Goal: Communication & Community: Answer question/provide support

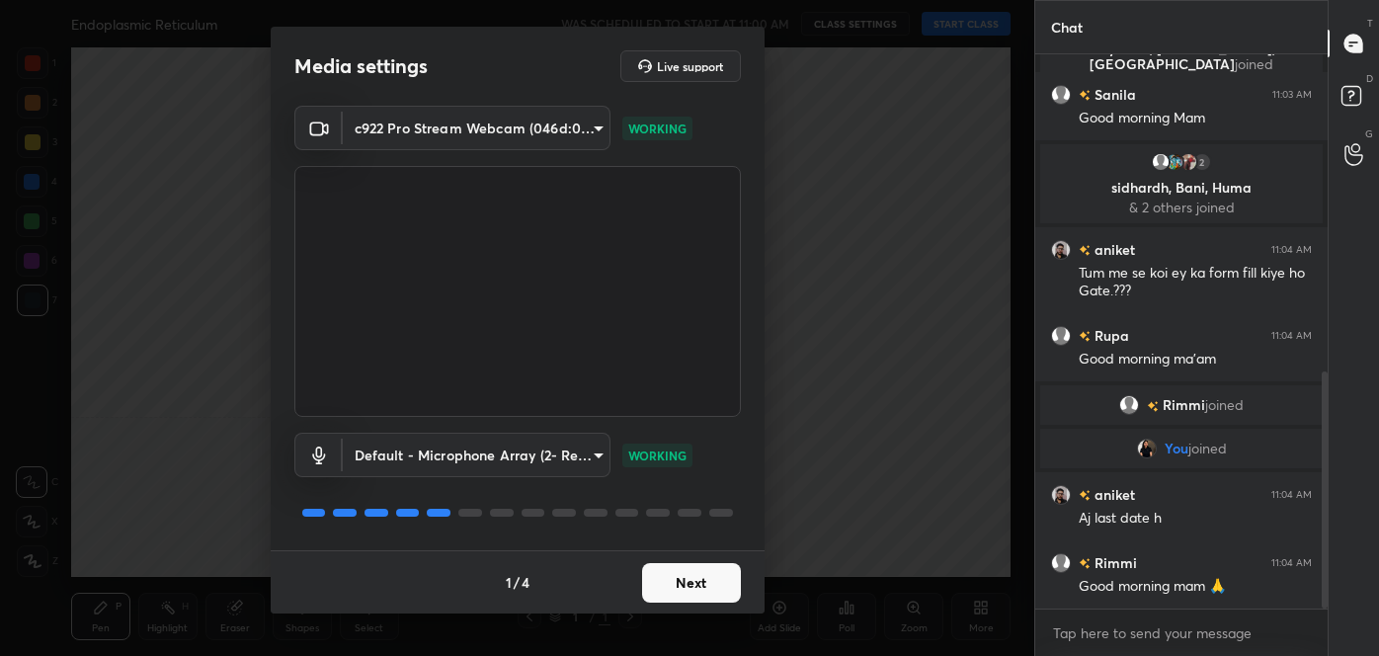
scroll to position [742, 0]
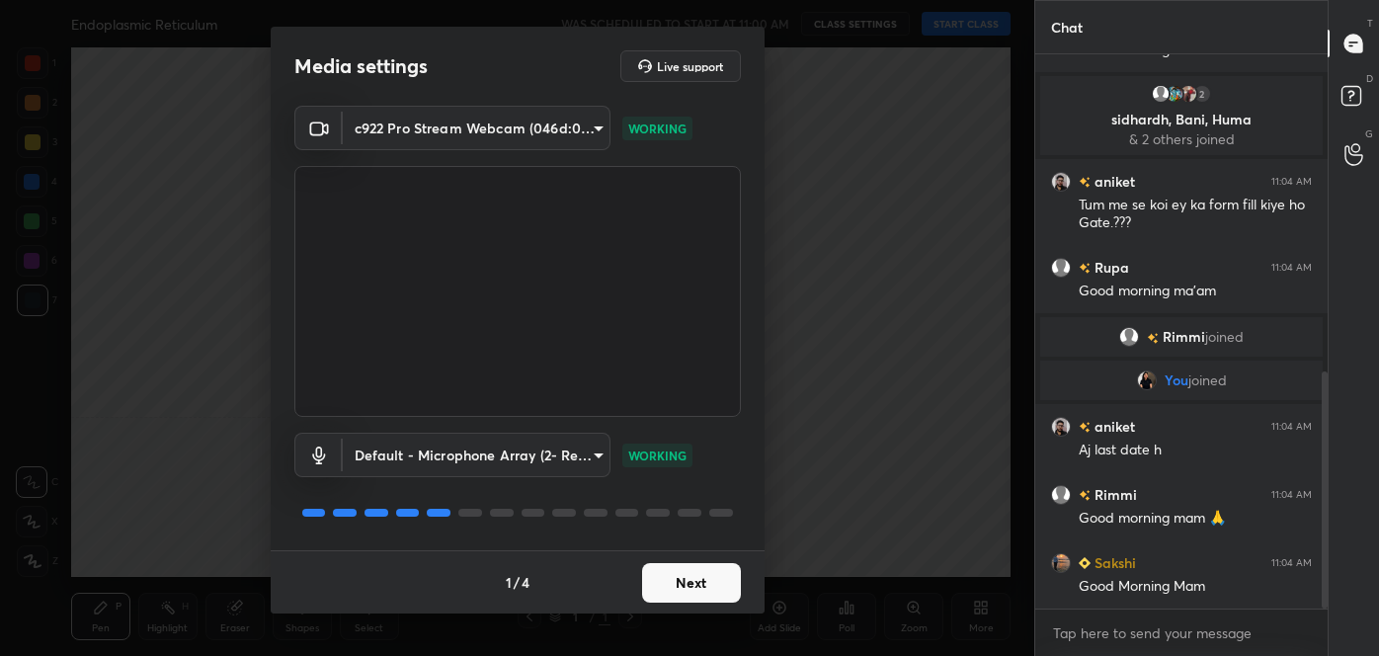
click at [699, 575] on button "Next" at bounding box center [691, 583] width 99 height 40
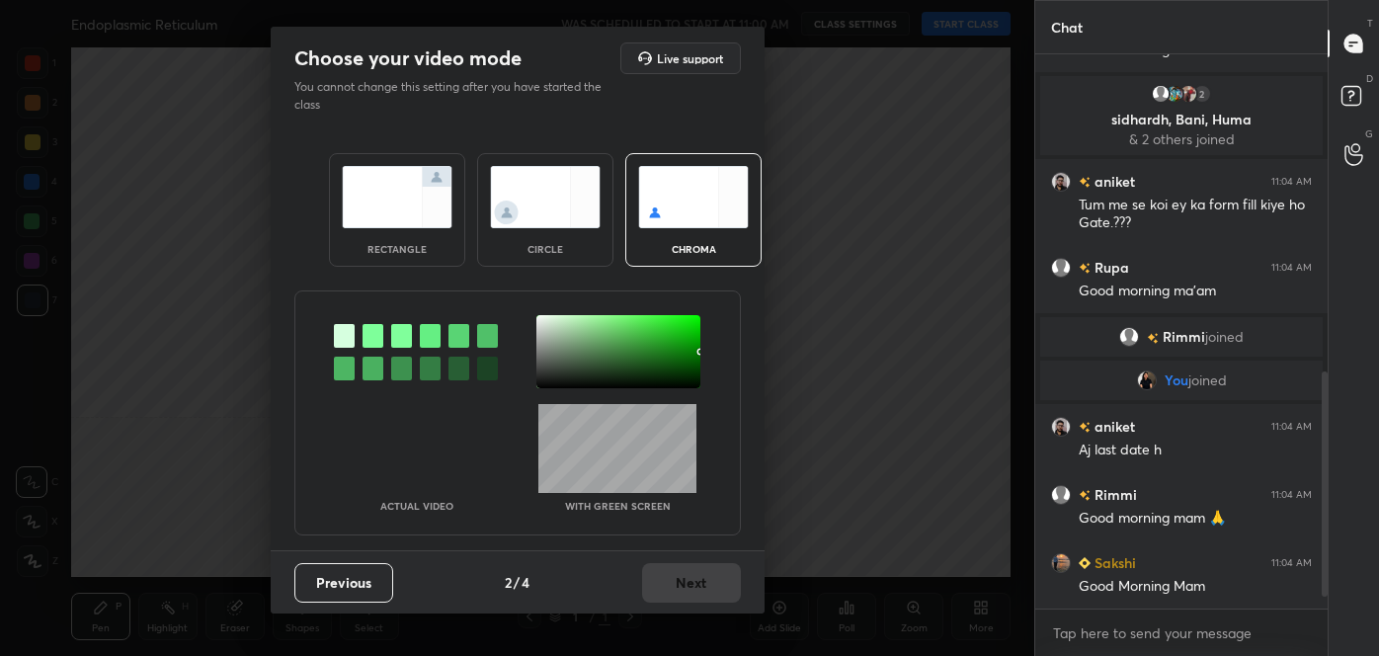
scroll to position [810, 0]
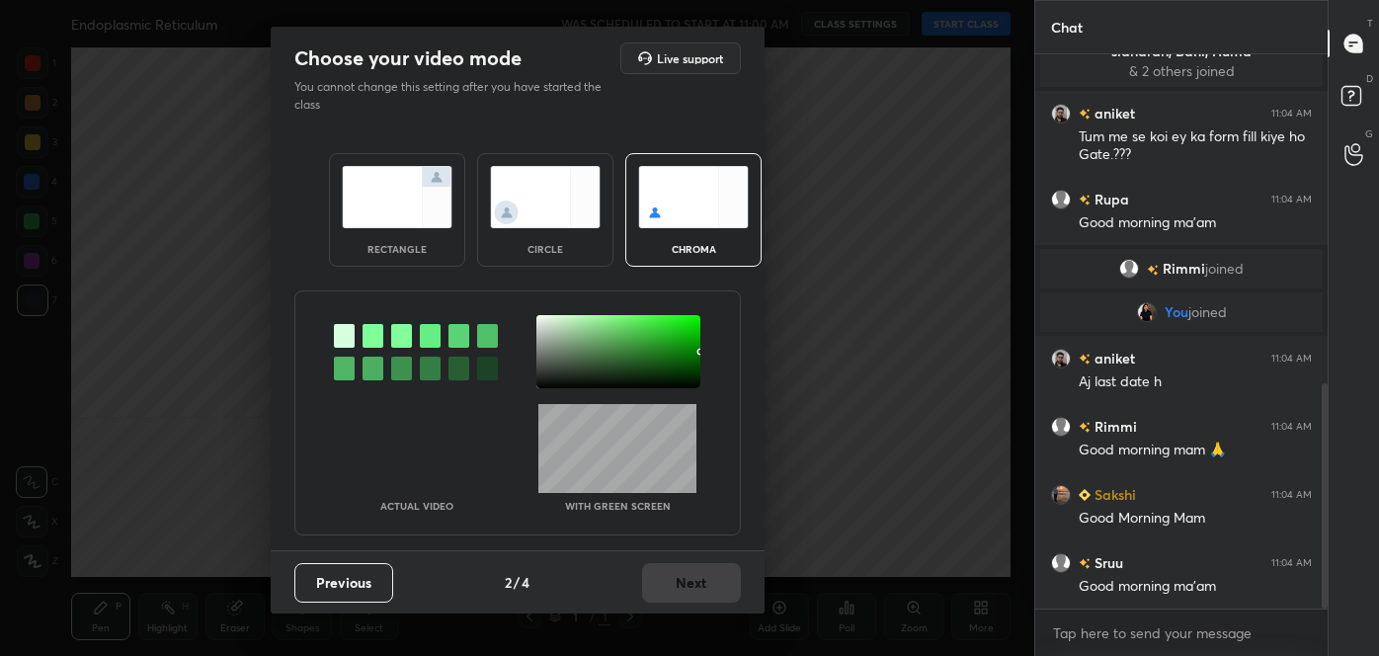
click at [526, 198] on img at bounding box center [545, 197] width 111 height 62
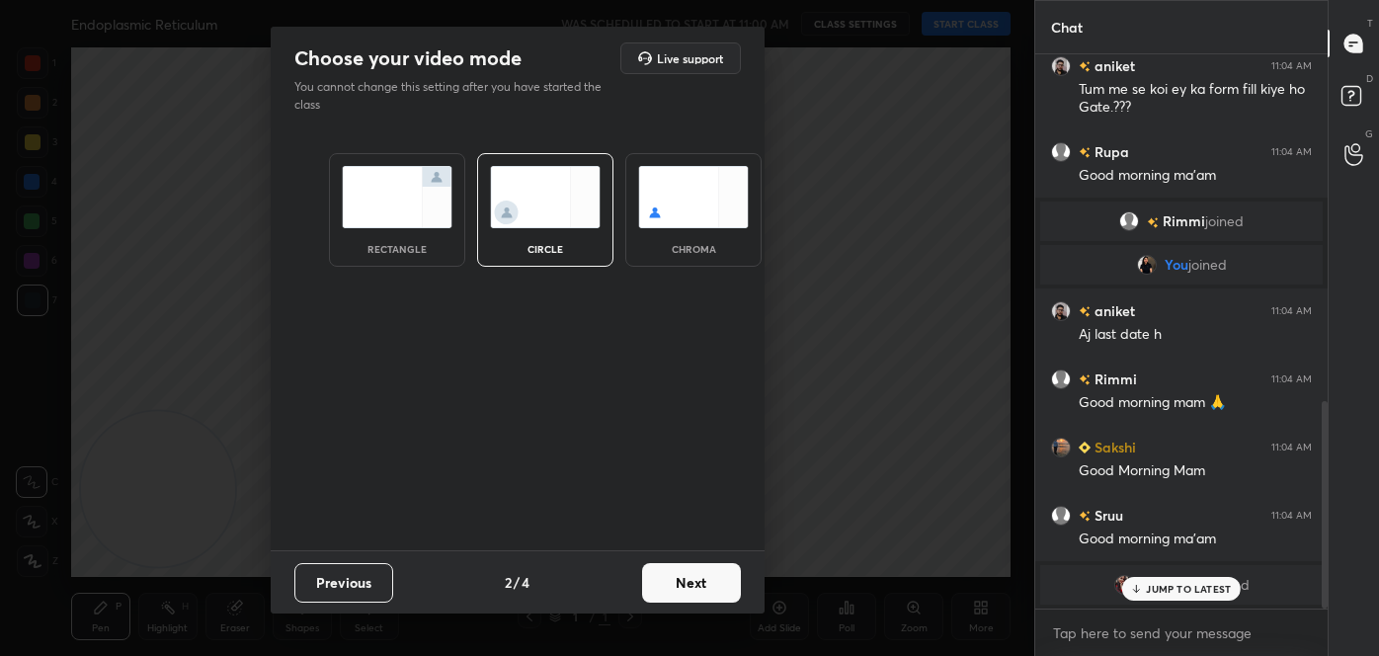
scroll to position [924, 0]
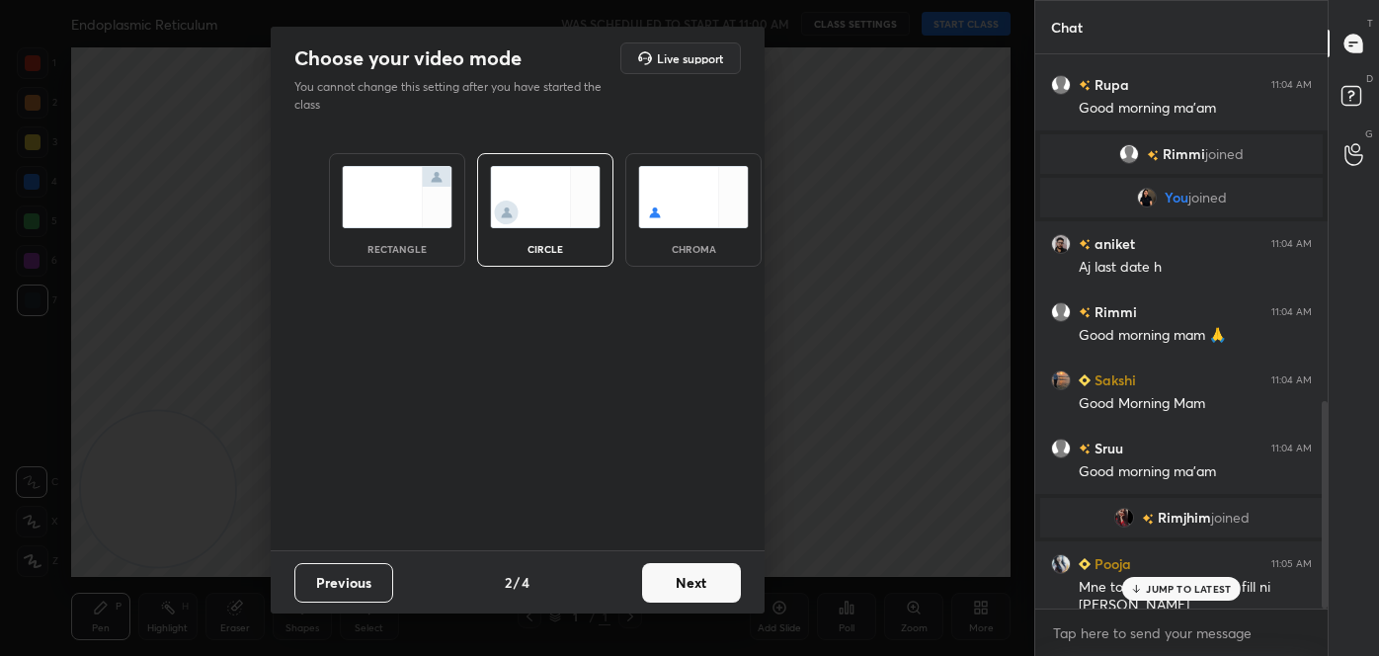
click at [705, 596] on button "Next" at bounding box center [691, 583] width 99 height 40
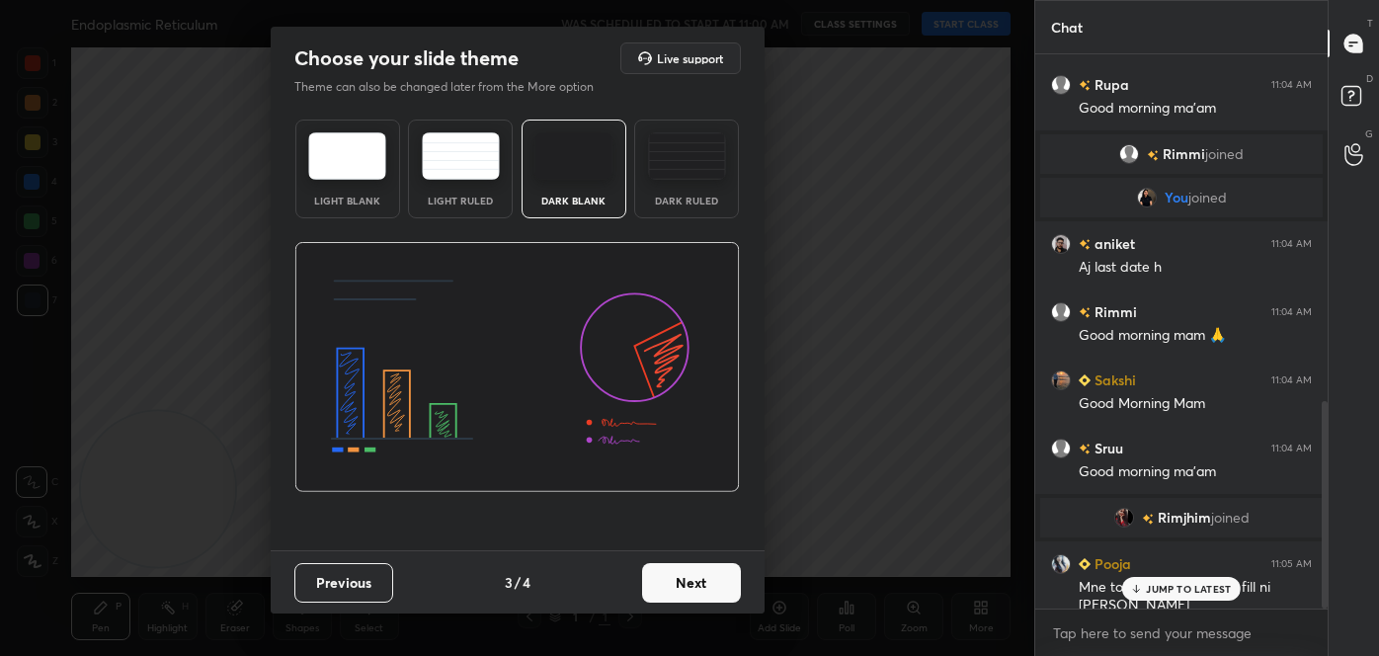
click at [730, 580] on button "Next" at bounding box center [691, 583] width 99 height 40
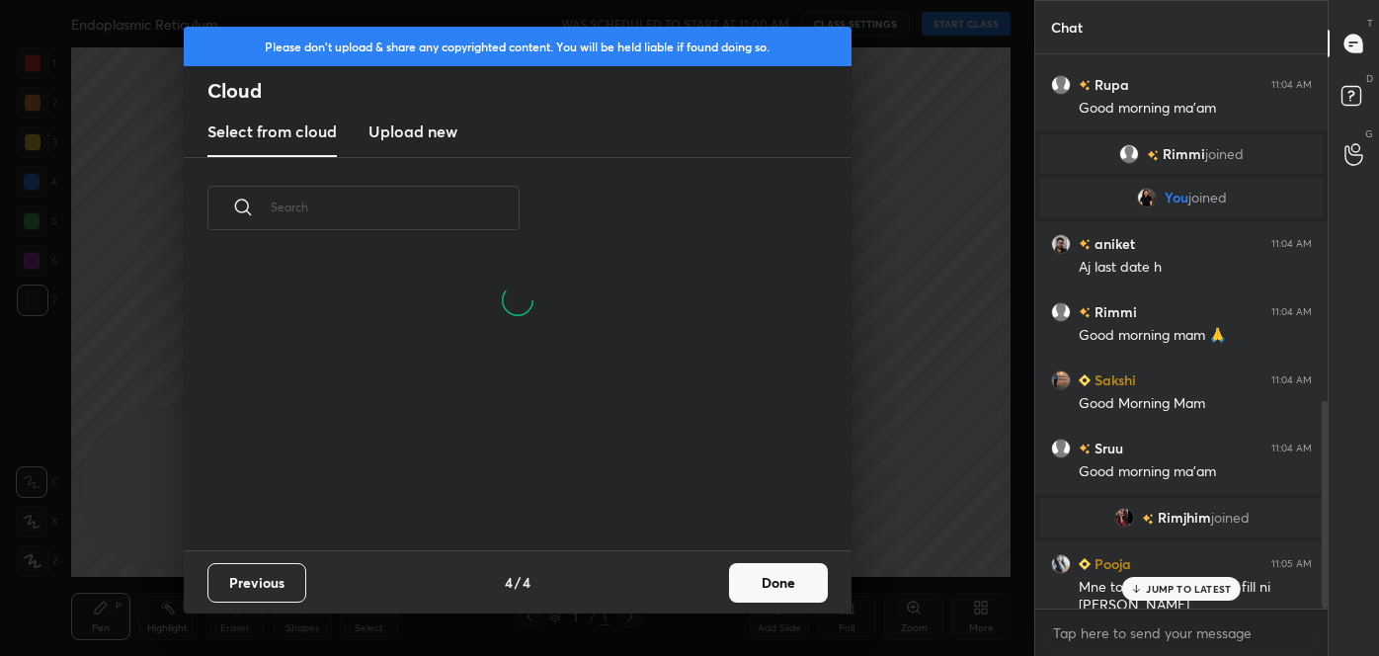
scroll to position [291, 634]
click at [785, 581] on button "Done" at bounding box center [778, 583] width 99 height 40
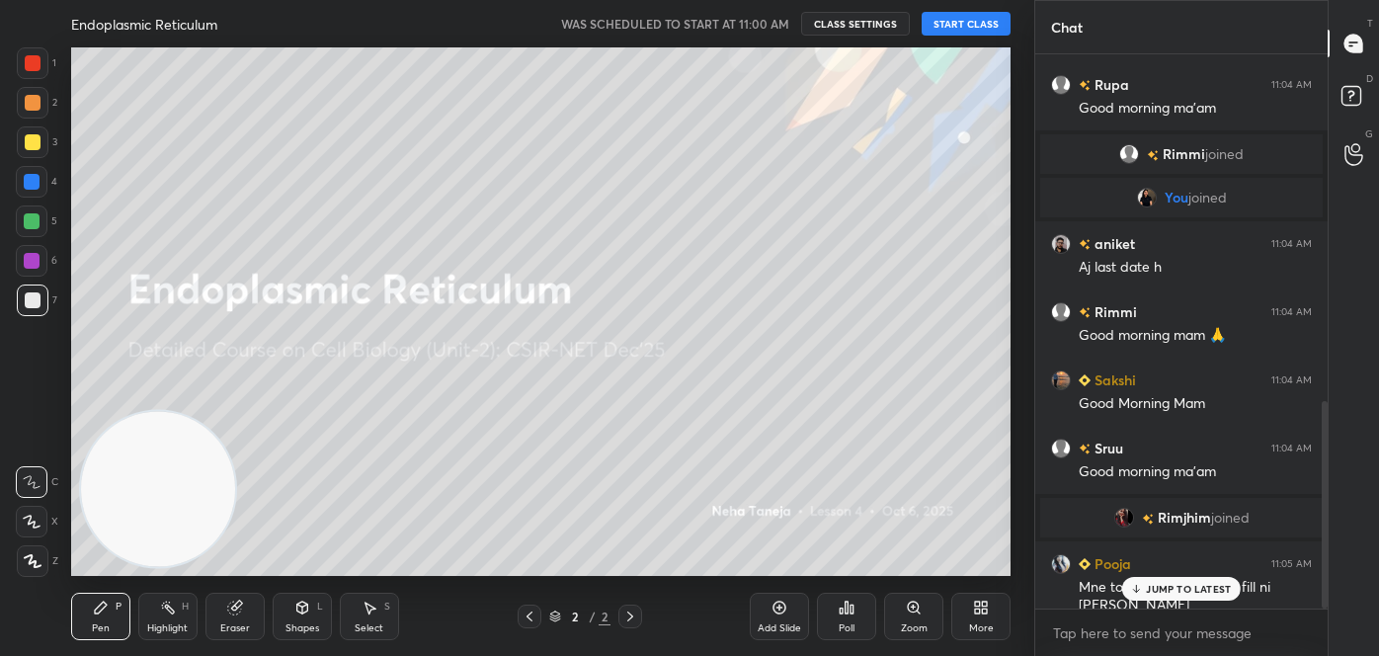
click at [971, 16] on button "START CLASS" at bounding box center [966, 24] width 89 height 24
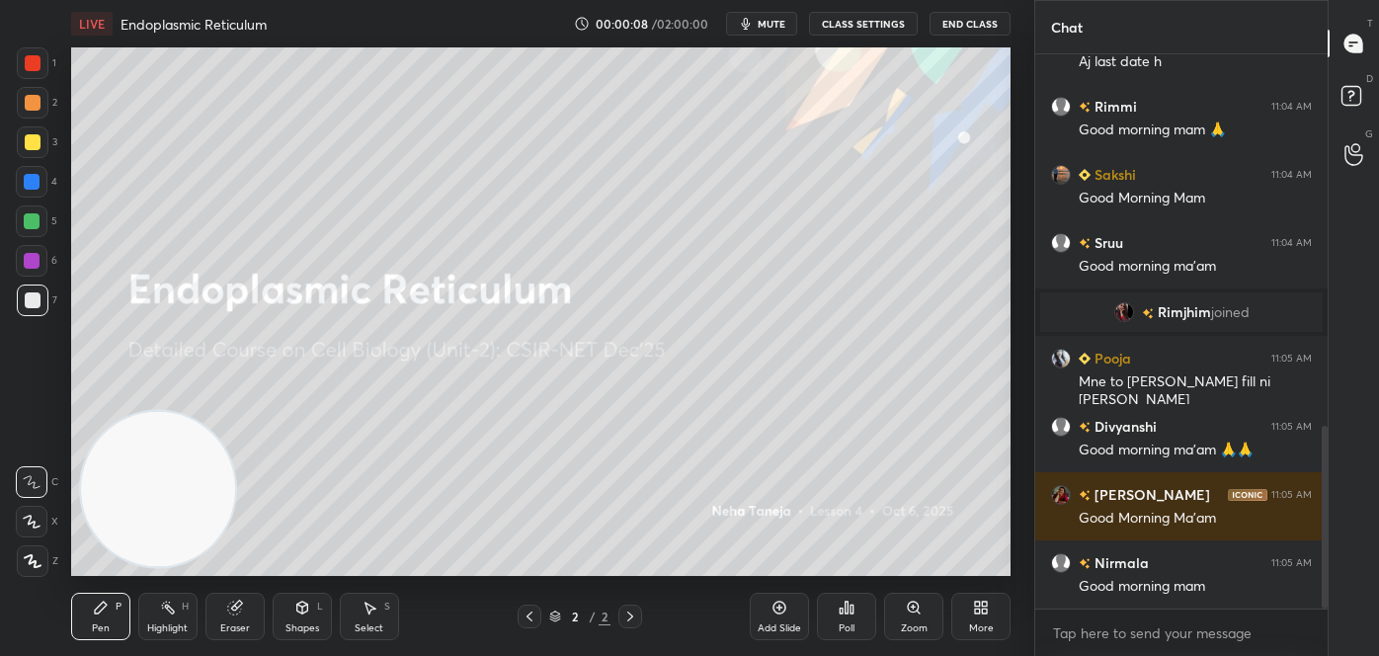
scroll to position [1198, 0]
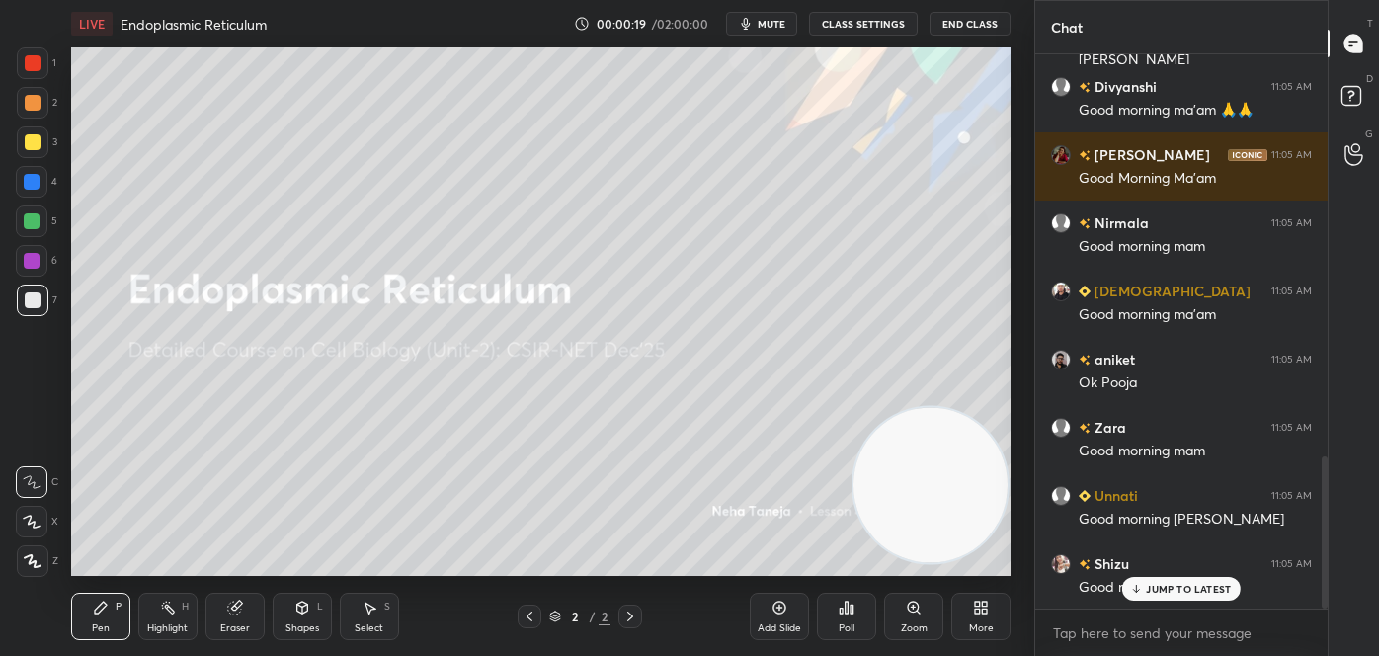
drag, startPoint x: 179, startPoint y: 510, endPoint x: 943, endPoint y: 509, distance: 764.5
click at [945, 510] on video at bounding box center [930, 485] width 155 height 155
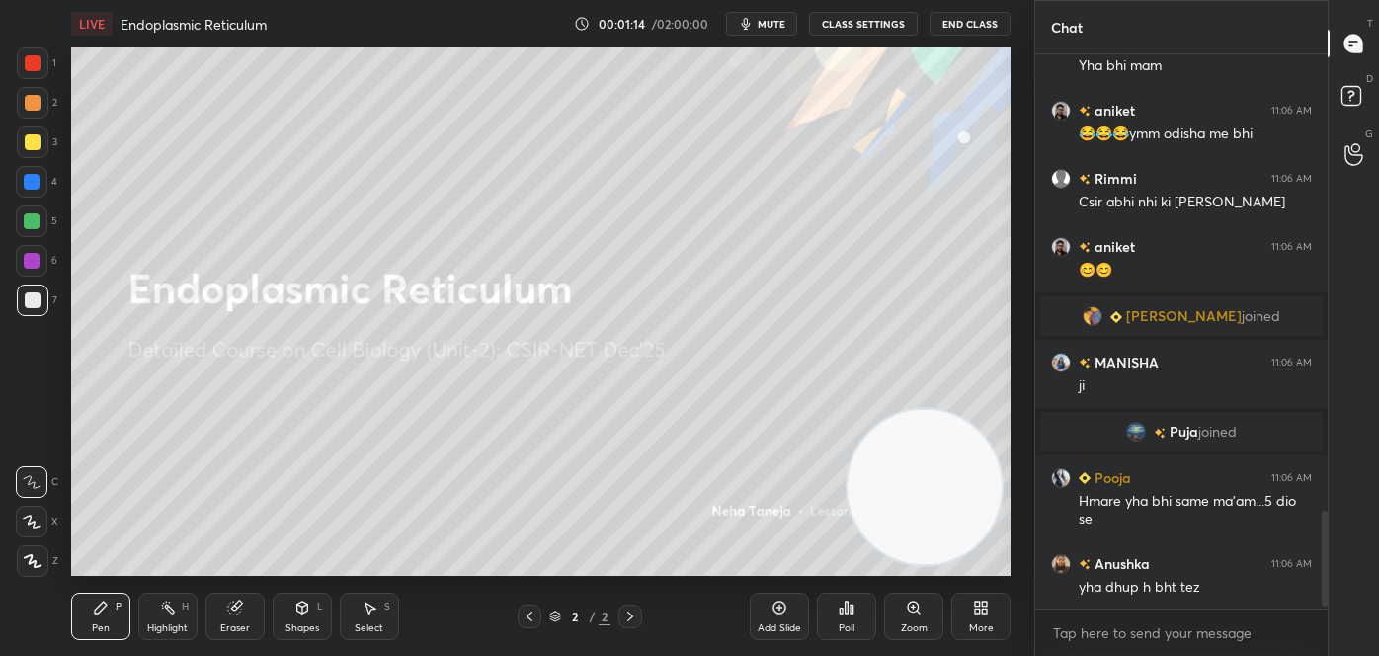
scroll to position [2660, 0]
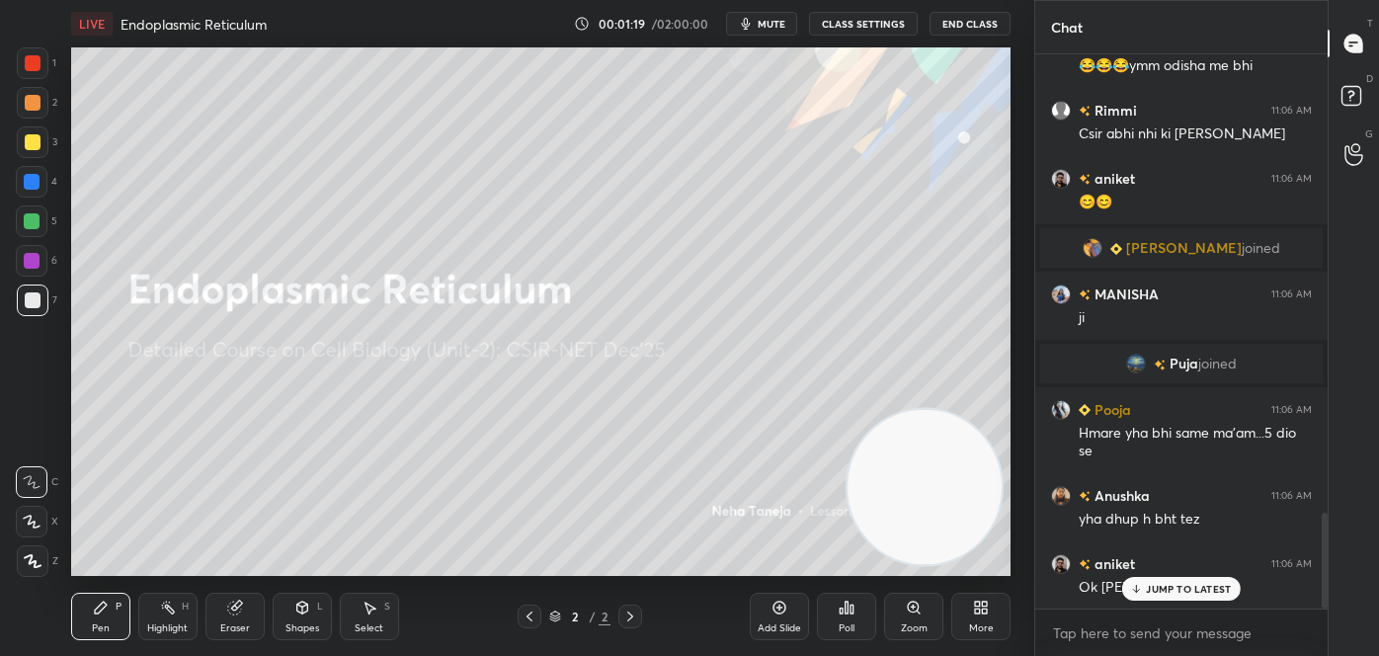
click at [318, 614] on div "Shapes L" at bounding box center [302, 616] width 59 height 47
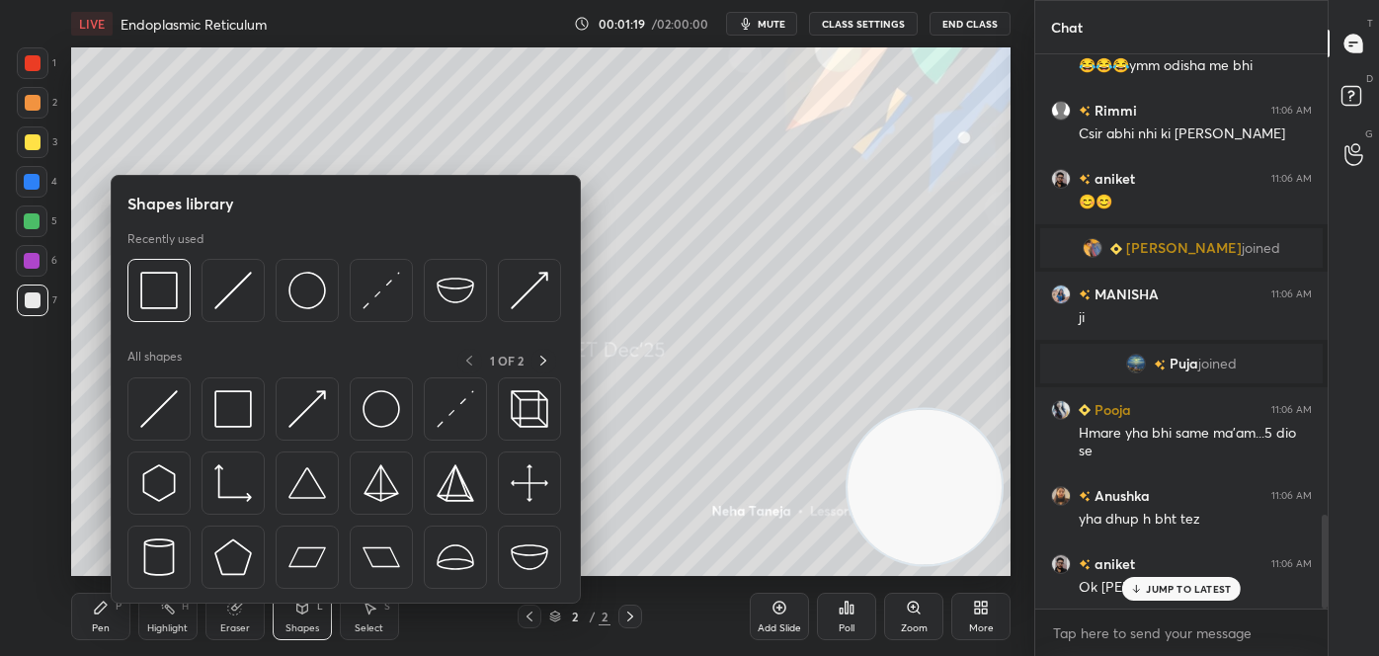
scroll to position [2728, 0]
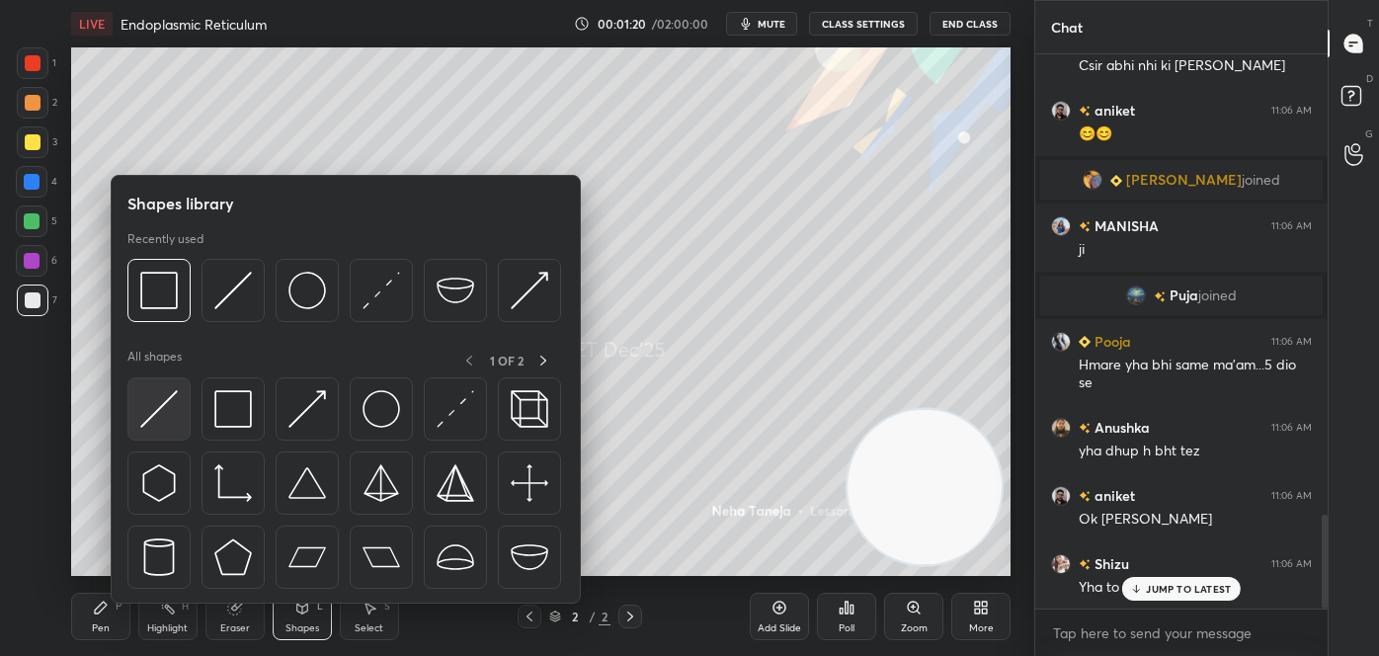
click at [162, 412] on img at bounding box center [159, 409] width 38 height 38
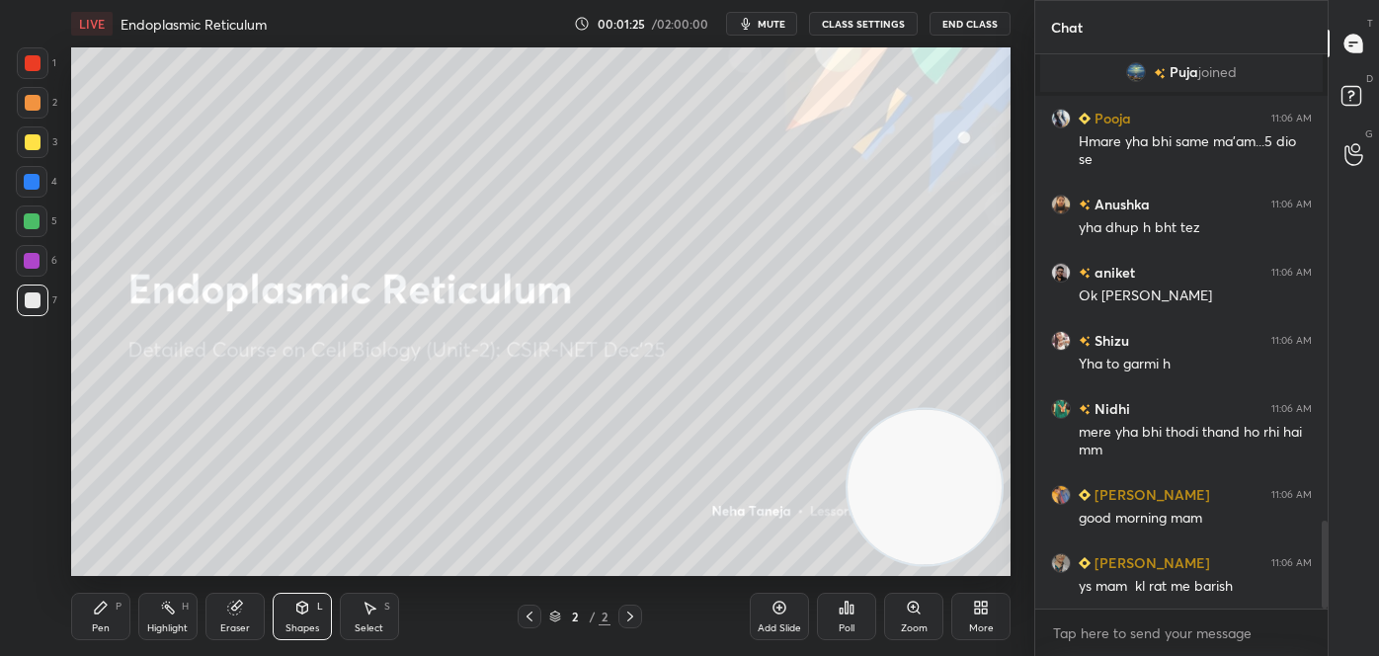
scroll to position [3018, 0]
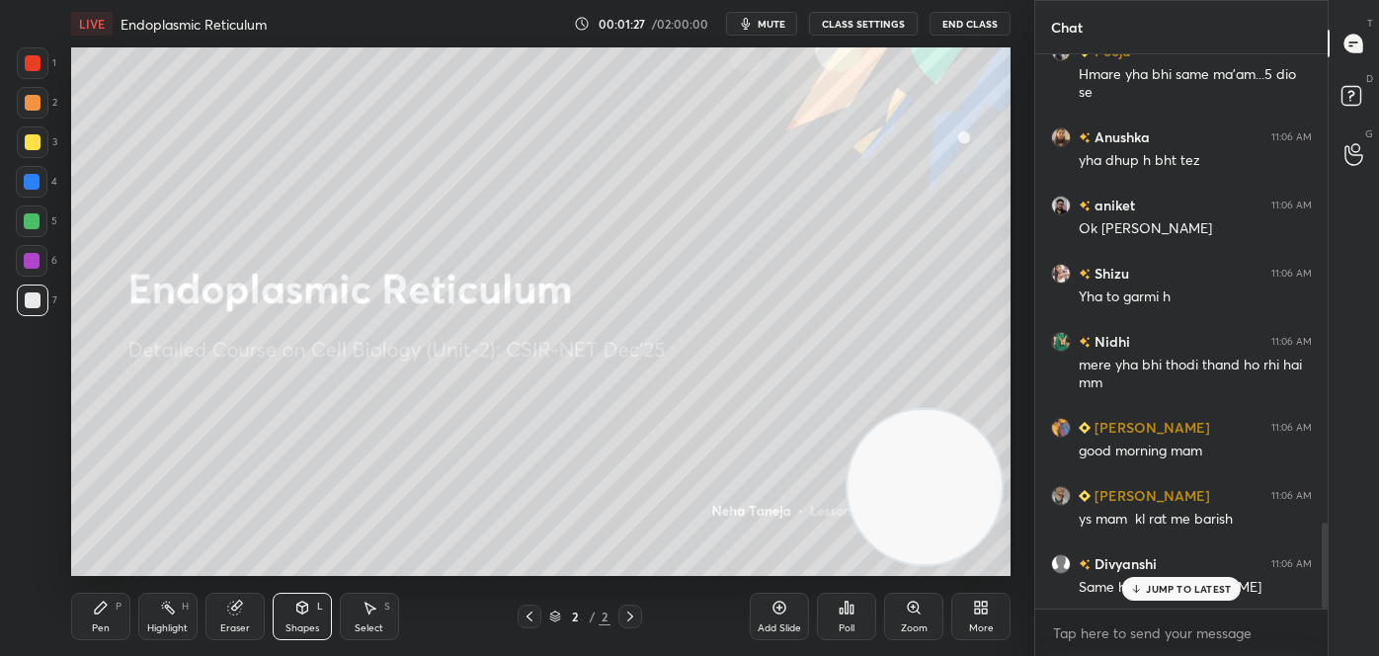
click at [94, 628] on div "Pen" at bounding box center [101, 628] width 18 height 10
click at [40, 566] on div at bounding box center [33, 561] width 32 height 32
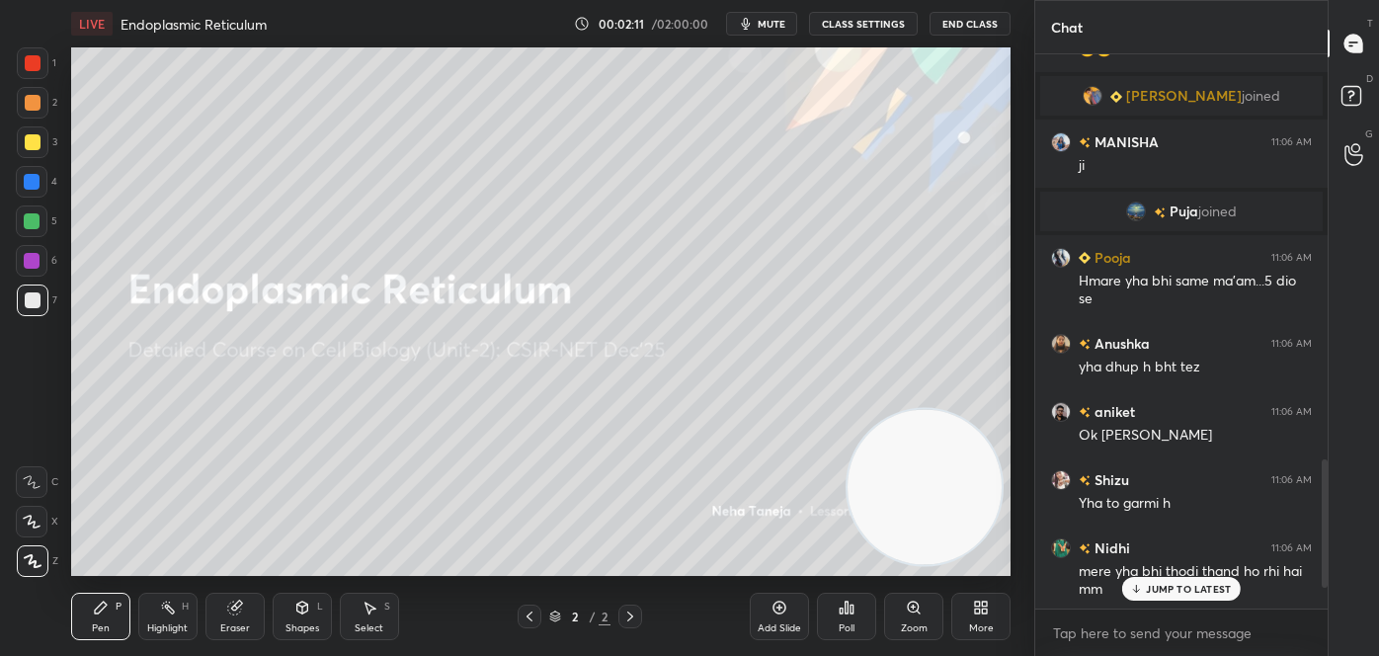
scroll to position [3698, 0]
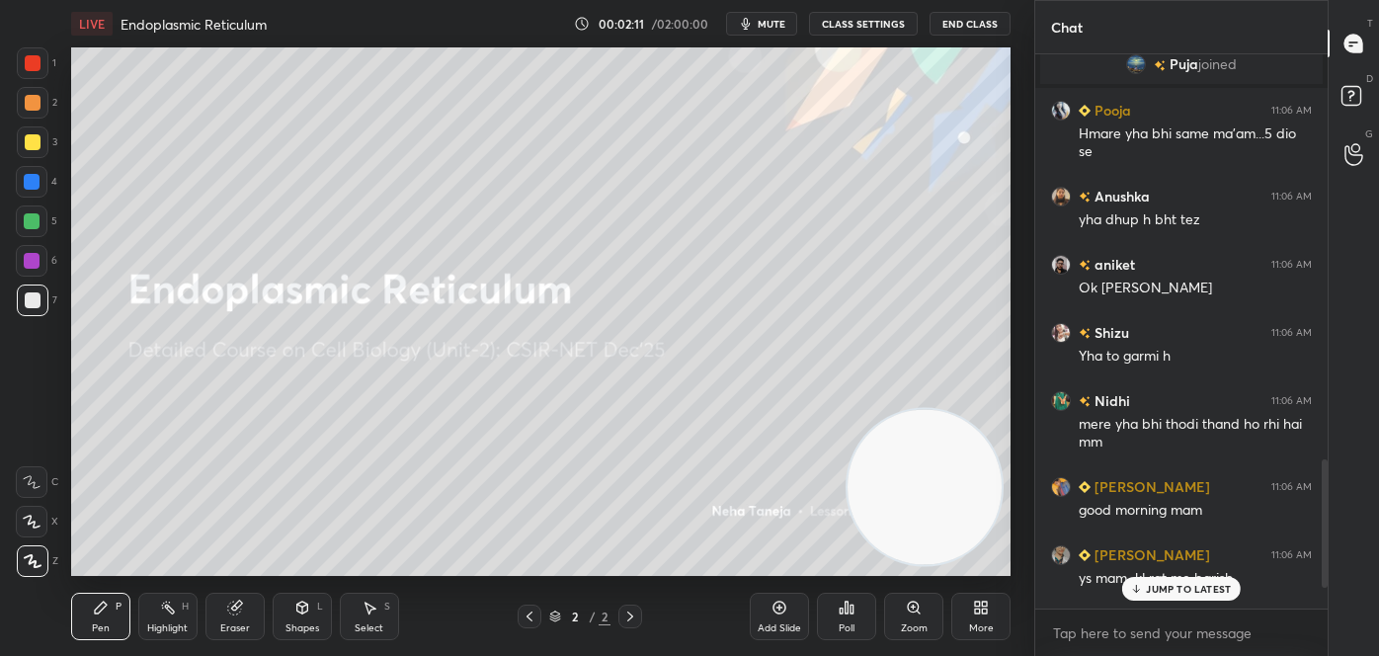
drag, startPoint x: 1322, startPoint y: 585, endPoint x: 1350, endPoint y: 660, distance: 80.3
click at [1350, 0] on html "1 2 3 4 5 6 7 C X Z C X Z E E Erase all H H LIVE Endoplasmic Reticulum 00:02:11…" at bounding box center [689, 0] width 1379 height 0
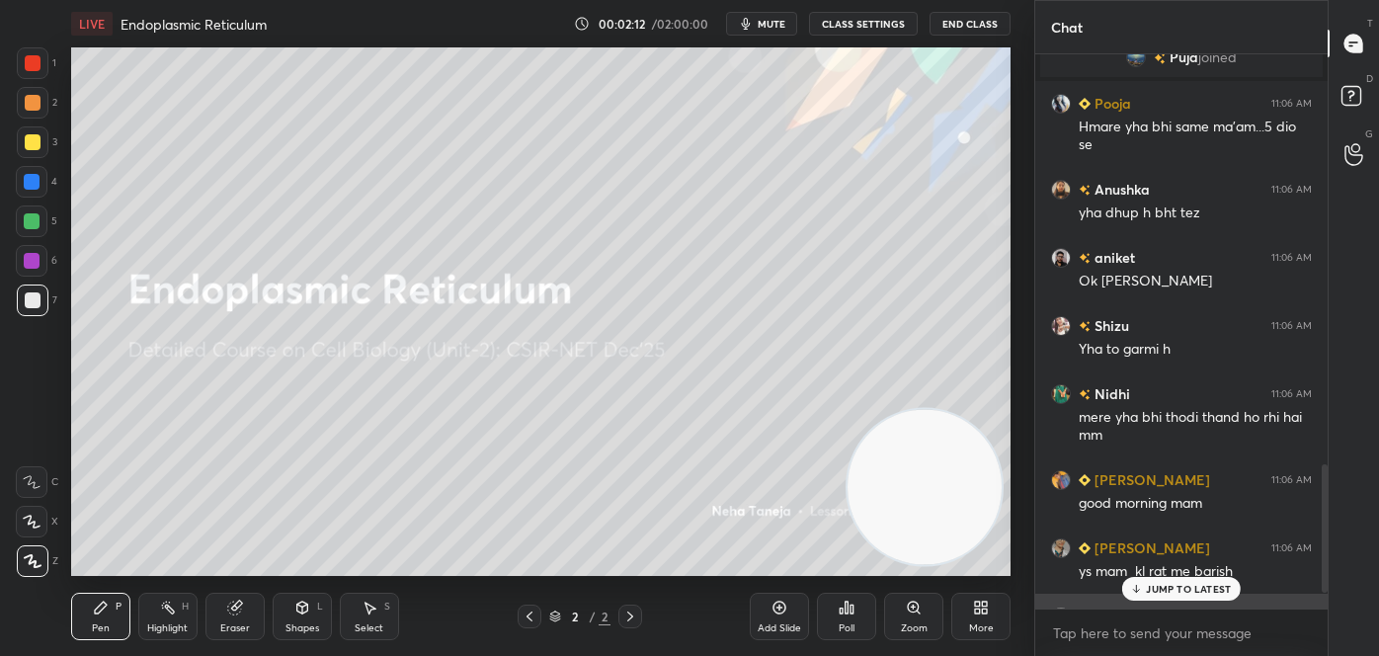
click at [1187, 601] on div "[PERSON_NAME] 11:06 AM Same here [PERSON_NAME]" at bounding box center [1181, 628] width 292 height 68
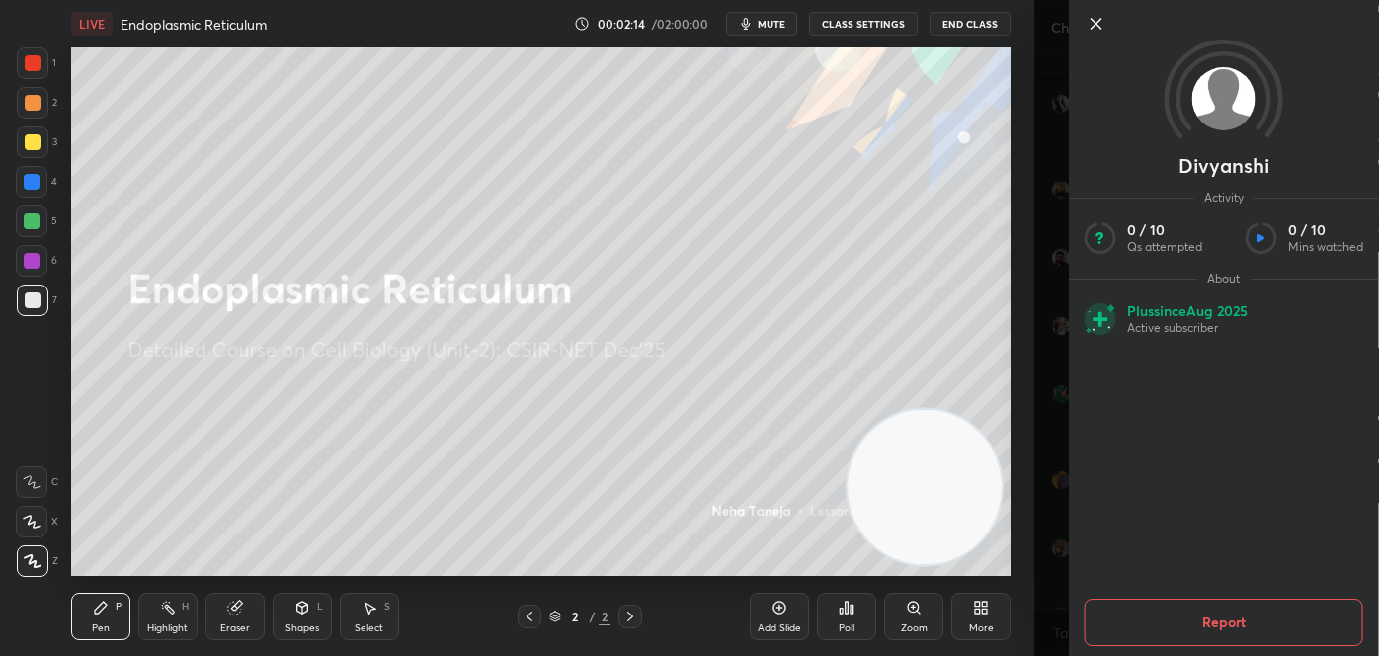
click at [1093, 23] on icon at bounding box center [1096, 24] width 24 height 24
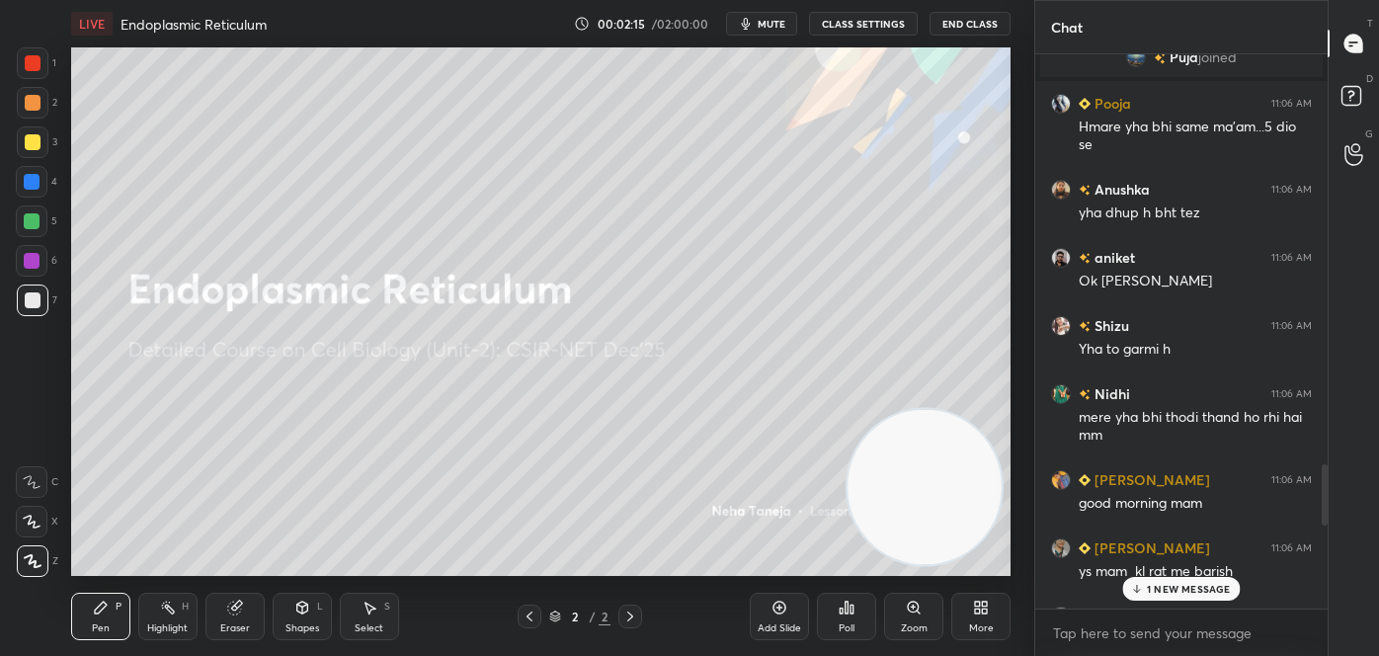
click at [1202, 583] on p "1 NEW MESSAGE" at bounding box center [1189, 589] width 84 height 12
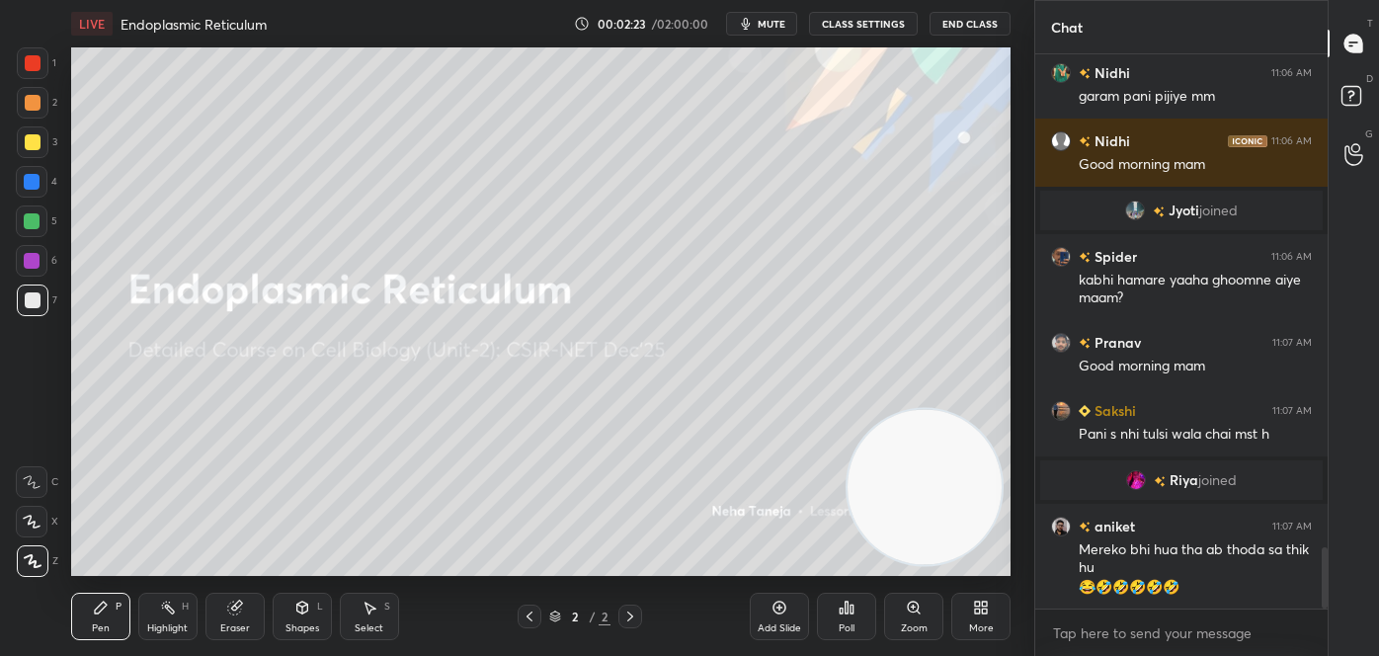
click at [16, 565] on div "1 2 3 4 5 6 7 C X Z C X Z E E Erase all H H" at bounding box center [31, 311] width 63 height 528
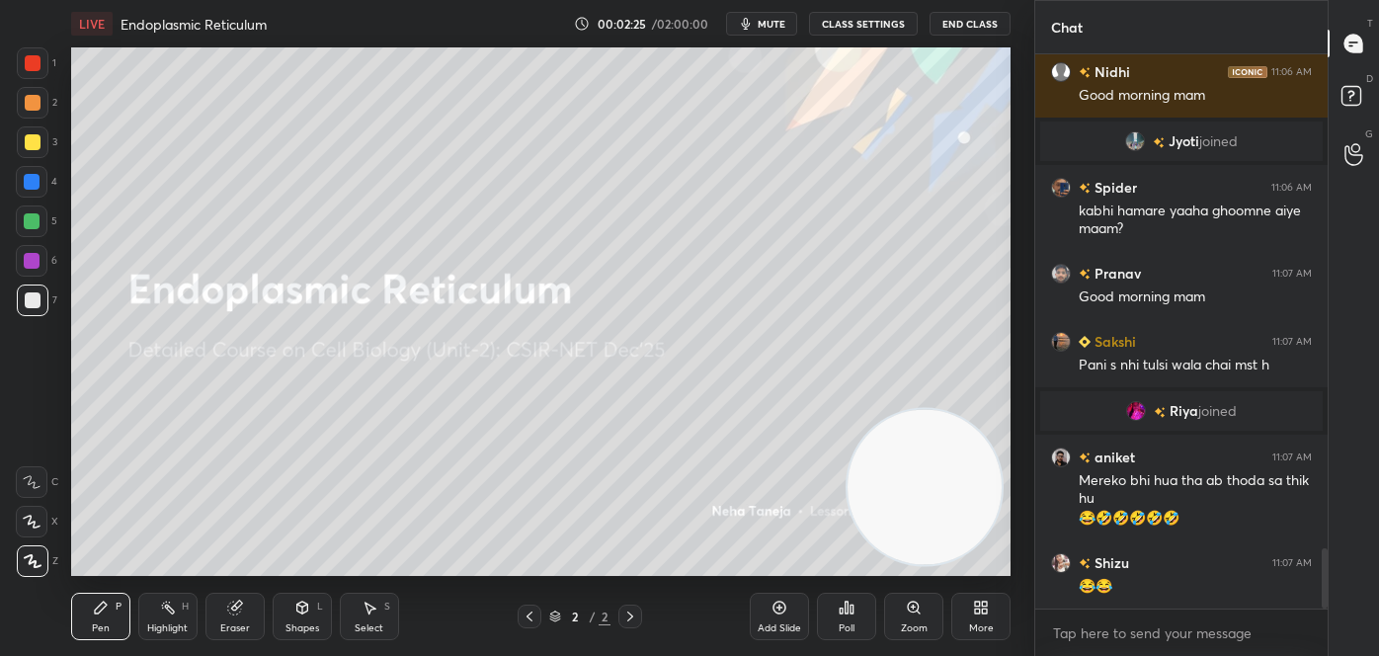
click at [31, 301] on div at bounding box center [33, 300] width 16 height 16
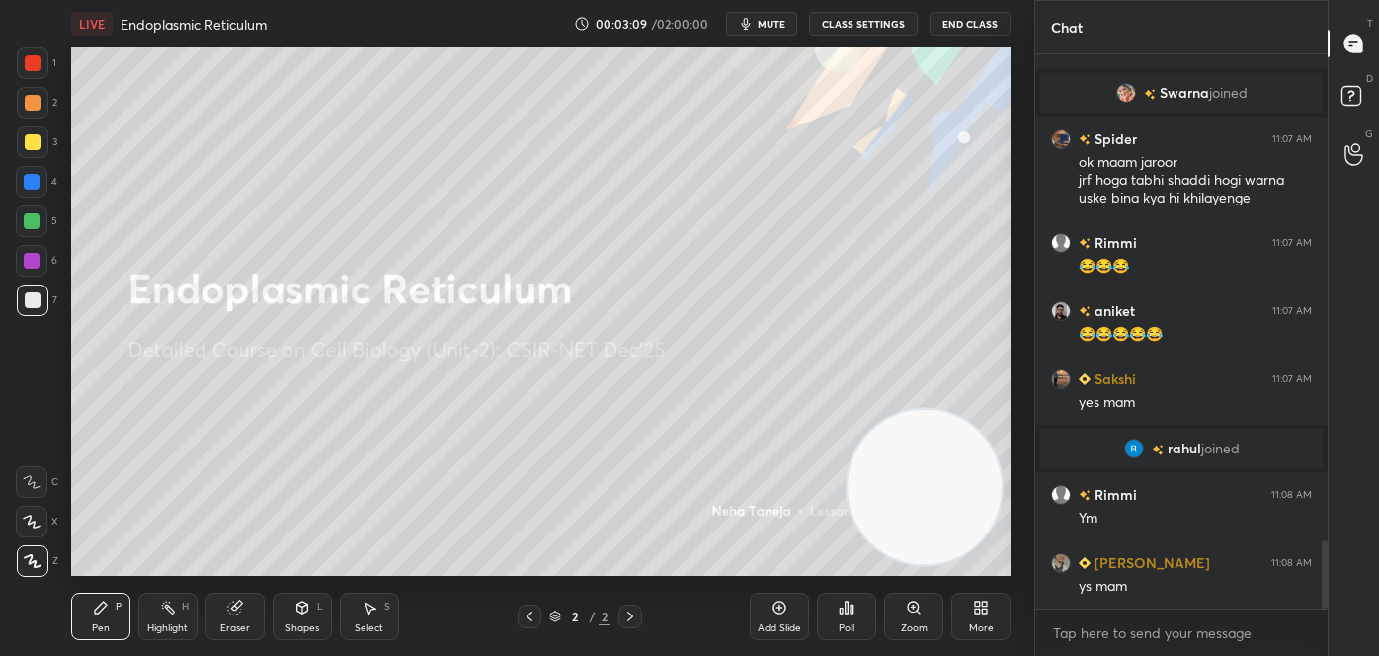
scroll to position [3966, 0]
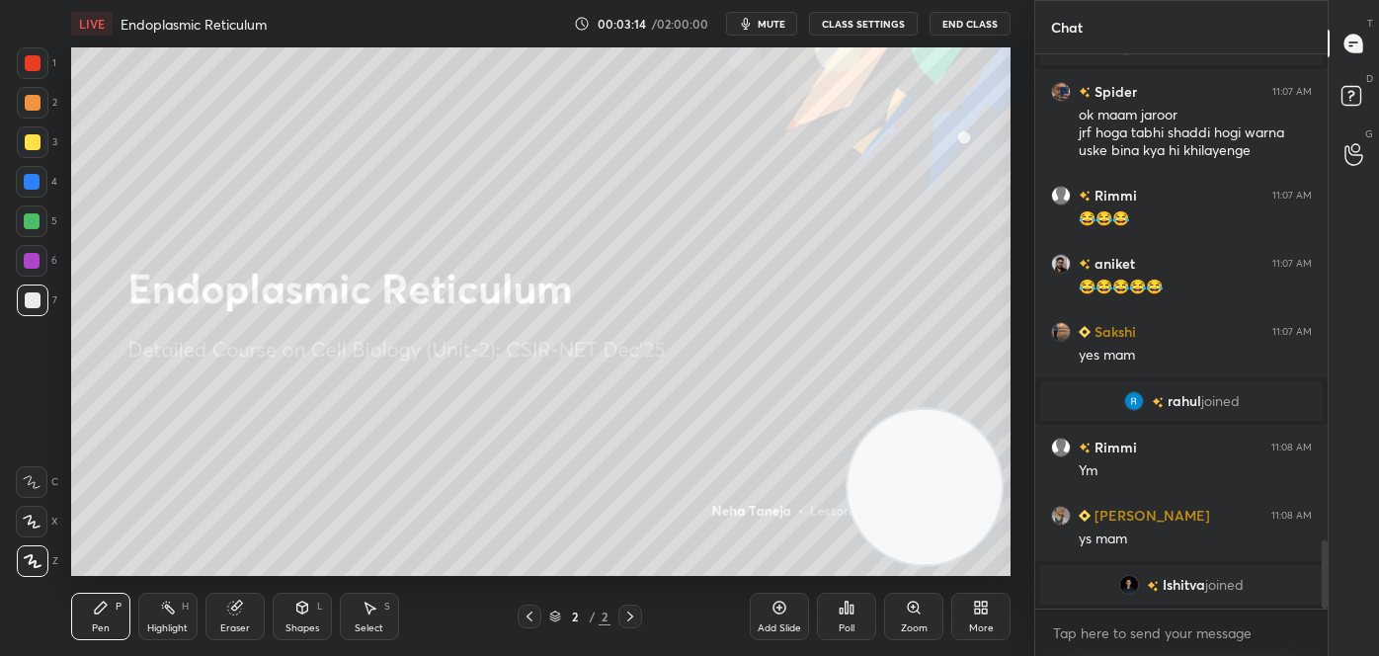
click at [177, 635] on div "Highlight H" at bounding box center [167, 616] width 59 height 47
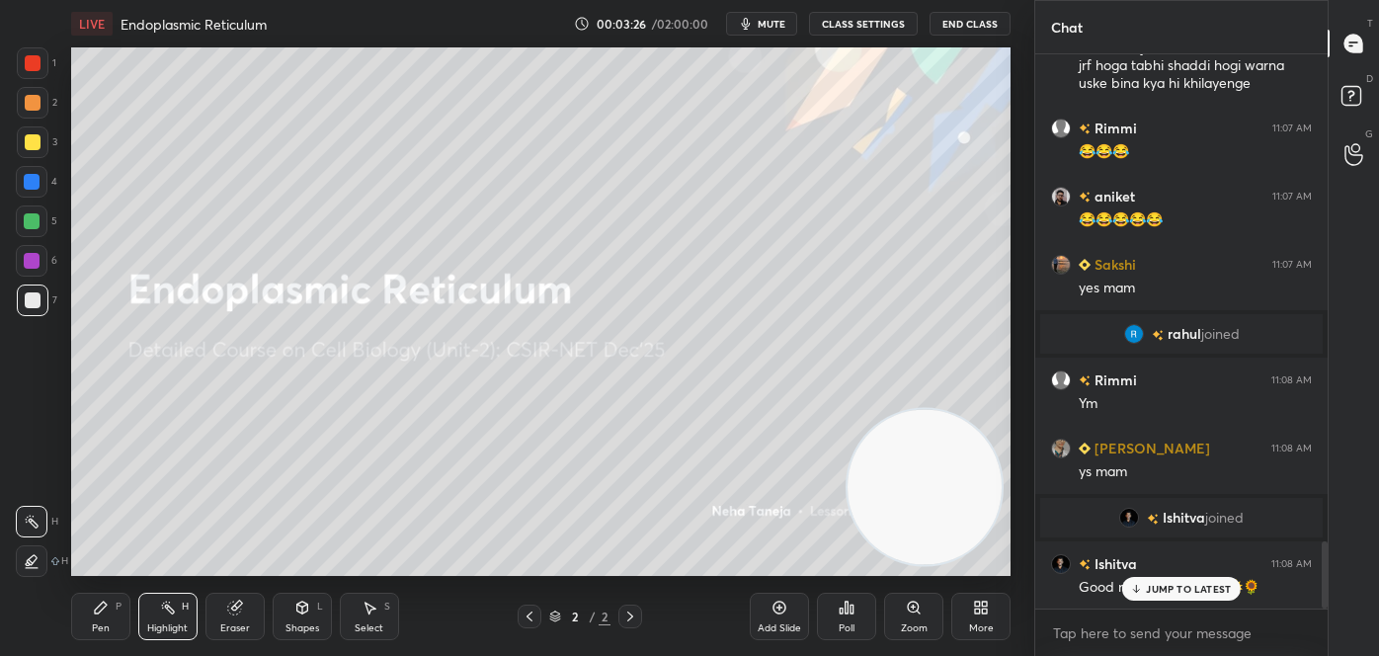
scroll to position [4082, 0]
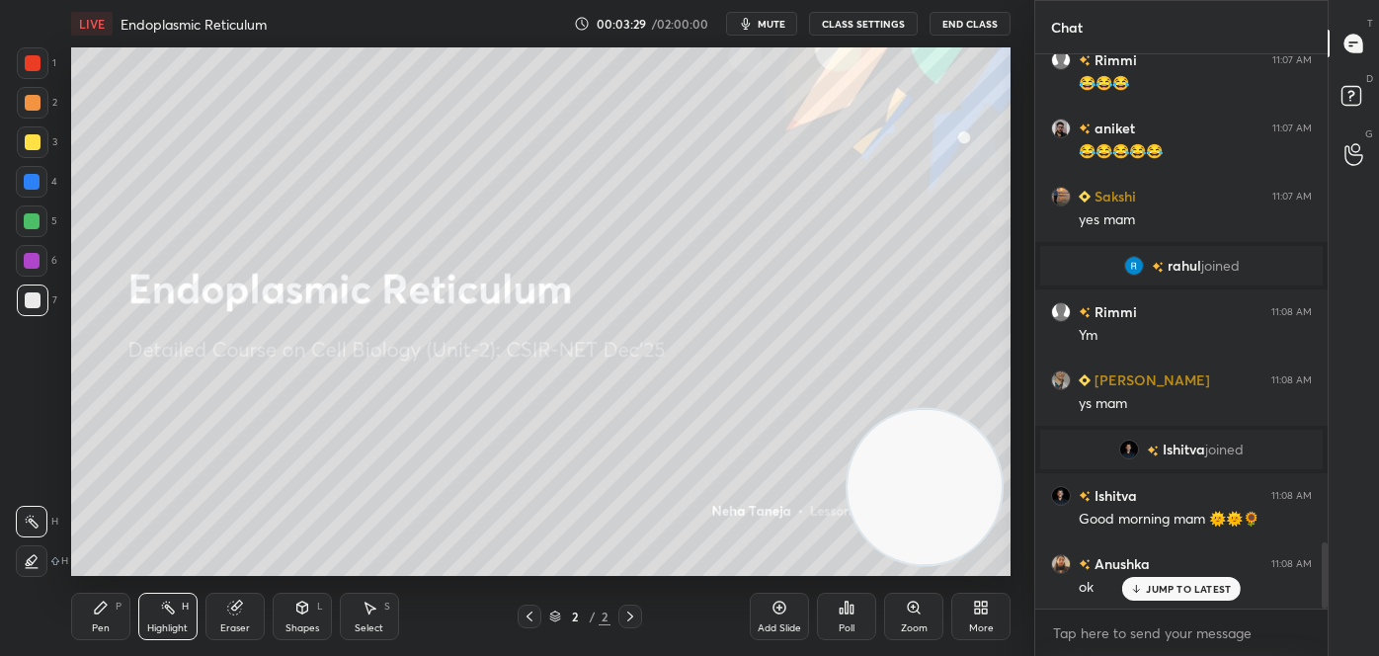
click at [98, 599] on div "Pen P" at bounding box center [100, 616] width 59 height 47
click at [24, 477] on icon at bounding box center [32, 482] width 18 height 14
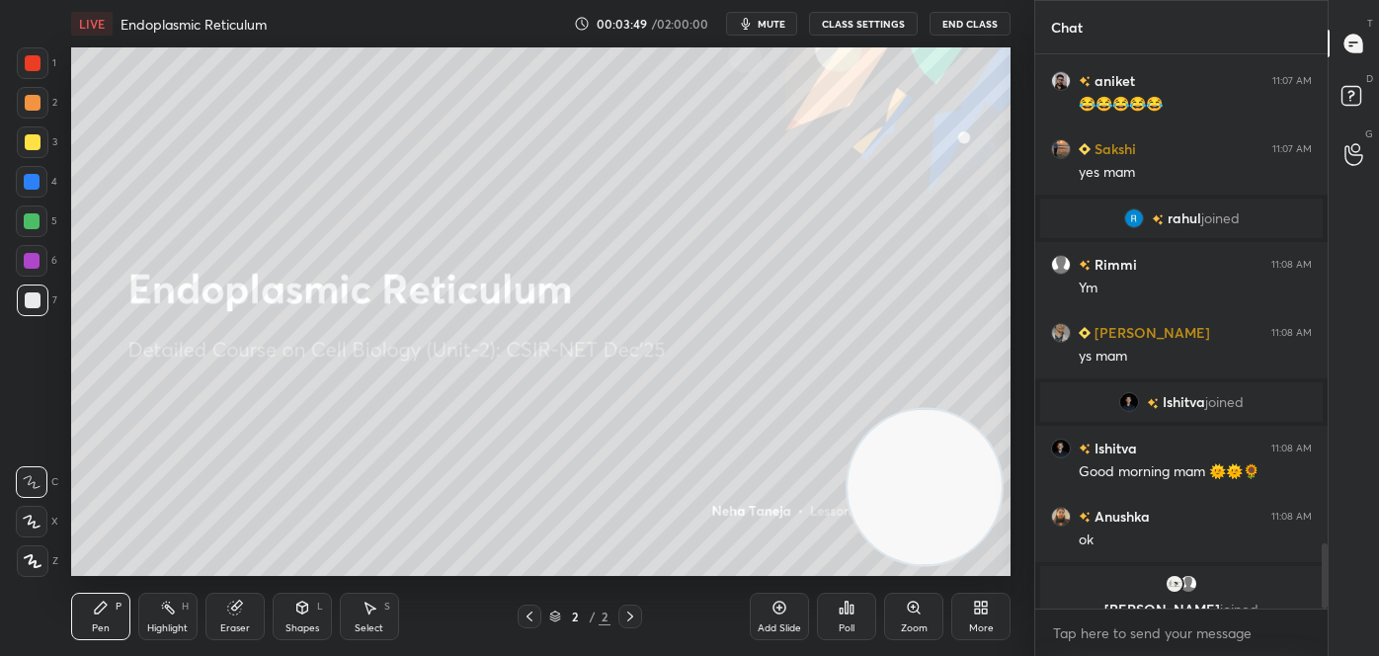
click at [1001, 632] on div "More" at bounding box center [980, 616] width 59 height 47
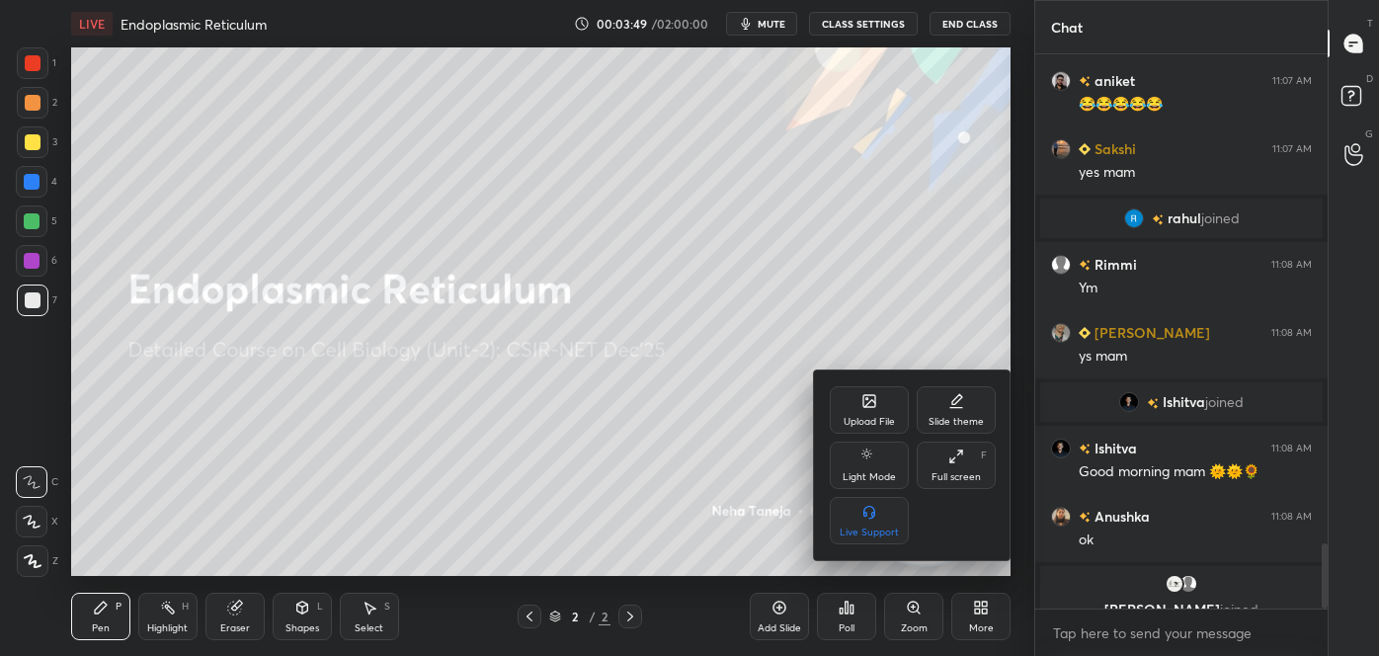
click at [893, 406] on div "Upload File" at bounding box center [869, 409] width 79 height 47
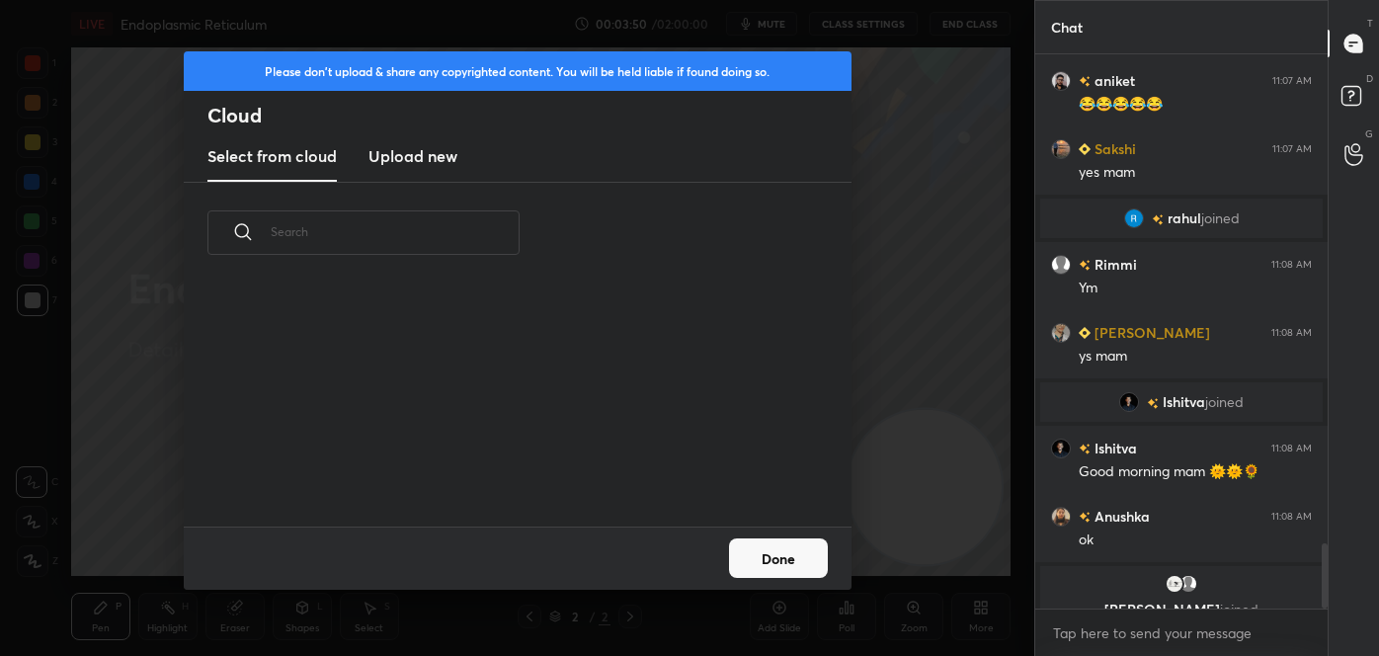
scroll to position [244, 634]
click at [414, 157] on h3 "Upload new" at bounding box center [412, 156] width 89 height 24
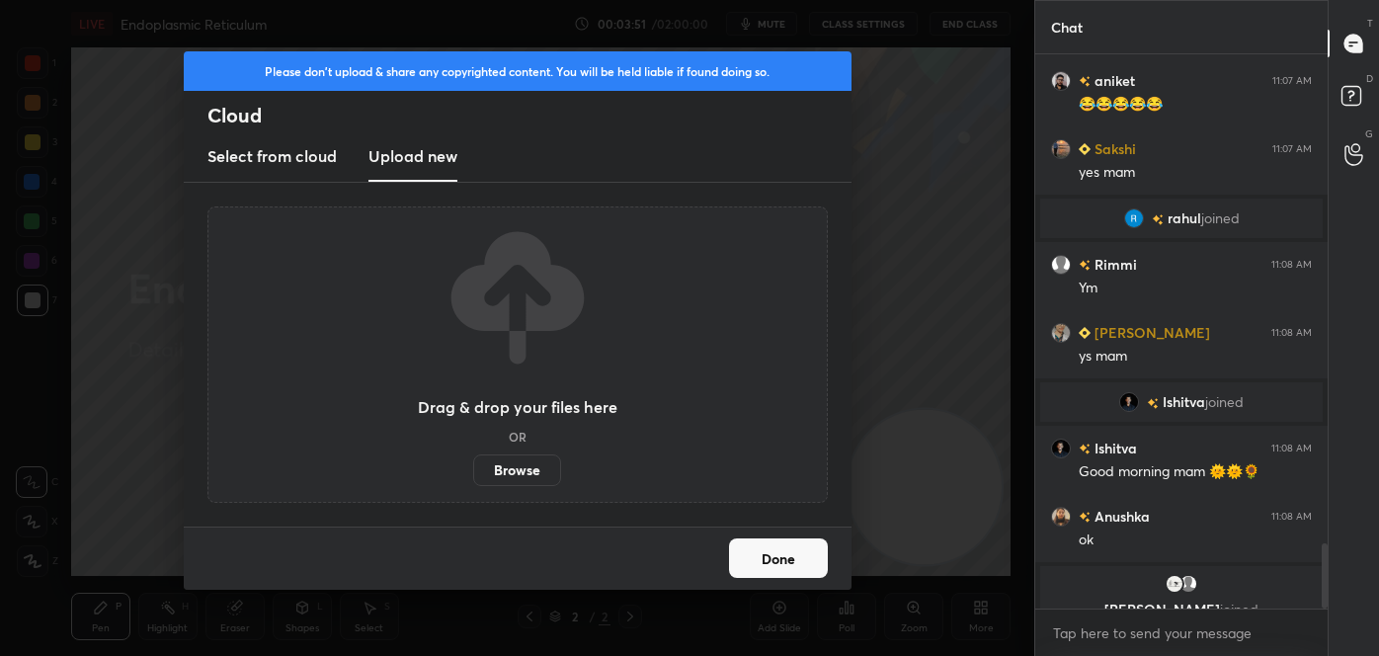
click at [512, 469] on label "Browse" at bounding box center [517, 470] width 88 height 32
click at [473, 469] on input "Browse" at bounding box center [473, 470] width 0 height 32
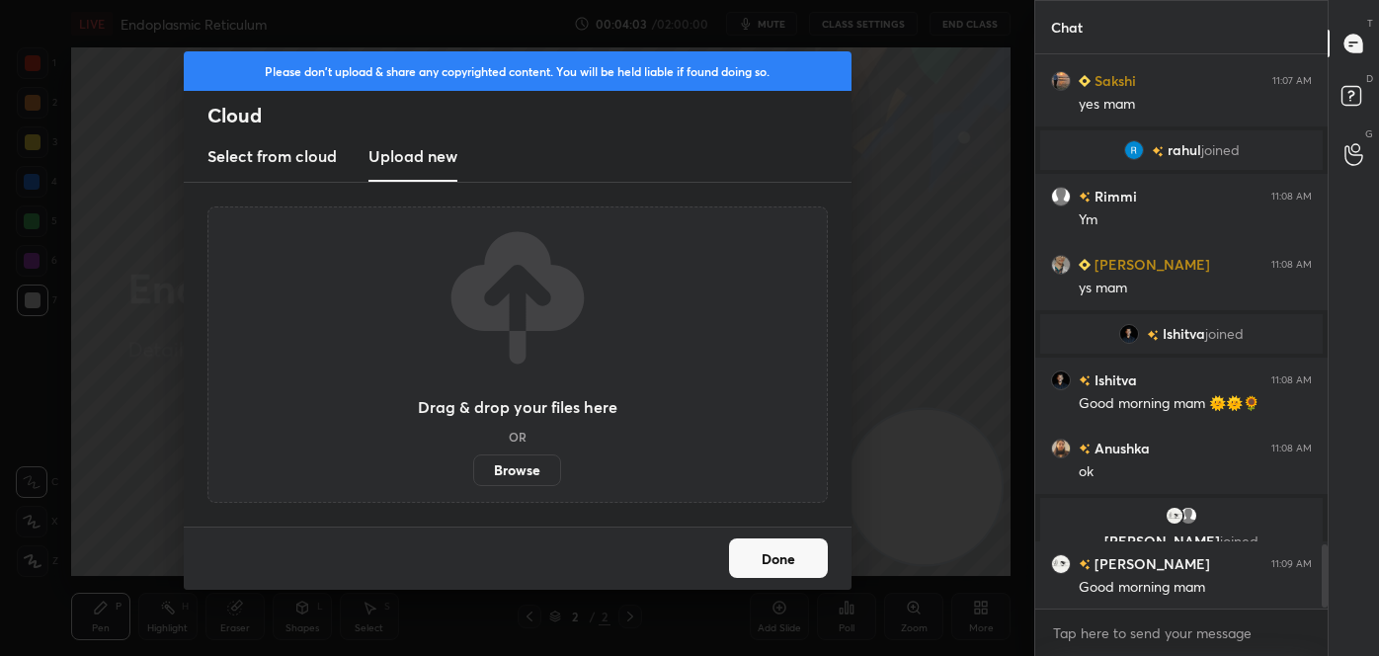
scroll to position [4267, 0]
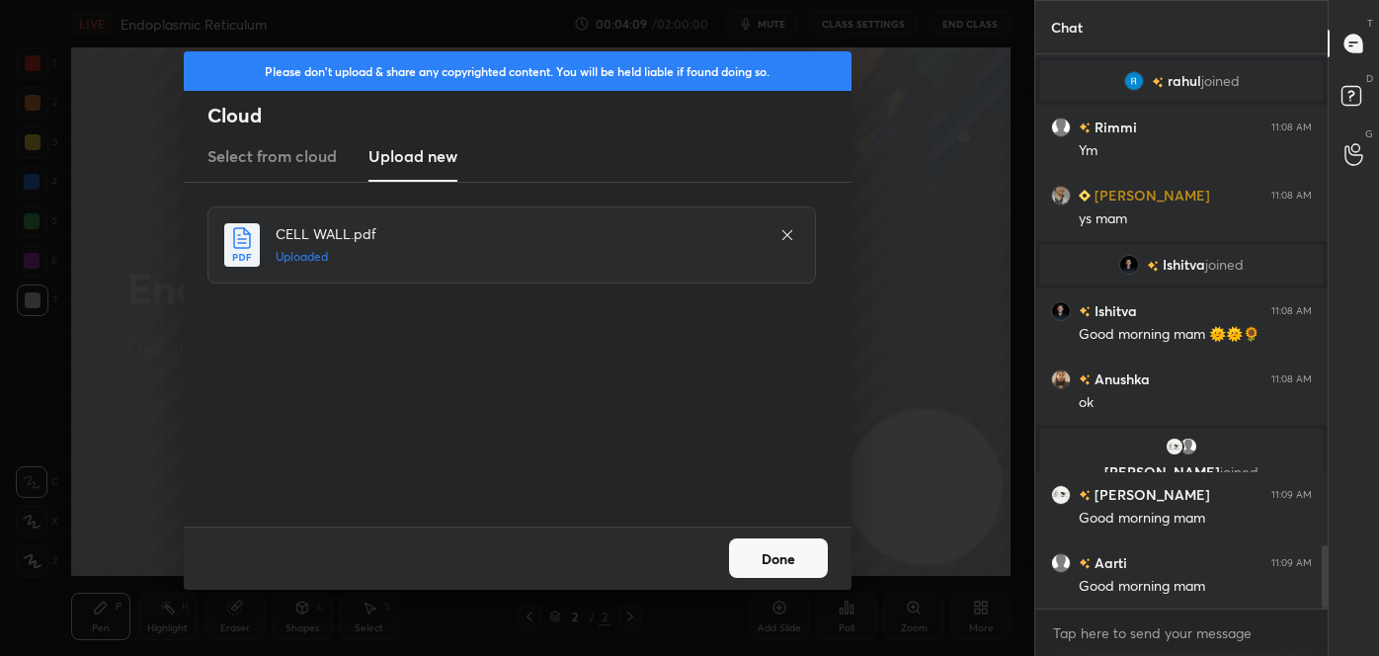
click at [787, 559] on button "Done" at bounding box center [778, 558] width 99 height 40
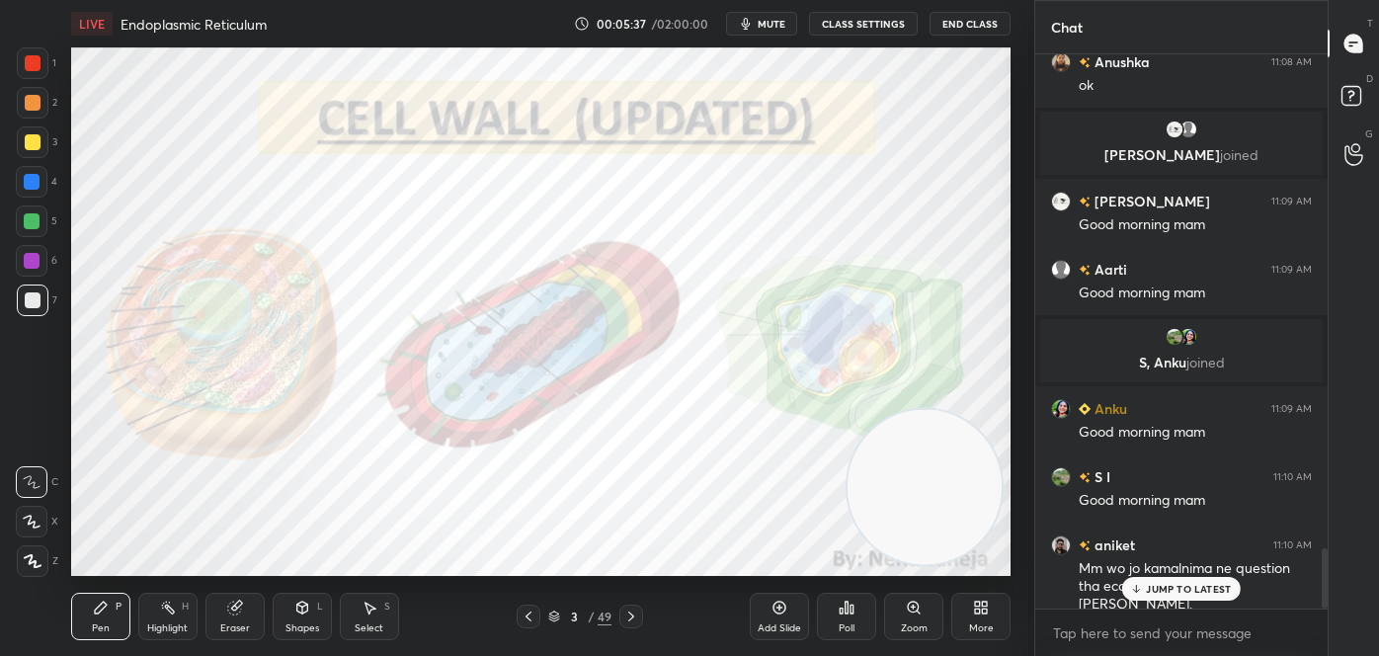
scroll to position [4509, 0]
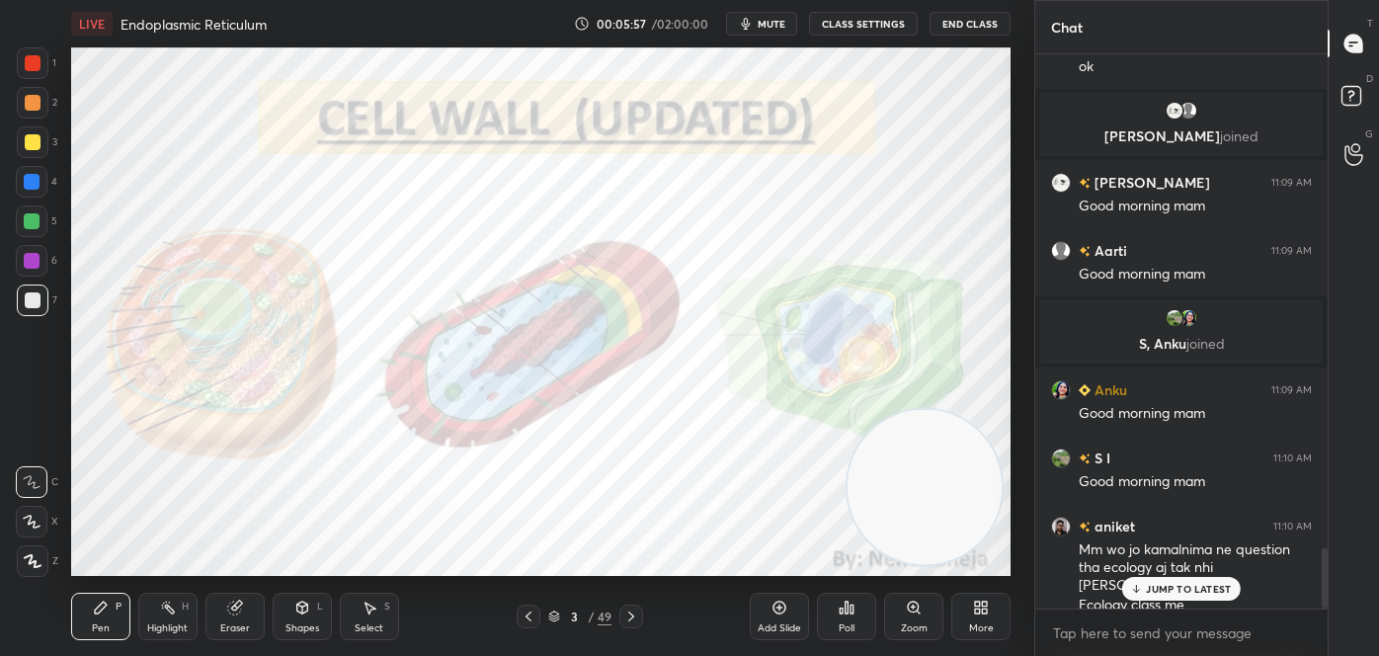
click at [29, 61] on div at bounding box center [33, 63] width 16 height 16
click at [1197, 586] on p "JUMP TO LATEST" at bounding box center [1188, 589] width 85 height 12
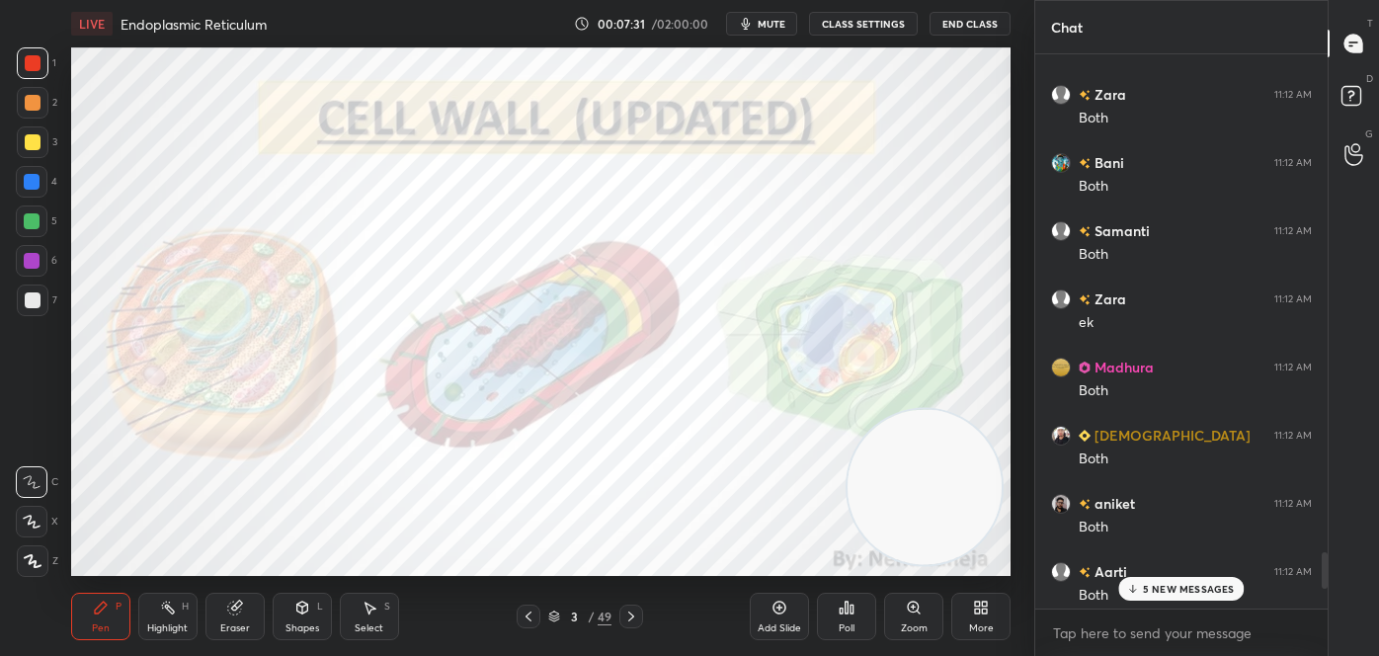
scroll to position [7524, 0]
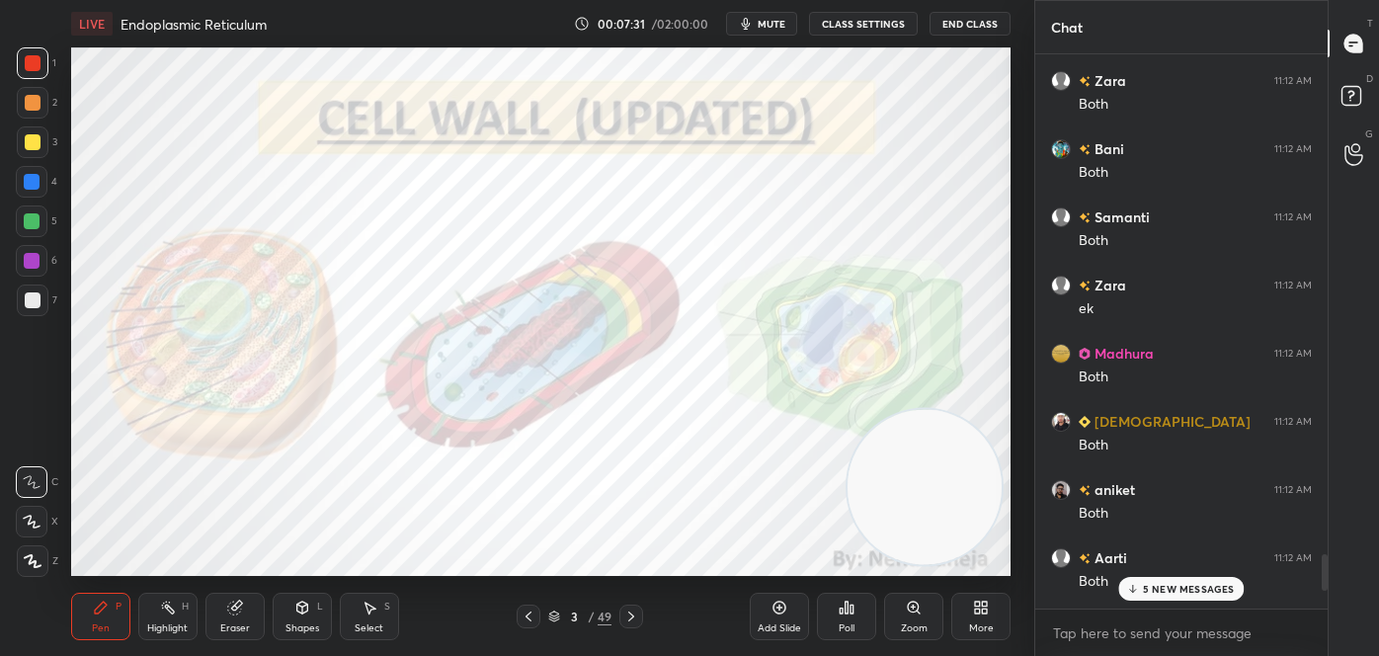
click at [1324, 593] on div at bounding box center [1322, 331] width 12 height 554
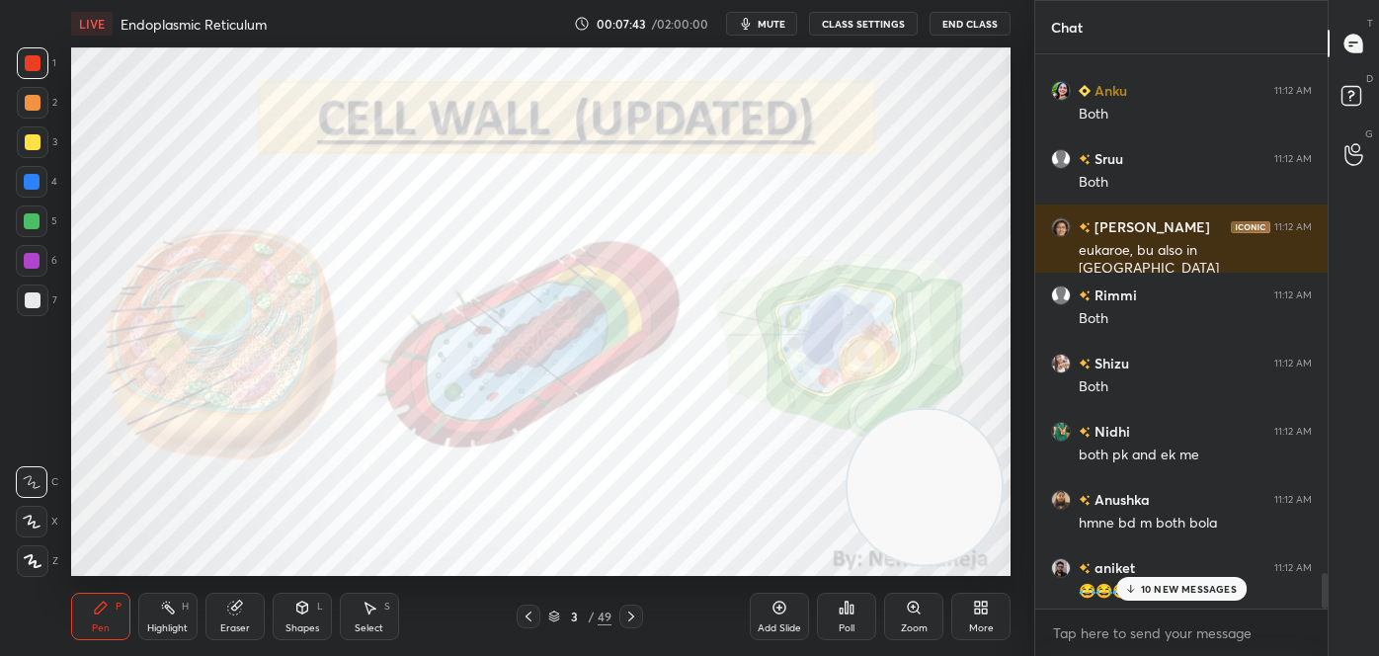
scroll to position [8133, 0]
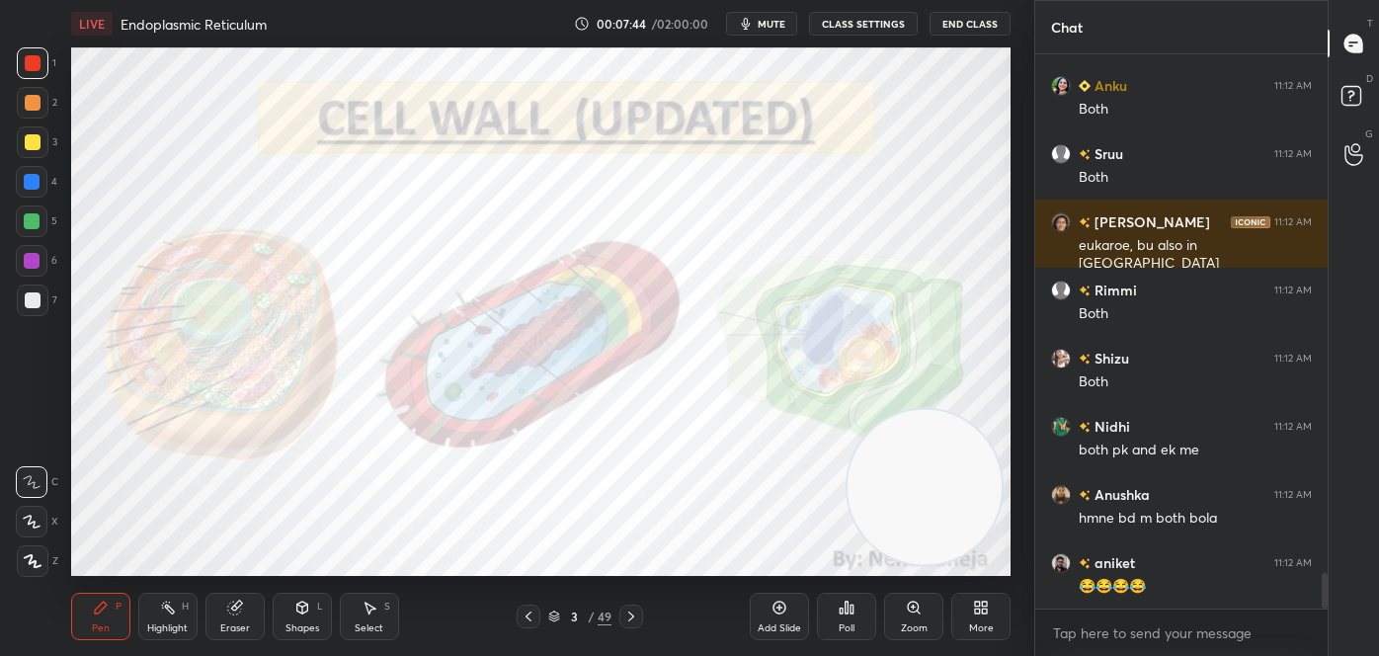
drag, startPoint x: 1325, startPoint y: 570, endPoint x: 1317, endPoint y: 617, distance: 48.1
click at [1318, 617] on div "Aarti 11:12 AM Both [PERSON_NAME] 11:12 AM Pro Anku 11:12 AM Both Sruu 11:12 AM…" at bounding box center [1181, 355] width 292 height 602
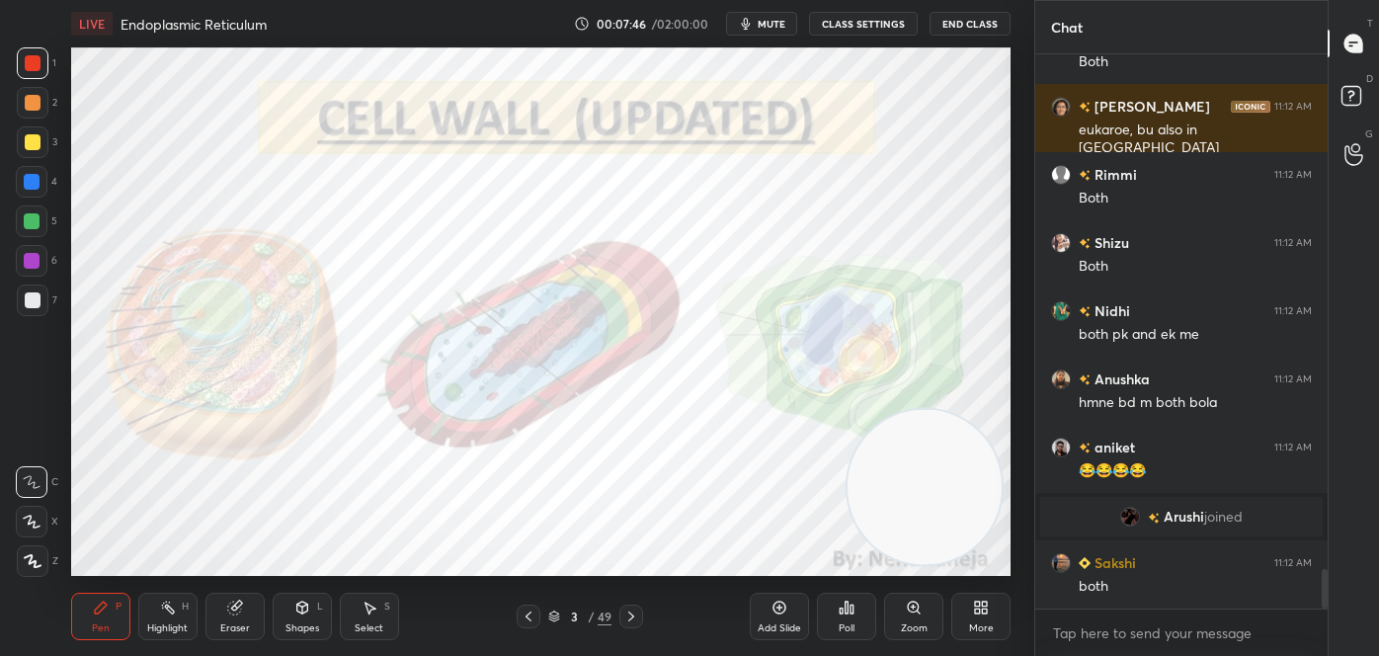
scroll to position [7295, 0]
click at [183, 617] on div "Highlight H" at bounding box center [167, 616] width 59 height 47
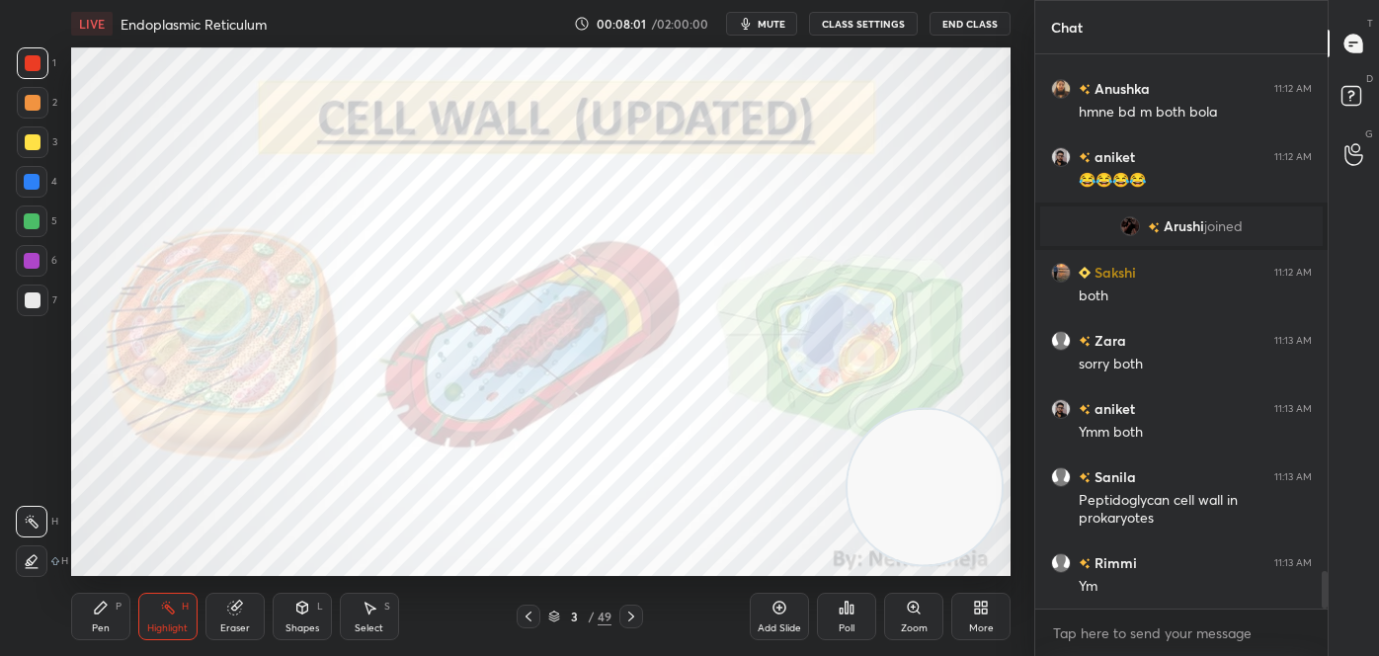
scroll to position [7654, 0]
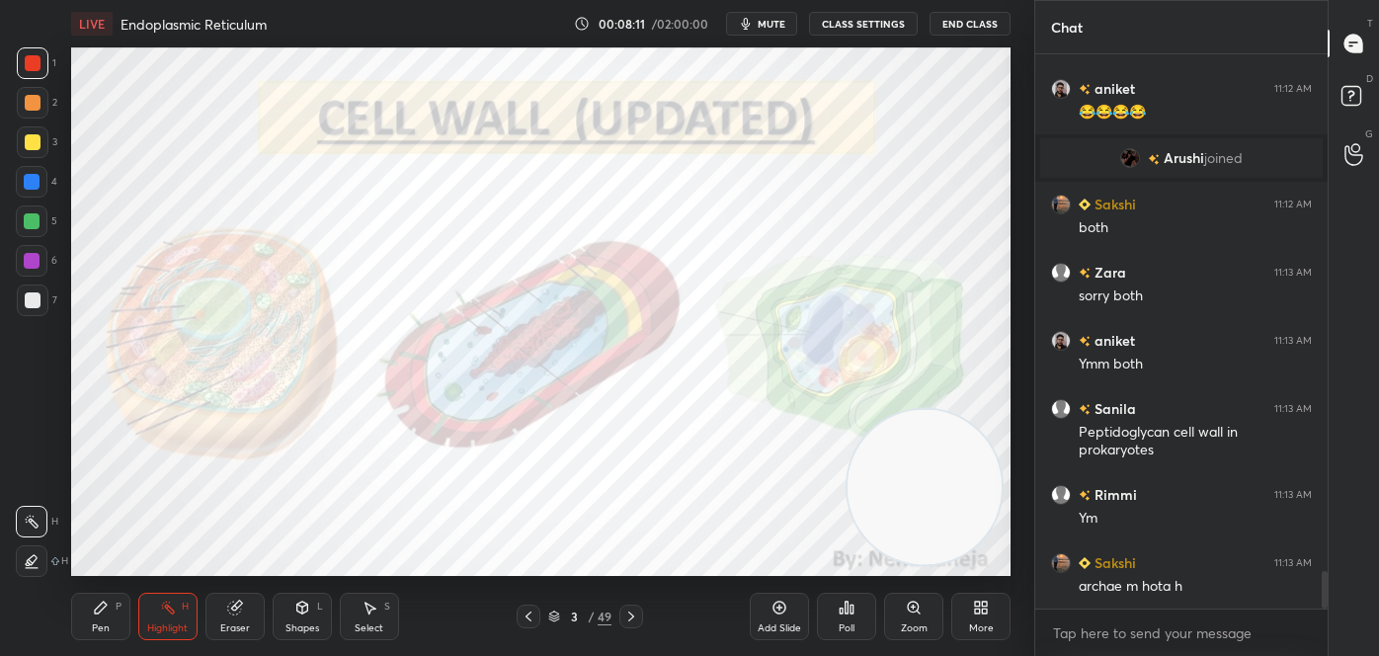
click at [634, 619] on icon at bounding box center [631, 616] width 16 height 16
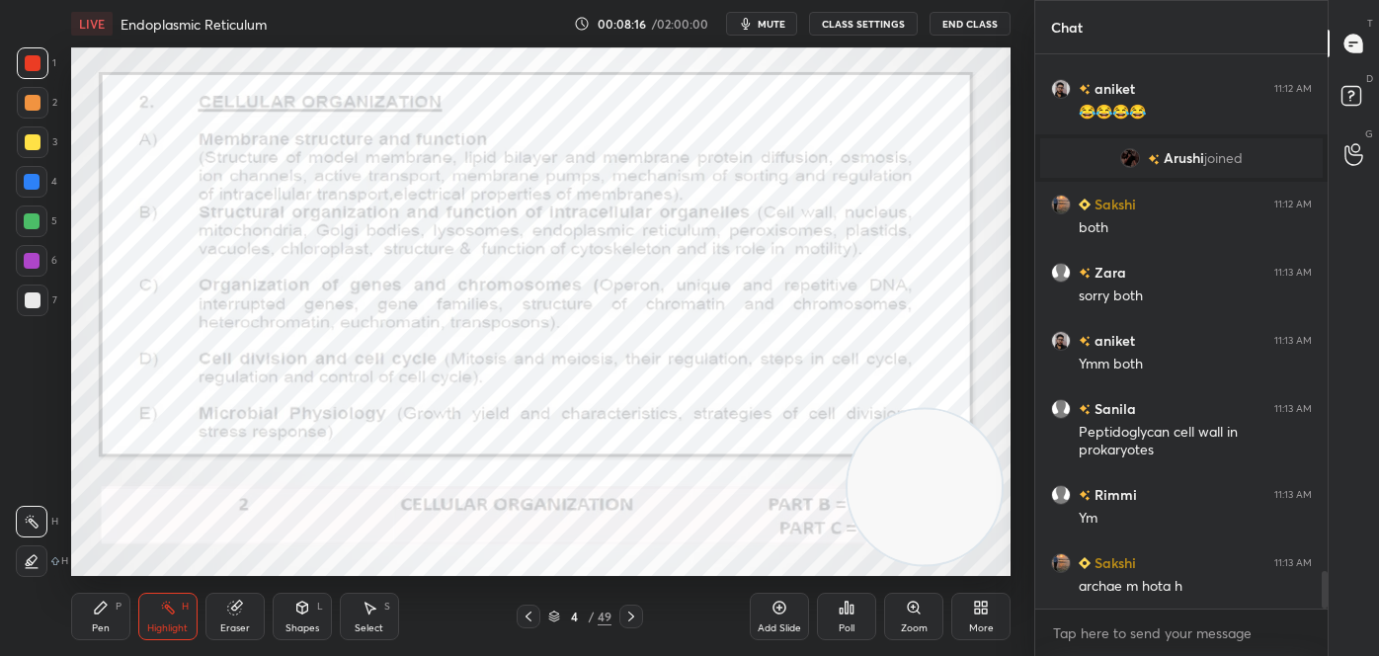
click at [631, 611] on icon at bounding box center [631, 616] width 16 height 16
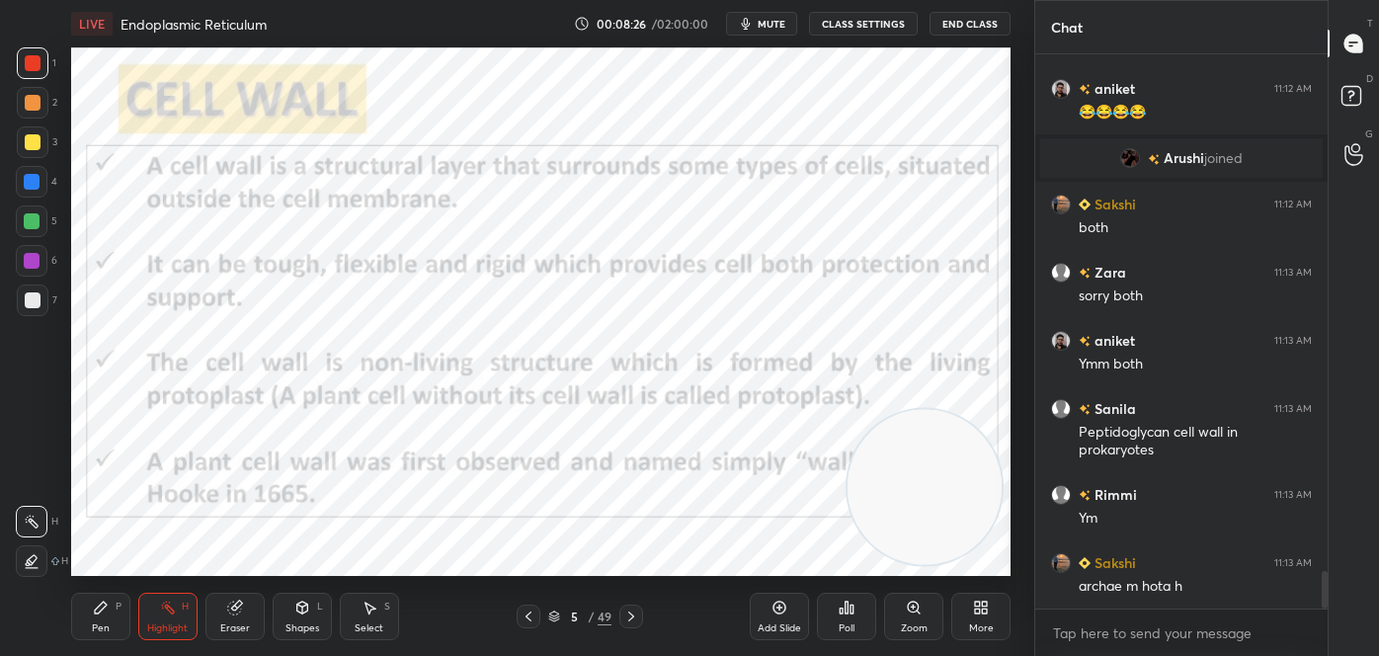
scroll to position [7722, 0]
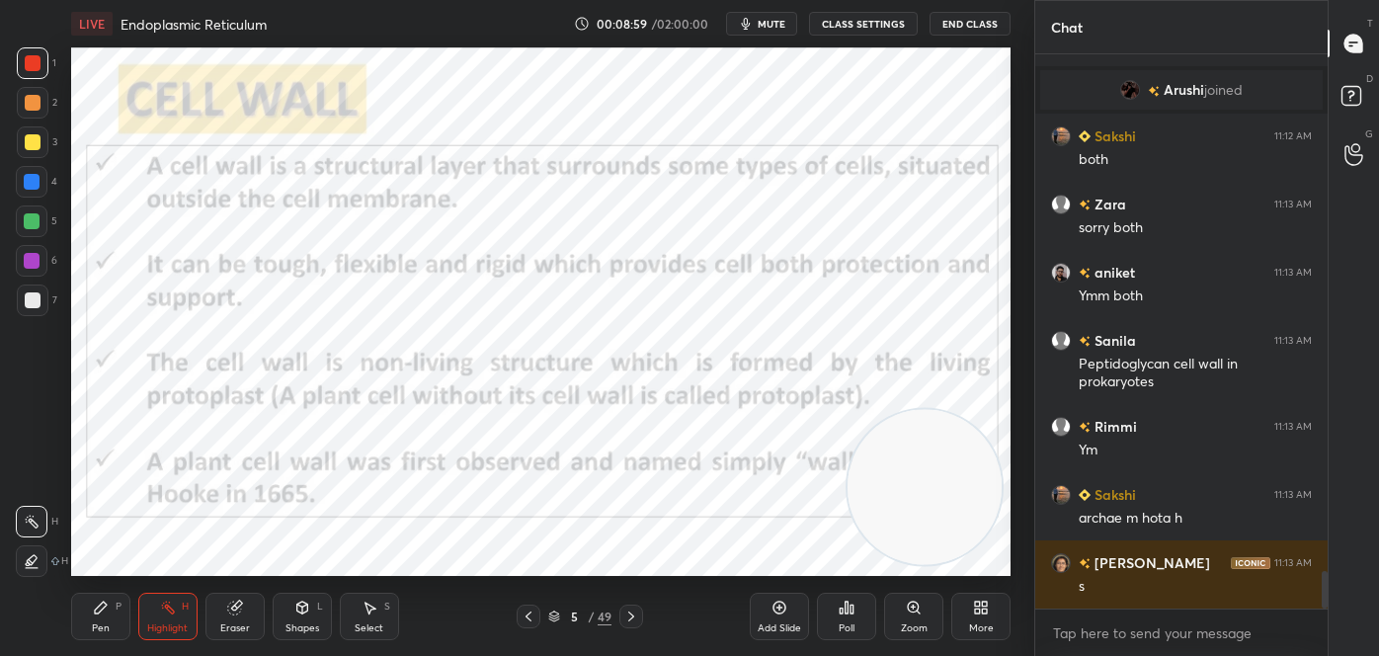
drag, startPoint x: 310, startPoint y: 622, endPoint x: 312, endPoint y: 608, distance: 14.0
click at [310, 623] on div "Shapes" at bounding box center [302, 628] width 34 height 10
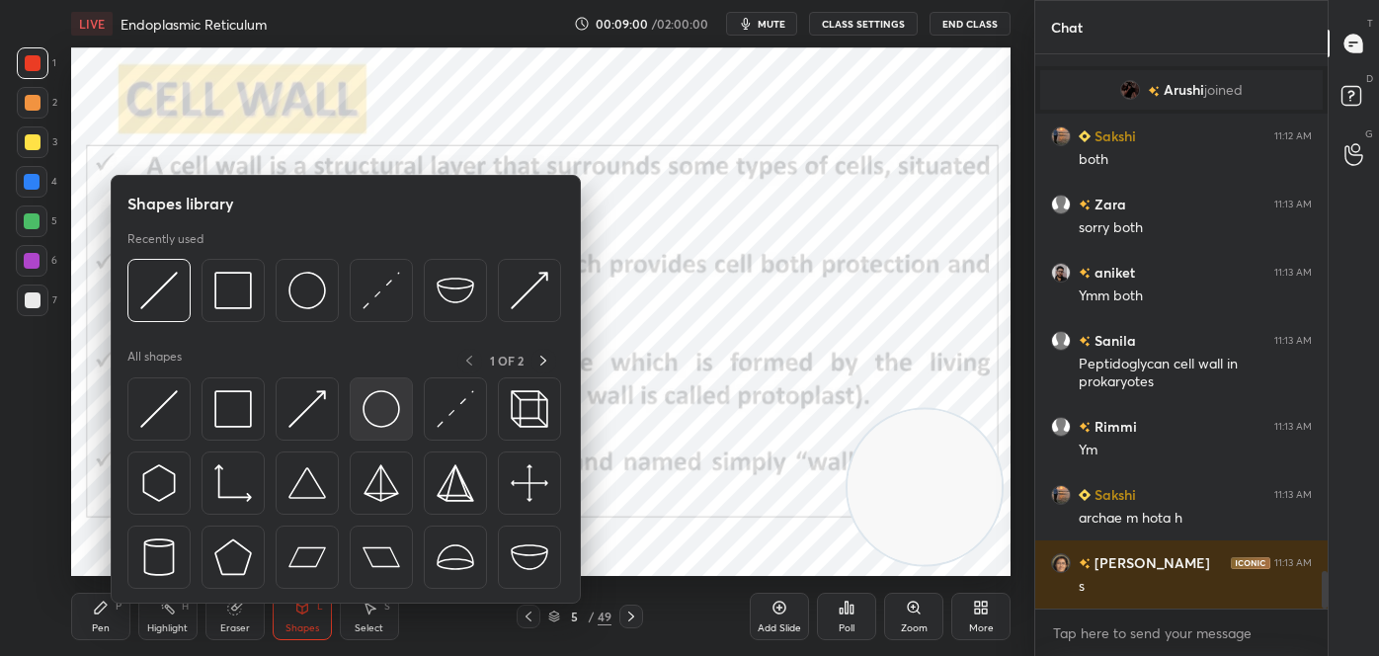
click at [373, 409] on img at bounding box center [381, 409] width 38 height 38
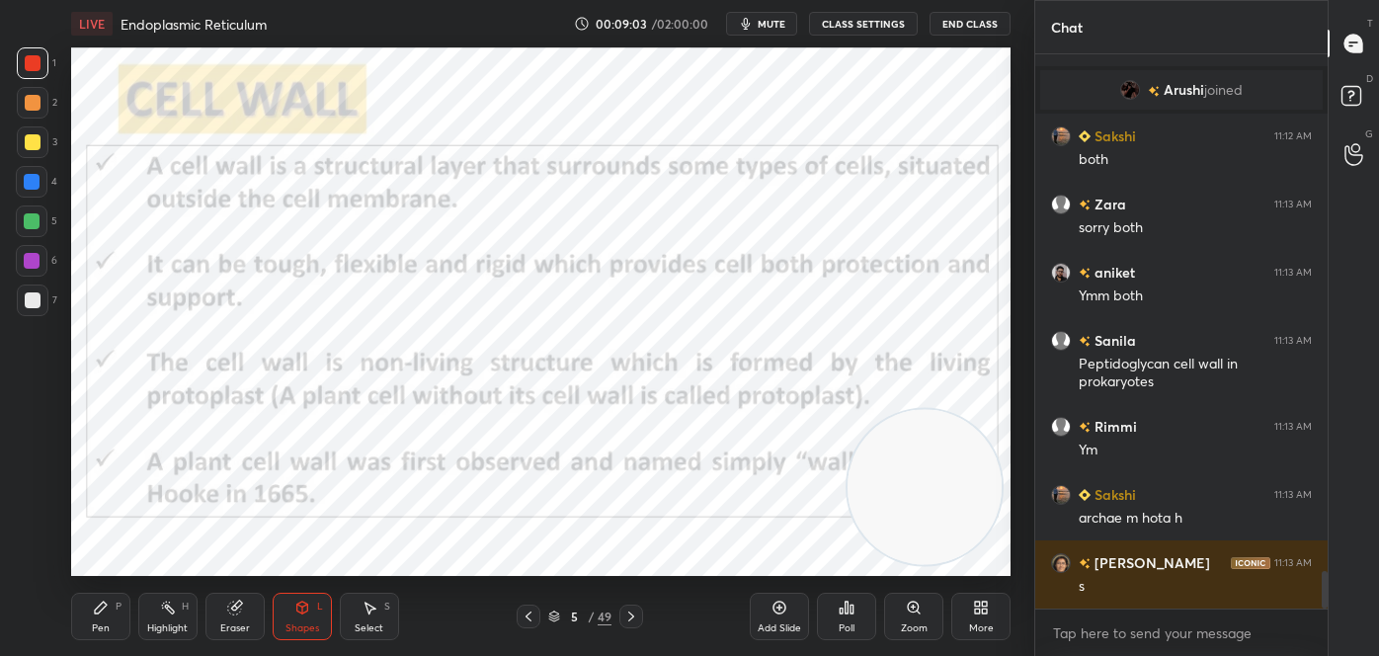
click at [24, 182] on div at bounding box center [32, 182] width 16 height 16
click at [120, 608] on div "P" at bounding box center [119, 607] width 6 height 10
click at [24, 561] on icon at bounding box center [33, 561] width 18 height 14
click at [245, 626] on div "Eraser" at bounding box center [235, 628] width 30 height 10
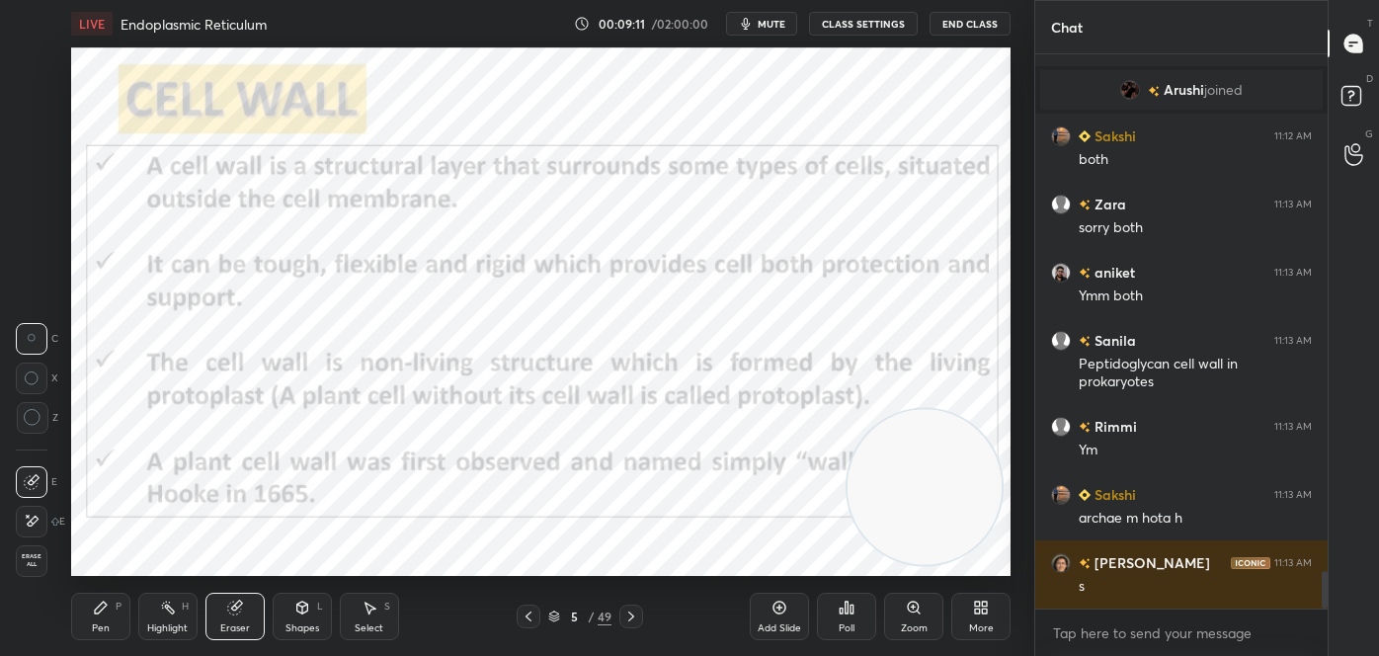
click at [35, 561] on span "Erase all" at bounding box center [32, 560] width 30 height 14
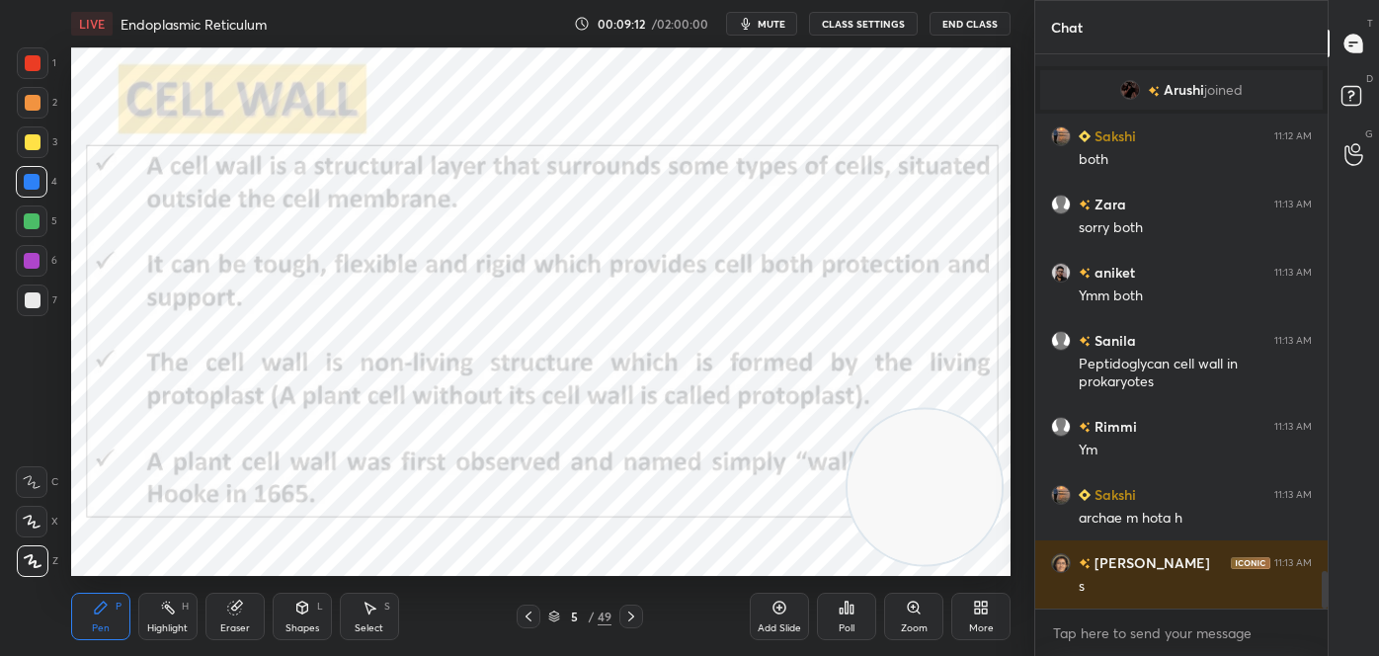
click at [156, 616] on div "Highlight H" at bounding box center [167, 616] width 59 height 47
click at [37, 558] on icon at bounding box center [32, 560] width 10 height 10
drag, startPoint x: 24, startPoint y: 45, endPoint x: 64, endPoint y: 55, distance: 41.7
click at [25, 47] on div "1 2 3 4 5 6 7 C X Z C X Z E E Erase all H H LIVE Endoplasmic Reticulum 00:09:14…" at bounding box center [509, 328] width 1018 height 656
click at [32, 67] on div at bounding box center [33, 63] width 16 height 16
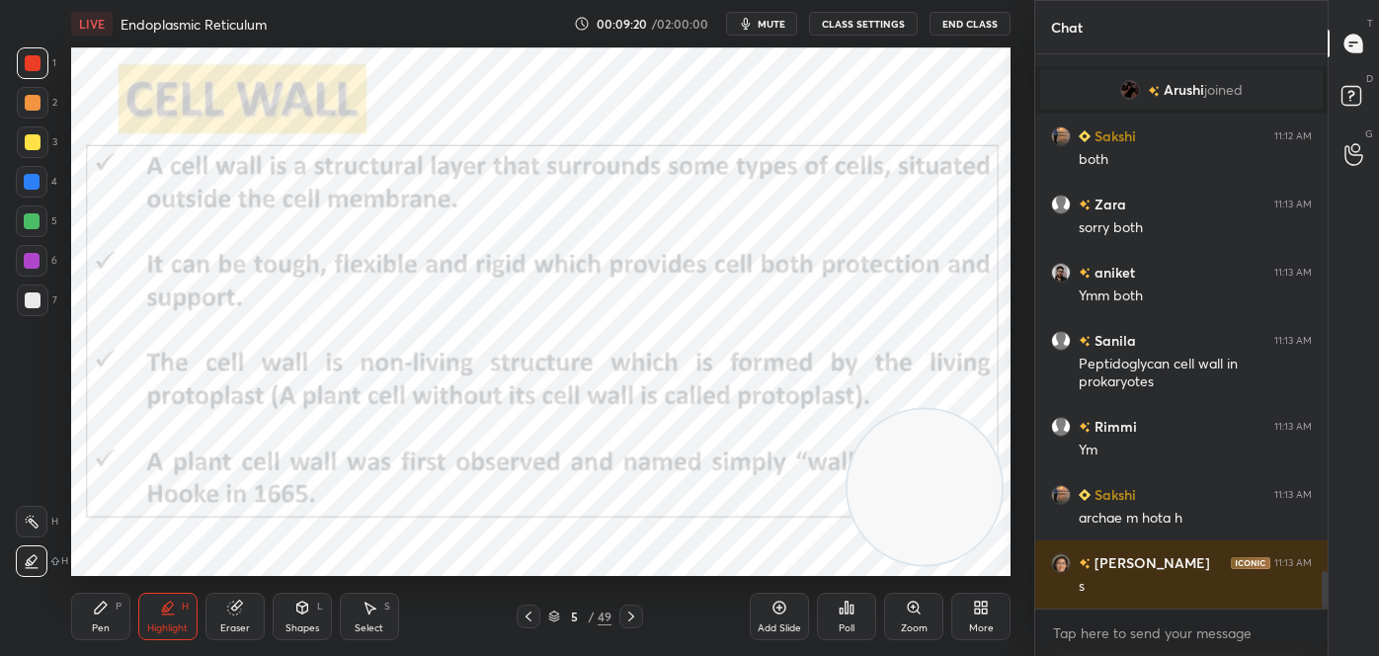
click at [21, 129] on div at bounding box center [33, 142] width 32 height 32
click at [103, 619] on div "Pen P" at bounding box center [100, 616] width 59 height 47
click at [36, 185] on div at bounding box center [32, 182] width 16 height 16
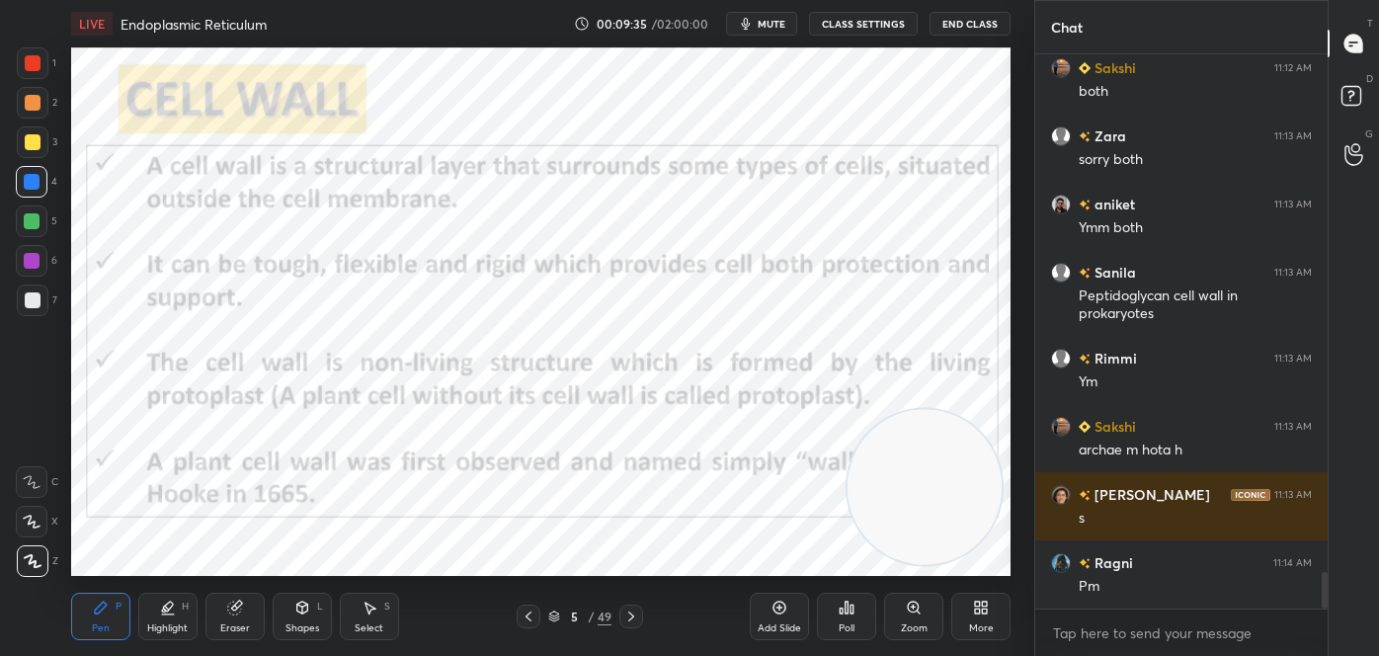
click at [156, 632] on div "Highlight" at bounding box center [167, 628] width 40 height 10
click at [30, 523] on icon at bounding box center [32, 522] width 16 height 16
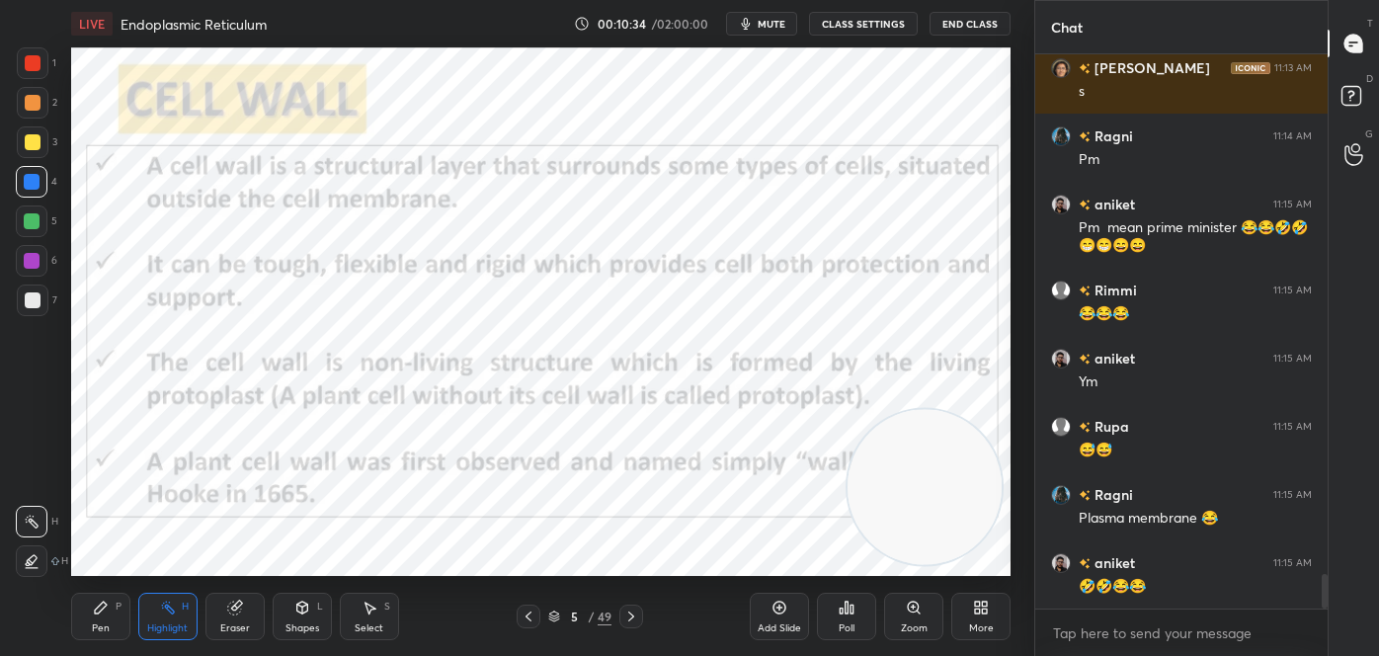
scroll to position [8285, 0]
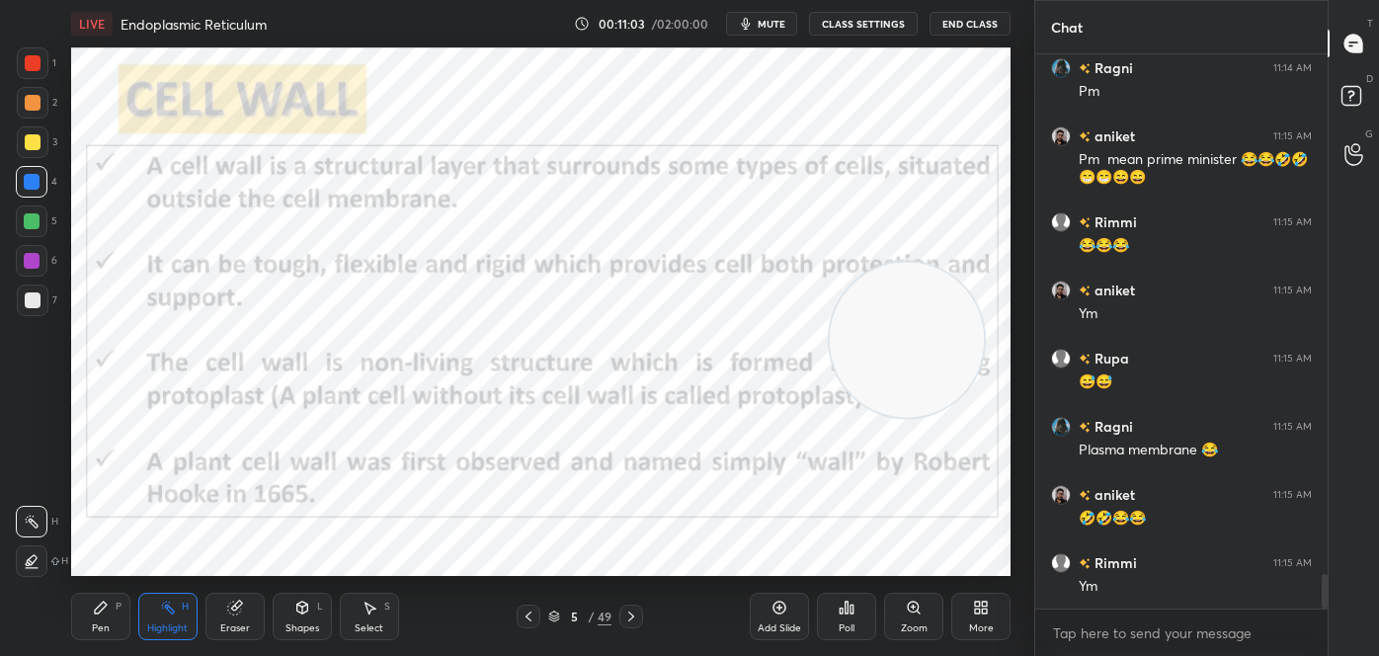
drag, startPoint x: 924, startPoint y: 493, endPoint x: 892, endPoint y: 219, distance: 275.4
click at [892, 263] on video at bounding box center [907, 340] width 155 height 155
click at [629, 615] on icon at bounding box center [631, 616] width 16 height 16
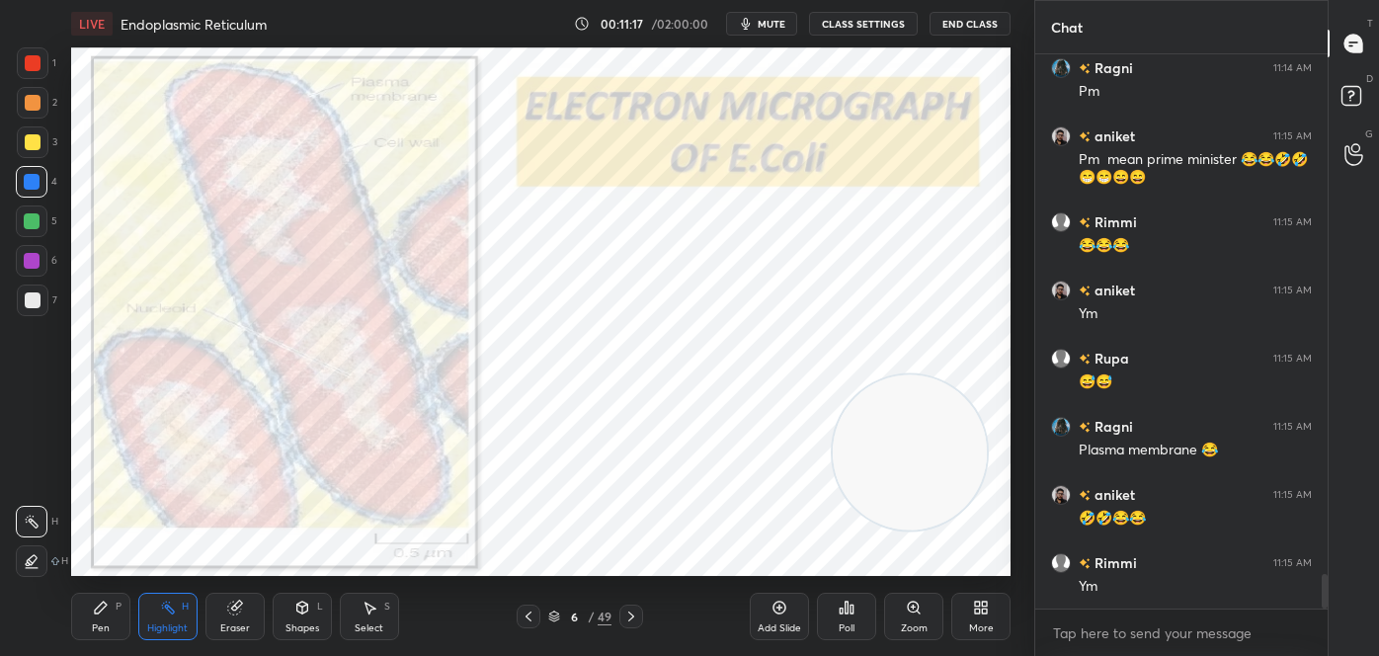
drag, startPoint x: 902, startPoint y: 213, endPoint x: 914, endPoint y: 477, distance: 264.0
click at [916, 476] on video at bounding box center [910, 452] width 155 height 155
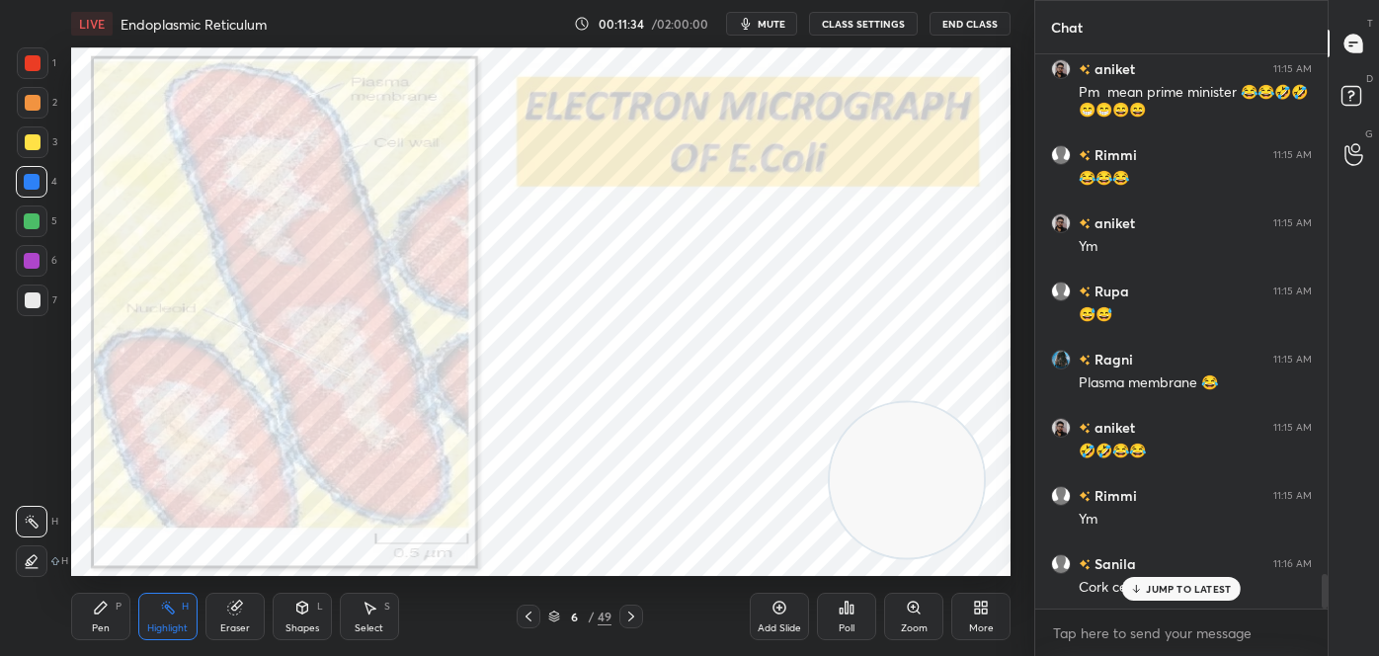
click at [902, 612] on div "Zoom" at bounding box center [913, 616] width 59 height 47
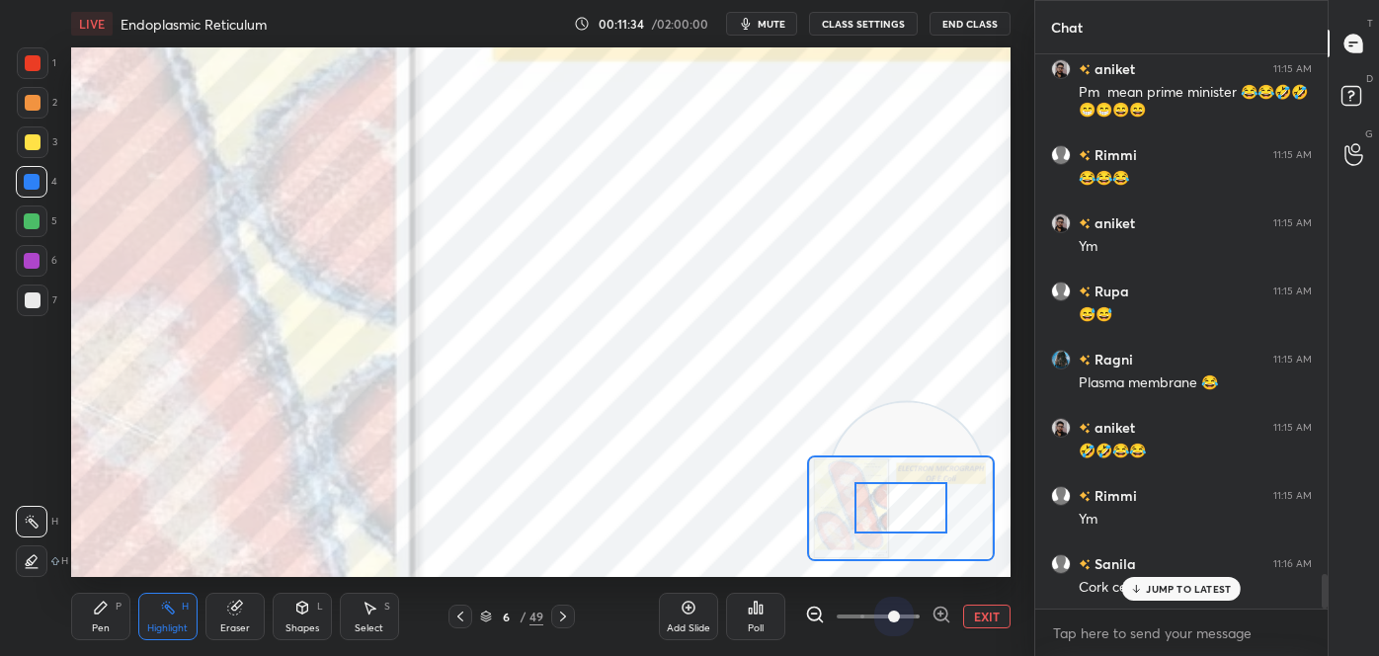
click at [906, 614] on span at bounding box center [878, 617] width 83 height 30
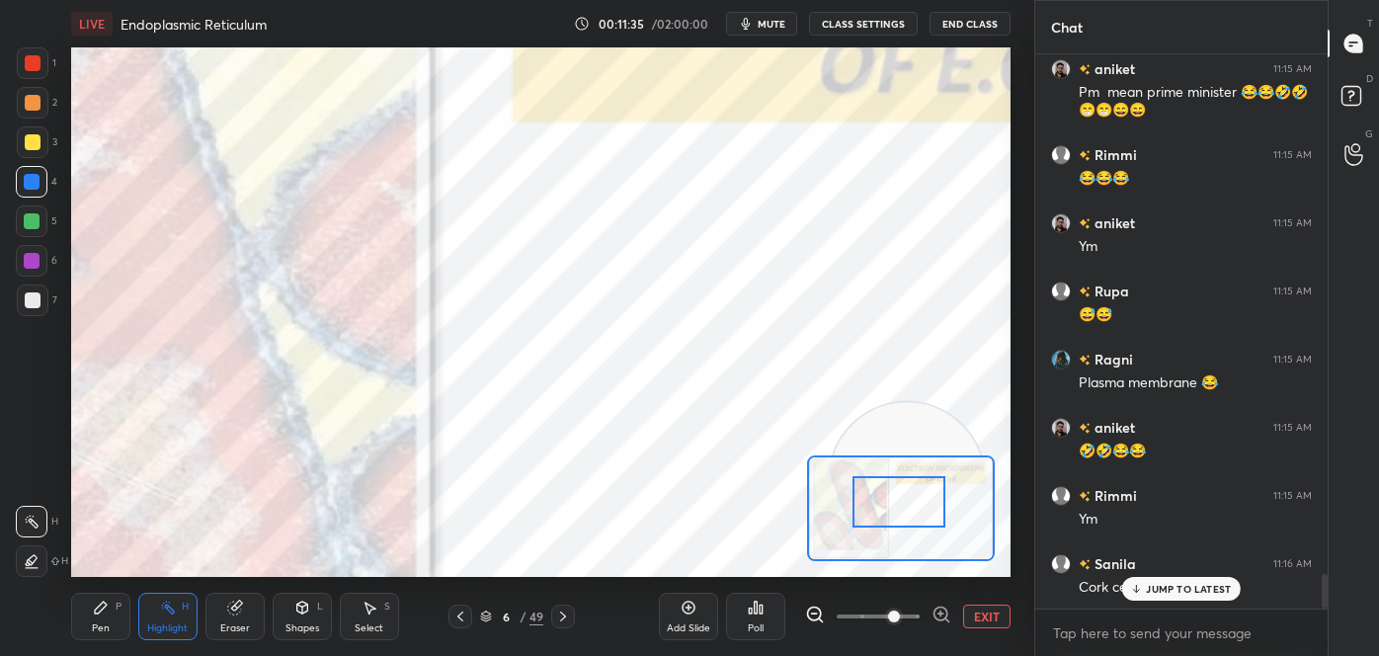
drag, startPoint x: 889, startPoint y: 498, endPoint x: 871, endPoint y: 479, distance: 25.9
click at [865, 476] on div at bounding box center [898, 501] width 92 height 51
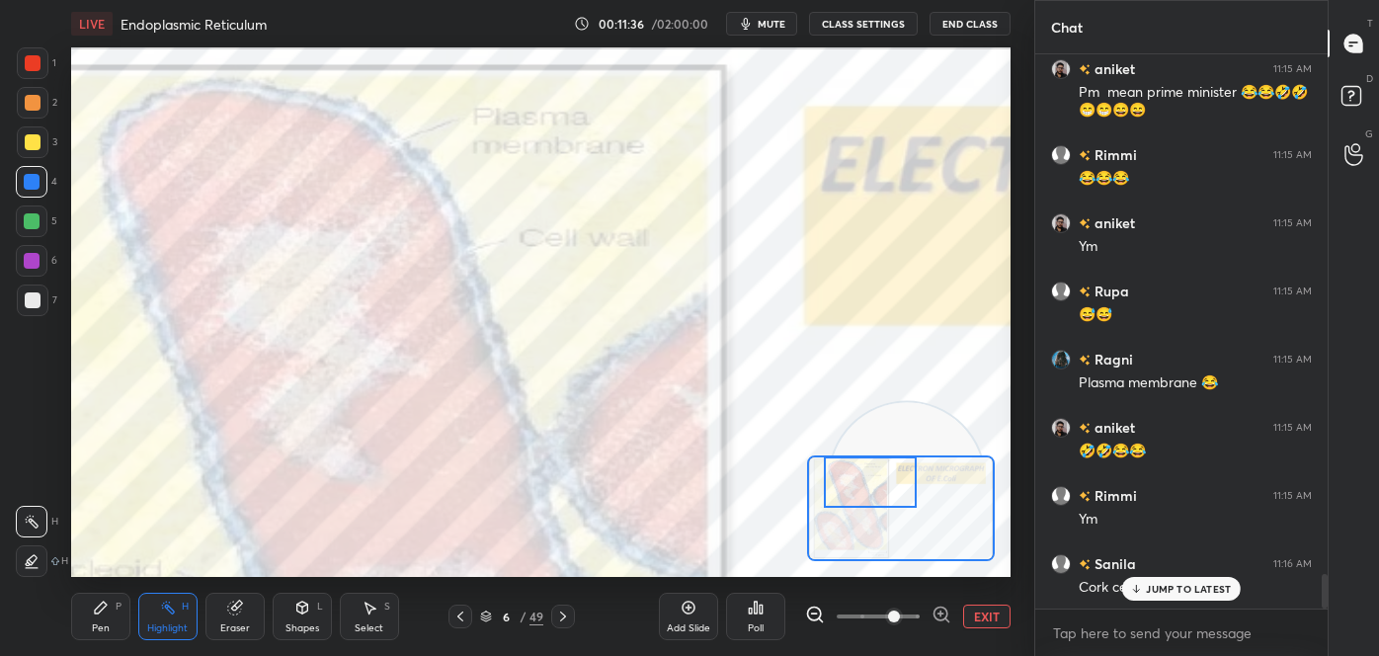
click at [869, 478] on div at bounding box center [870, 481] width 92 height 51
click at [976, 626] on button "EXIT" at bounding box center [986, 616] width 47 height 24
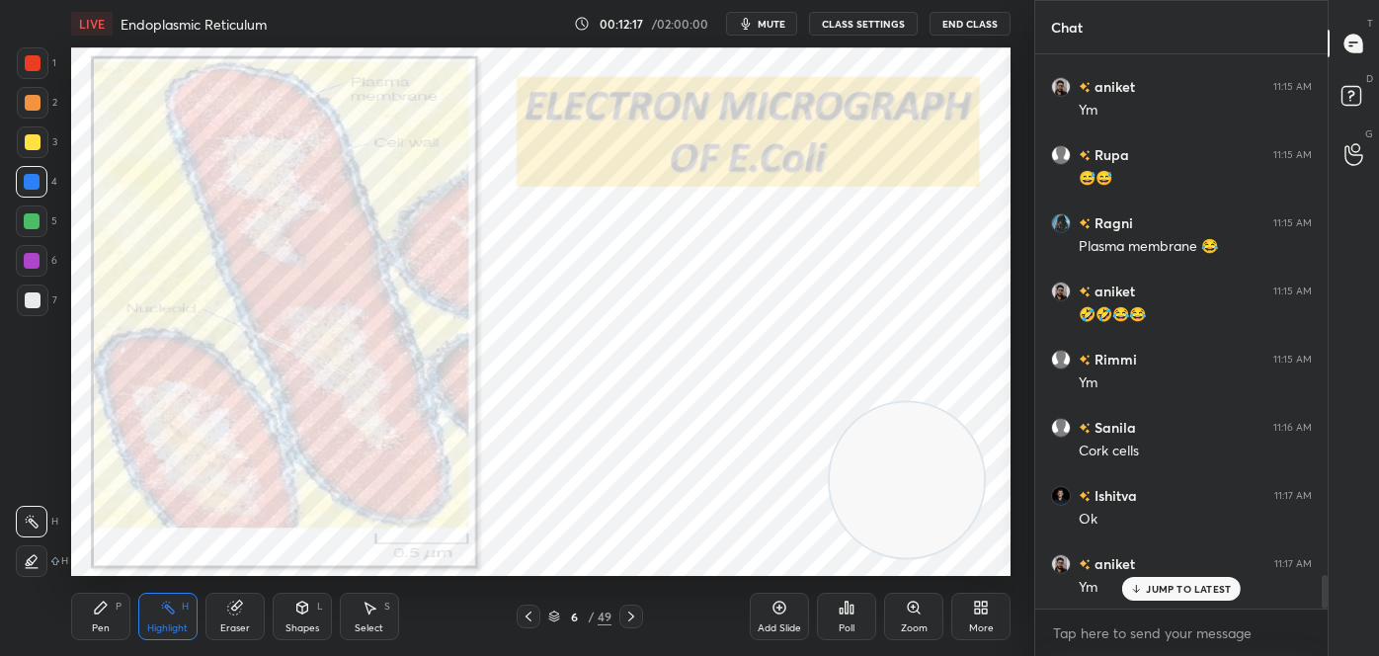
scroll to position [8557, 0]
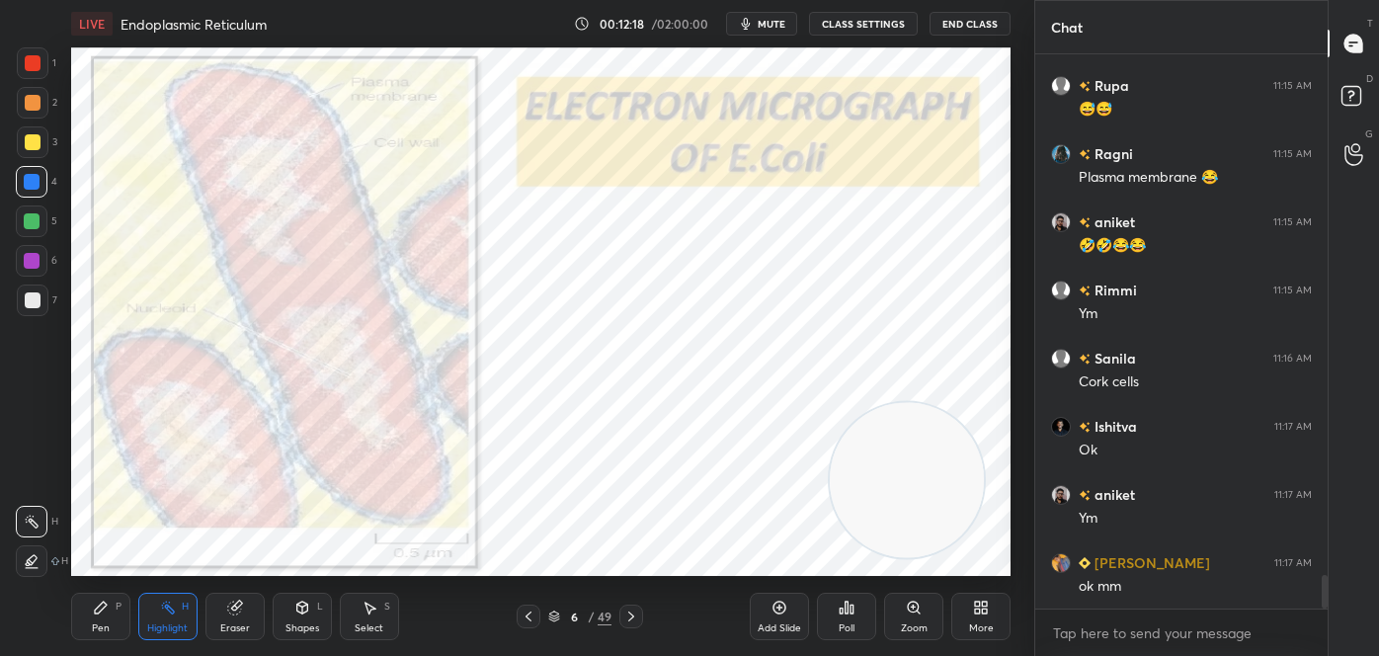
click at [128, 603] on div "Pen P" at bounding box center [100, 616] width 59 height 47
click at [29, 553] on div at bounding box center [33, 561] width 32 height 32
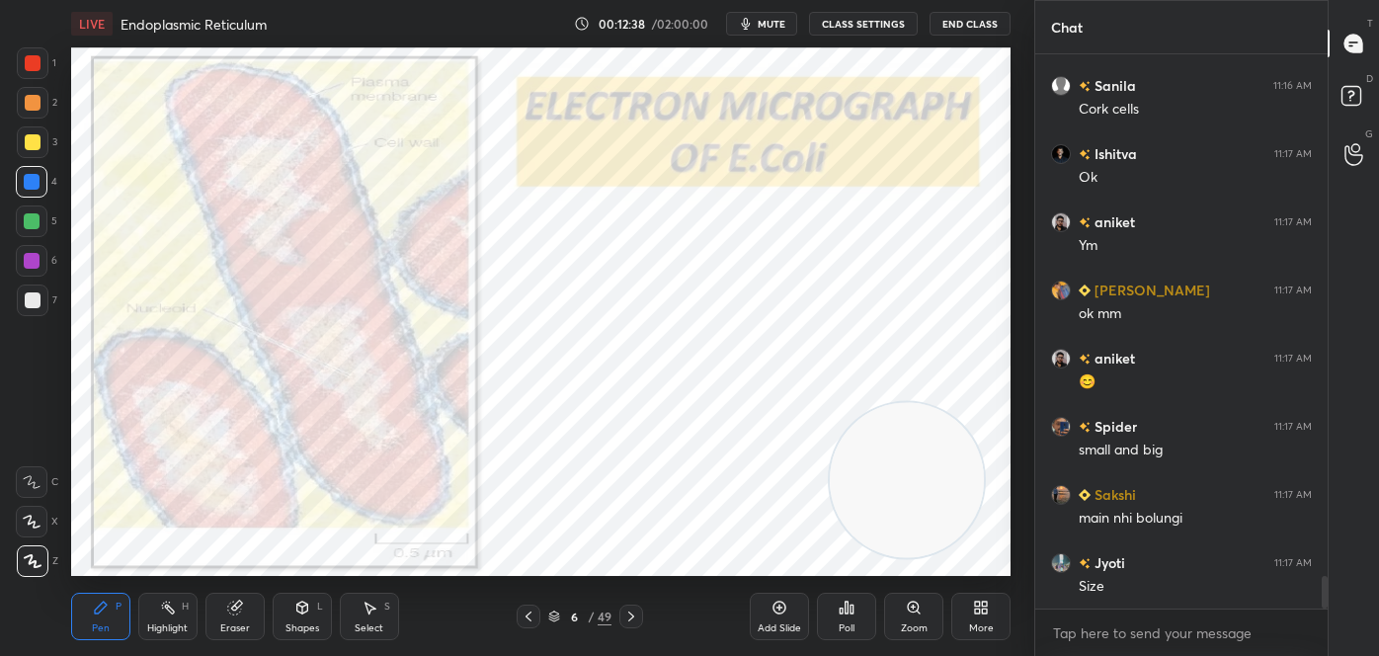
scroll to position [8897, 0]
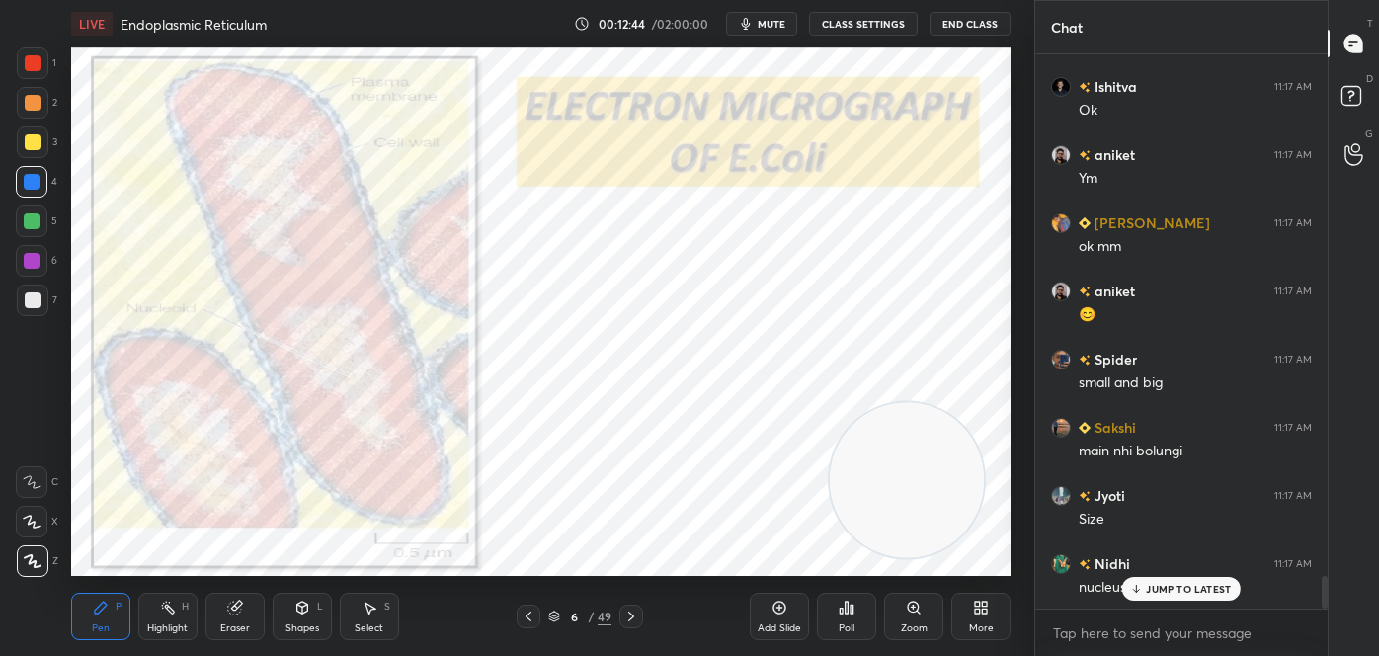
click at [1227, 585] on p "JUMP TO LATEST" at bounding box center [1188, 589] width 85 height 12
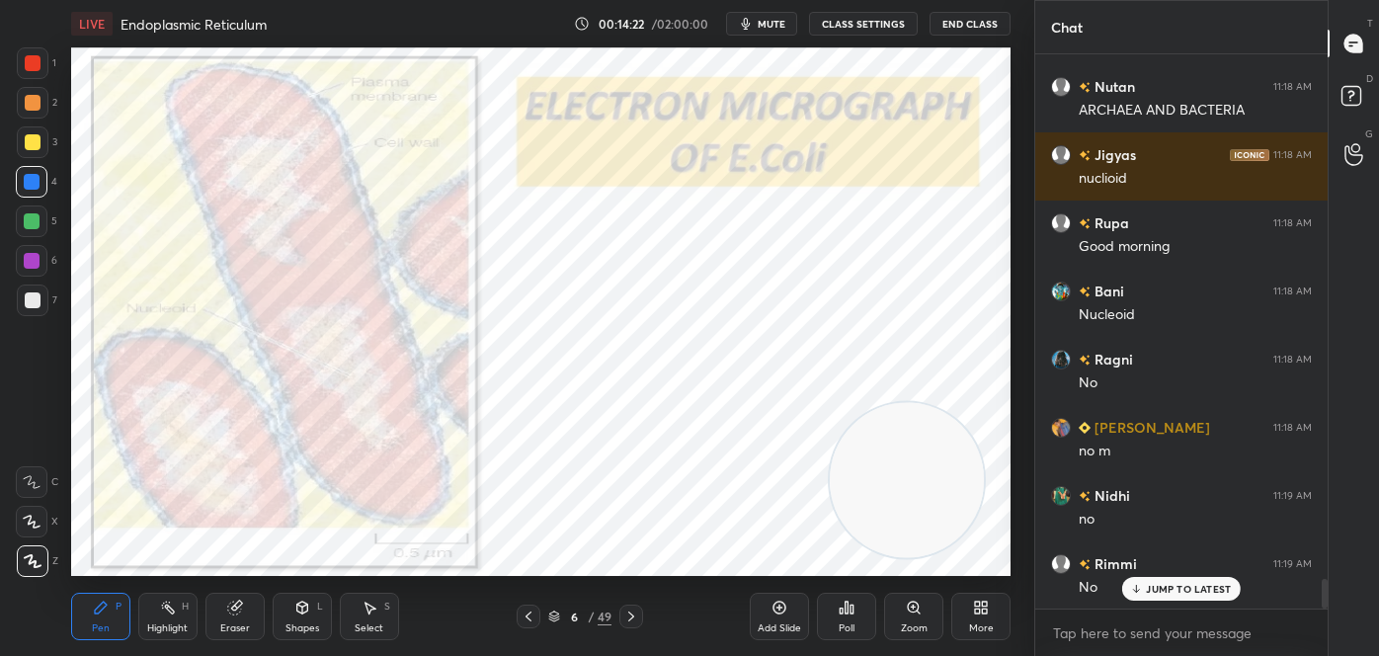
scroll to position [9961, 0]
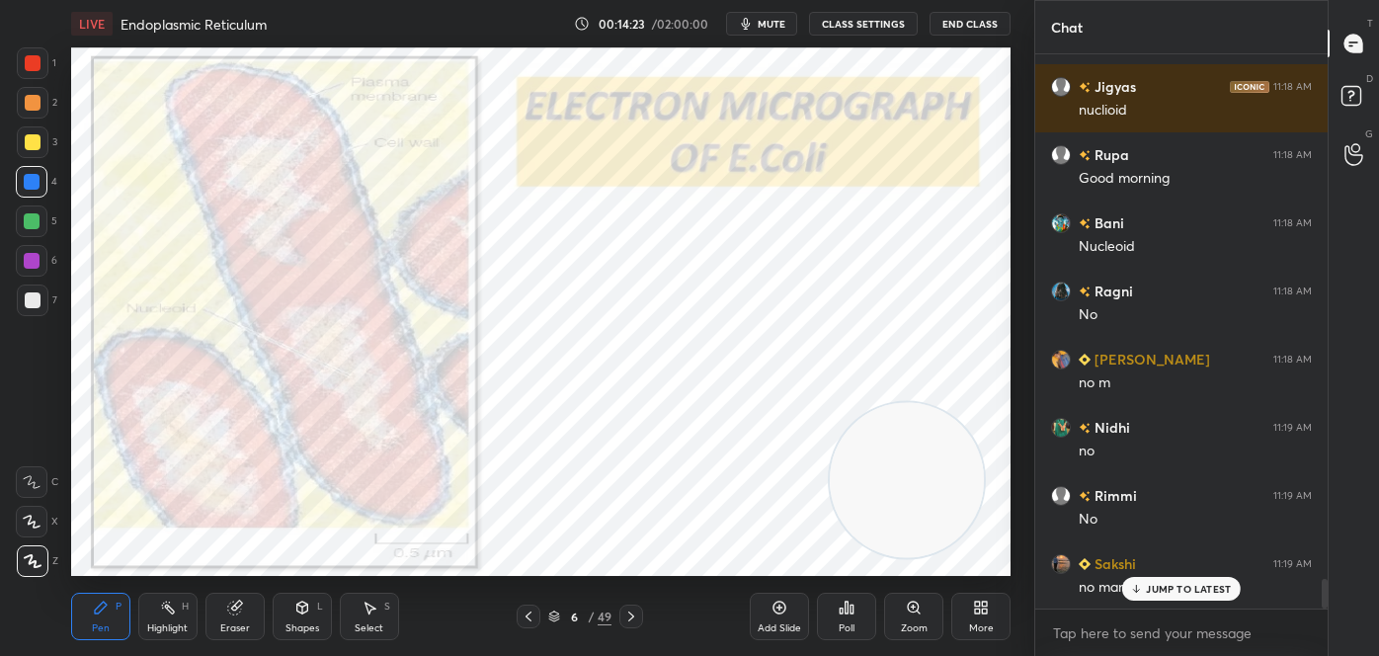
click at [174, 628] on div "Highlight" at bounding box center [167, 628] width 40 height 10
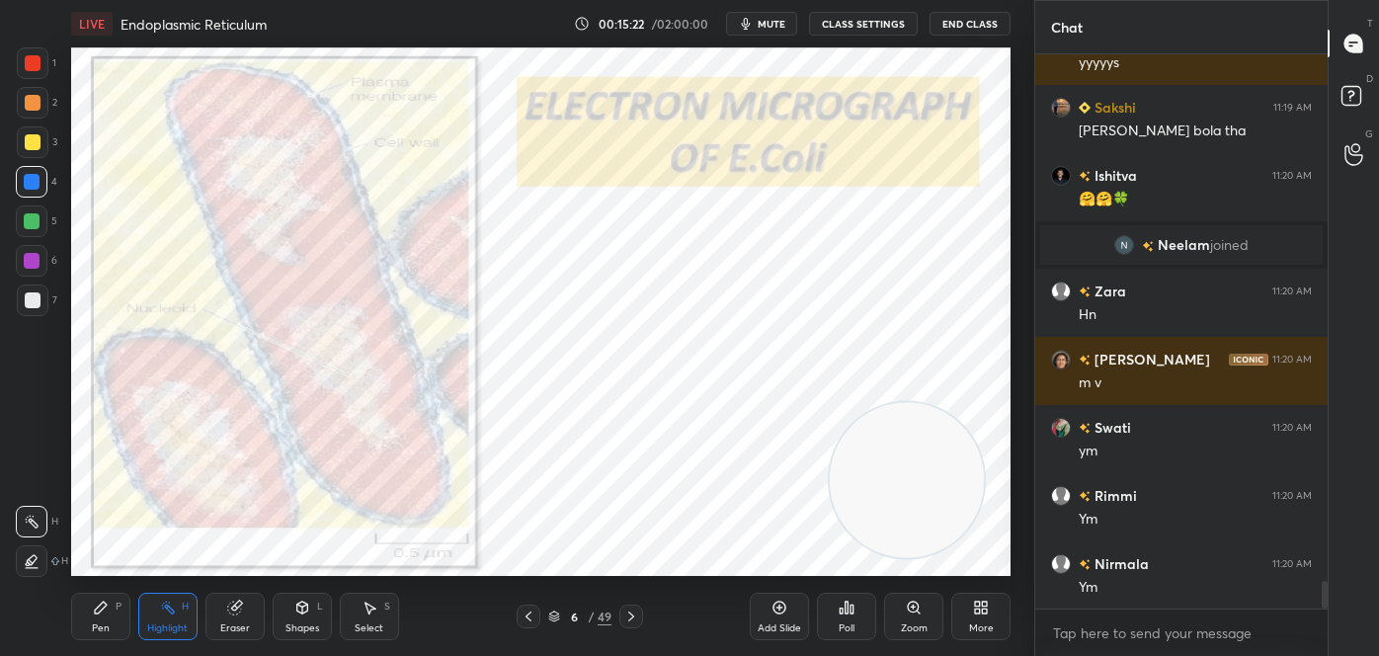
scroll to position [10463, 0]
drag, startPoint x: 1322, startPoint y: 596, endPoint x: 1320, endPoint y: 609, distance: 14.0
click at [1323, 603] on div at bounding box center [1325, 595] width 6 height 28
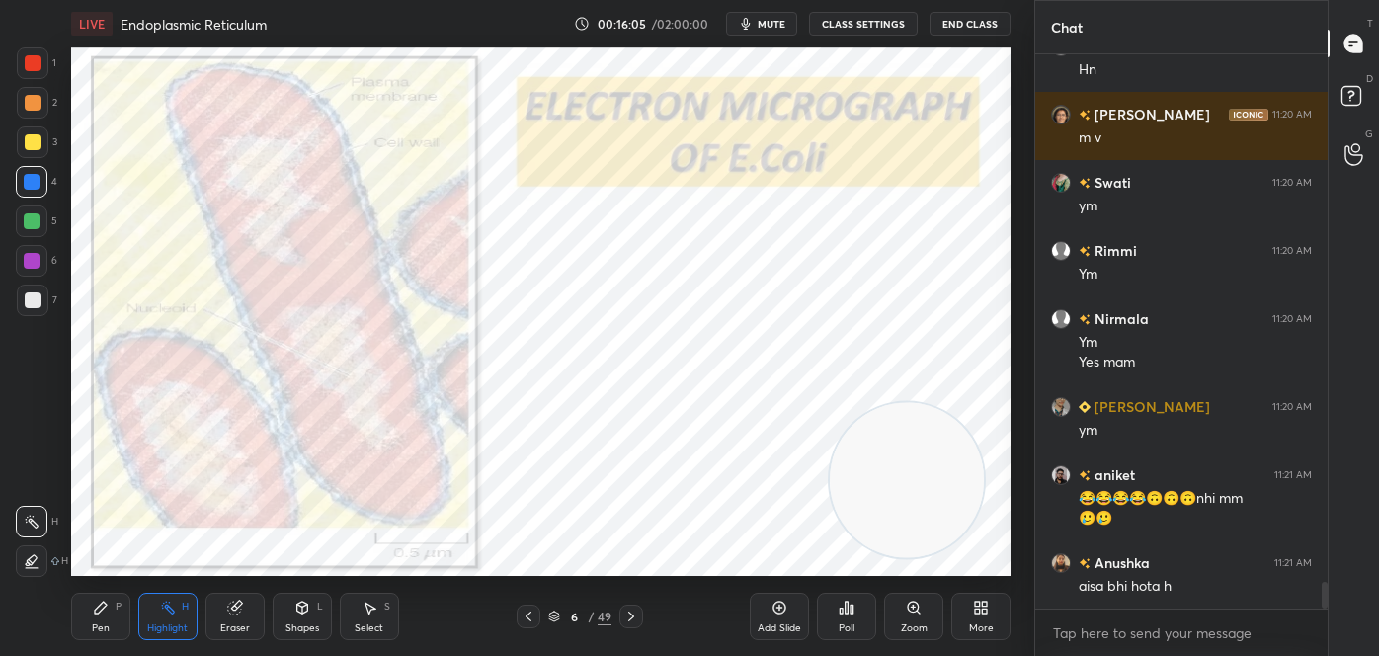
scroll to position [10775, 0]
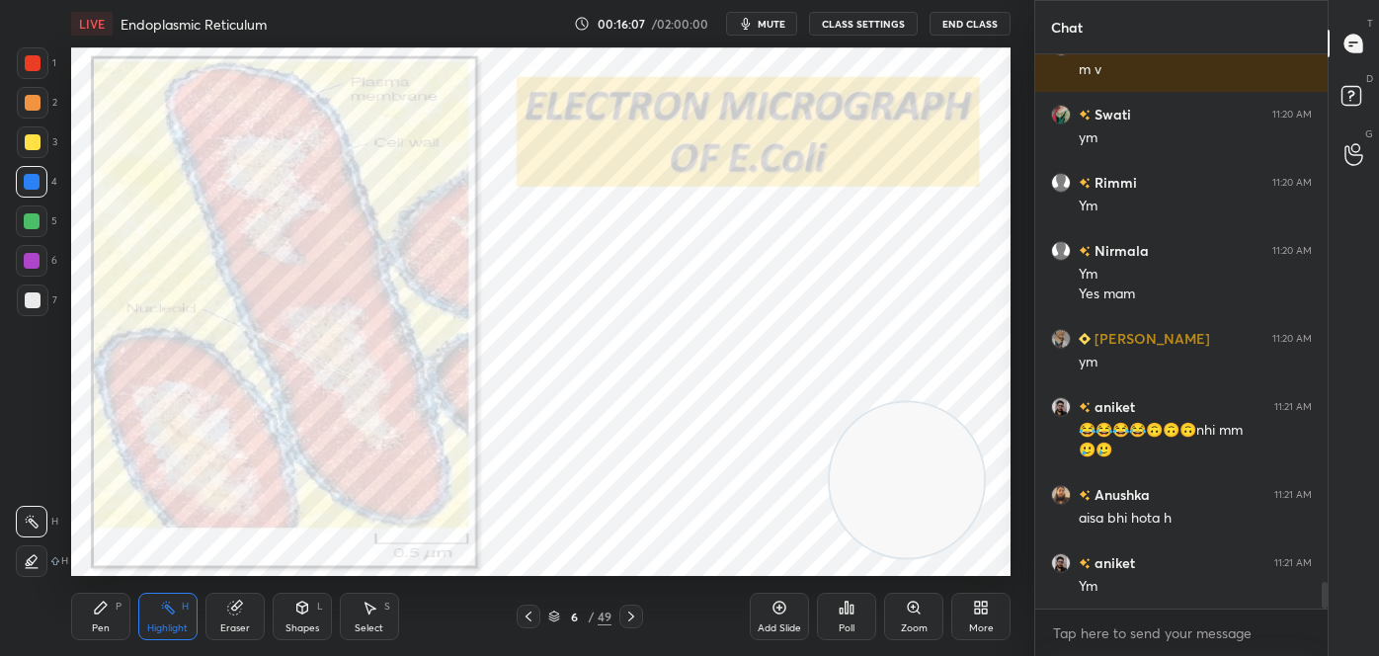
click at [626, 621] on icon at bounding box center [631, 616] width 16 height 16
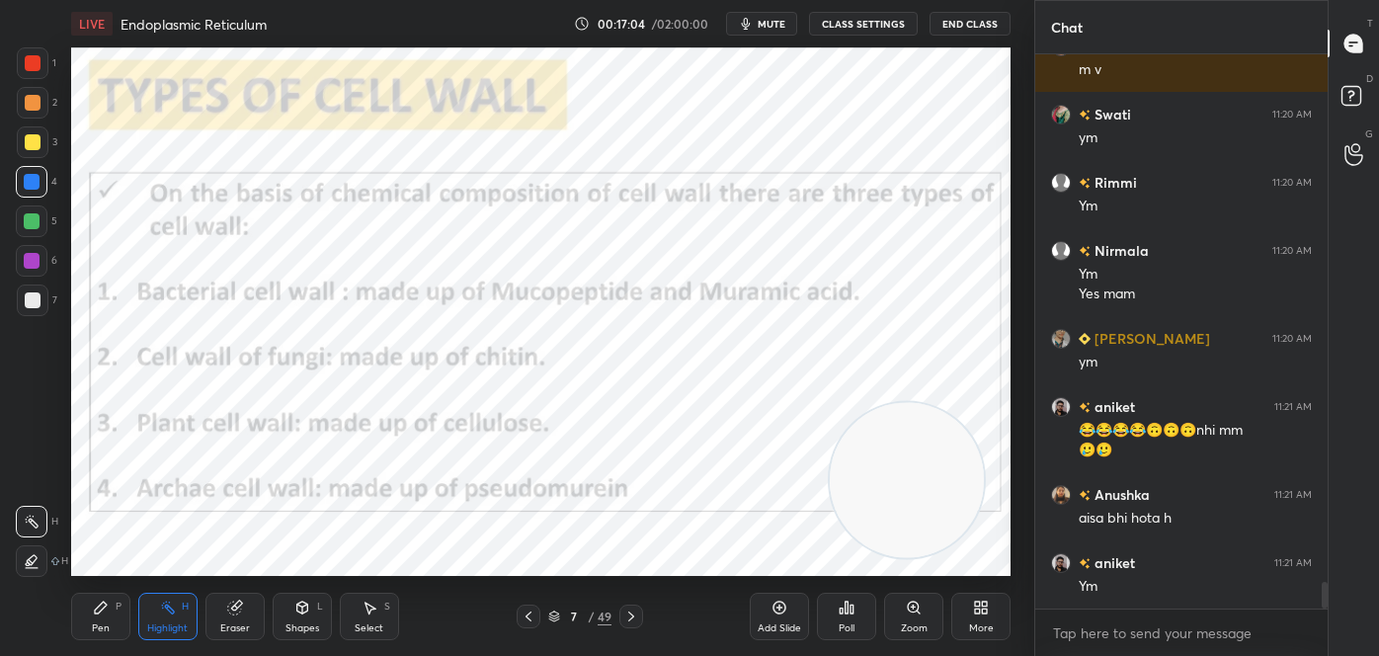
click at [634, 615] on icon at bounding box center [631, 616] width 16 height 16
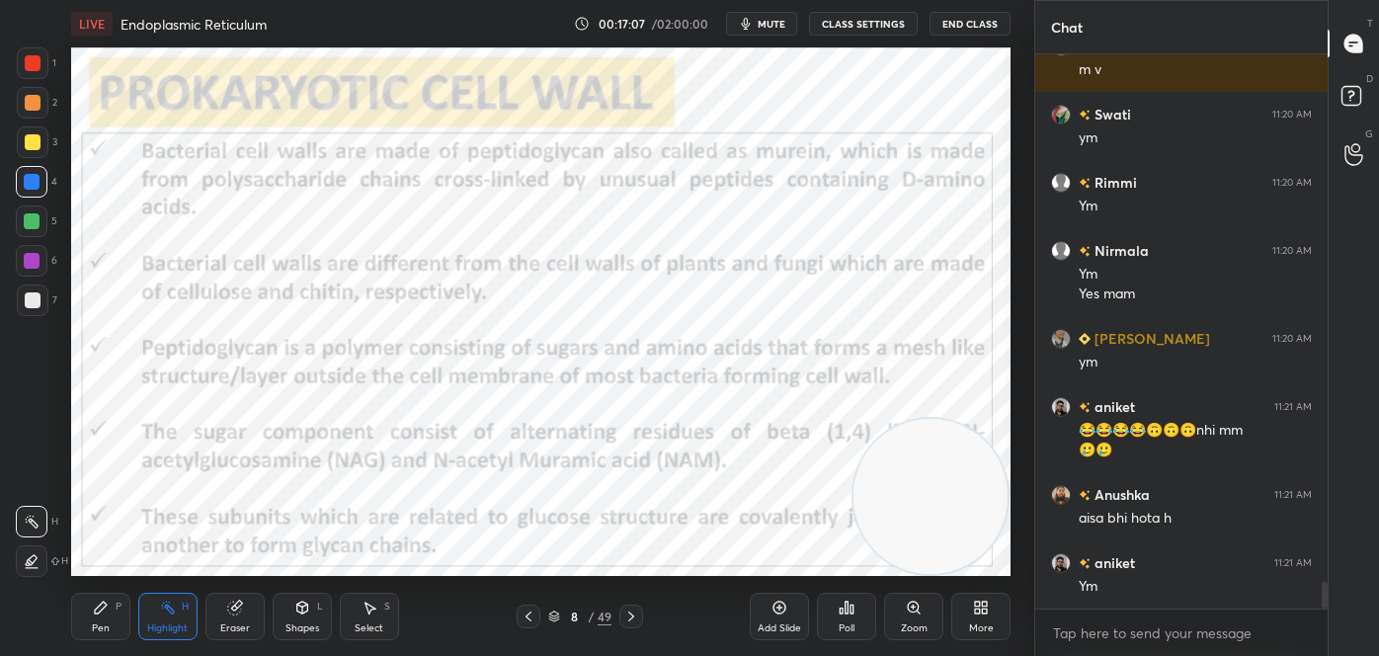
drag, startPoint x: 950, startPoint y: 492, endPoint x: 993, endPoint y: 572, distance: 90.6
click at [993, 572] on div "LIVE Endoplasmic Reticulum 00:17:07 / 02:00:00 mute CLASS SETTINGS End Class Se…" at bounding box center [540, 328] width 955 height 656
click at [32, 560] on icon at bounding box center [32, 561] width 16 height 16
click at [84, 624] on div "Pen P" at bounding box center [100, 616] width 59 height 47
click at [26, 472] on div at bounding box center [32, 482] width 32 height 32
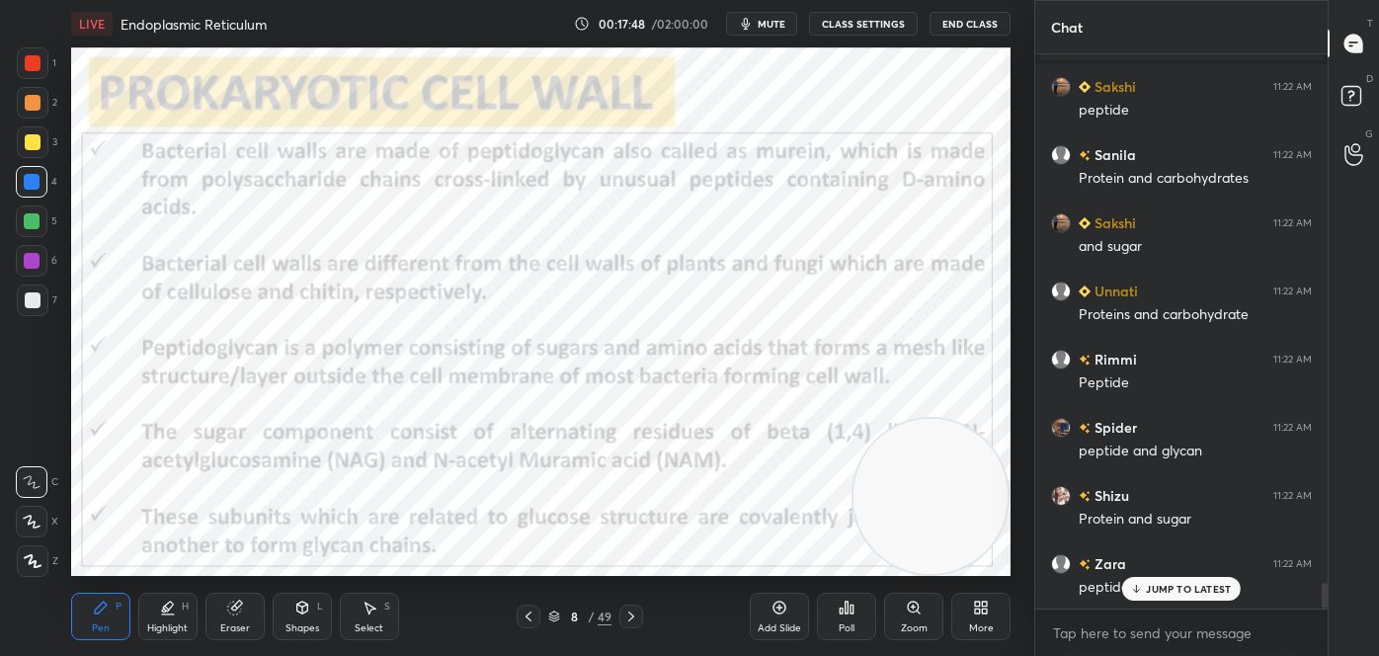
scroll to position [11347, 0]
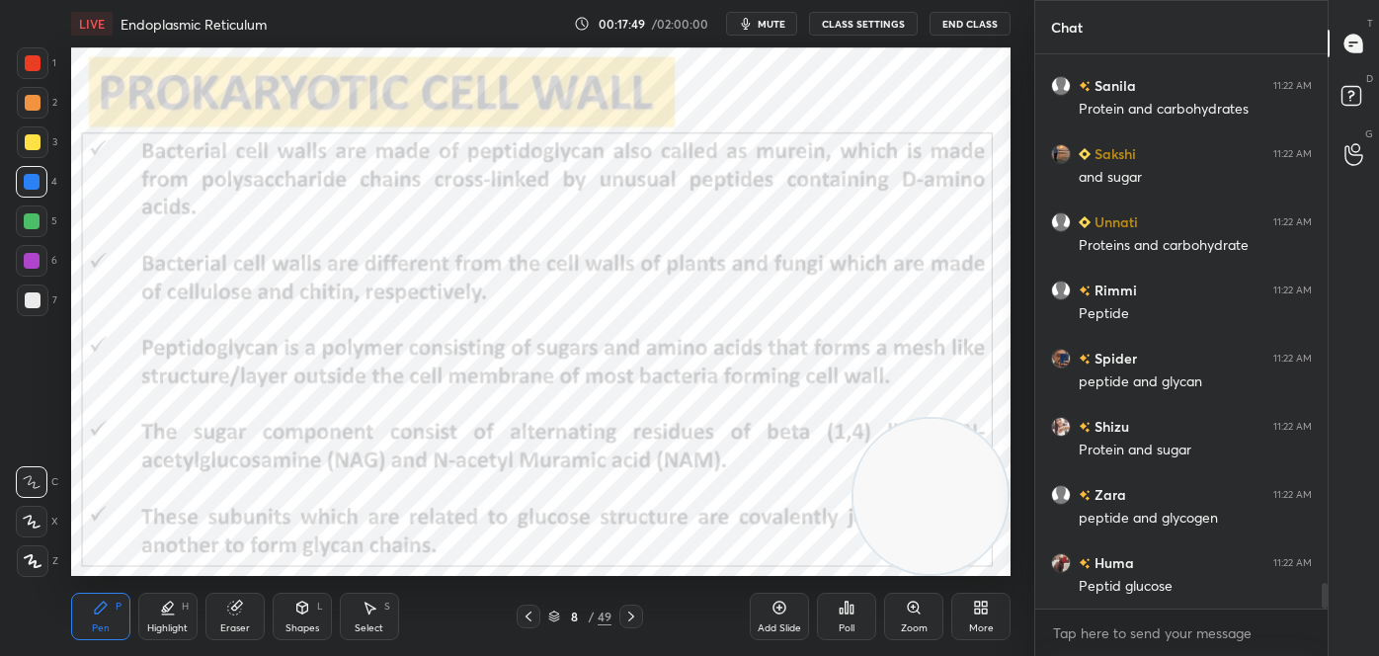
drag, startPoint x: 175, startPoint y: 602, endPoint x: 171, endPoint y: 583, distance: 19.2
click at [175, 601] on icon at bounding box center [168, 608] width 16 height 16
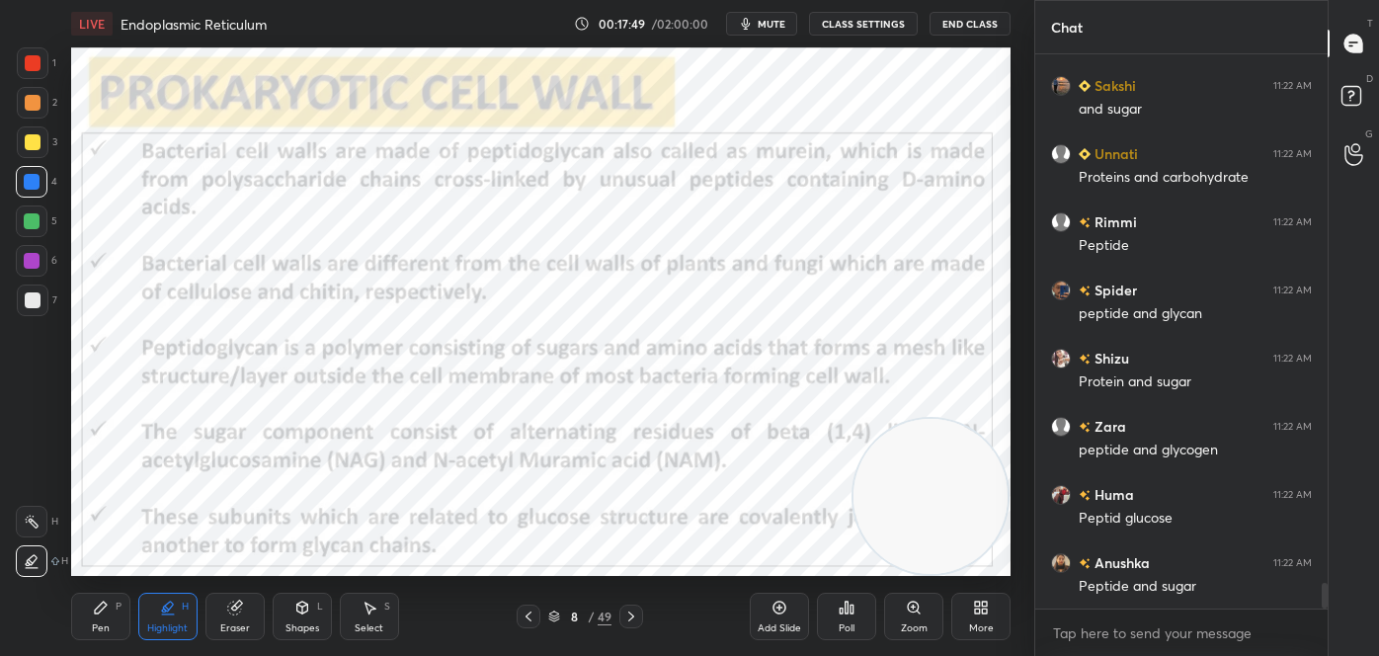
scroll to position [11483, 0]
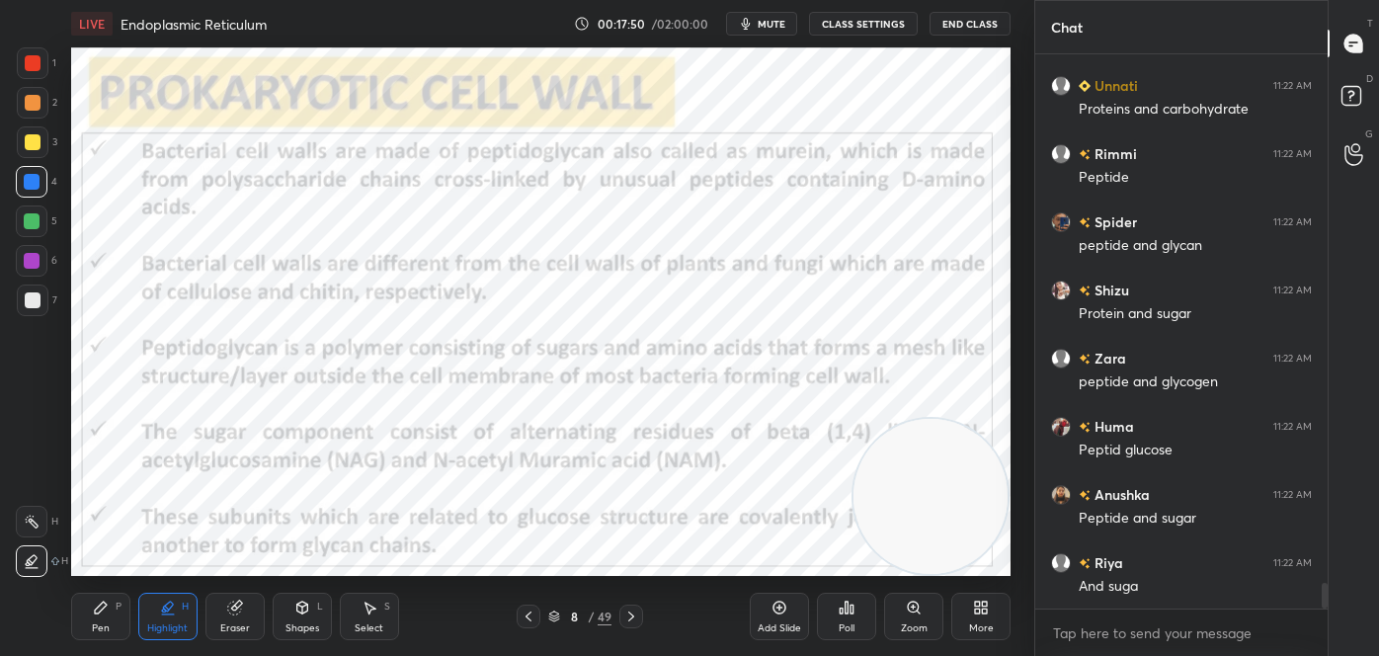
drag, startPoint x: 32, startPoint y: 522, endPoint x: 50, endPoint y: 488, distance: 38.5
click at [32, 520] on icon at bounding box center [32, 522] width 16 height 16
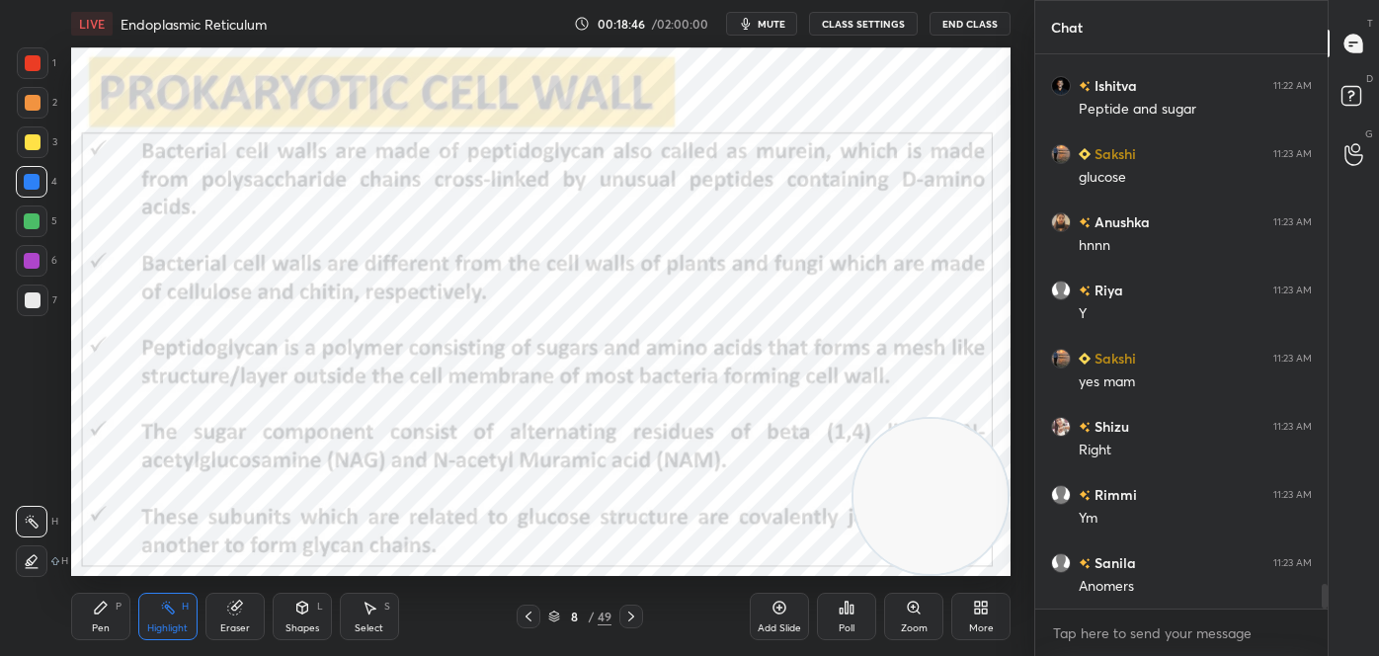
scroll to position [12113, 0]
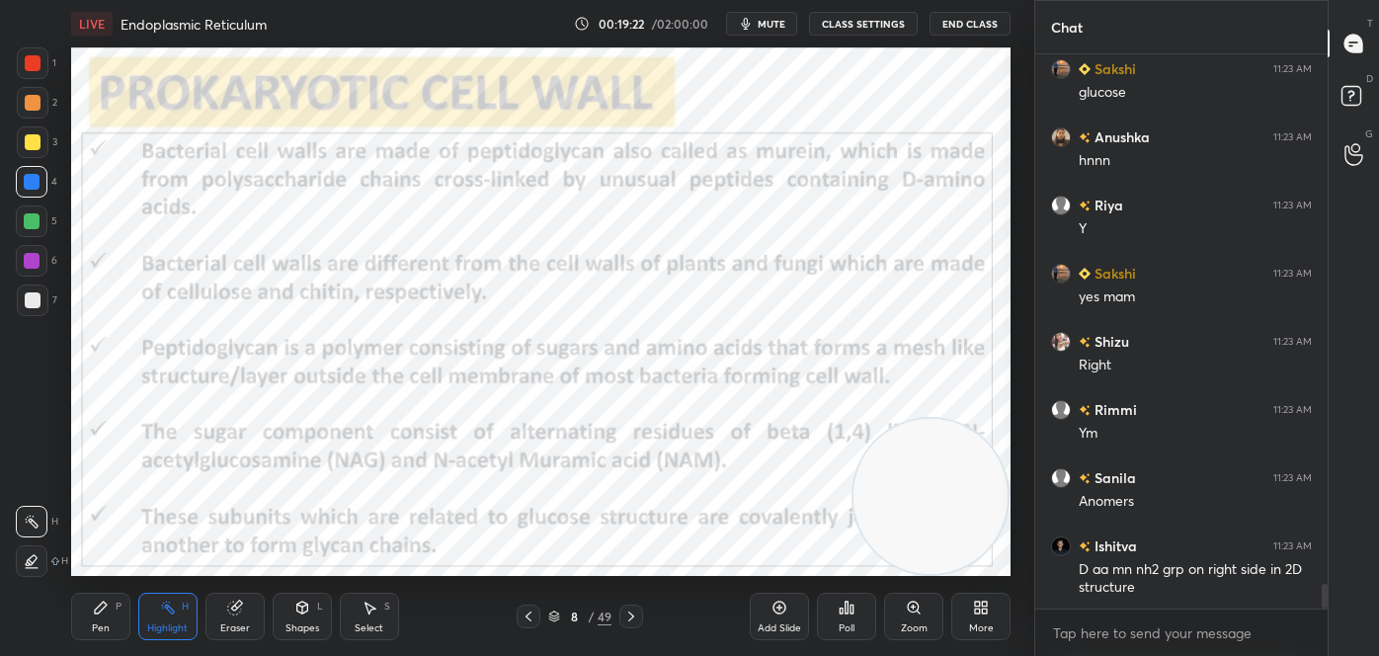
click at [112, 610] on div "Pen P" at bounding box center [100, 616] width 59 height 47
click at [38, 494] on div at bounding box center [32, 482] width 32 height 32
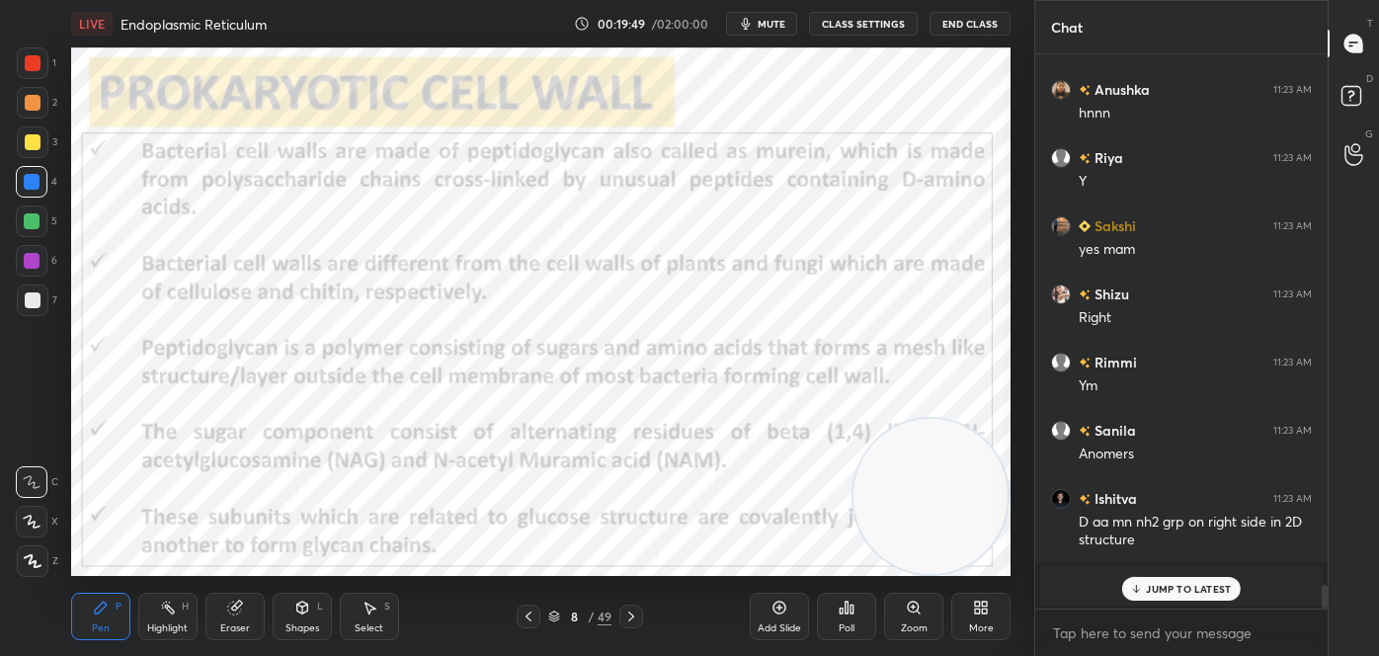
click at [626, 605] on div at bounding box center [631, 616] width 24 height 24
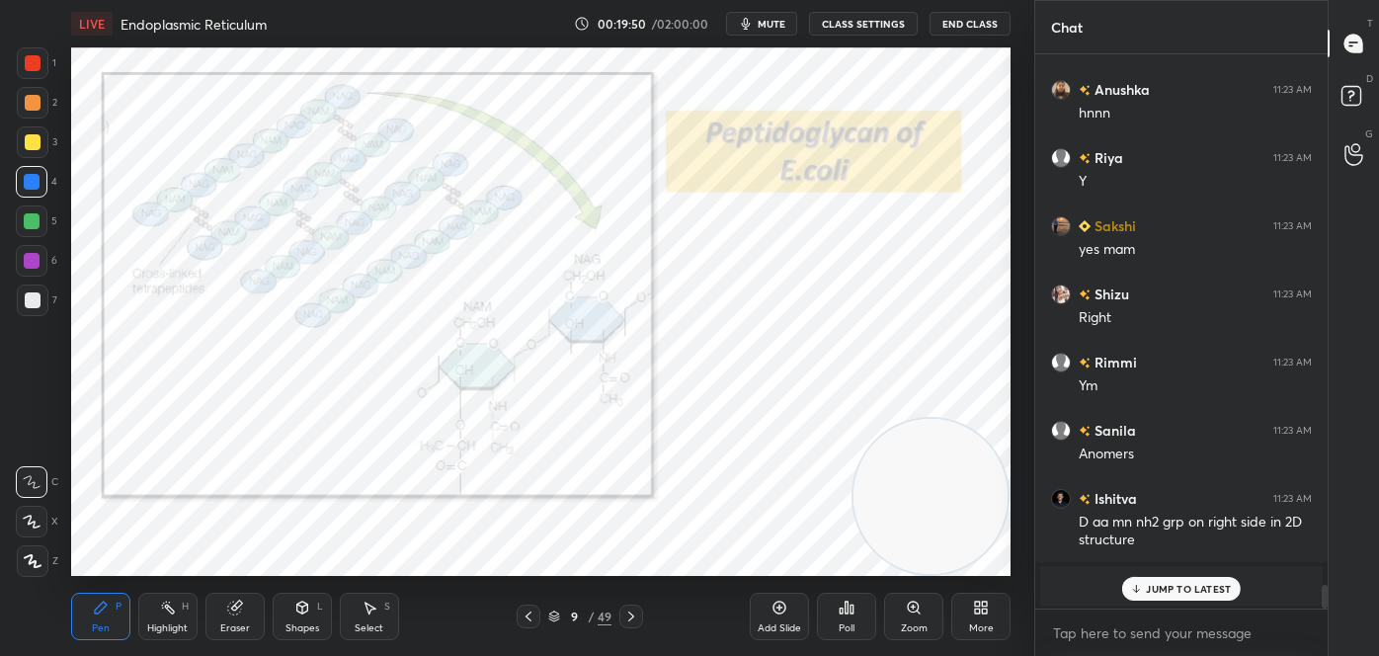
drag, startPoint x: 155, startPoint y: 615, endPoint x: 145, endPoint y: 611, distance: 10.6
click at [156, 615] on div "Highlight H" at bounding box center [167, 616] width 59 height 47
click at [529, 608] on icon at bounding box center [529, 616] width 16 height 16
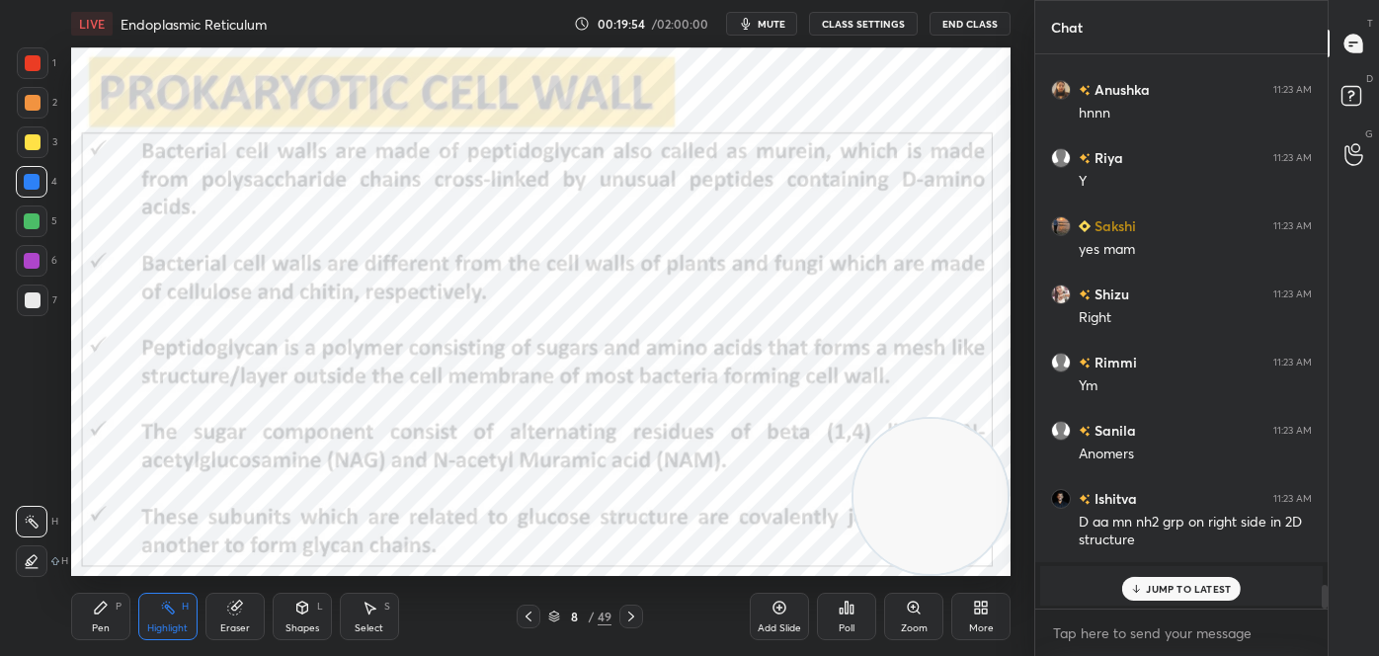
click at [641, 616] on div at bounding box center [631, 616] width 24 height 24
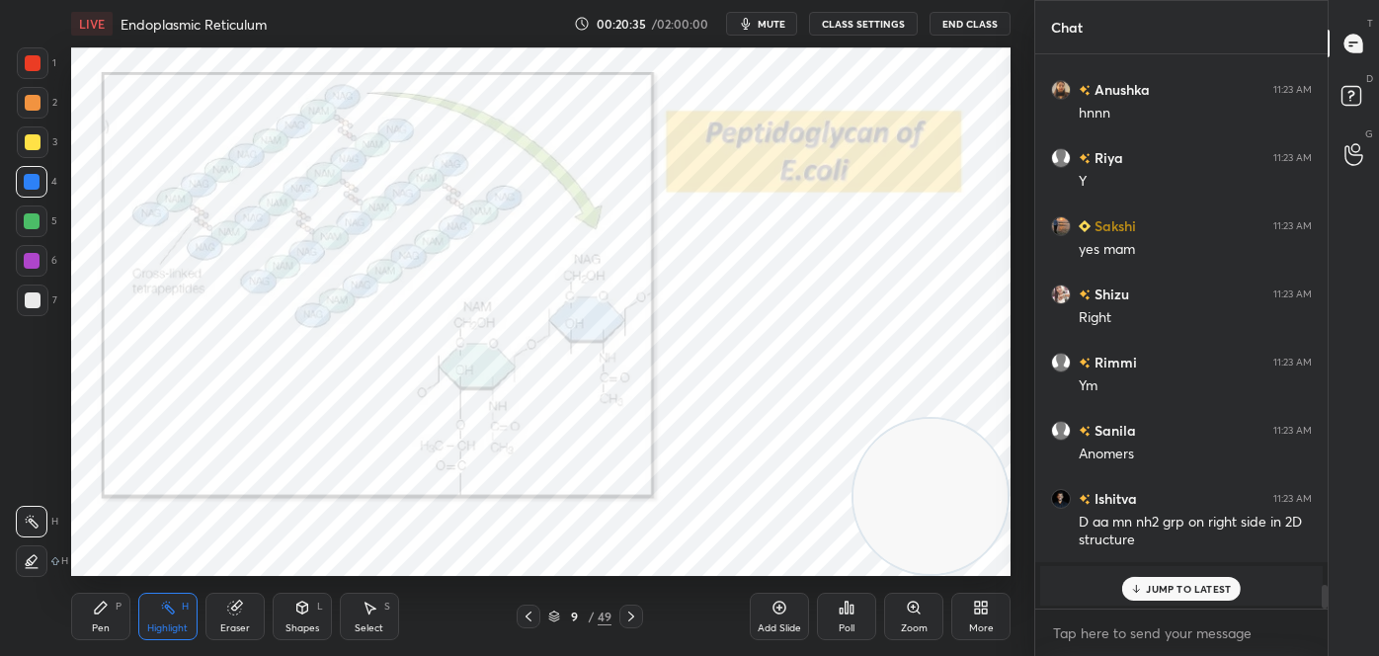
click at [533, 608] on icon at bounding box center [529, 616] width 16 height 16
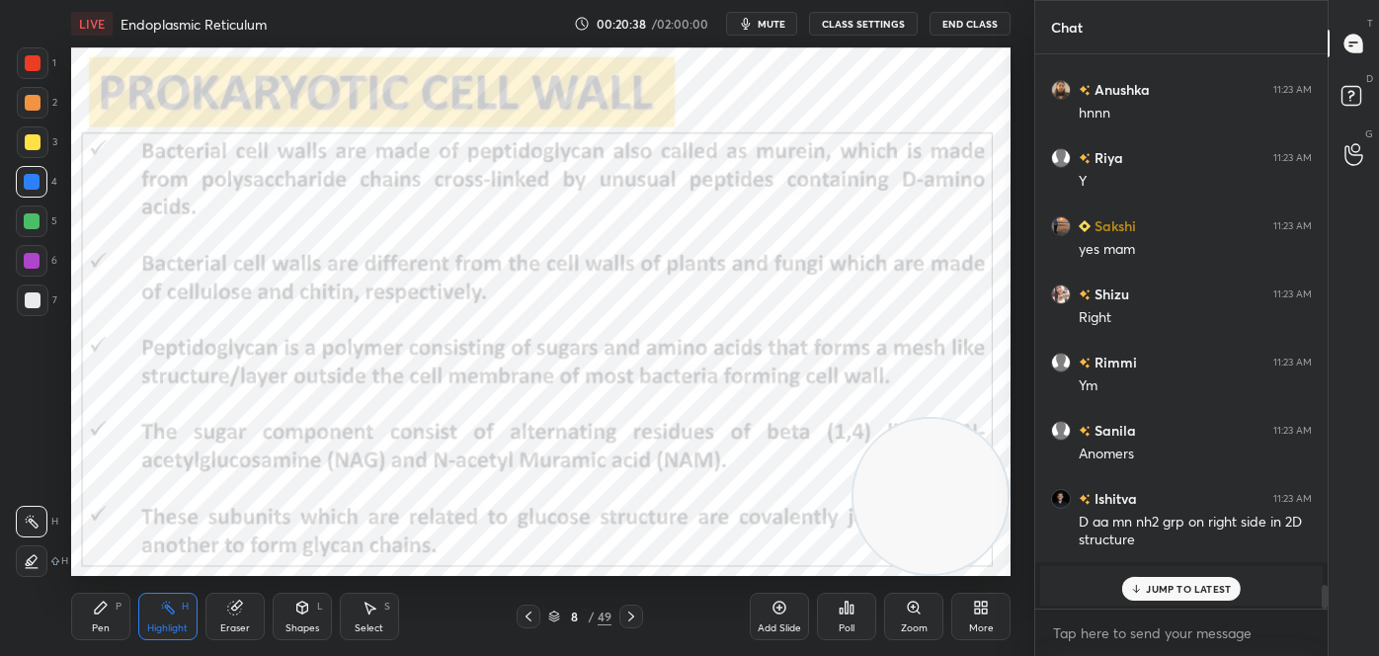
drag, startPoint x: 73, startPoint y: 606, endPoint x: 93, endPoint y: 622, distance: 25.3
click at [72, 606] on div "Pen P" at bounding box center [100, 616] width 59 height 47
click at [94, 627] on div "Pen" at bounding box center [101, 628] width 18 height 10
click at [25, 470] on div at bounding box center [32, 482] width 32 height 32
drag, startPoint x: 30, startPoint y: 471, endPoint x: 62, endPoint y: 467, distance: 32.8
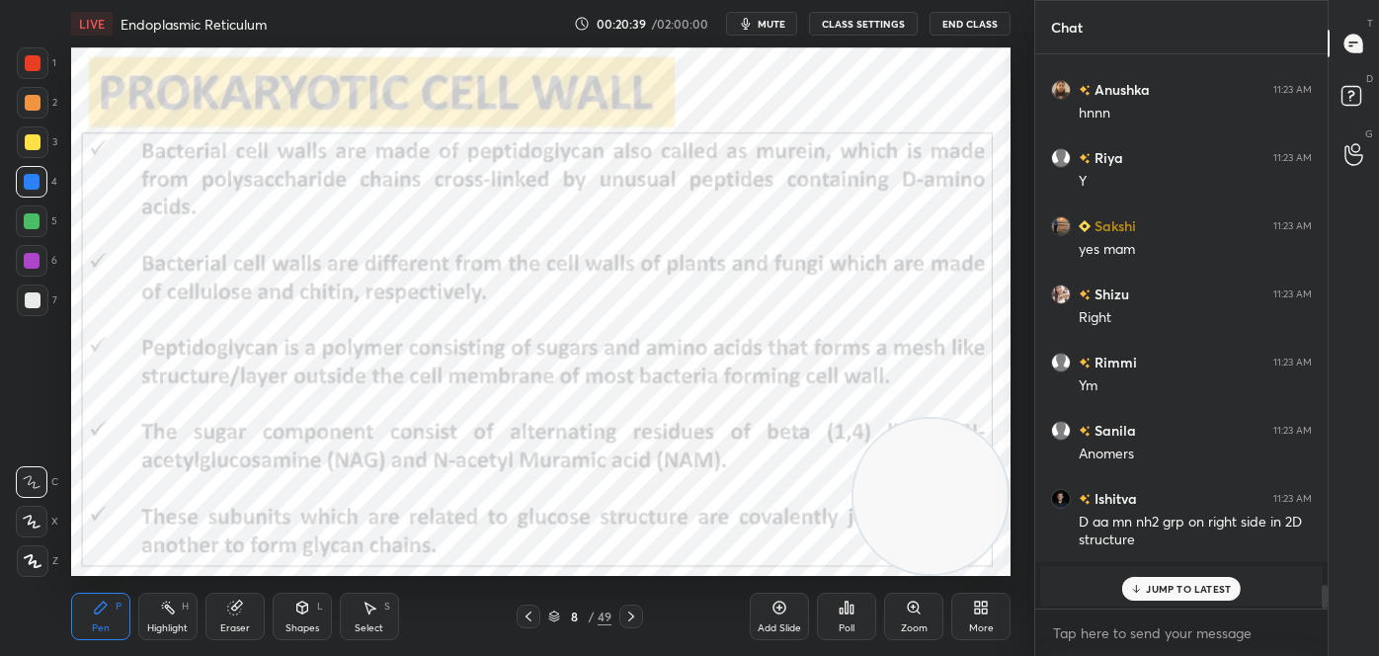
click at [30, 472] on div at bounding box center [32, 482] width 32 height 32
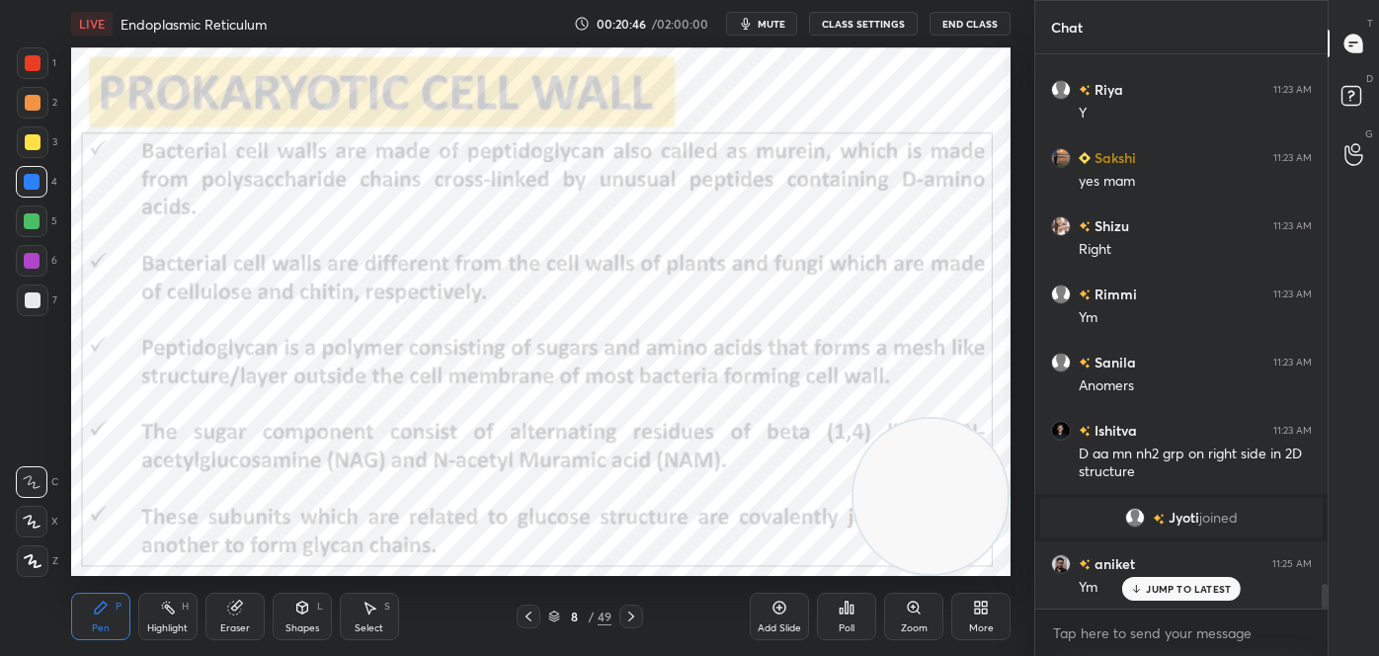
click at [190, 608] on div "Highlight H" at bounding box center [167, 616] width 59 height 47
click at [29, 560] on icon at bounding box center [32, 561] width 16 height 16
drag, startPoint x: 24, startPoint y: 142, endPoint x: 42, endPoint y: 134, distance: 20.4
click at [25, 142] on div at bounding box center [33, 142] width 16 height 16
click at [111, 601] on div "Pen P" at bounding box center [100, 616] width 59 height 47
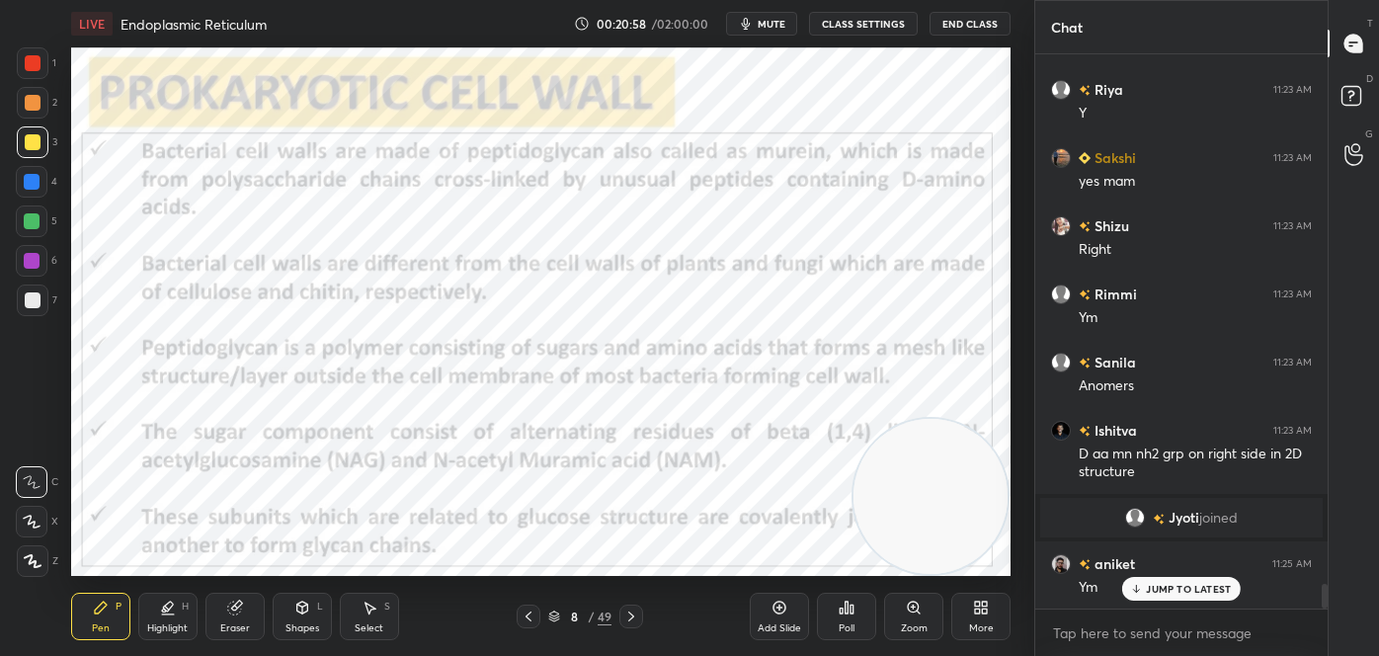
drag, startPoint x: 26, startPoint y: 556, endPoint x: 68, endPoint y: 522, distance: 54.8
click at [28, 557] on icon at bounding box center [33, 561] width 18 height 14
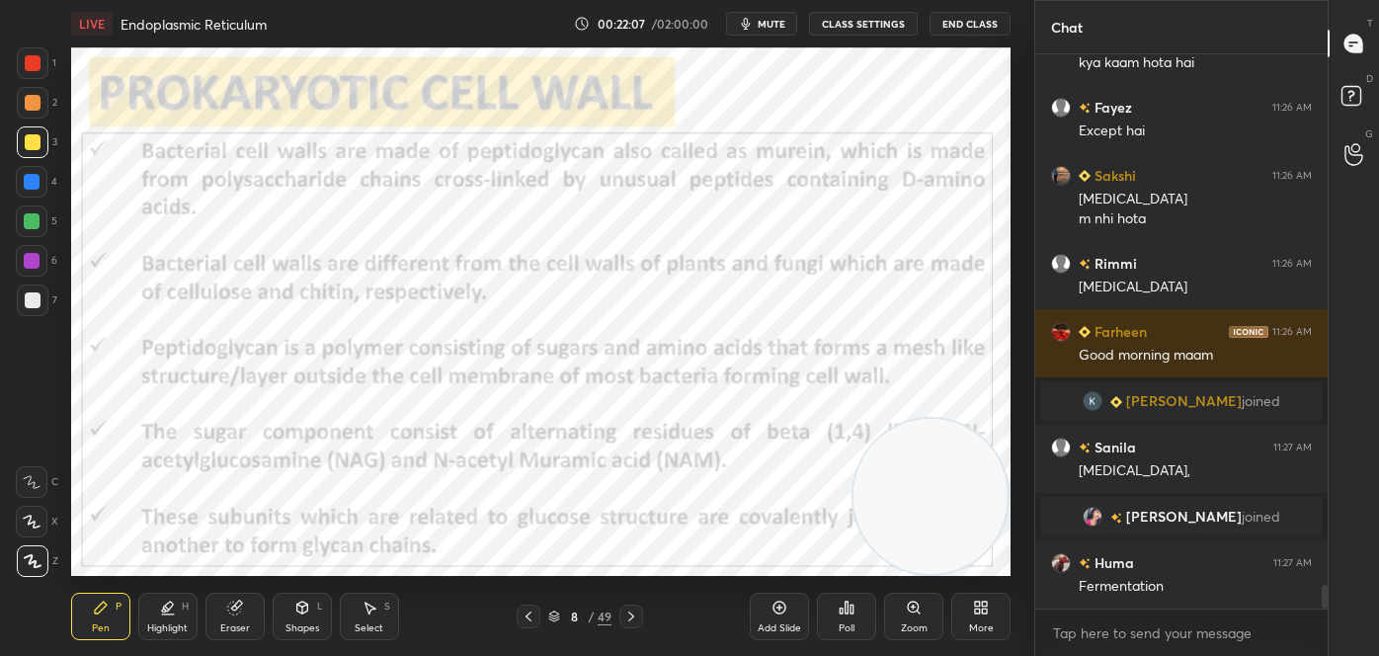
scroll to position [12413, 0]
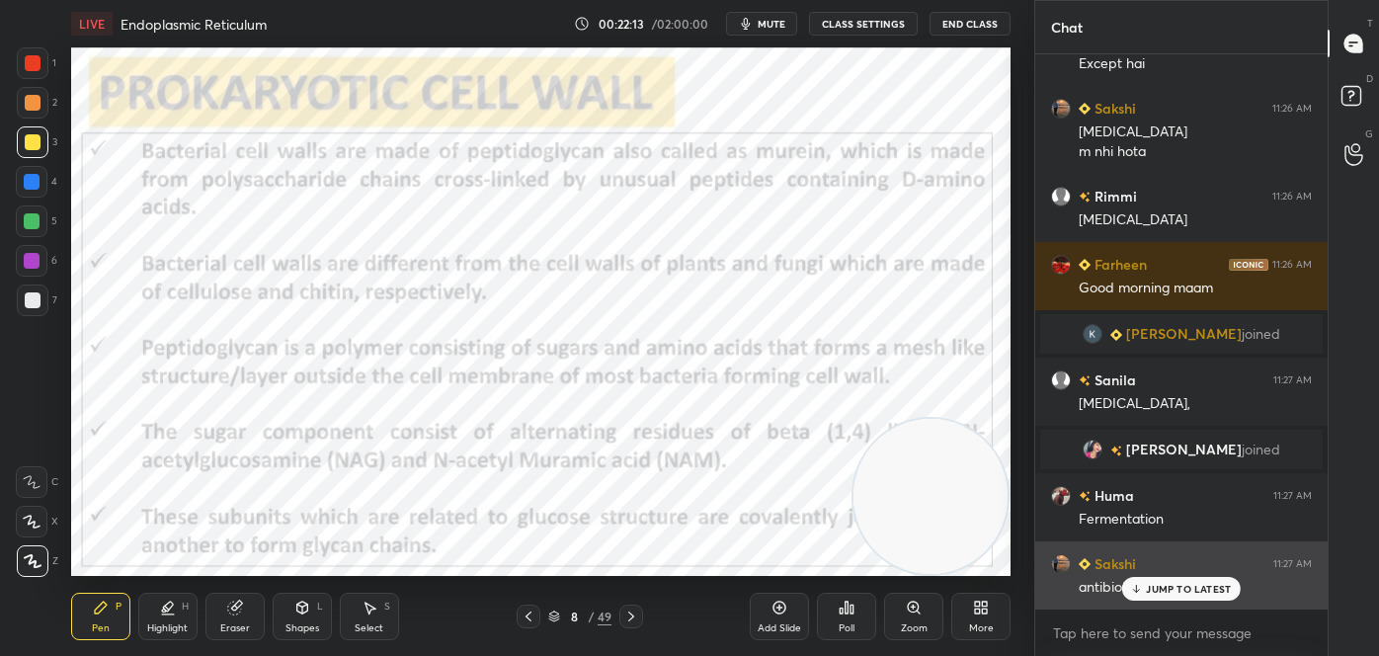
click at [1168, 590] on p "JUMP TO LATEST" at bounding box center [1188, 589] width 85 height 12
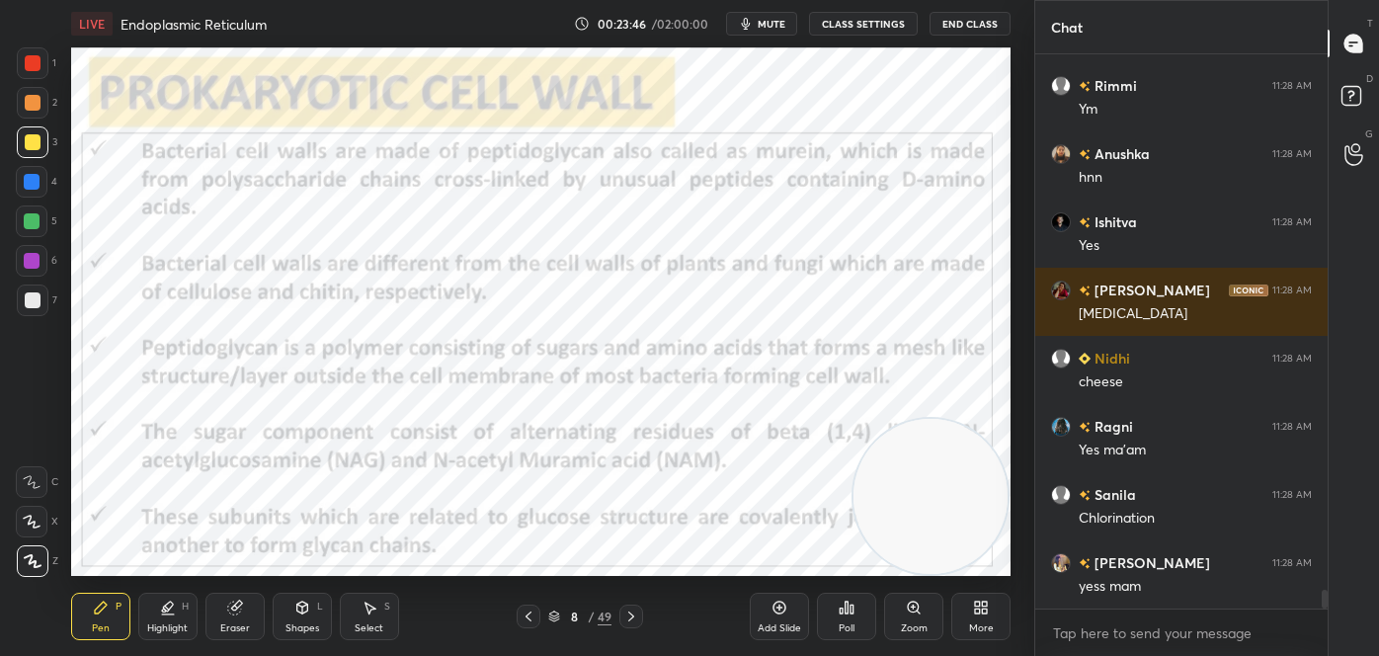
scroll to position [15671, 0]
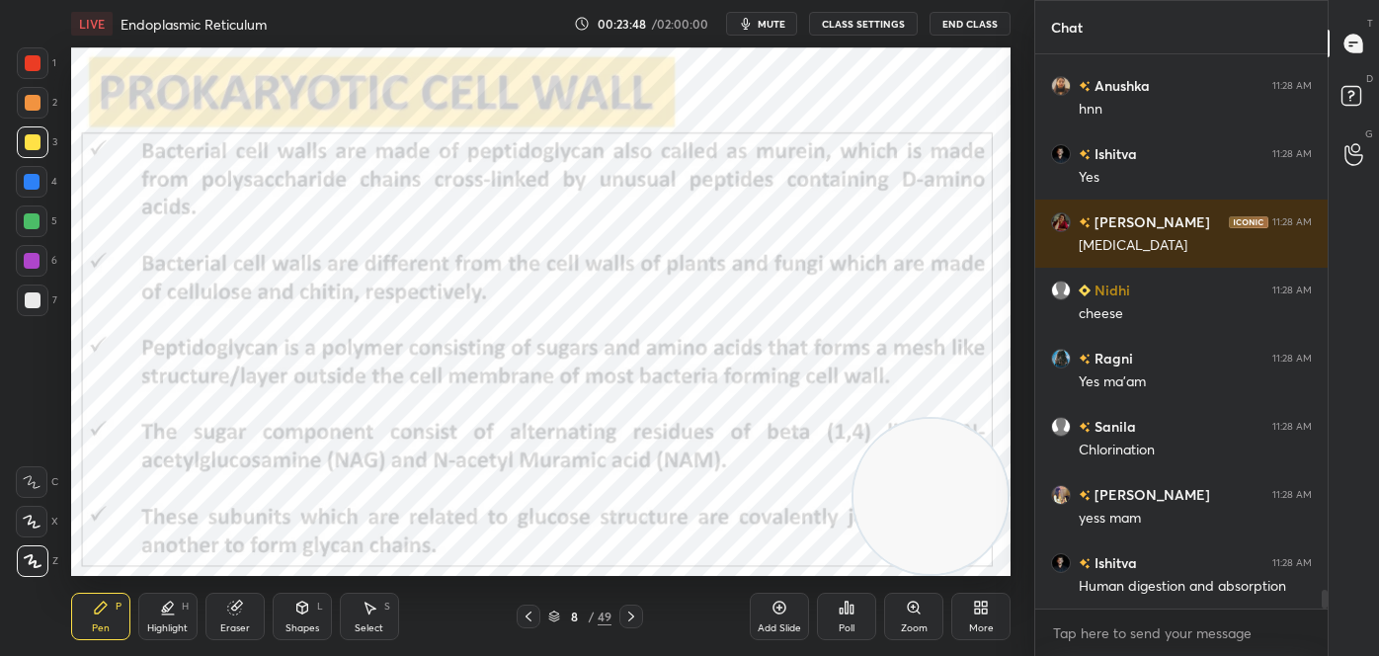
click at [156, 606] on div "Highlight H" at bounding box center [167, 616] width 59 height 47
click at [32, 510] on div at bounding box center [32, 522] width 32 height 32
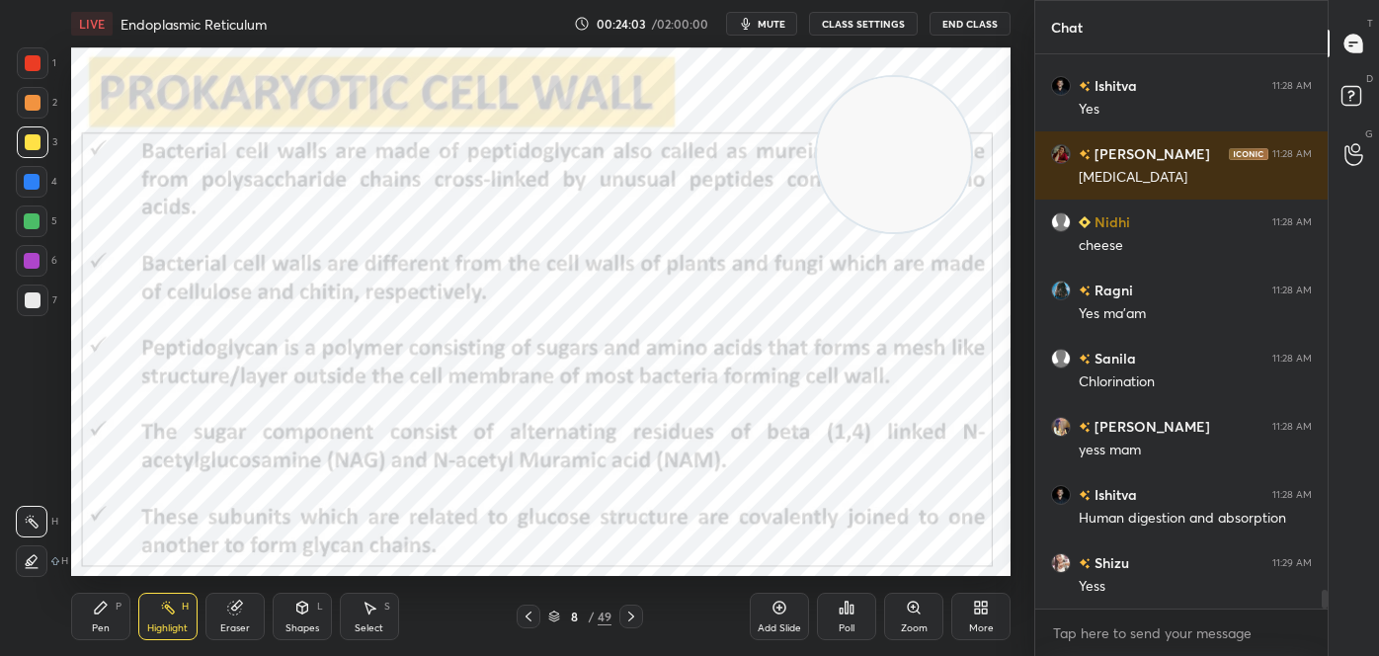
drag, startPoint x: 879, startPoint y: 523, endPoint x: 835, endPoint y: 183, distance: 343.6
click at [843, 186] on video at bounding box center [894, 154] width 155 height 155
click at [633, 613] on icon at bounding box center [631, 616] width 16 height 16
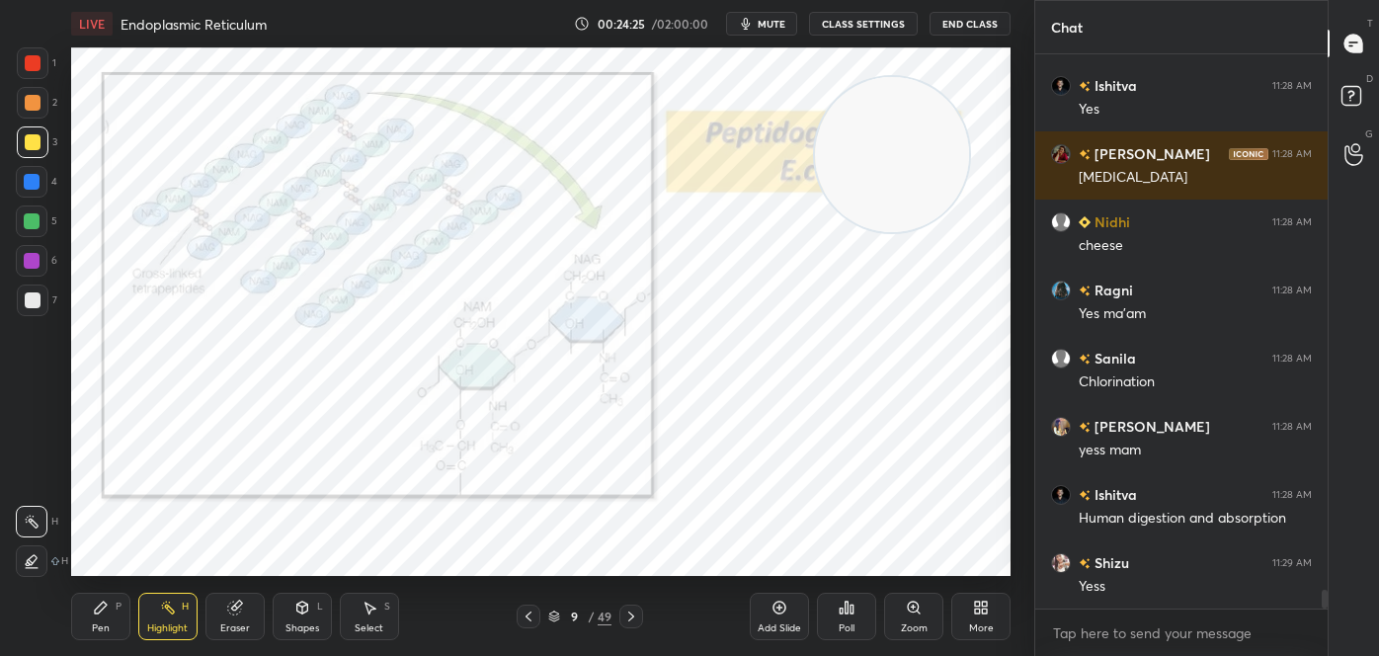
click at [116, 620] on div "Pen P" at bounding box center [100, 616] width 59 height 47
click at [34, 77] on div at bounding box center [33, 63] width 32 height 32
click at [33, 75] on div at bounding box center [33, 63] width 32 height 32
click at [522, 614] on icon at bounding box center [529, 616] width 16 height 16
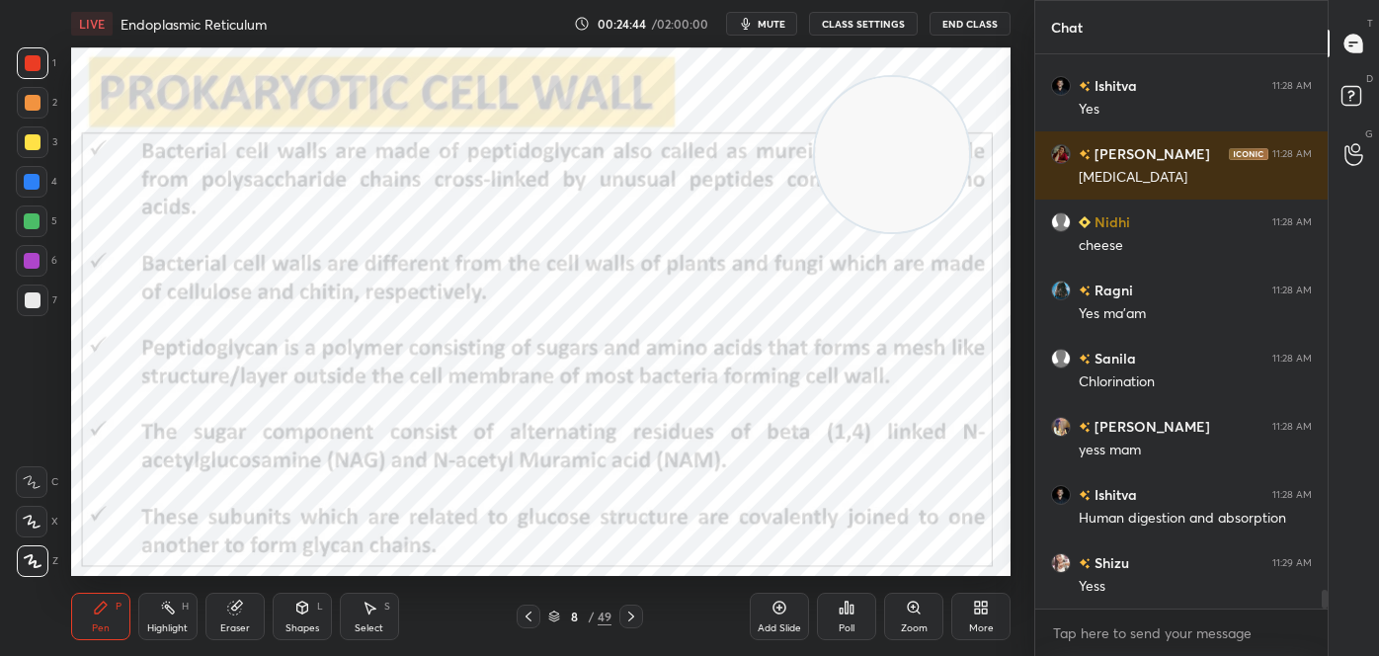
click at [150, 628] on div "Highlight" at bounding box center [167, 628] width 40 height 10
click at [35, 524] on icon at bounding box center [32, 522] width 16 height 16
drag, startPoint x: 634, startPoint y: 611, endPoint x: 621, endPoint y: 603, distance: 15.1
click at [634, 611] on icon at bounding box center [631, 616] width 16 height 16
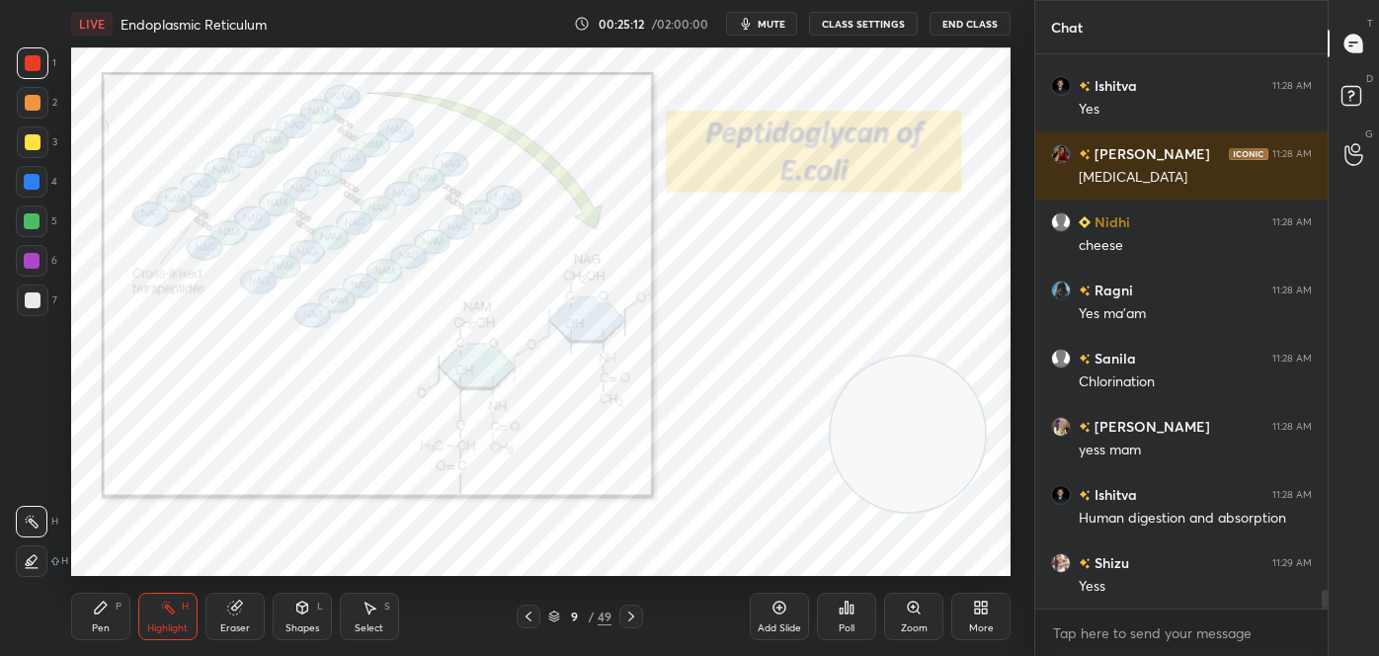
drag, startPoint x: 902, startPoint y: 187, endPoint x: 927, endPoint y: 521, distance: 334.8
click at [927, 512] on video at bounding box center [908, 434] width 155 height 155
click at [625, 616] on icon at bounding box center [631, 616] width 16 height 16
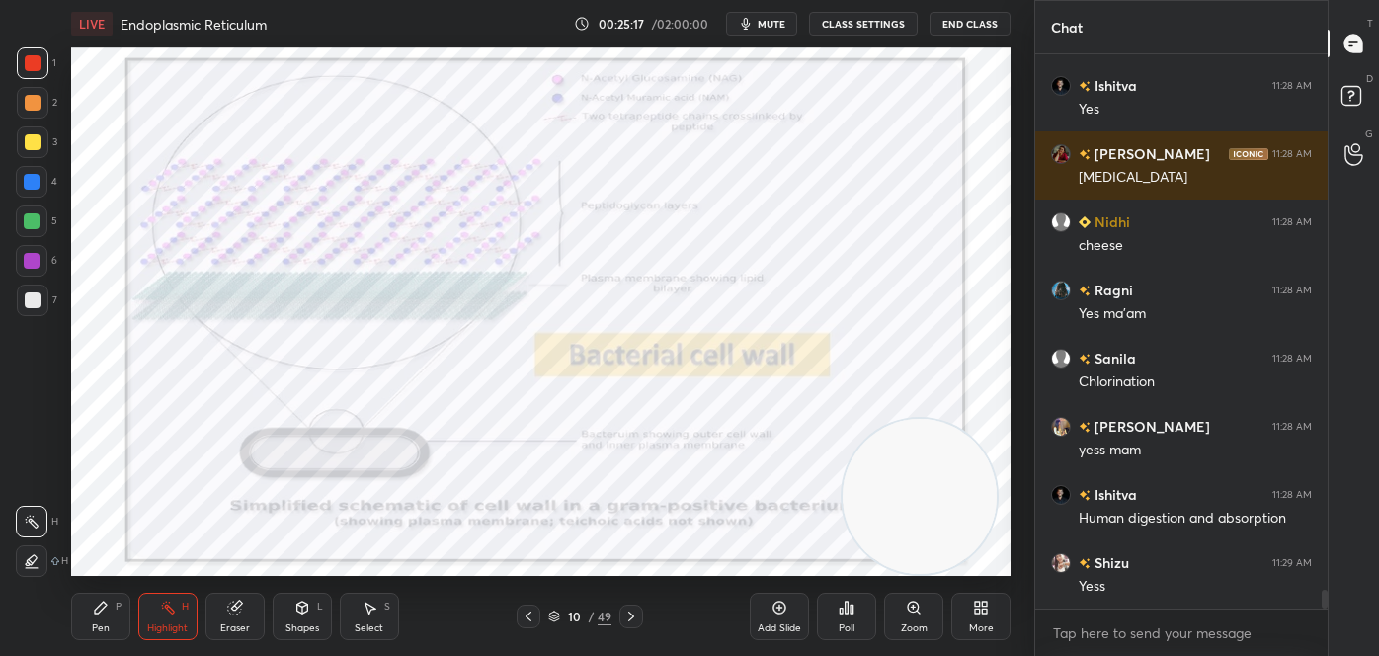
click at [526, 614] on icon at bounding box center [529, 616] width 16 height 16
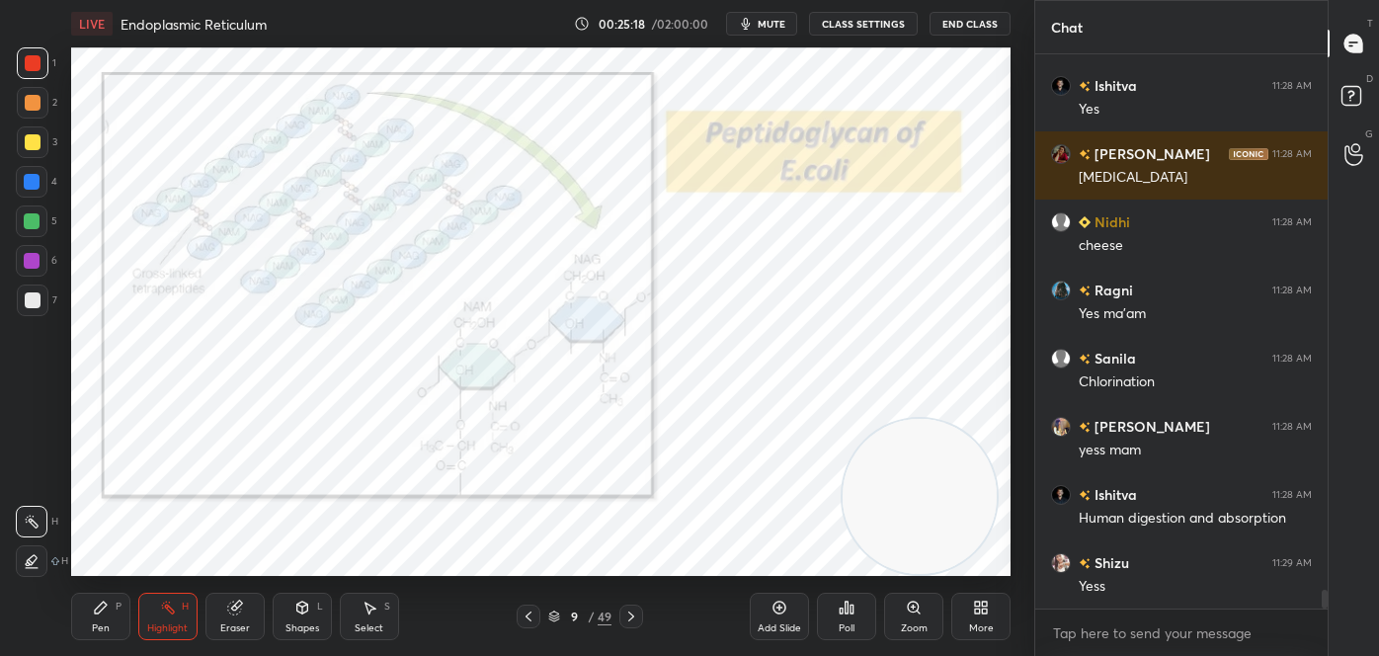
click at [637, 619] on icon at bounding box center [631, 616] width 16 height 16
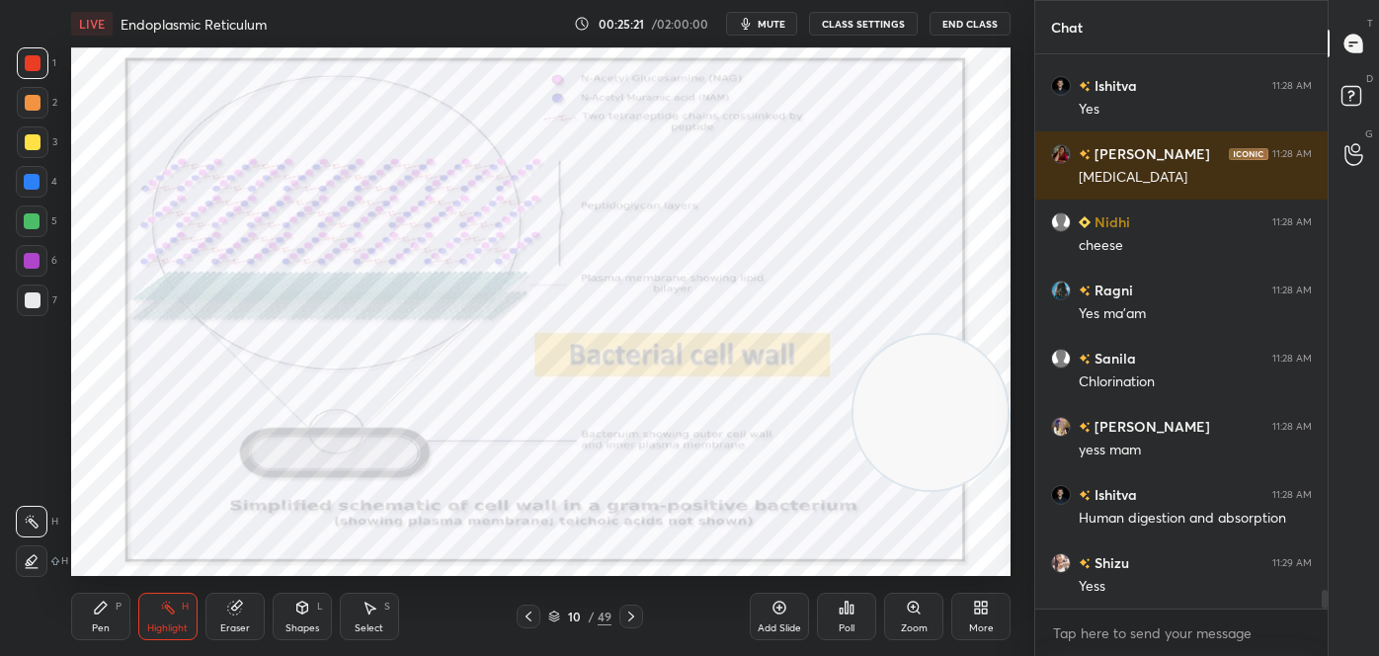
drag, startPoint x: 881, startPoint y: 503, endPoint x: 926, endPoint y: 421, distance: 93.7
click at [926, 421] on video at bounding box center [930, 412] width 155 height 155
click at [526, 614] on icon at bounding box center [529, 616] width 16 height 16
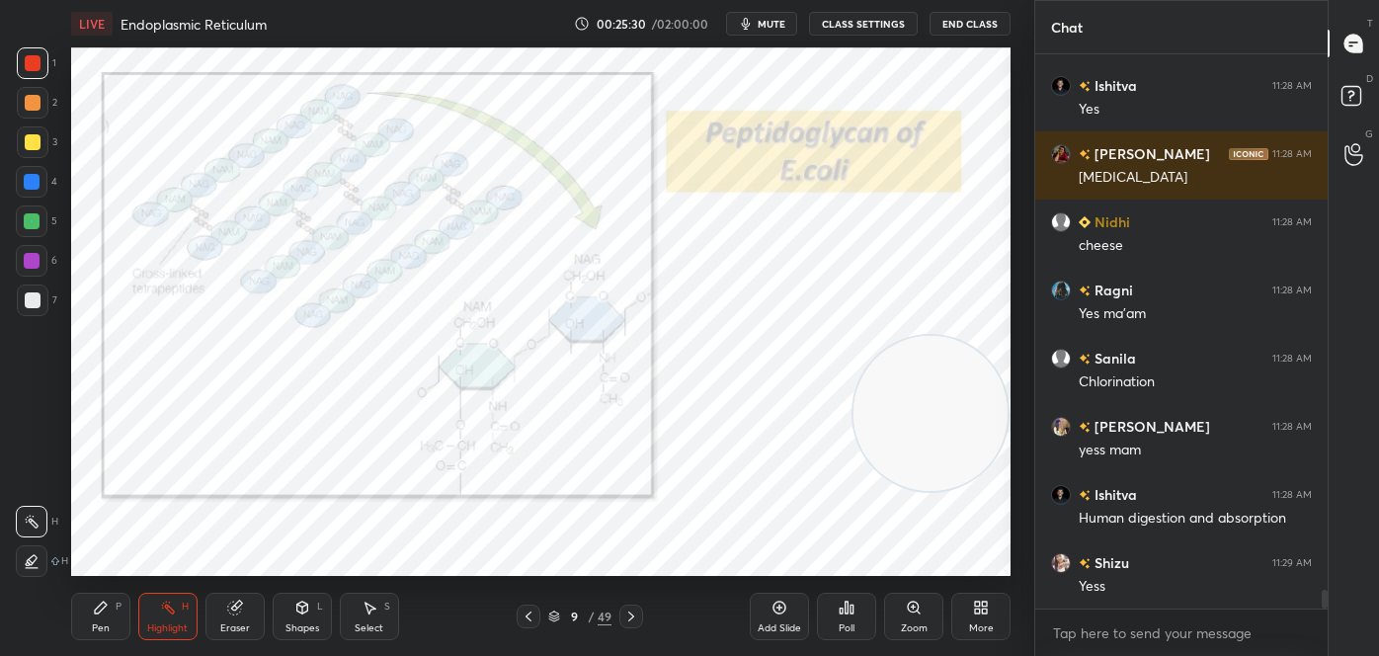
click at [630, 616] on icon at bounding box center [631, 616] width 16 height 16
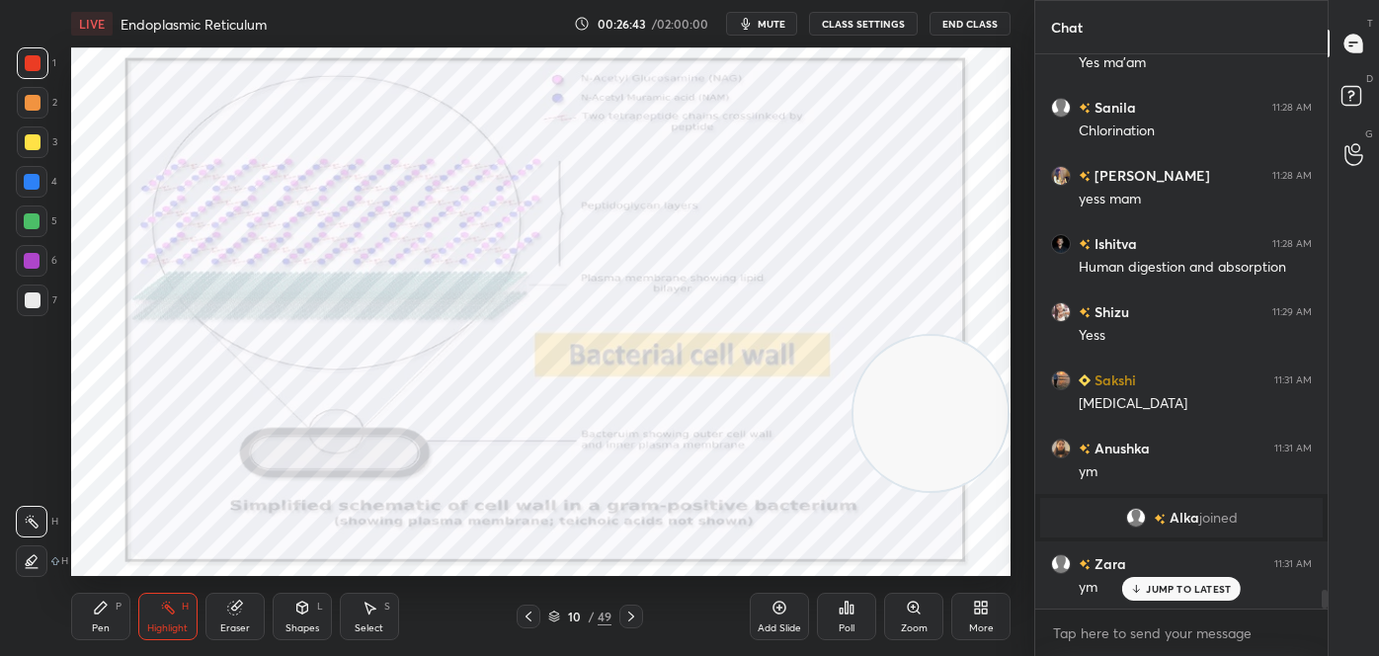
scroll to position [16058, 0]
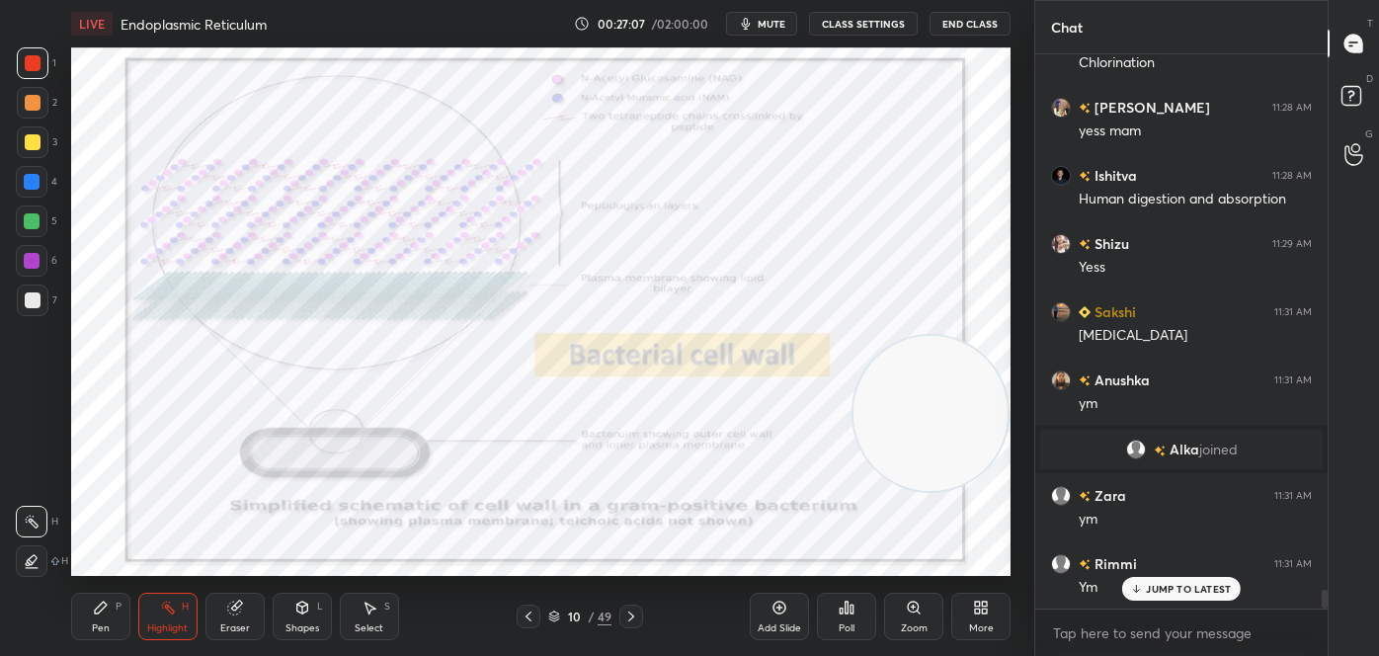
click at [634, 612] on icon at bounding box center [631, 616] width 16 height 16
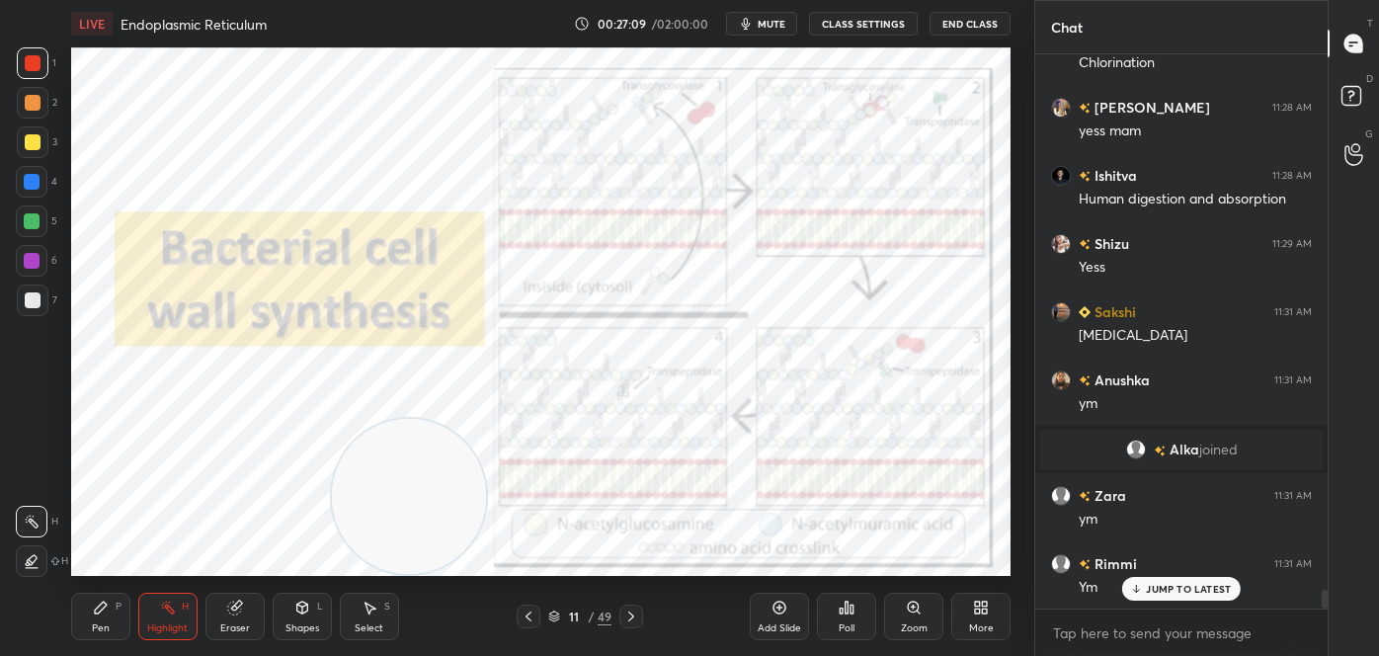
drag, startPoint x: 879, startPoint y: 424, endPoint x: 349, endPoint y: 550, distance: 545.3
click at [350, 550] on video at bounding box center [409, 496] width 155 height 155
click at [104, 613] on icon at bounding box center [101, 608] width 16 height 16
click at [22, 556] on div at bounding box center [33, 561] width 32 height 32
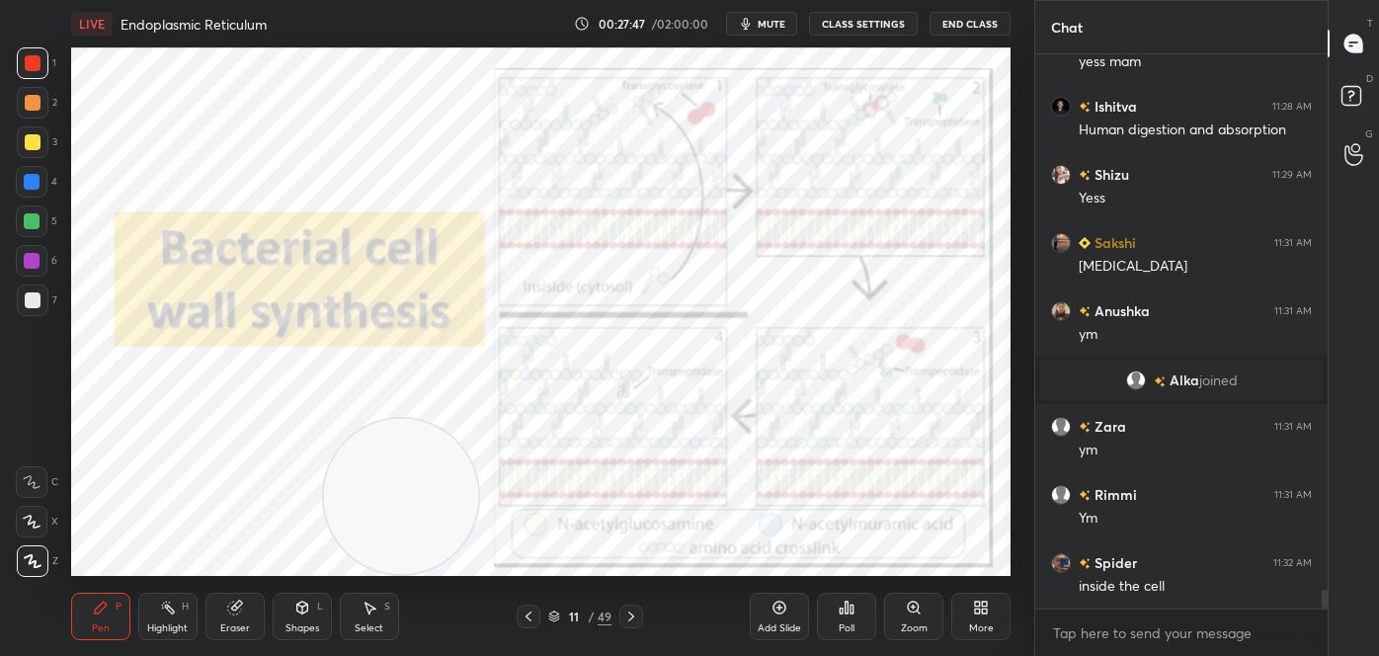
drag, startPoint x: 174, startPoint y: 636, endPoint x: 182, endPoint y: 605, distance: 31.6
click at [172, 633] on div "Highlight" at bounding box center [167, 628] width 40 height 10
click at [1059, 185] on div "[DEMOGRAPHIC_DATA]:29 AM Yess" at bounding box center [1181, 186] width 292 height 68
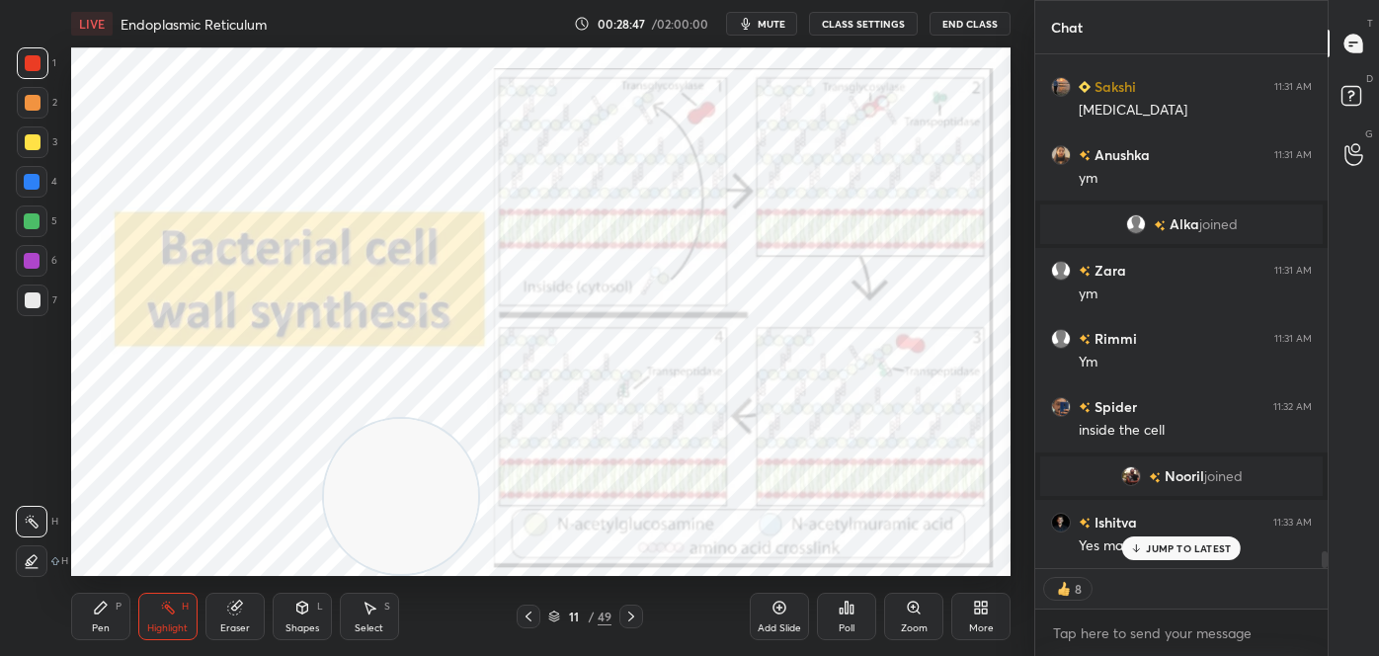
scroll to position [15129, 0]
drag, startPoint x: 377, startPoint y: 559, endPoint x: 490, endPoint y: 616, distance: 126.3
click at [406, 588] on div "LIVE Endoplasmic Reticulum 00:29:01 / 02:00:00 mute CLASS SETTINGS End Class Se…" at bounding box center [540, 328] width 955 height 656
click at [626, 614] on icon at bounding box center [631, 616] width 16 height 16
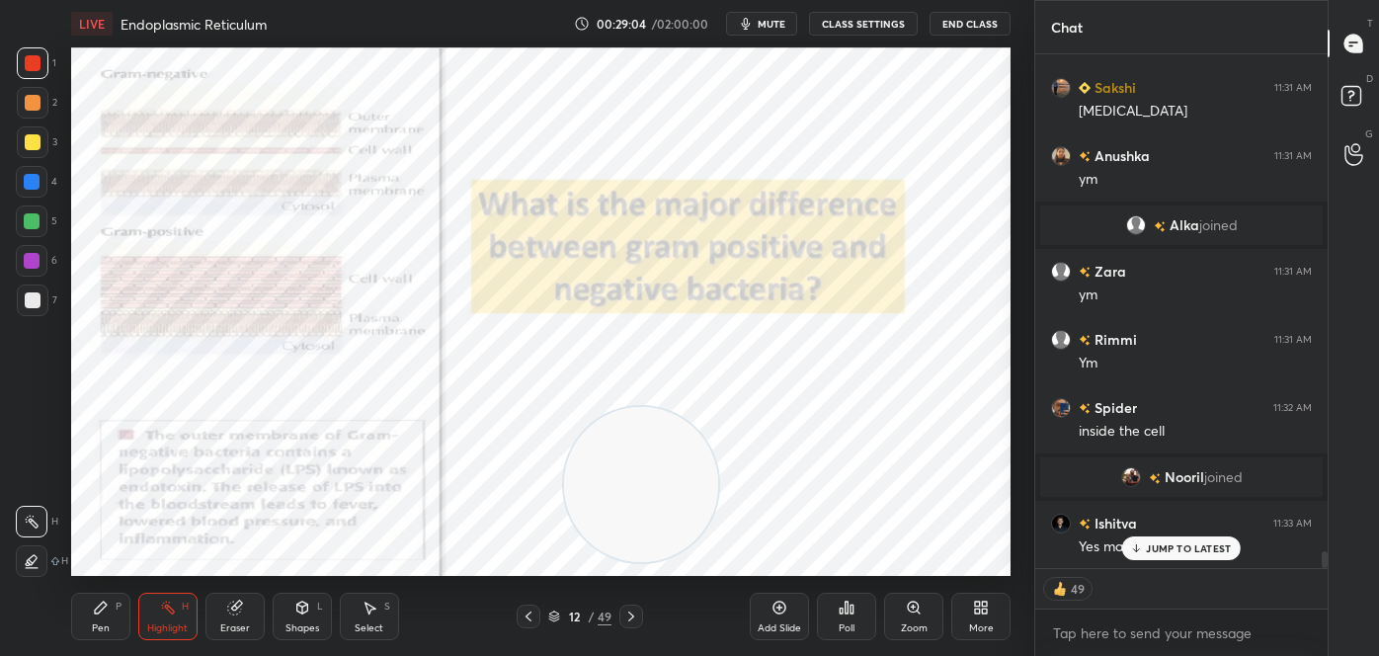
drag, startPoint x: 452, startPoint y: 493, endPoint x: 741, endPoint y: 516, distance: 289.3
click at [719, 517] on video at bounding box center [641, 484] width 155 height 155
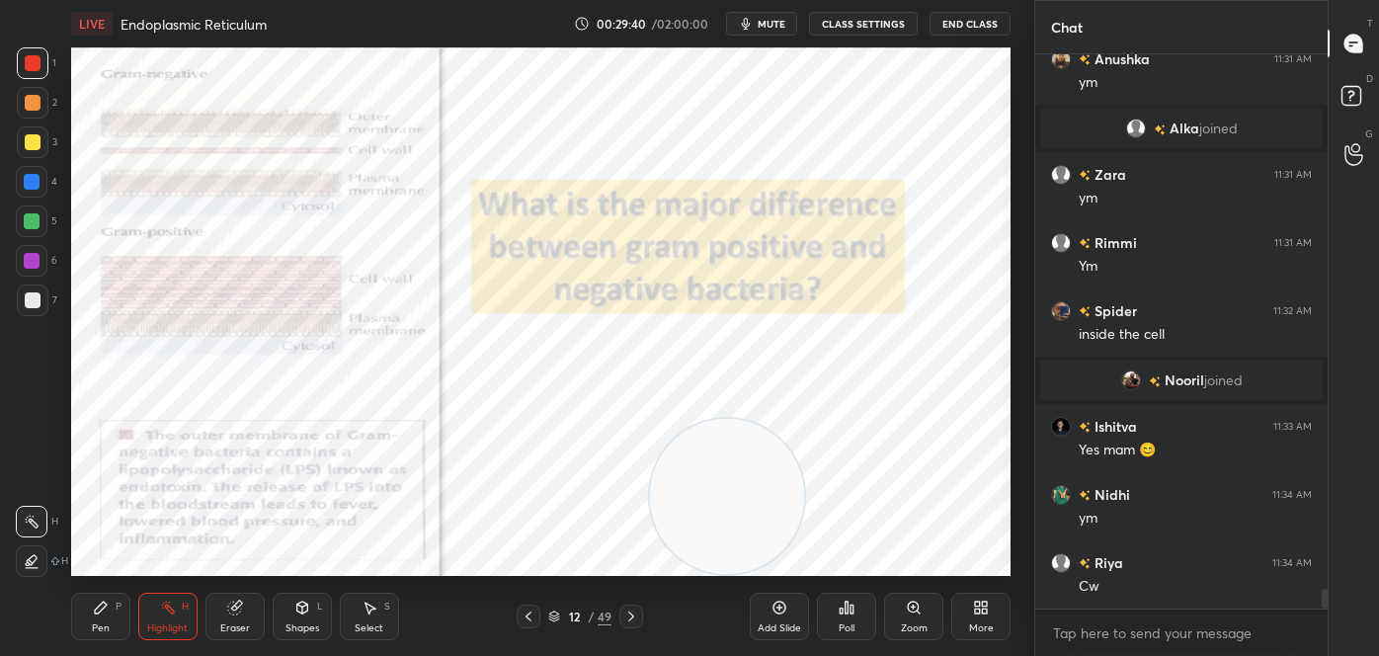
scroll to position [15294, 0]
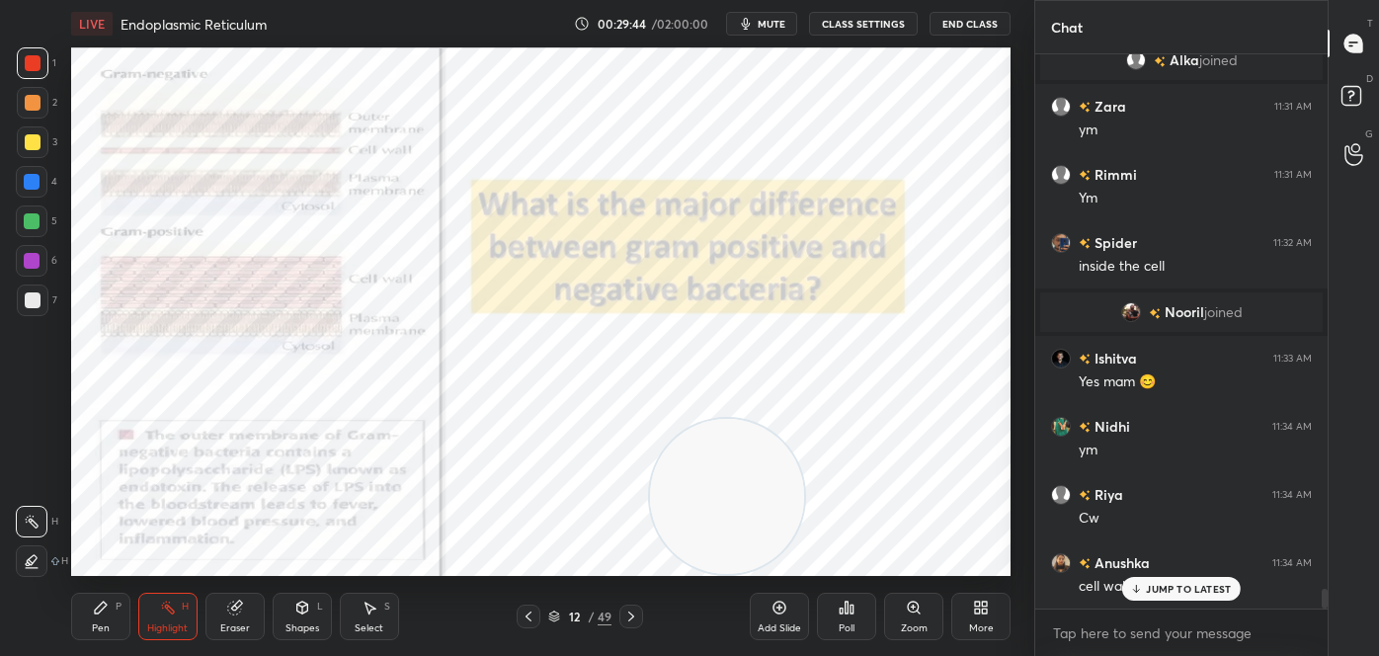
click at [776, 35] on button "mute" at bounding box center [761, 24] width 71 height 24
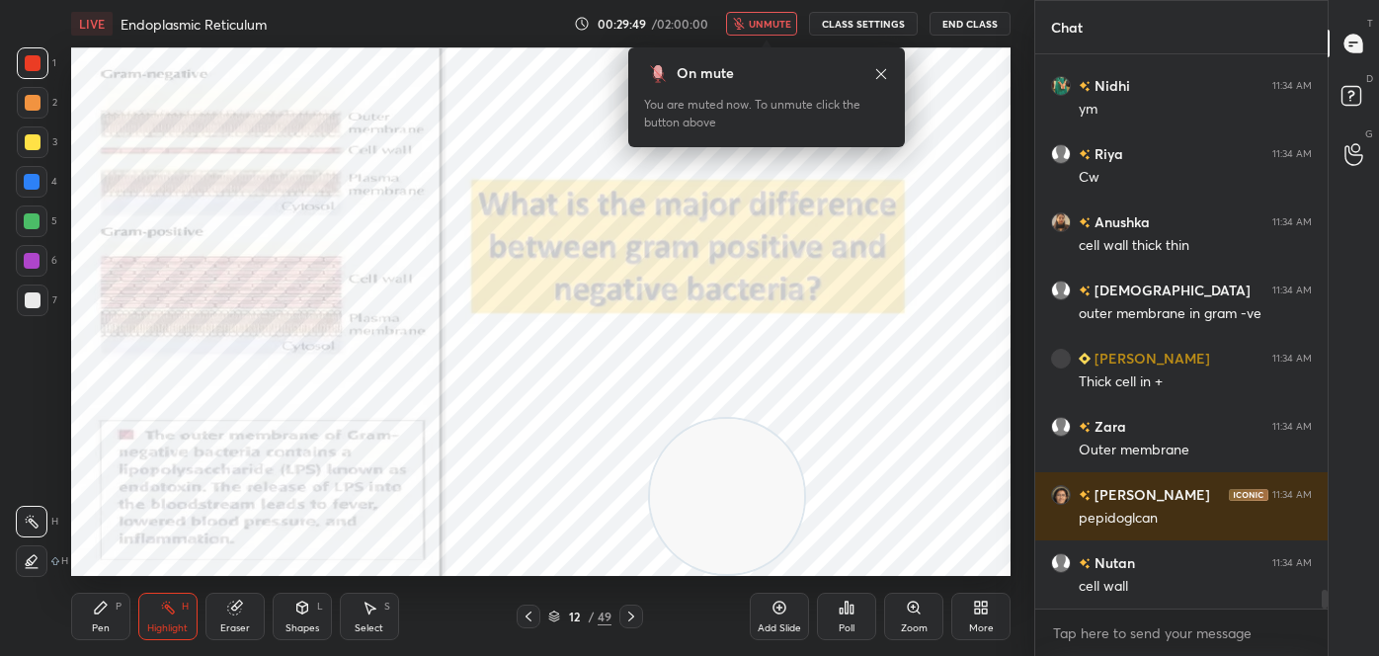
scroll to position [15771, 0]
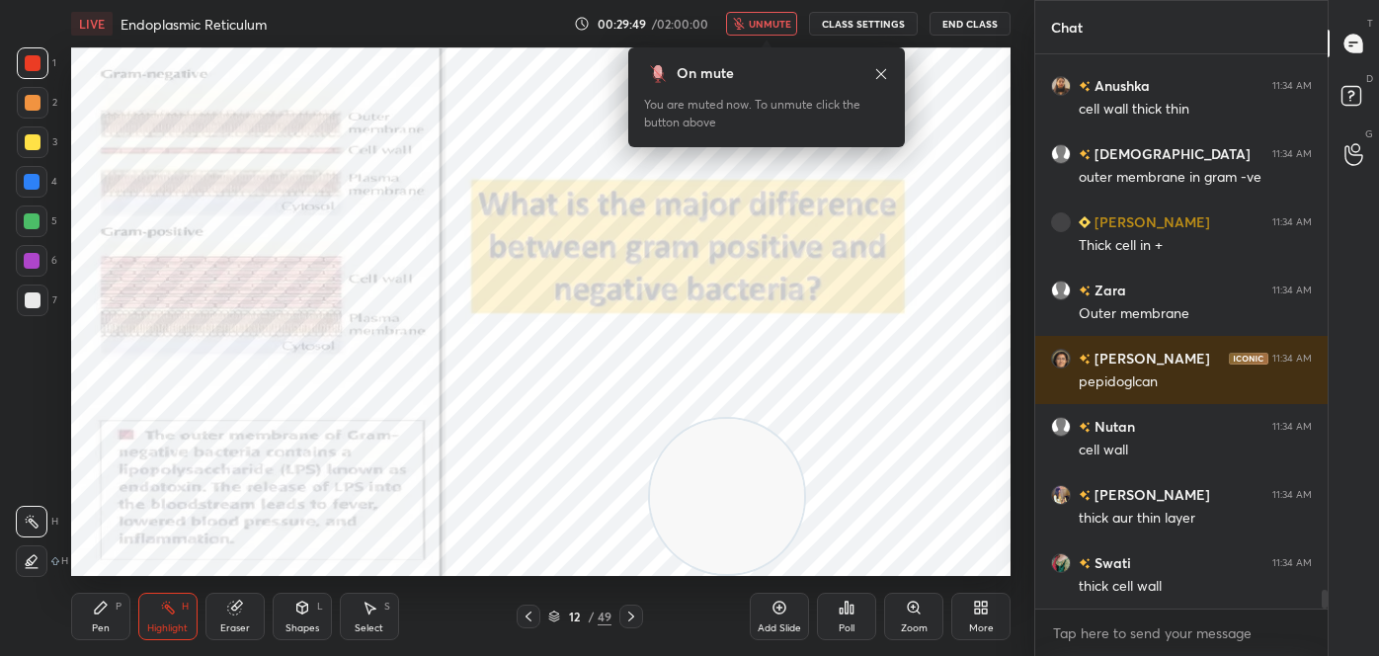
click at [764, 29] on span "unmute" at bounding box center [770, 24] width 42 height 14
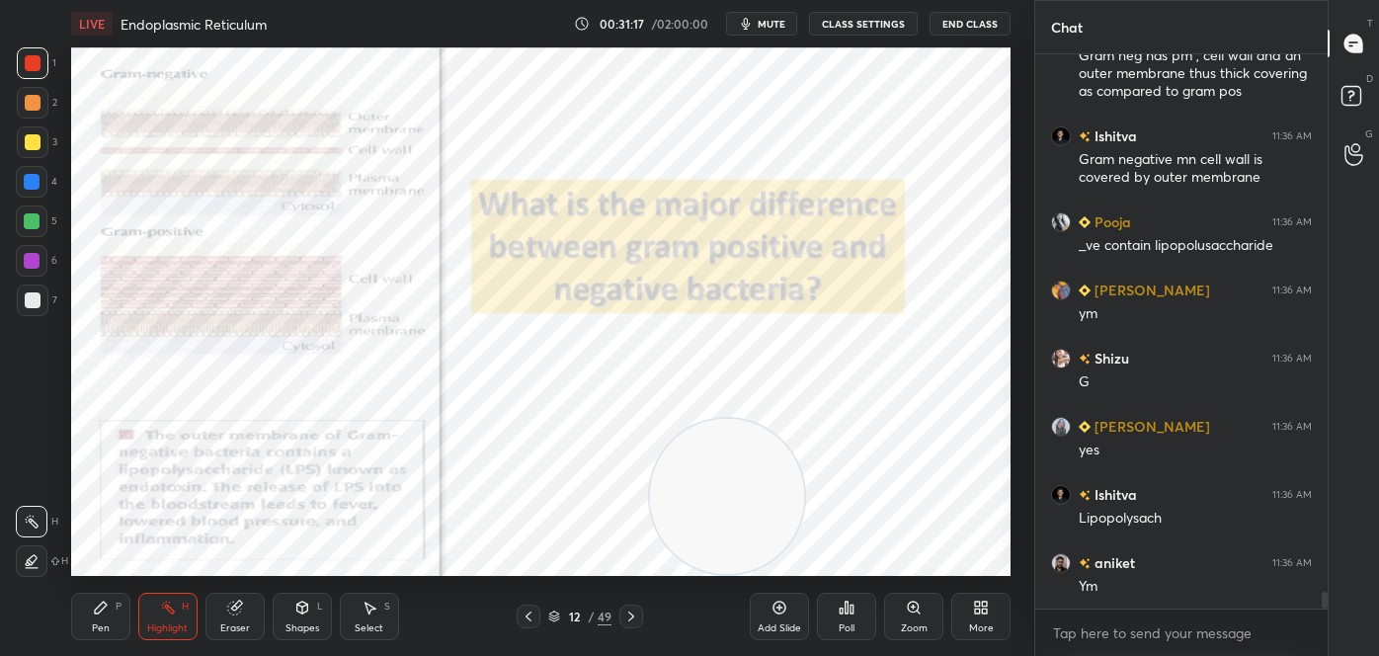
scroll to position [18097, 0]
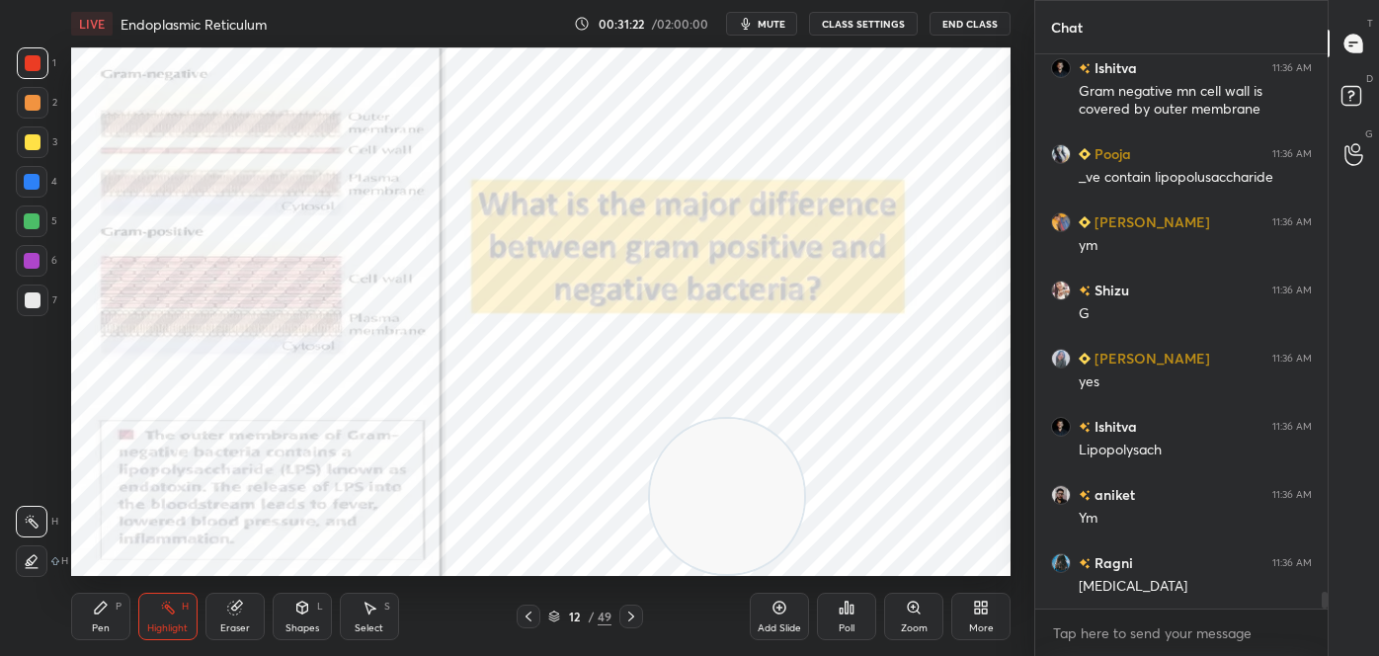
click at [31, 550] on div at bounding box center [32, 561] width 32 height 32
click at [34, 148] on div at bounding box center [33, 142] width 16 height 16
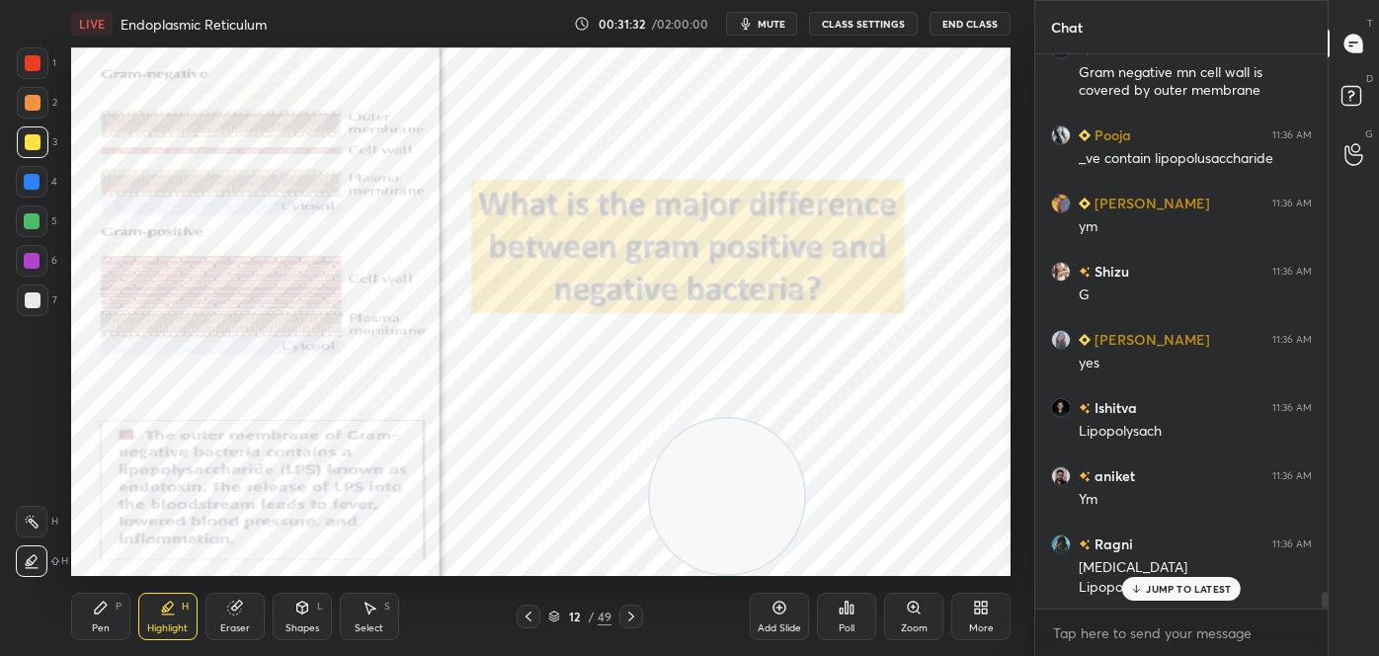
click at [37, 509] on div at bounding box center [32, 522] width 32 height 32
click at [104, 626] on div "Pen" at bounding box center [101, 628] width 18 height 10
click at [38, 552] on div at bounding box center [33, 561] width 32 height 32
click at [28, 66] on div at bounding box center [33, 63] width 16 height 16
click at [637, 612] on icon at bounding box center [631, 616] width 16 height 16
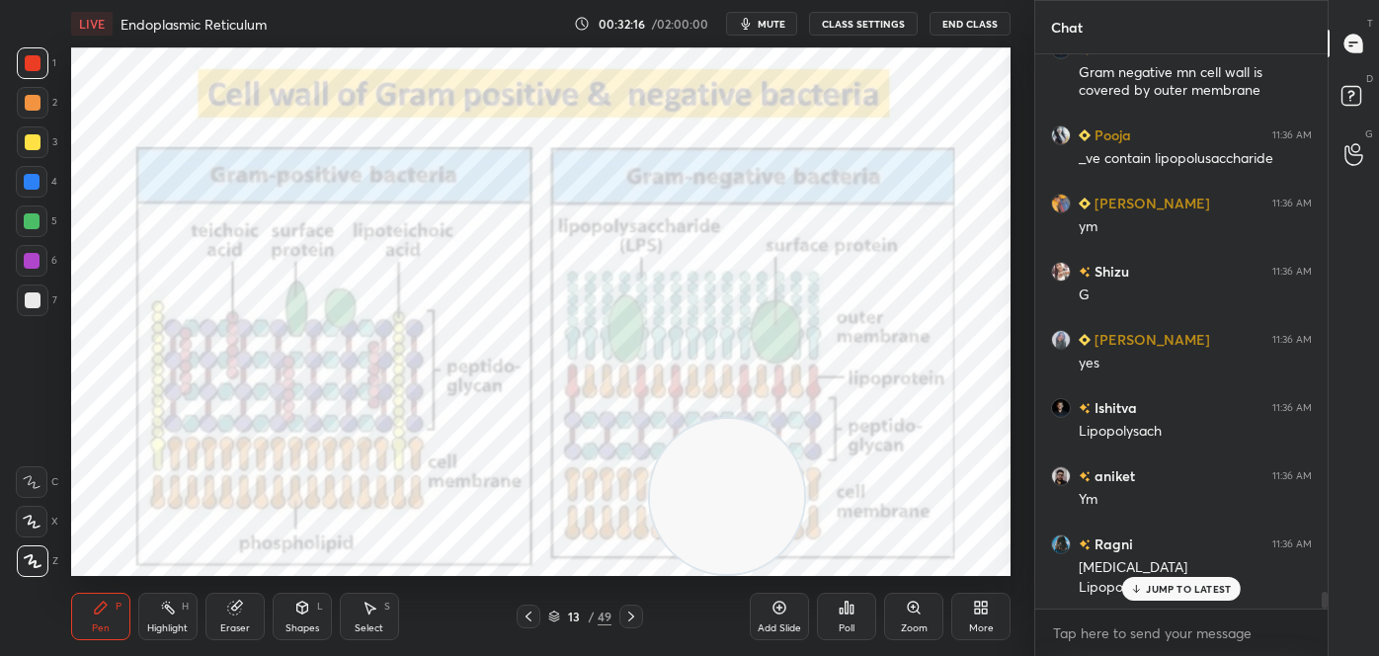
click at [637, 614] on icon at bounding box center [631, 616] width 16 height 16
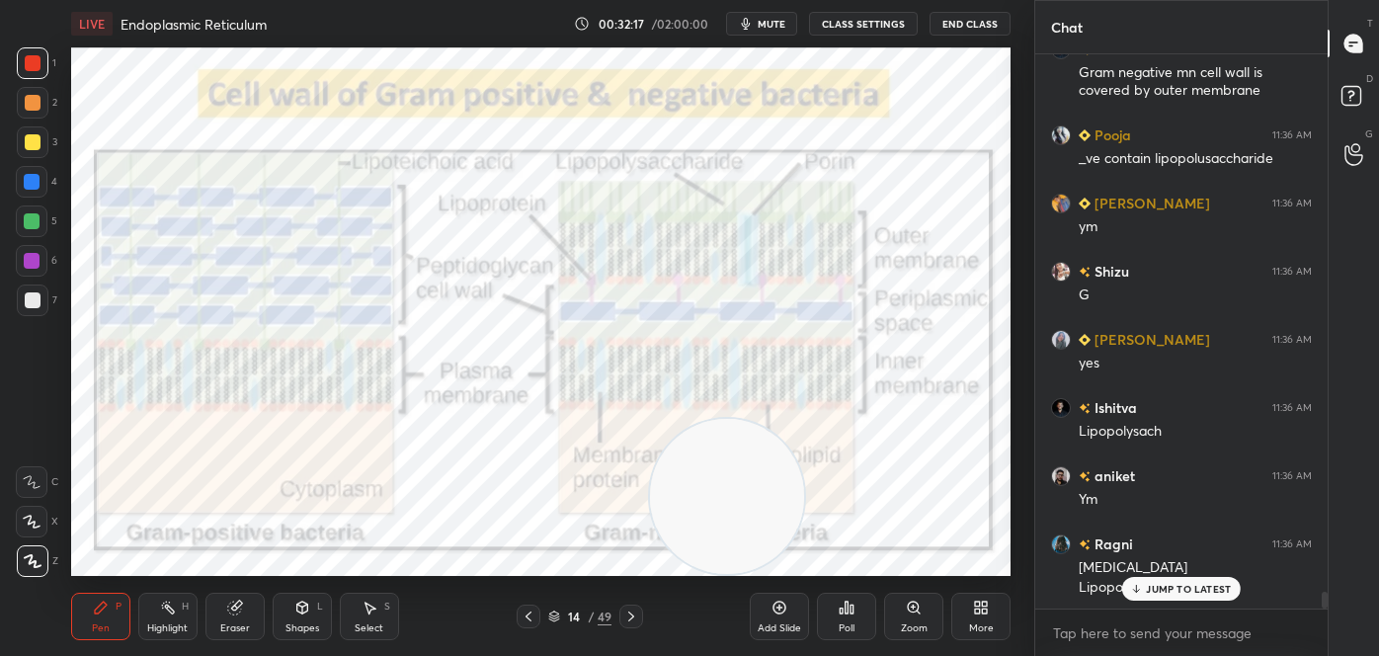
click at [637, 615] on icon at bounding box center [631, 616] width 16 height 16
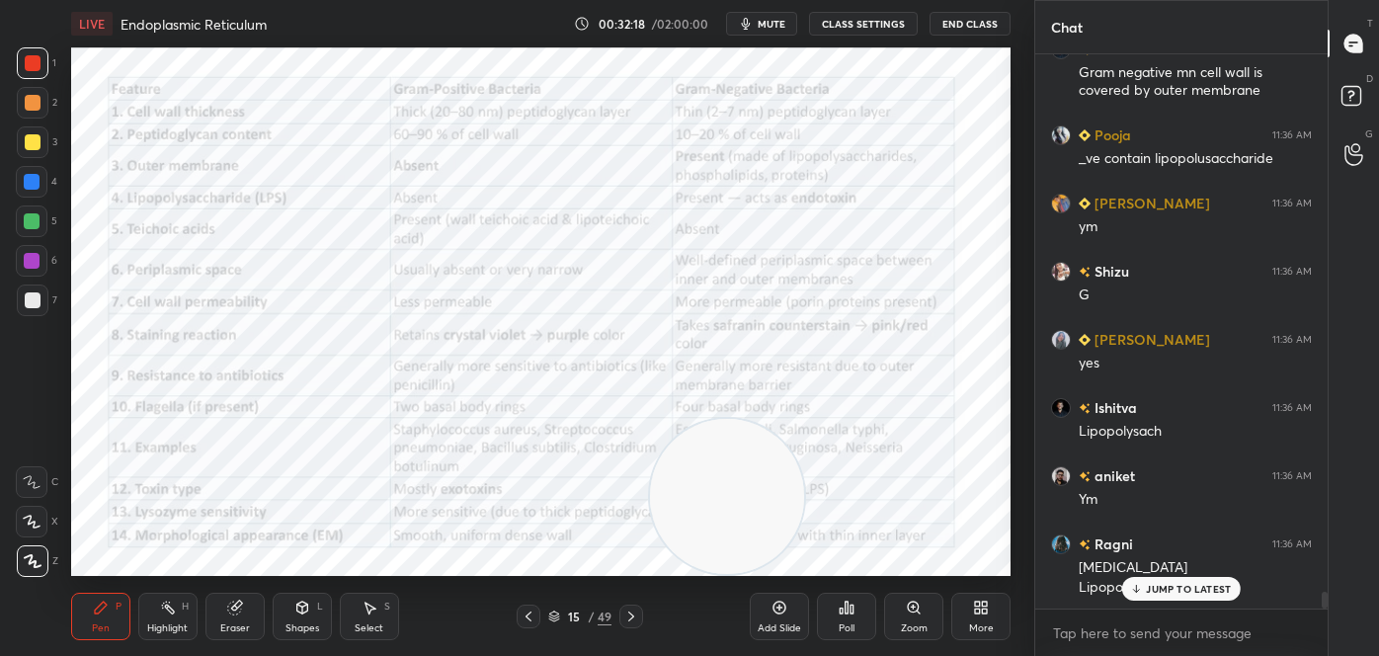
scroll to position [18202, 0]
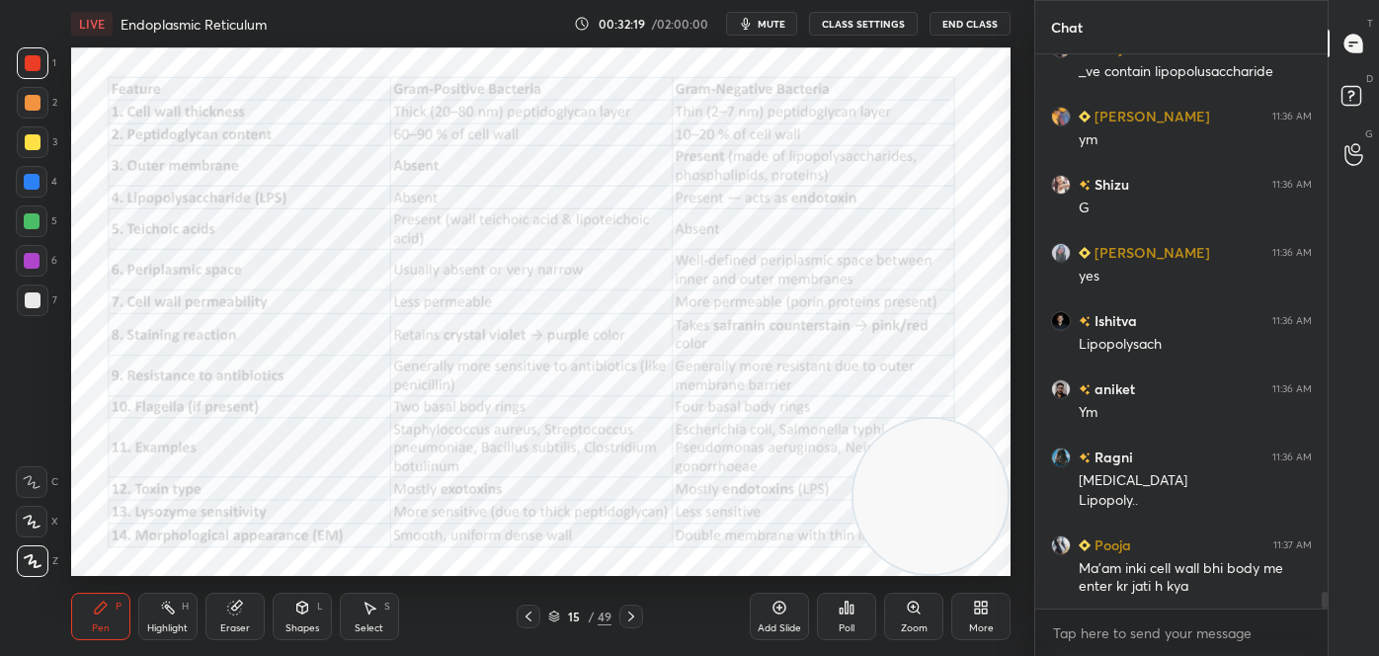
drag, startPoint x: 763, startPoint y: 512, endPoint x: 1010, endPoint y: 547, distance: 249.5
click at [1010, 547] on div "Setting up your live class Poll for secs No correct answer Start poll" at bounding box center [540, 311] width 955 height 529
drag, startPoint x: 956, startPoint y: 514, endPoint x: 962, endPoint y: 540, distance: 27.3
click at [962, 540] on video at bounding box center [930, 496] width 155 height 155
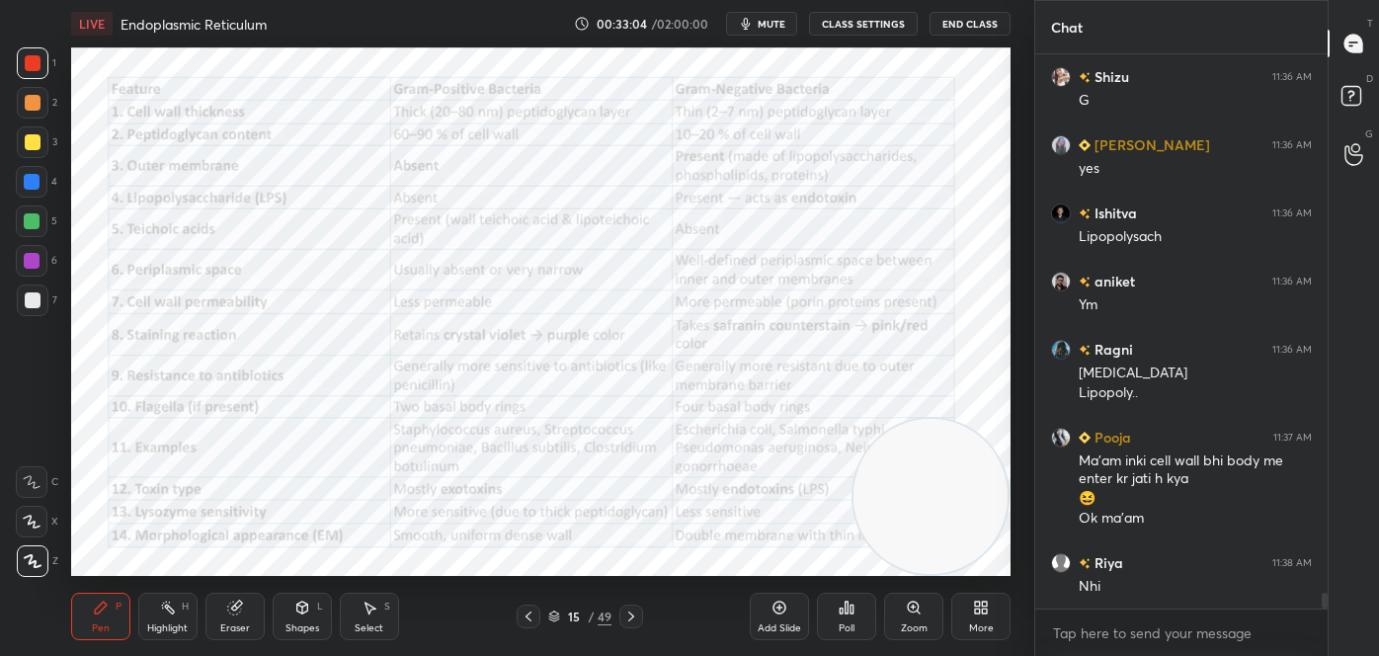
scroll to position [18513, 0]
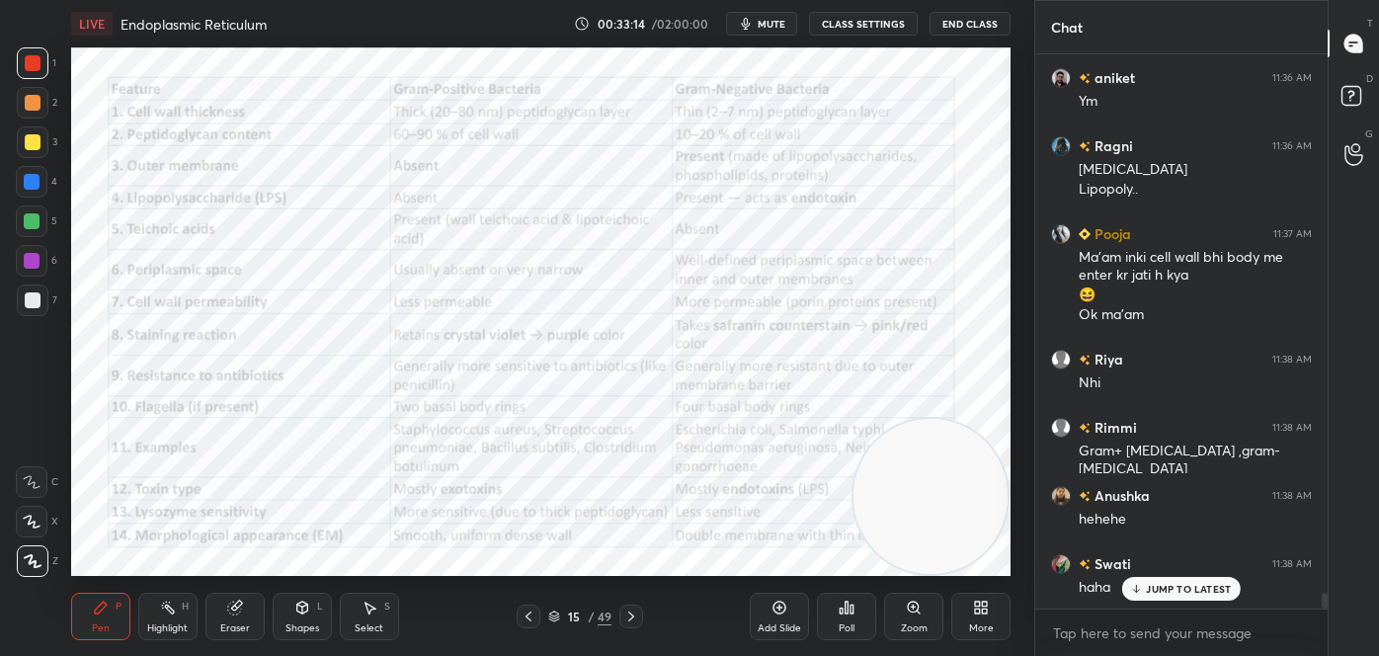
click at [158, 611] on div "Highlight H" at bounding box center [167, 616] width 59 height 47
click at [22, 513] on div at bounding box center [32, 522] width 32 height 32
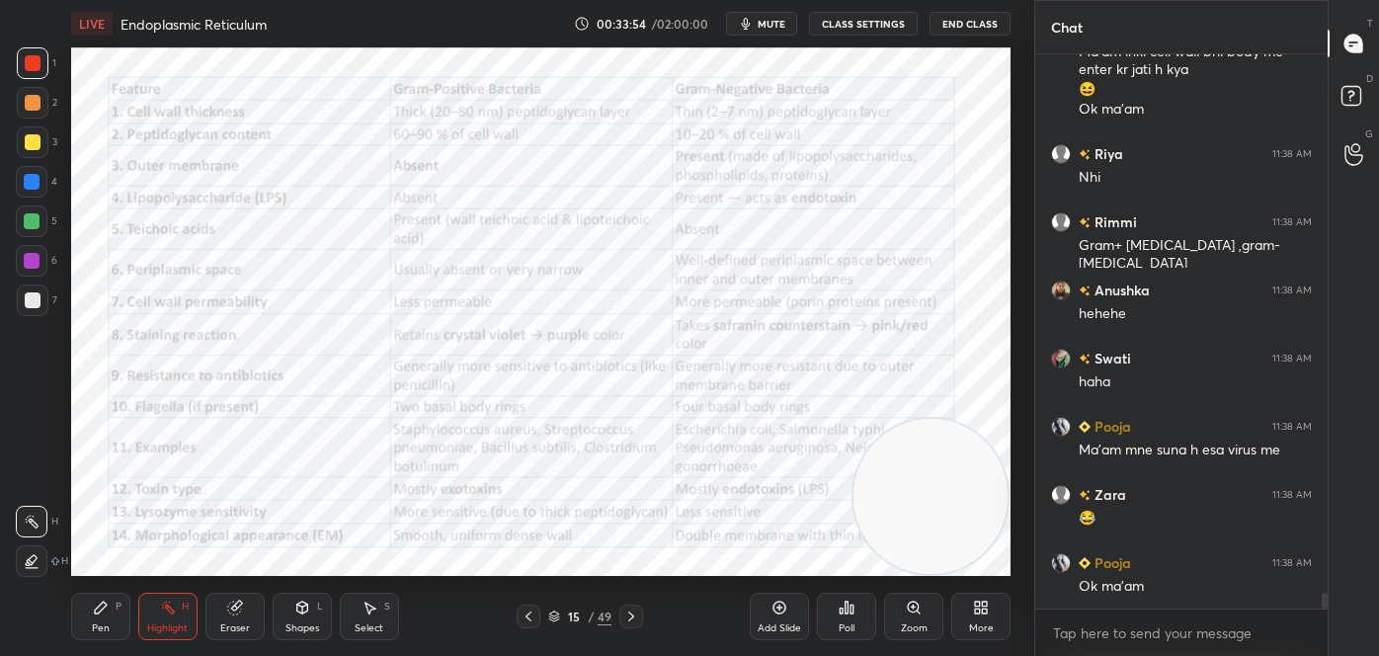
scroll to position [18787, 0]
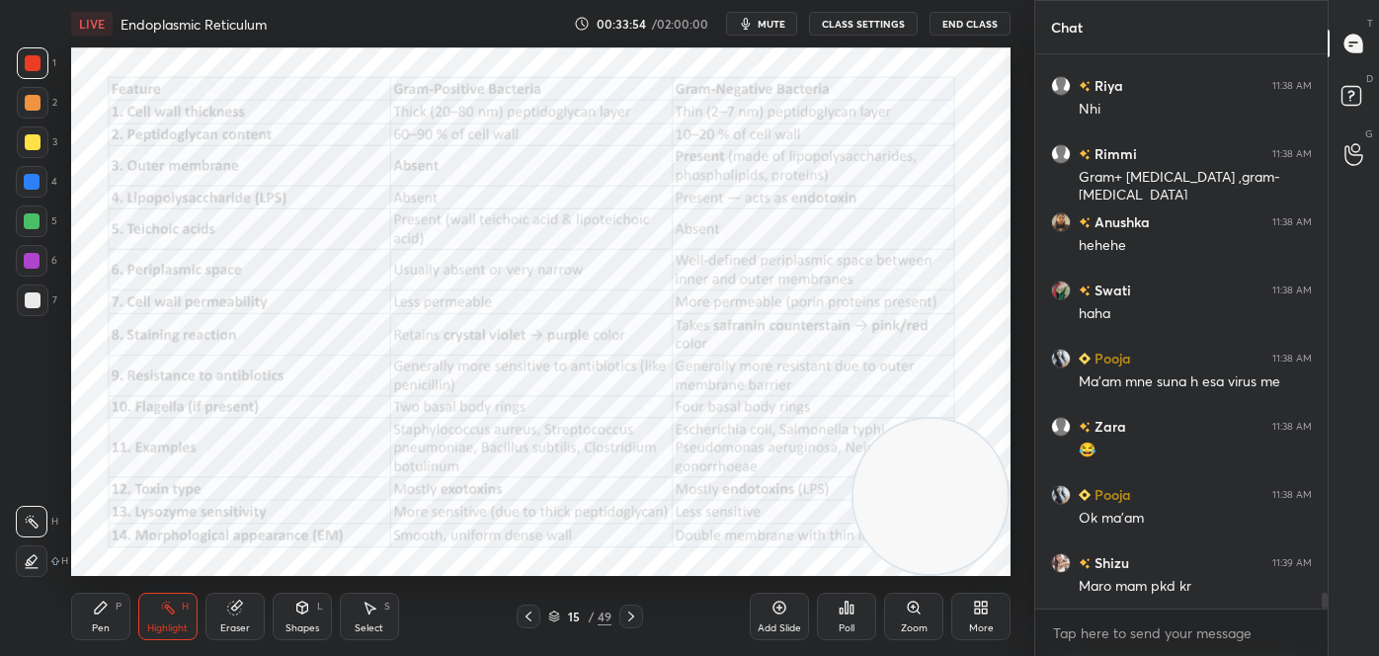
click at [144, 636] on div "Highlight H" at bounding box center [167, 616] width 59 height 47
click at [160, 631] on div "Highlight" at bounding box center [167, 628] width 40 height 10
click at [293, 616] on div "Shapes L" at bounding box center [302, 616] width 59 height 47
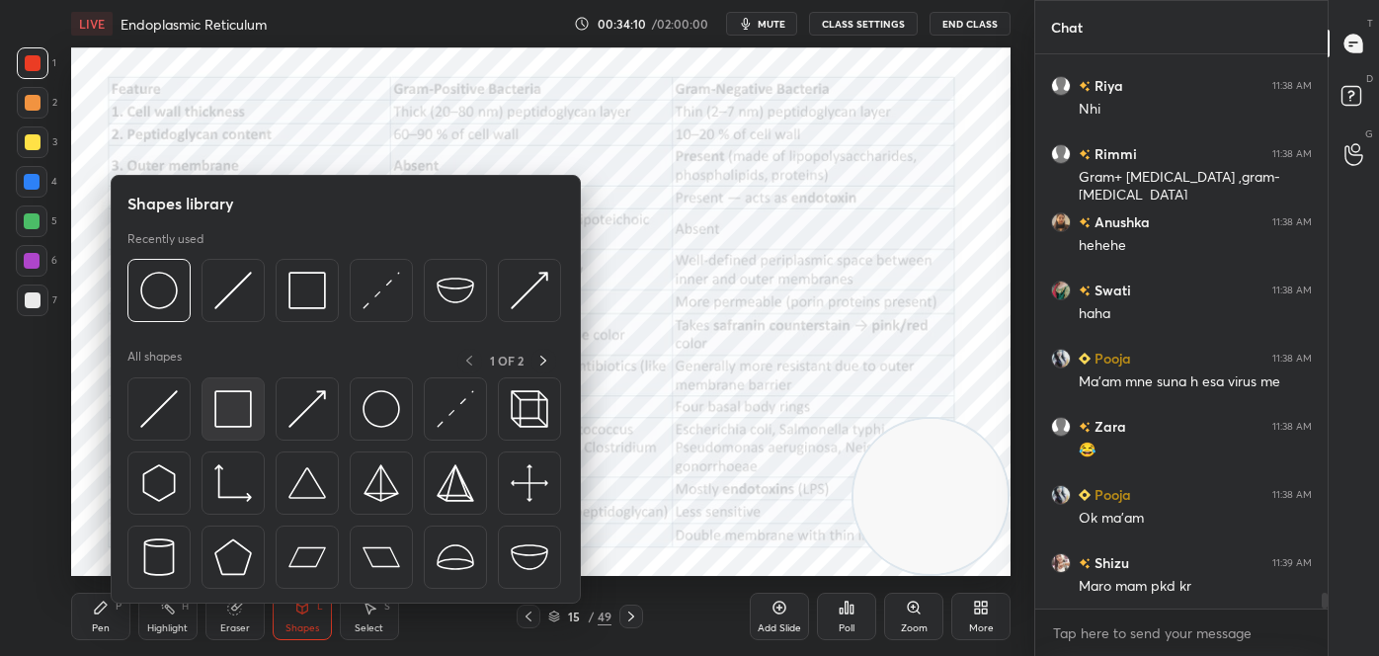
click at [248, 401] on img at bounding box center [233, 409] width 38 height 38
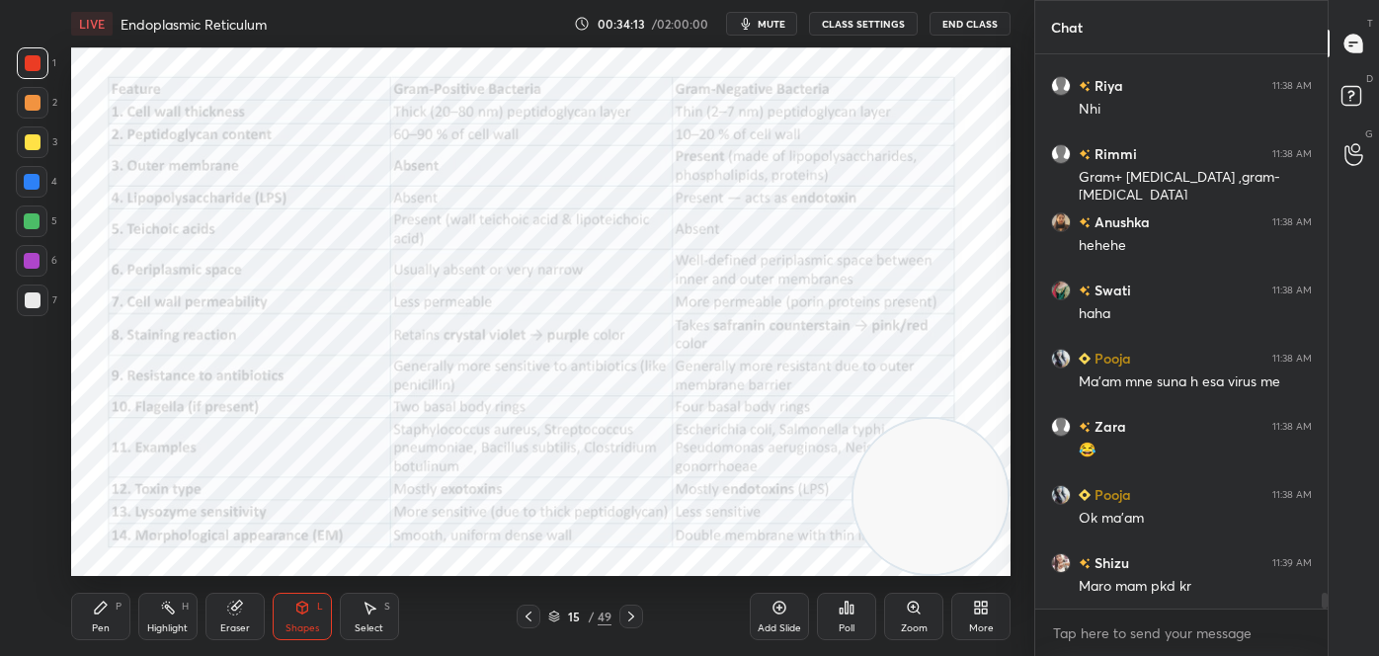
click at [89, 626] on div "Pen P" at bounding box center [100, 616] width 59 height 47
drag, startPoint x: 29, startPoint y: 469, endPoint x: 64, endPoint y: 483, distance: 38.2
click at [31, 471] on div at bounding box center [32, 482] width 32 height 32
click at [281, 614] on div "Shapes L" at bounding box center [302, 616] width 59 height 47
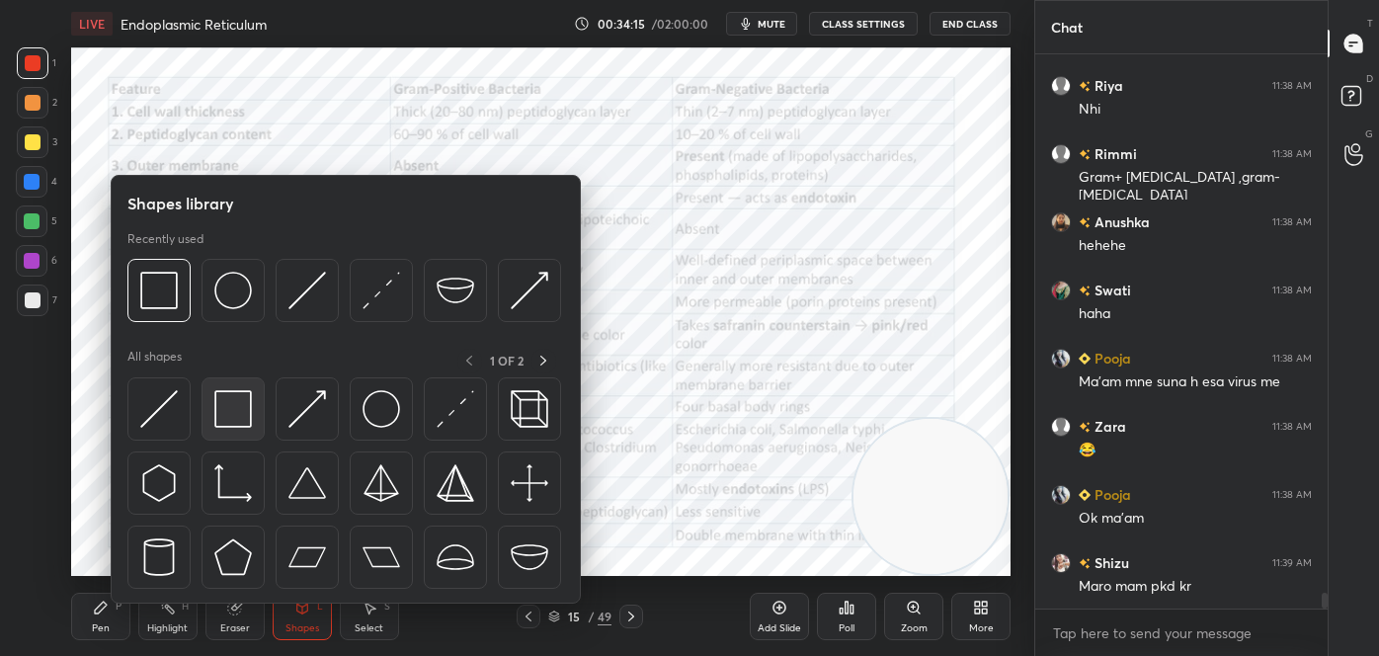
click at [234, 404] on img at bounding box center [233, 409] width 38 height 38
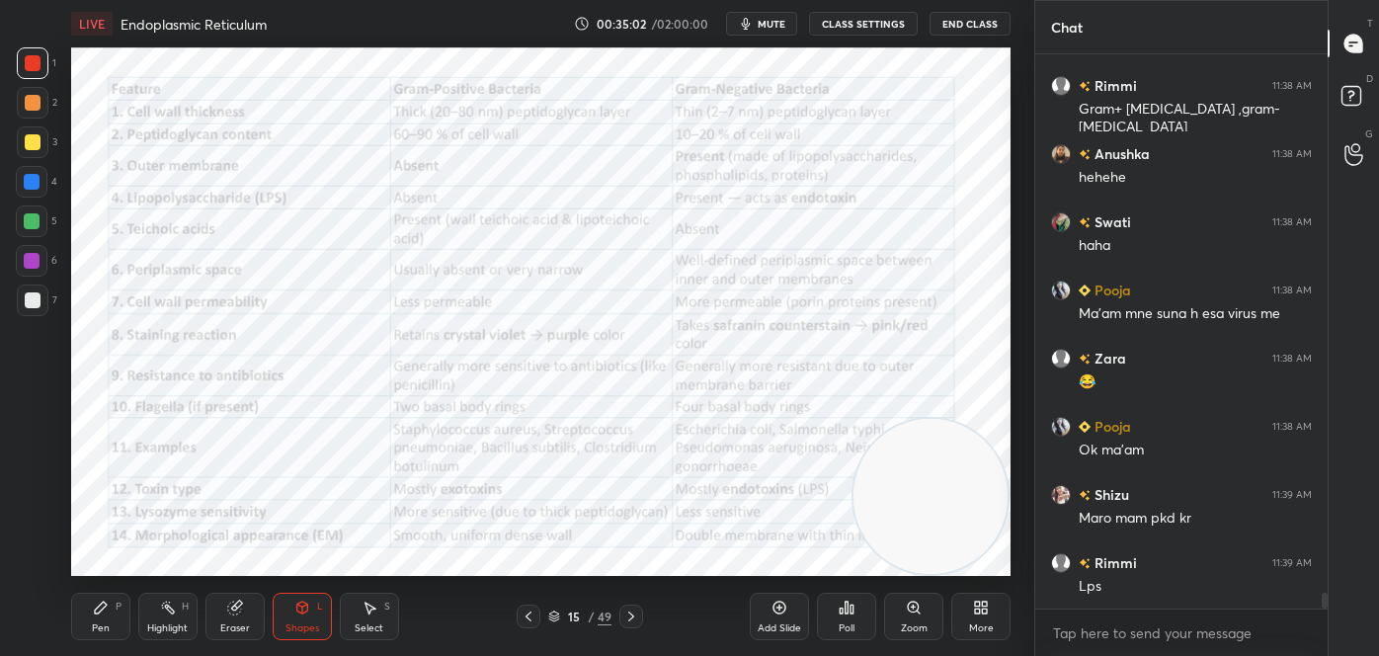
scroll to position [18923, 0]
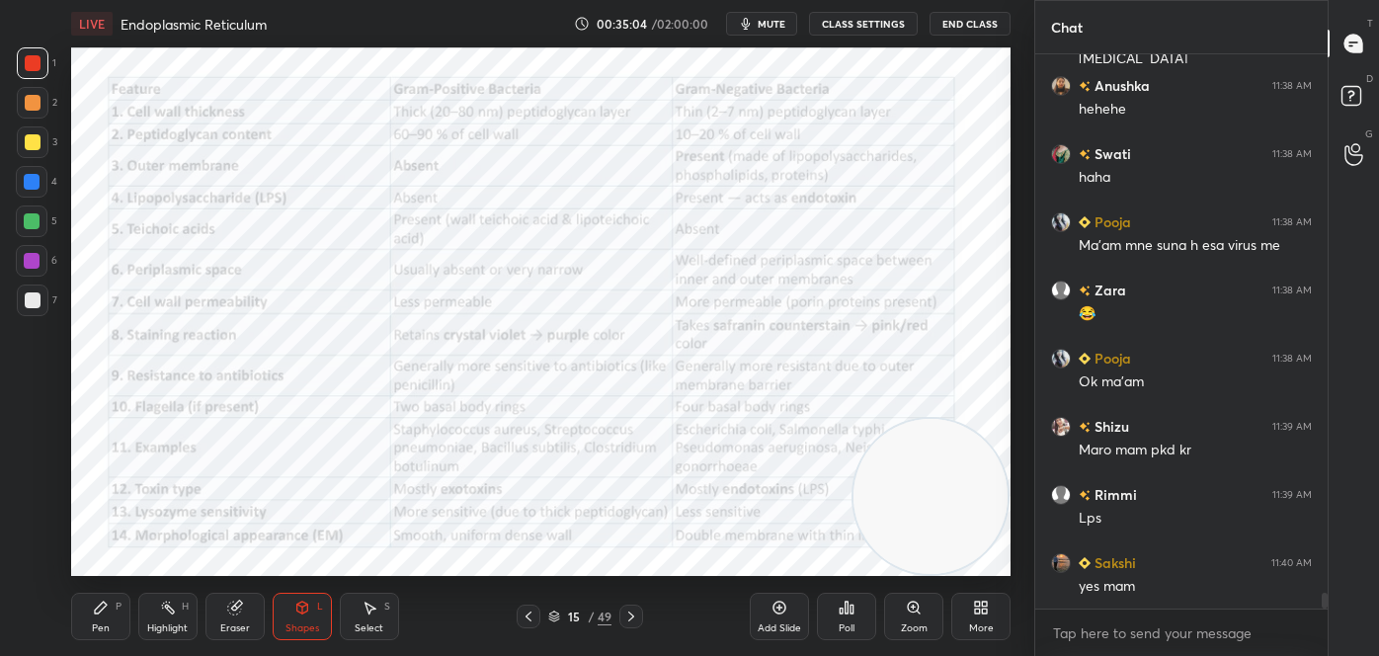
click at [532, 616] on icon at bounding box center [529, 616] width 16 height 16
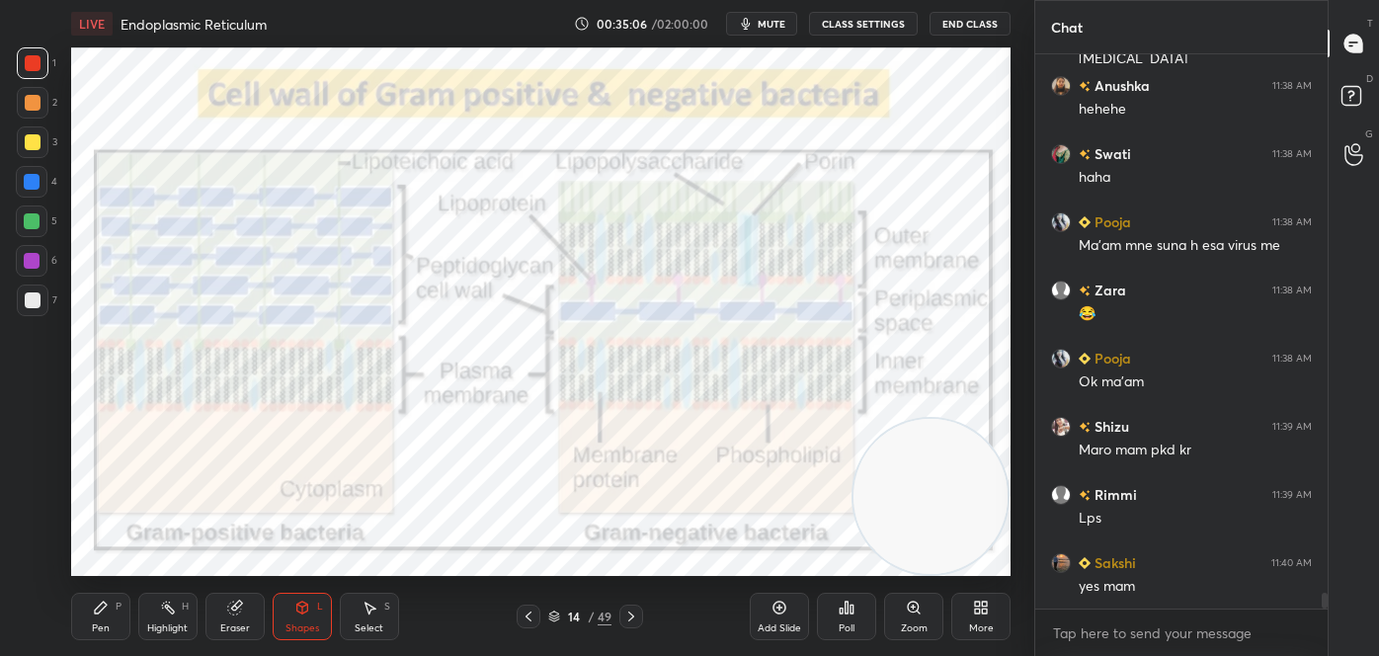
click at [184, 624] on div "Highlight" at bounding box center [167, 628] width 40 height 10
click at [49, 131] on div "1 2 3 4 5 6 7" at bounding box center [36, 185] width 41 height 277
drag, startPoint x: 36, startPoint y: 233, endPoint x: 34, endPoint y: 203, distance: 29.7
click at [35, 229] on div at bounding box center [32, 221] width 32 height 32
click at [634, 615] on icon at bounding box center [631, 616] width 16 height 16
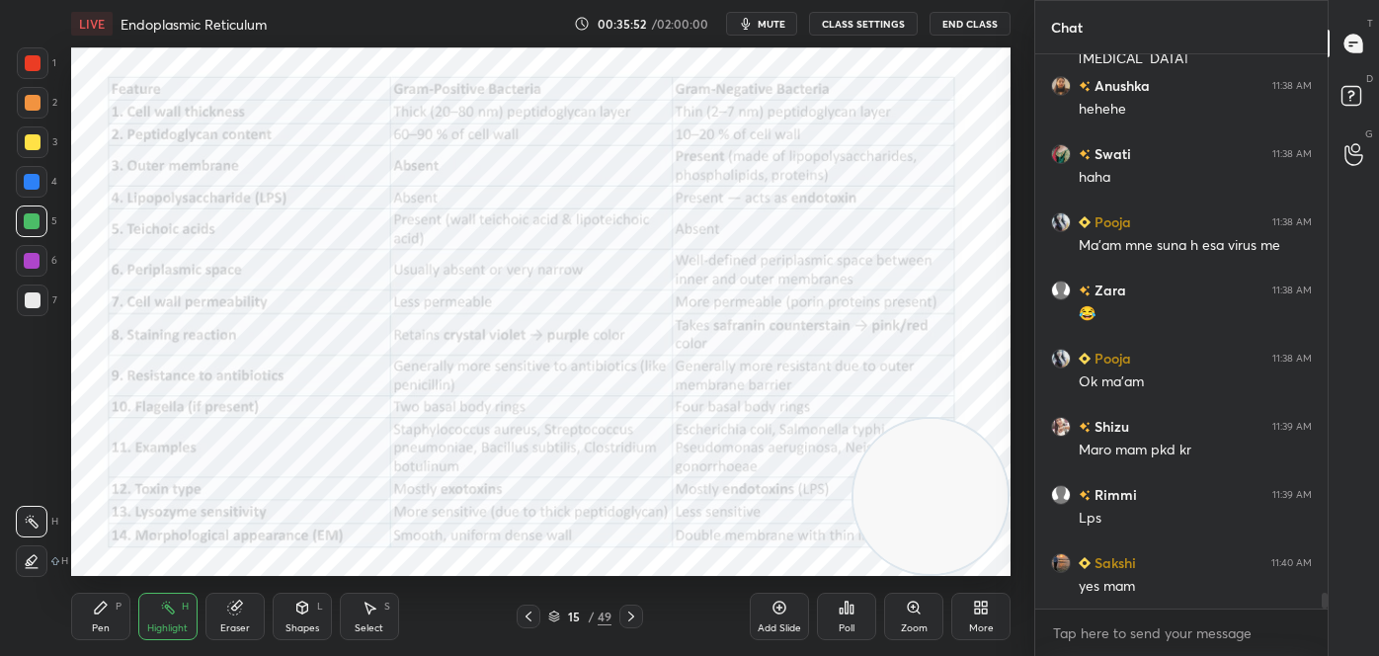
click at [533, 619] on icon at bounding box center [529, 616] width 16 height 16
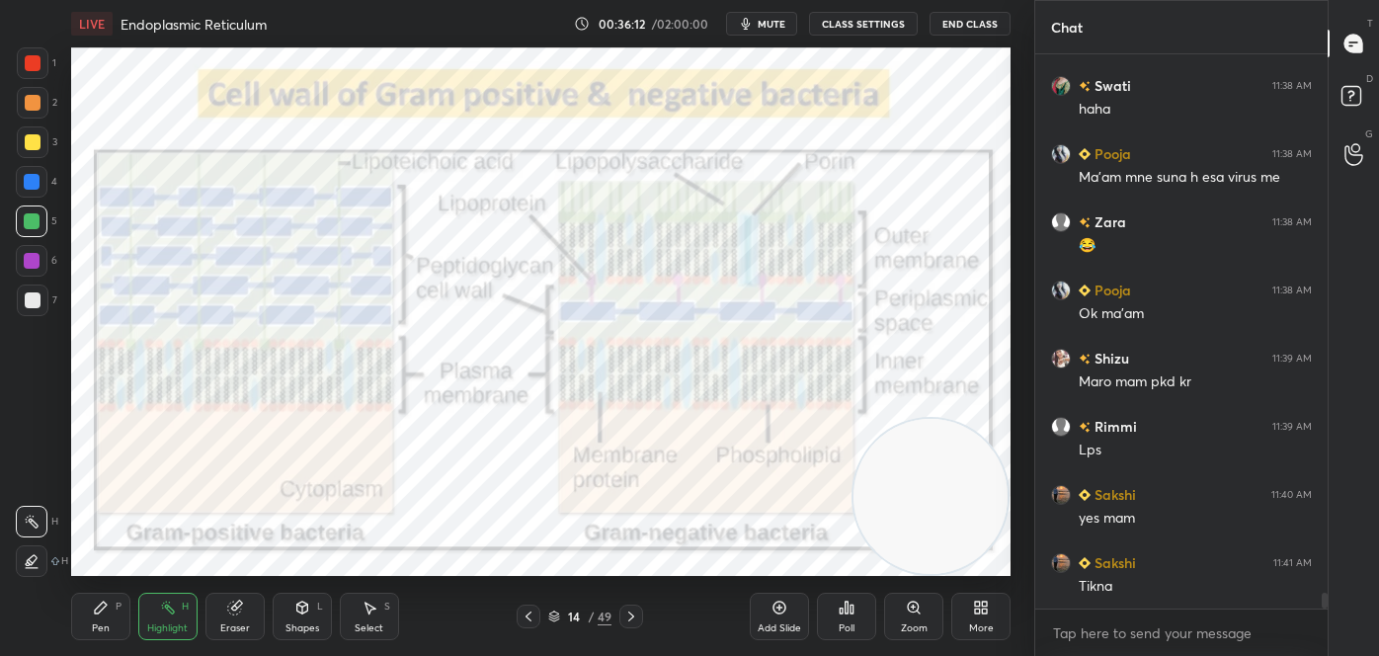
scroll to position [19059, 0]
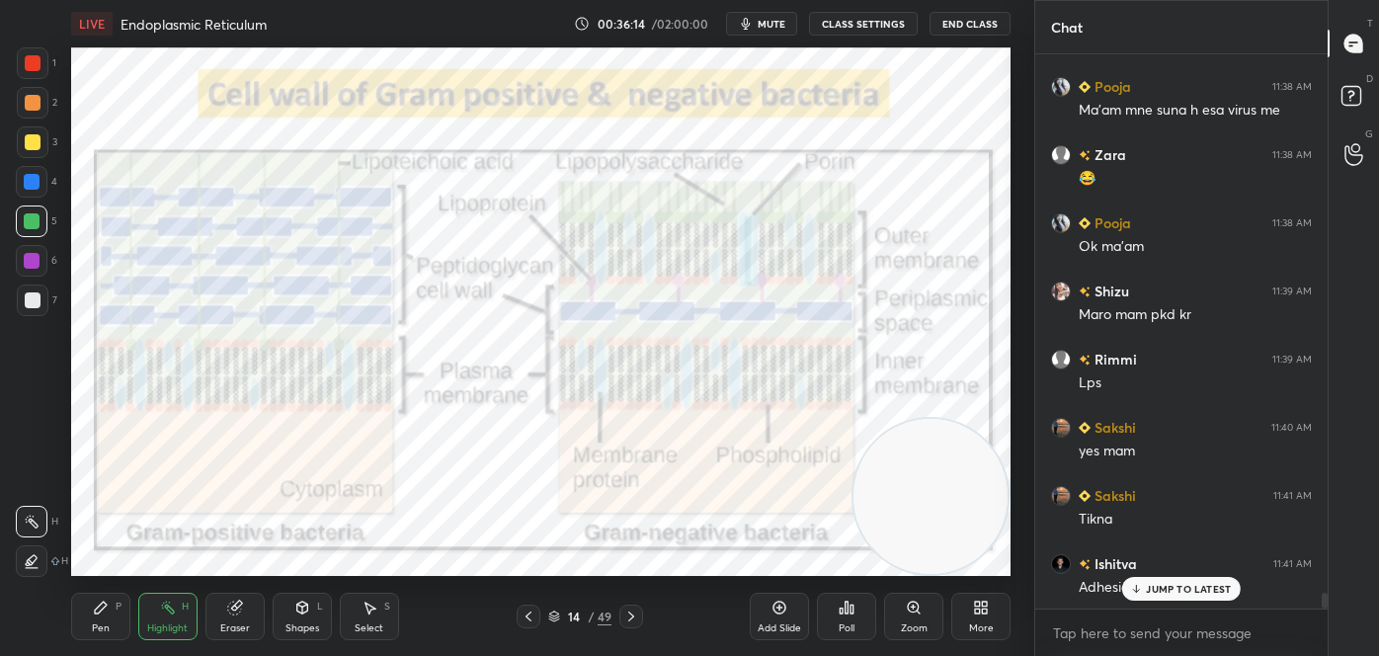
click at [637, 616] on icon at bounding box center [631, 616] width 16 height 16
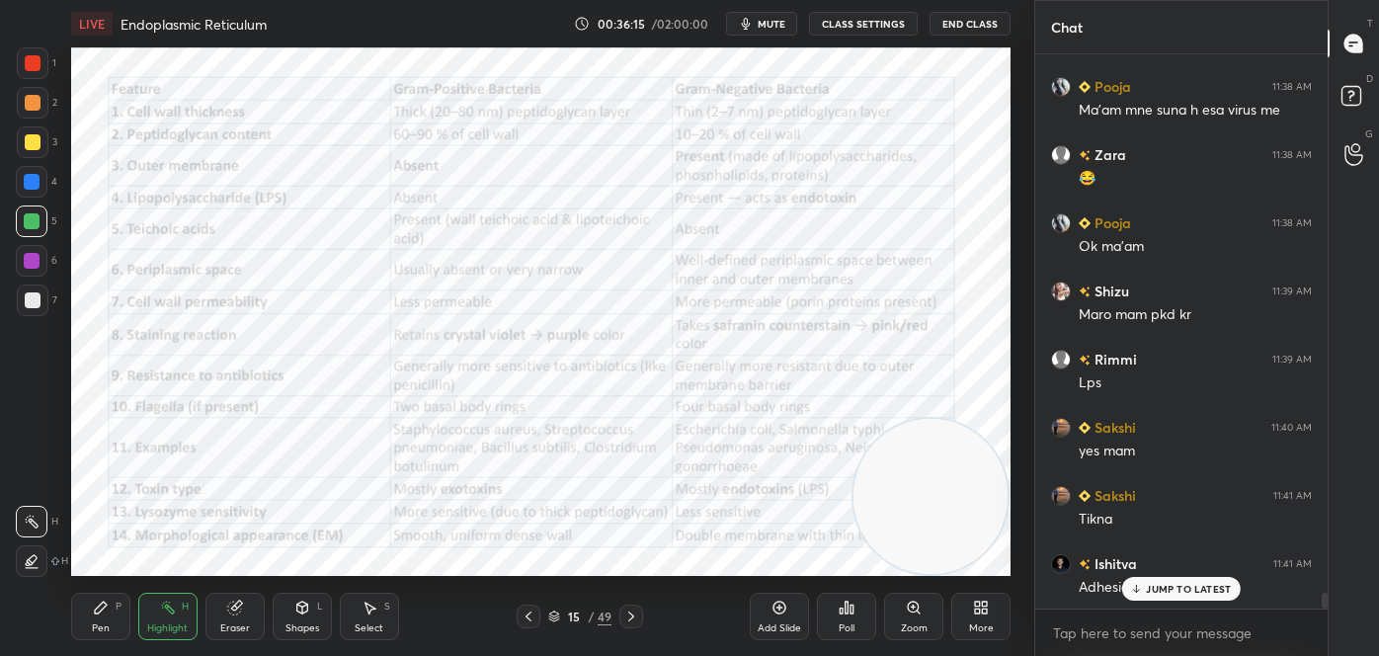
scroll to position [19127, 0]
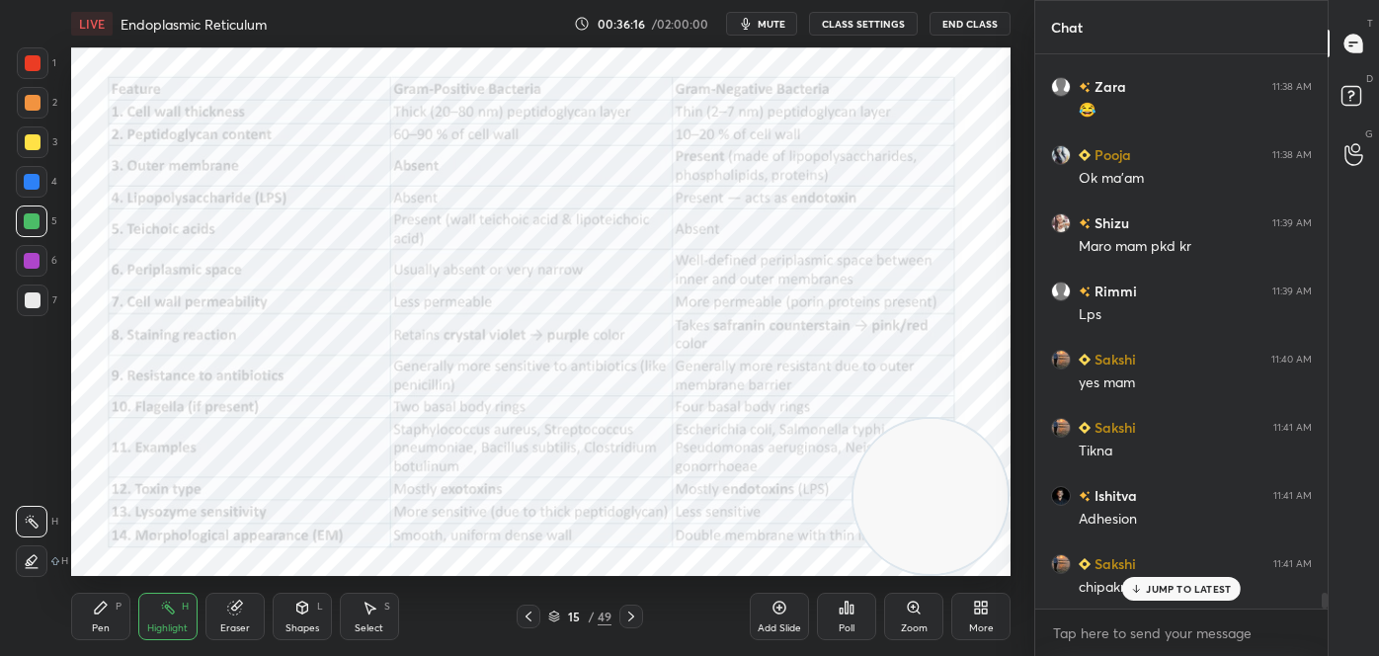
click at [290, 617] on div "Shapes L" at bounding box center [302, 616] width 59 height 47
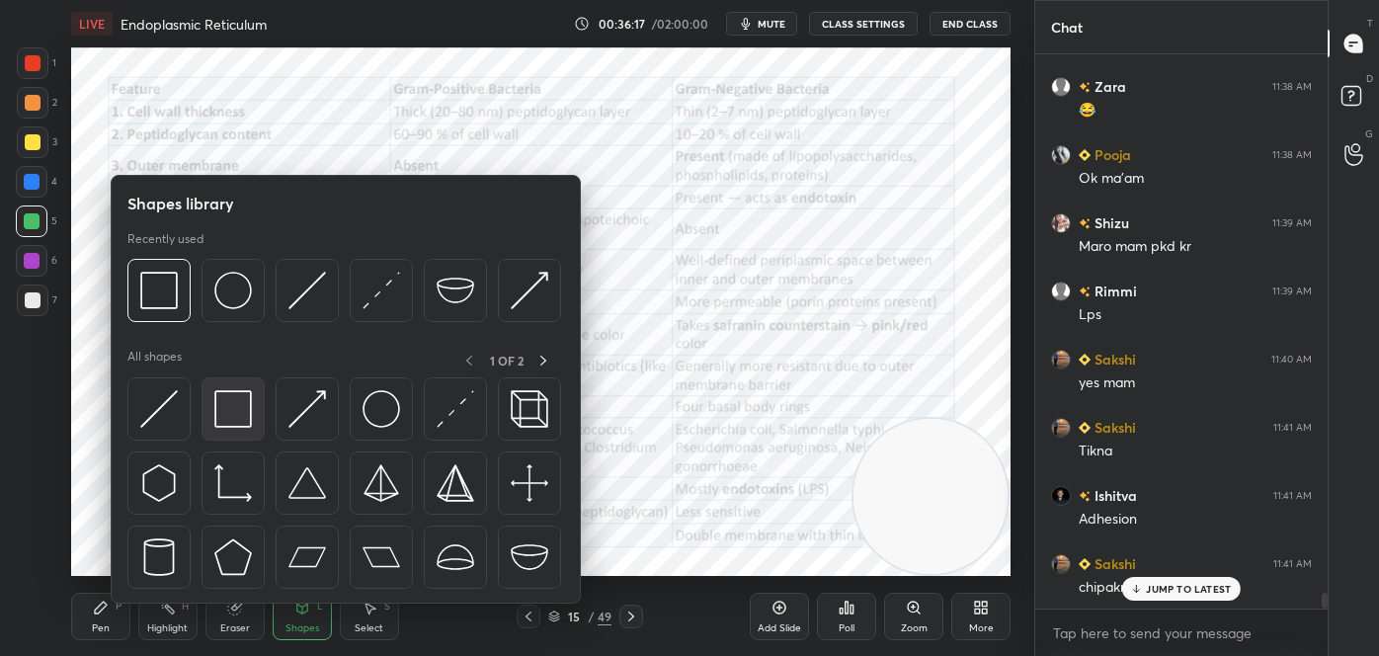
click at [202, 419] on div at bounding box center [232, 408] width 63 height 63
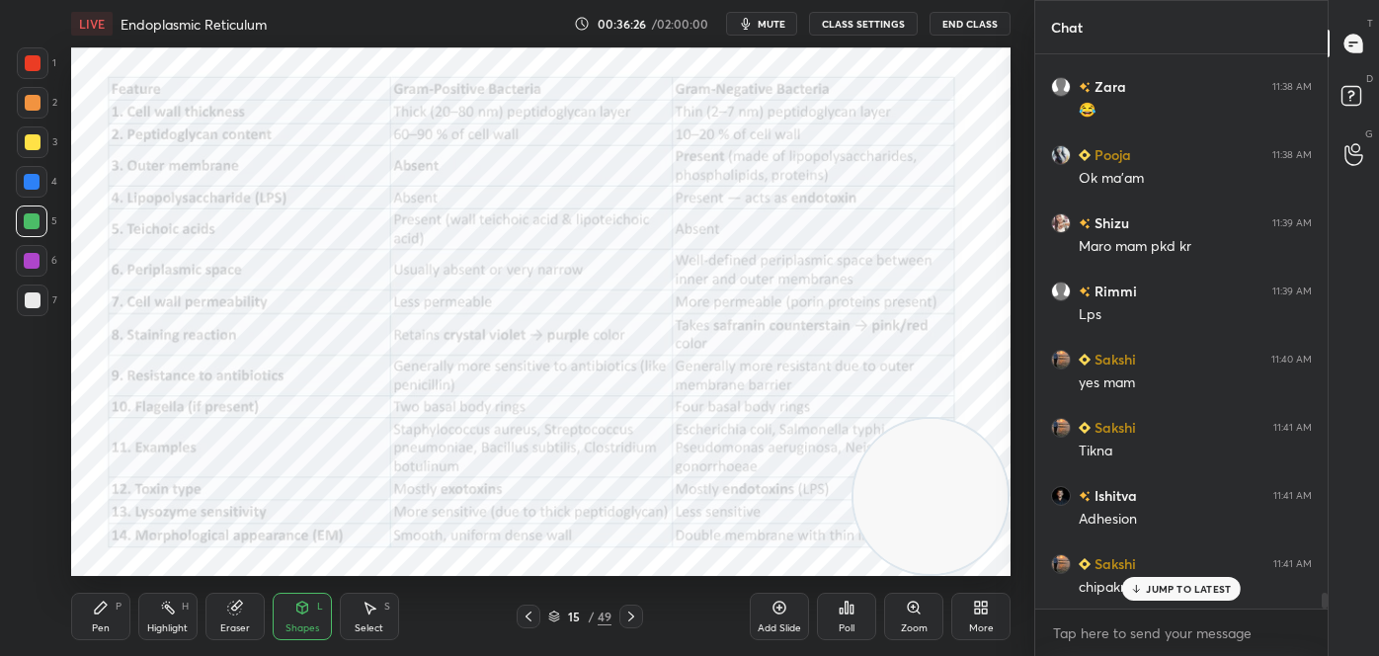
scroll to position [19148, 0]
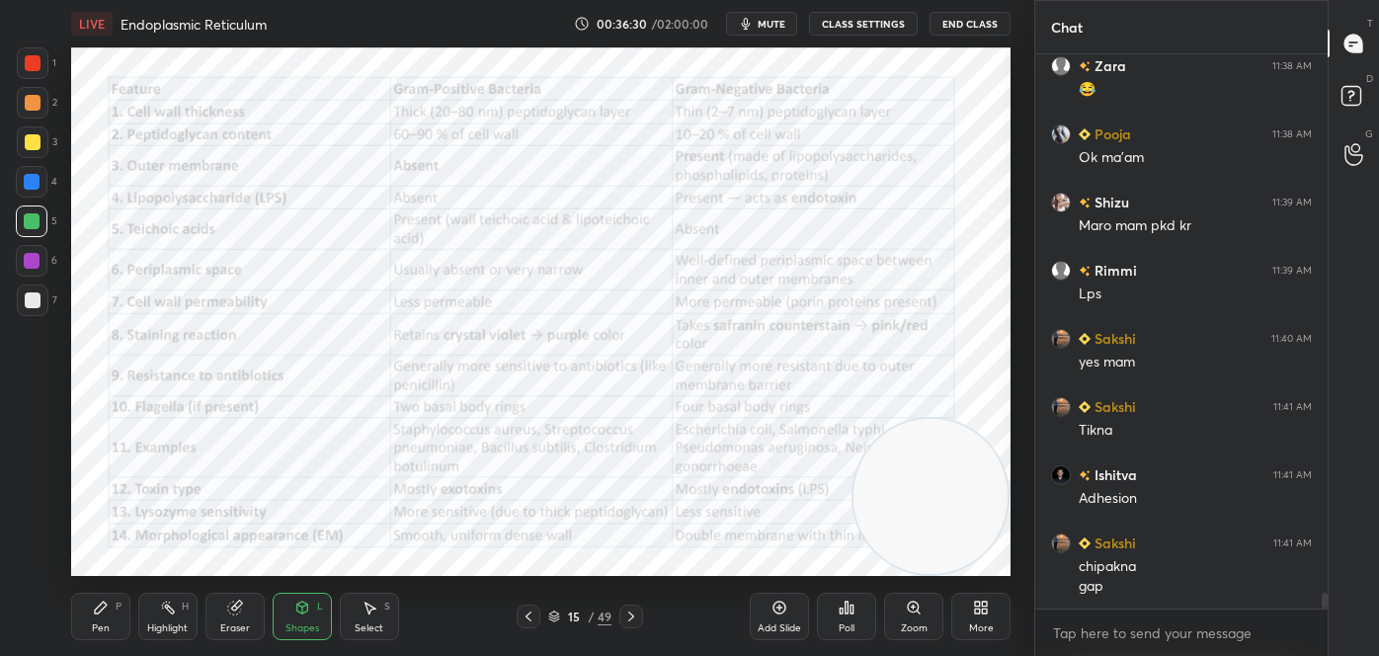
click at [534, 604] on div at bounding box center [529, 616] width 24 height 24
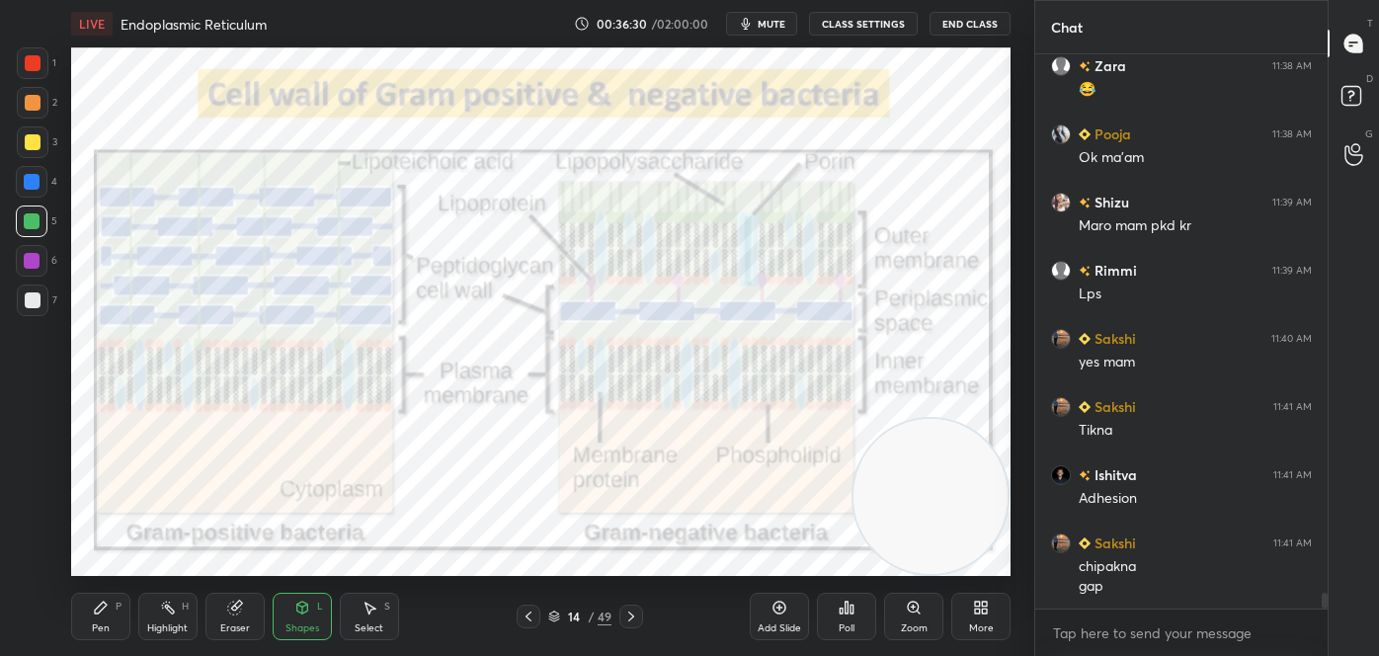
click at [532, 611] on icon at bounding box center [529, 616] width 16 height 16
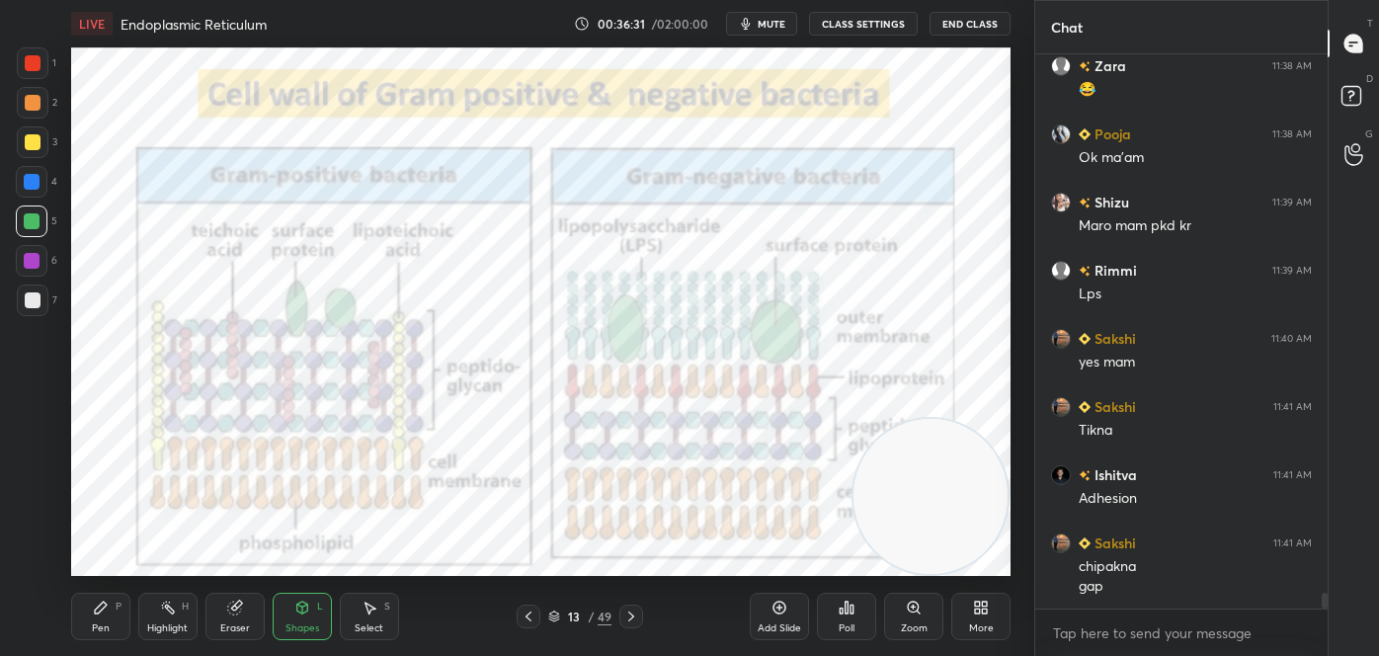
drag, startPoint x: 531, startPoint y: 611, endPoint x: 517, endPoint y: 618, distance: 16.3
click at [531, 611] on icon at bounding box center [529, 616] width 16 height 16
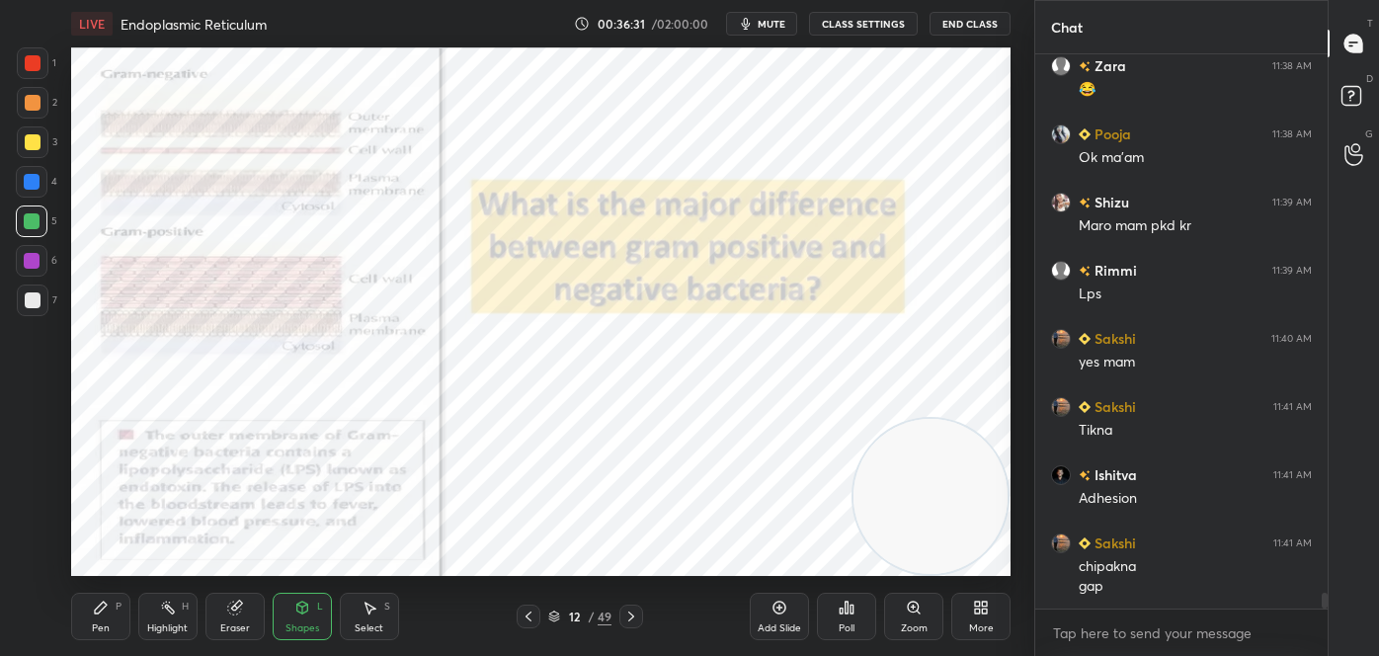
click at [179, 608] on div "Highlight H" at bounding box center [167, 616] width 59 height 47
click at [635, 615] on icon at bounding box center [631, 616] width 16 height 16
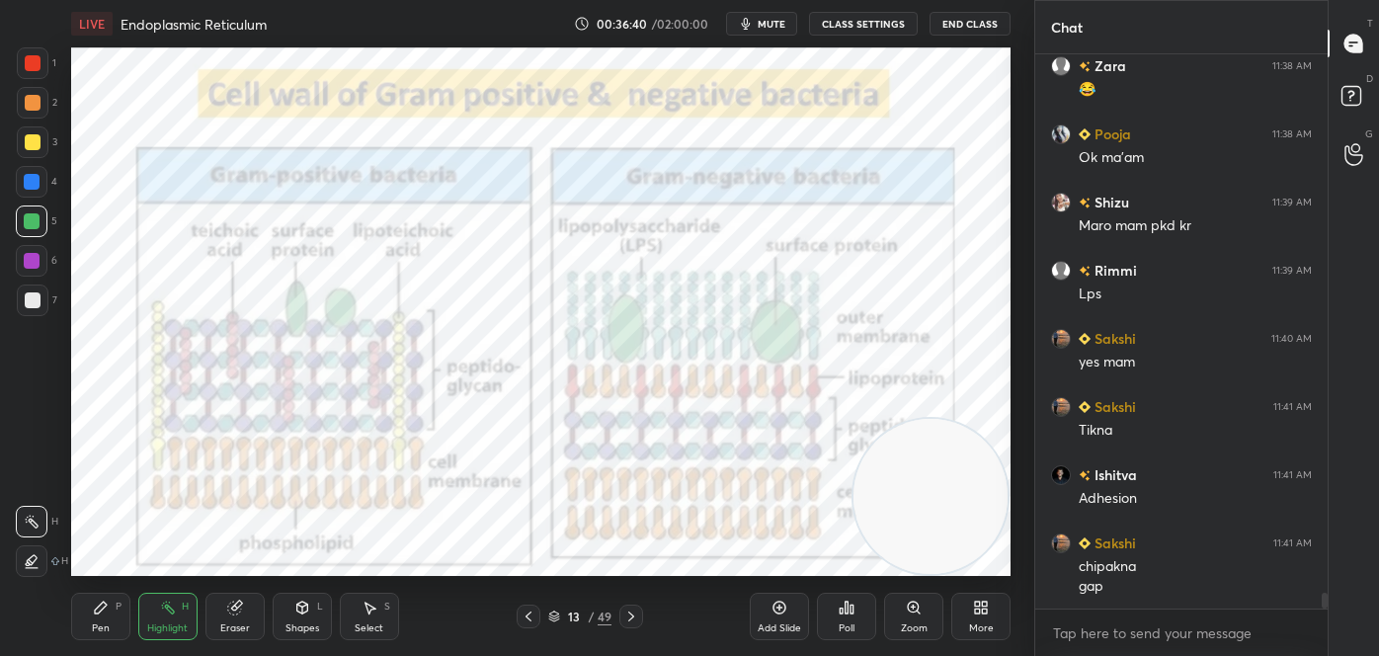
click at [524, 614] on icon at bounding box center [529, 616] width 16 height 16
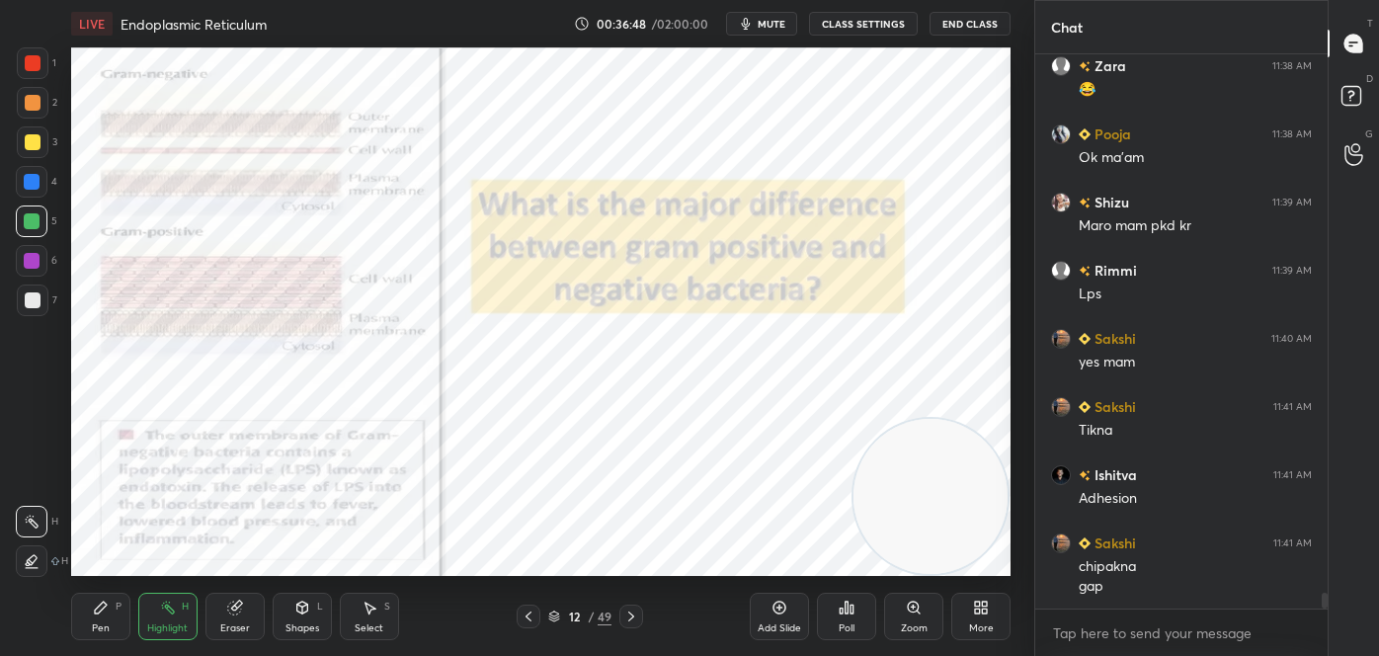
click at [632, 612] on icon at bounding box center [631, 616] width 16 height 16
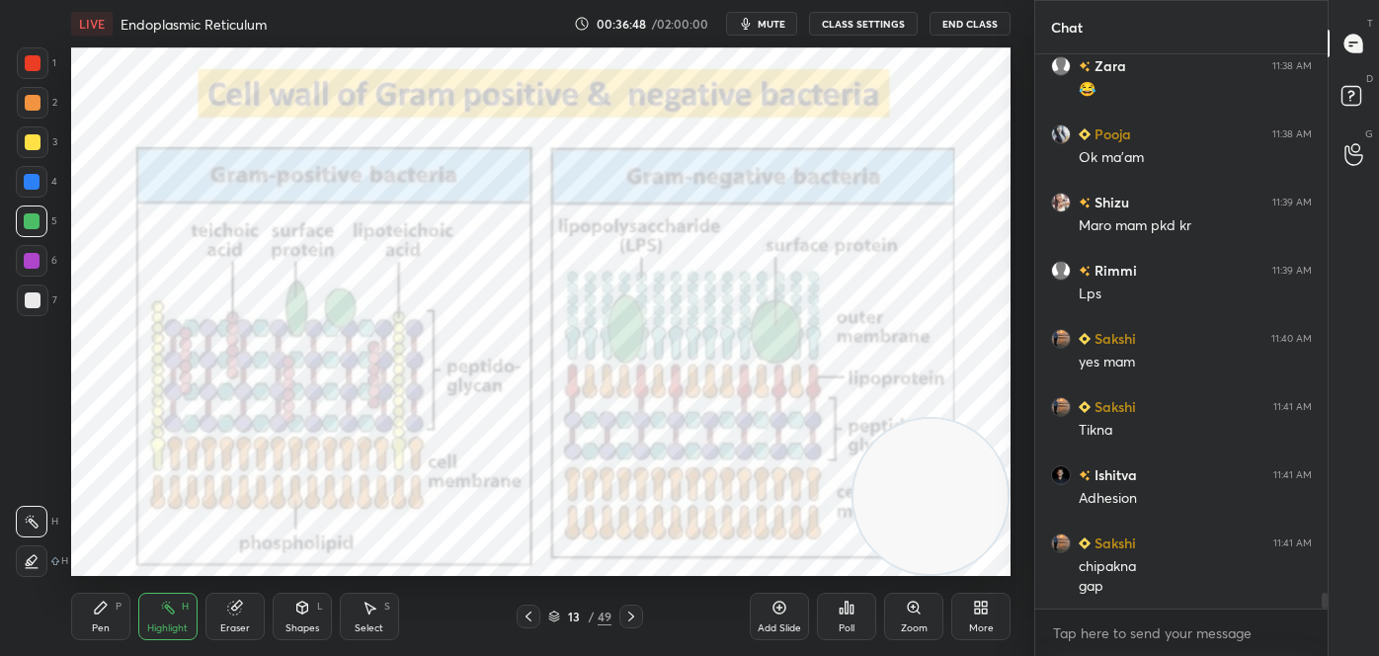
click at [635, 613] on icon at bounding box center [631, 616] width 16 height 16
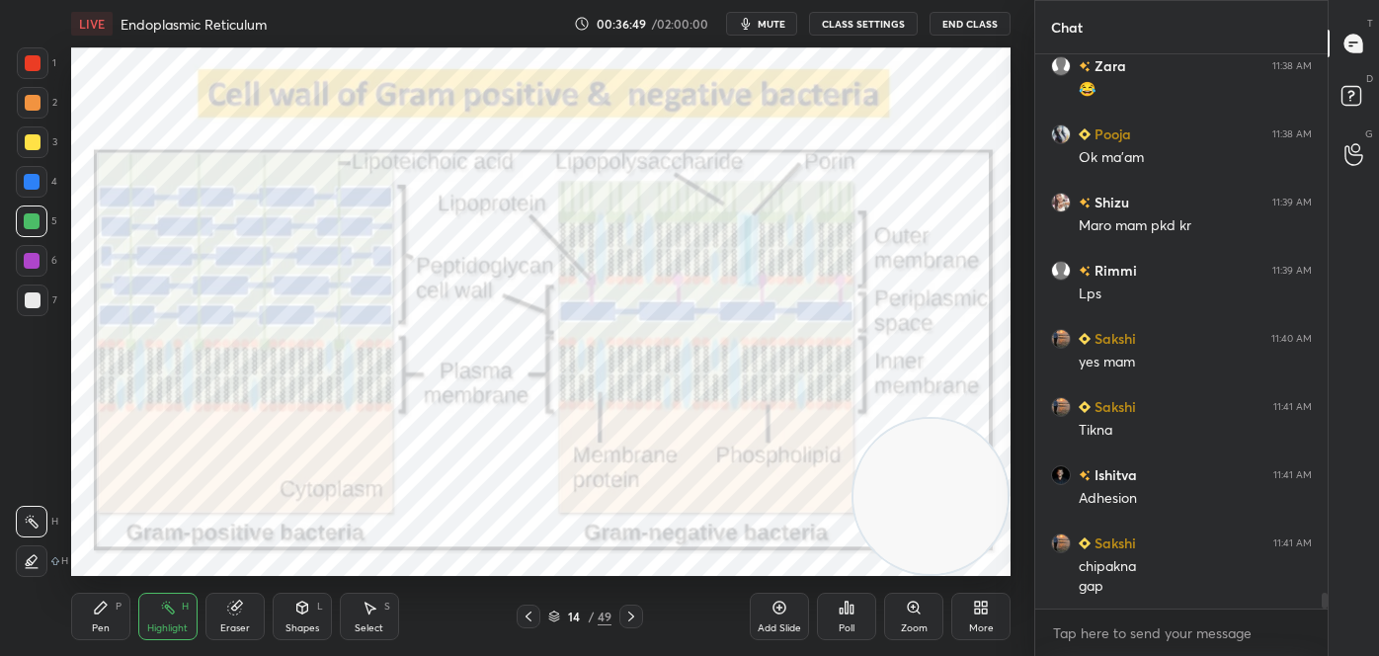
click at [637, 615] on icon at bounding box center [631, 616] width 16 height 16
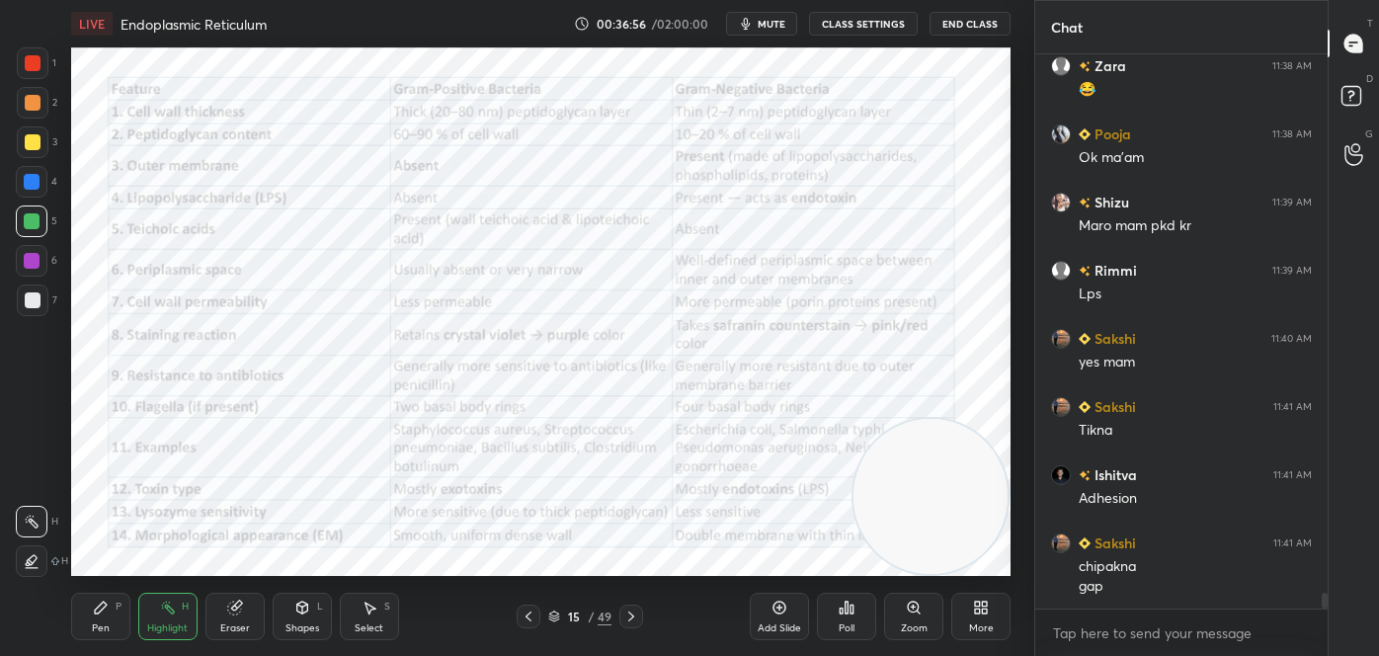
click at [305, 614] on icon at bounding box center [302, 608] width 16 height 16
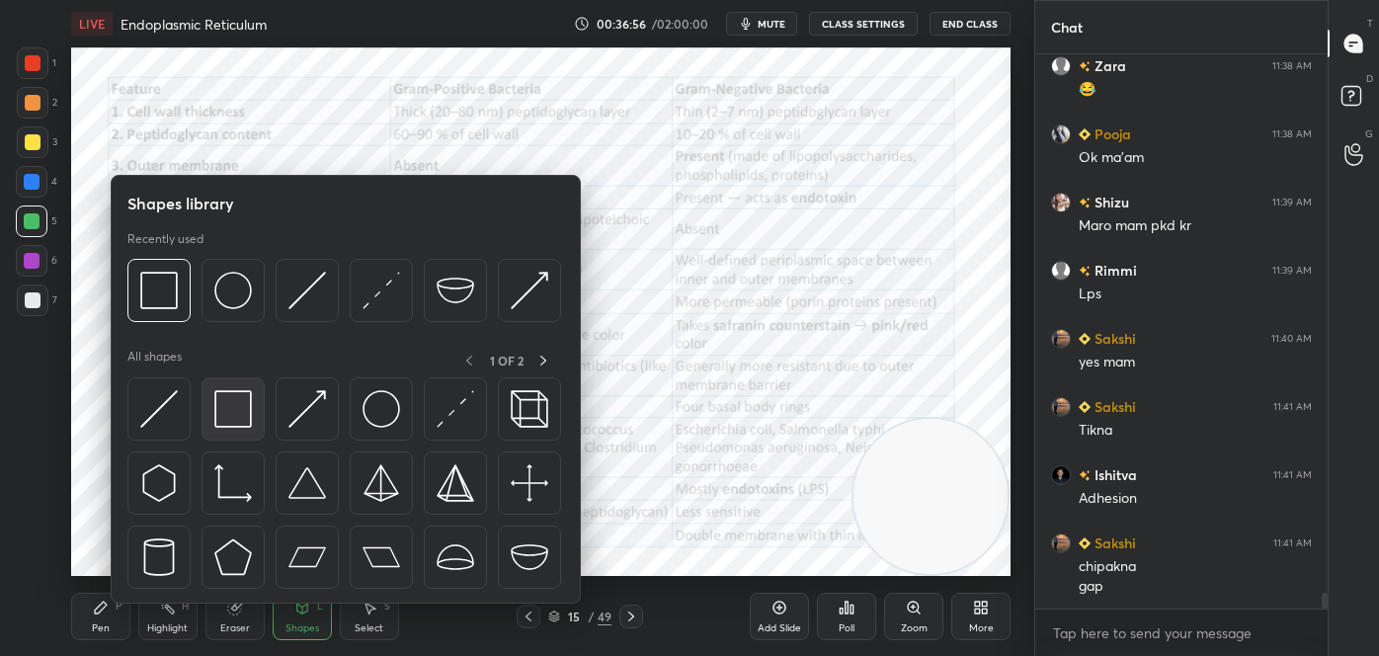
click at [239, 408] on img at bounding box center [233, 409] width 38 height 38
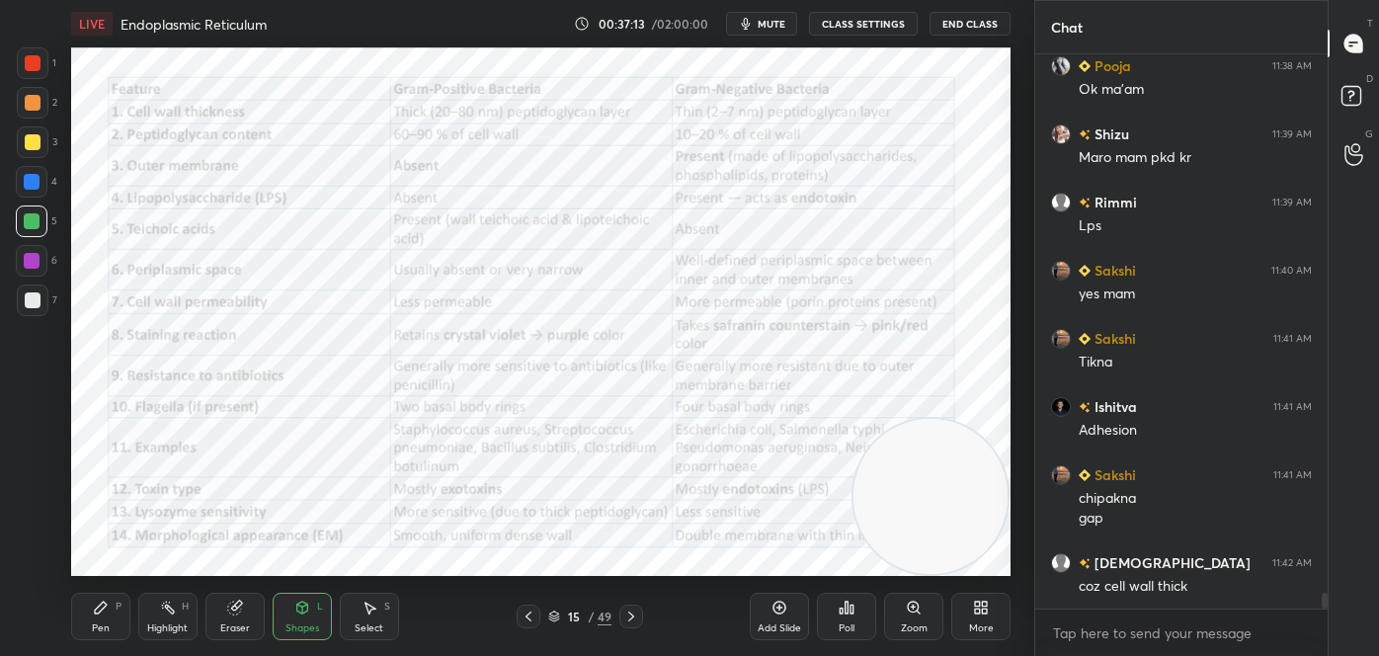
scroll to position [19284, 0]
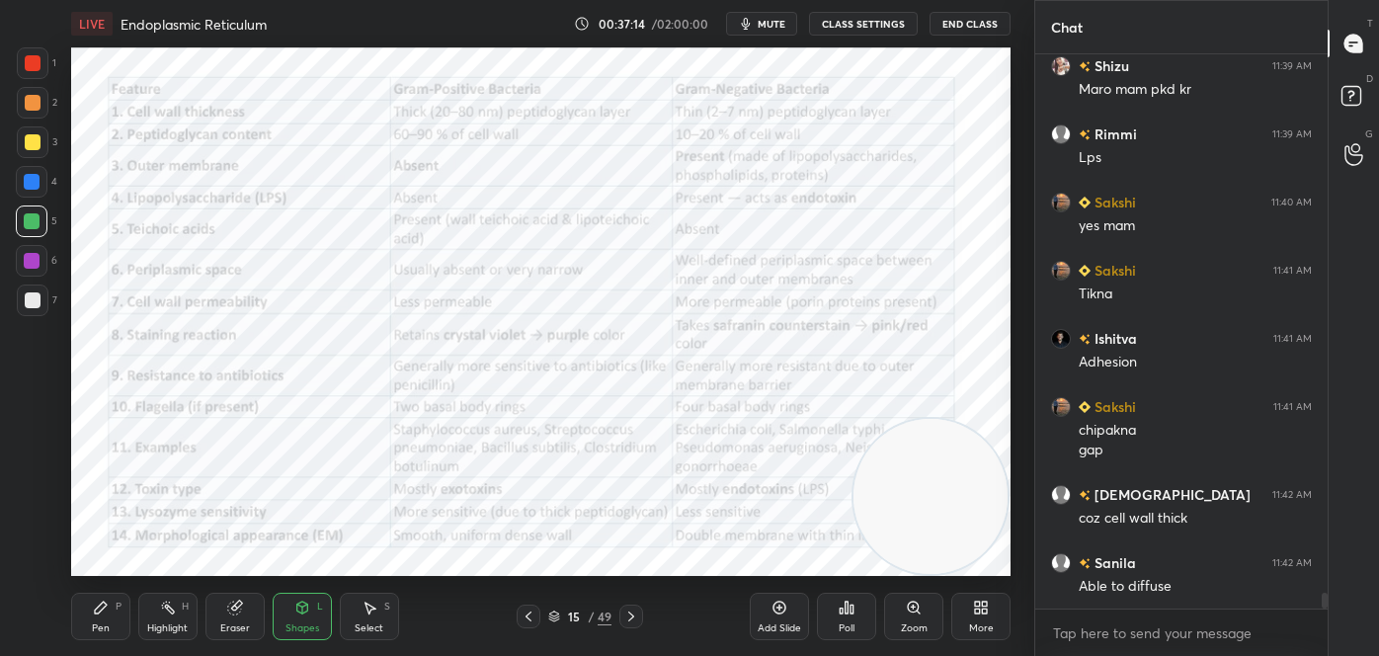
click at [534, 618] on icon at bounding box center [529, 616] width 16 height 16
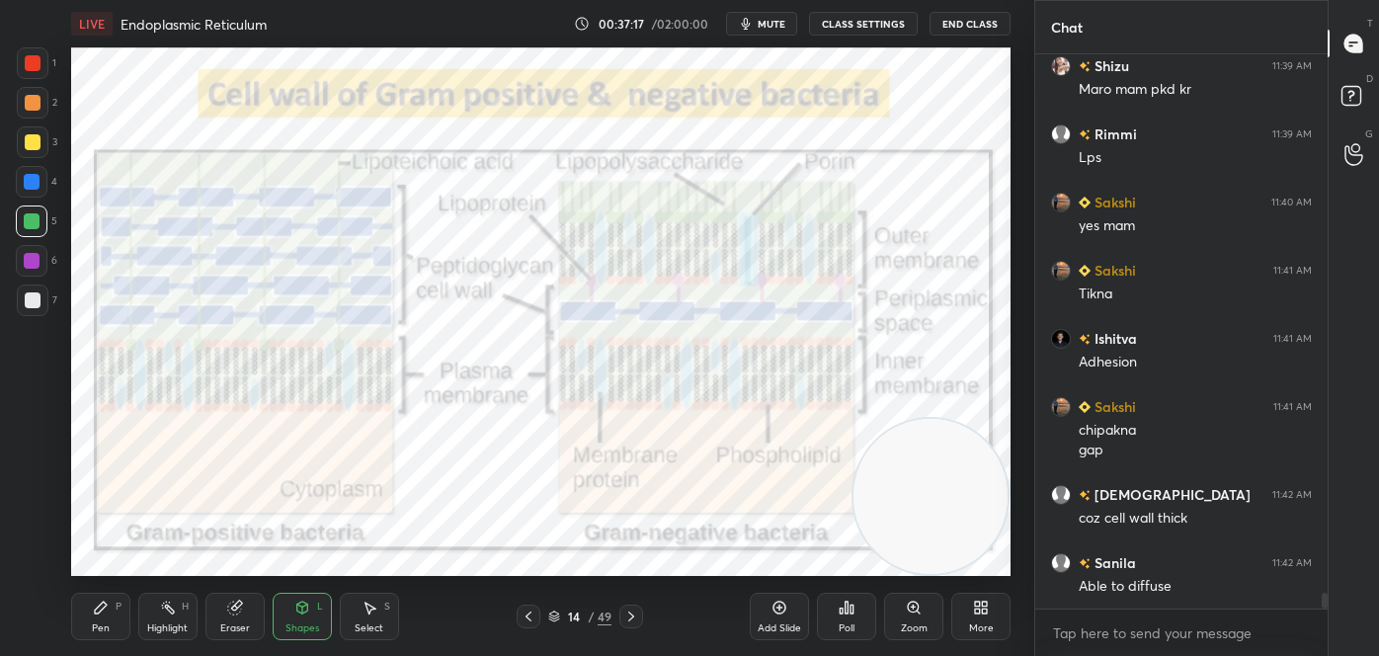
click at [167, 615] on div "Highlight H" at bounding box center [167, 616] width 59 height 47
click at [19, 183] on div at bounding box center [32, 182] width 32 height 32
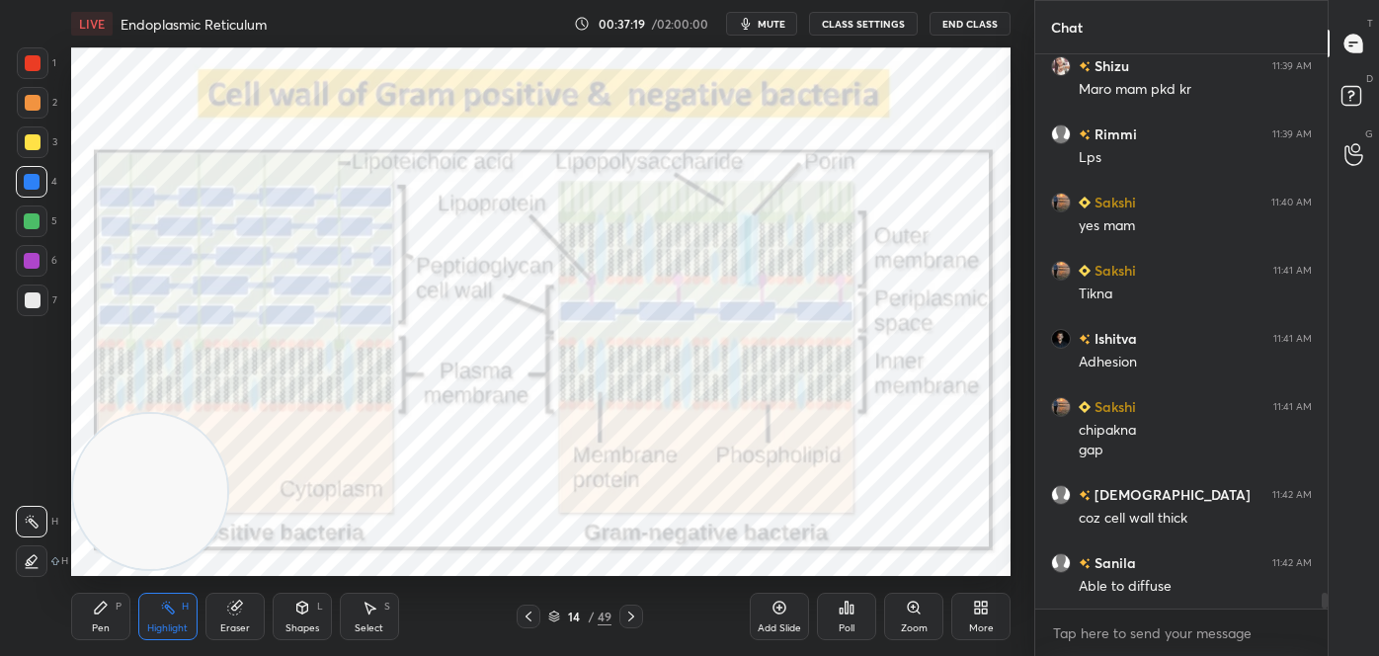
drag, startPoint x: 943, startPoint y: 497, endPoint x: 29, endPoint y: 506, distance: 914.7
click at [24, 506] on div "1 2 3 4 5 6 7 C X Z C X Z E E Erase all H H LIVE Endoplasmic Reticulum 00:37:19…" at bounding box center [509, 328] width 1018 height 656
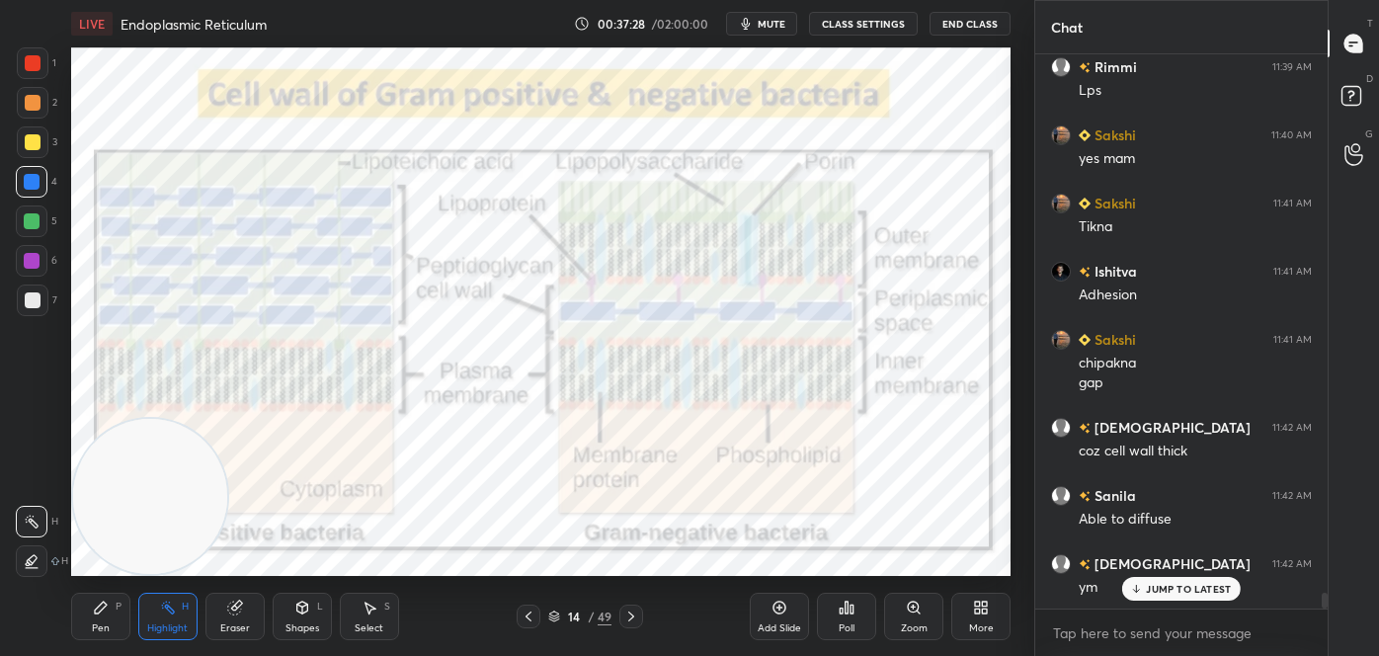
scroll to position [19419, 0]
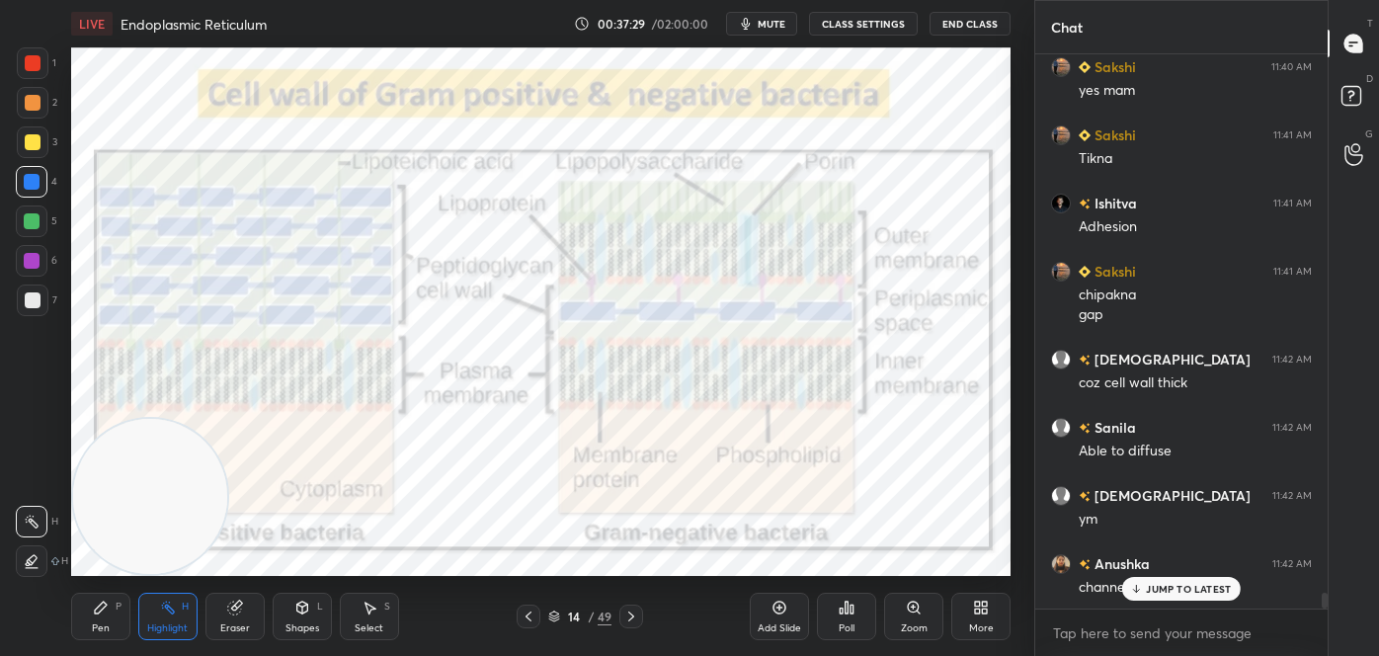
click at [630, 616] on icon at bounding box center [631, 616] width 16 height 16
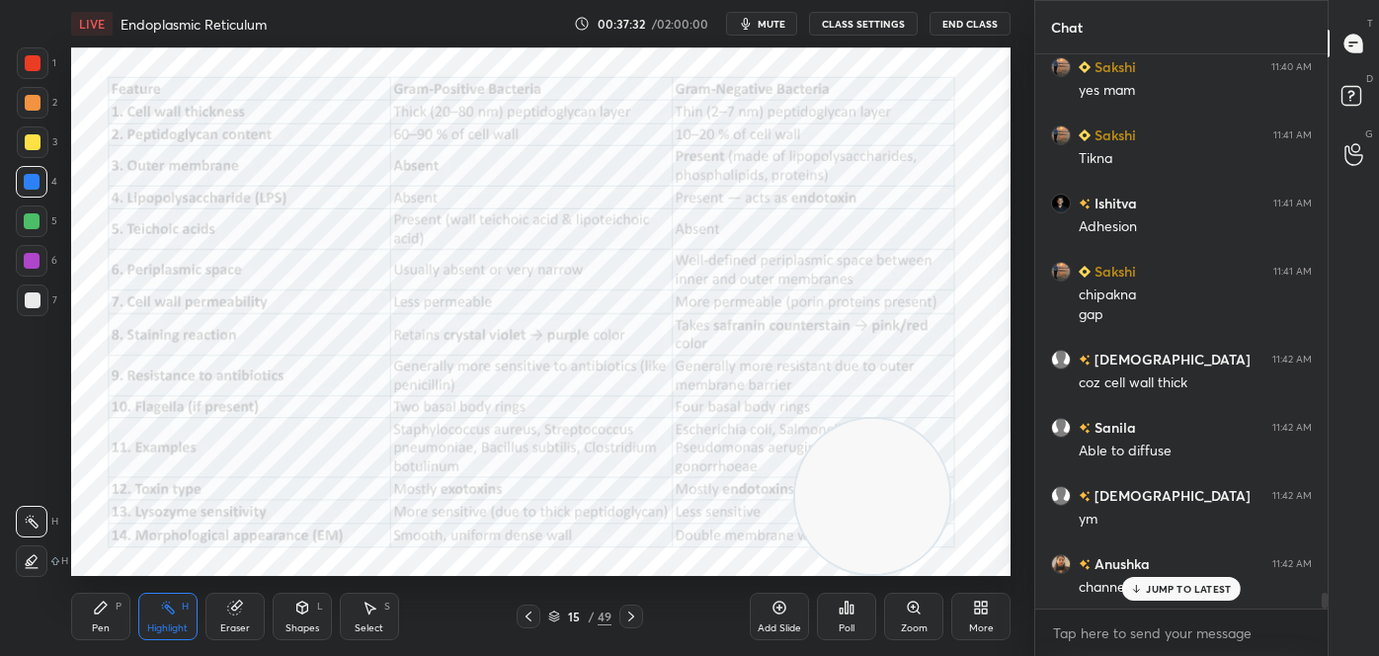
drag, startPoint x: 168, startPoint y: 493, endPoint x: 914, endPoint y: 545, distance: 747.5
click at [918, 550] on video at bounding box center [872, 496] width 155 height 155
click at [284, 617] on div "Shapes L" at bounding box center [302, 616] width 59 height 47
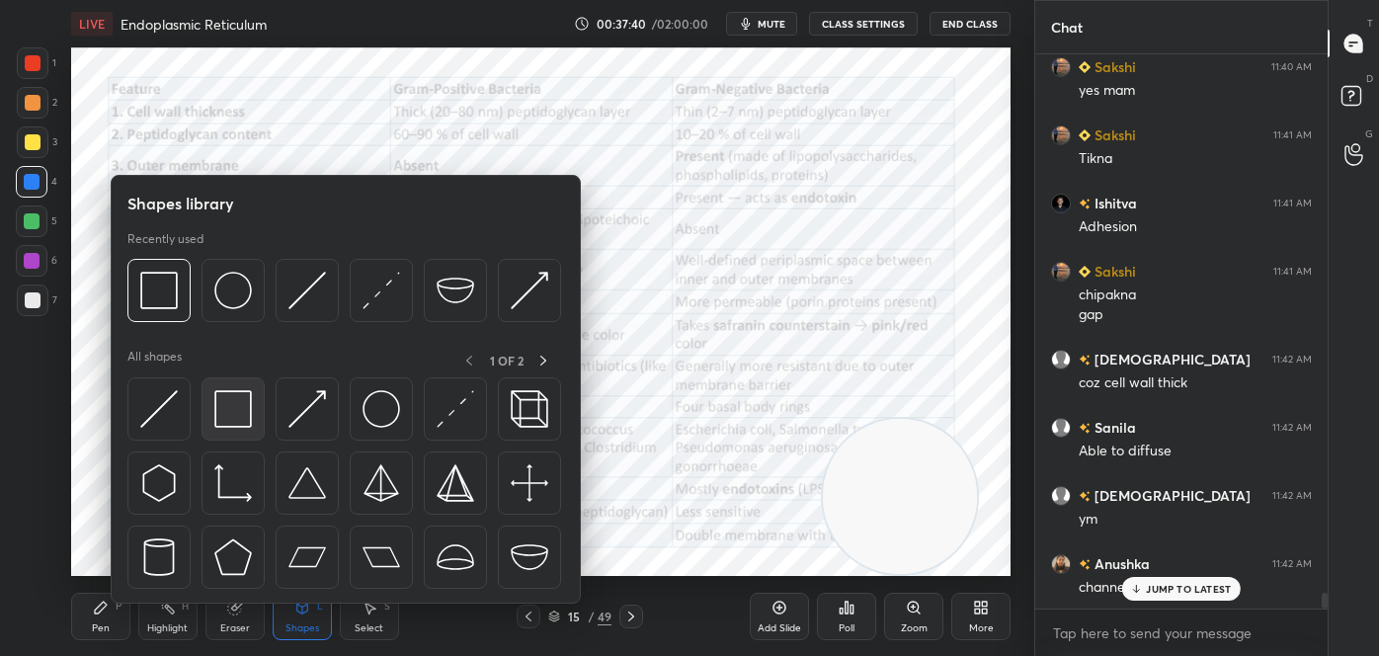
click at [244, 398] on img at bounding box center [233, 409] width 38 height 38
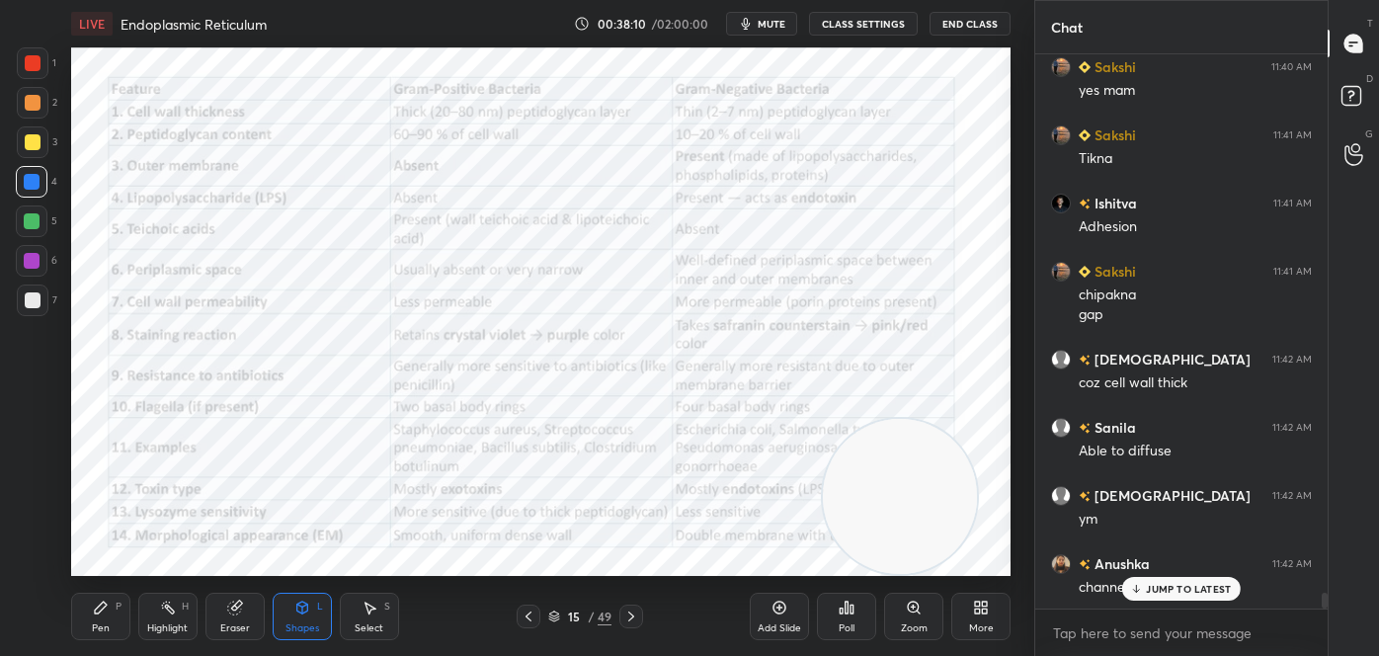
drag, startPoint x: 173, startPoint y: 614, endPoint x: 176, endPoint y: 601, distance: 14.1
click at [173, 615] on div "Highlight H" at bounding box center [167, 616] width 59 height 47
click at [312, 608] on div "Shapes L" at bounding box center [302, 616] width 59 height 47
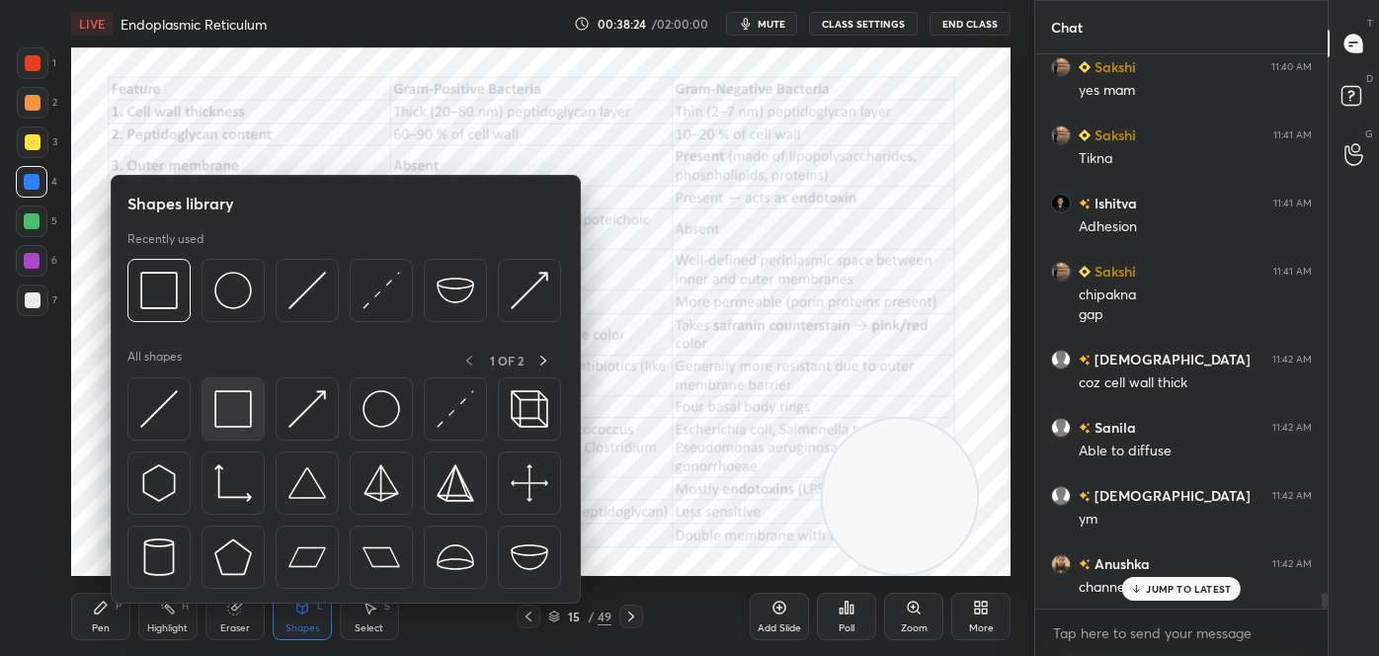
click at [245, 427] on div at bounding box center [232, 408] width 63 height 63
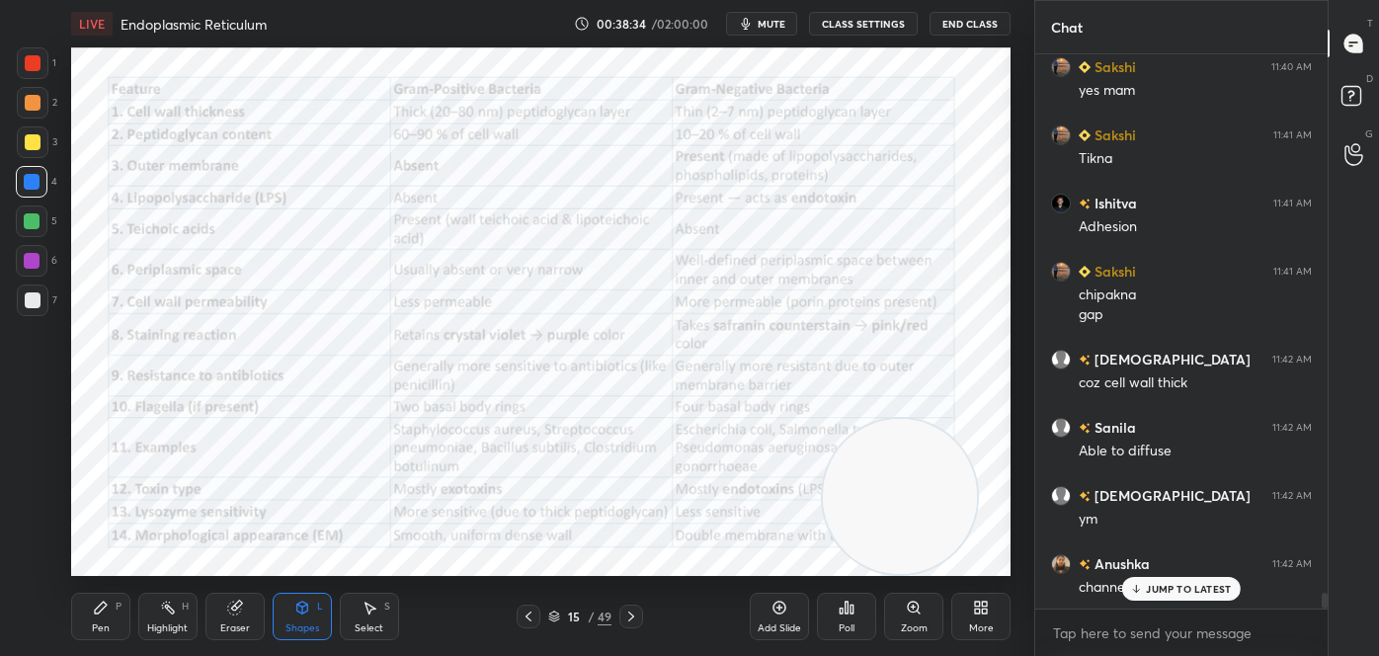
click at [162, 616] on div "Highlight H" at bounding box center [167, 616] width 59 height 47
drag, startPoint x: 846, startPoint y: 522, endPoint x: 951, endPoint y: 534, distance: 105.5
click at [951, 534] on video at bounding box center [930, 496] width 155 height 155
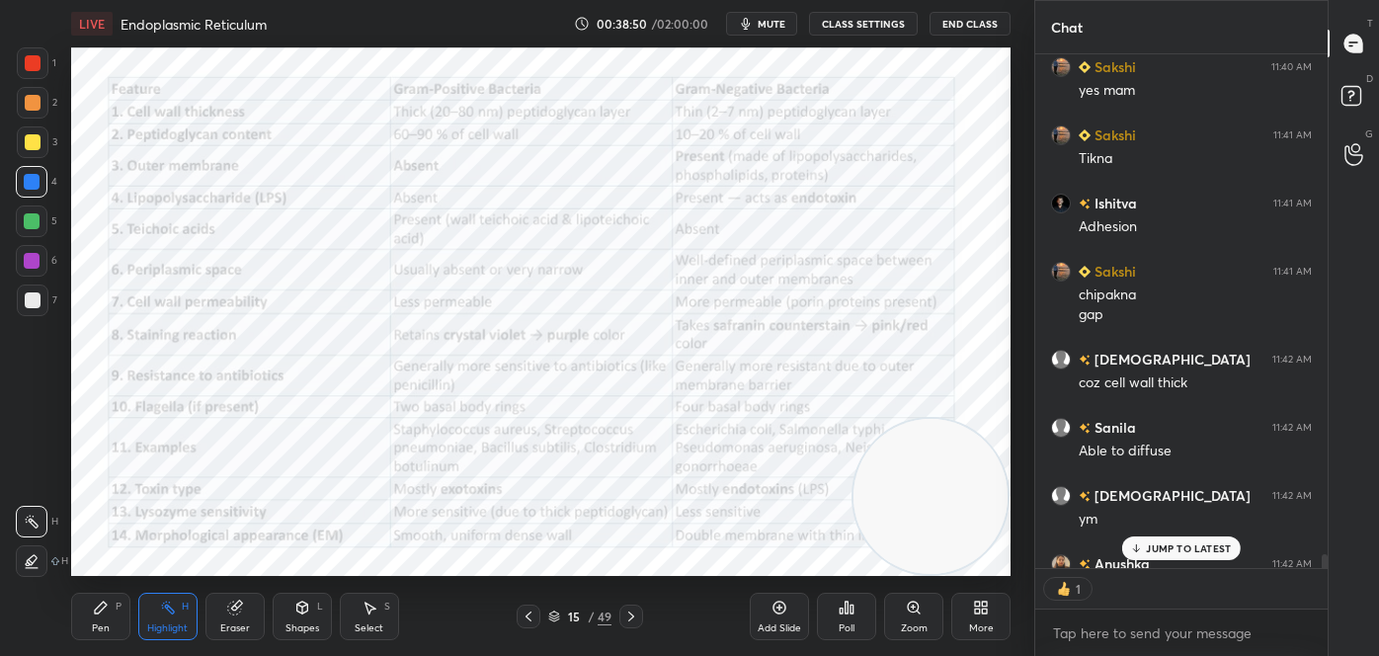
scroll to position [6, 5]
click at [316, 603] on div "Shapes L" at bounding box center [302, 616] width 59 height 47
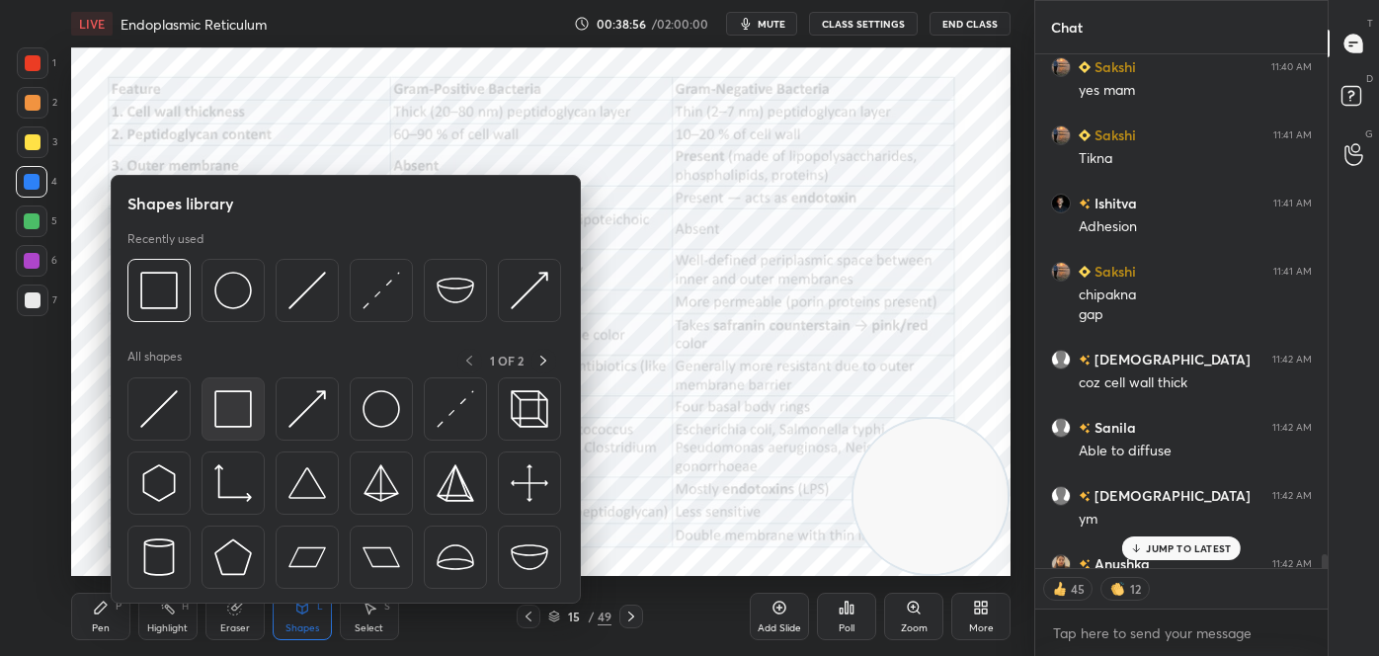
click at [234, 377] on div at bounding box center [232, 408] width 63 height 63
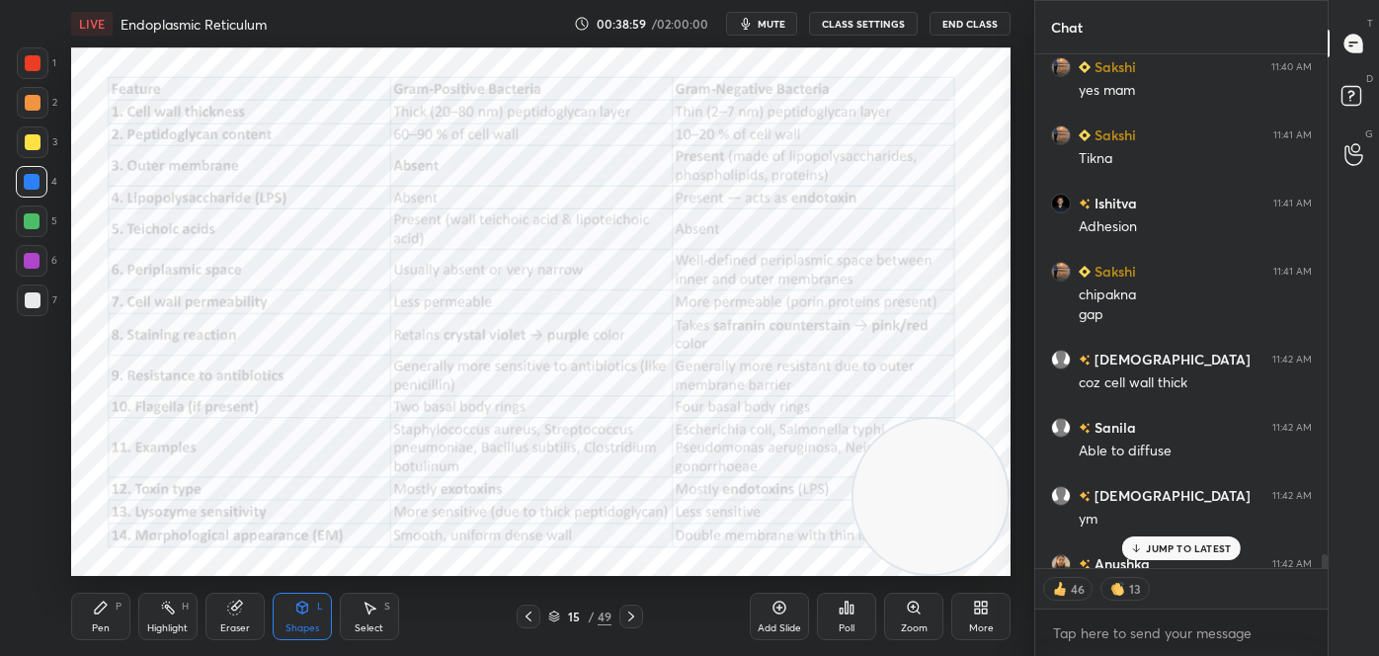
click at [154, 623] on div "Highlight" at bounding box center [167, 628] width 40 height 10
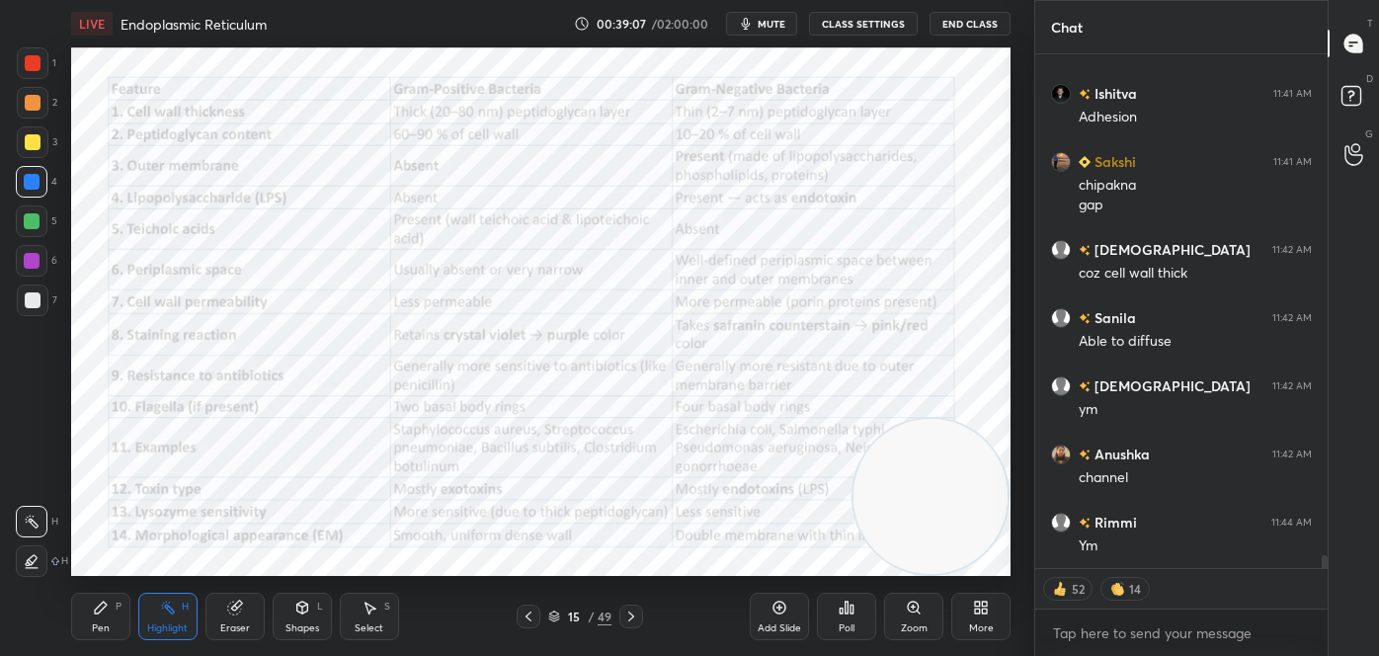
click at [324, 623] on div "Shapes L" at bounding box center [302, 616] width 59 height 47
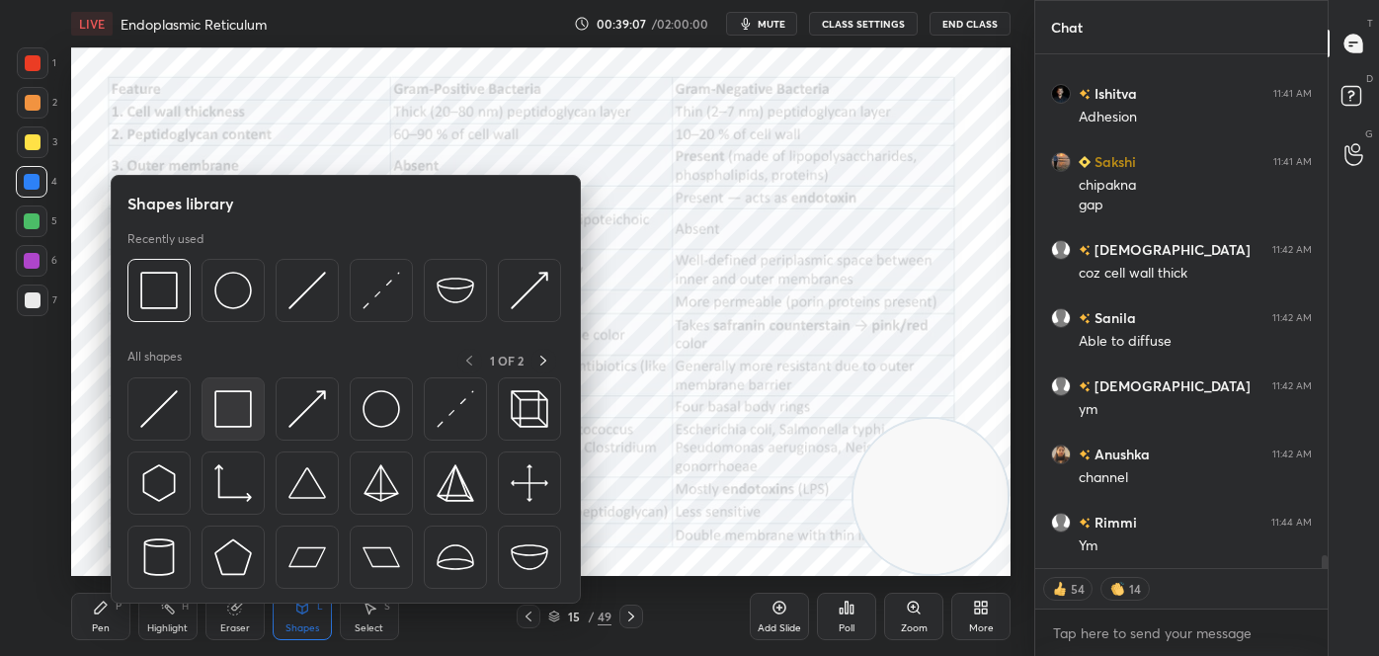
click at [239, 406] on img at bounding box center [233, 409] width 38 height 38
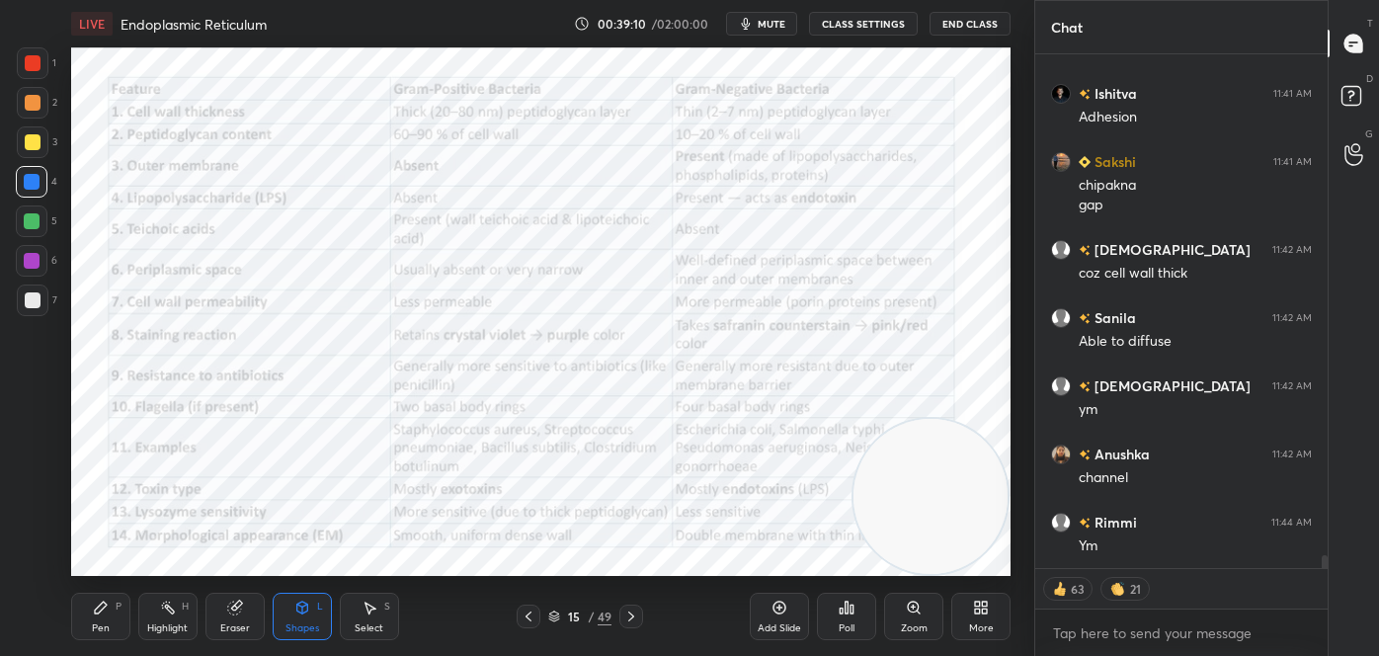
click at [182, 616] on div "Highlight H" at bounding box center [167, 616] width 59 height 47
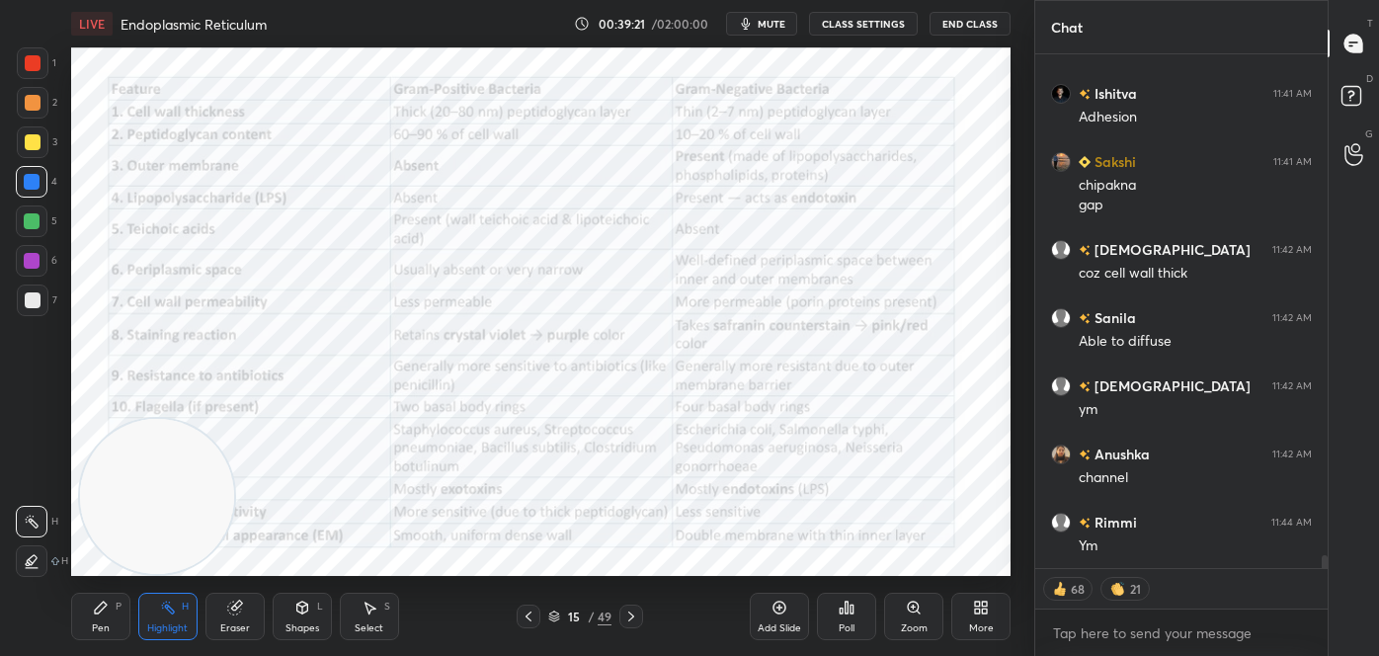
drag, startPoint x: 874, startPoint y: 485, endPoint x: 118, endPoint y: 559, distance: 760.2
click at [118, 559] on video at bounding box center [157, 496] width 155 height 155
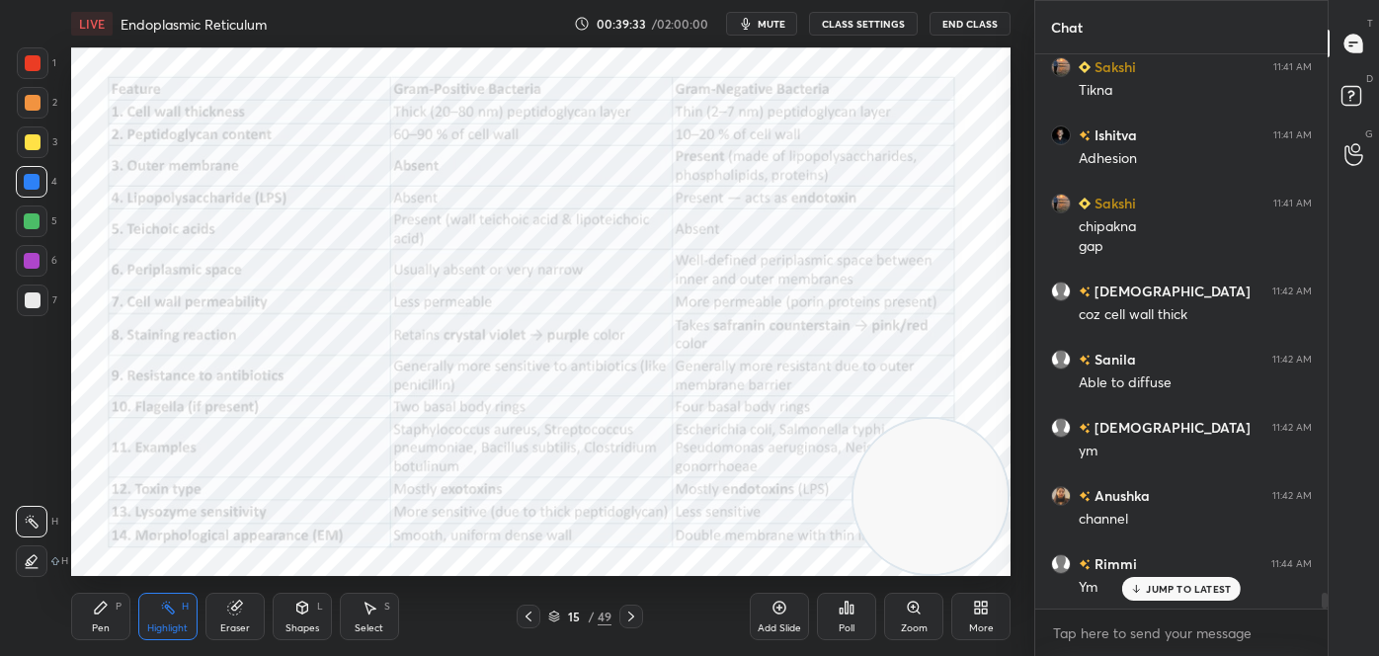
drag, startPoint x: 172, startPoint y: 491, endPoint x: 1002, endPoint y: 485, distance: 829.7
click at [1019, 488] on div "1 2 3 4 5 6 7 C X Z C X Z E E Erase all H H LIVE Endoplasmic Reticulum 00:39:33…" at bounding box center [517, 328] width 1034 height 656
drag, startPoint x: 964, startPoint y: 512, endPoint x: 980, endPoint y: 422, distance: 91.3
click at [980, 422] on video at bounding box center [930, 425] width 155 height 155
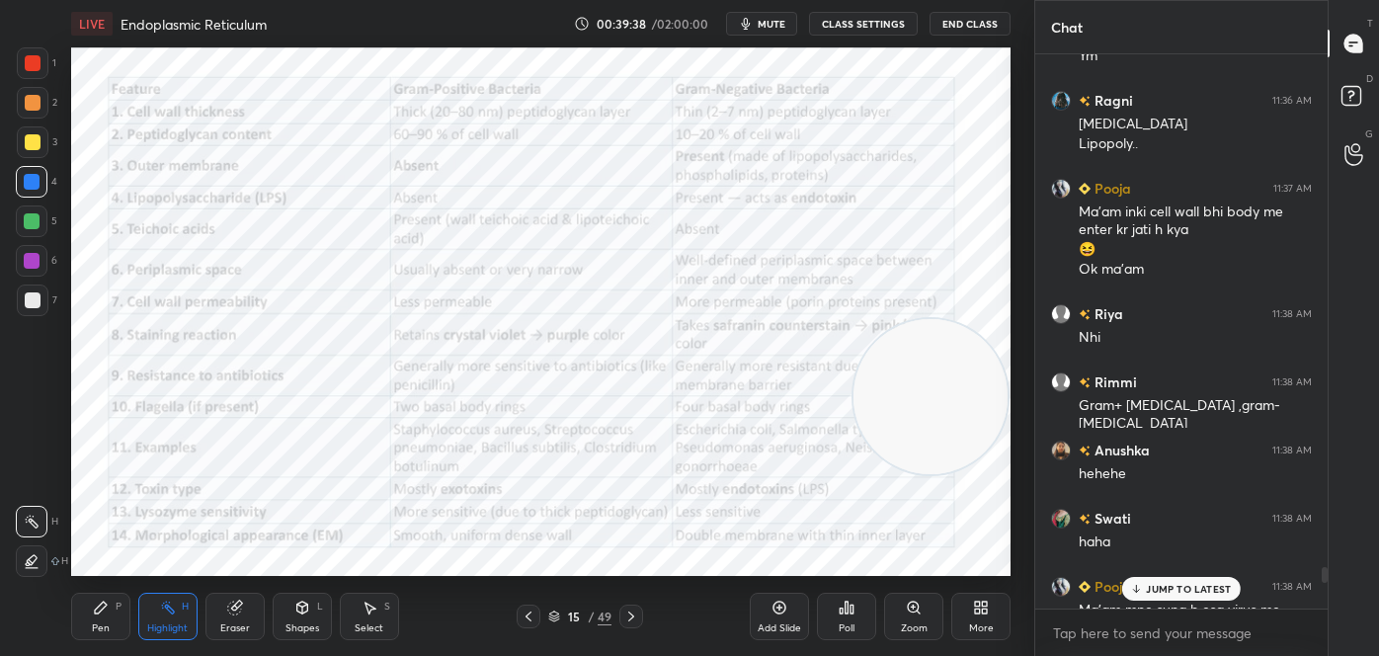
scroll to position [18487, 0]
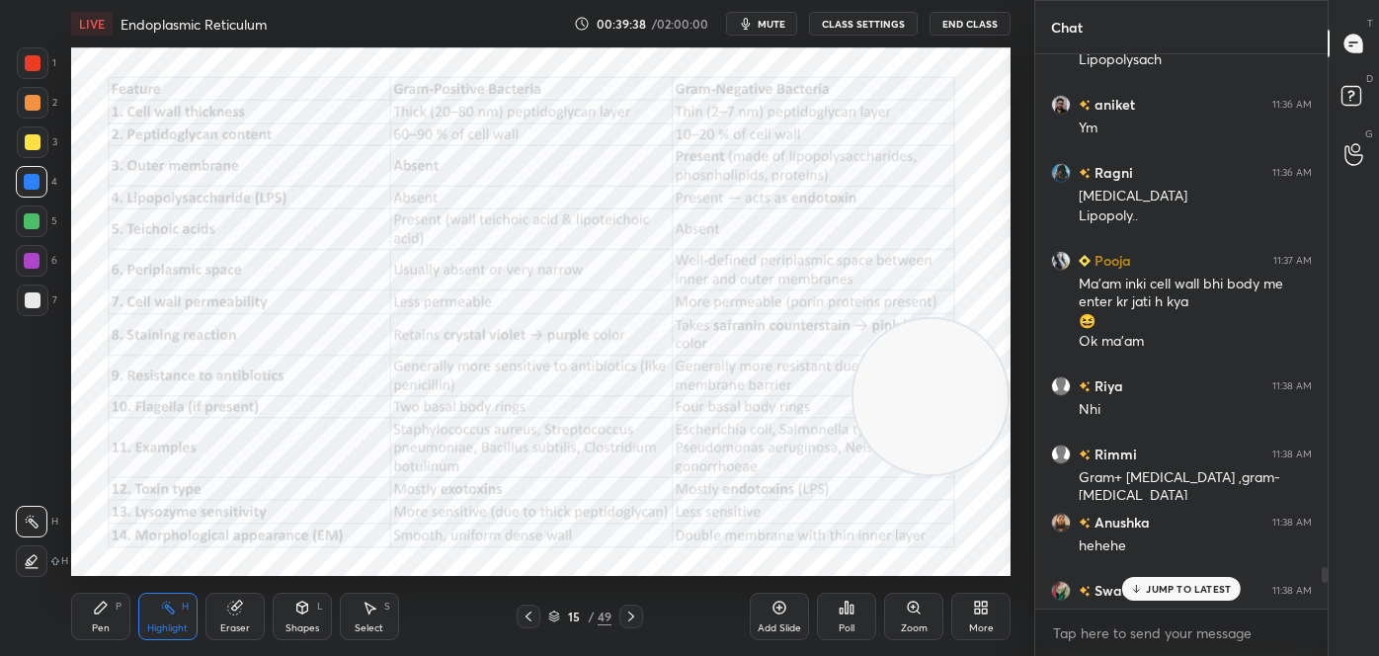
drag, startPoint x: 1323, startPoint y: 600, endPoint x: 1327, endPoint y: 572, distance: 28.1
click at [1327, 572] on div "Chat Ragni 11:35 AM Thick and thin cell wall Huma 11:35 AM Outer membrane are p…" at bounding box center [1206, 328] width 345 height 656
click at [305, 623] on div "Shapes" at bounding box center [302, 628] width 34 height 10
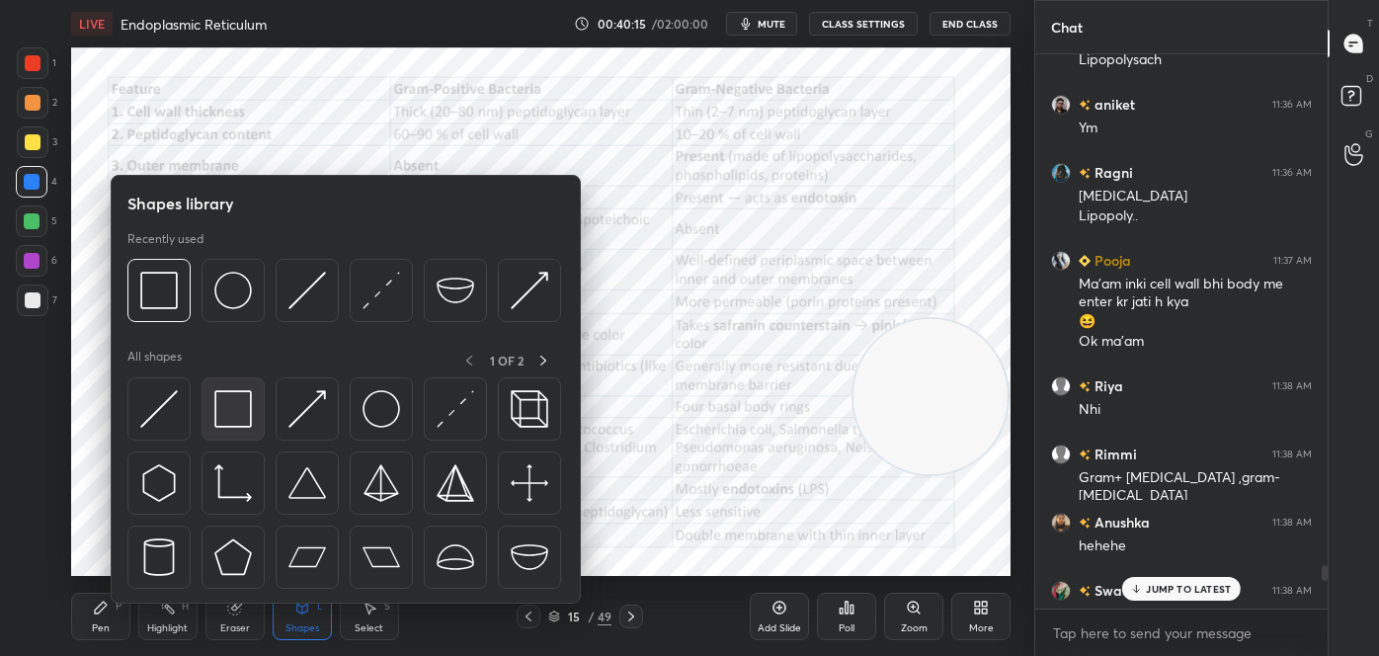
click at [227, 400] on img at bounding box center [233, 409] width 38 height 38
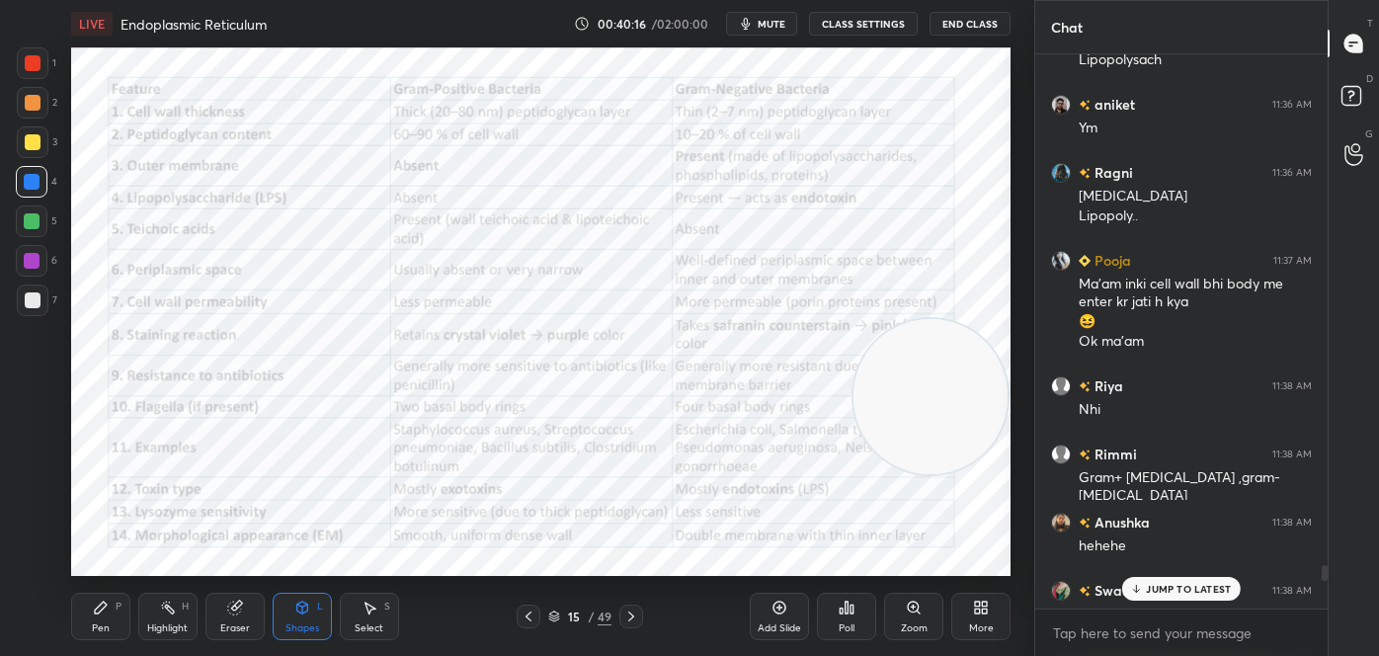
click at [35, 261] on div at bounding box center [32, 261] width 16 height 16
drag, startPoint x: 1185, startPoint y: 593, endPoint x: 1174, endPoint y: 597, distance: 11.6
click at [1182, 595] on div "JUMP TO LATEST" at bounding box center [1181, 589] width 119 height 24
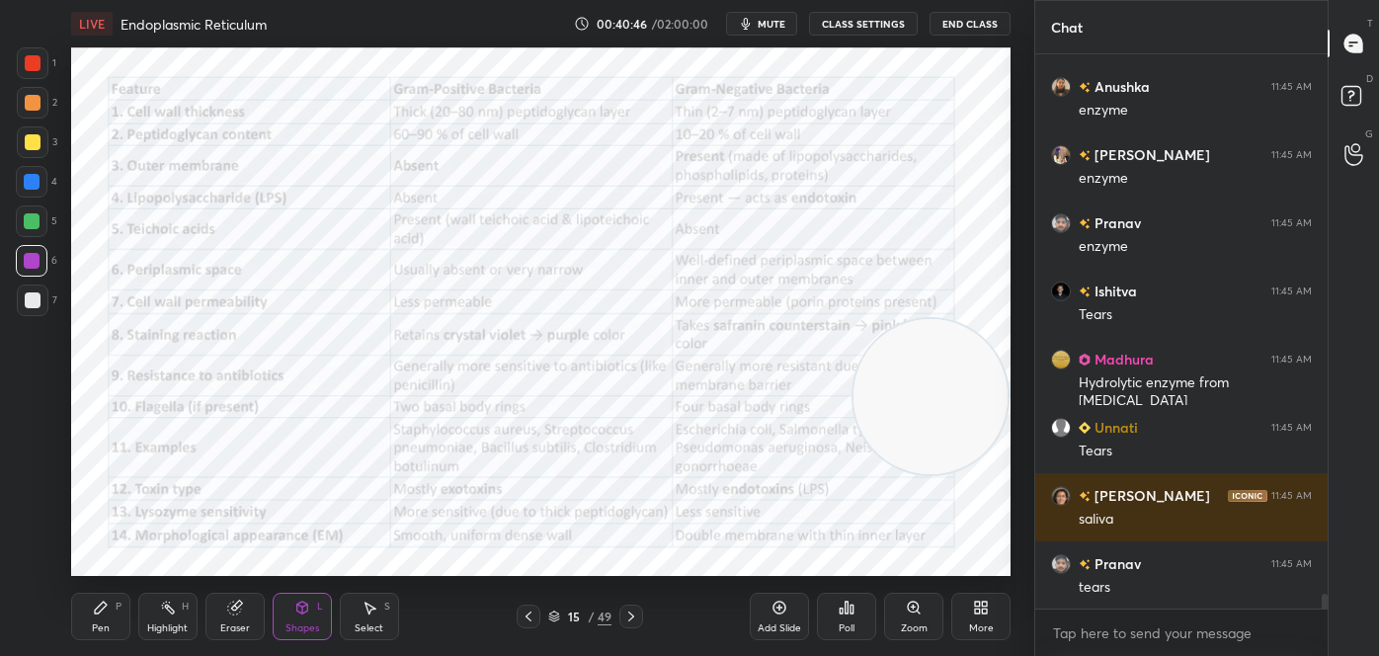
scroll to position [20102, 0]
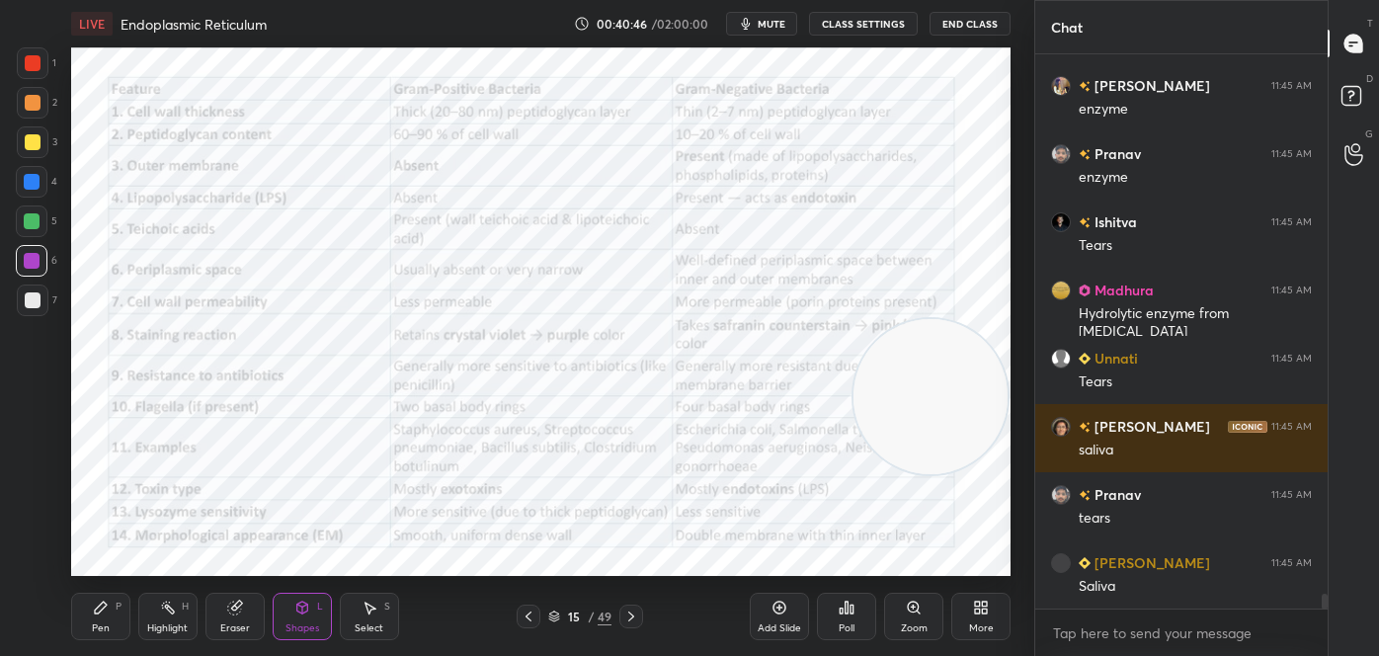
drag, startPoint x: 170, startPoint y: 612, endPoint x: 156, endPoint y: 604, distance: 15.9
click at [168, 614] on icon at bounding box center [168, 608] width 16 height 16
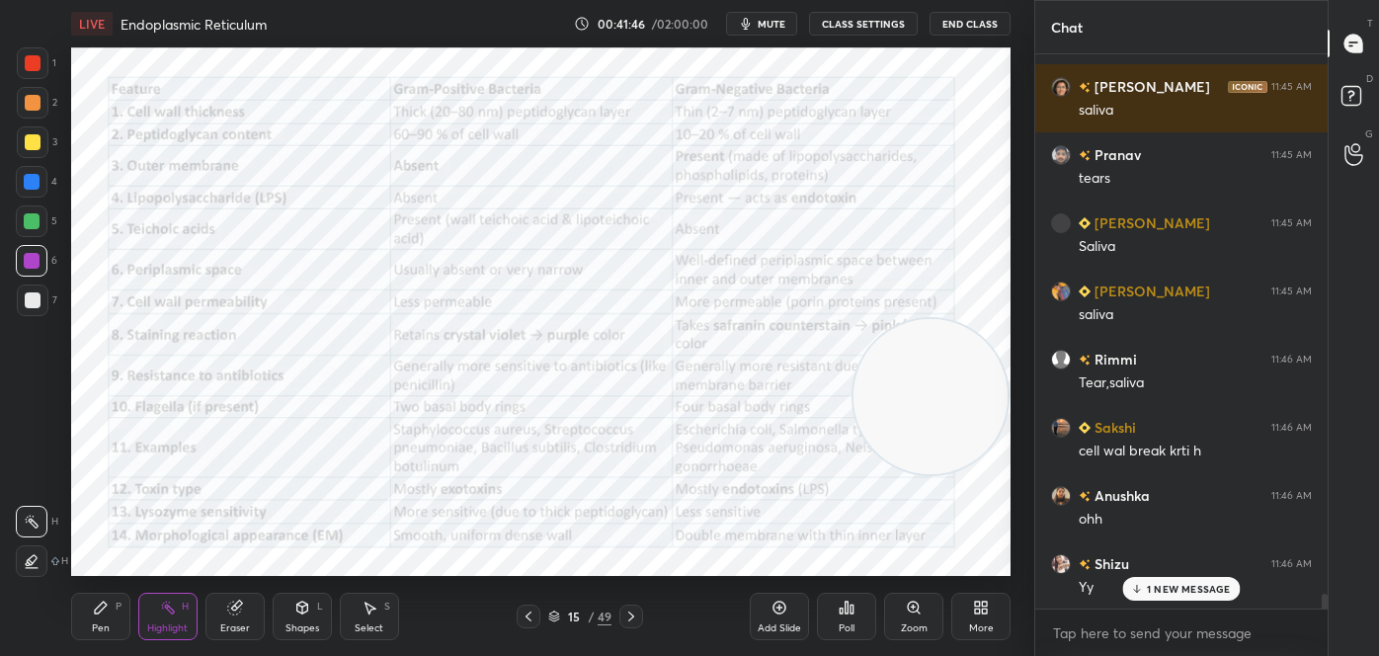
scroll to position [20510, 0]
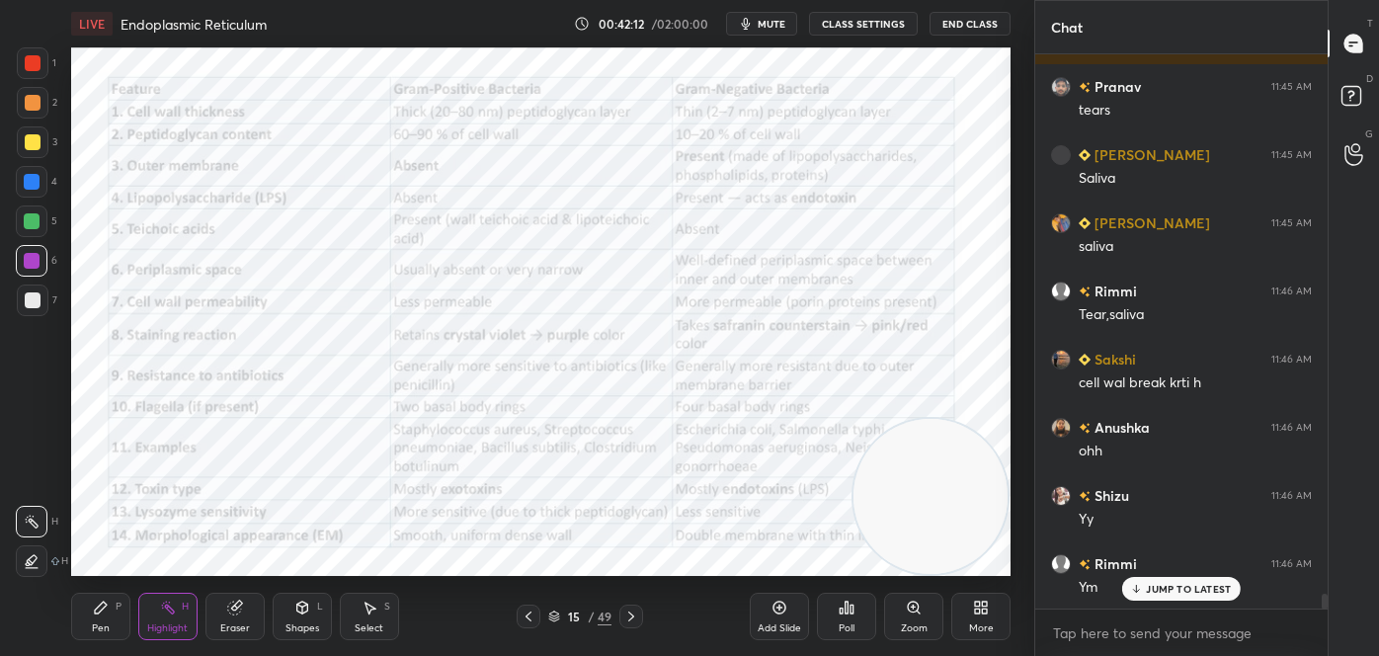
drag, startPoint x: 977, startPoint y: 438, endPoint x: 1000, endPoint y: 557, distance: 121.7
click at [1000, 557] on video at bounding box center [930, 496] width 155 height 155
click at [533, 617] on icon at bounding box center [529, 616] width 16 height 16
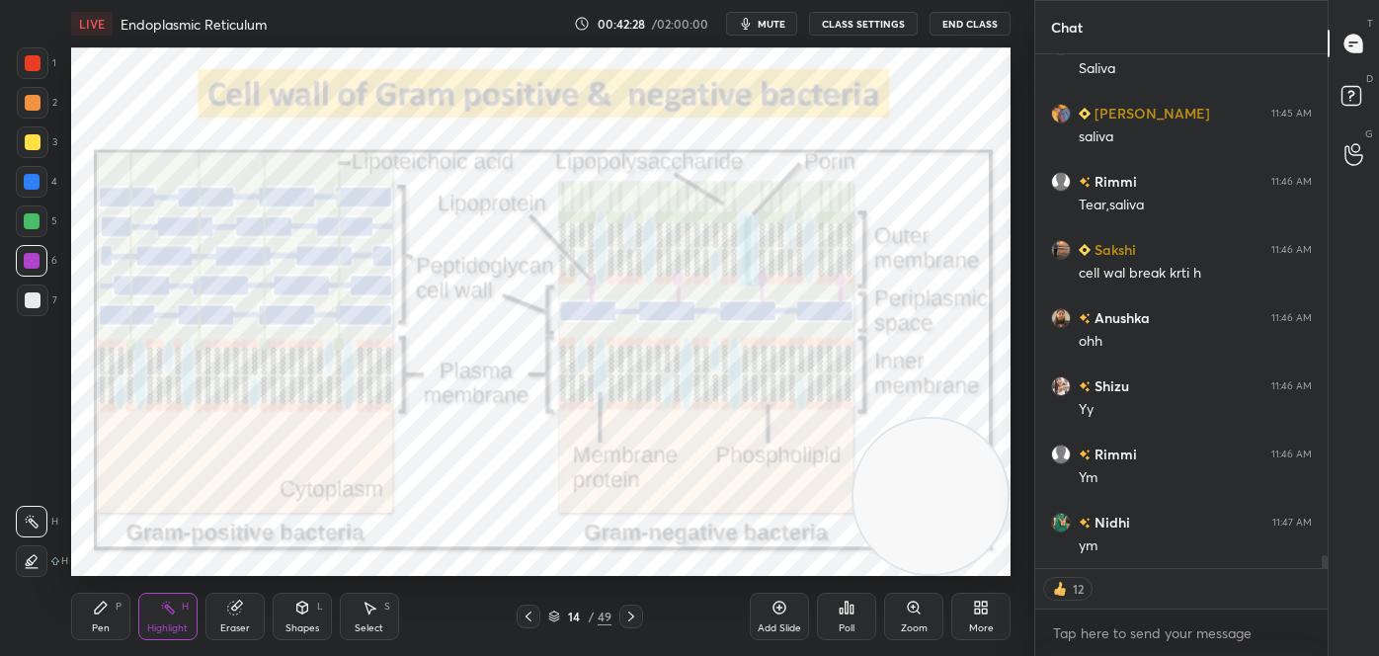
scroll to position [20686, 0]
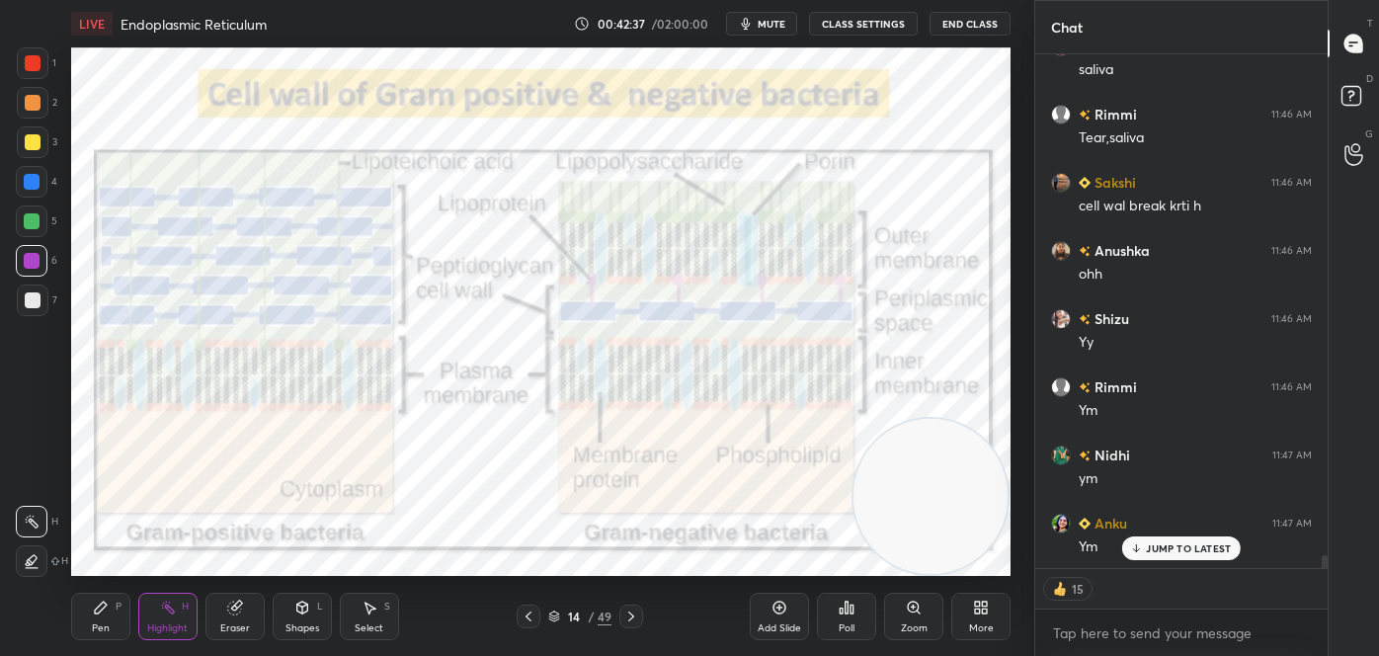
click at [534, 615] on icon at bounding box center [529, 616] width 16 height 16
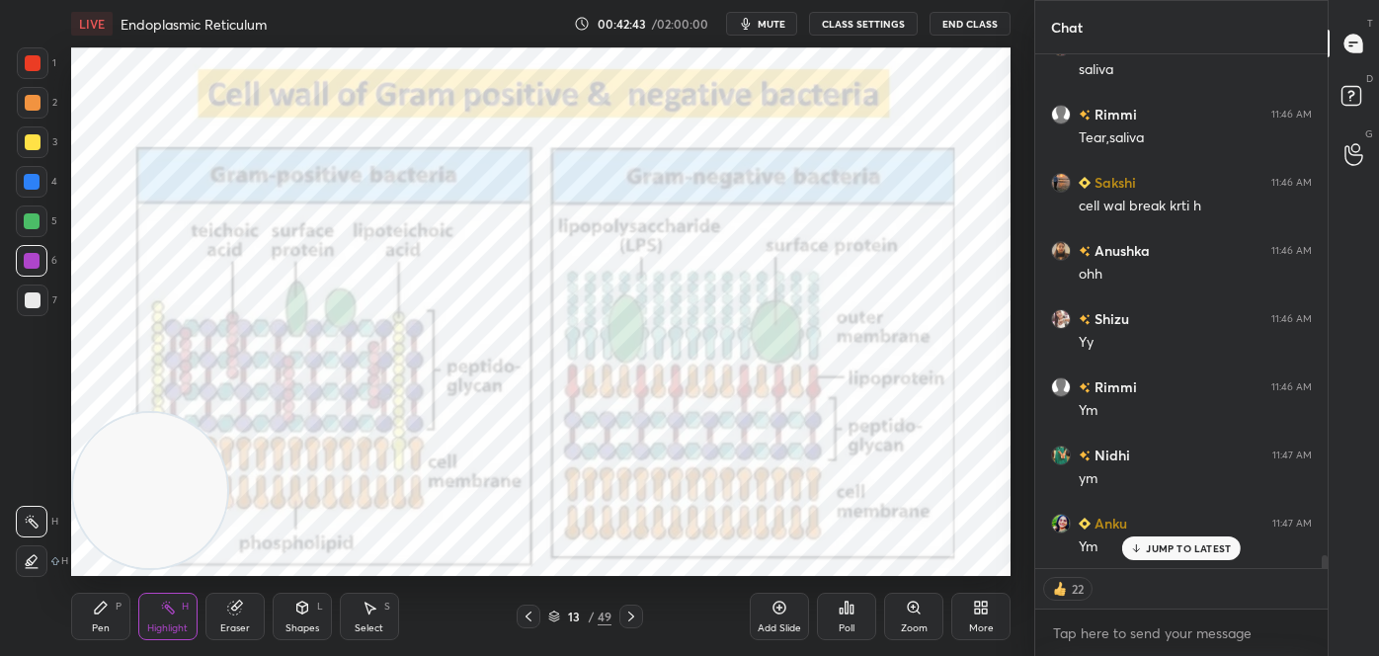
drag, startPoint x: 832, startPoint y: 477, endPoint x: 5, endPoint y: 485, distance: 826.7
click at [5, 485] on div "1 2 3 4 5 6 7 C X Z C X Z E E Erase all H H LIVE Endoplasmic Reticulum 00:42:43…" at bounding box center [509, 328] width 1018 height 656
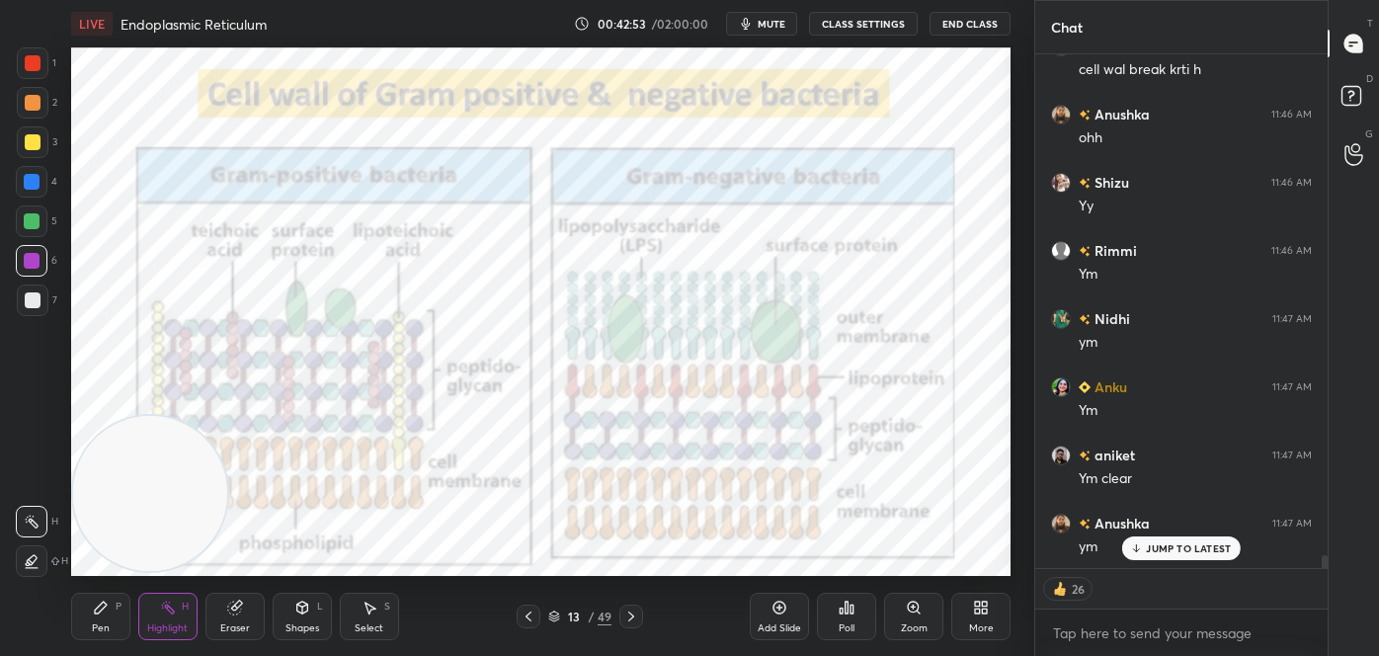
scroll to position [20892, 0]
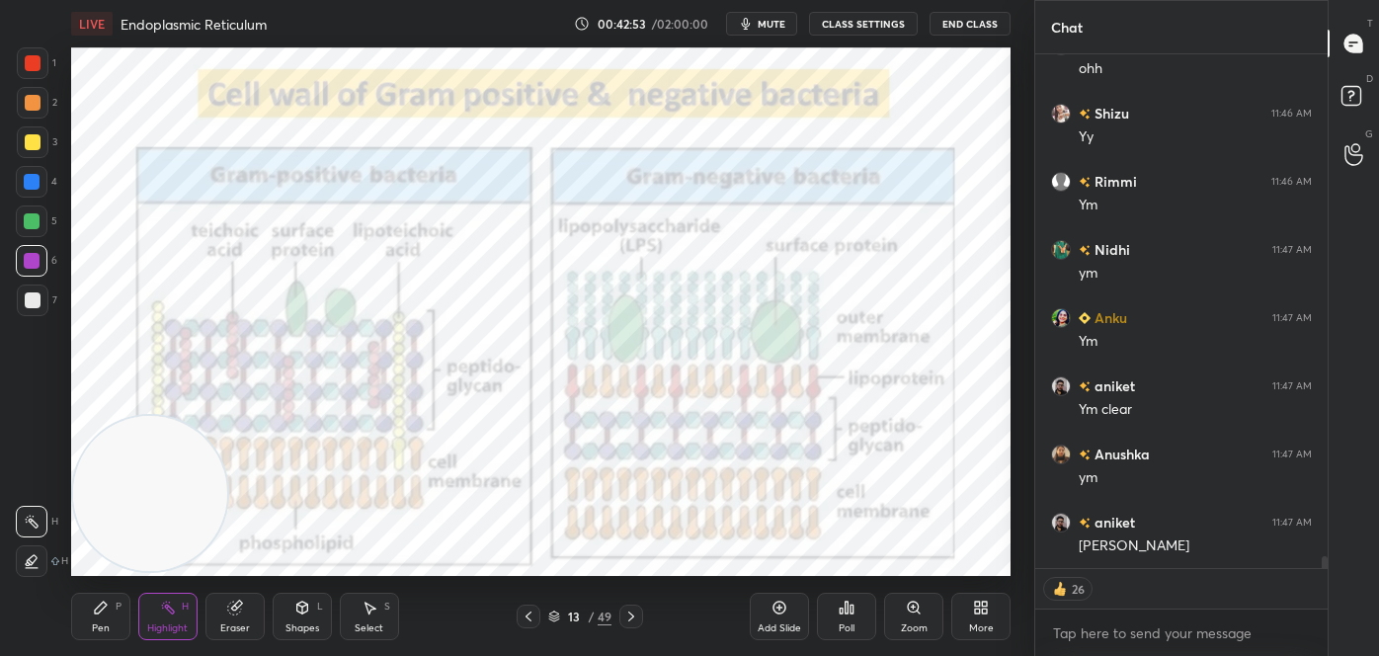
click at [632, 620] on icon at bounding box center [631, 616] width 16 height 16
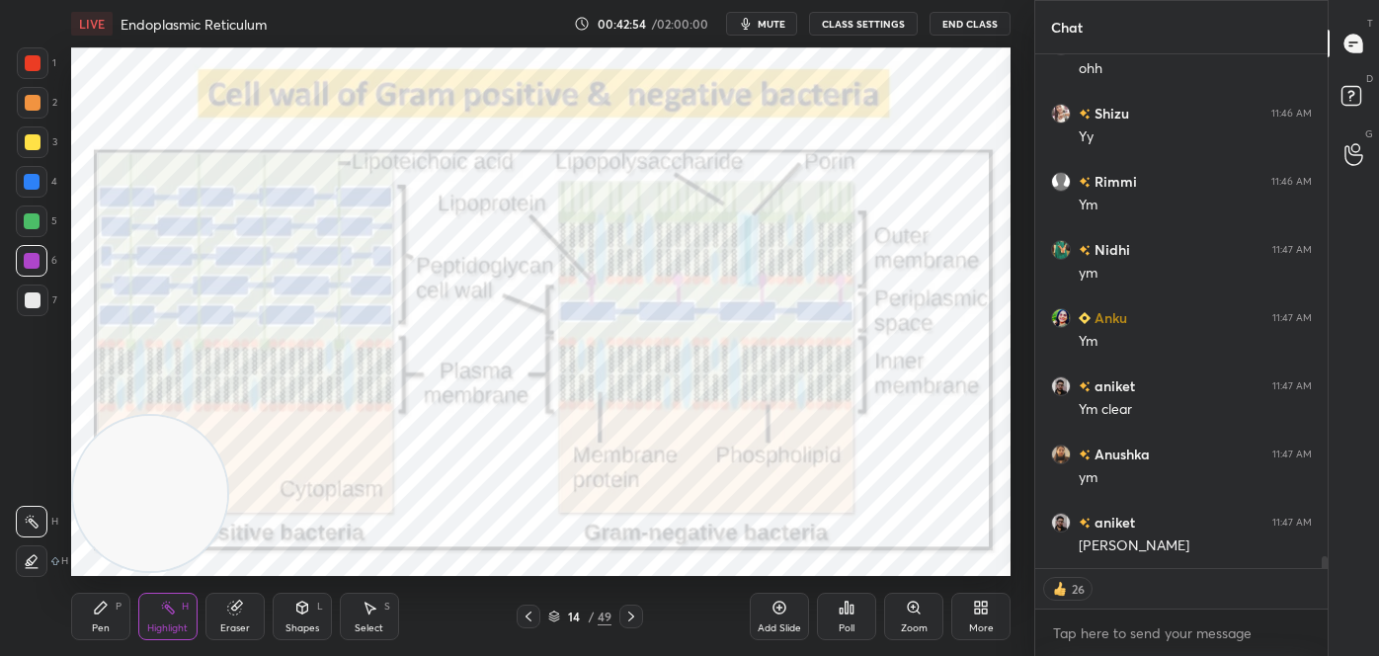
click at [632, 616] on icon at bounding box center [631, 616] width 6 height 10
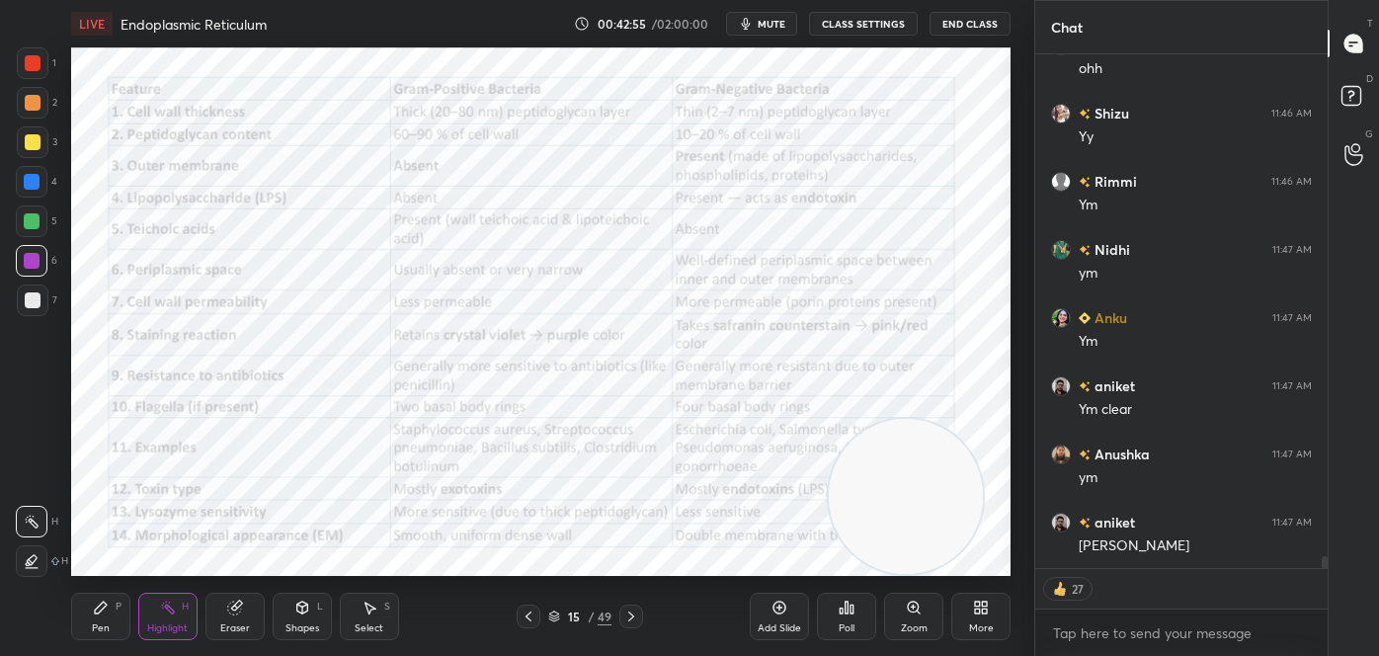
drag, startPoint x: 195, startPoint y: 504, endPoint x: 882, endPoint y: 569, distance: 690.5
click at [936, 587] on div "LIVE Endoplasmic Reticulum 00:42:55 / 02:00:00 mute CLASS SETTINGS End Class Se…" at bounding box center [540, 328] width 955 height 656
click at [234, 615] on div "Eraser" at bounding box center [234, 616] width 59 height 47
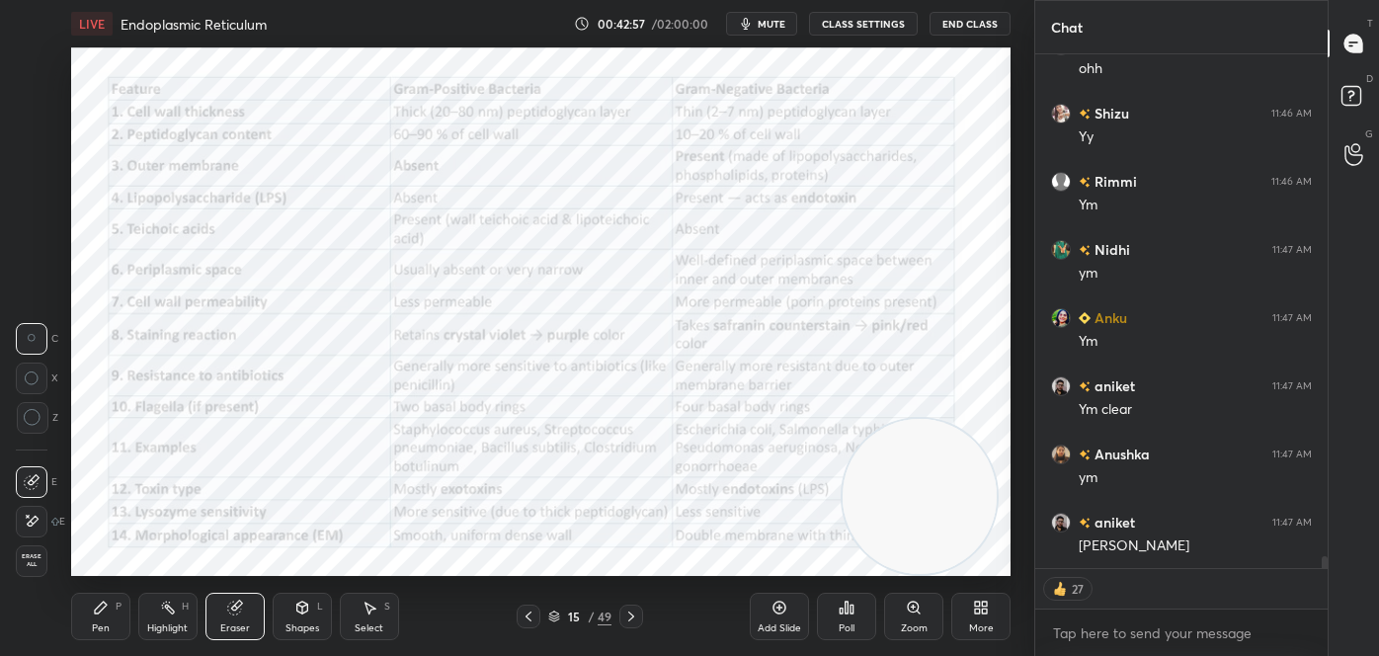
click at [36, 560] on span "Erase all" at bounding box center [32, 560] width 30 height 14
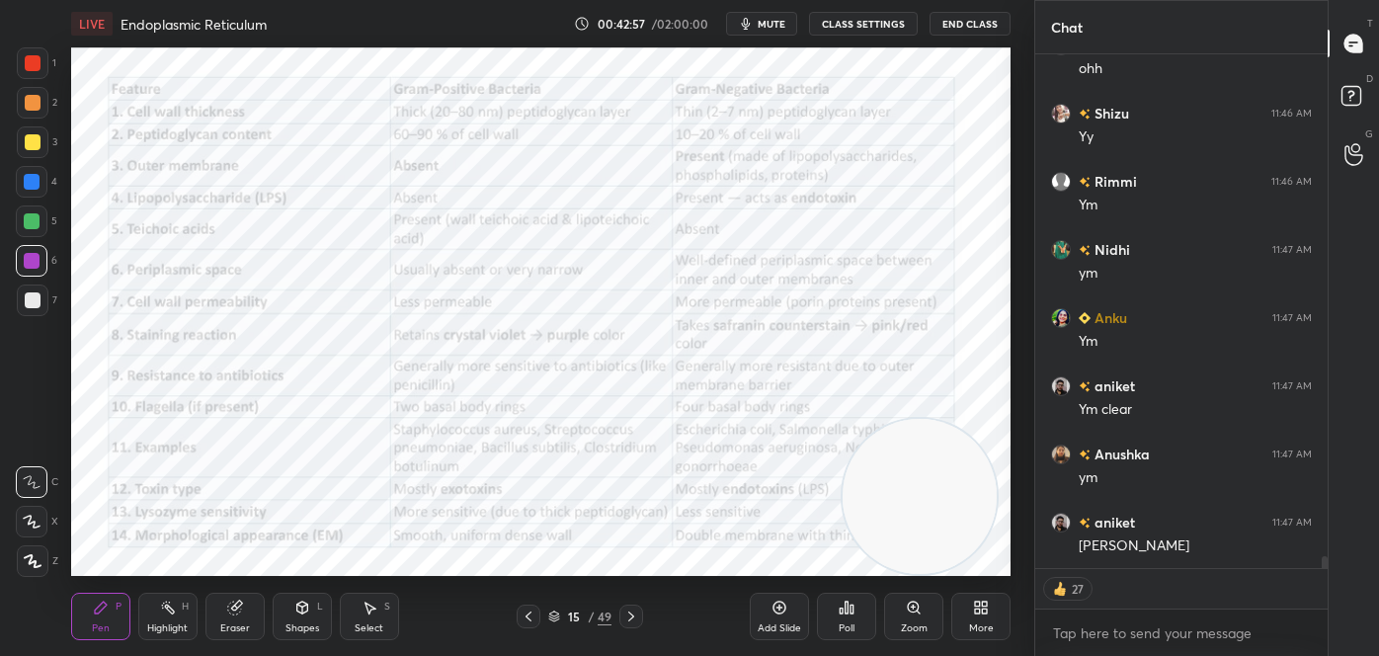
click at [110, 605] on div "Pen P" at bounding box center [100, 616] width 59 height 47
click at [29, 481] on icon at bounding box center [32, 482] width 16 height 12
click at [25, 64] on div at bounding box center [33, 63] width 16 height 16
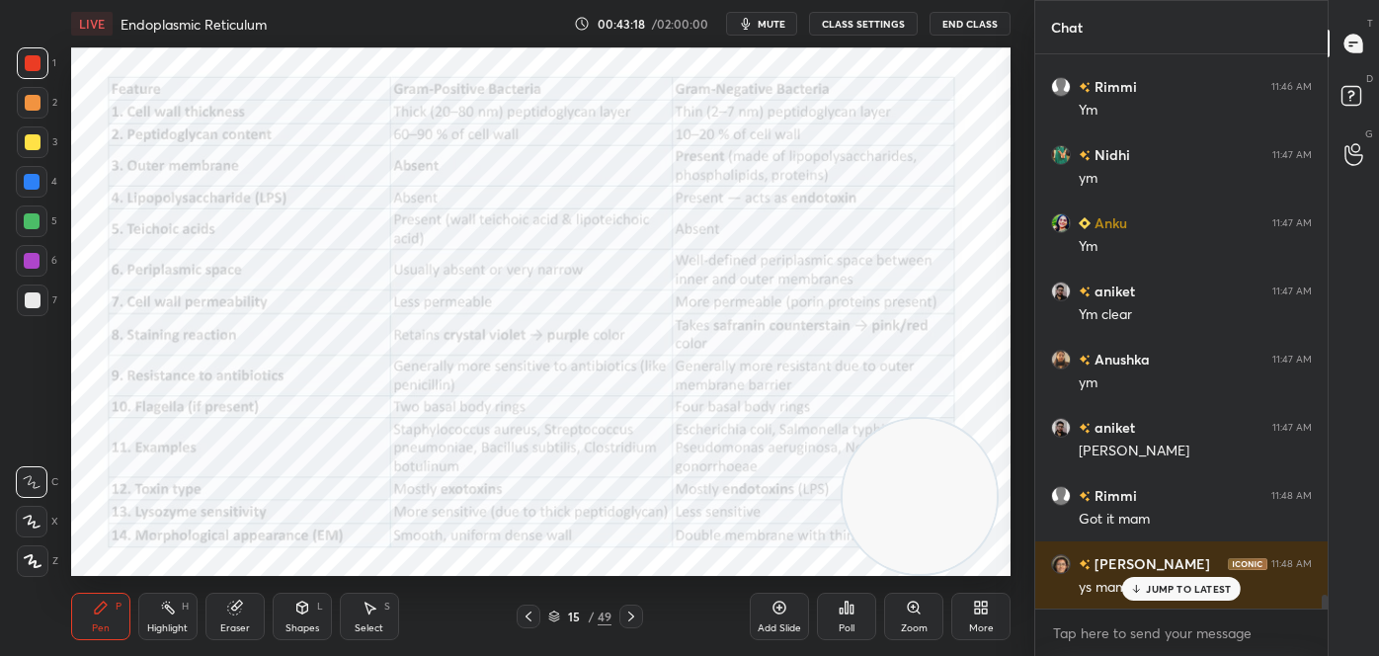
scroll to position [6, 5]
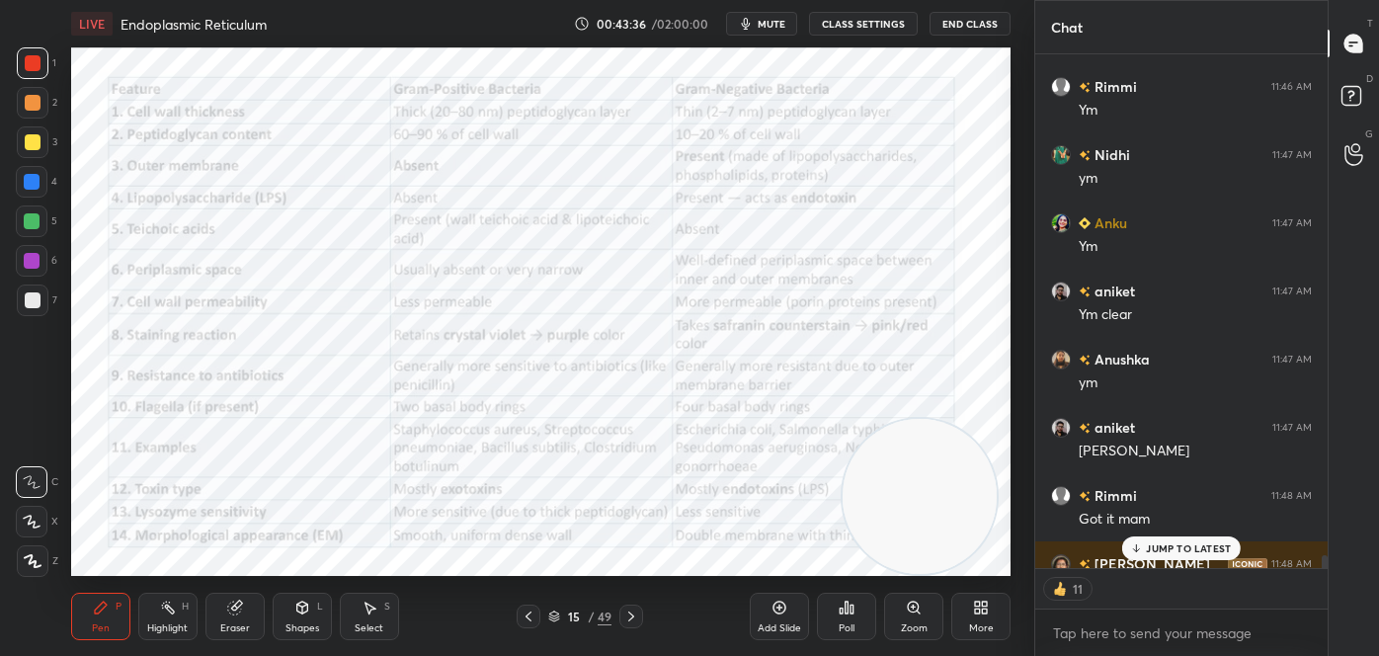
click at [631, 615] on icon at bounding box center [631, 616] width 16 height 16
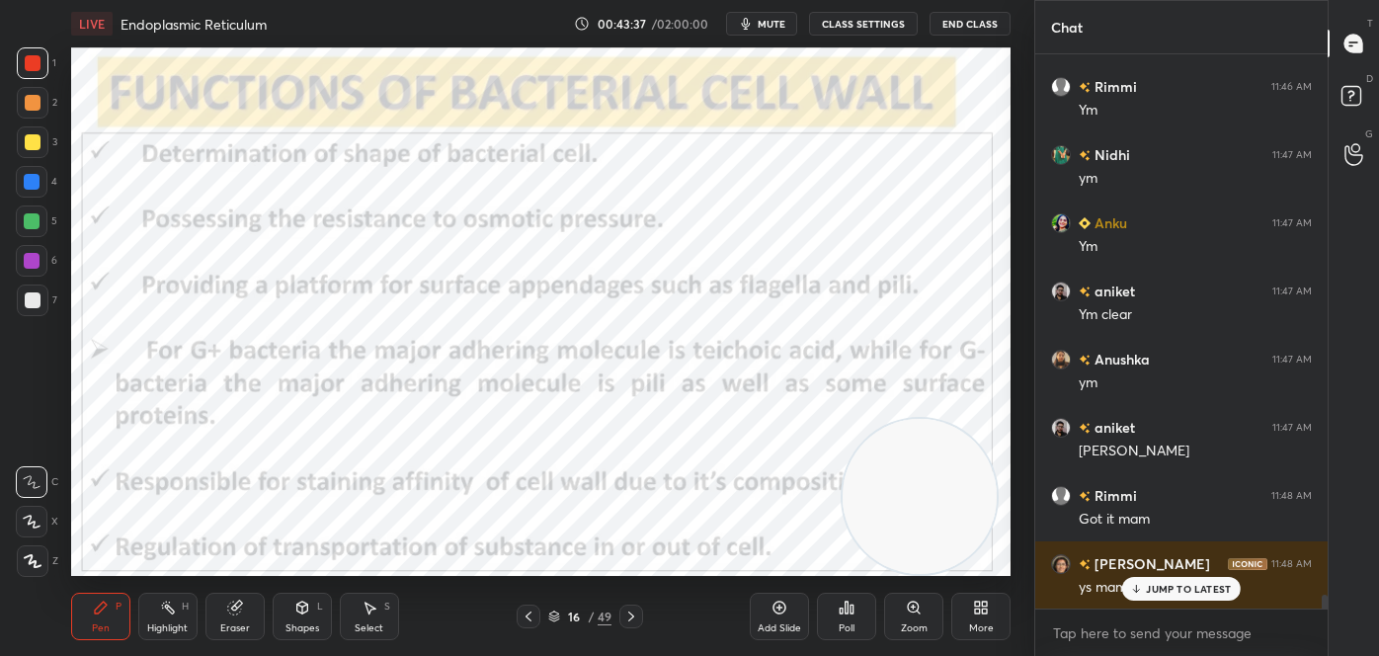
scroll to position [20988, 0]
click at [188, 633] on div "Highlight H" at bounding box center [167, 616] width 59 height 47
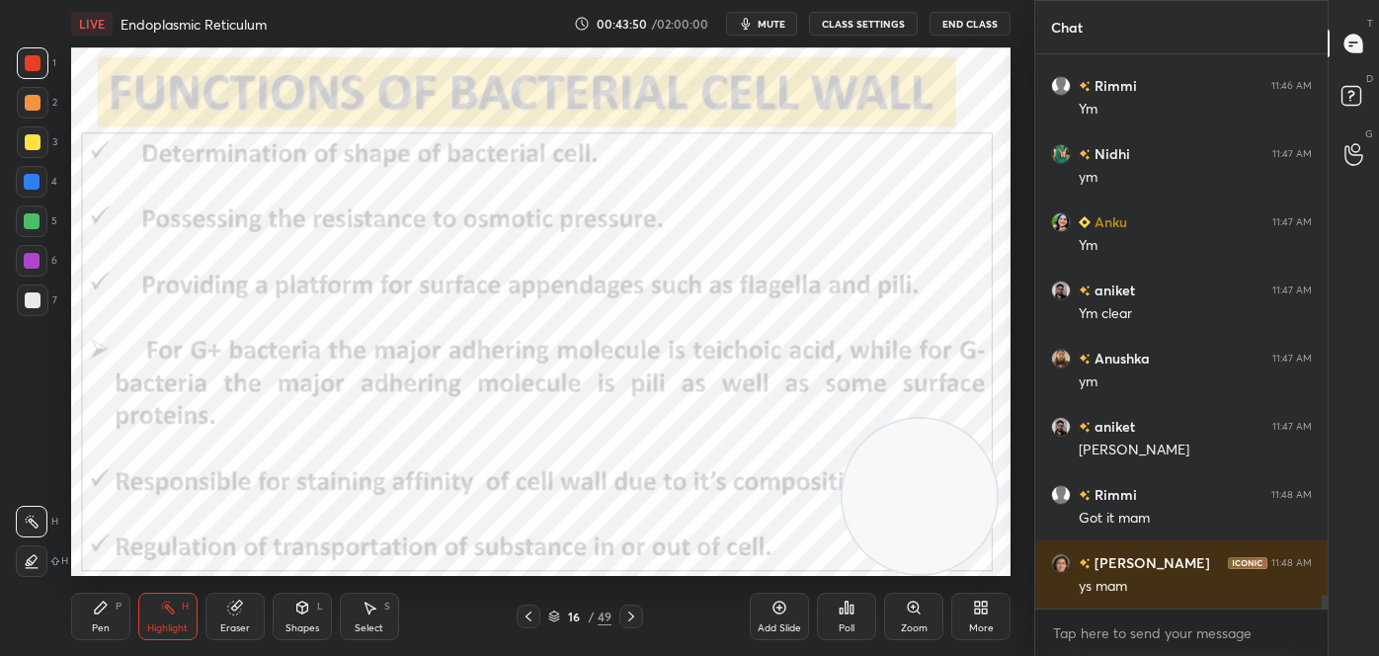
click at [21, 512] on div at bounding box center [32, 522] width 32 height 32
drag, startPoint x: 871, startPoint y: 466, endPoint x: 830, endPoint y: 295, distance: 175.8
click at [845, 256] on video at bounding box center [906, 320] width 155 height 155
drag, startPoint x: 843, startPoint y: 229, endPoint x: 936, endPoint y: 472, distance: 260.1
click at [940, 454] on video at bounding box center [930, 376] width 155 height 155
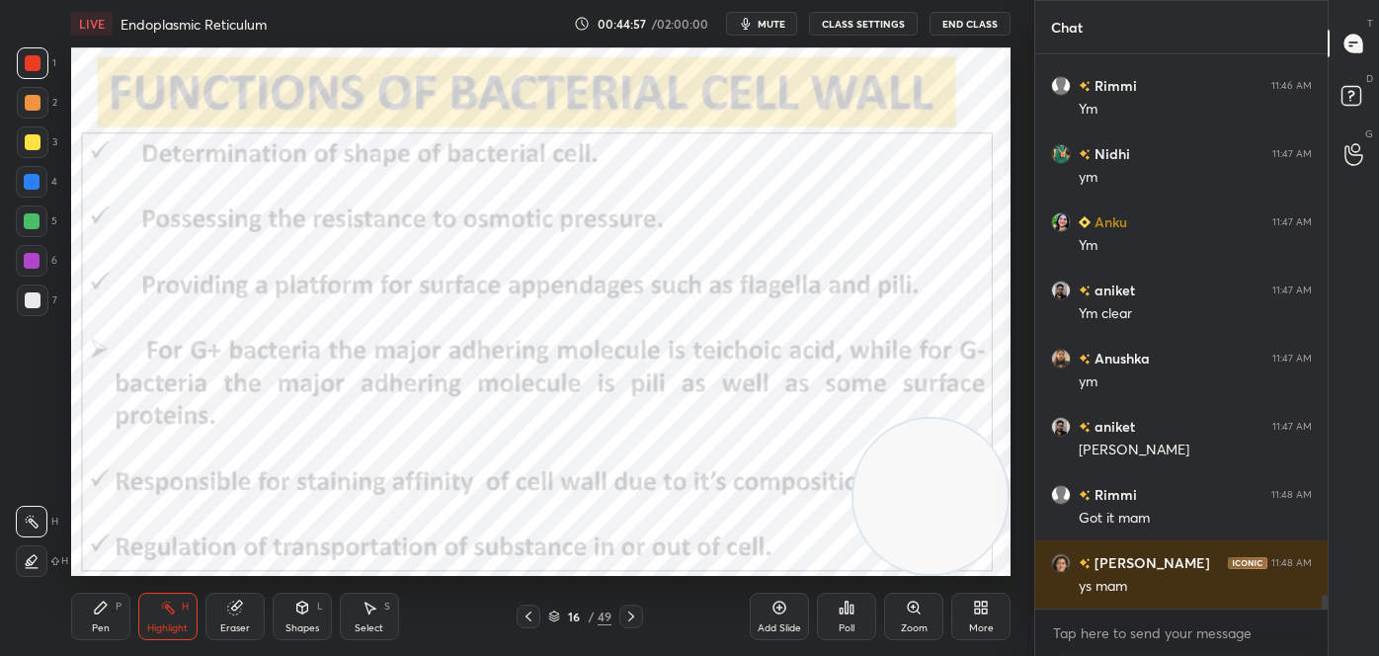
click at [635, 614] on icon at bounding box center [631, 616] width 16 height 16
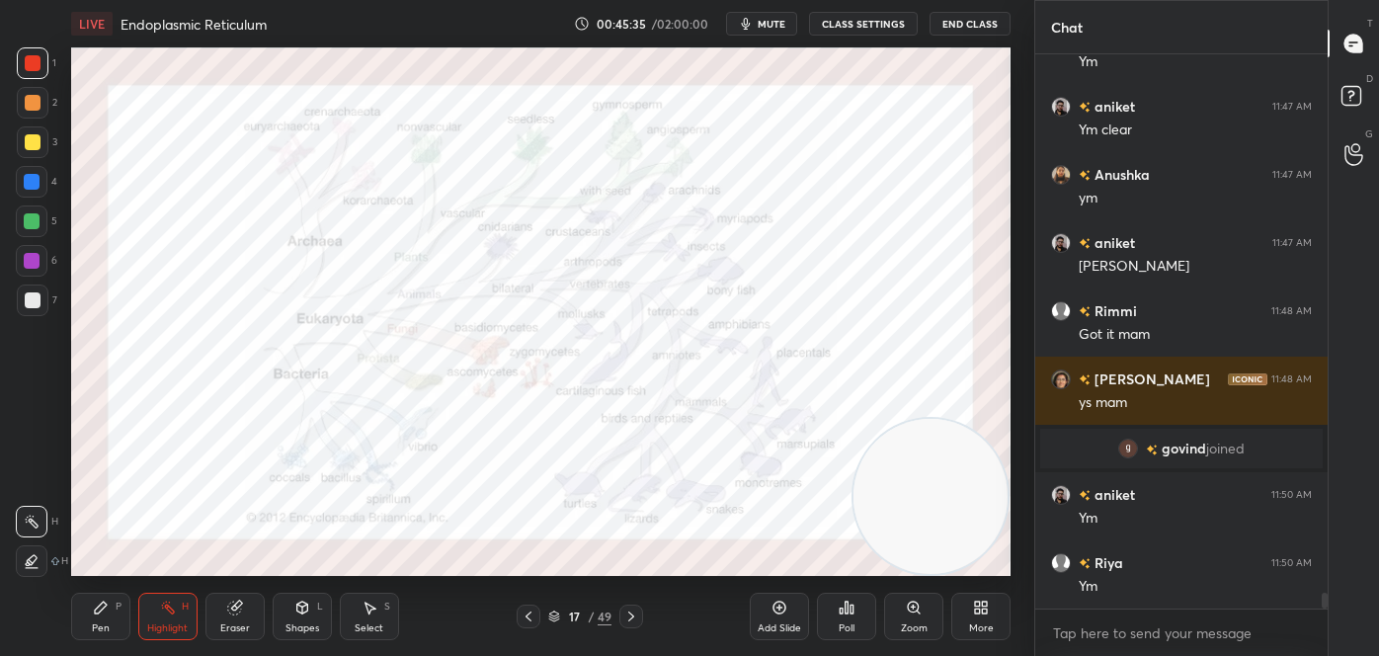
scroll to position [19345, 0]
click at [632, 611] on icon at bounding box center [631, 616] width 16 height 16
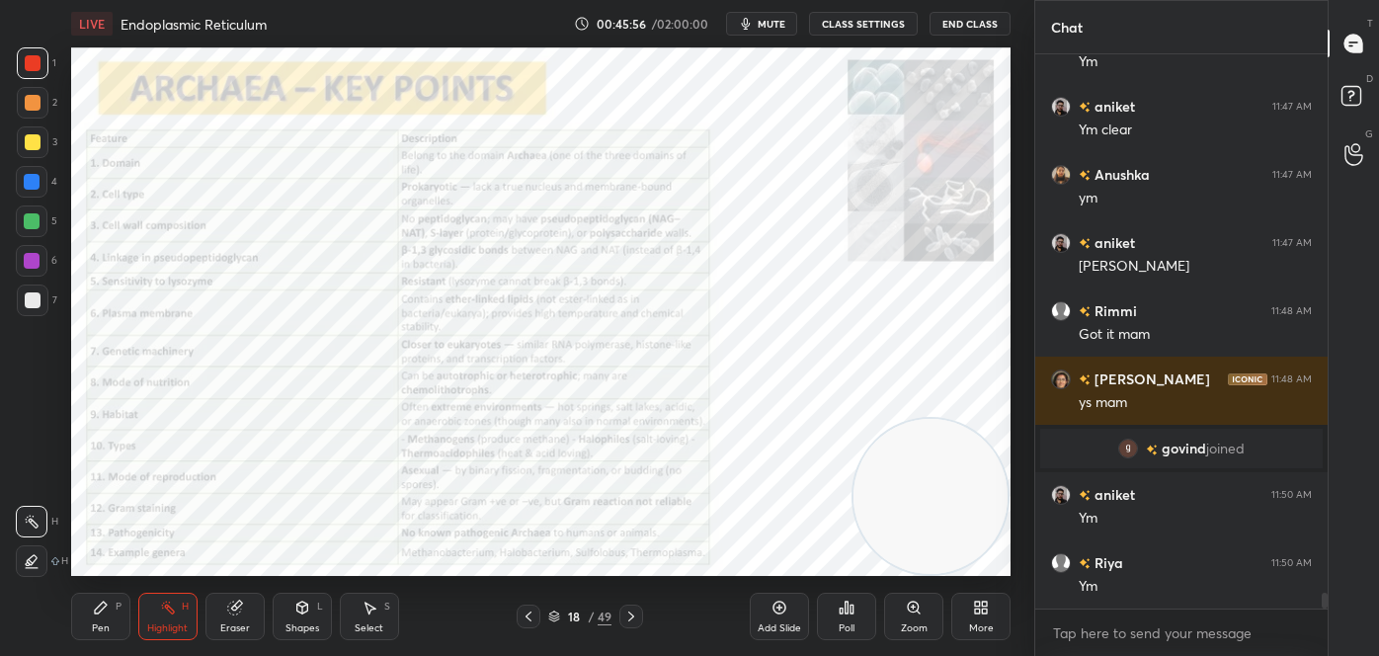
click at [640, 612] on div at bounding box center [631, 616] width 24 height 24
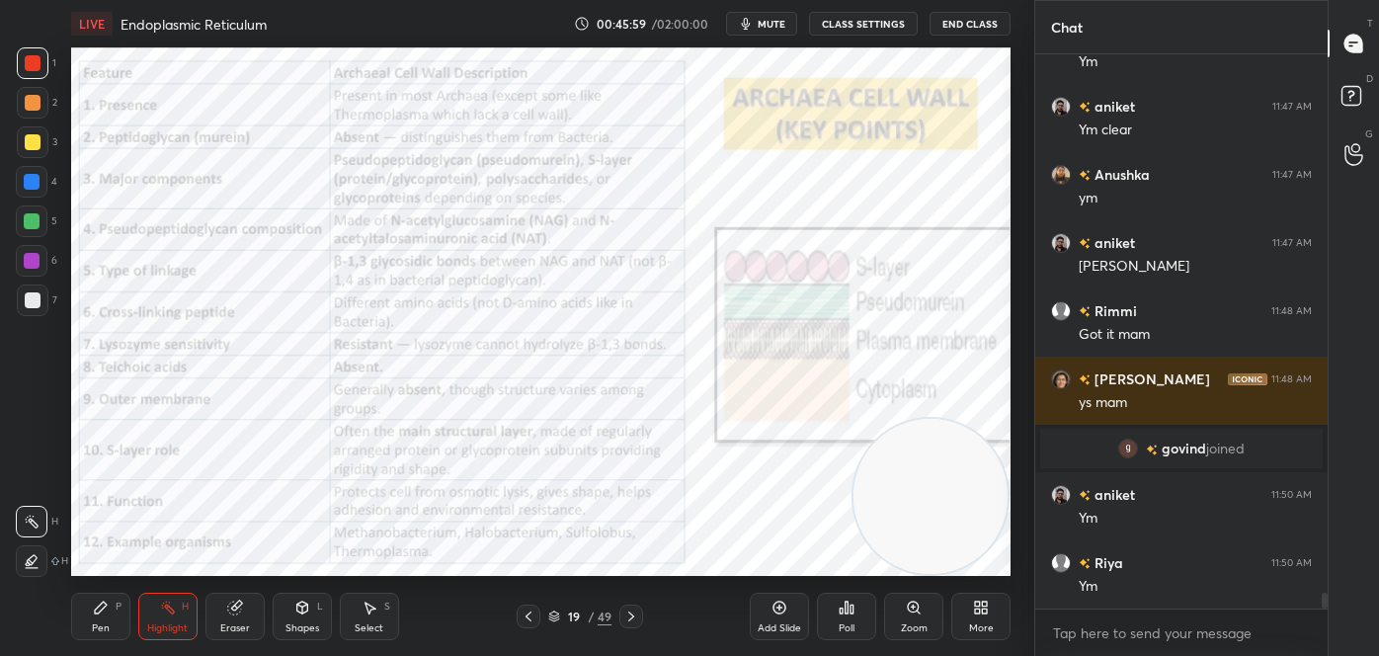
click at [531, 614] on icon at bounding box center [529, 616] width 16 height 16
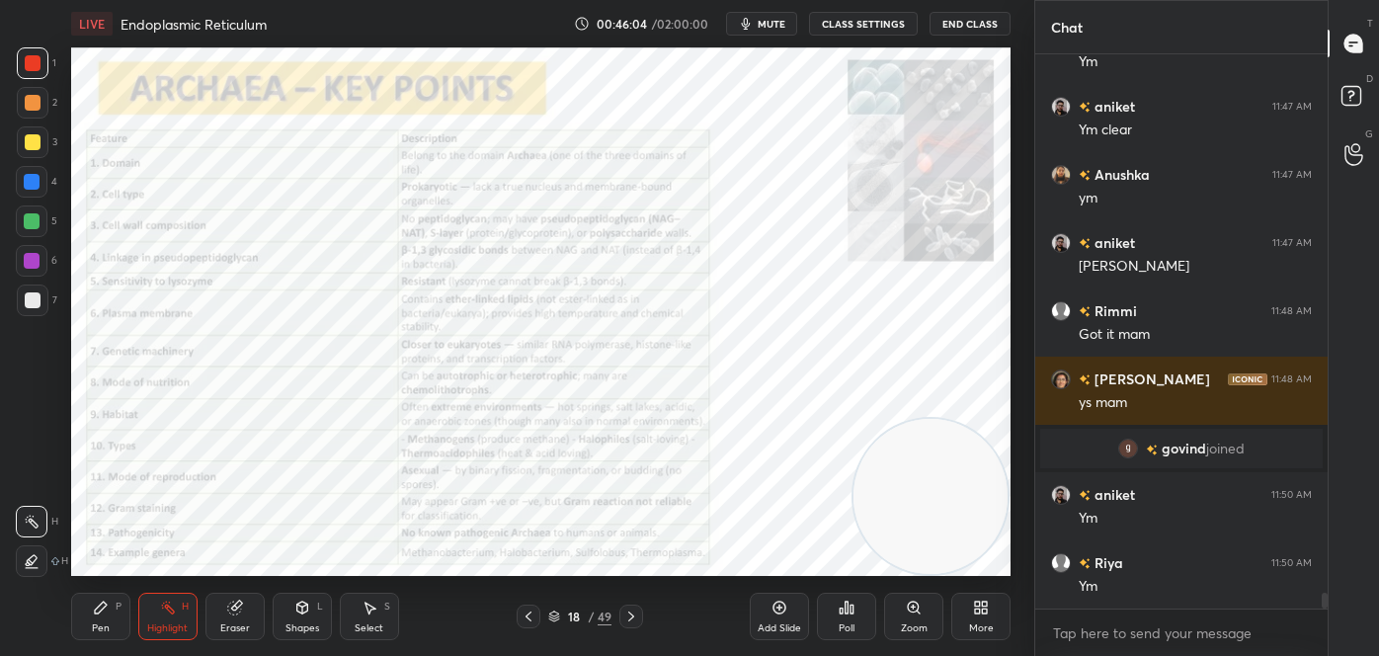
click at [917, 623] on div "Zoom" at bounding box center [914, 628] width 27 height 10
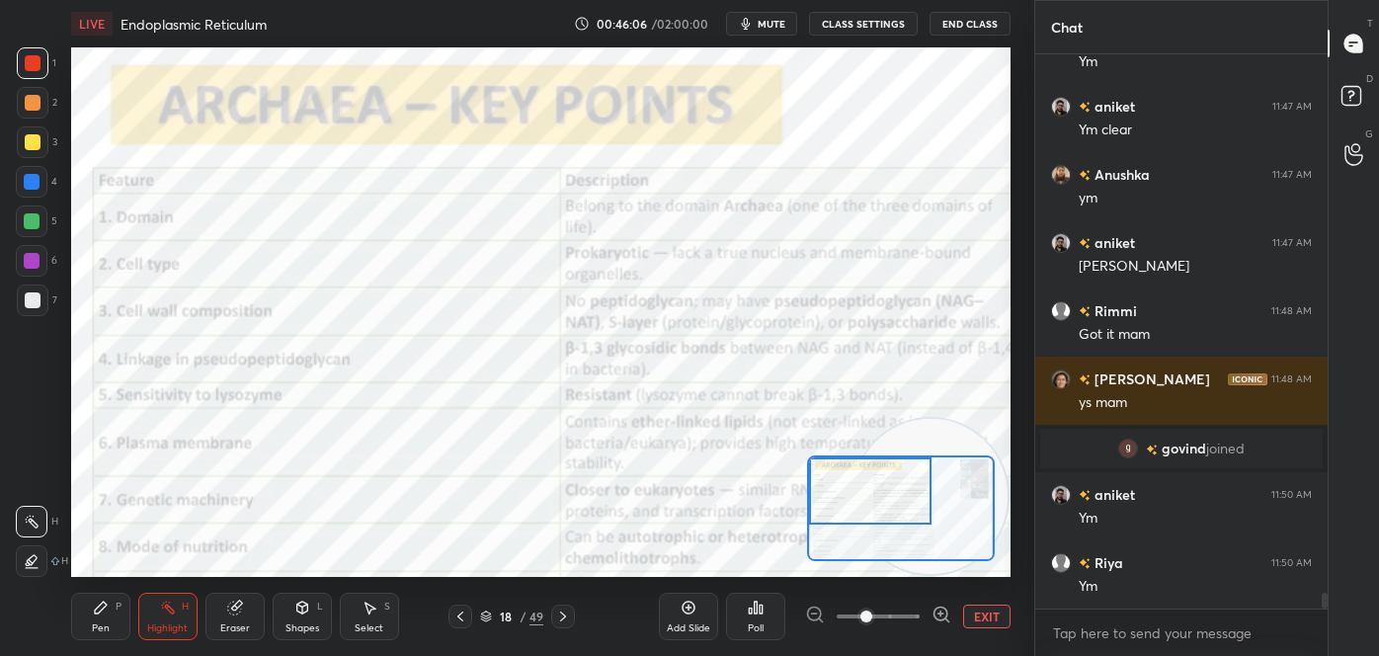
drag, startPoint x: 888, startPoint y: 498, endPoint x: 852, endPoint y: 474, distance: 42.7
click at [852, 474] on div at bounding box center [870, 491] width 122 height 68
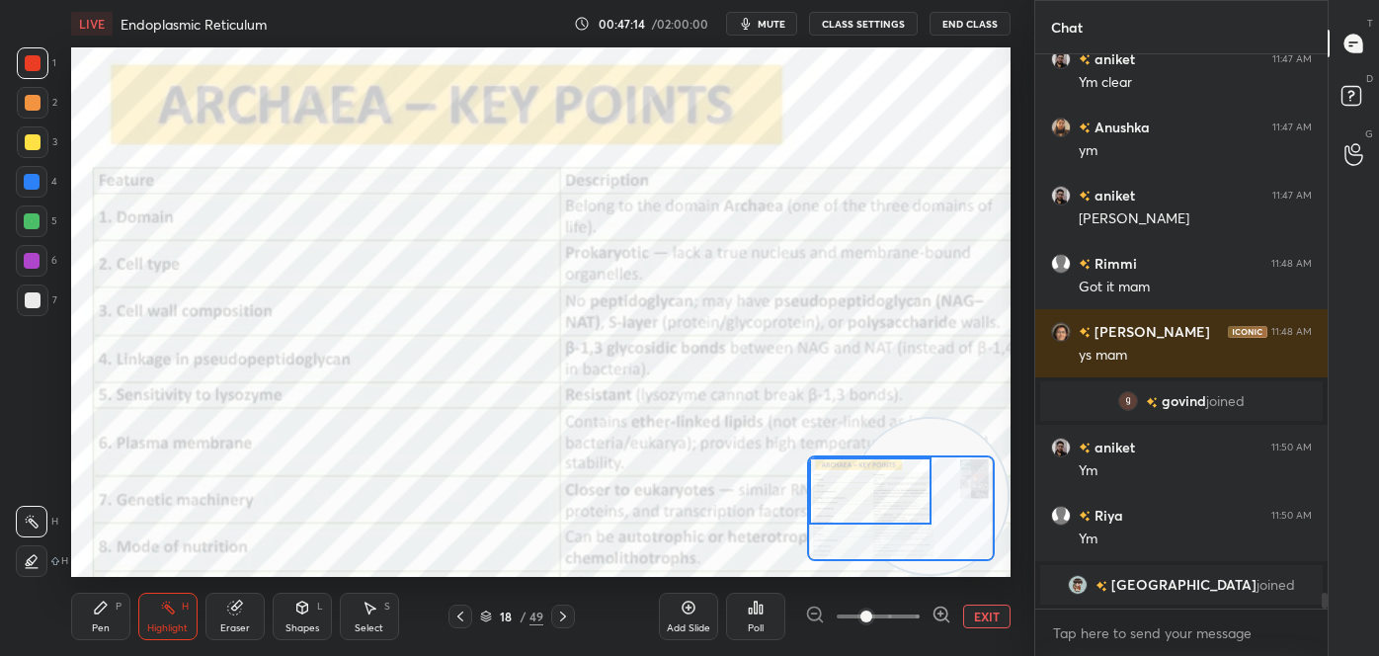
click at [106, 620] on div "Pen P" at bounding box center [100, 616] width 59 height 47
click at [34, 476] on icon at bounding box center [32, 482] width 18 height 14
click at [182, 616] on div "Highlight H" at bounding box center [167, 616] width 59 height 47
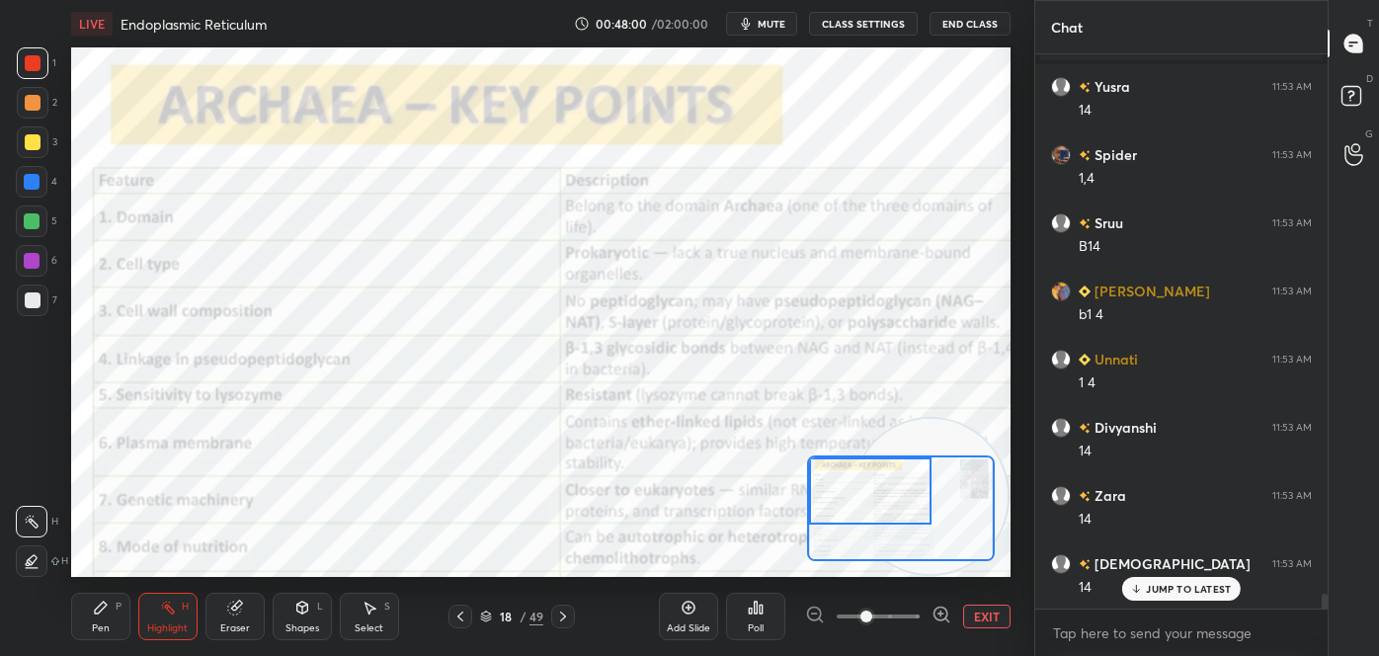
scroll to position [19949, 0]
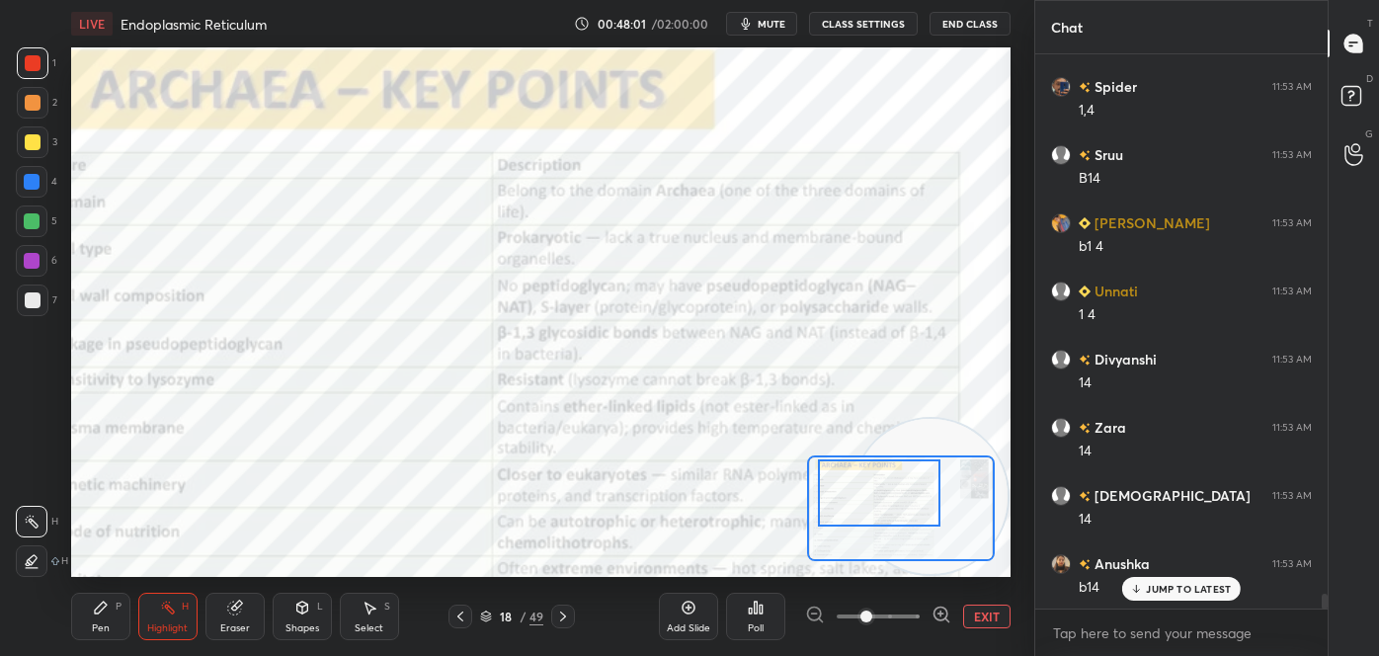
click at [895, 500] on div at bounding box center [879, 493] width 122 height 68
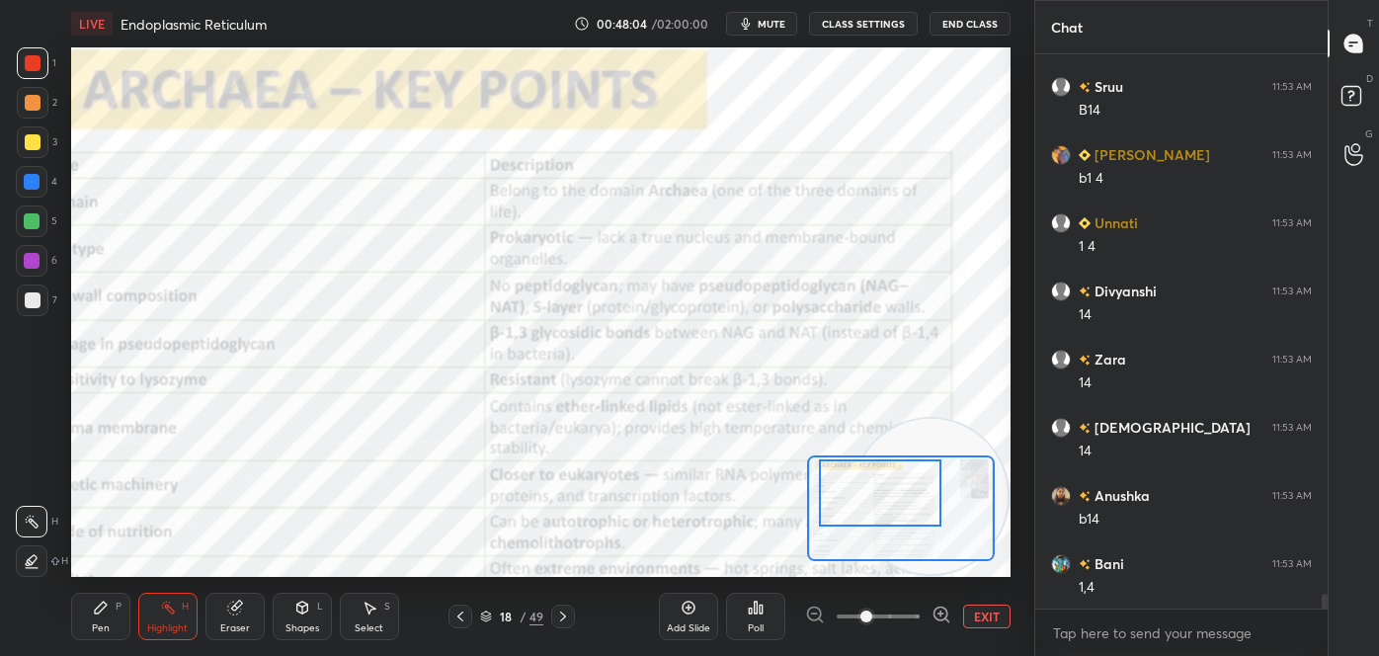
scroll to position [20086, 0]
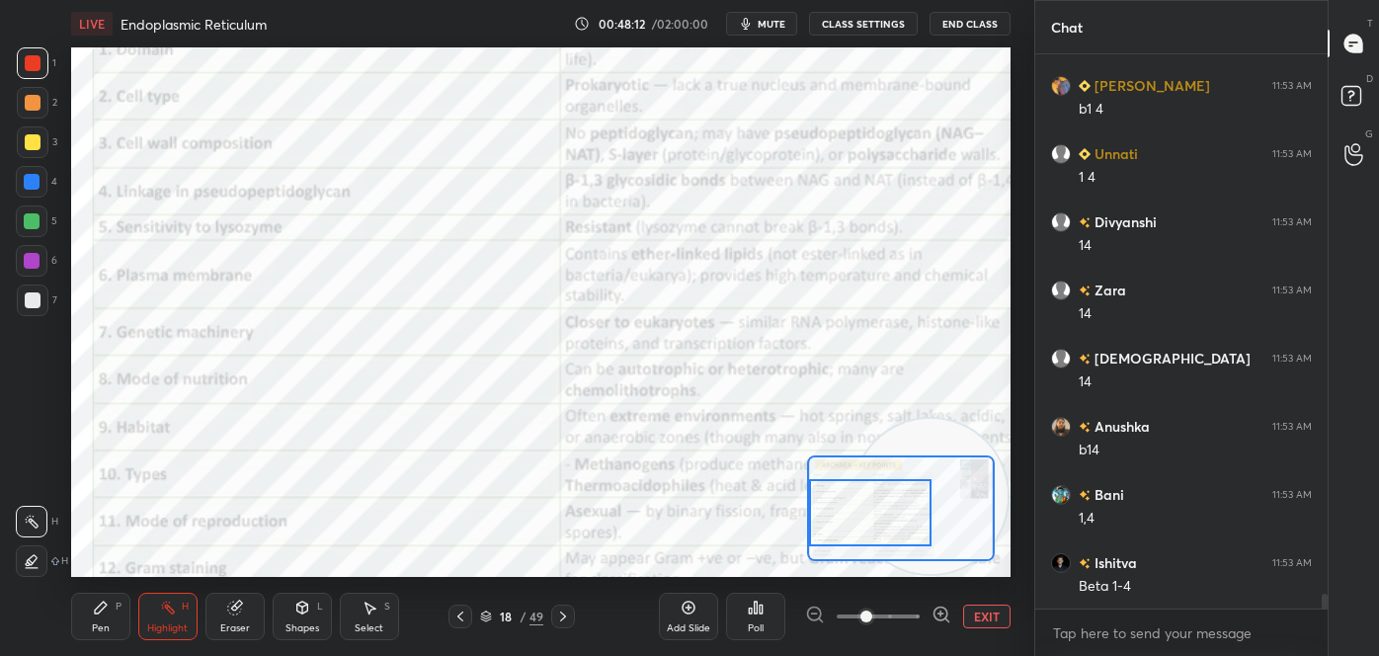
drag, startPoint x: 886, startPoint y: 510, endPoint x: 876, endPoint y: 514, distance: 10.6
click at [871, 528] on div at bounding box center [870, 513] width 122 height 68
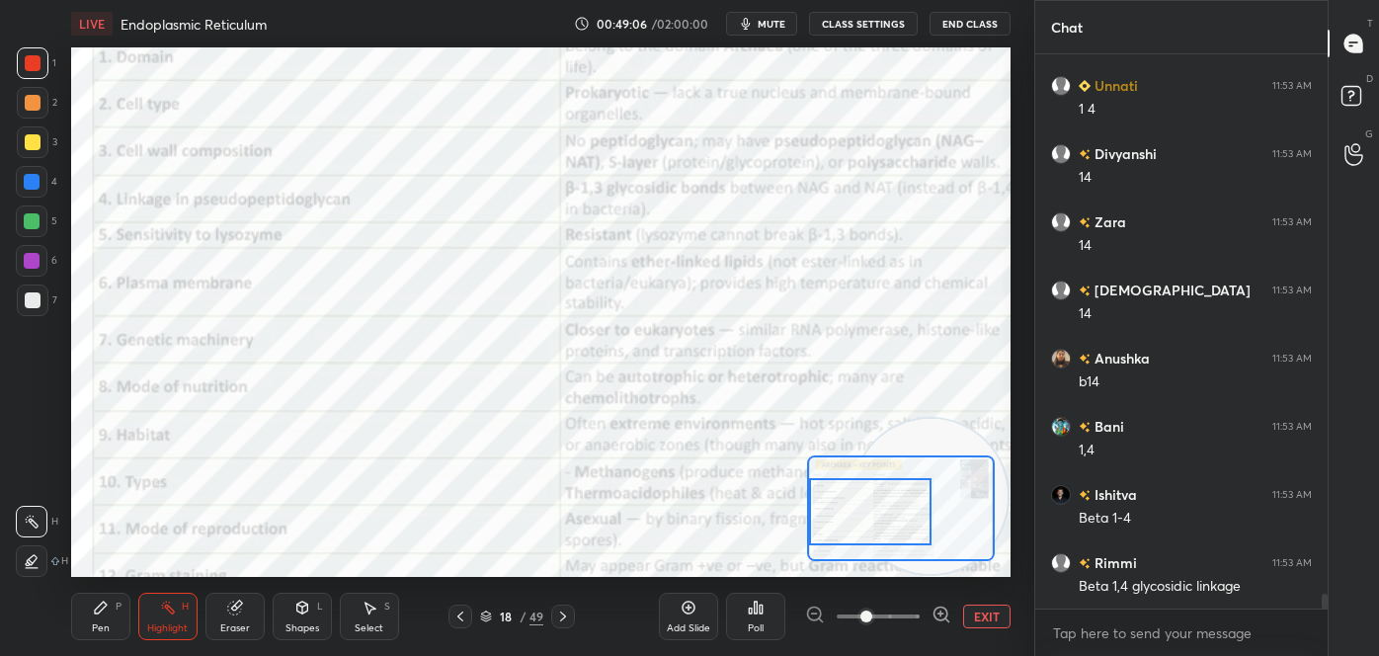
click at [89, 628] on div "Pen P" at bounding box center [100, 616] width 59 height 47
click at [23, 479] on icon at bounding box center [32, 482] width 18 height 14
click at [179, 599] on div "Highlight H" at bounding box center [167, 616] width 59 height 47
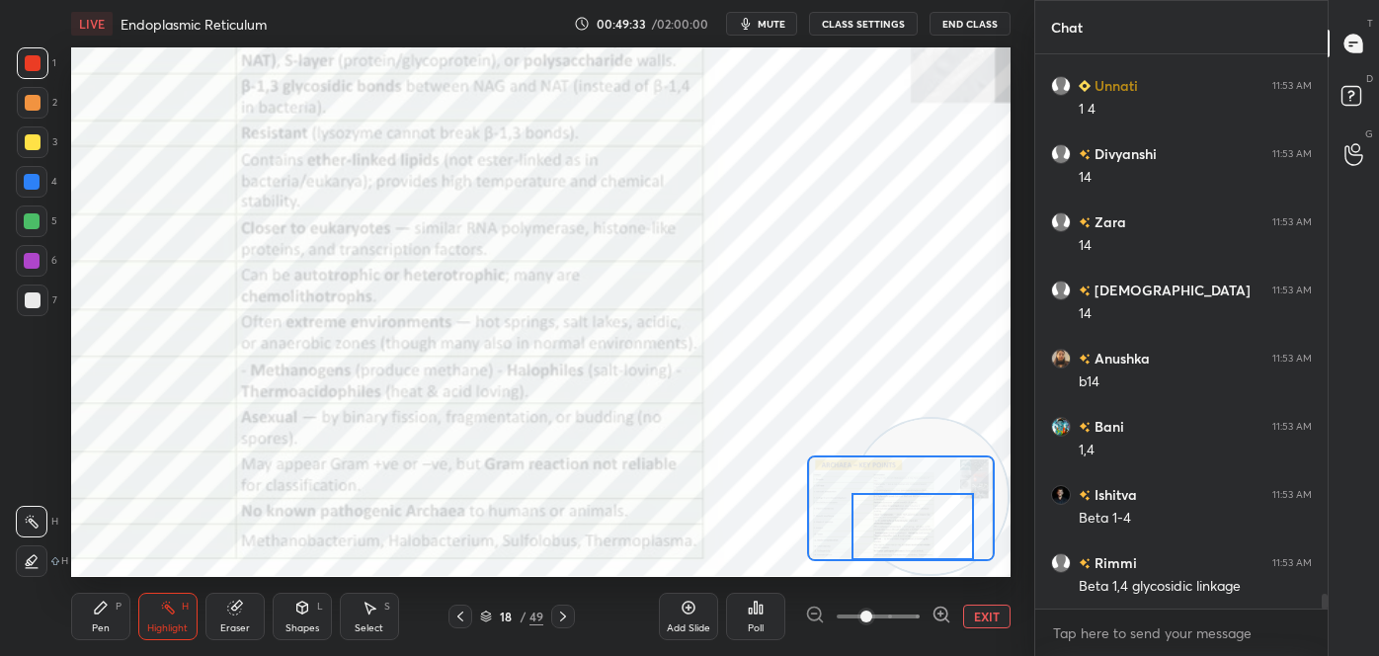
drag, startPoint x: 874, startPoint y: 520, endPoint x: 900, endPoint y: 551, distance: 40.7
click at [902, 554] on div at bounding box center [912, 527] width 122 height 68
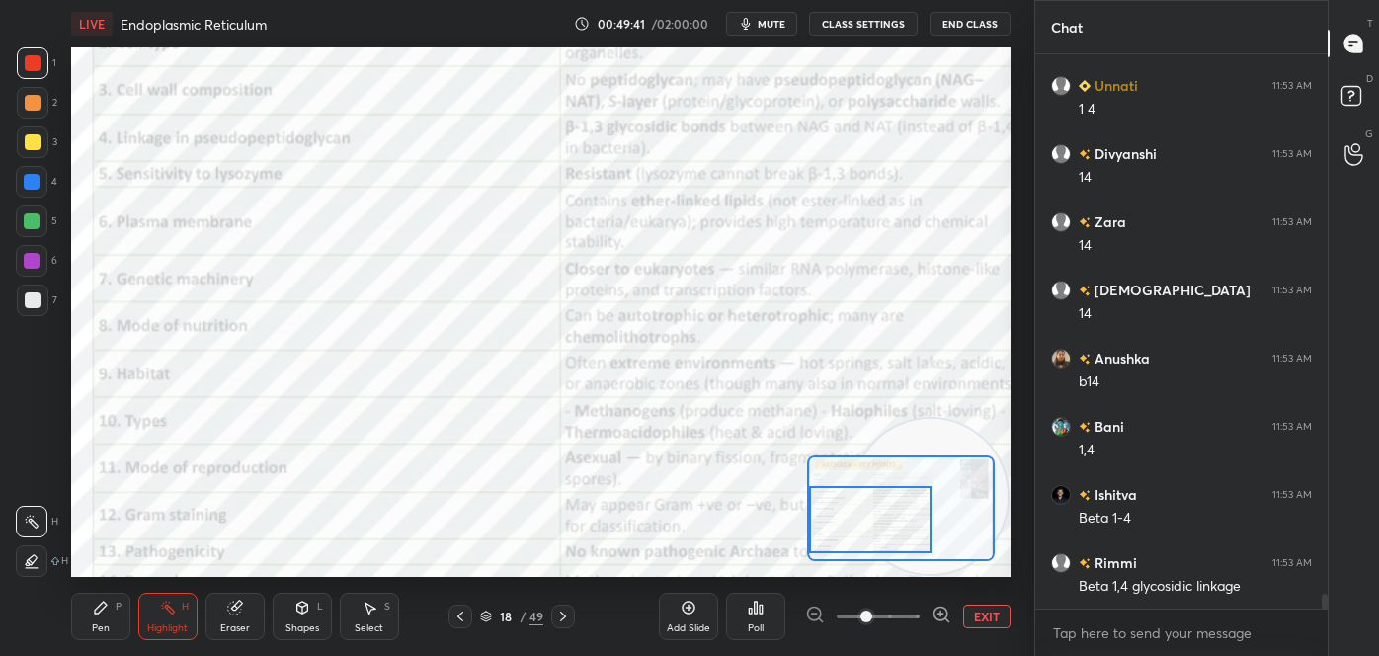
drag, startPoint x: 918, startPoint y: 542, endPoint x: 876, endPoint y: 535, distance: 42.1
click at [872, 535] on div at bounding box center [870, 520] width 122 height 68
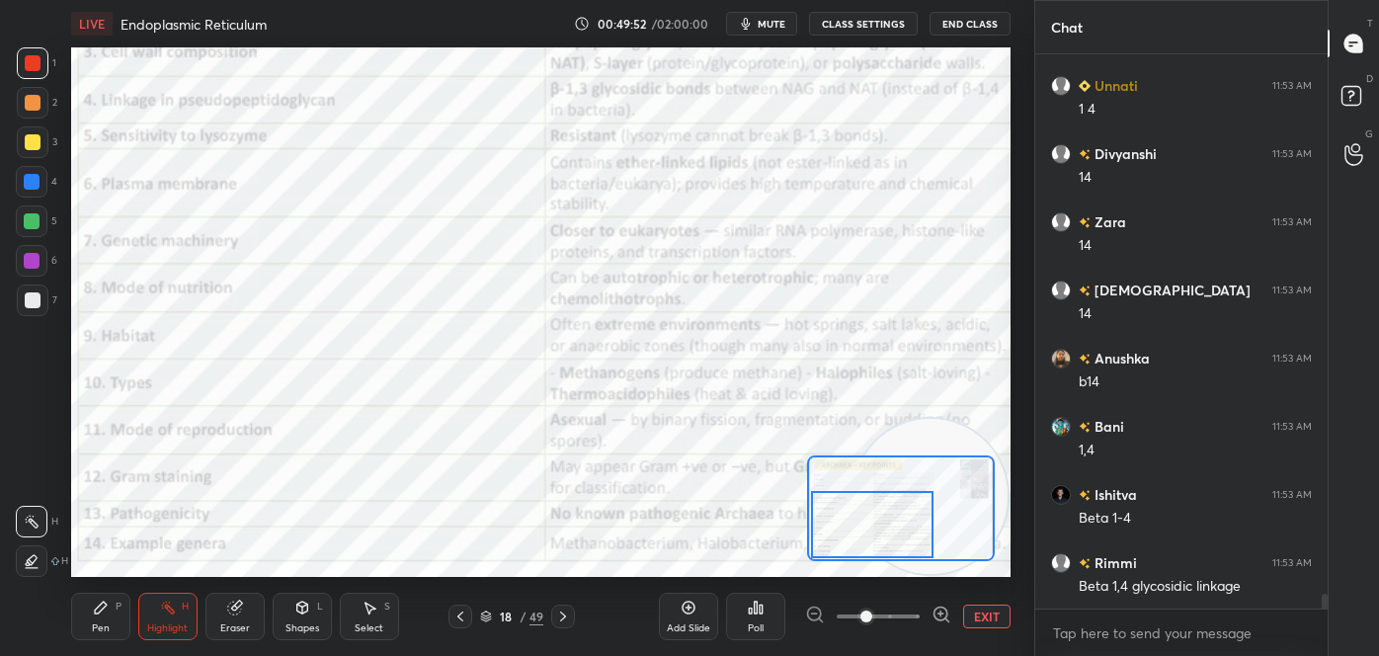
click at [898, 522] on div at bounding box center [872, 525] width 122 height 68
click at [893, 532] on div at bounding box center [871, 527] width 122 height 68
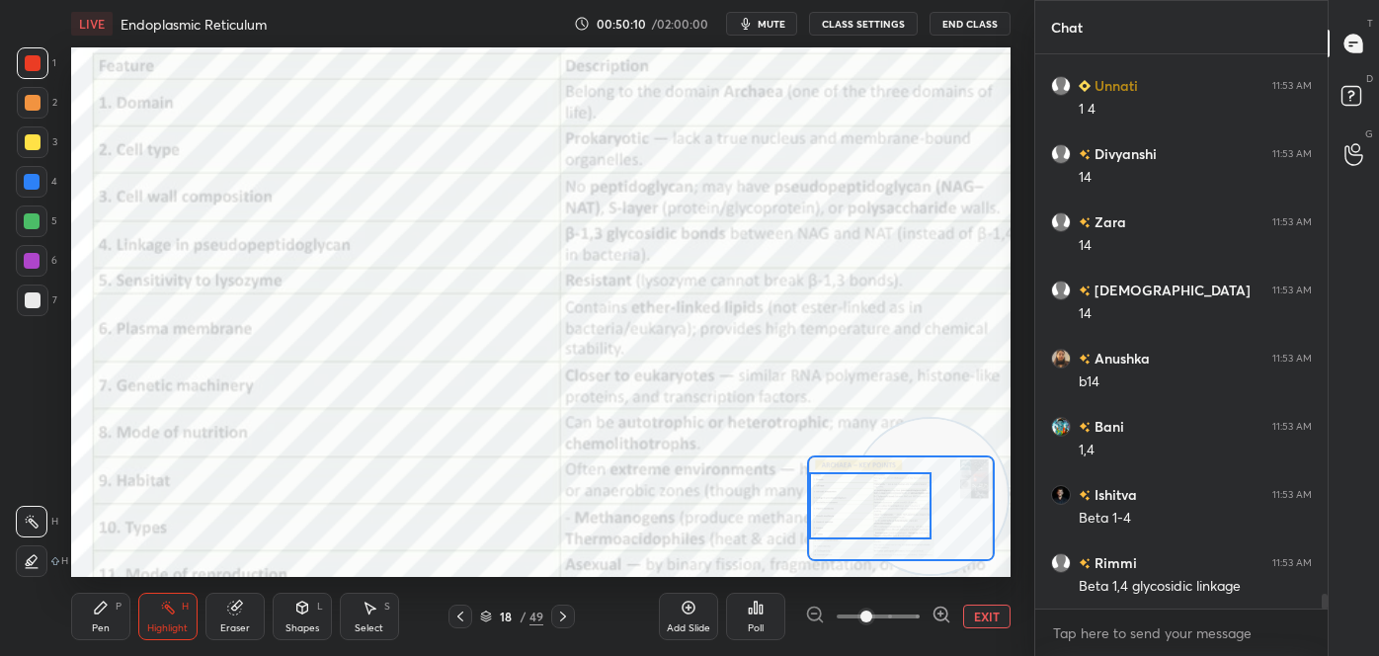
drag, startPoint x: 892, startPoint y: 518, endPoint x: 882, endPoint y: 496, distance: 23.9
click at [882, 496] on div at bounding box center [870, 506] width 122 height 68
click at [97, 614] on icon at bounding box center [101, 608] width 16 height 16
click at [30, 479] on icon at bounding box center [32, 482] width 16 height 12
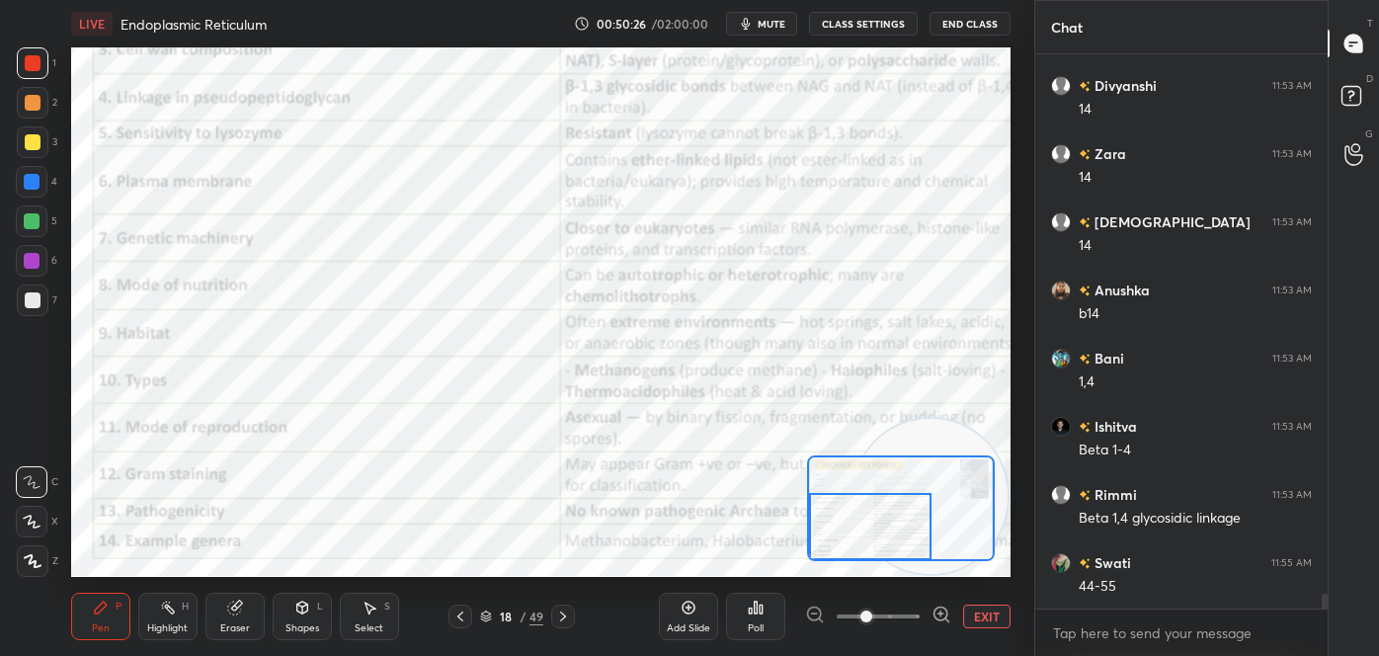
drag, startPoint x: 862, startPoint y: 520, endPoint x: 856, endPoint y: 542, distance: 23.5
click at [852, 543] on div at bounding box center [870, 527] width 122 height 68
click at [858, 548] on div at bounding box center [872, 527] width 122 height 68
click at [154, 615] on div "Highlight H" at bounding box center [167, 616] width 59 height 47
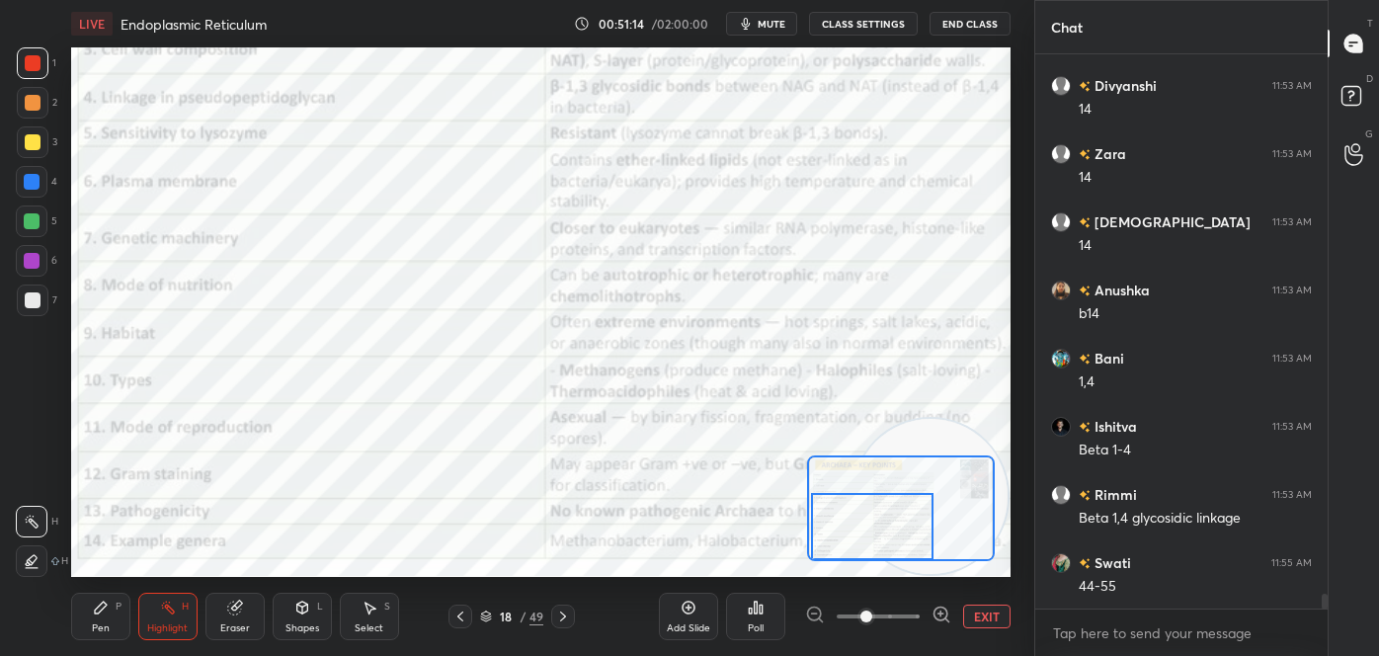
drag, startPoint x: 324, startPoint y: 610, endPoint x: 335, endPoint y: 626, distance: 19.2
click at [323, 609] on div "Shapes L" at bounding box center [302, 616] width 59 height 47
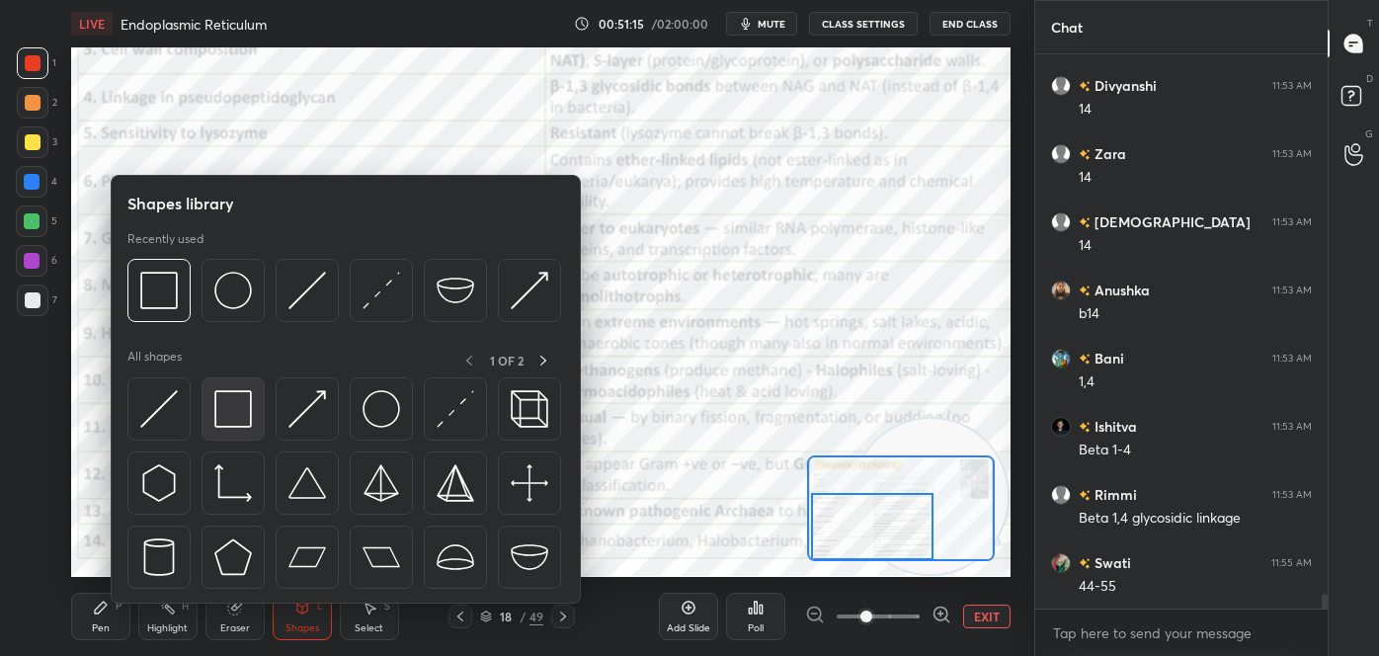
click at [216, 431] on div at bounding box center [232, 408] width 63 height 63
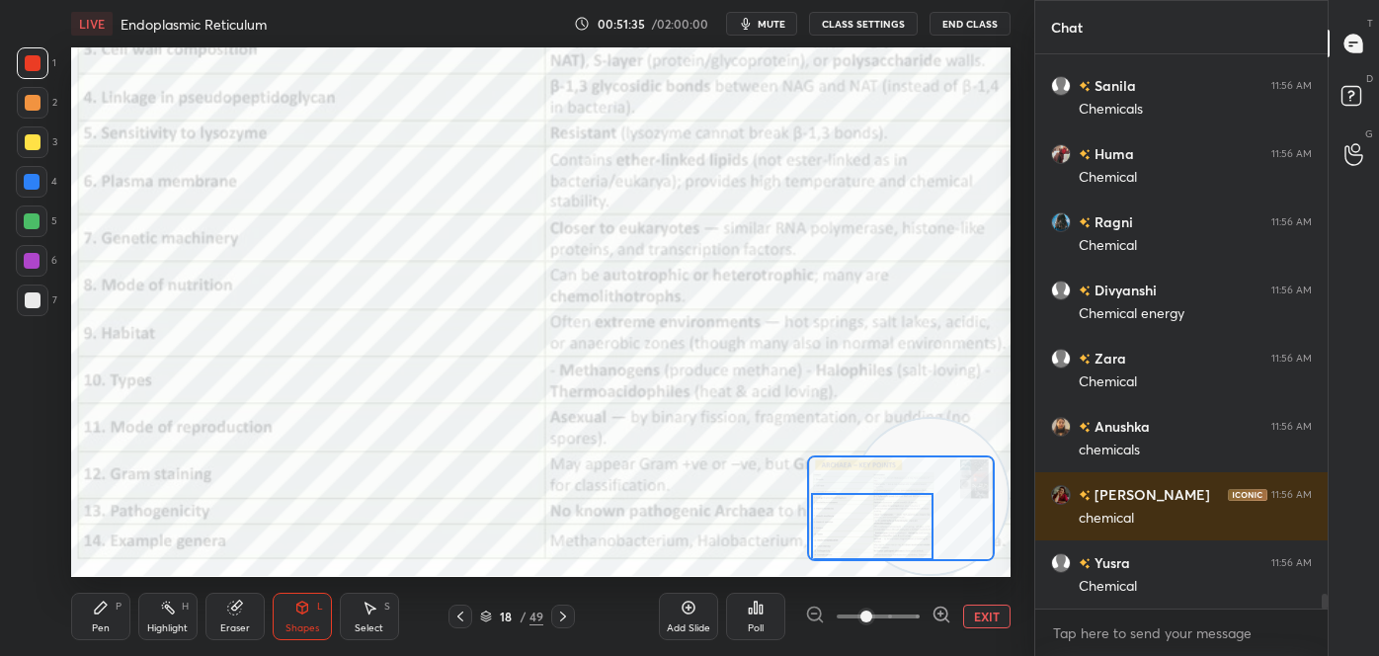
scroll to position [20836, 0]
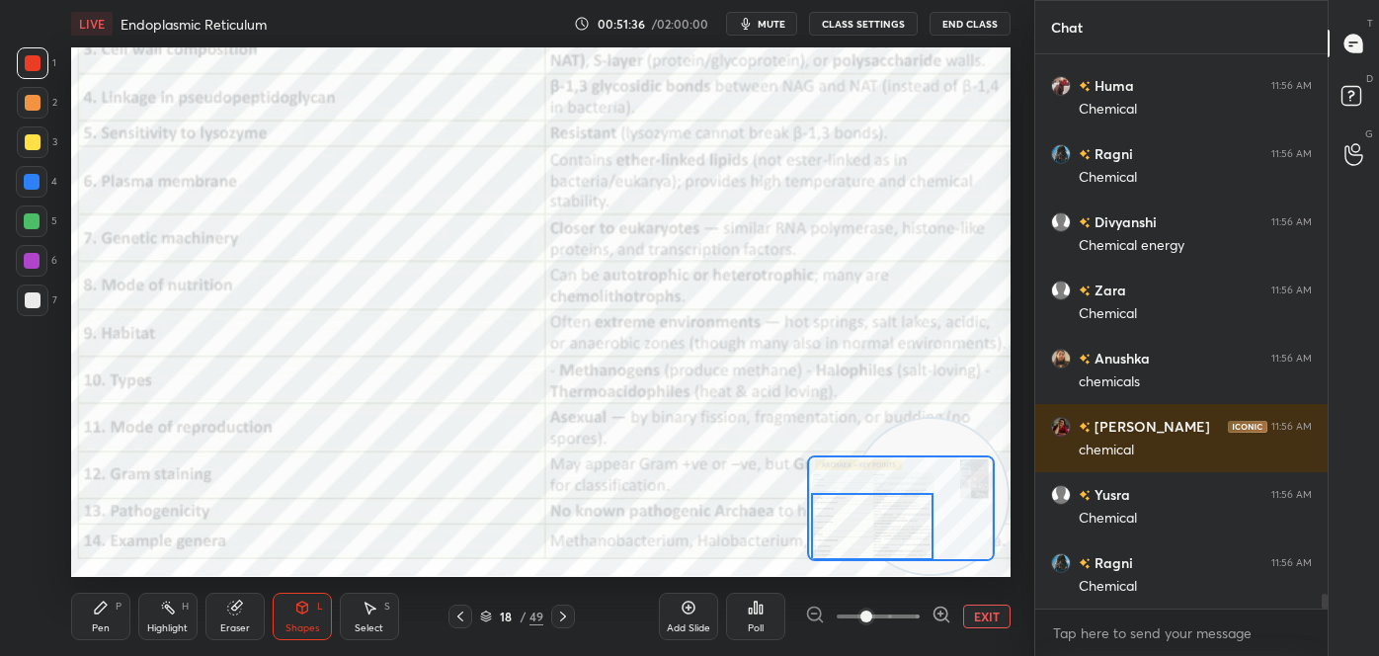
click at [171, 613] on icon at bounding box center [168, 608] width 16 height 16
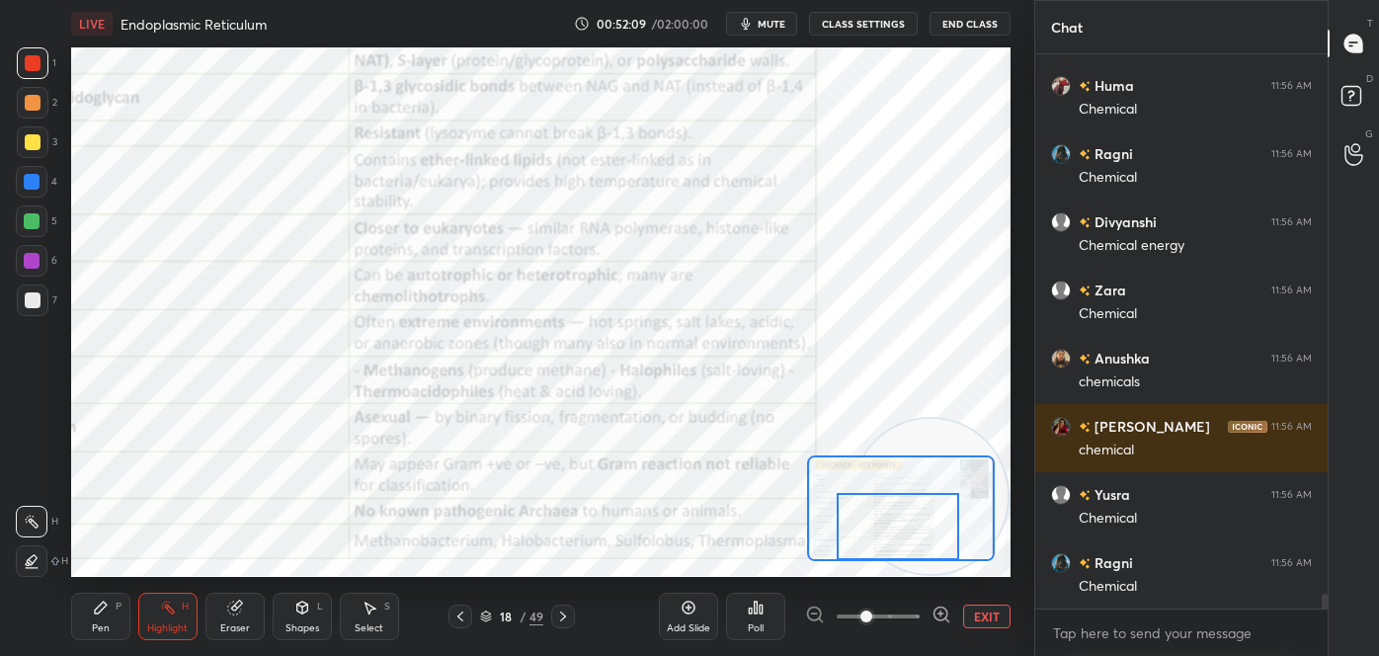
drag, startPoint x: 895, startPoint y: 516, endPoint x: 922, endPoint y: 541, distance: 37.0
click at [922, 541] on div at bounding box center [898, 527] width 122 height 68
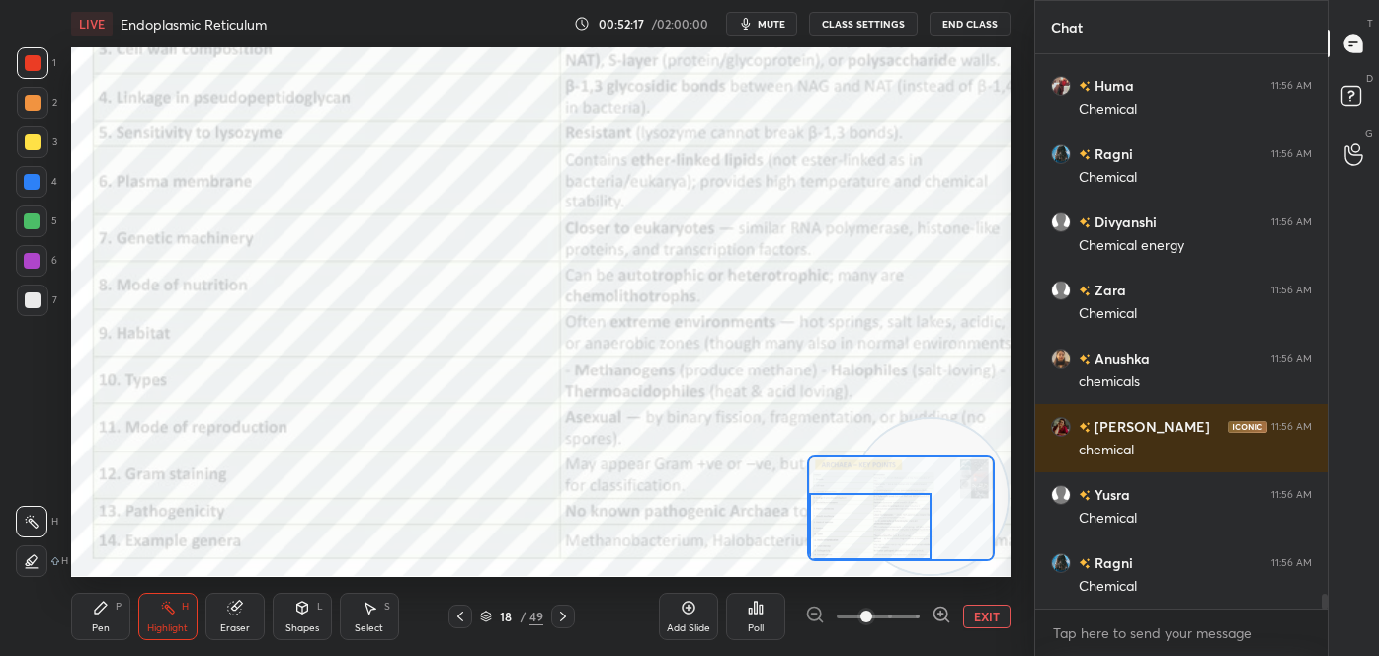
drag, startPoint x: 865, startPoint y: 525, endPoint x: 832, endPoint y: 531, distance: 34.1
click at [832, 531] on div at bounding box center [870, 527] width 122 height 68
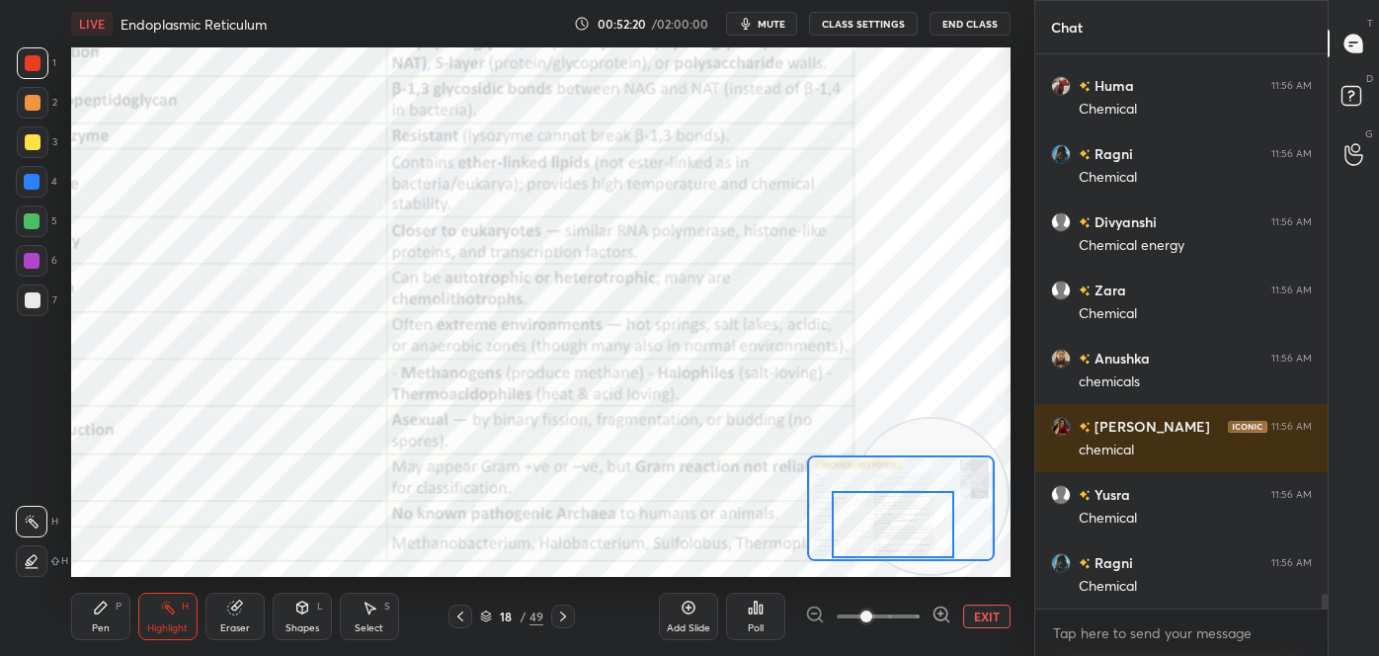
drag, startPoint x: 868, startPoint y: 510, endPoint x: 891, endPoint y: 510, distance: 22.7
click at [891, 510] on div at bounding box center [893, 525] width 122 height 68
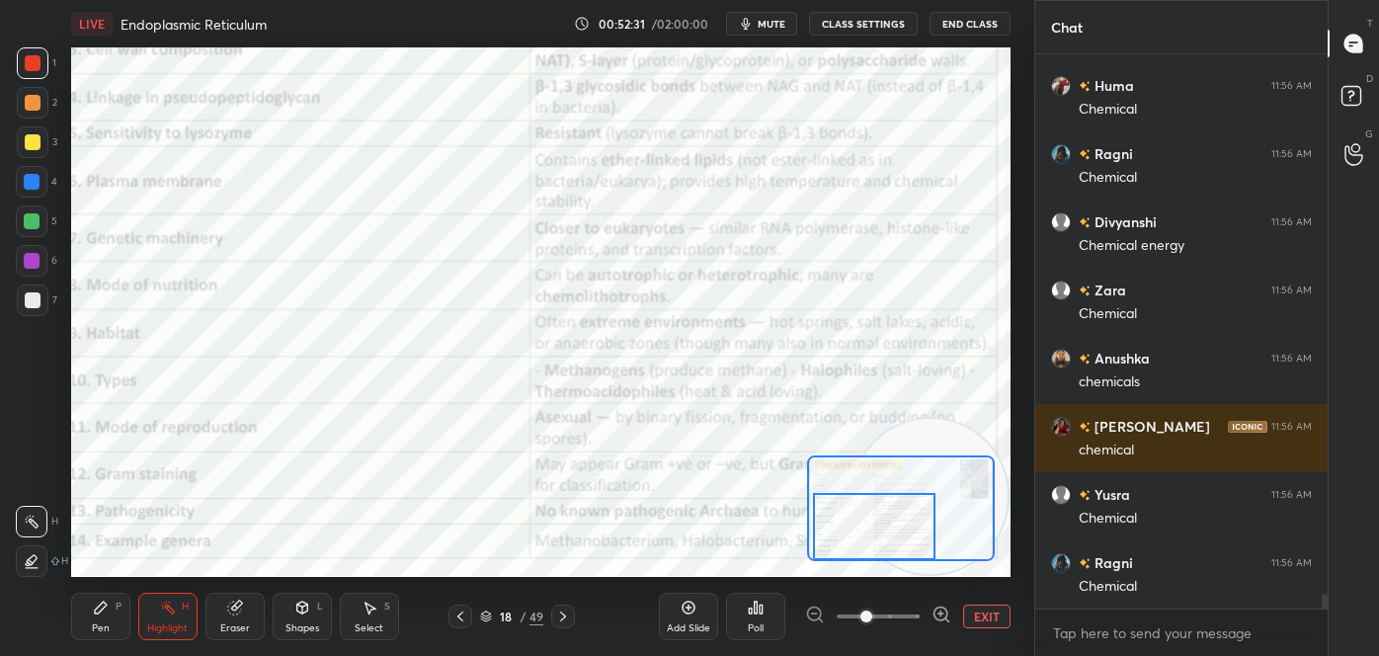
drag, startPoint x: 886, startPoint y: 532, endPoint x: 868, endPoint y: 543, distance: 20.8
click at [868, 543] on div at bounding box center [874, 527] width 122 height 68
click at [868, 544] on div at bounding box center [874, 527] width 122 height 68
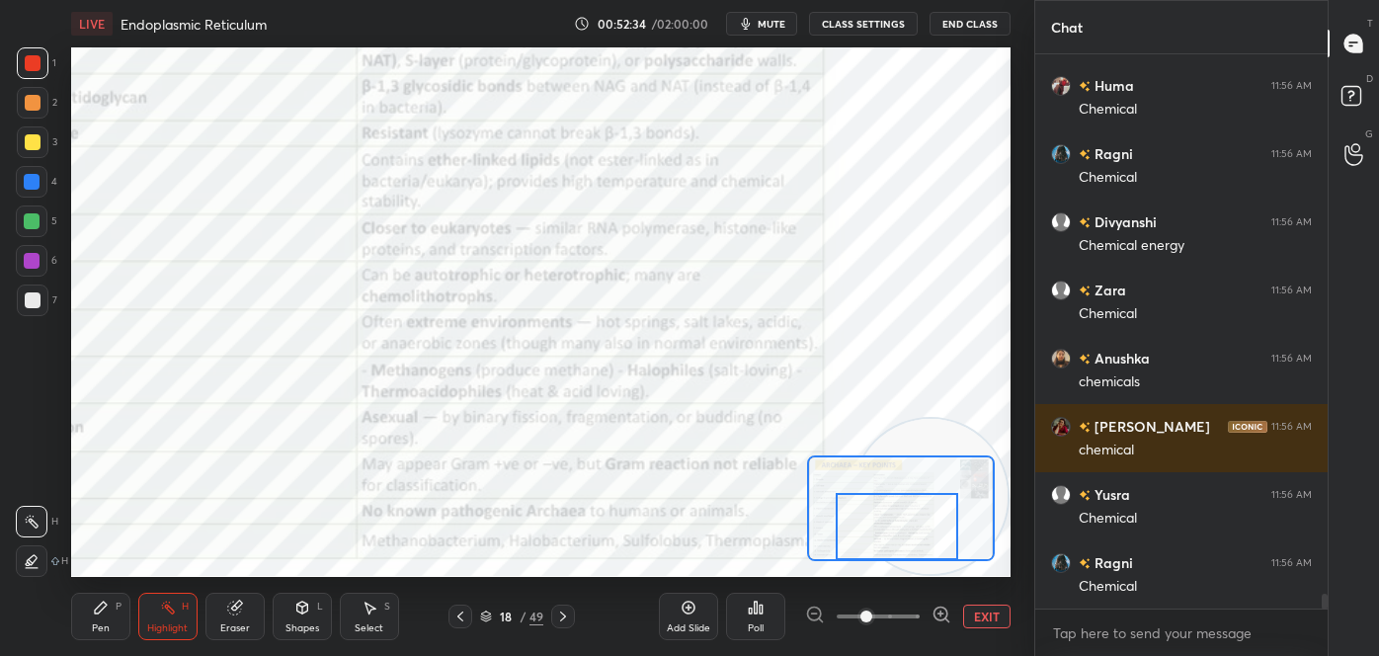
drag, startPoint x: 879, startPoint y: 527, endPoint x: 903, endPoint y: 530, distance: 23.9
click at [903, 530] on div at bounding box center [897, 527] width 122 height 68
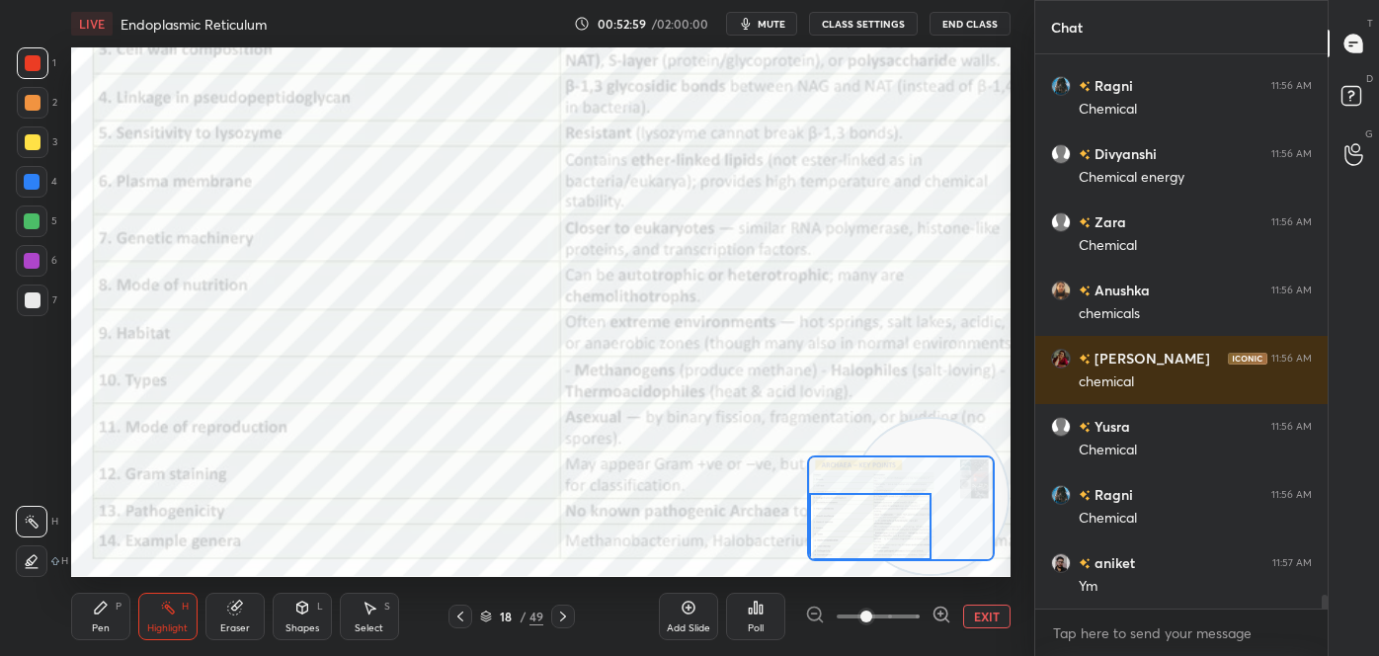
drag, startPoint x: 866, startPoint y: 530, endPoint x: 811, endPoint y: 535, distance: 55.5
click at [812, 535] on div at bounding box center [870, 527] width 122 height 68
click at [104, 616] on div "Pen P" at bounding box center [100, 616] width 59 height 47
click at [23, 499] on div "X" at bounding box center [37, 518] width 42 height 40
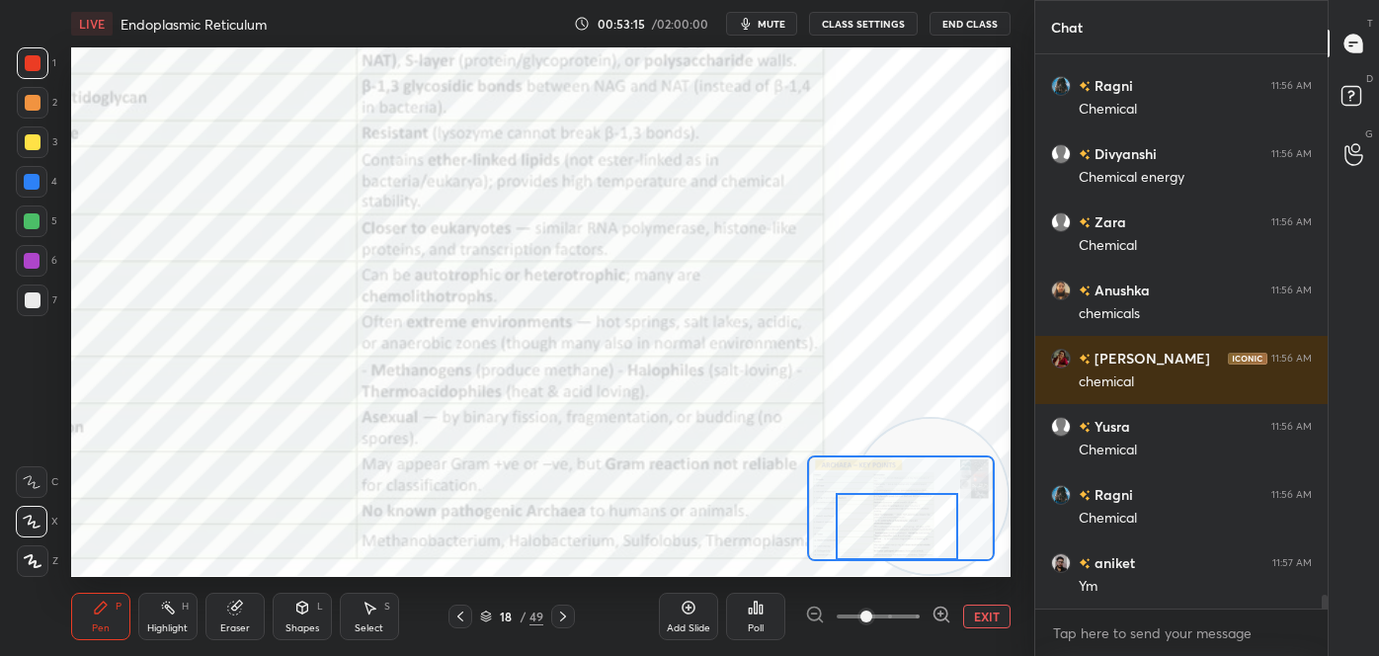
drag, startPoint x: 879, startPoint y: 535, endPoint x: 906, endPoint y: 537, distance: 26.7
click at [906, 537] on div at bounding box center [897, 527] width 122 height 68
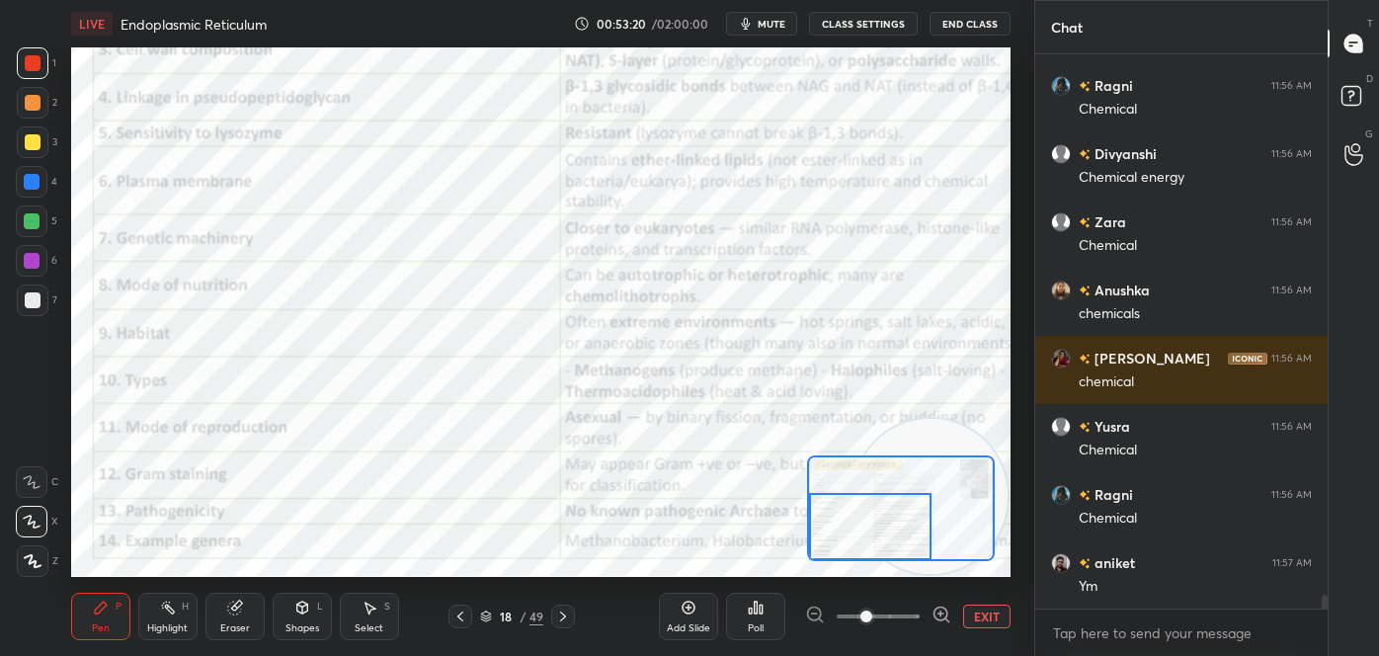
drag, startPoint x: 868, startPoint y: 528, endPoint x: 856, endPoint y: 516, distance: 17.5
click at [834, 527] on div at bounding box center [870, 527] width 122 height 68
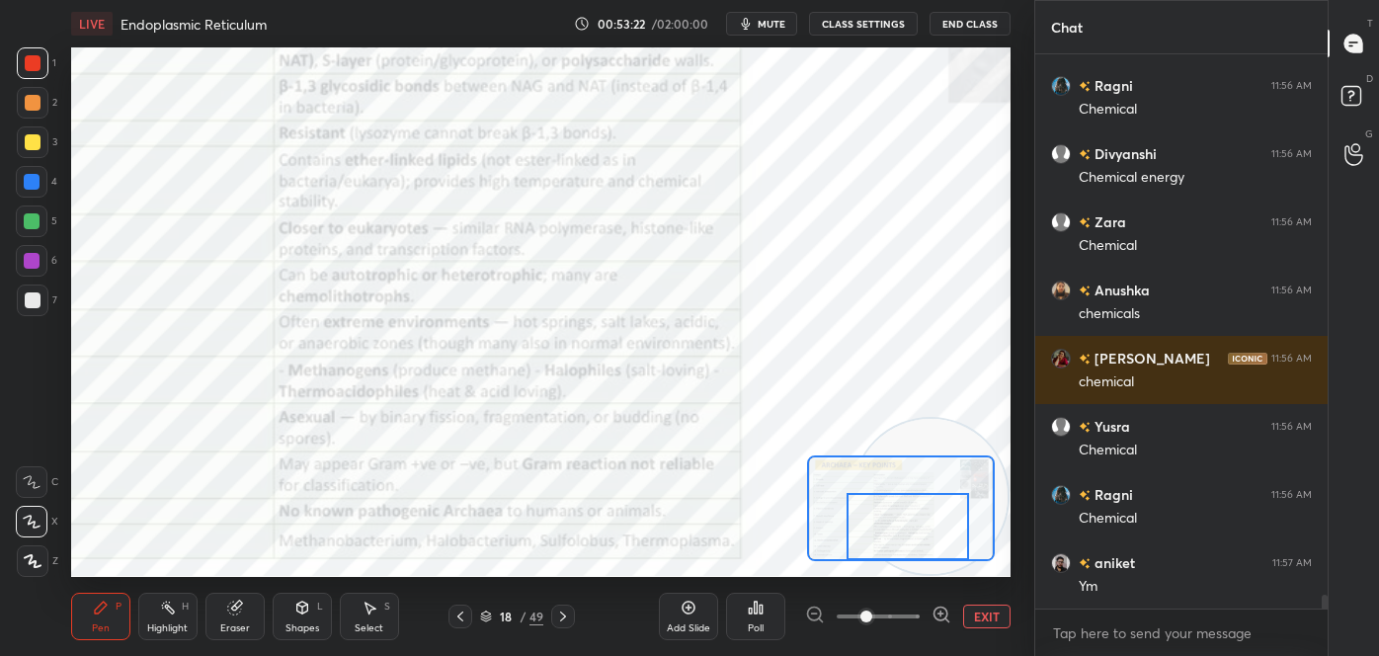
drag, startPoint x: 847, startPoint y: 520, endPoint x: 871, endPoint y: 520, distance: 23.7
click at [886, 523] on div at bounding box center [907, 527] width 122 height 68
click at [998, 613] on button "EXIT" at bounding box center [986, 616] width 47 height 24
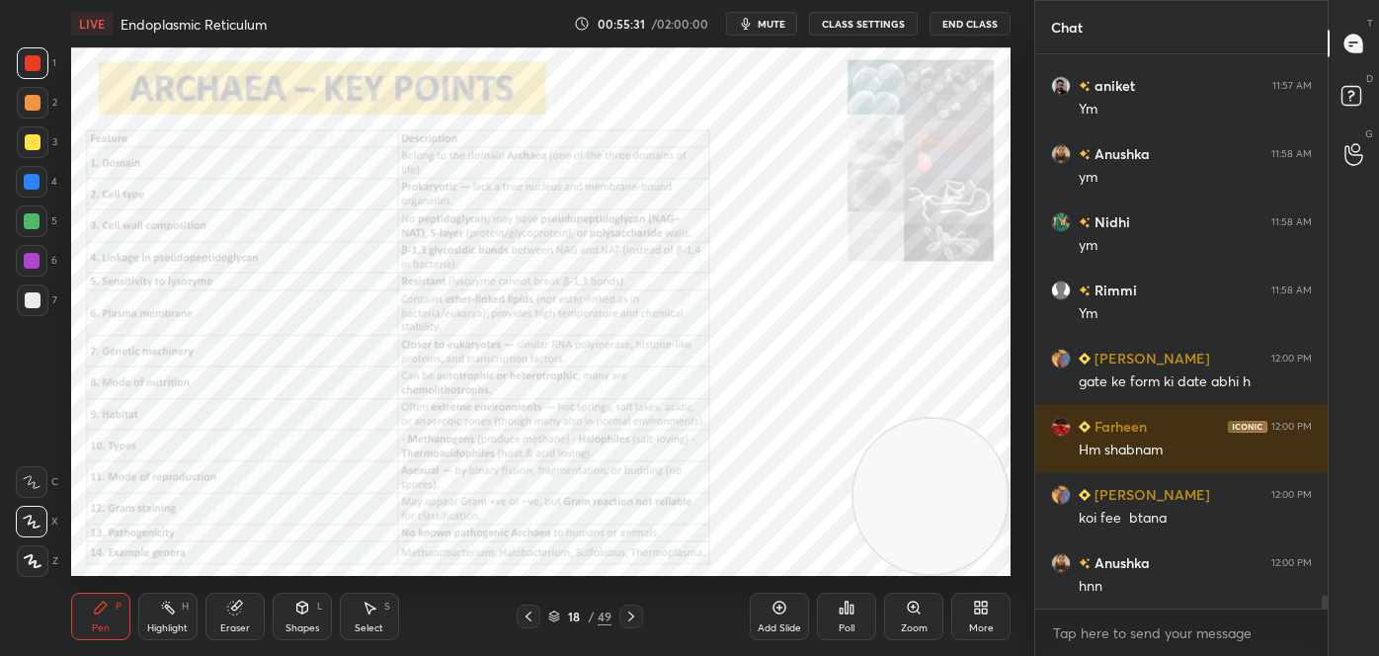
scroll to position [21449, 0]
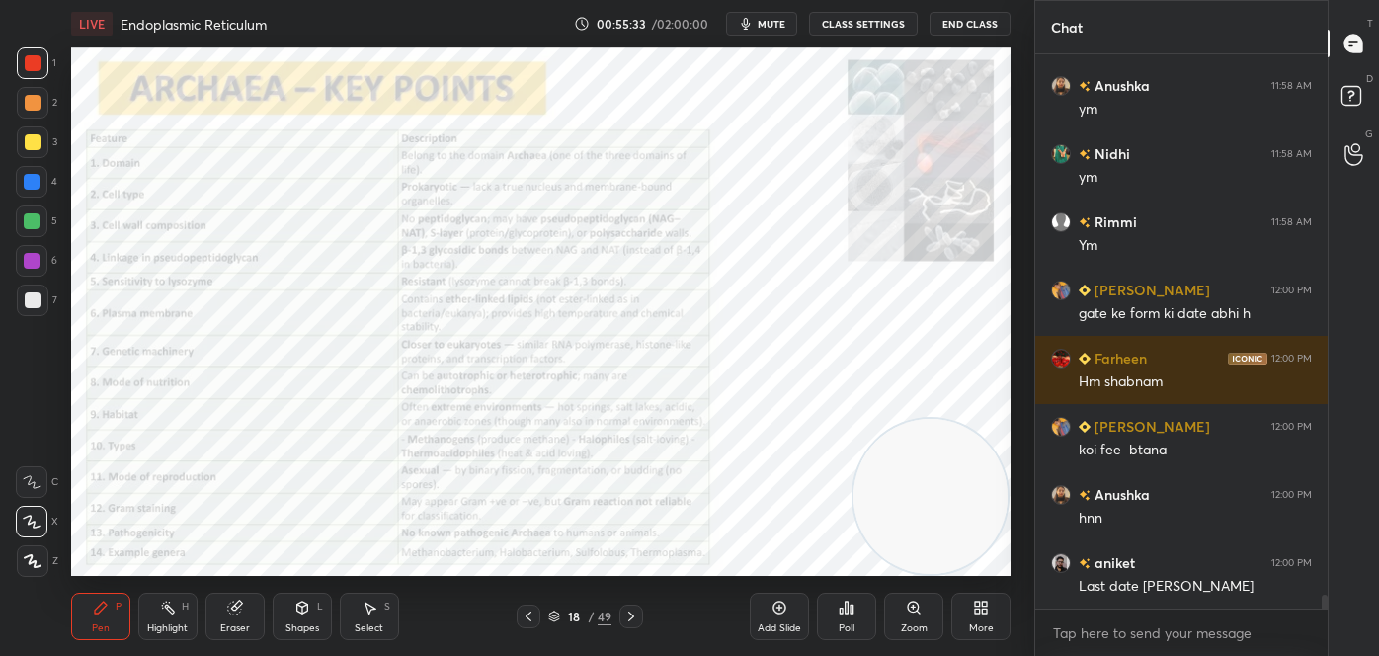
click at [227, 623] on div "Eraser" at bounding box center [235, 628] width 30 height 10
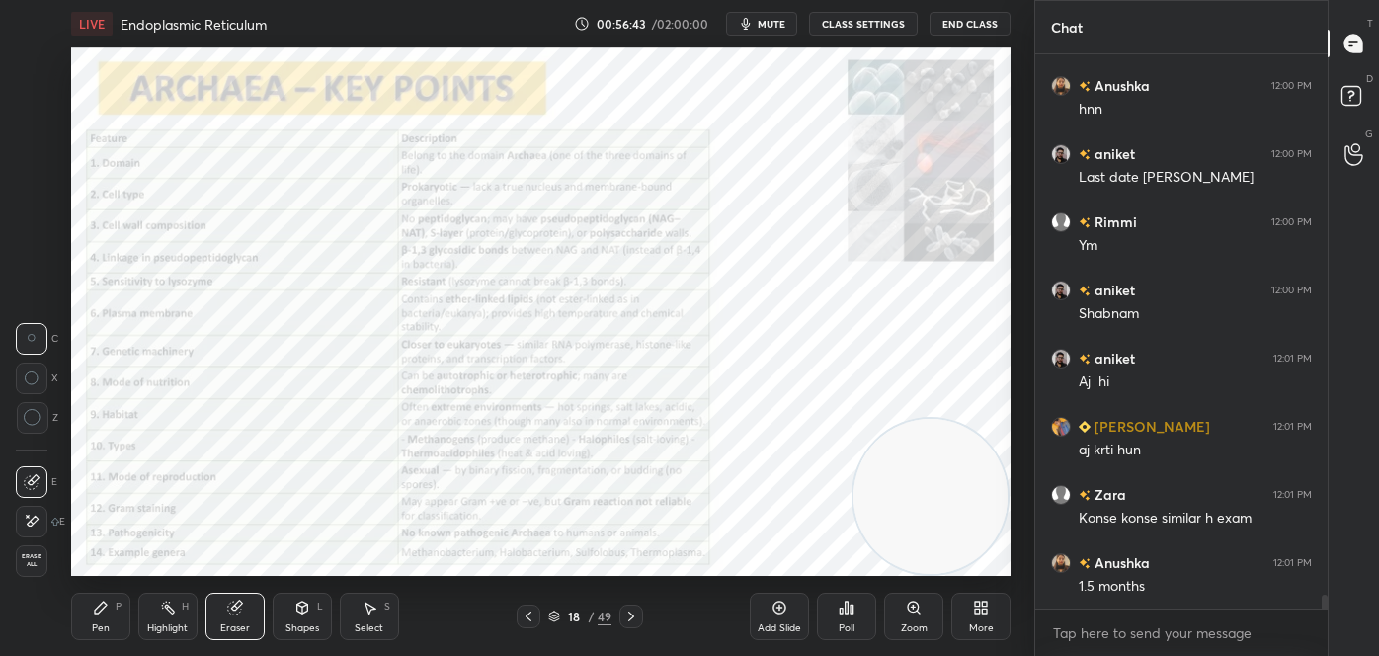
scroll to position [21926, 0]
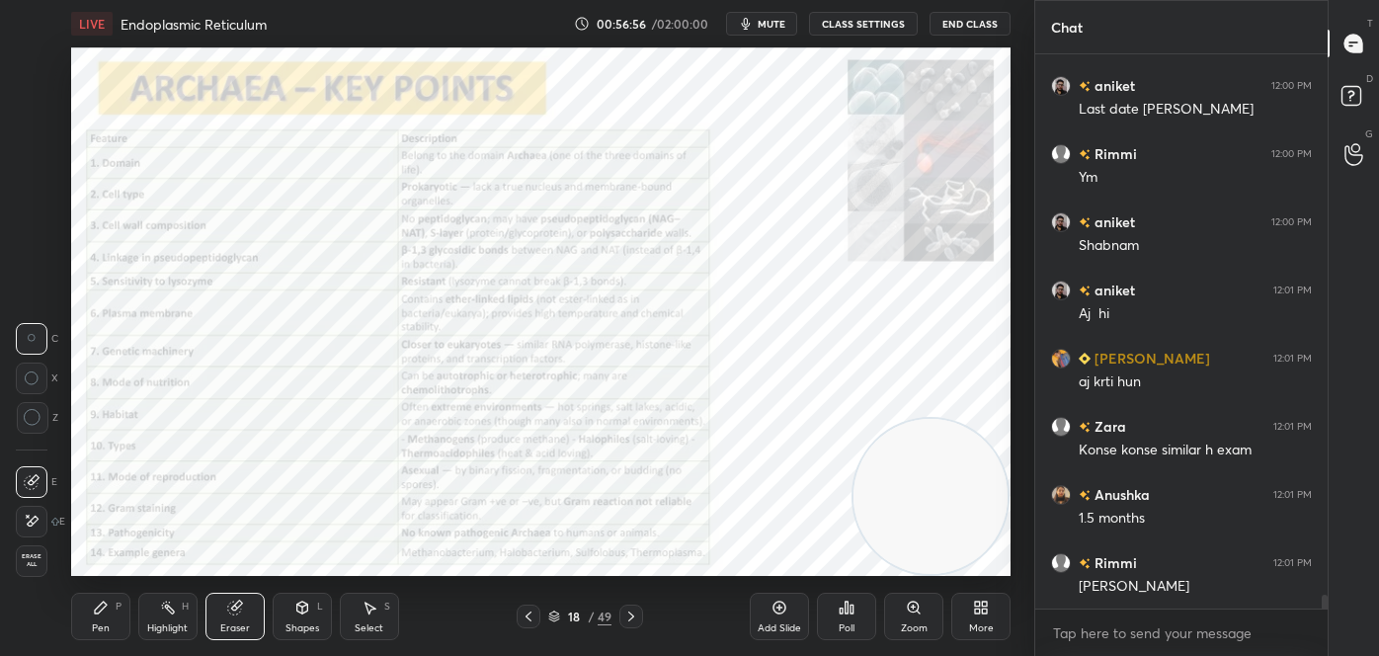
click at [632, 619] on icon at bounding box center [631, 616] width 16 height 16
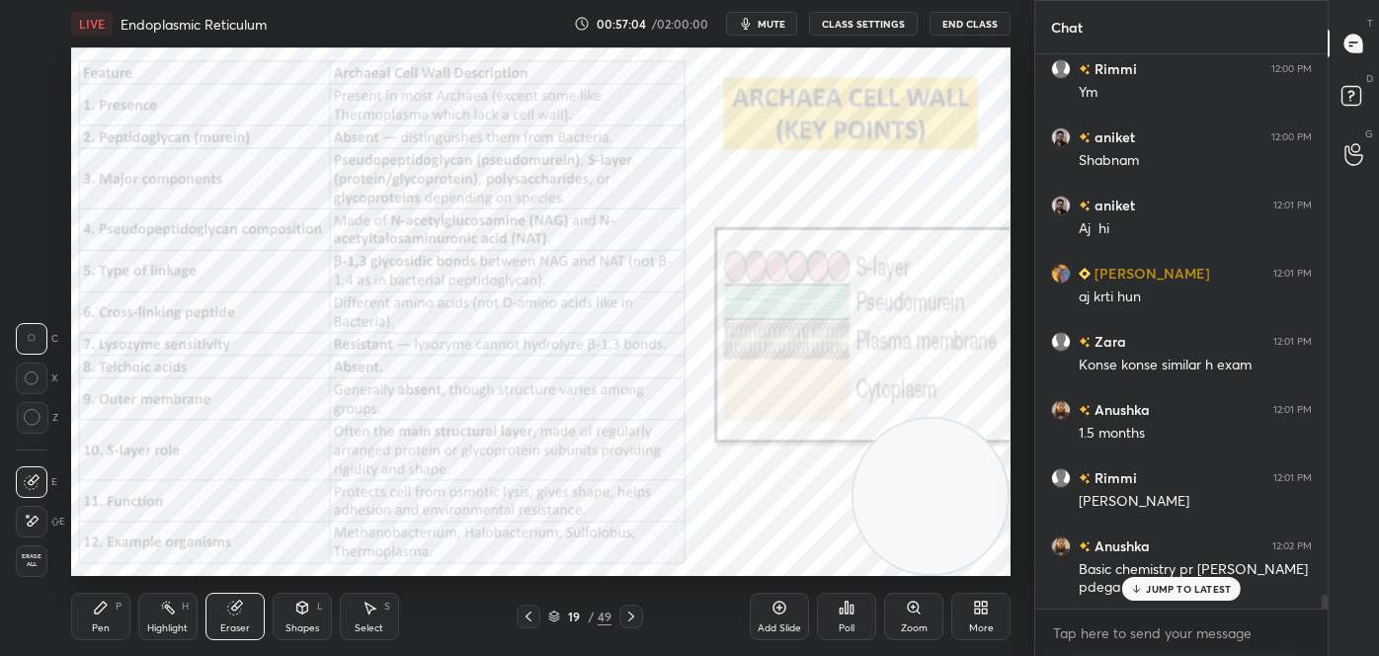
scroll to position [22079, 0]
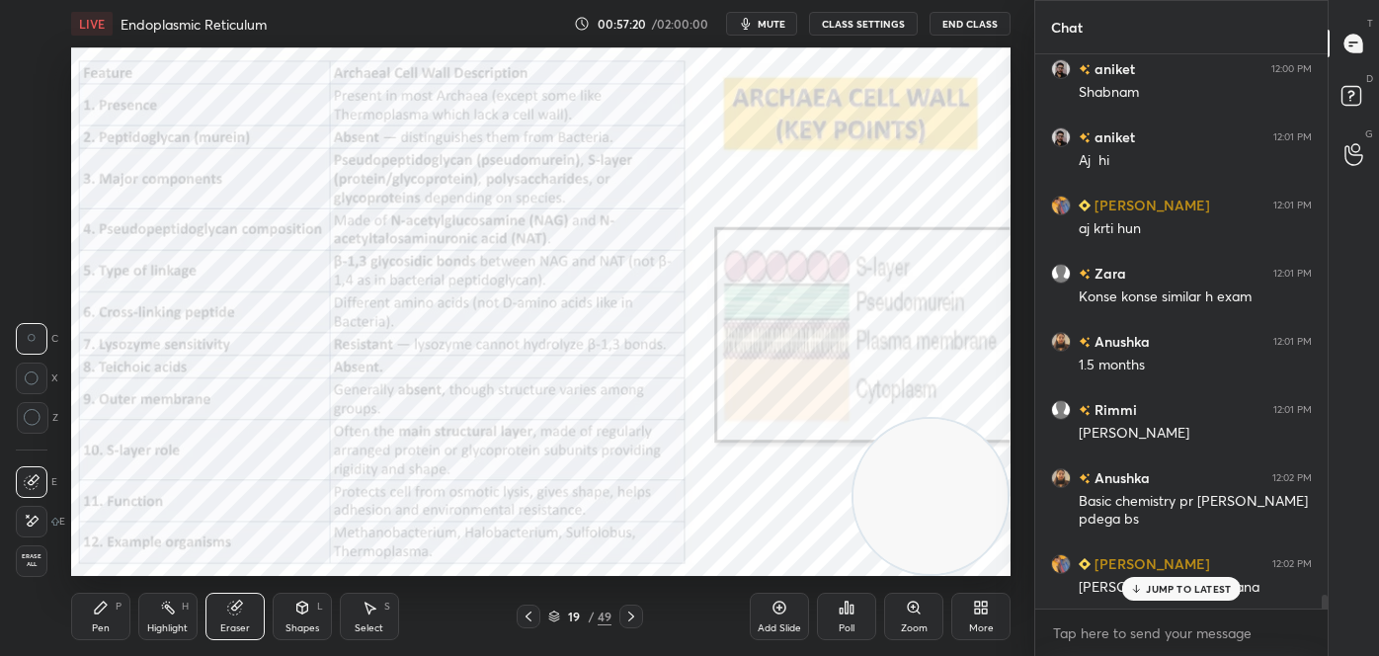
click at [150, 617] on div "Highlight H" at bounding box center [167, 616] width 59 height 47
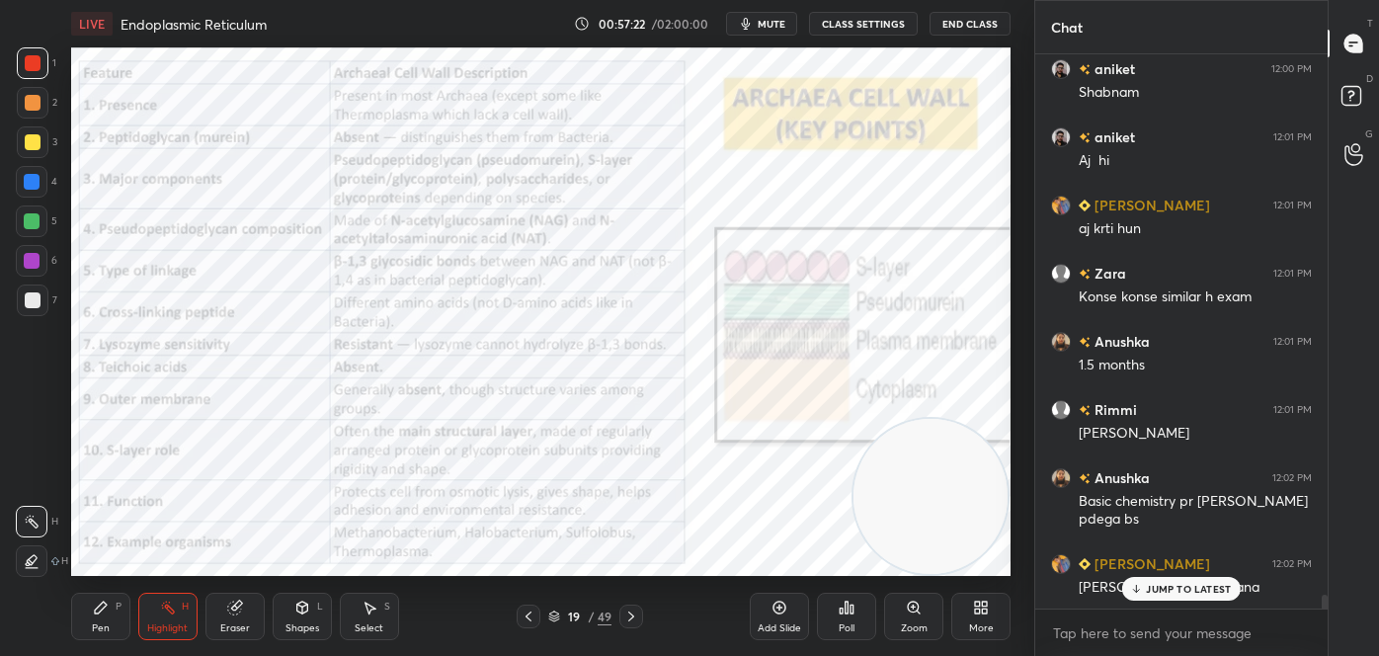
scroll to position [22148, 0]
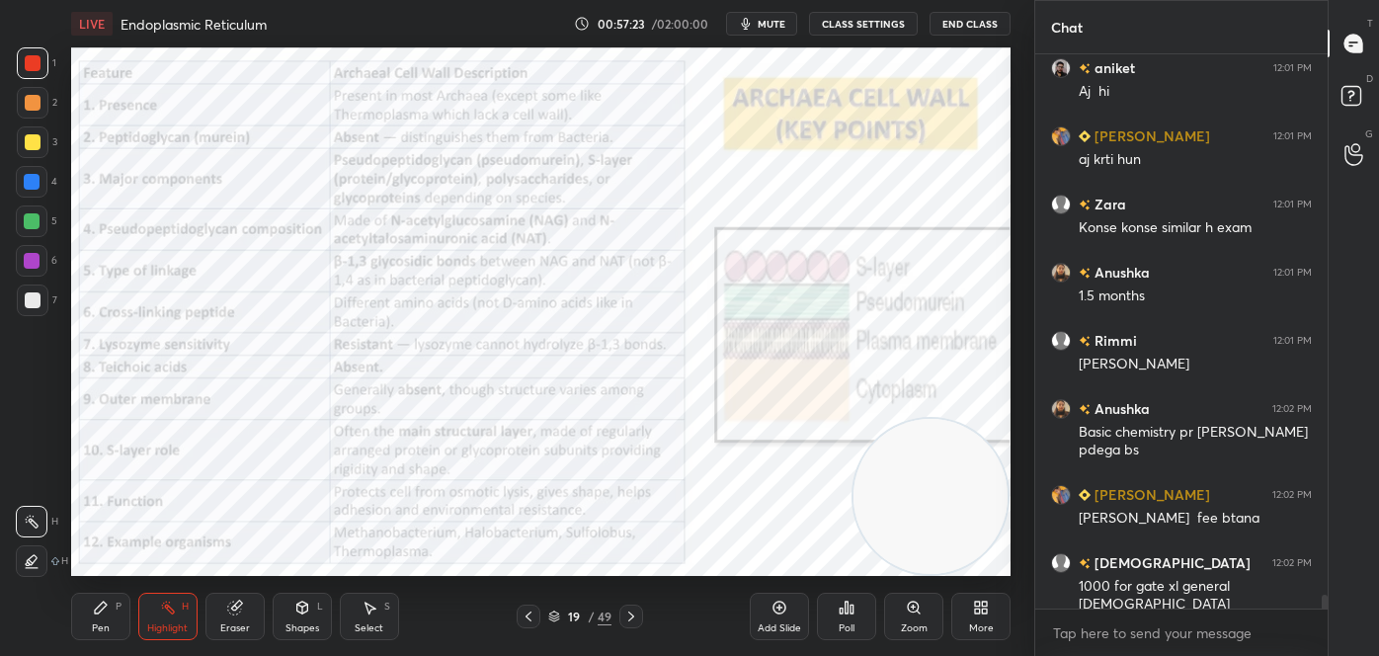
click at [536, 614] on div at bounding box center [529, 616] width 24 height 24
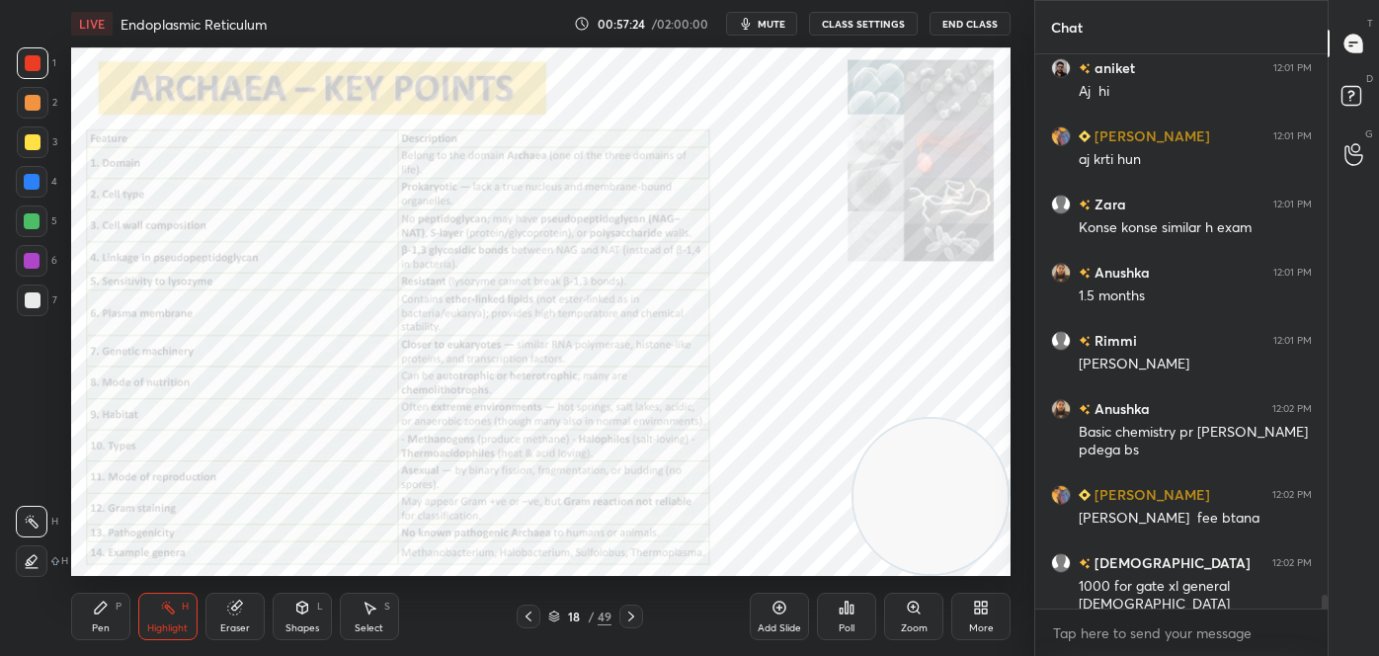
click at [638, 619] on icon at bounding box center [631, 616] width 16 height 16
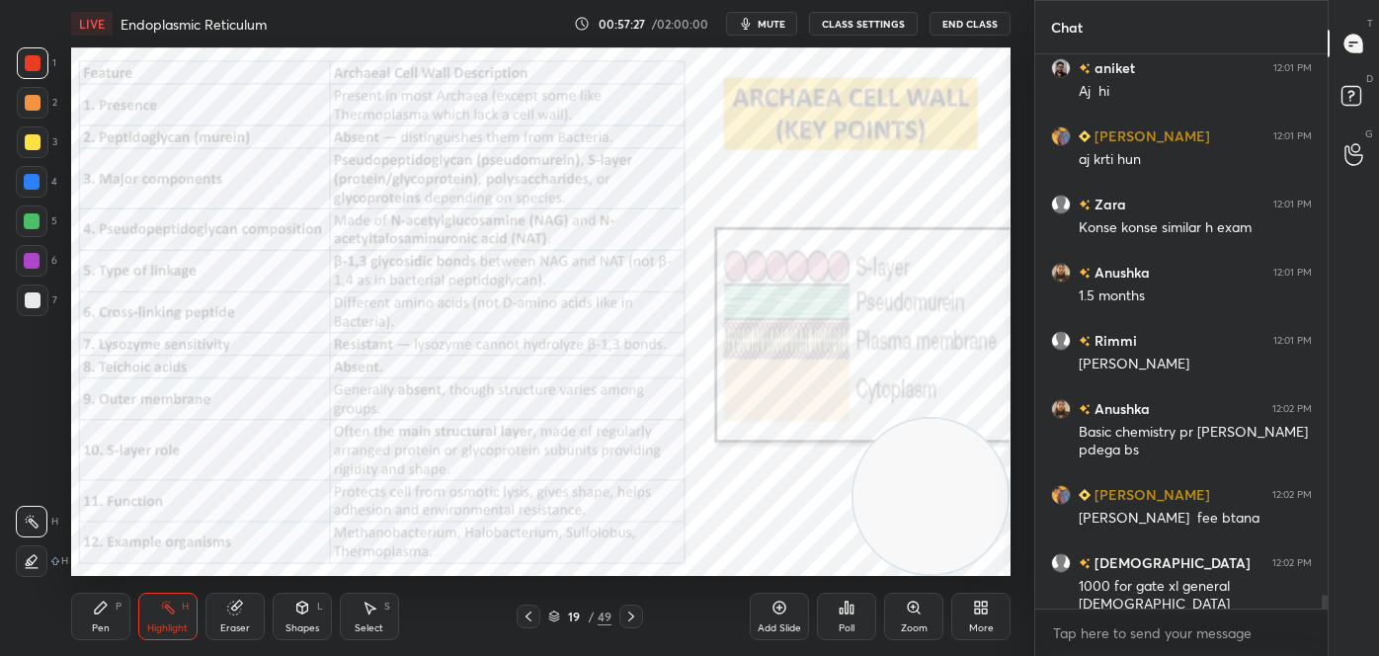
scroll to position [22216, 0]
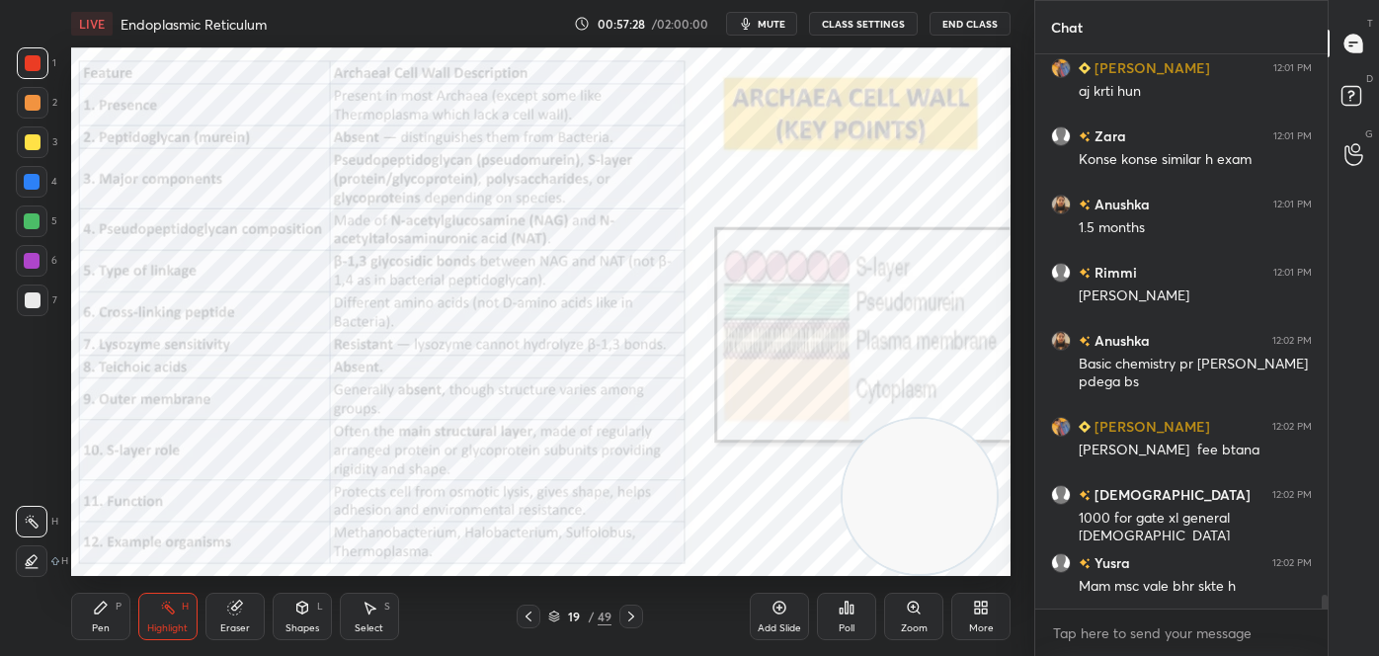
drag, startPoint x: 913, startPoint y: 527, endPoint x: 914, endPoint y: 567, distance: 39.5
click at [914, 567] on div "LIVE Endoplasmic Reticulum 00:57:28 / 02:00:00 mute CLASS SETTINGS End Class Se…" at bounding box center [540, 328] width 955 height 656
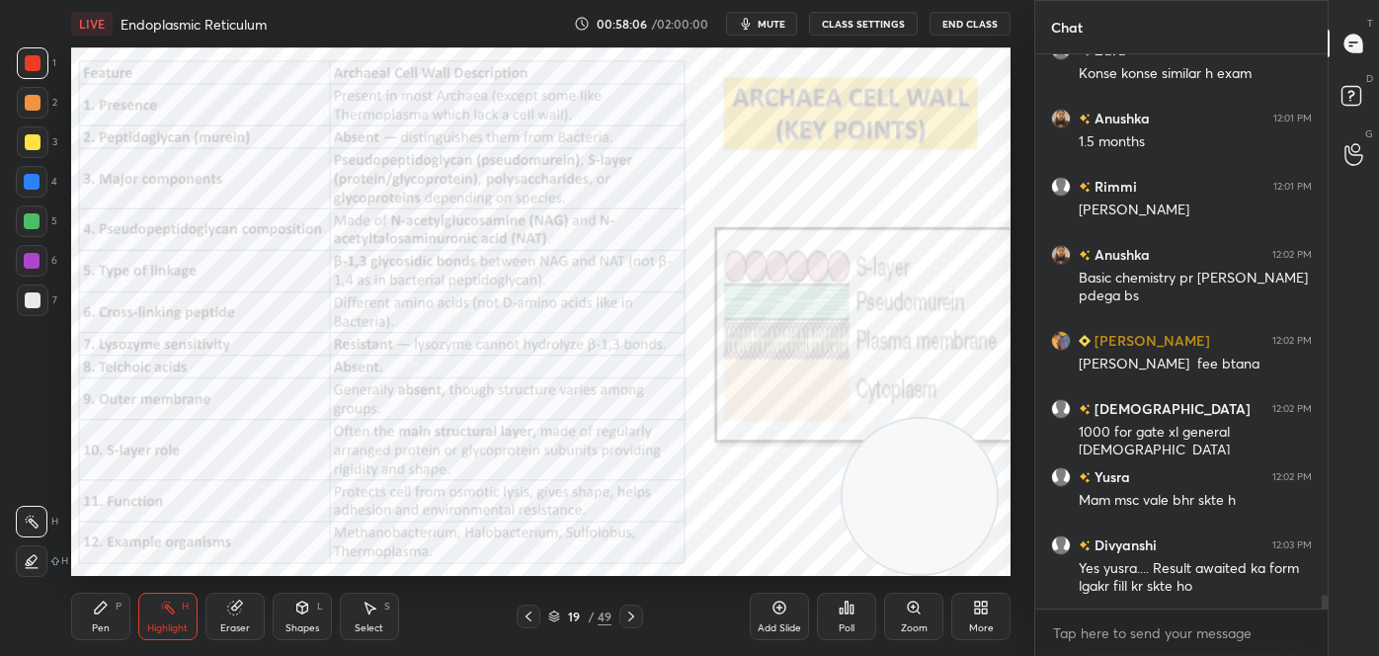
click at [93, 616] on div "Pen P" at bounding box center [100, 616] width 59 height 47
click at [34, 482] on icon at bounding box center [32, 482] width 18 height 14
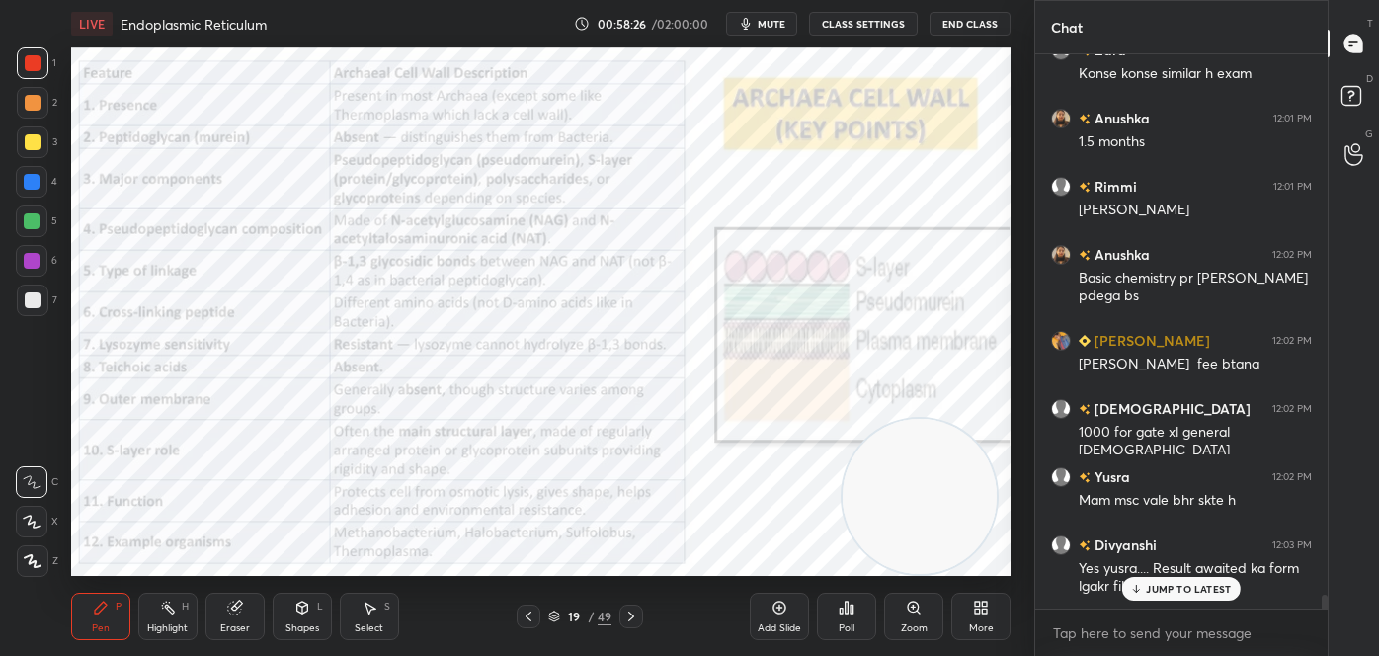
scroll to position [22369, 0]
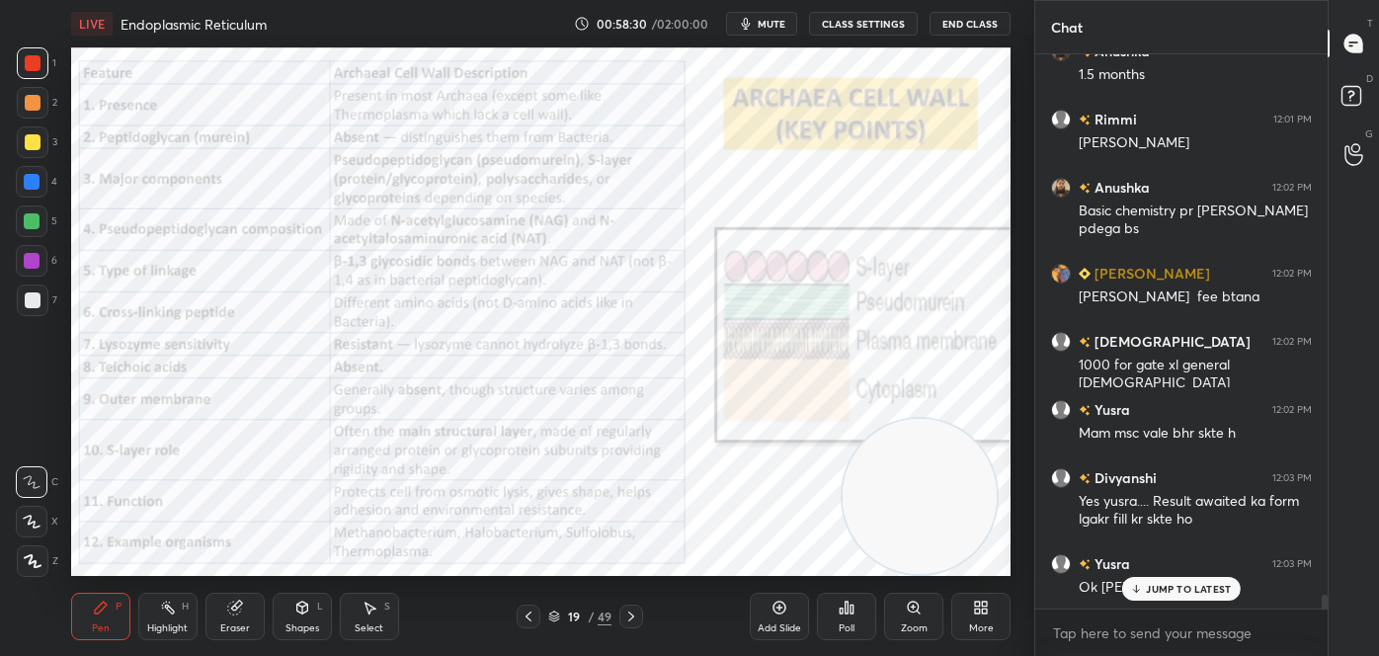
click at [177, 602] on div "Highlight H" at bounding box center [167, 616] width 59 height 47
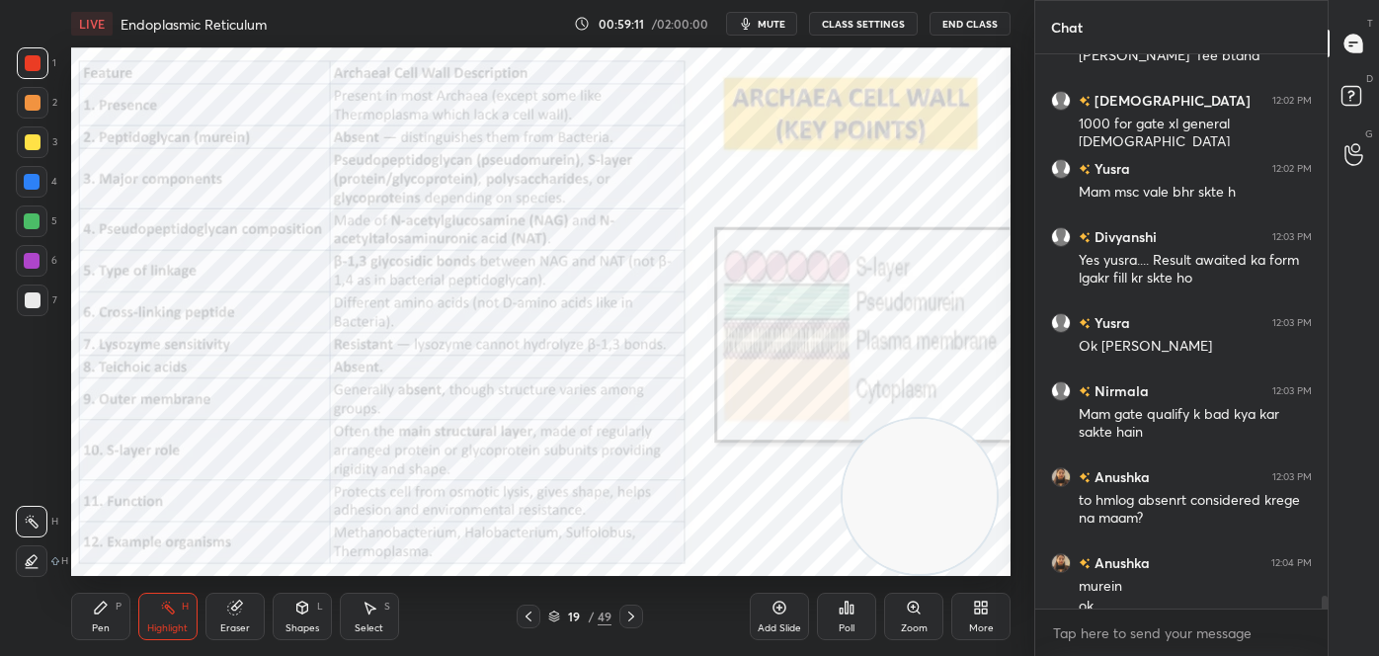
scroll to position [22630, 0]
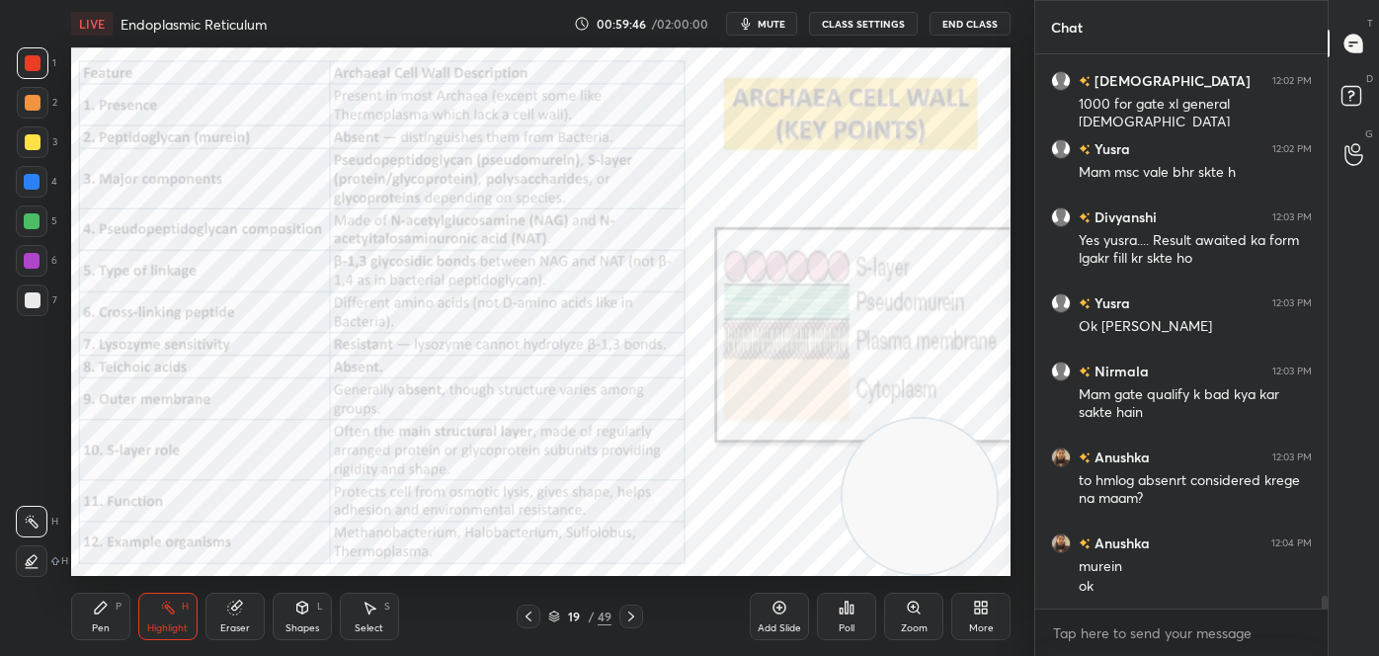
click at [525, 611] on icon at bounding box center [529, 616] width 16 height 16
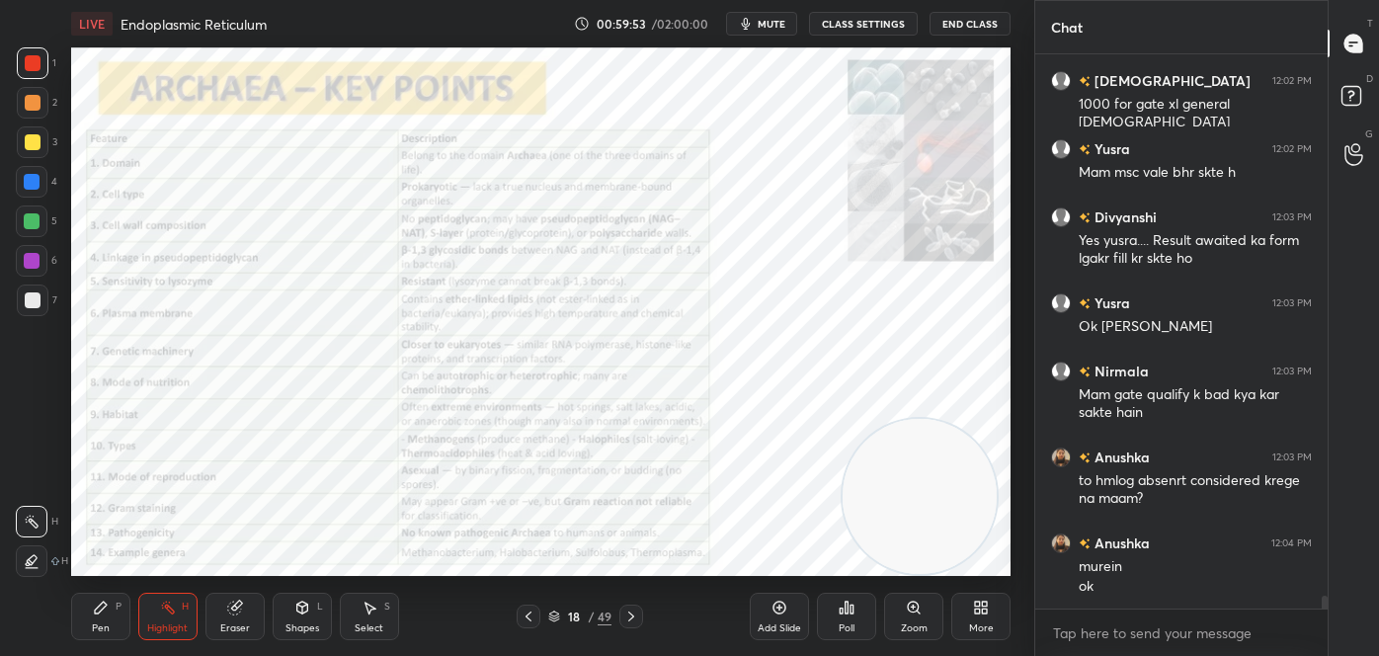
click at [632, 611] on icon at bounding box center [631, 616] width 16 height 16
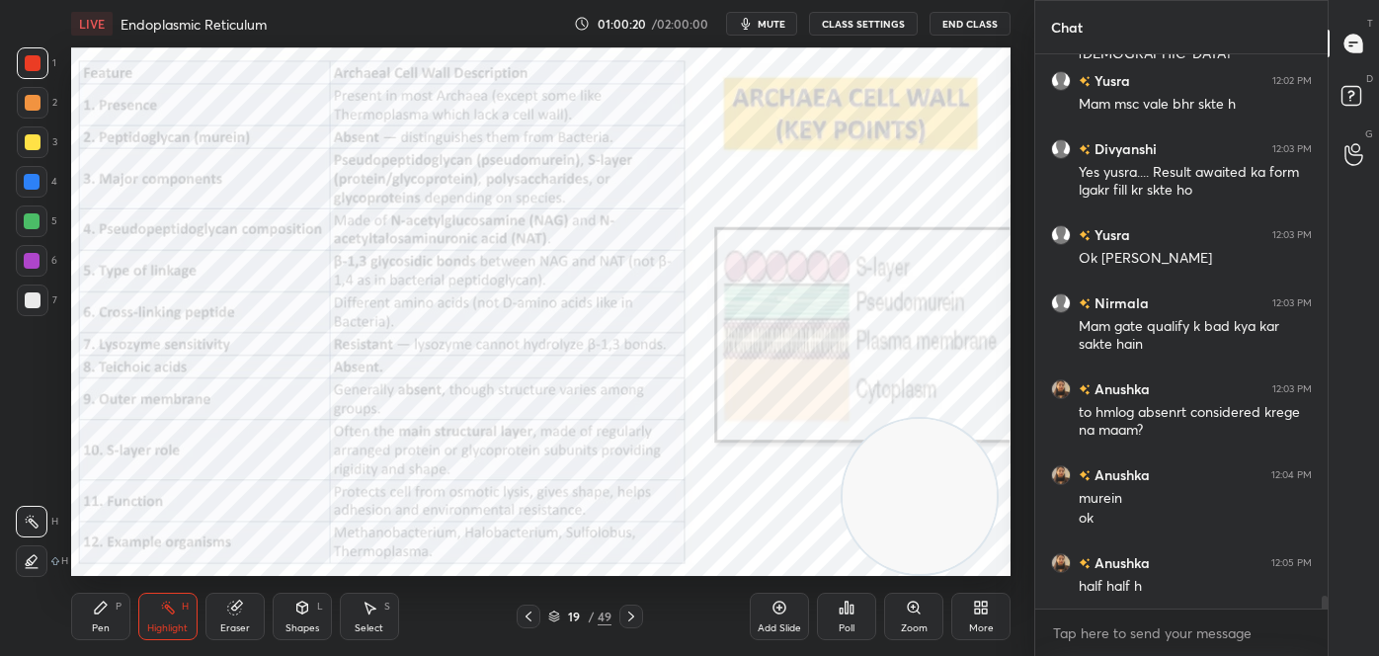
scroll to position [22746, 0]
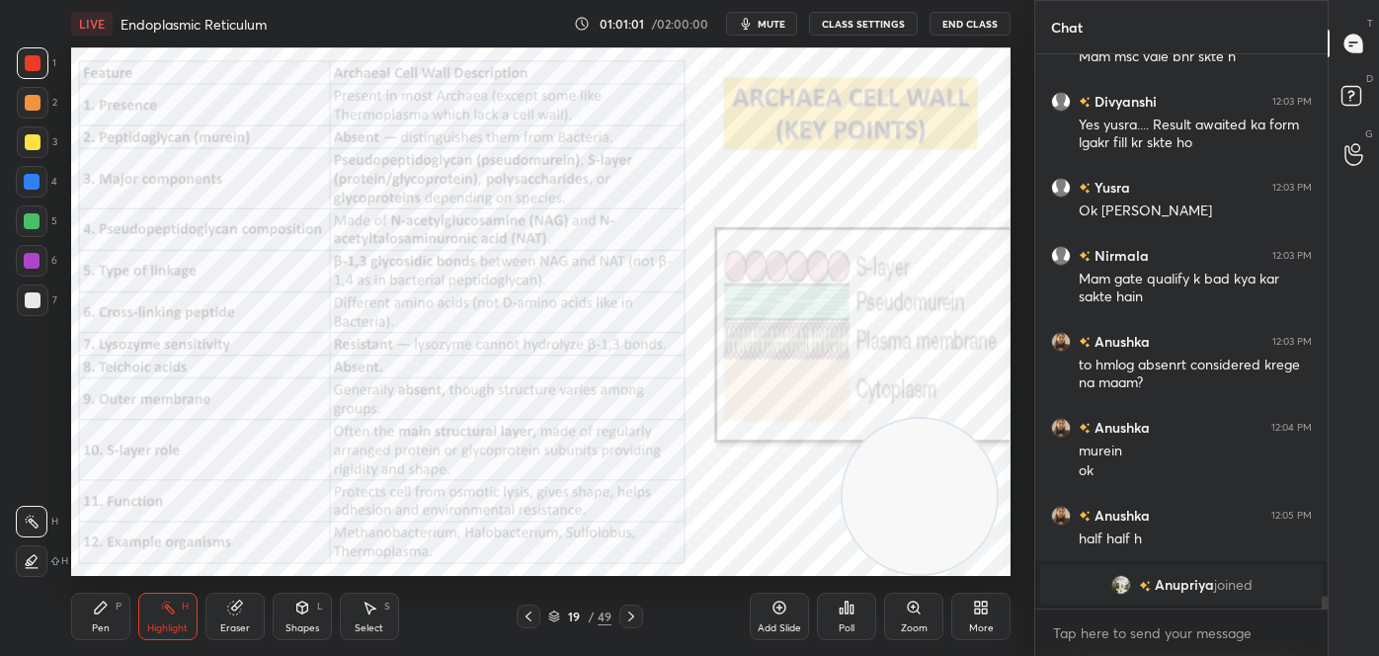
click at [519, 610] on div at bounding box center [529, 616] width 24 height 24
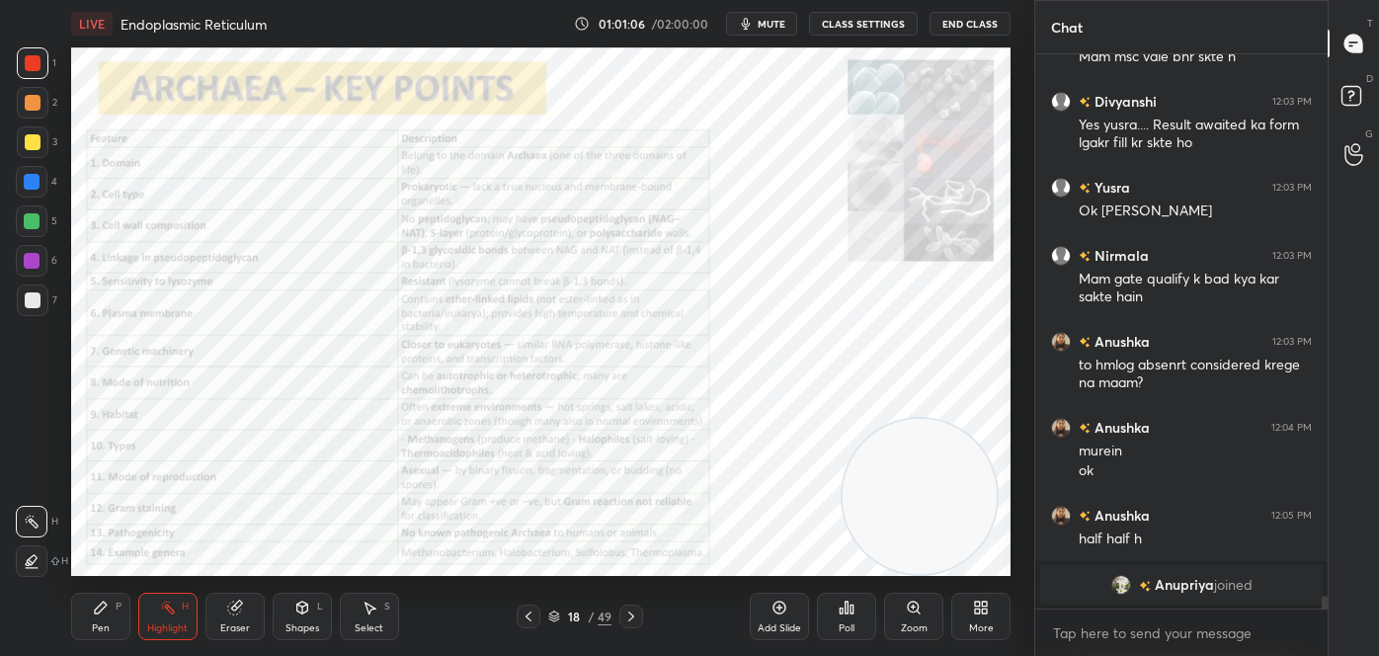
click at [635, 616] on icon at bounding box center [631, 616] width 16 height 16
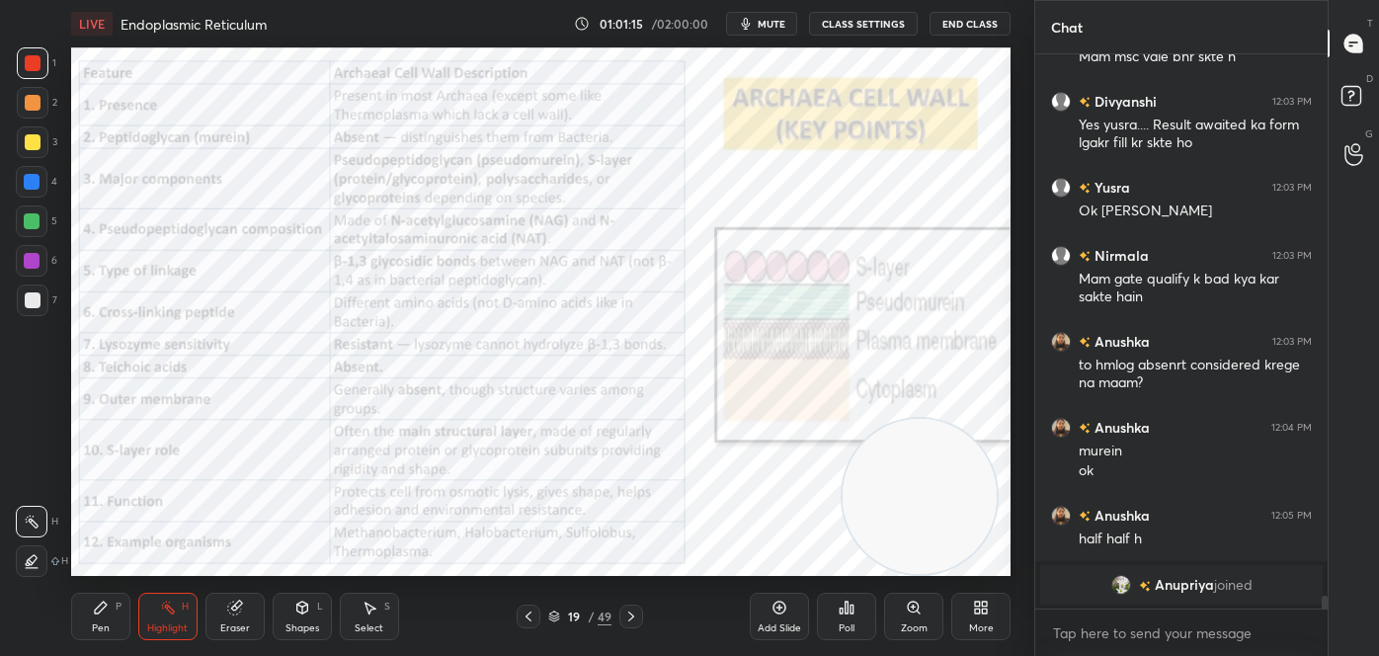
scroll to position [22769, 0]
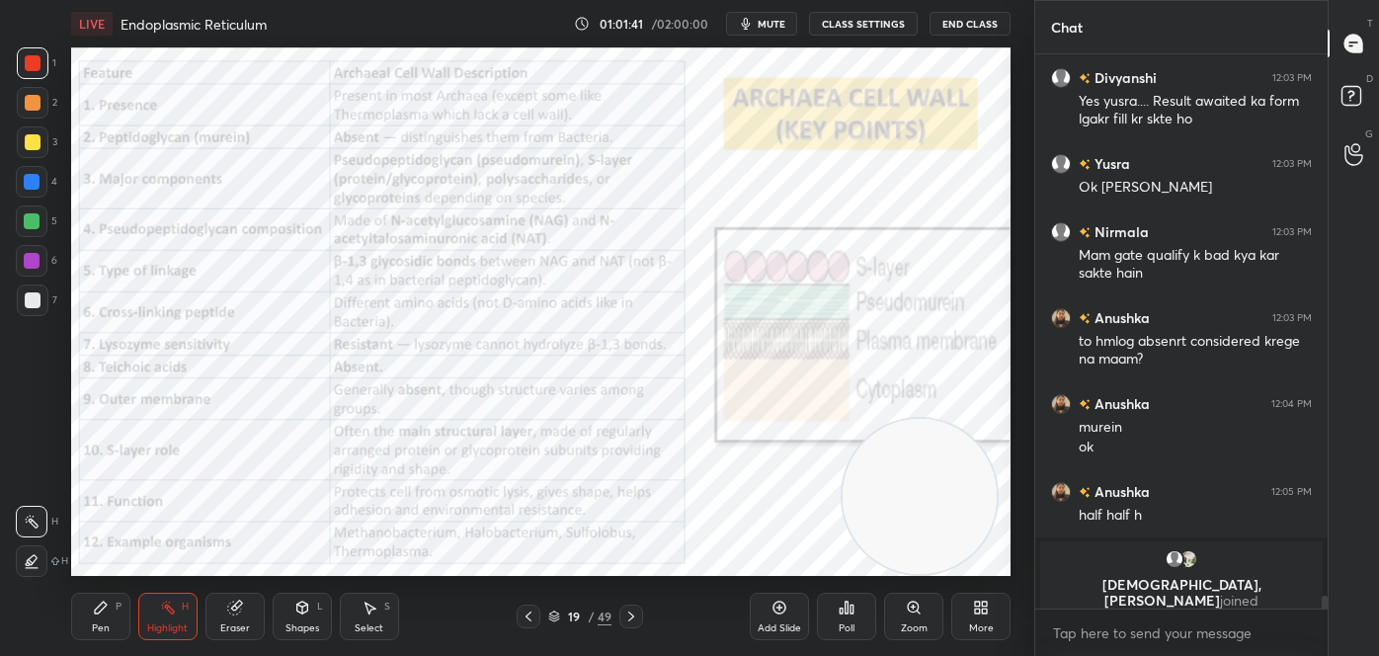
click at [531, 615] on icon at bounding box center [529, 616] width 16 height 16
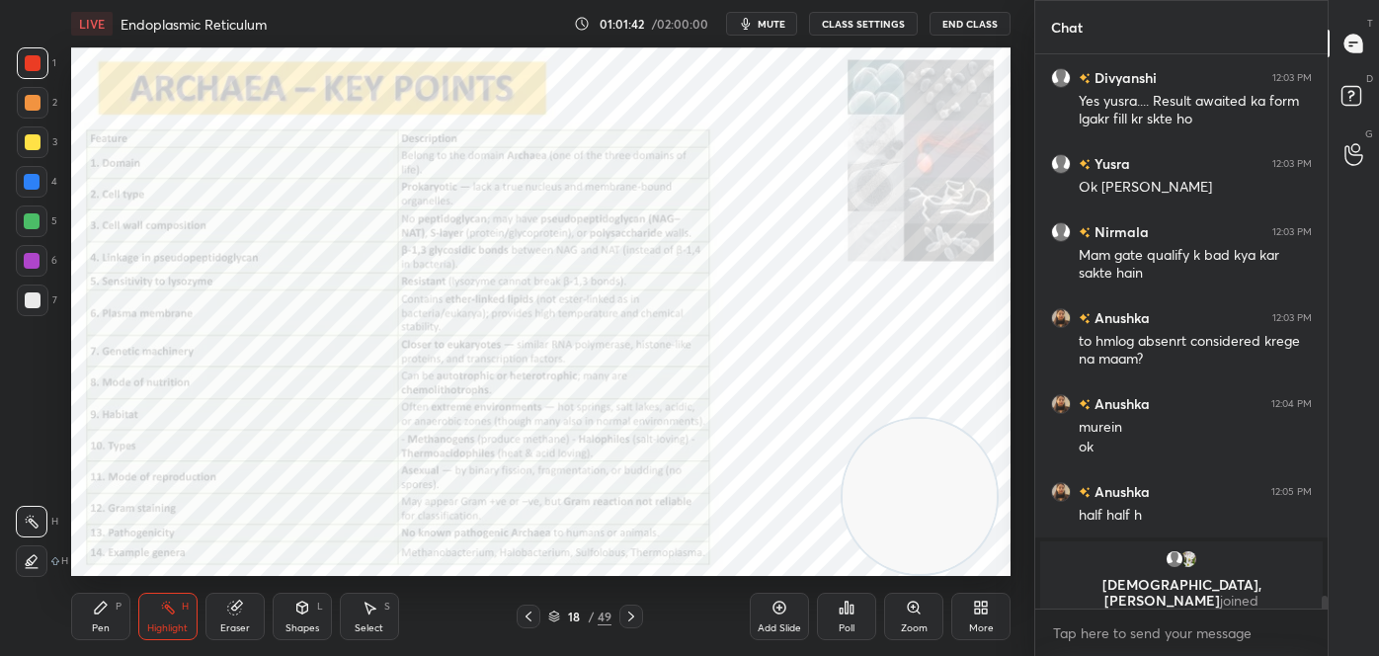
click at [632, 612] on icon at bounding box center [631, 616] width 16 height 16
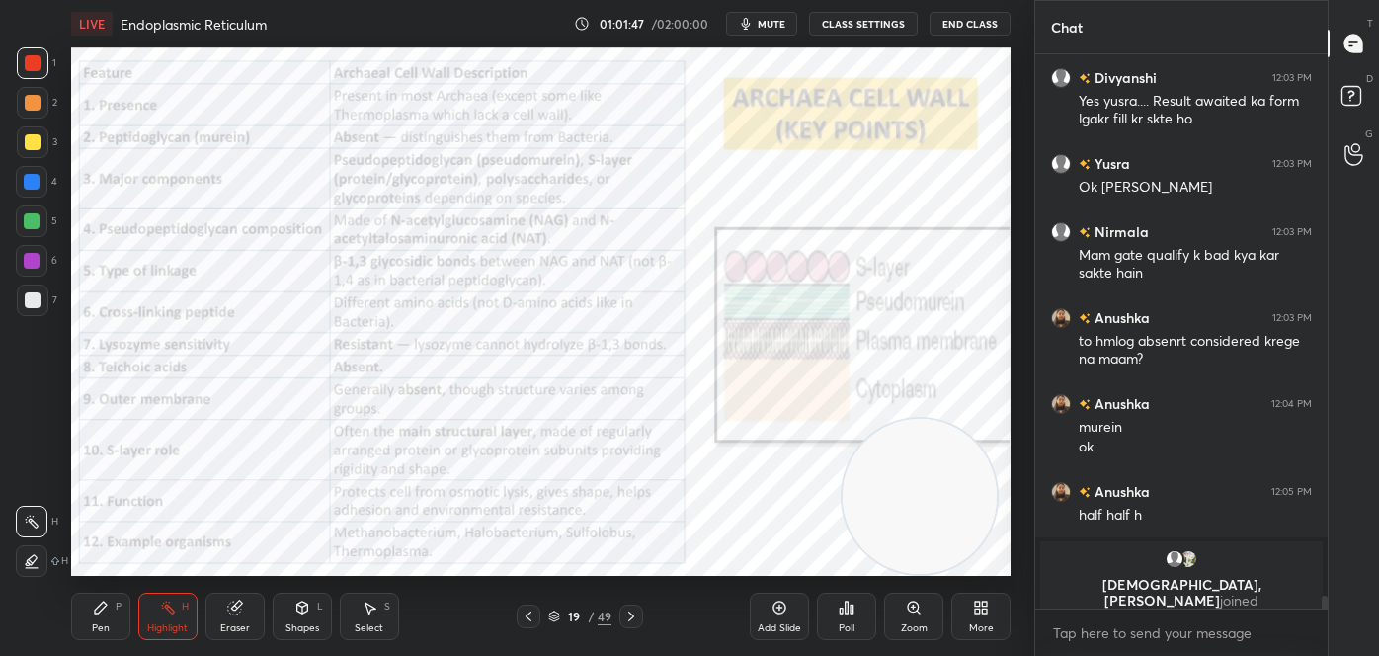
click at [633, 612] on icon at bounding box center [631, 616] width 16 height 16
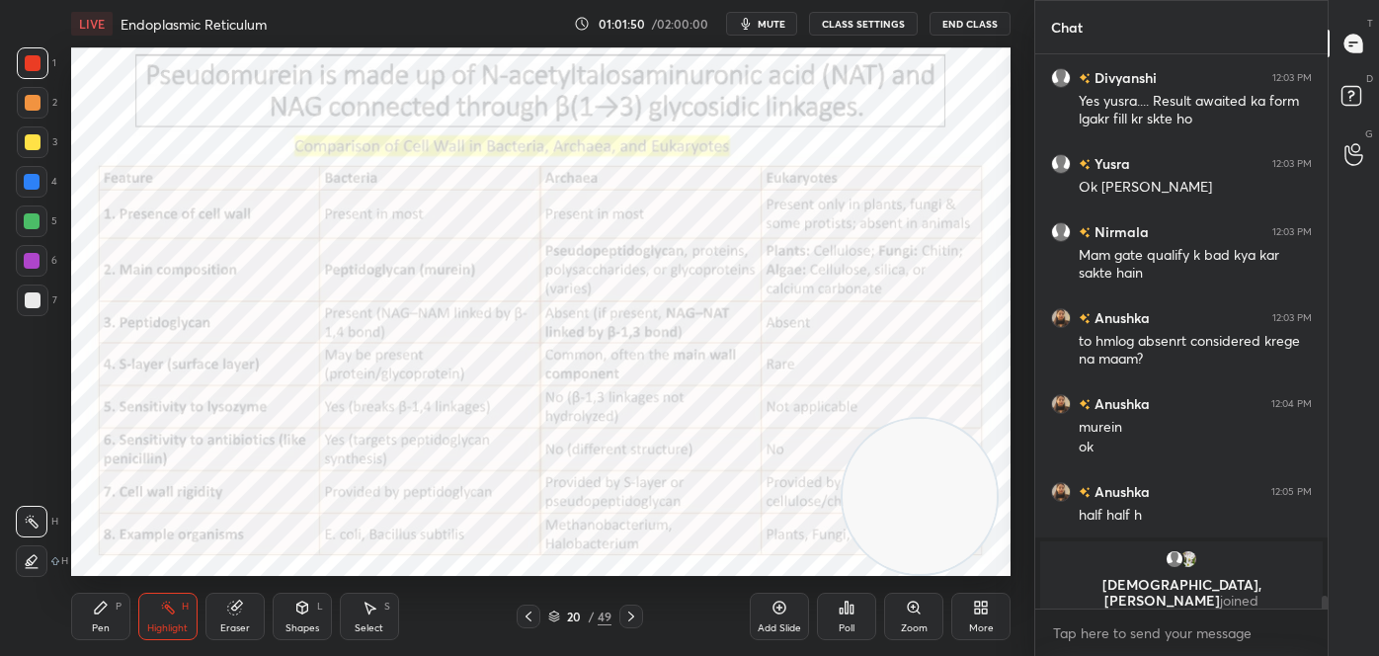
click at [524, 614] on icon at bounding box center [529, 616] width 16 height 16
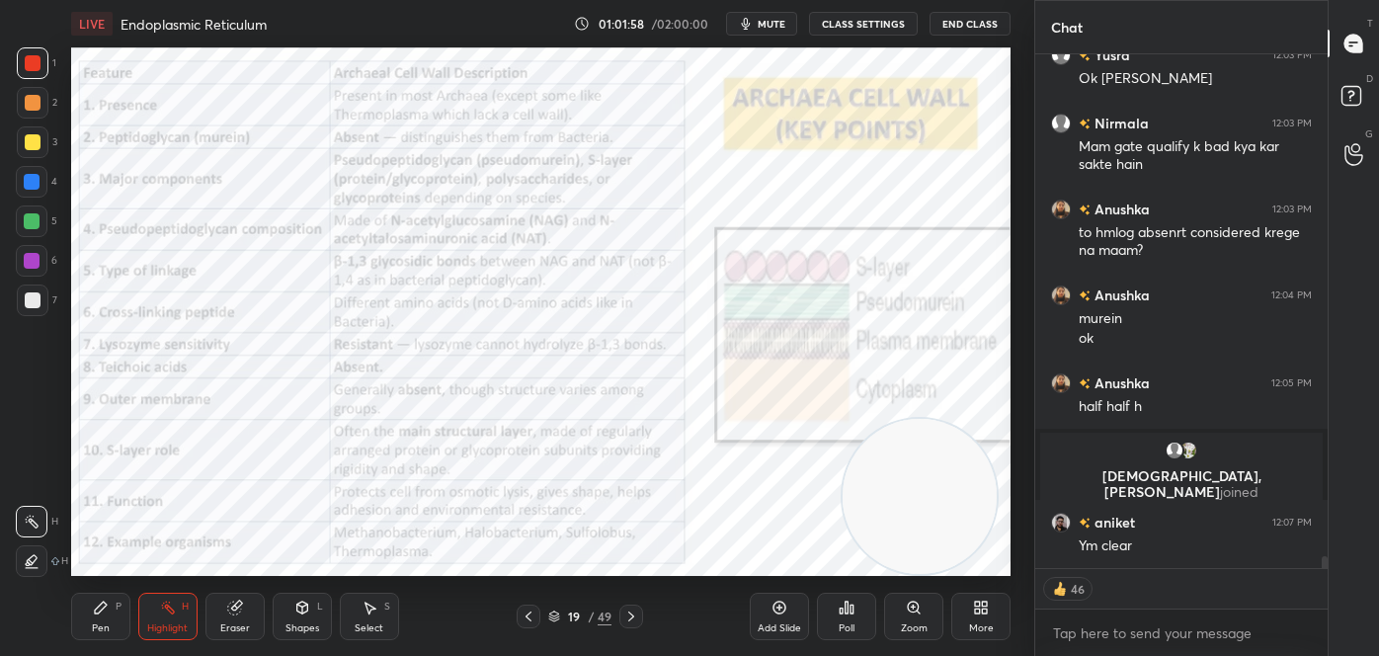
scroll to position [22049, 0]
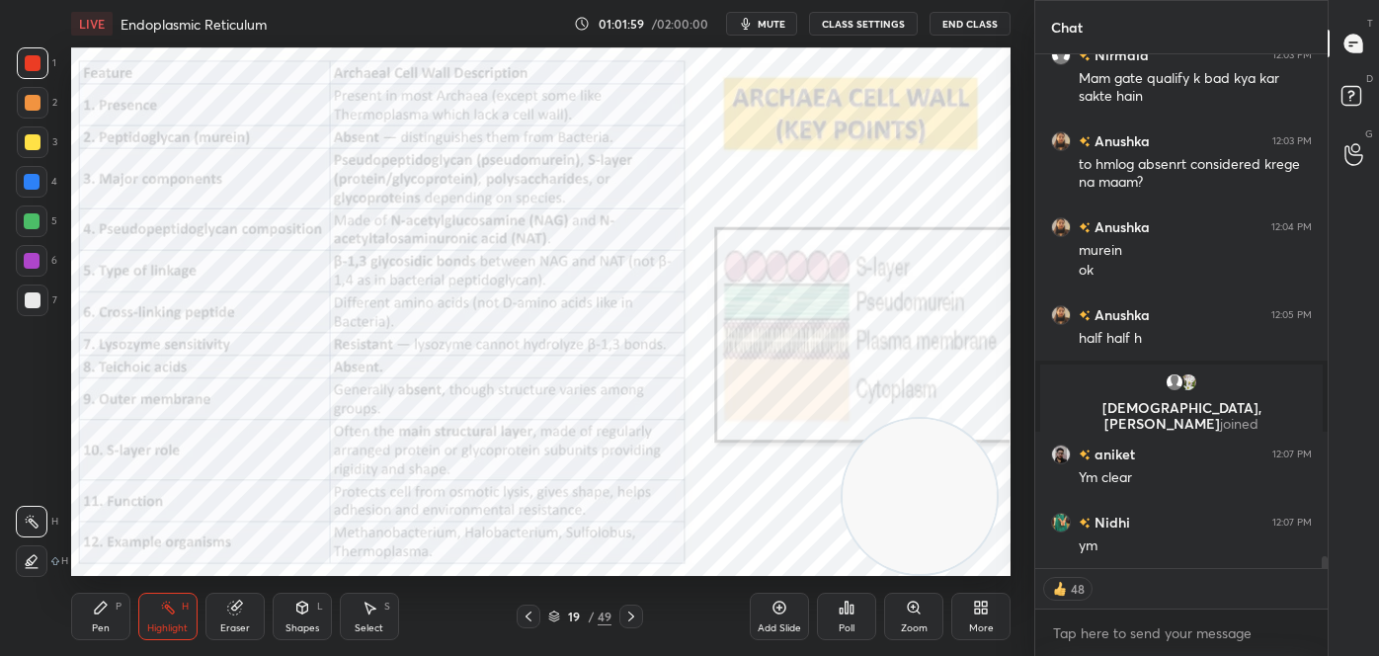
click at [553, 620] on icon at bounding box center [554, 619] width 10 height 3
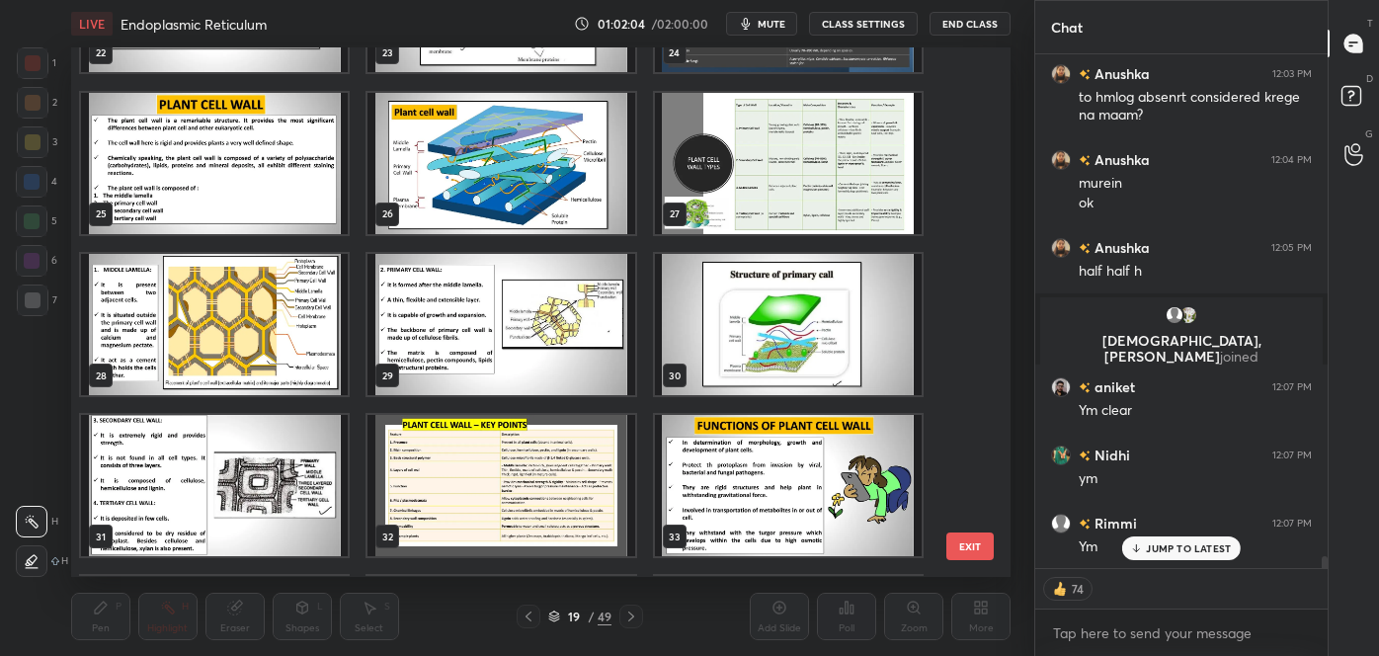
scroll to position [1243, 0]
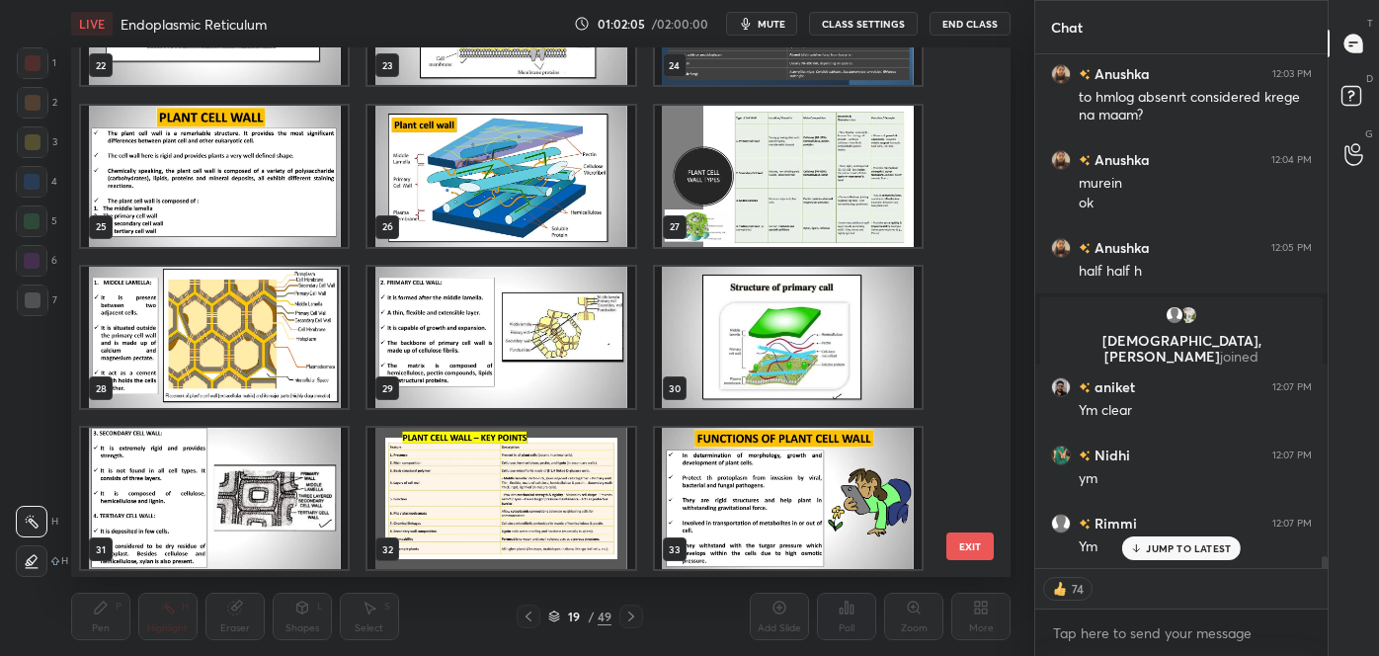
click at [862, 443] on img "grid" at bounding box center [788, 499] width 267 height 141
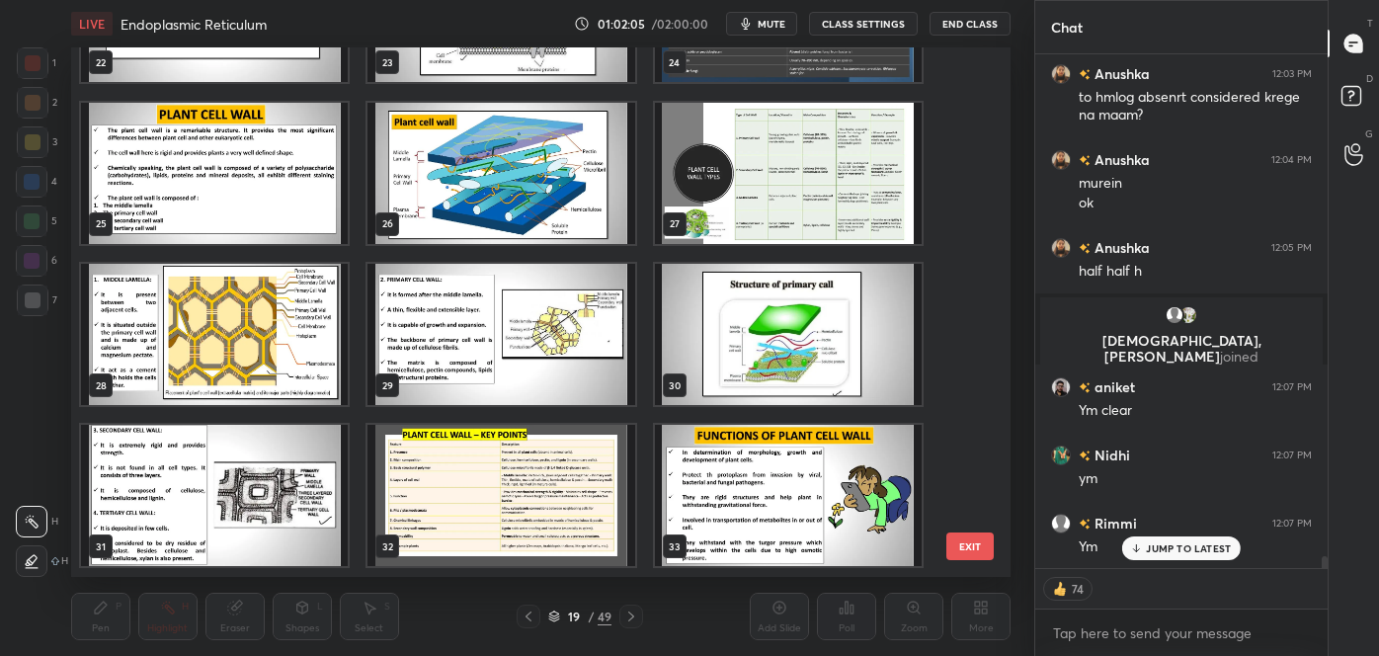
click at [863, 444] on div "19 20 21 22 23 24 25 26 27 28 29 30 31 32 33" at bounding box center [523, 311] width 905 height 528
click at [863, 444] on img "grid" at bounding box center [788, 496] width 267 height 141
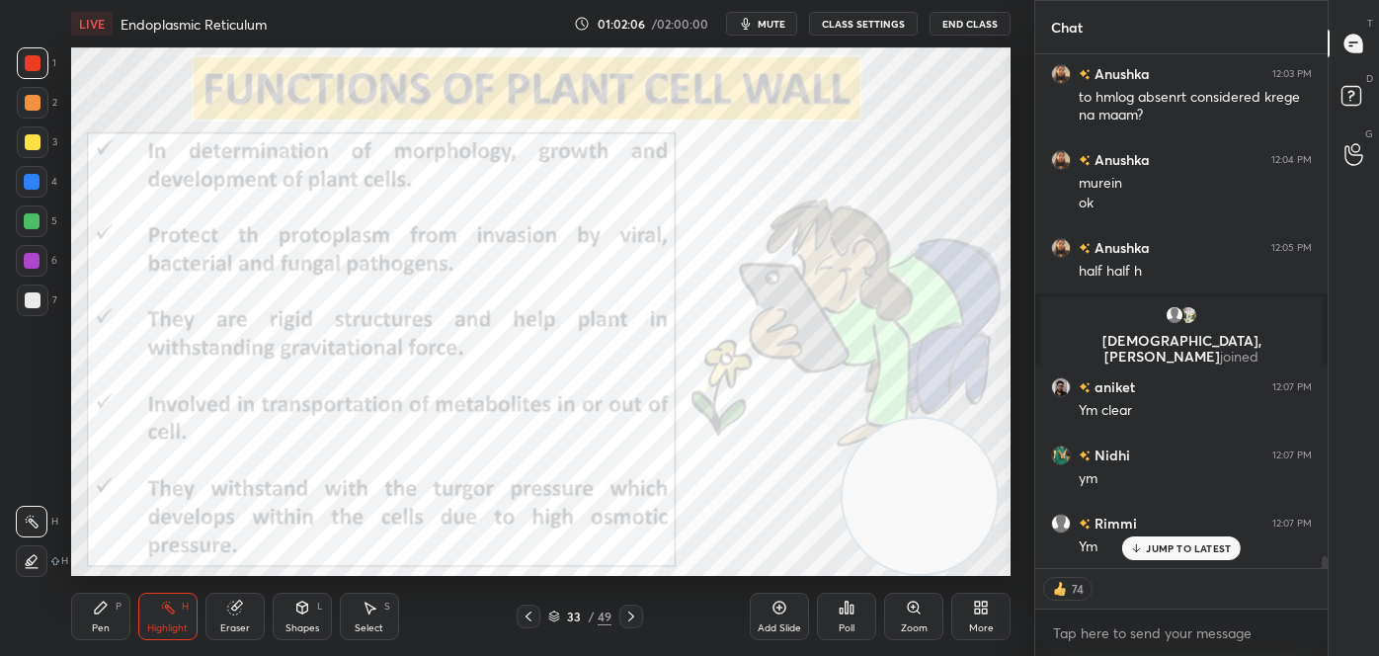
click at [863, 444] on img "grid" at bounding box center [788, 496] width 267 height 141
click at [636, 621] on icon at bounding box center [631, 616] width 16 height 16
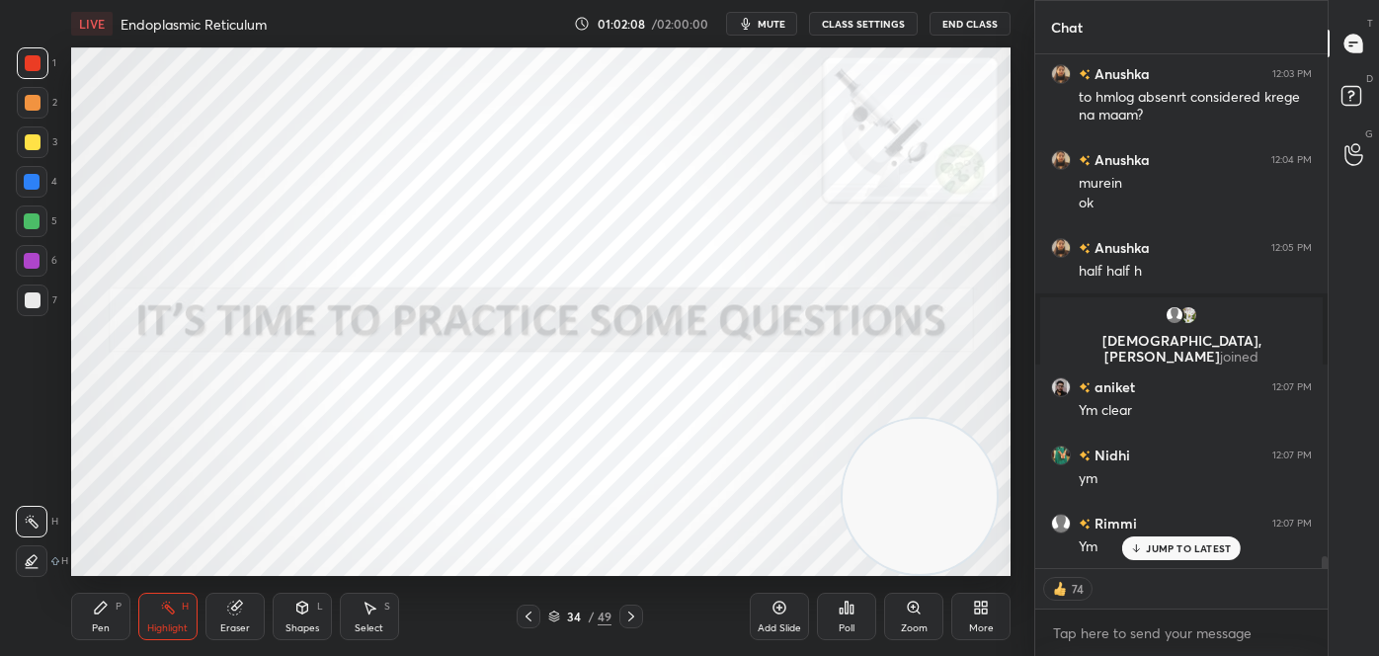
click at [634, 620] on icon at bounding box center [631, 616] width 16 height 16
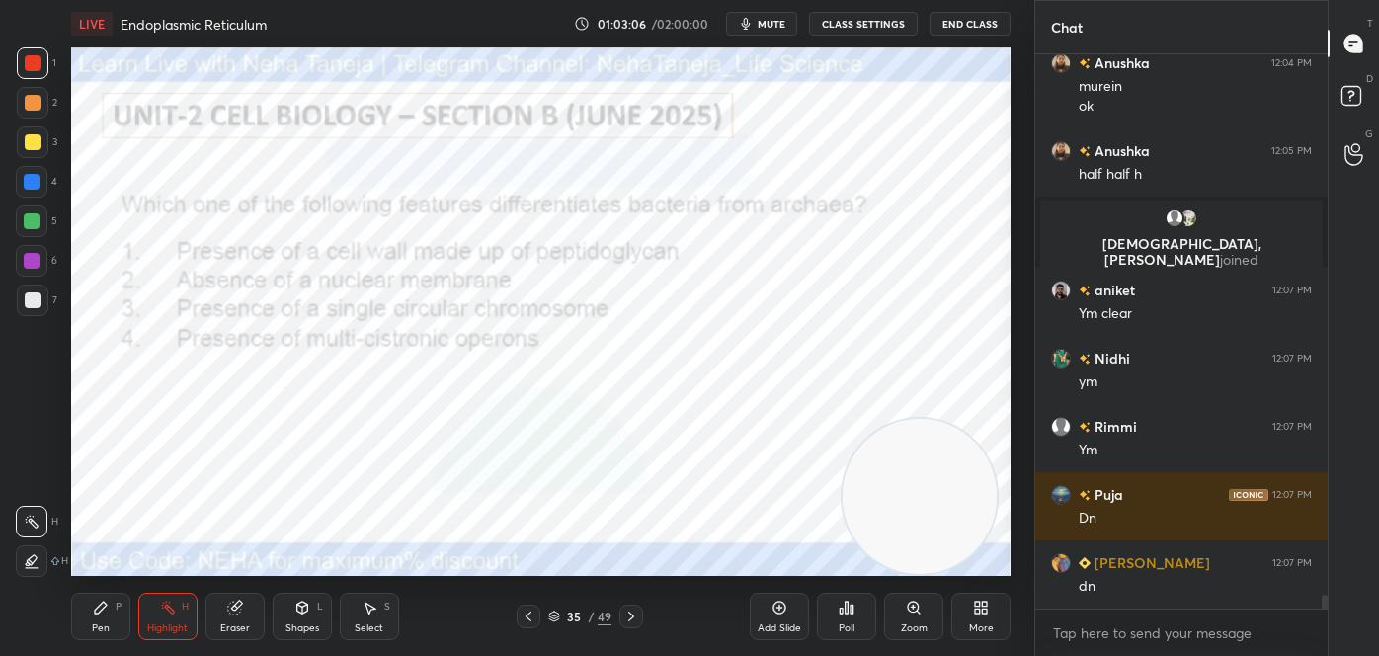
scroll to position [22282, 0]
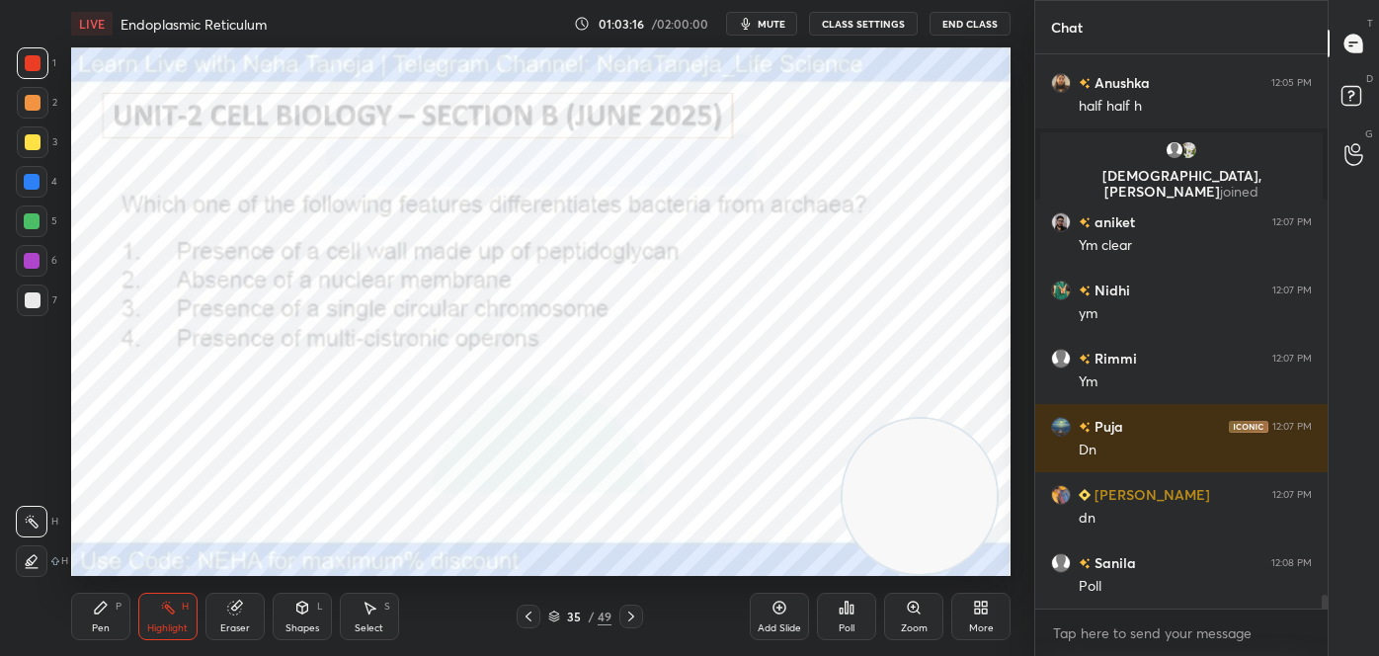
click at [863, 603] on div "Poll" at bounding box center [846, 616] width 59 height 47
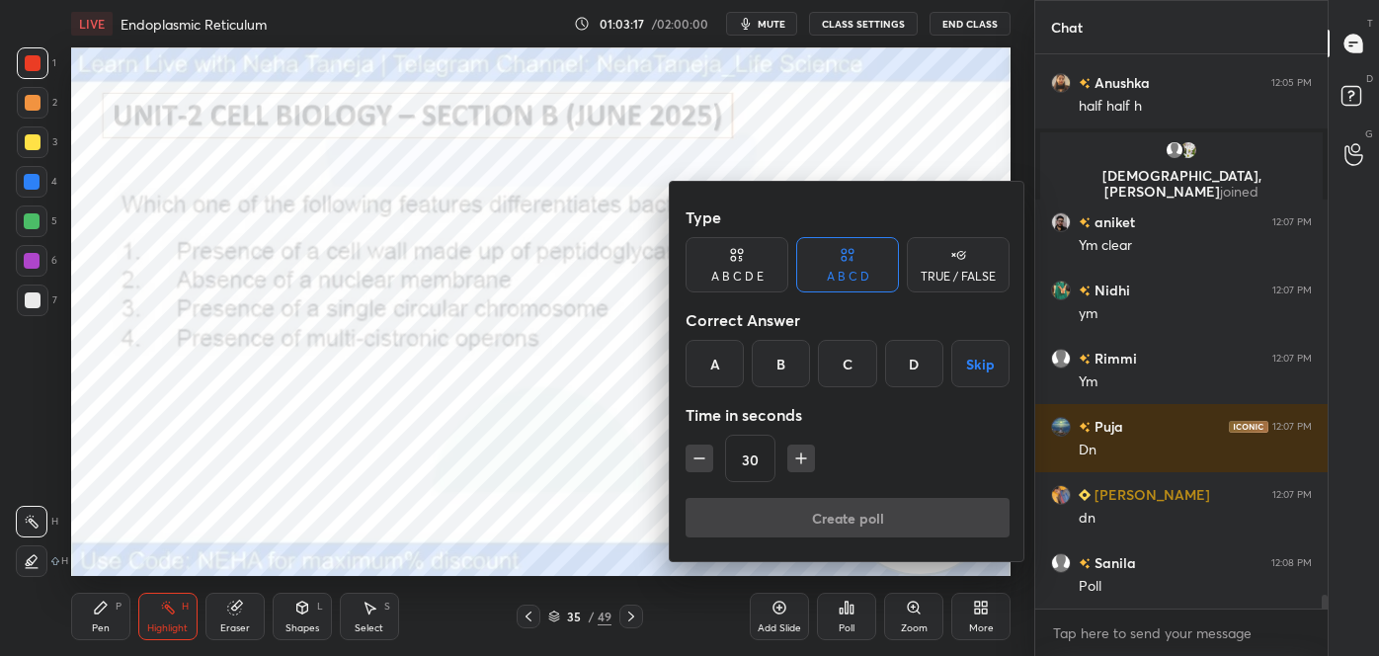
click at [759, 556] on div "Type A B C D E A B C D TRUE / FALSE Correct Answer A B C D Skip Time in seconds…" at bounding box center [689, 328] width 1379 height 656
drag, startPoint x: 720, startPoint y: 350, endPoint x: 732, endPoint y: 359, distance: 14.8
click at [721, 351] on div "A" at bounding box center [714, 363] width 58 height 47
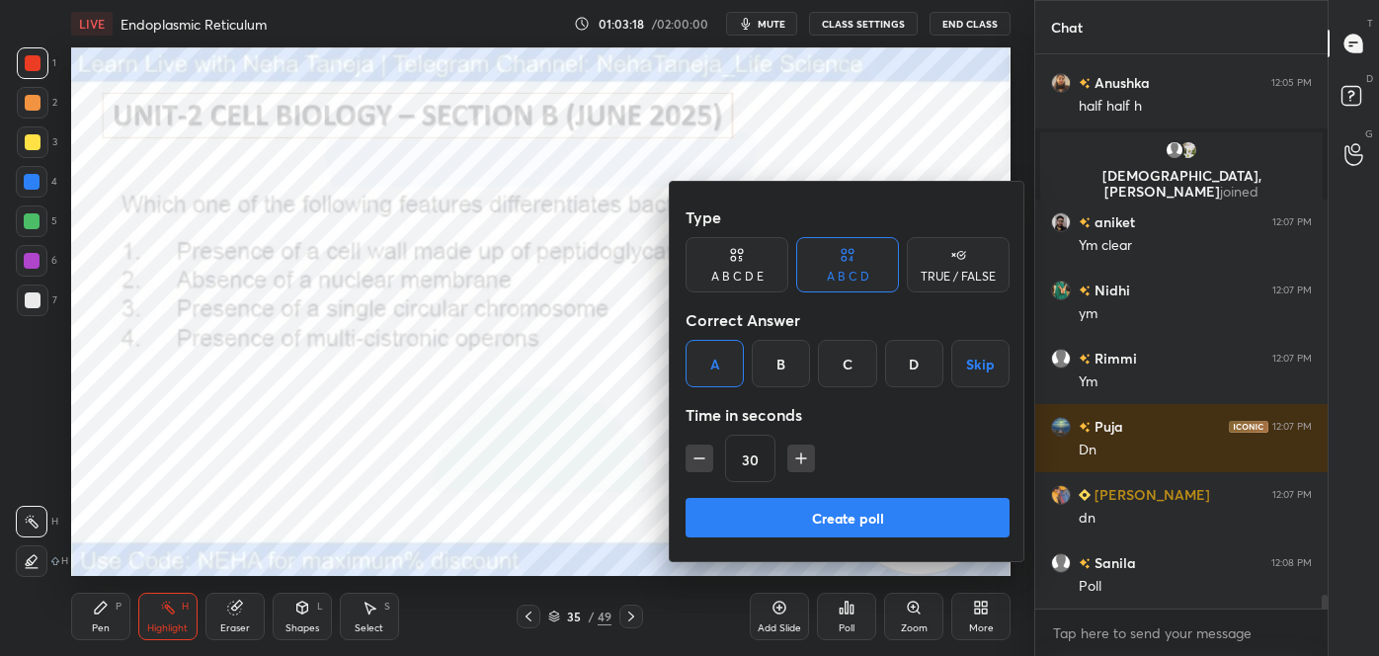
click at [753, 509] on button "Create poll" at bounding box center [847, 518] width 324 height 40
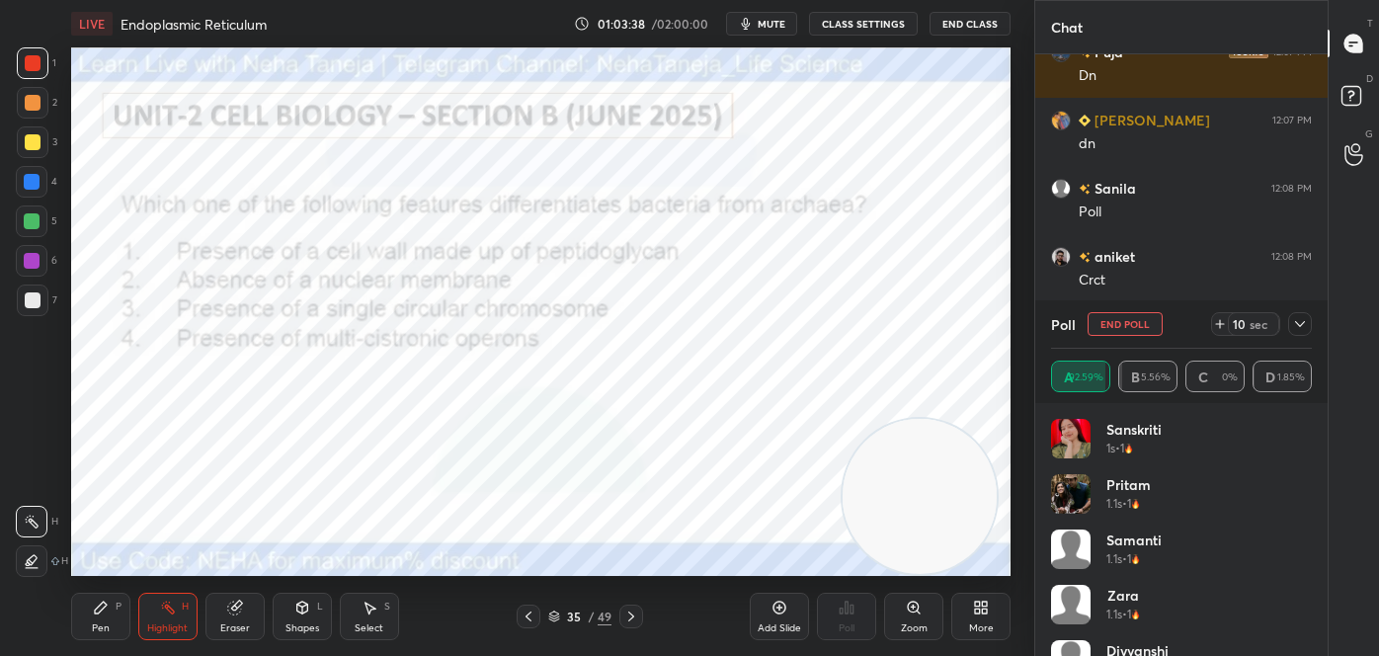
scroll to position [22725, 0]
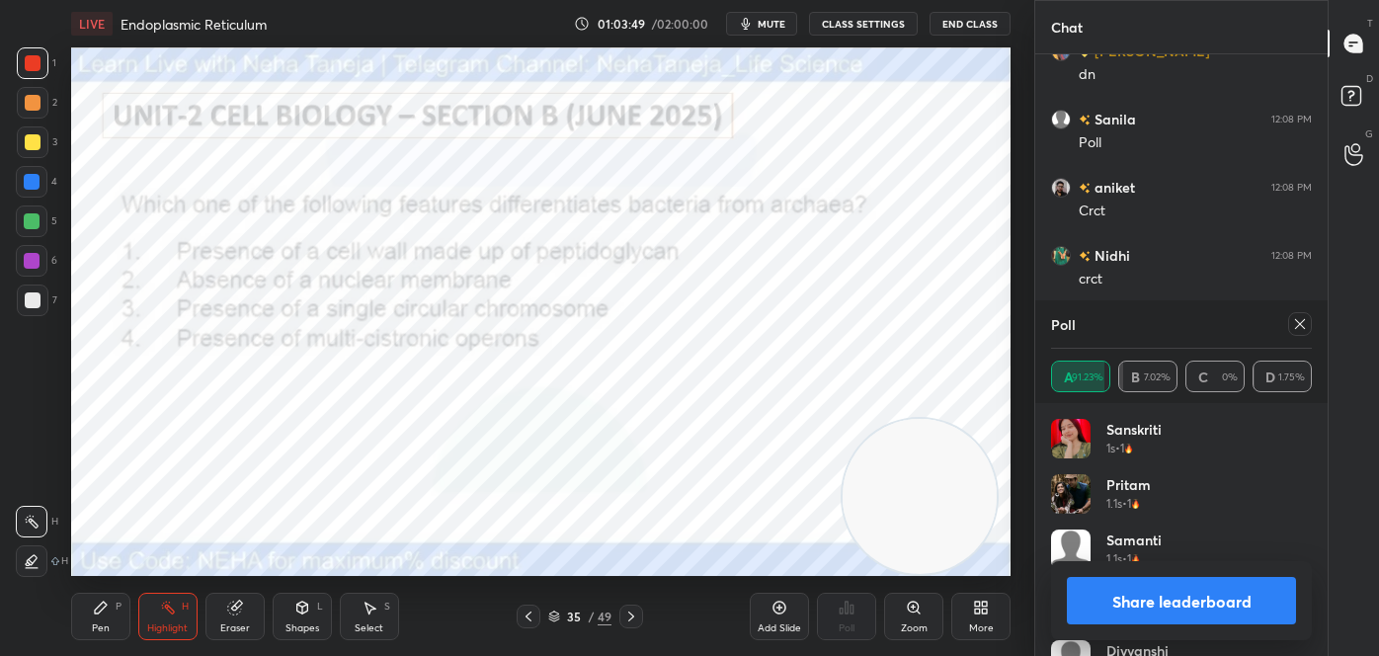
click at [1201, 607] on button "Share leaderboard" at bounding box center [1181, 600] width 229 height 47
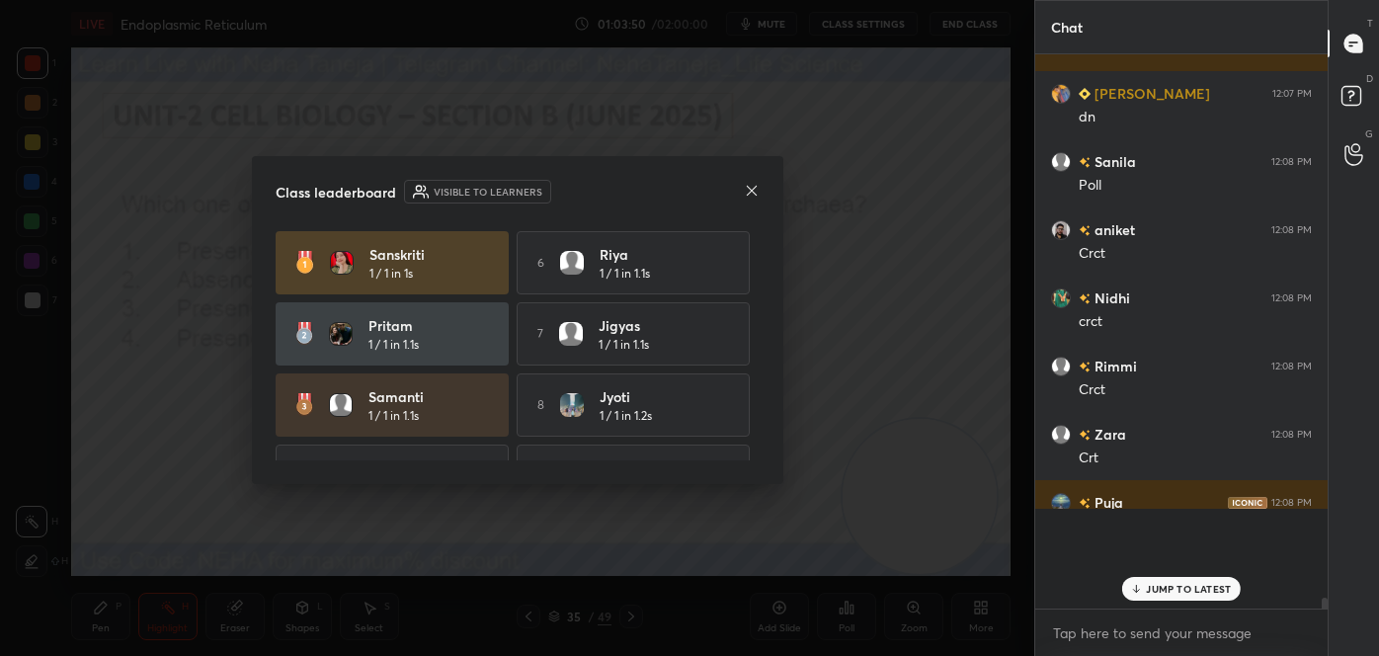
scroll to position [22627, 0]
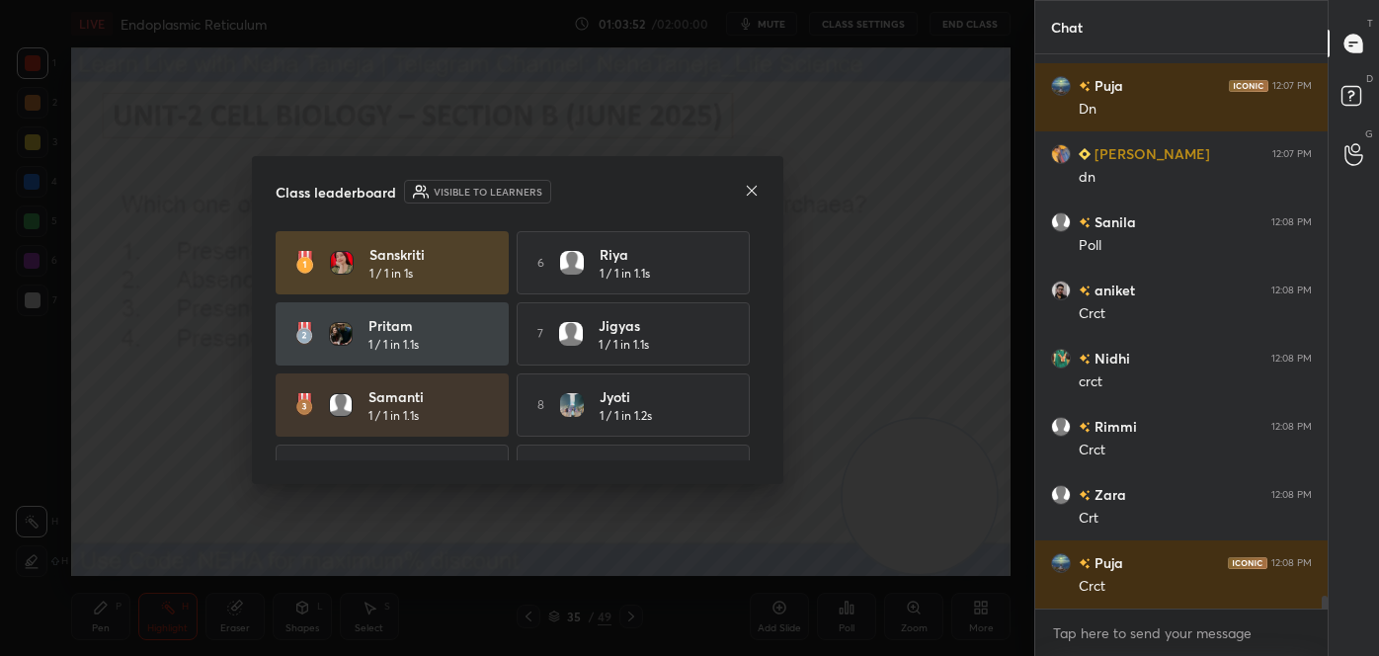
click at [760, 275] on div "Class leaderboard Visible to learners Sanskriti 1 / 1 in 1s 6 [PERSON_NAME] 1 /…" at bounding box center [517, 320] width 531 height 328
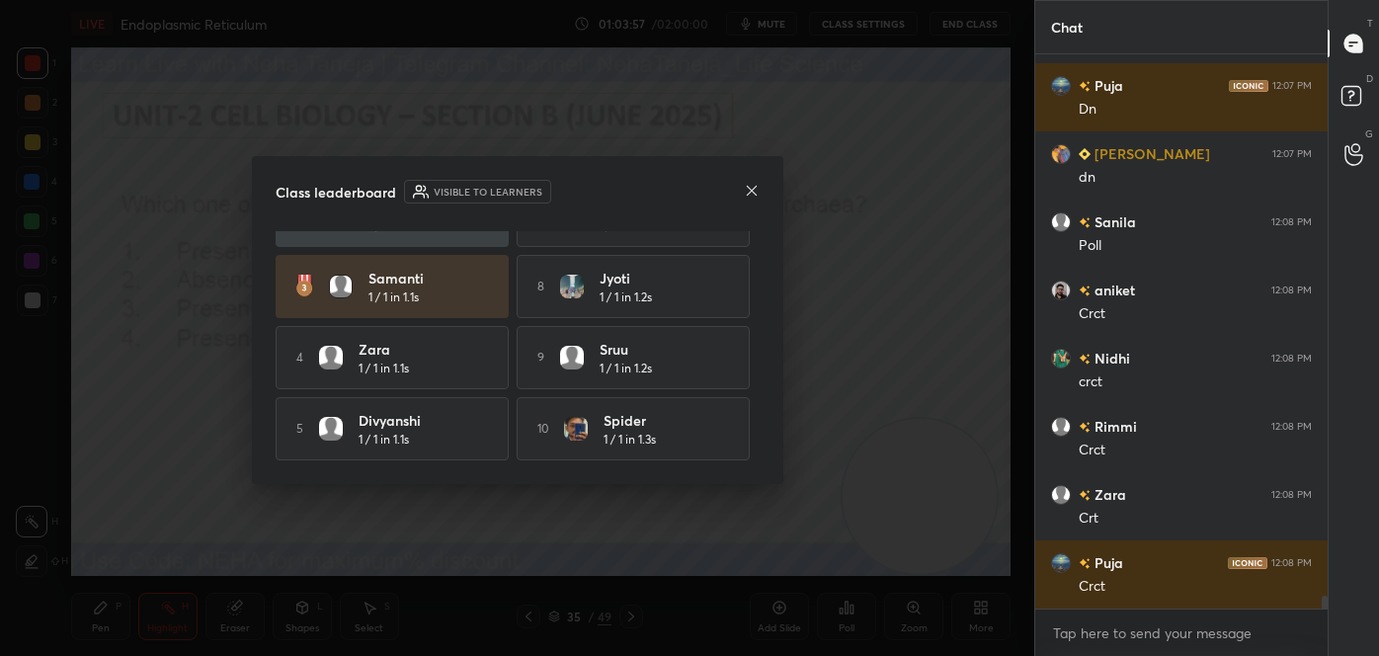
click at [751, 186] on icon at bounding box center [752, 191] width 16 height 16
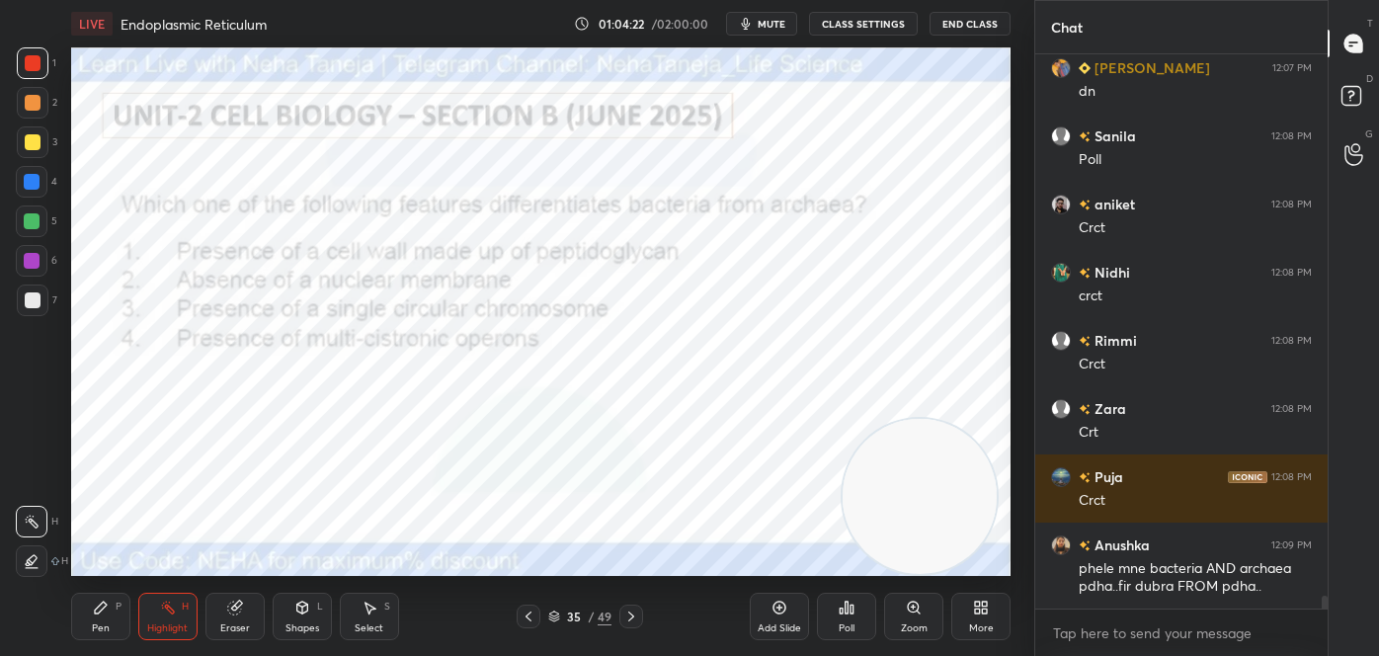
click at [105, 611] on icon at bounding box center [101, 608] width 16 height 16
click at [30, 480] on icon at bounding box center [32, 482] width 18 height 14
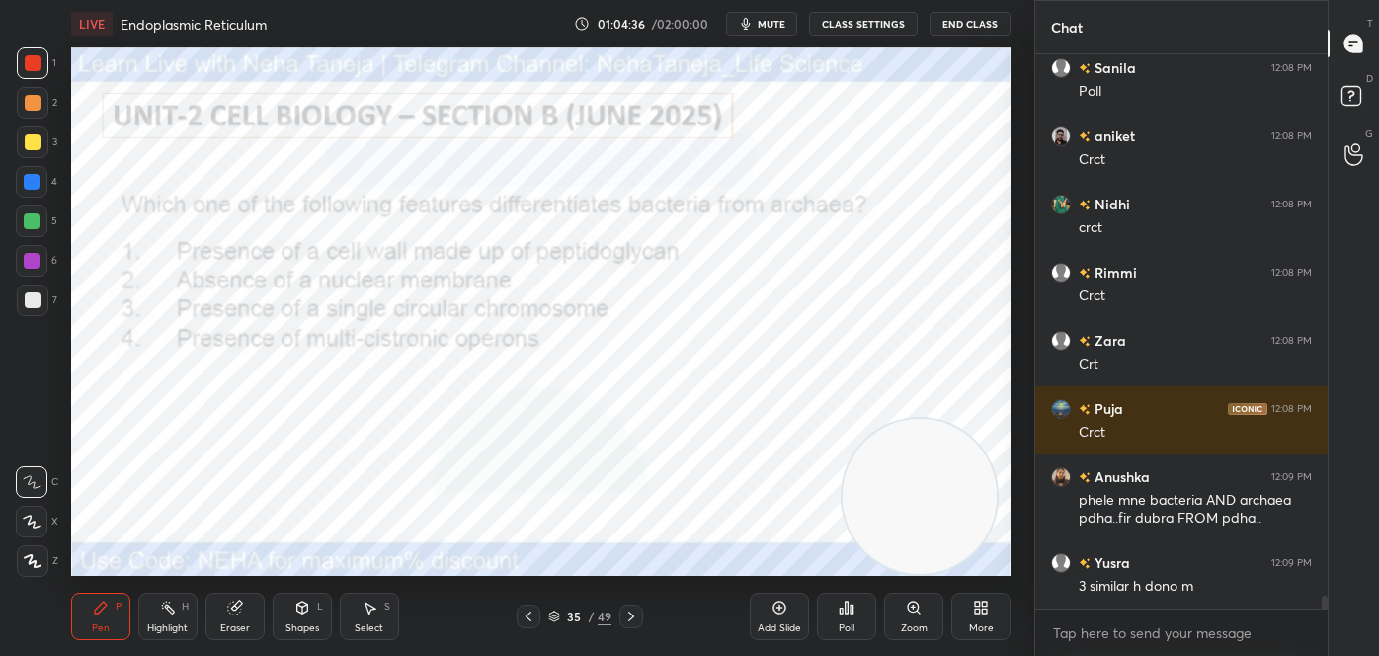
scroll to position [22844, 0]
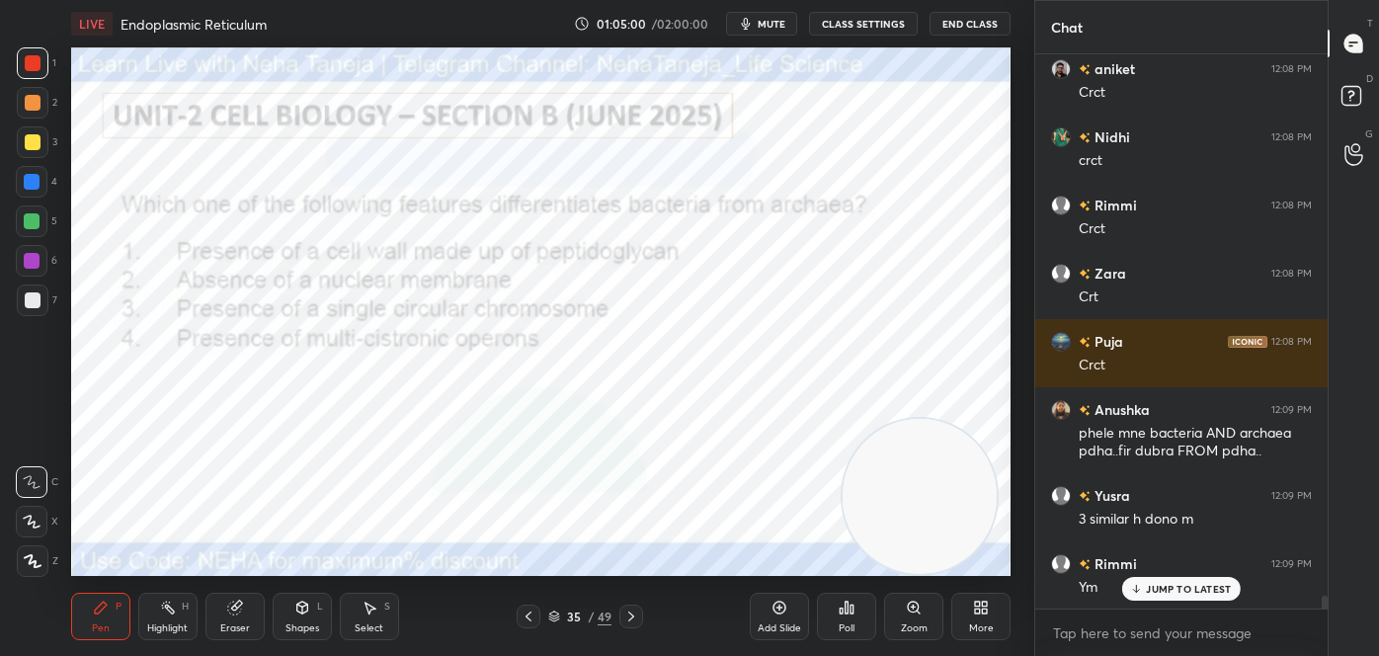
click at [631, 609] on icon at bounding box center [631, 616] width 16 height 16
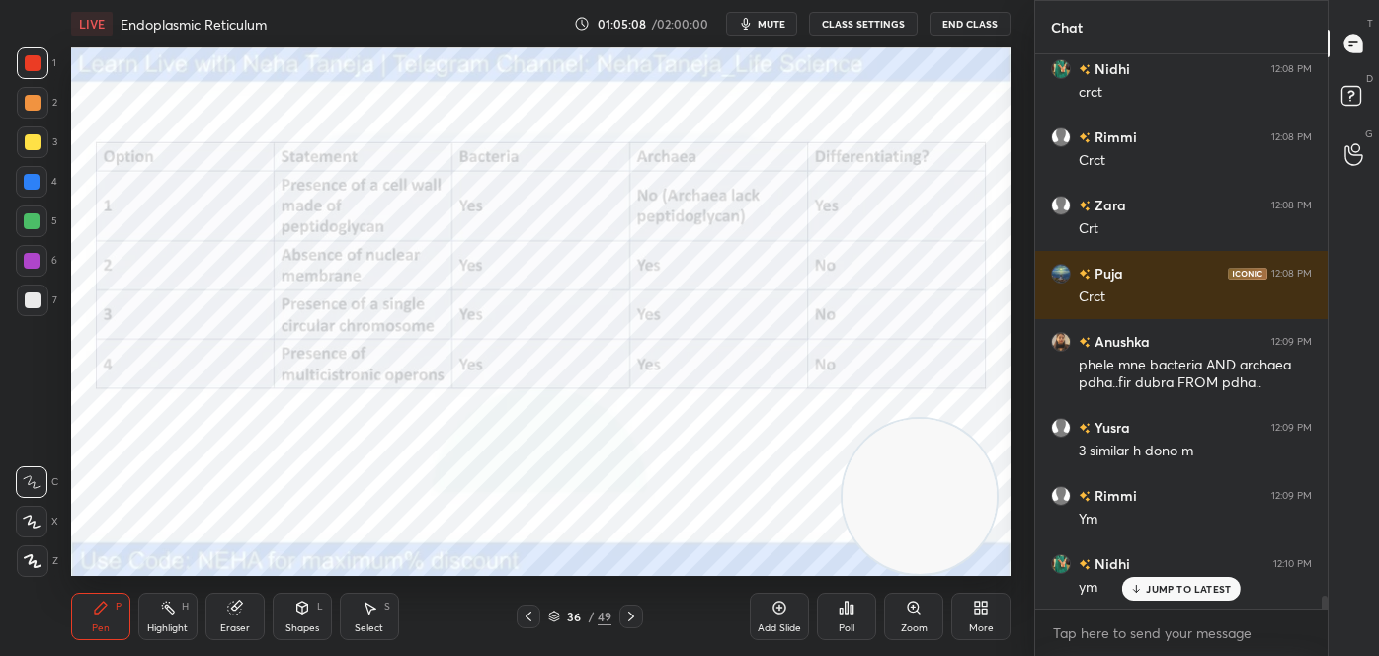
drag, startPoint x: 531, startPoint y: 613, endPoint x: 526, endPoint y: 604, distance: 10.2
click at [531, 612] on icon at bounding box center [529, 616] width 16 height 16
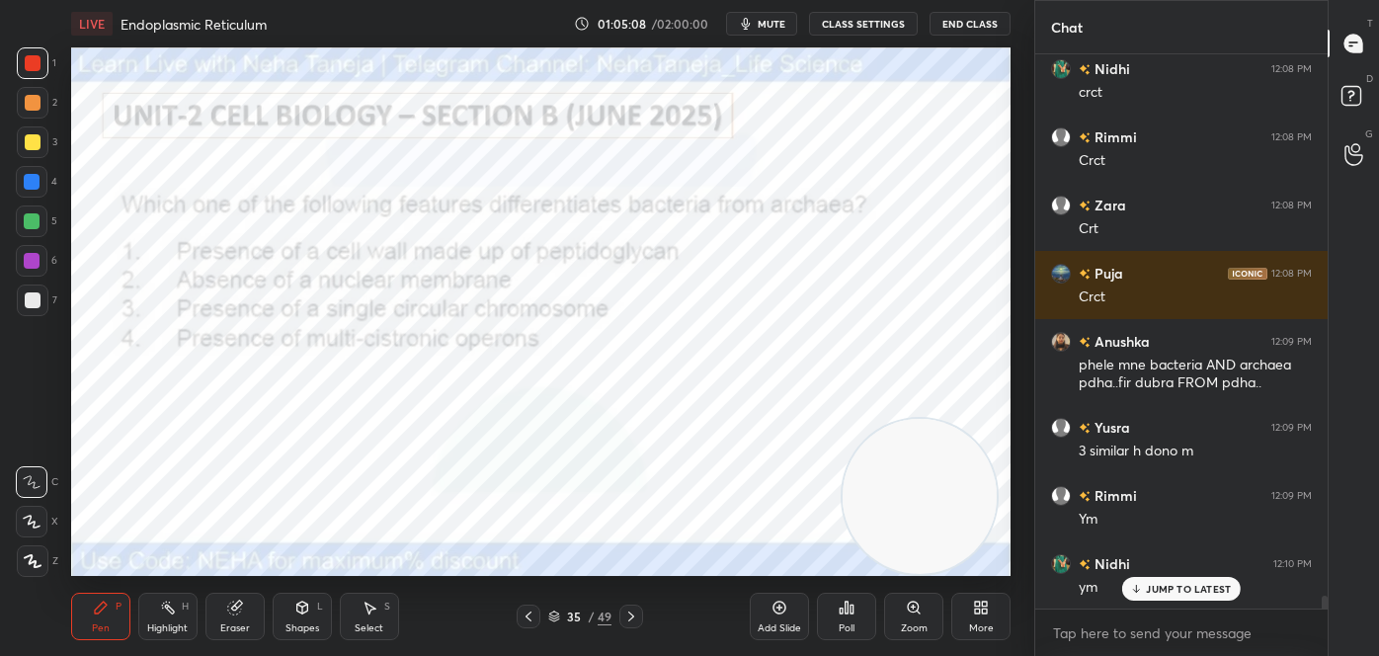
scroll to position [22980, 0]
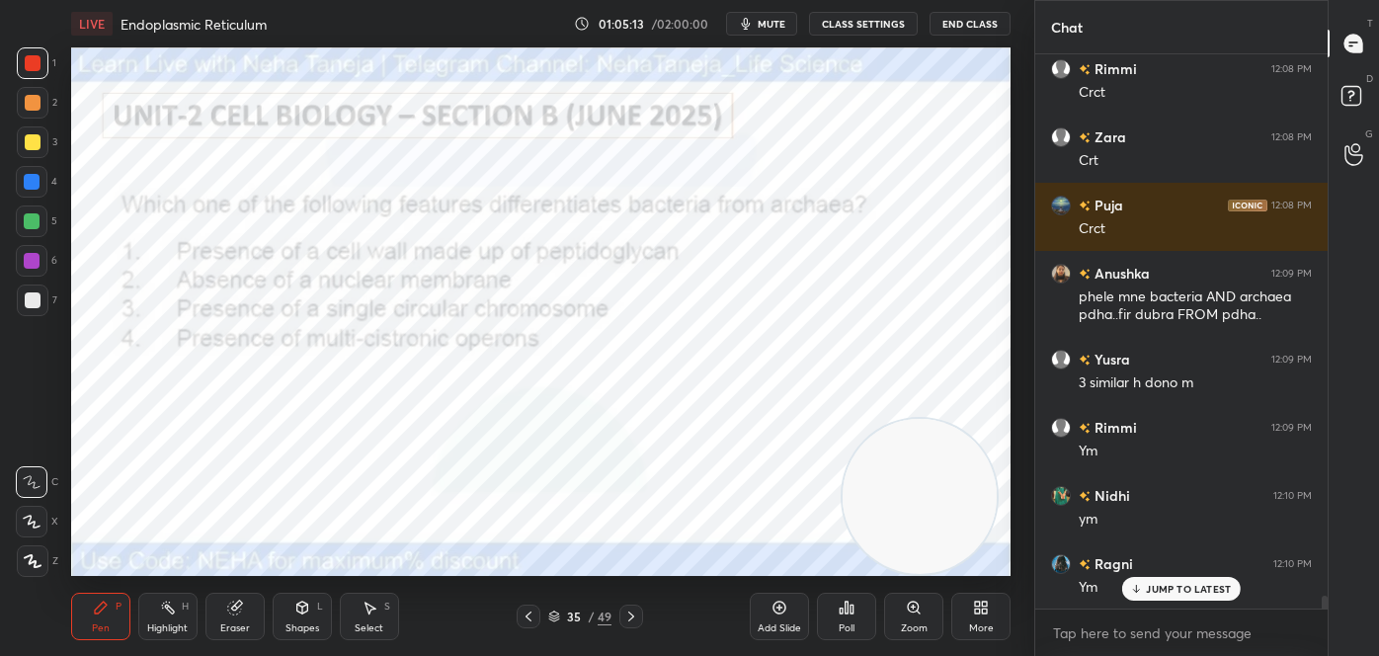
click at [625, 615] on icon at bounding box center [631, 616] width 16 height 16
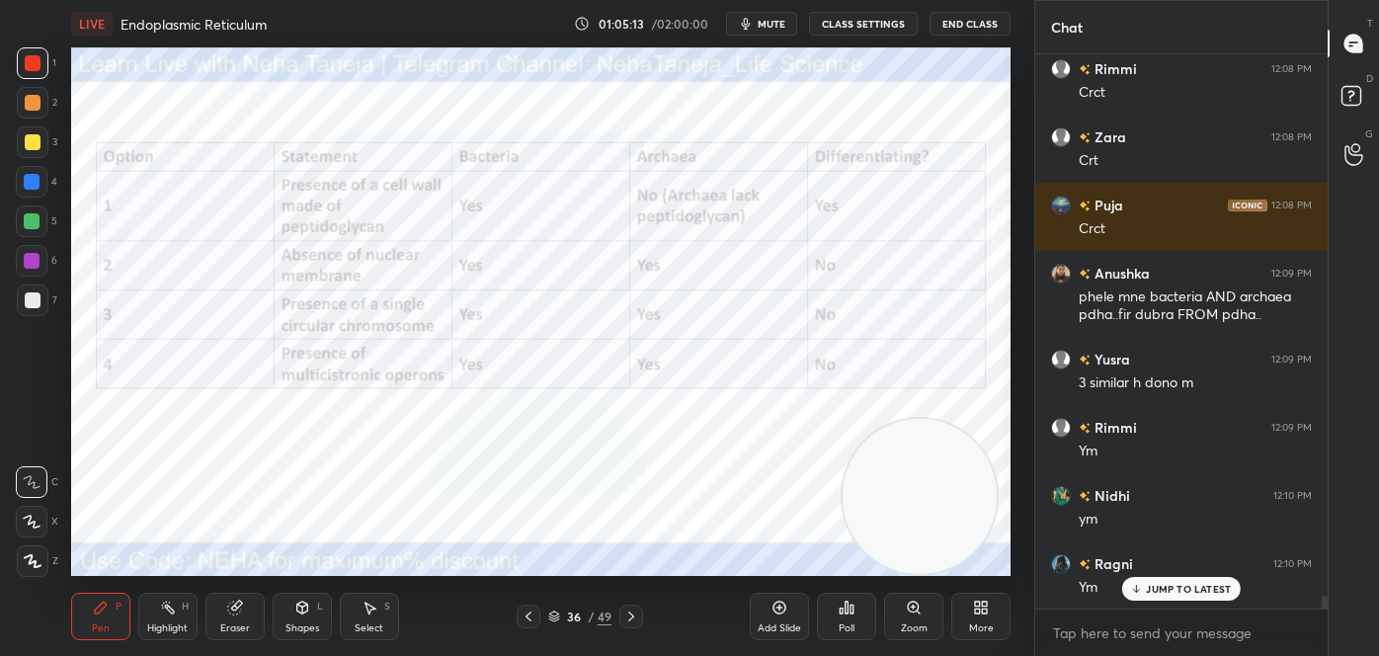
click at [628, 614] on icon at bounding box center [631, 616] width 16 height 16
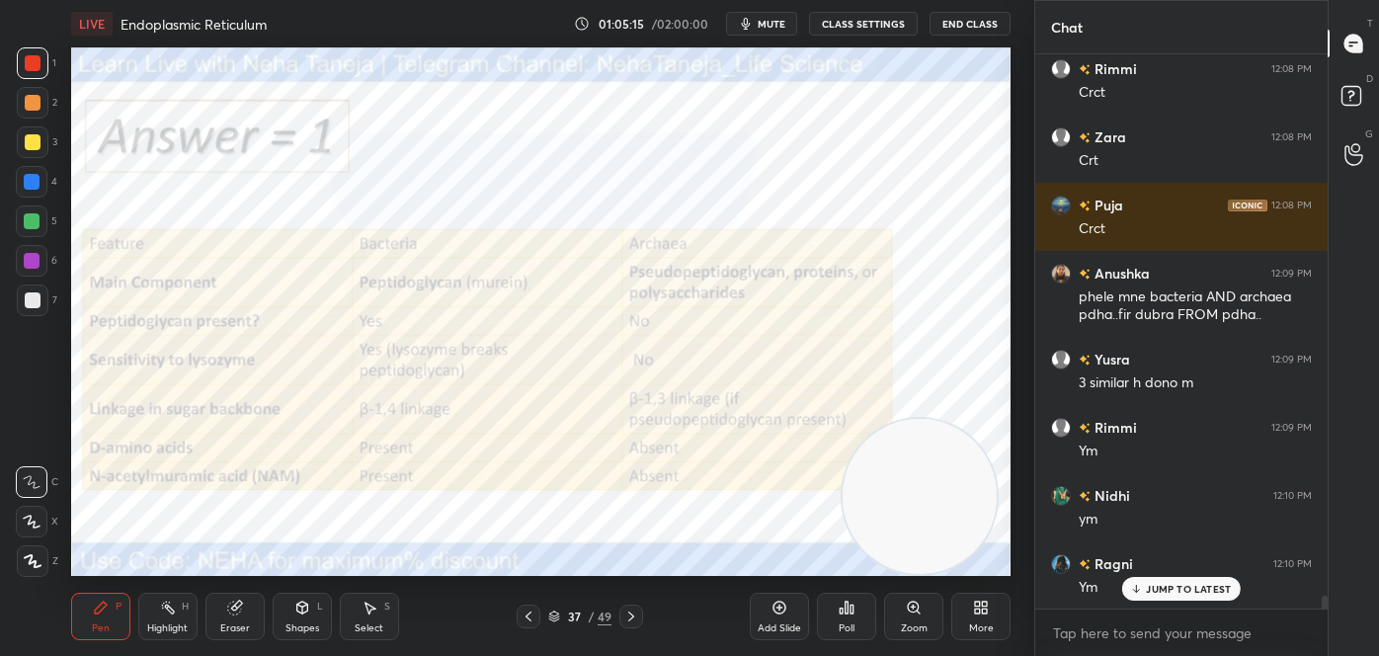
scroll to position [23049, 0]
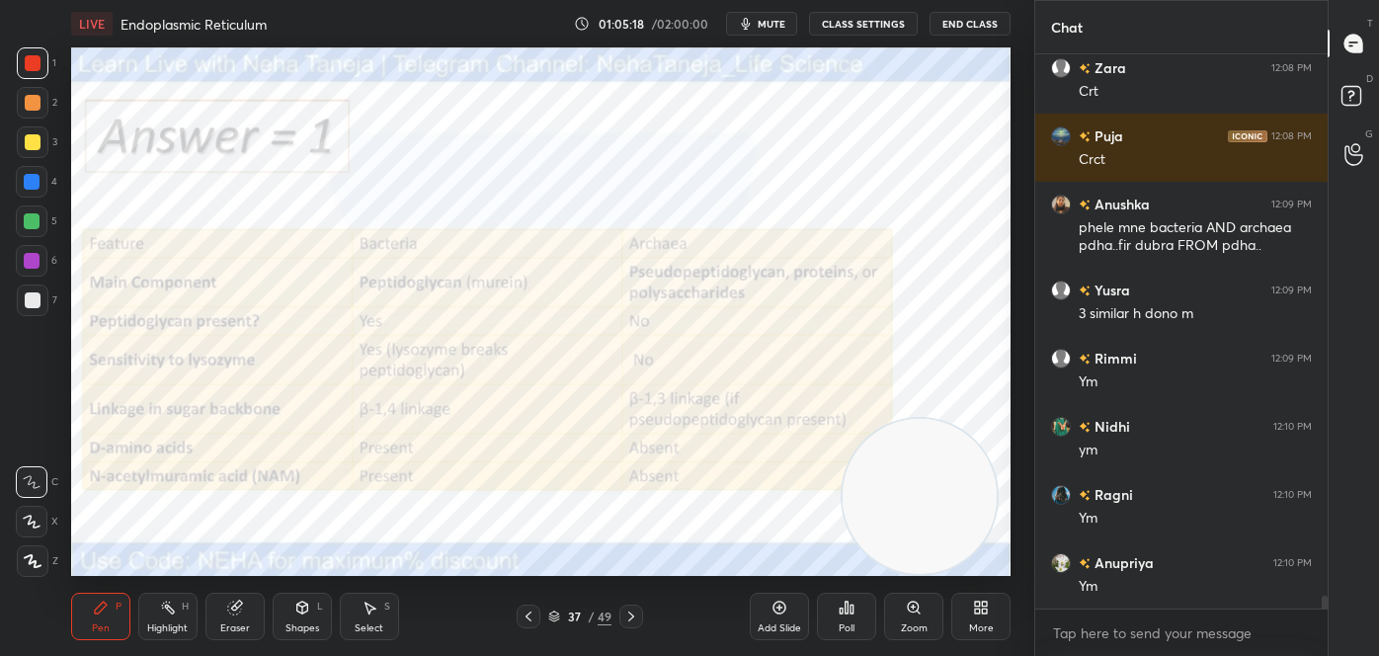
click at [176, 616] on div "Highlight H" at bounding box center [167, 616] width 59 height 47
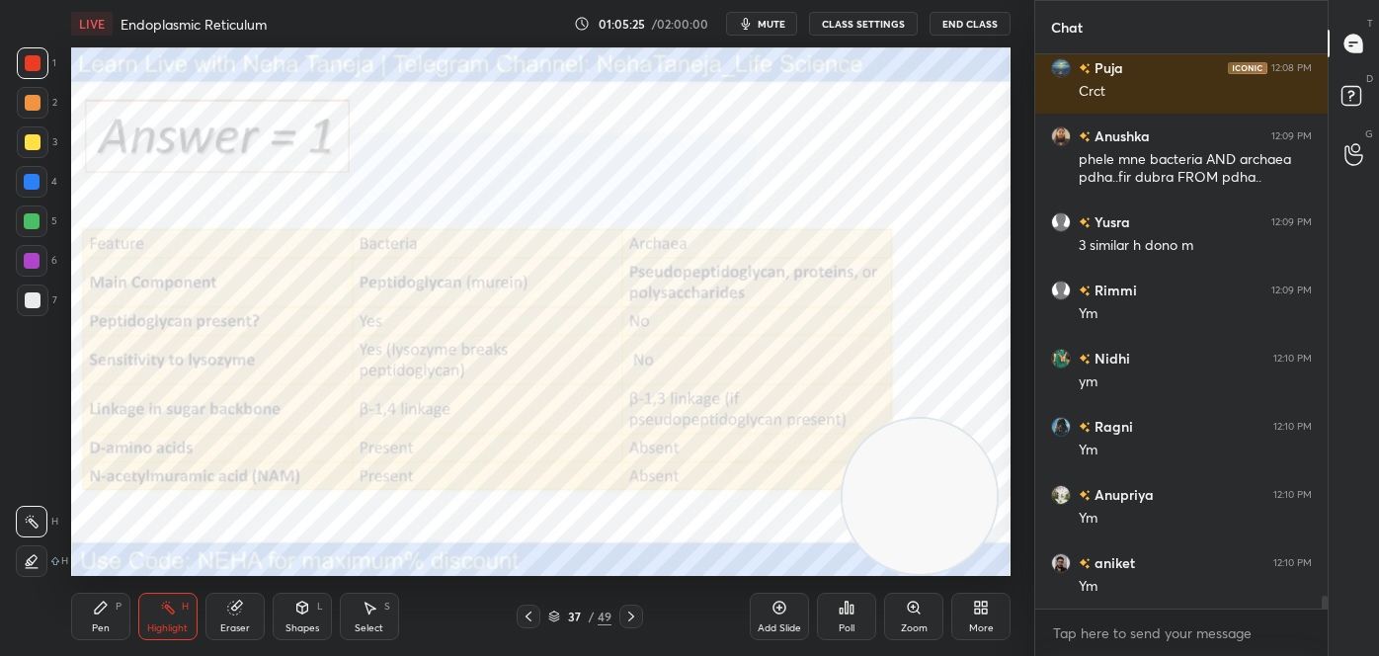
click at [524, 606] on div at bounding box center [529, 616] width 24 height 24
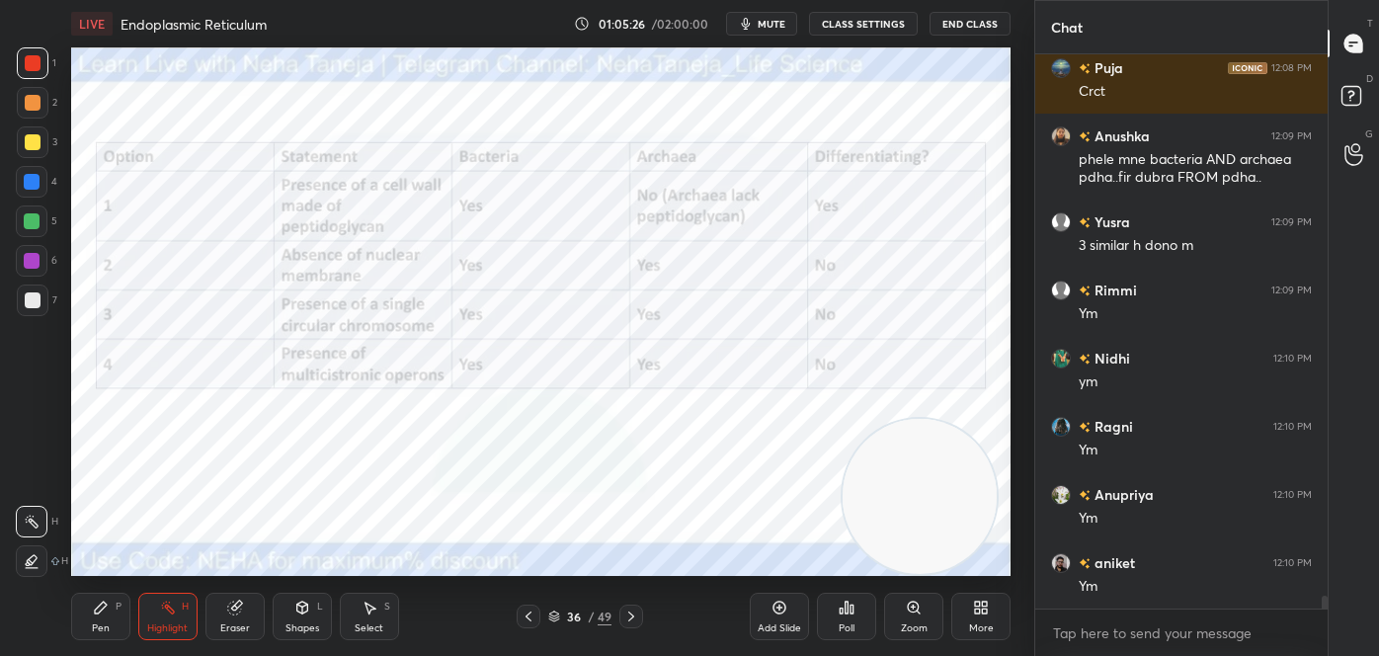
click at [550, 612] on icon at bounding box center [554, 616] width 12 height 12
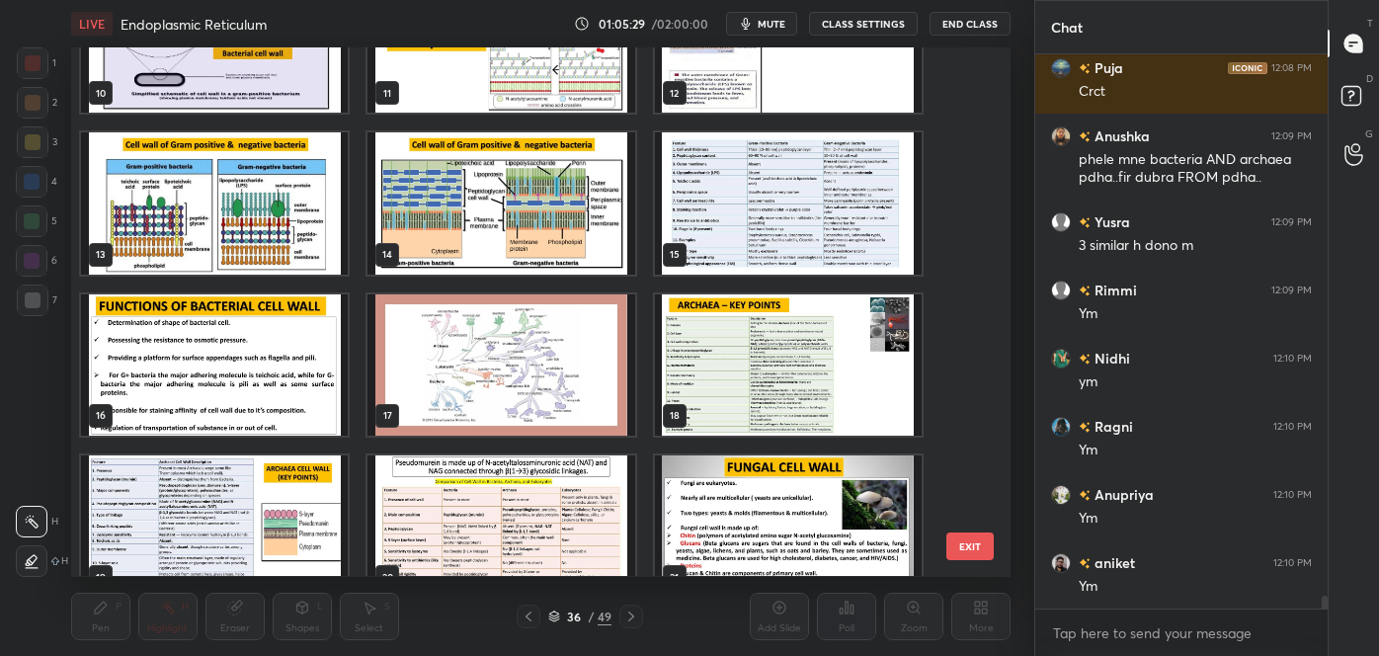
scroll to position [502, 0]
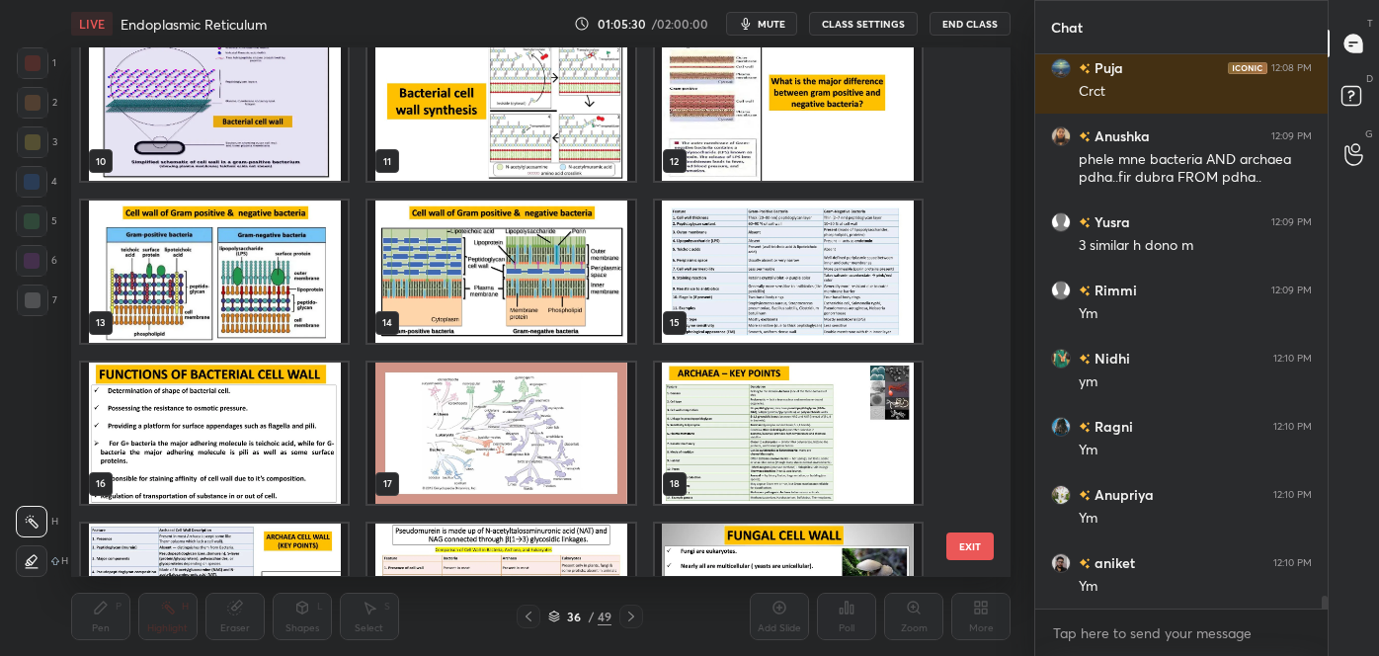
click at [771, 409] on img "grid" at bounding box center [788, 432] width 267 height 141
click at [775, 410] on img "grid" at bounding box center [788, 432] width 267 height 141
click at [777, 411] on img "grid" at bounding box center [788, 432] width 267 height 141
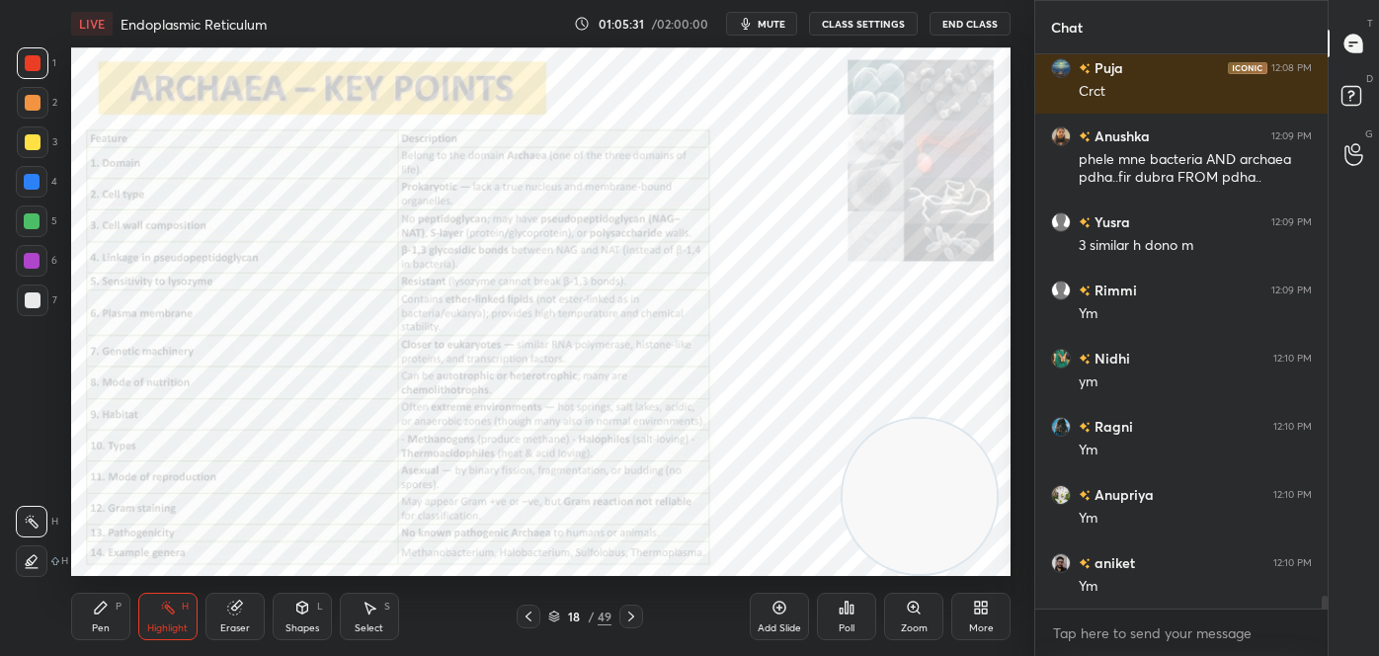
click at [639, 644] on div "Pen P Highlight H Eraser Shapes L Select S 18 / 49 Add Slide Poll Zoom More" at bounding box center [540, 616] width 939 height 79
click at [637, 615] on icon at bounding box center [631, 616] width 16 height 16
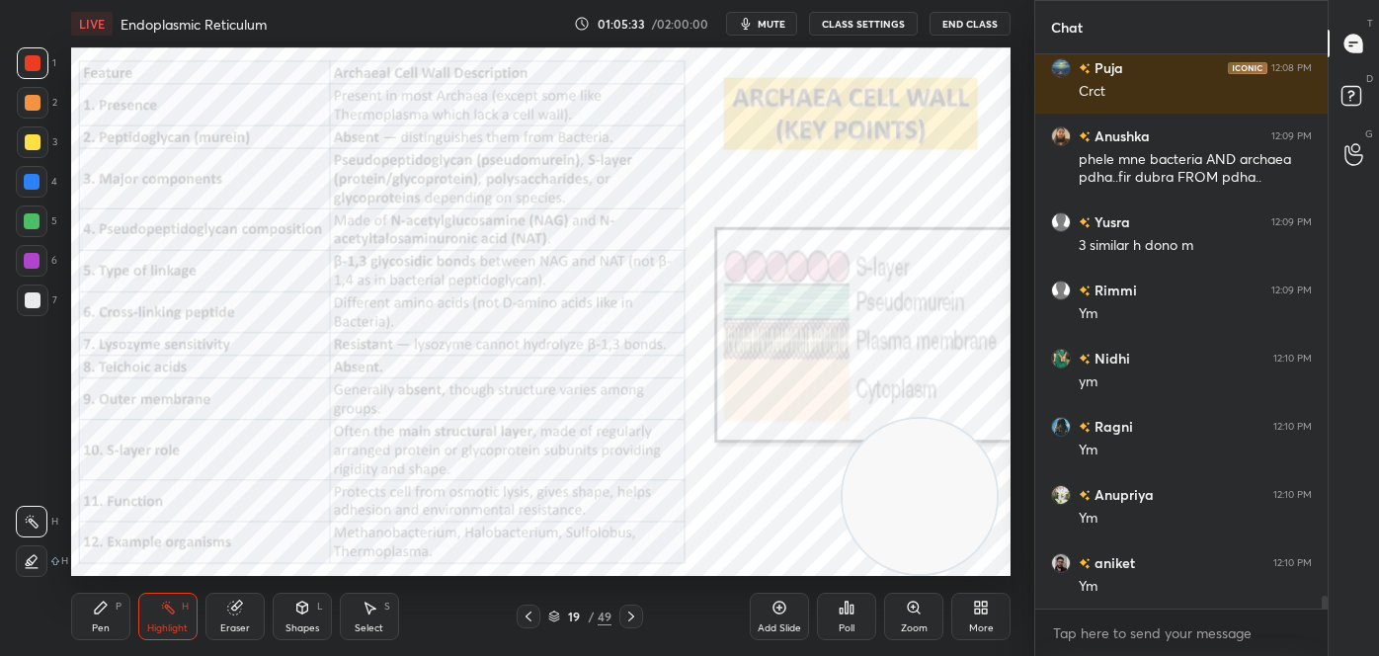
click at [635, 611] on icon at bounding box center [631, 616] width 16 height 16
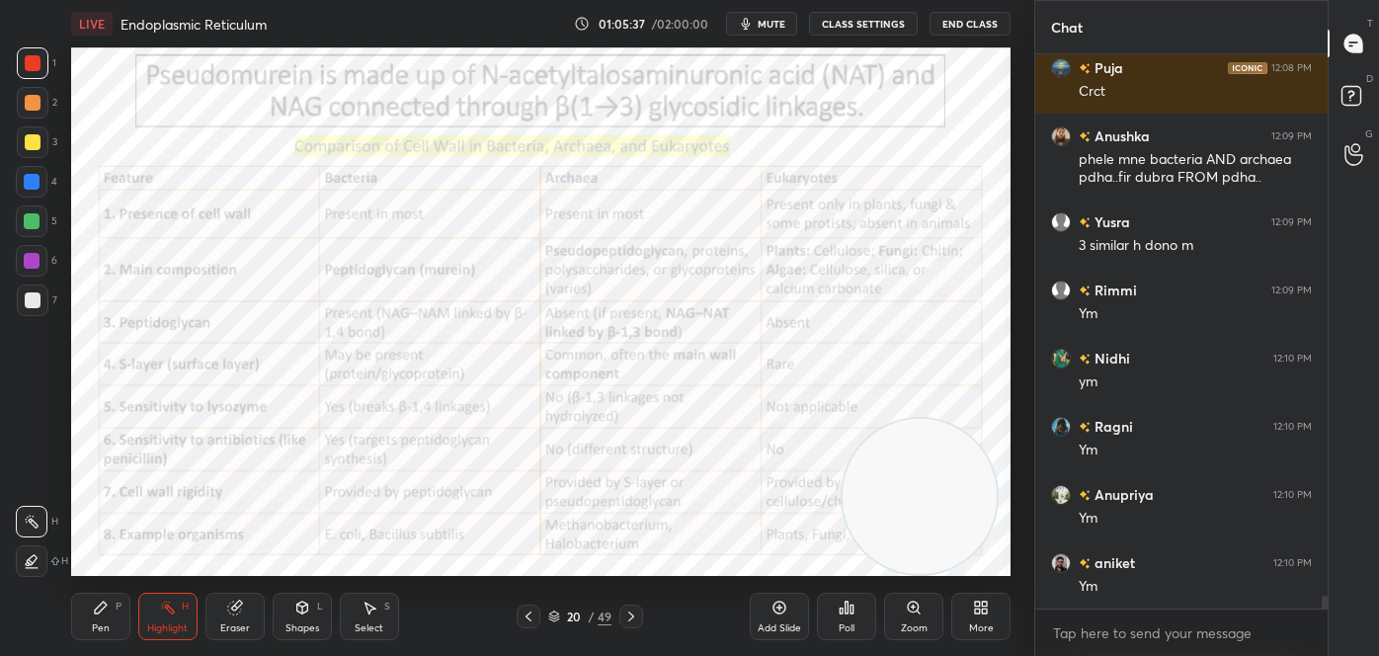
click at [100, 615] on div "Pen P" at bounding box center [100, 616] width 59 height 47
click at [182, 627] on div "Highlight" at bounding box center [167, 628] width 40 height 10
drag, startPoint x: 927, startPoint y: 527, endPoint x: 983, endPoint y: 537, distance: 56.2
click at [983, 537] on video at bounding box center [930, 496] width 155 height 155
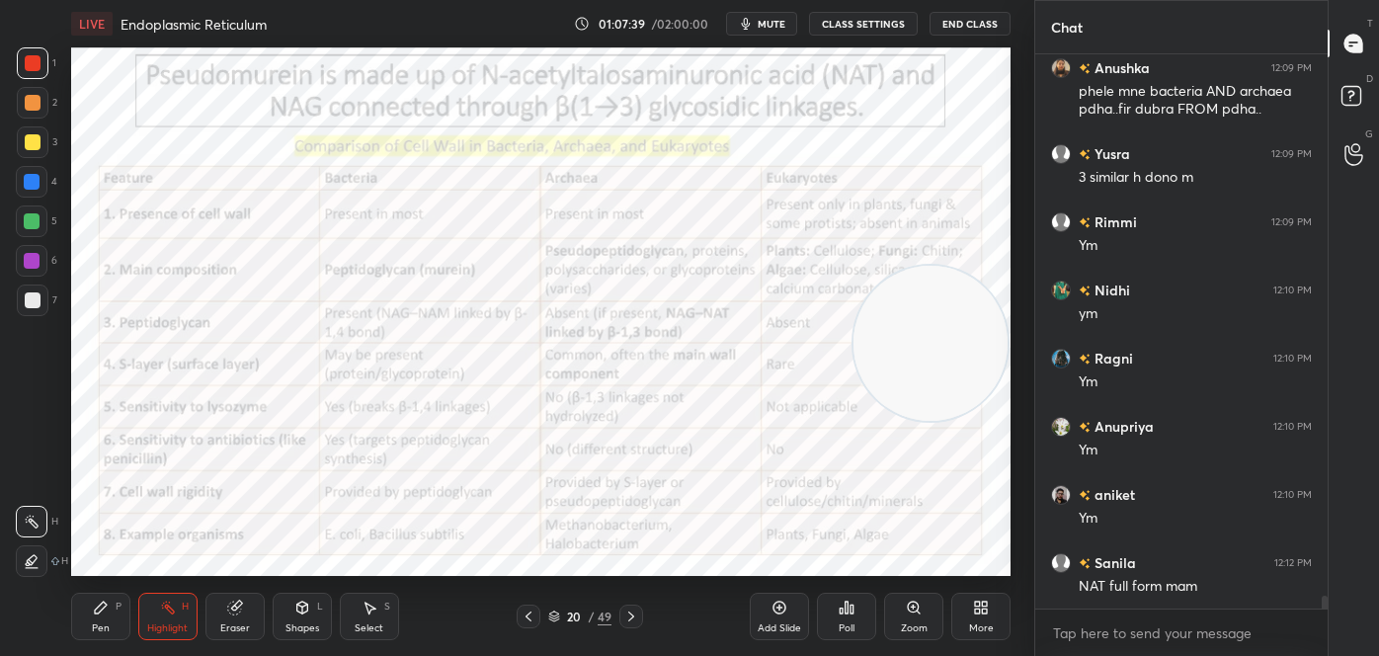
drag, startPoint x: 889, startPoint y: 502, endPoint x: 927, endPoint y: 301, distance: 204.2
click at [929, 303] on video at bounding box center [930, 343] width 155 height 155
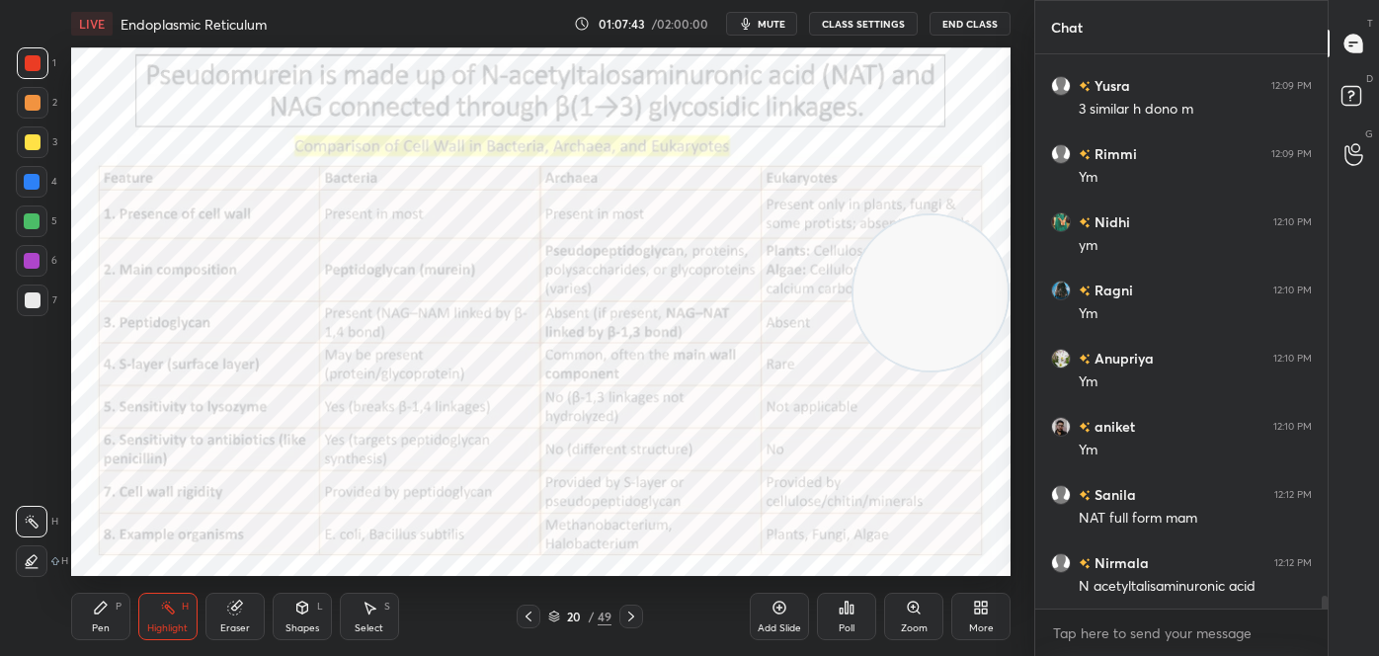
scroll to position [23322, 0]
drag, startPoint x: 911, startPoint y: 308, endPoint x: 948, endPoint y: 686, distance: 380.1
click at [948, 0] on html "1 2 3 4 5 6 7 C X Z C X Z E E Erase all H H LIVE Endoplasmic Reticulum 01:07:53…" at bounding box center [689, 0] width 1379 height 0
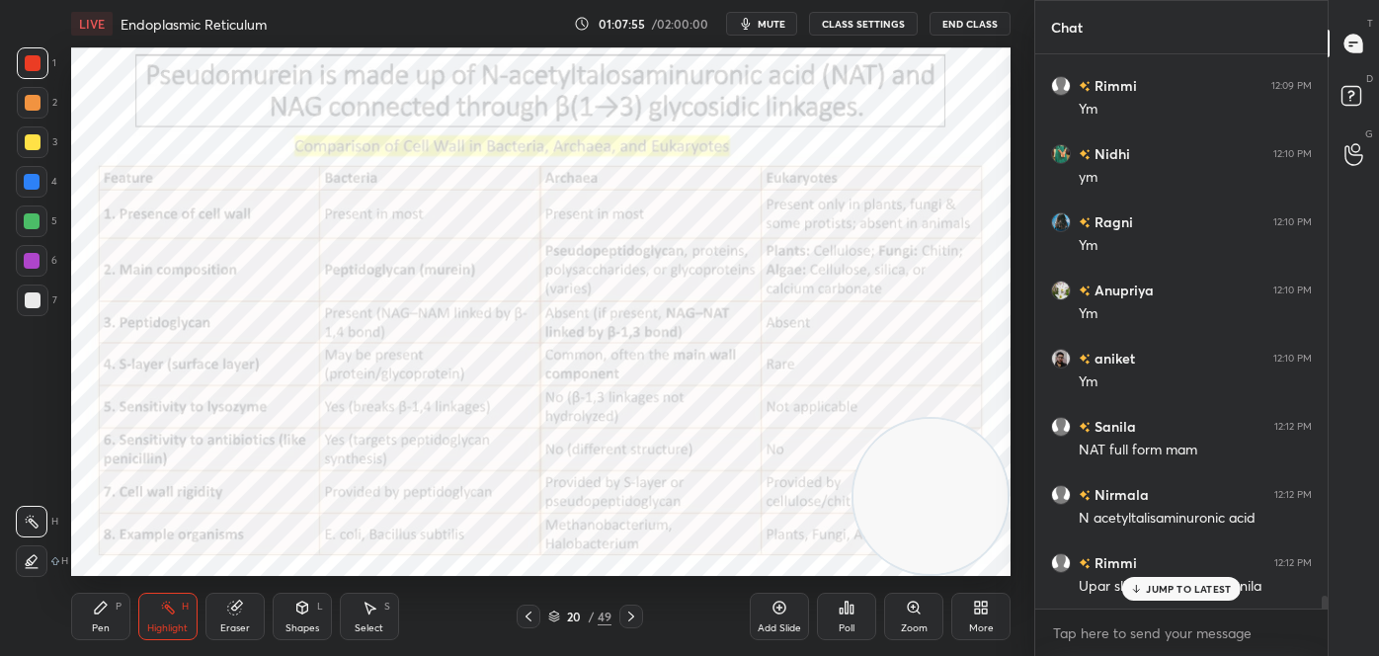
scroll to position [23407, 0]
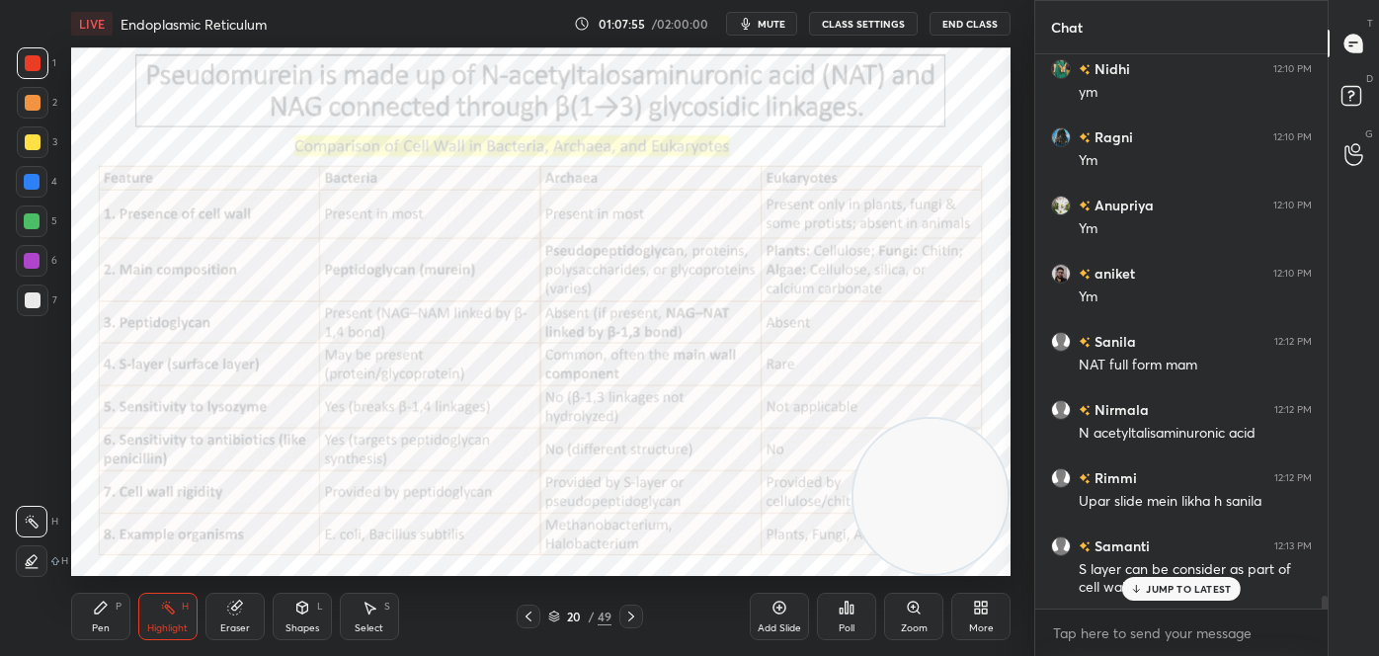
click at [521, 611] on icon at bounding box center [529, 616] width 16 height 16
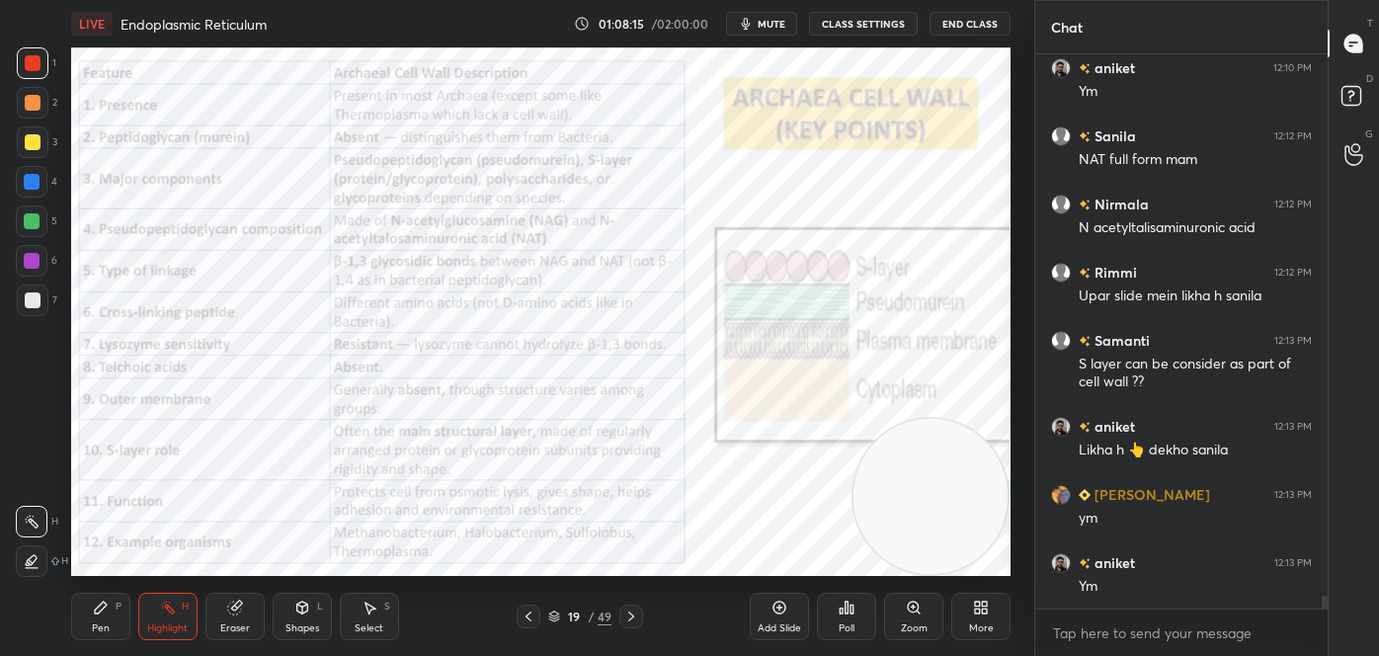
scroll to position [23680, 0]
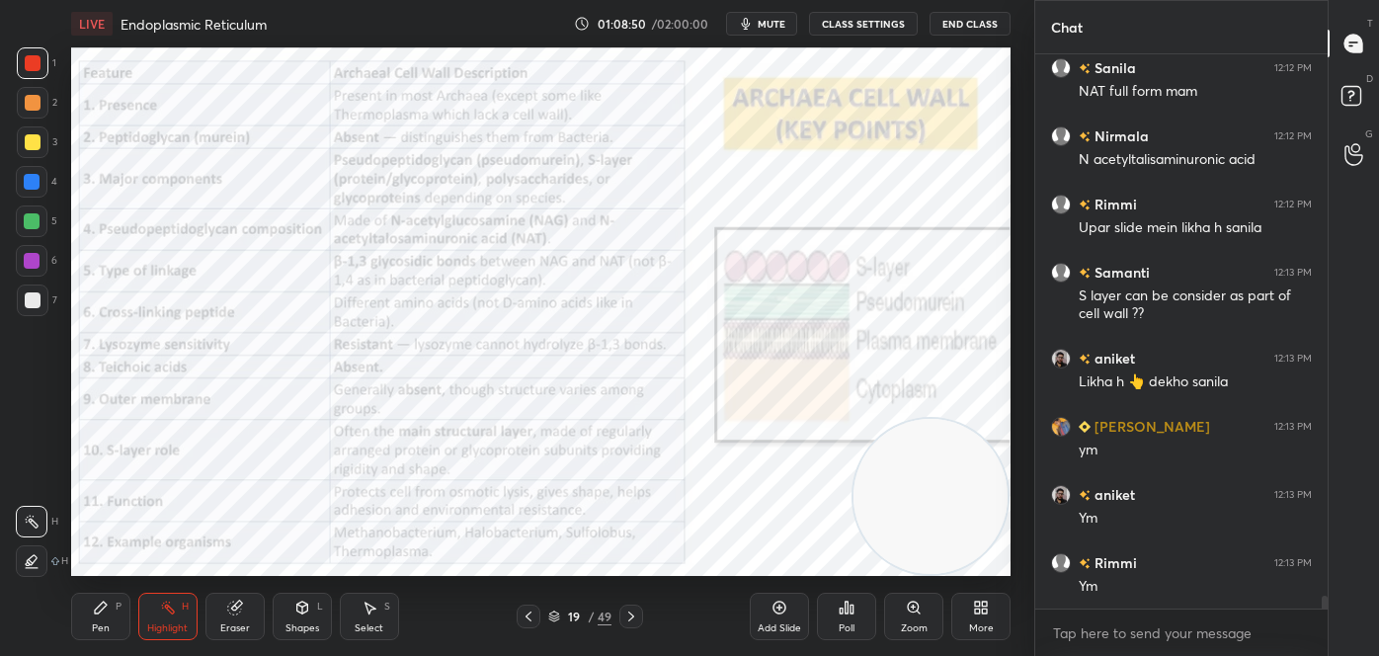
click at [634, 614] on icon at bounding box center [631, 616] width 16 height 16
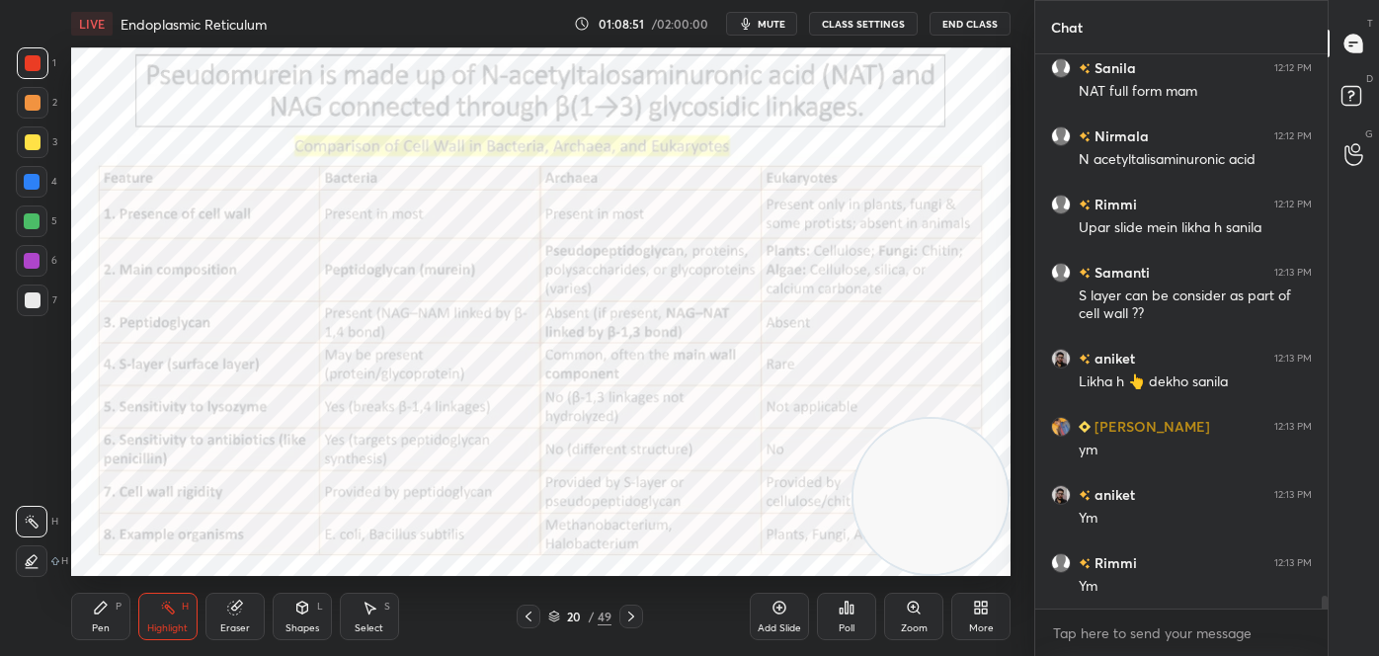
click at [635, 614] on icon at bounding box center [631, 616] width 16 height 16
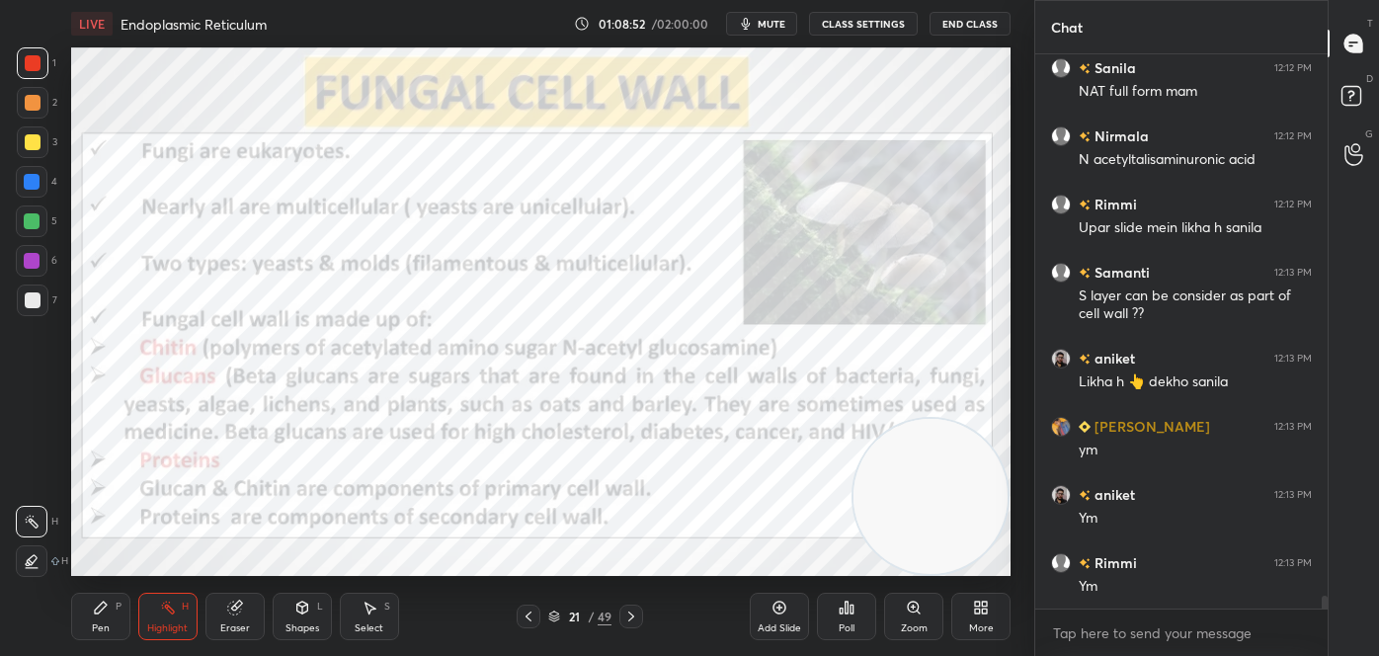
click at [529, 616] on icon at bounding box center [529, 616] width 16 height 16
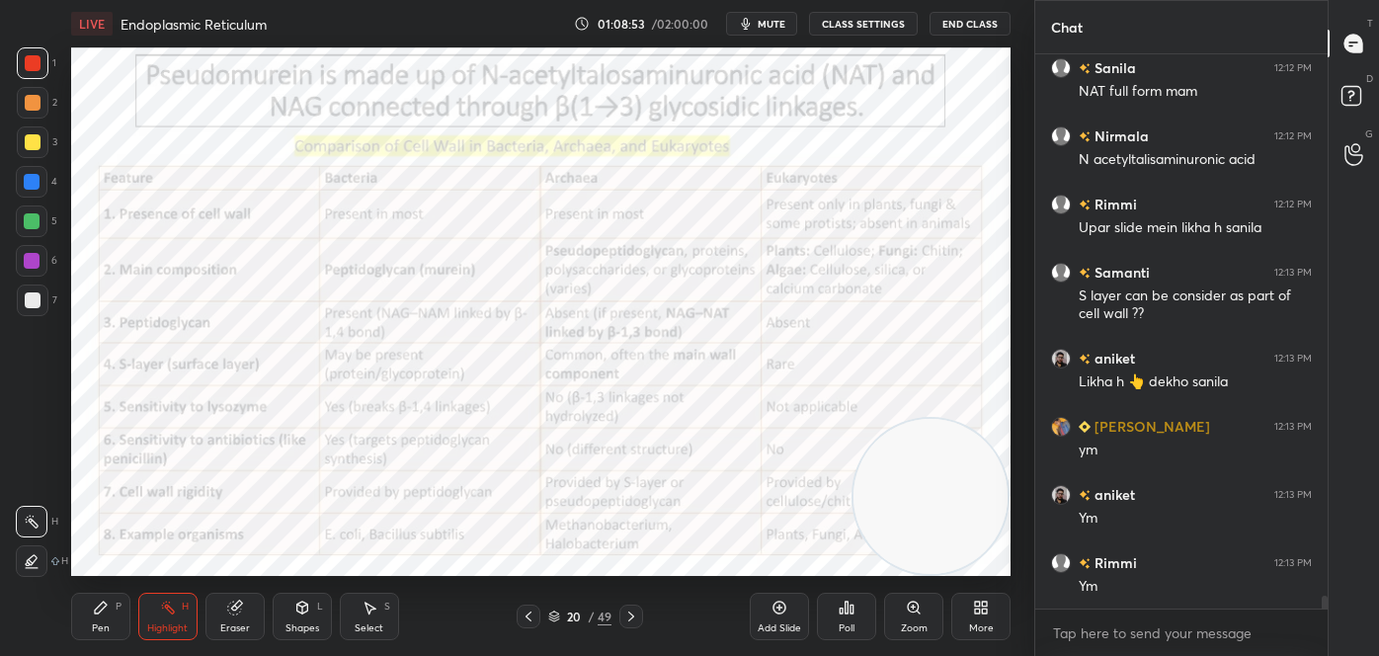
click at [554, 616] on icon at bounding box center [554, 613] width 10 height 5
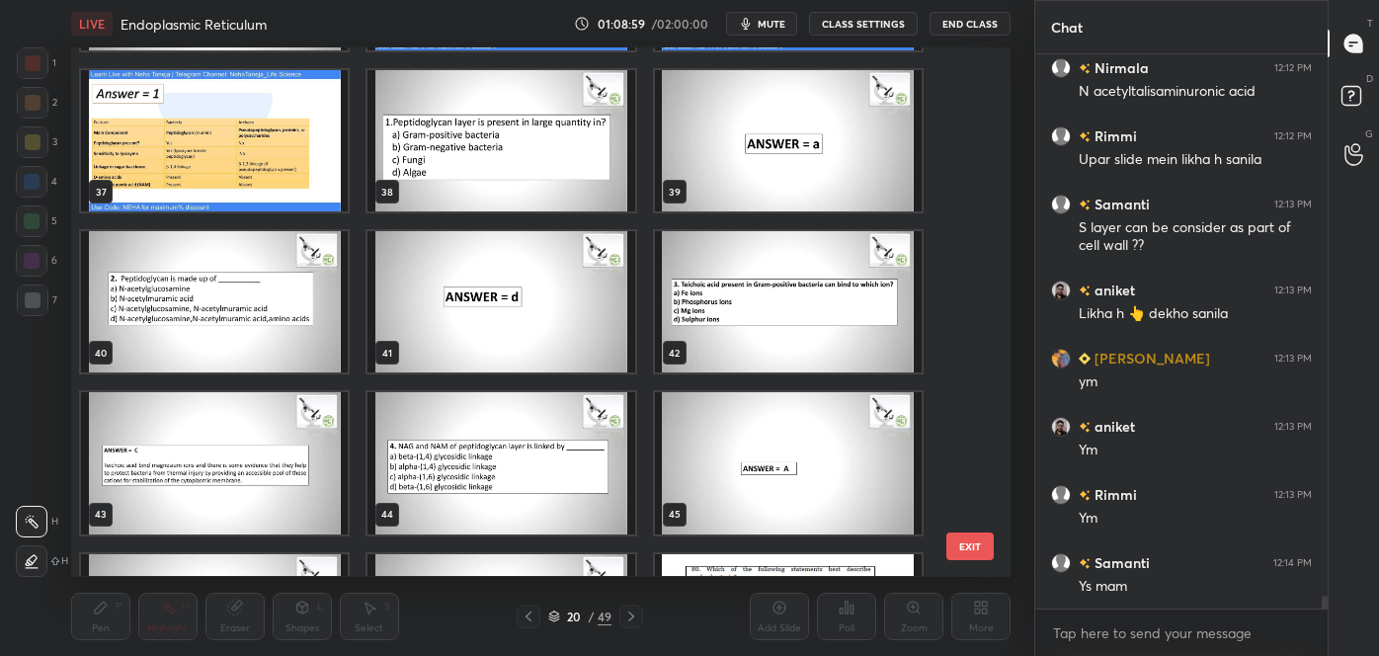
scroll to position [1936, 0]
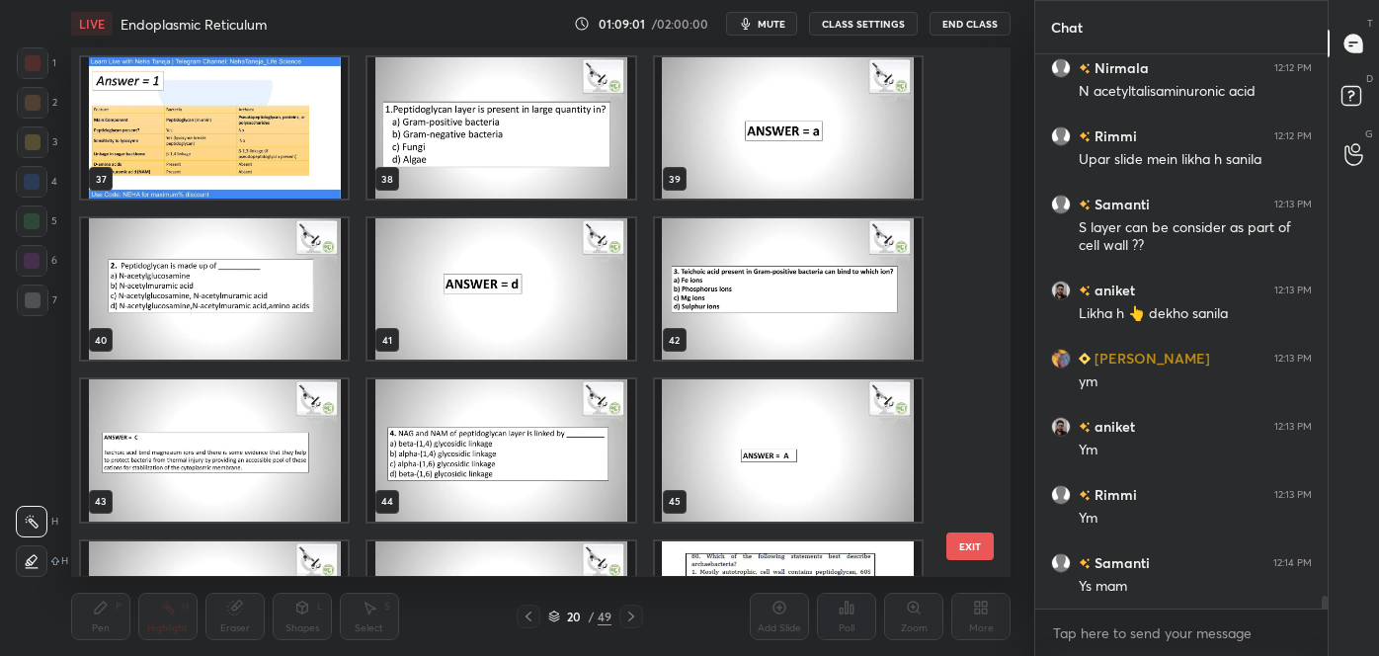
click at [851, 556] on img "grid" at bounding box center [788, 611] width 267 height 141
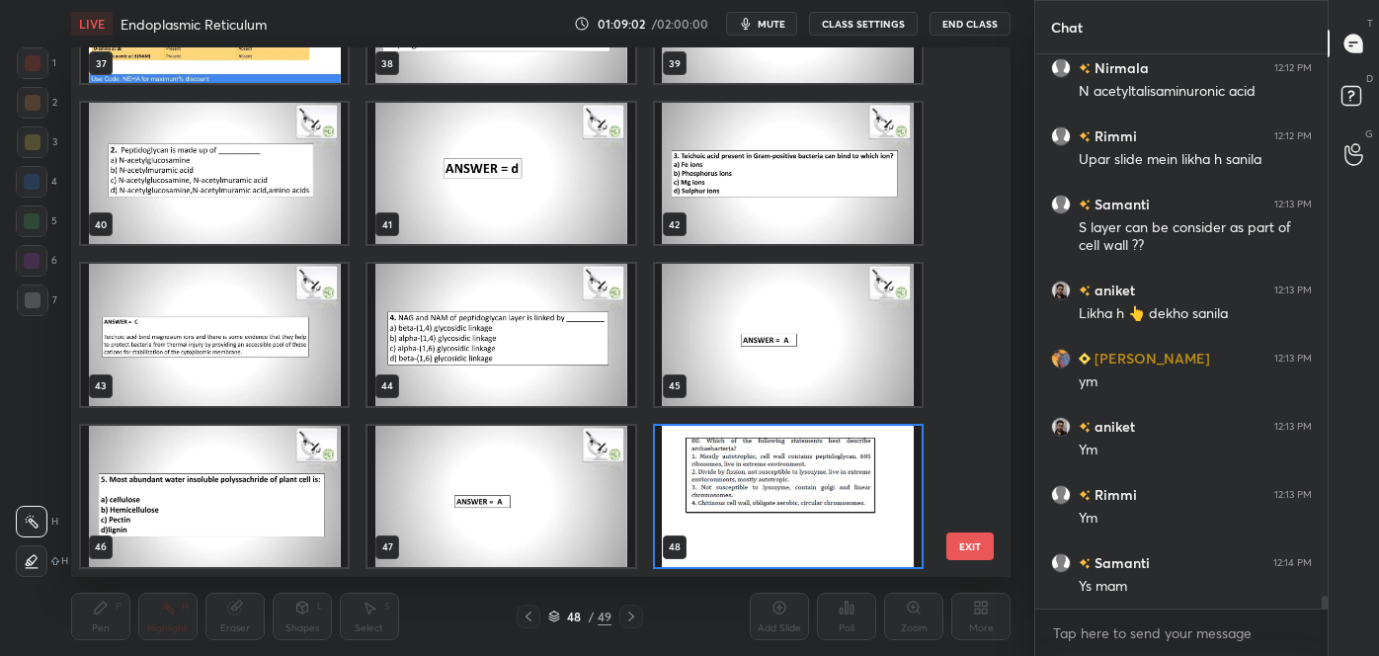
click at [850, 559] on div "34 35 36 37 38 39 40 41 42 43 44 45 46 47 48" at bounding box center [523, 311] width 905 height 528
click at [844, 544] on img "grid" at bounding box center [788, 496] width 267 height 141
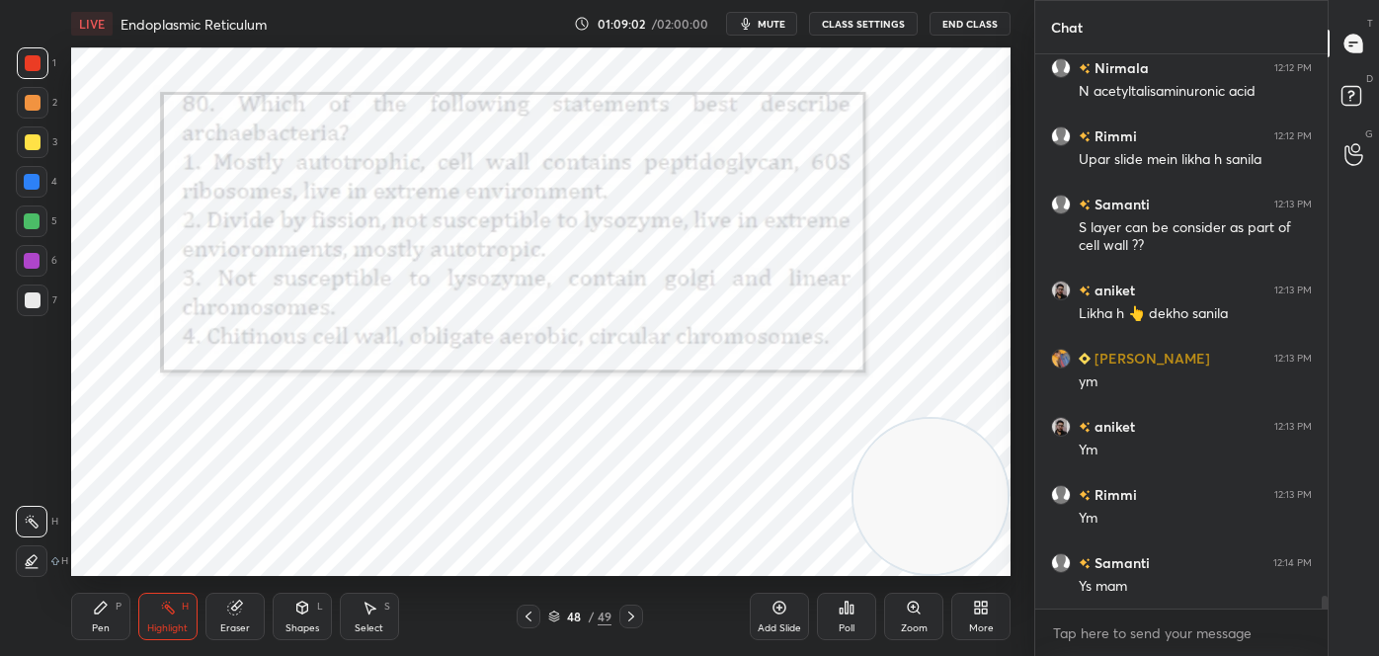
click at [845, 542] on img "grid" at bounding box center [788, 496] width 267 height 141
click at [92, 622] on div "Pen P" at bounding box center [100, 616] width 59 height 47
click at [36, 543] on div "Z" at bounding box center [37, 557] width 41 height 40
click at [39, 562] on icon at bounding box center [33, 561] width 18 height 14
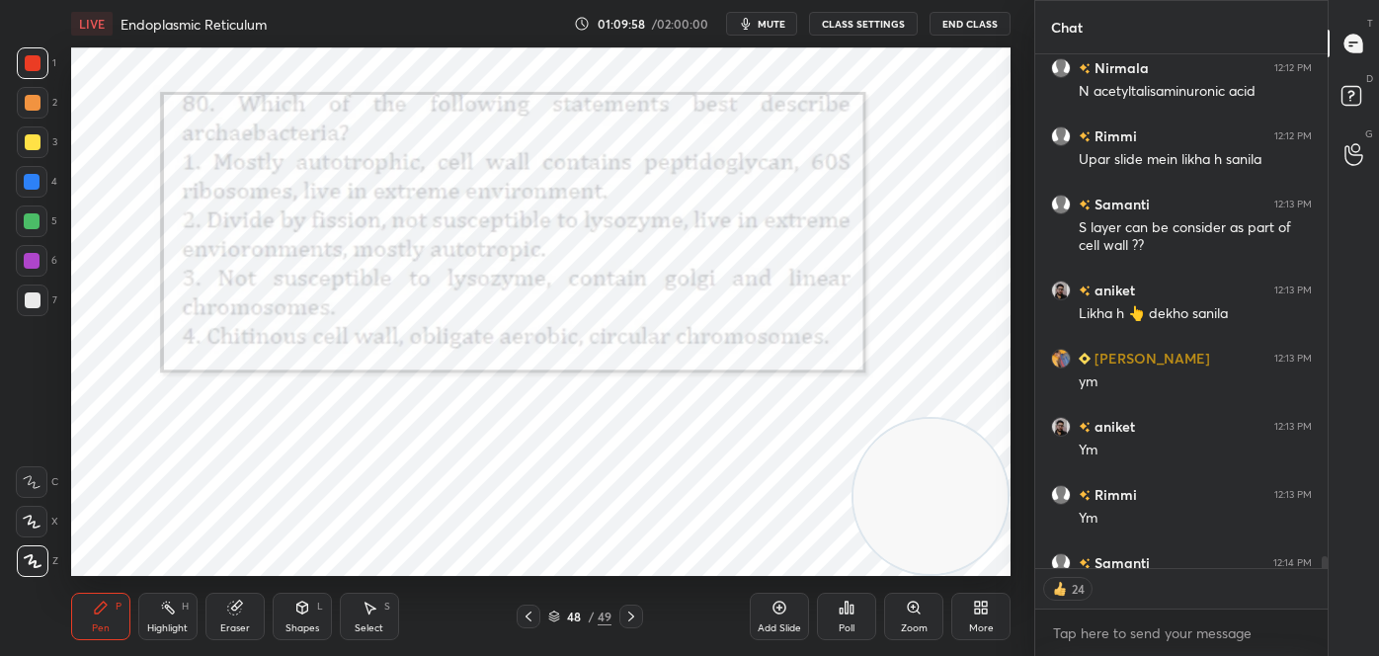
click at [843, 616] on div "Poll" at bounding box center [846, 616] width 59 height 47
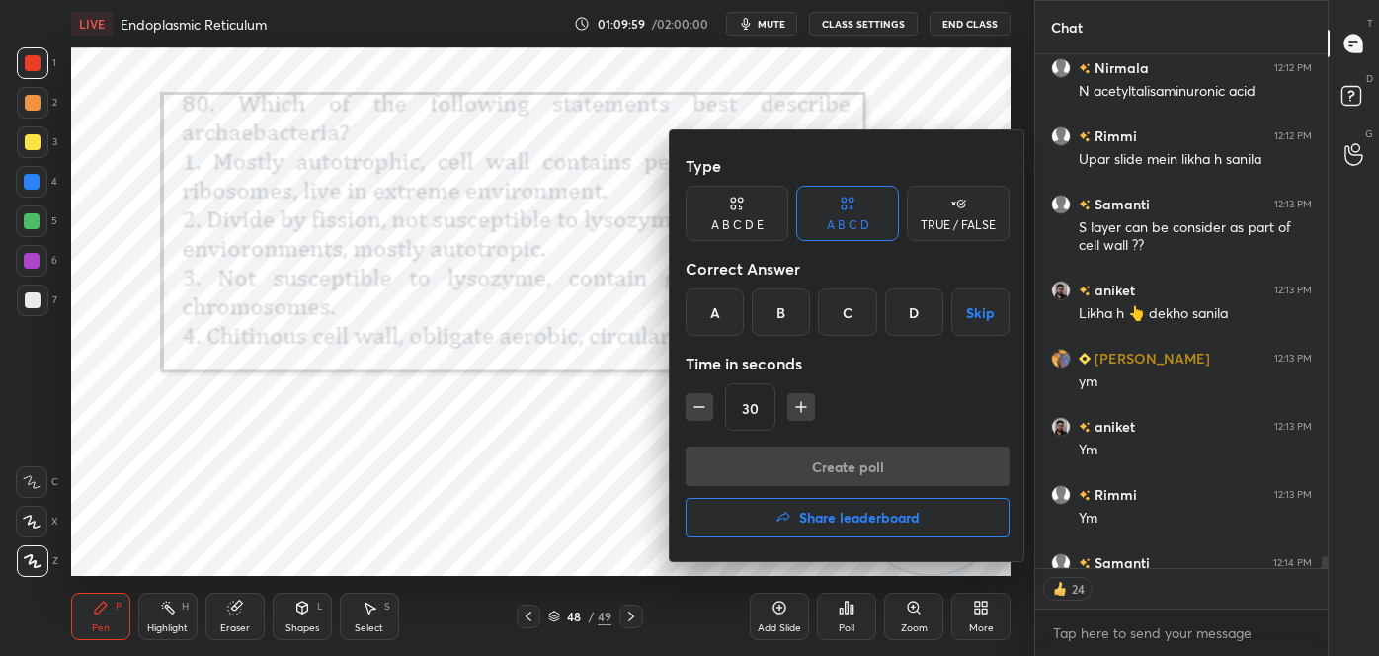
click at [774, 330] on div "B" at bounding box center [781, 311] width 58 height 47
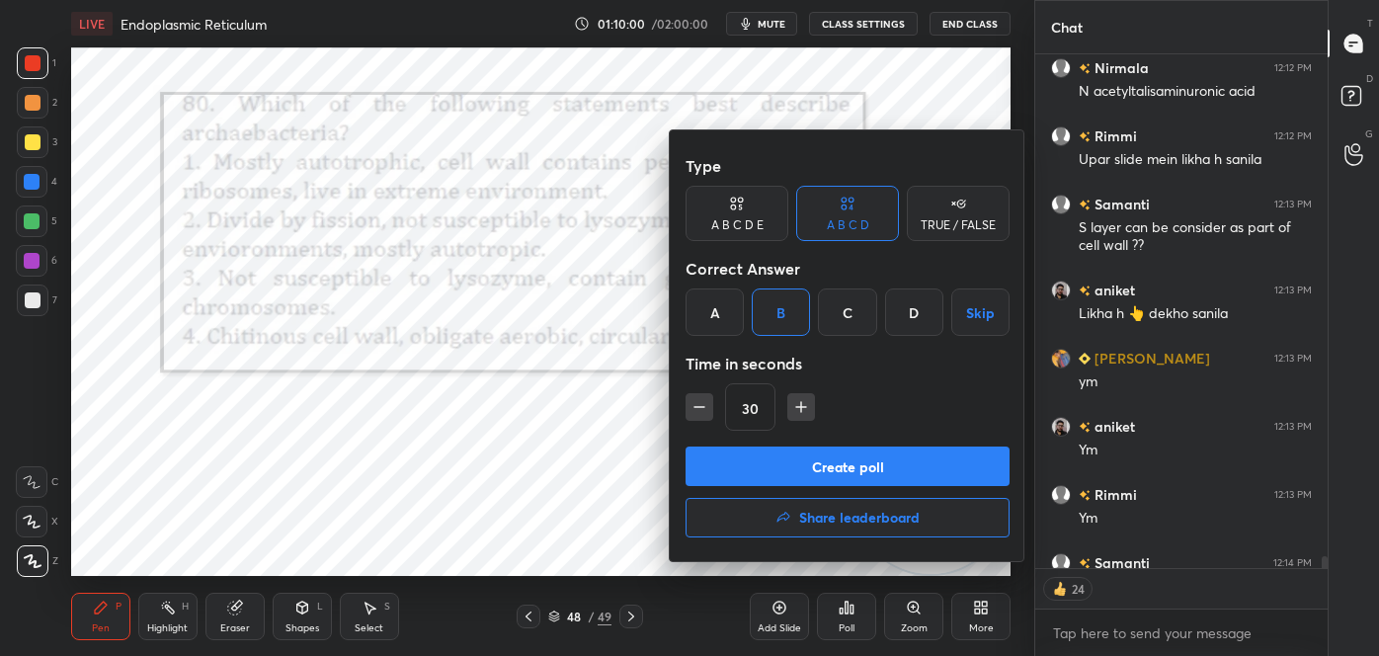
click at [819, 465] on button "Create poll" at bounding box center [847, 466] width 324 height 40
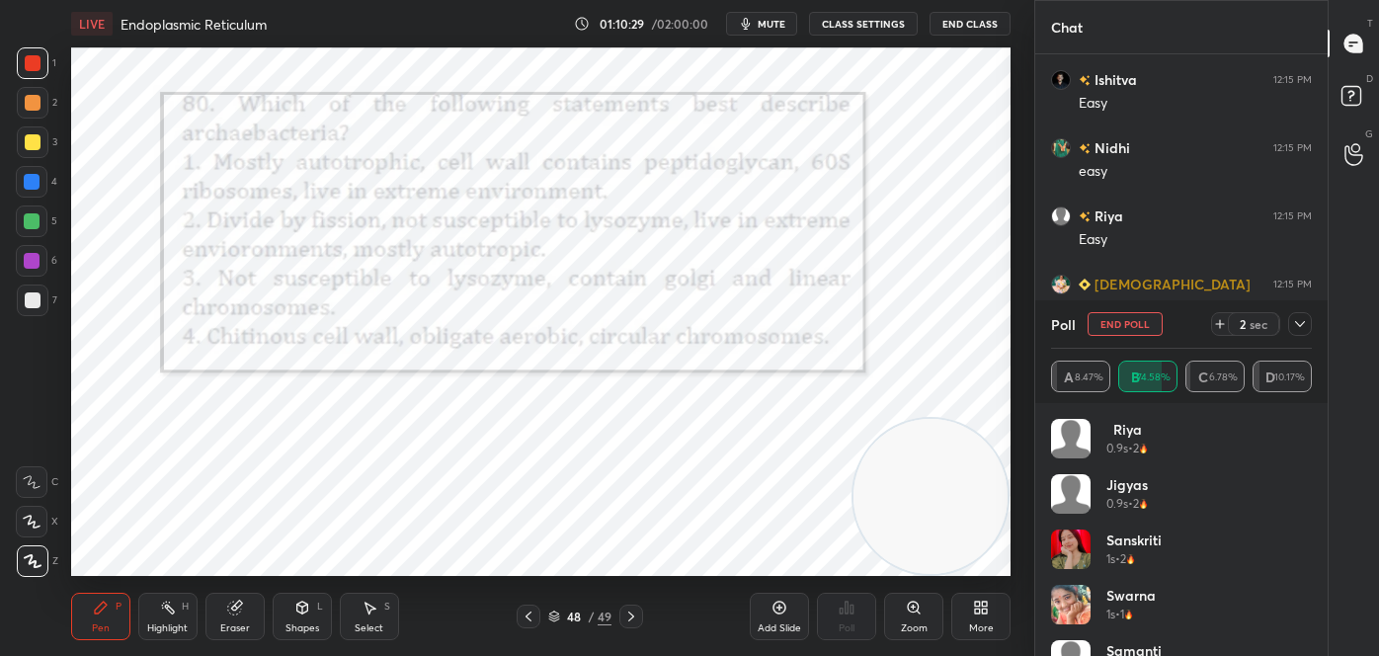
scroll to position [24914, 0]
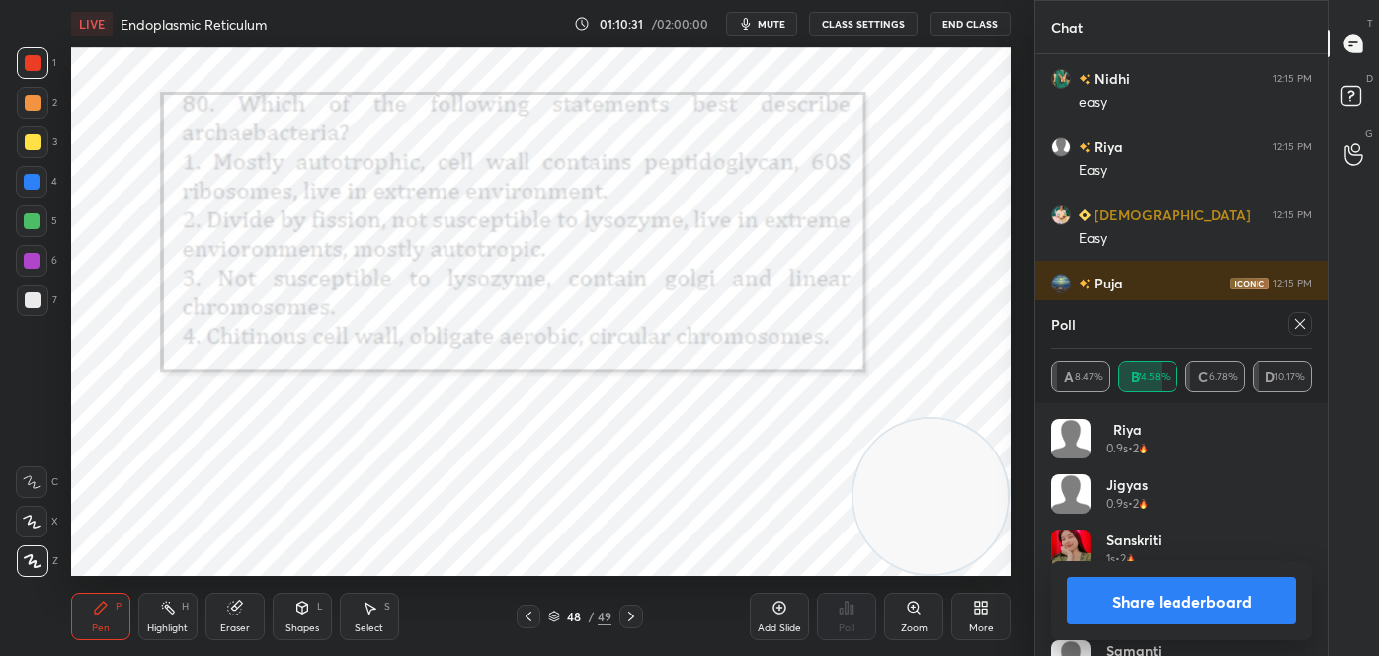
click at [1188, 604] on button "Share leaderboard" at bounding box center [1181, 600] width 229 height 47
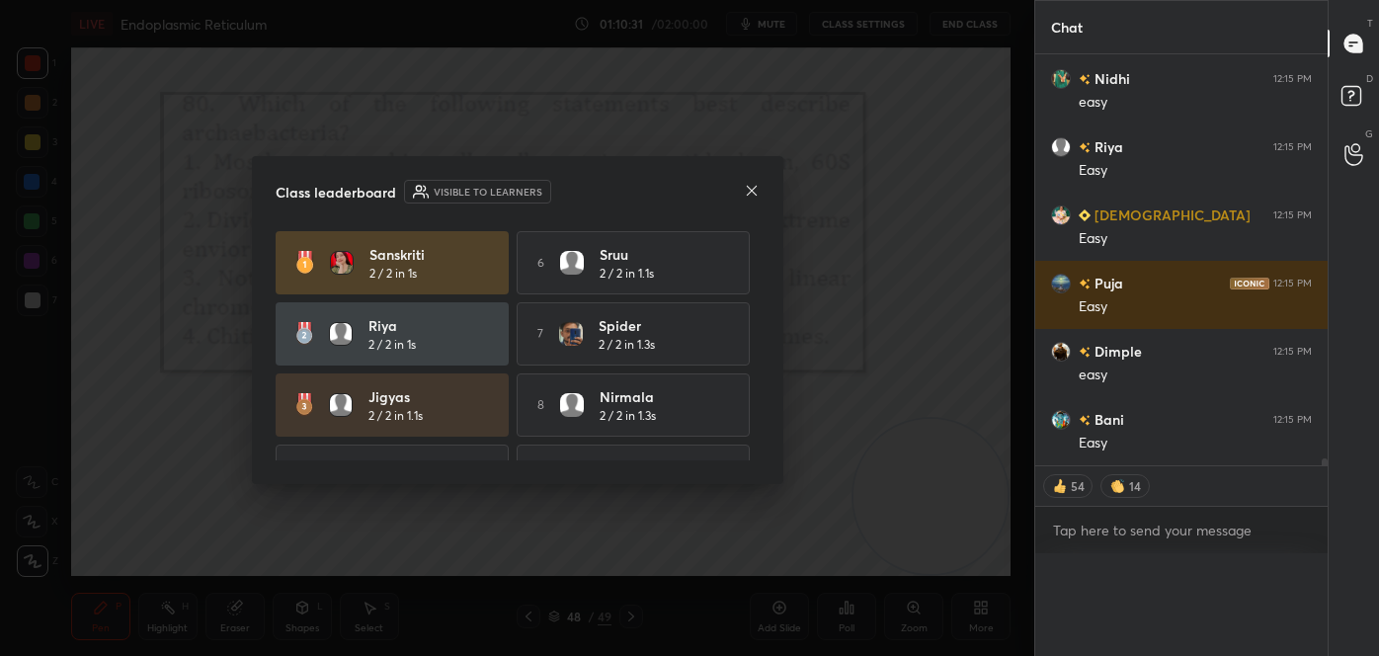
scroll to position [24881, 0]
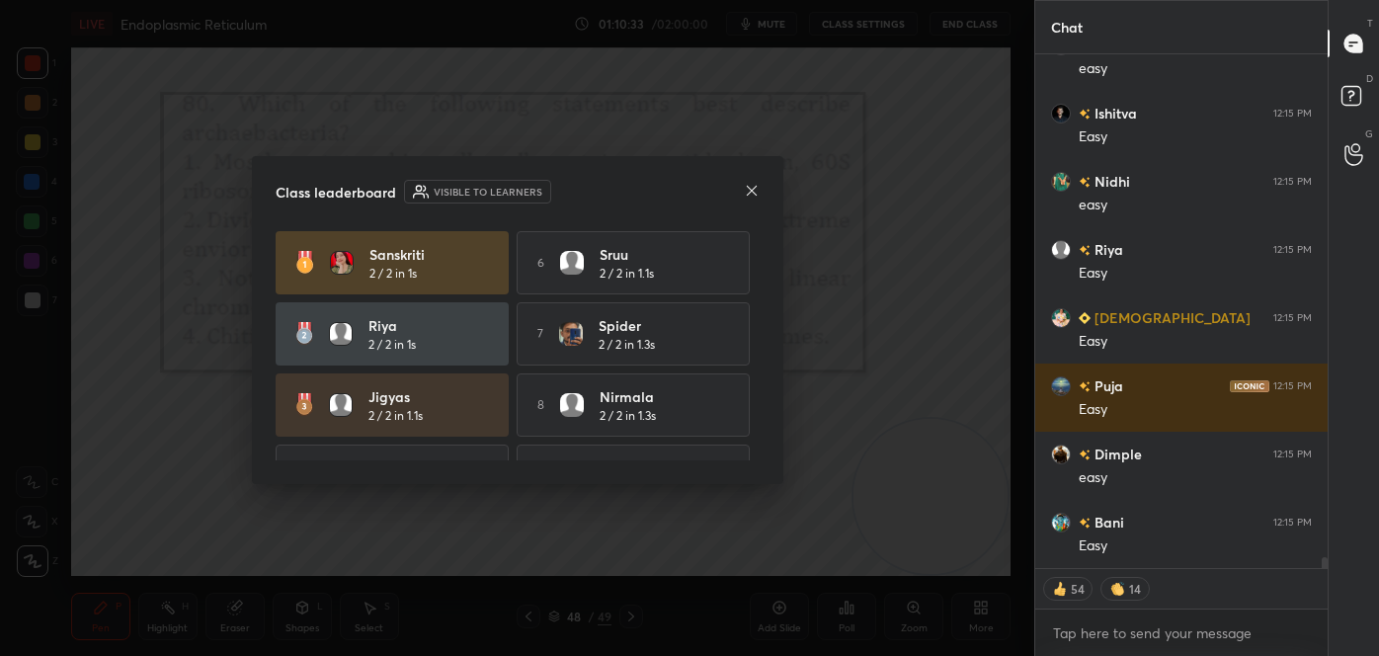
click at [753, 190] on icon at bounding box center [752, 191] width 16 height 16
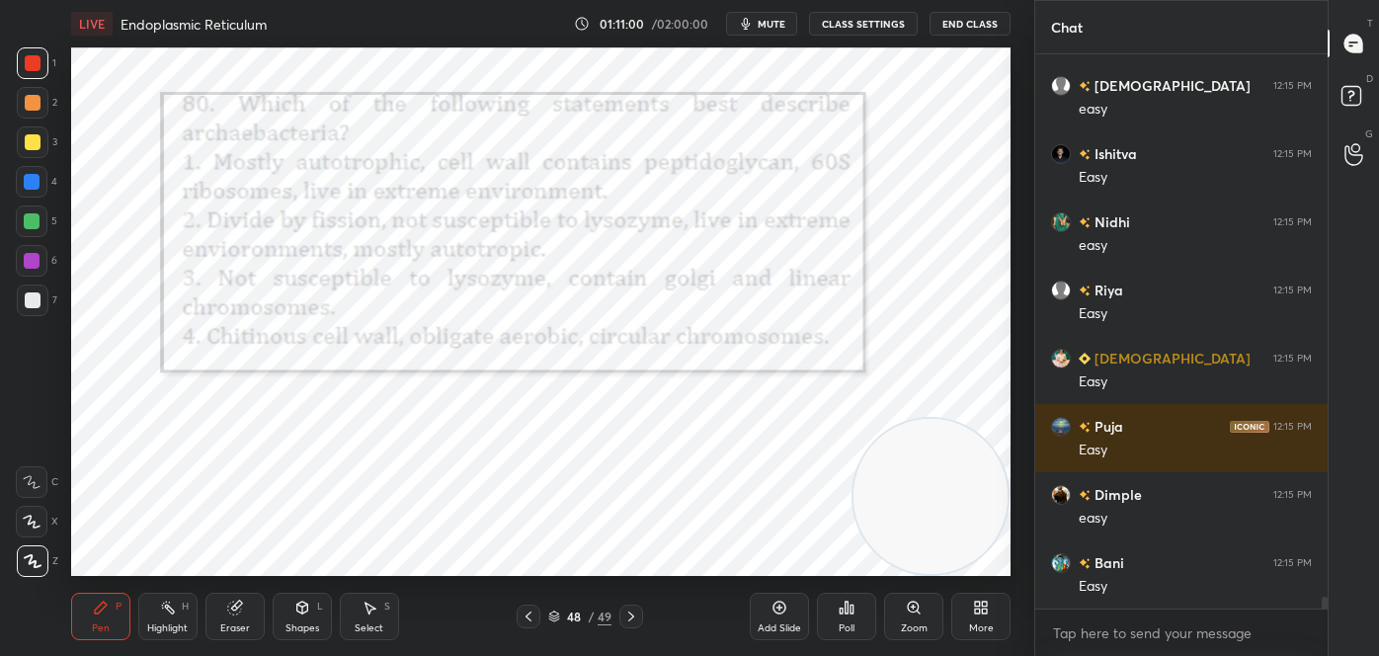
click at [553, 612] on icon at bounding box center [554, 616] width 12 height 12
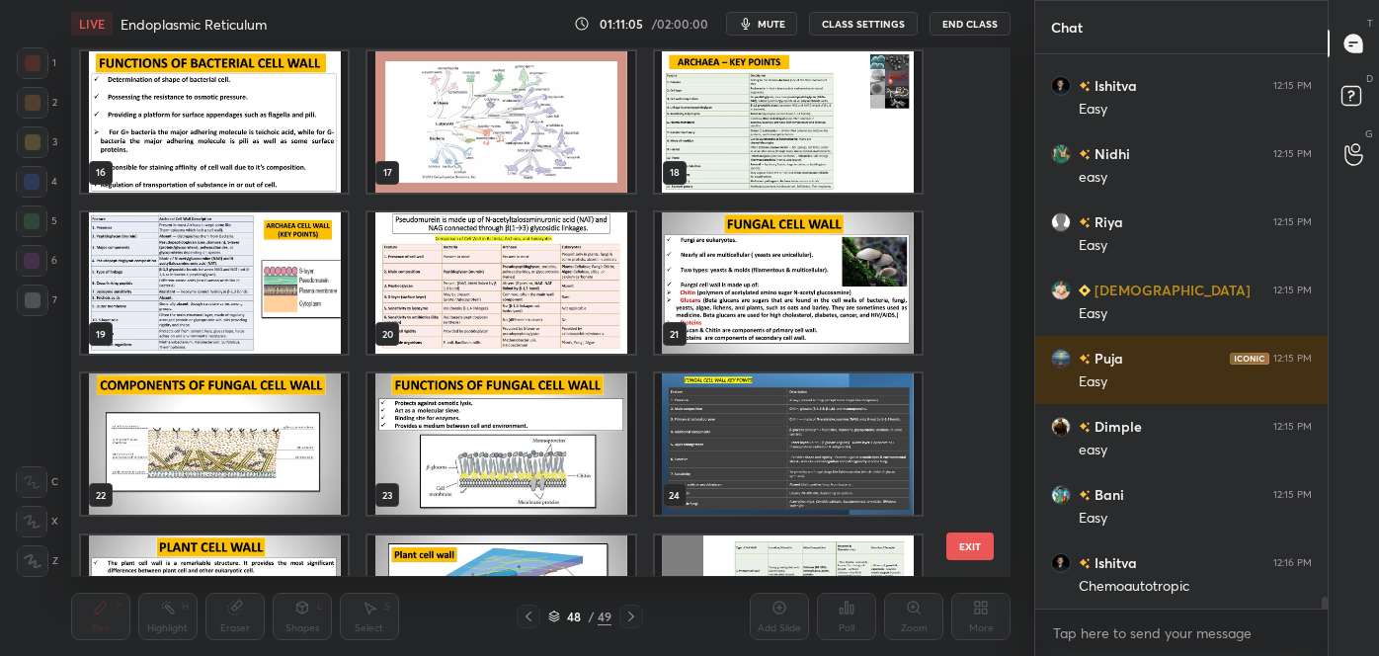
click at [766, 292] on img "grid" at bounding box center [788, 282] width 267 height 141
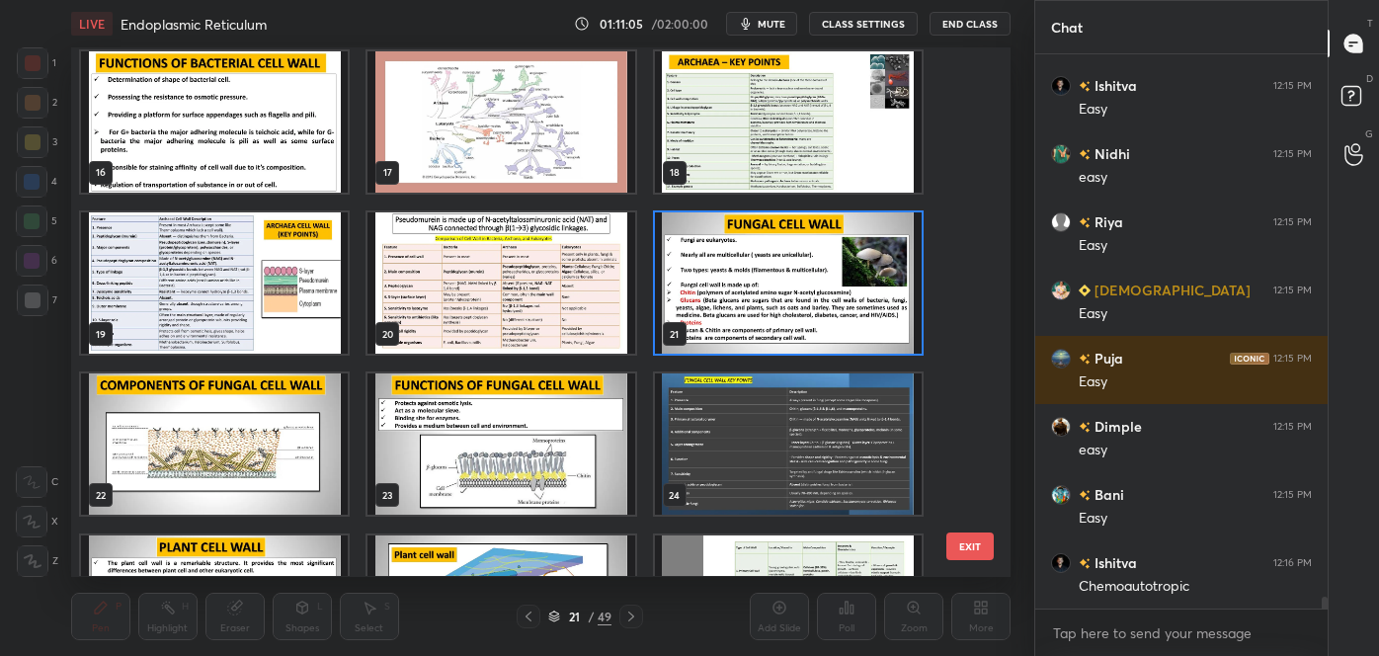
click at [774, 290] on img "grid" at bounding box center [788, 282] width 267 height 141
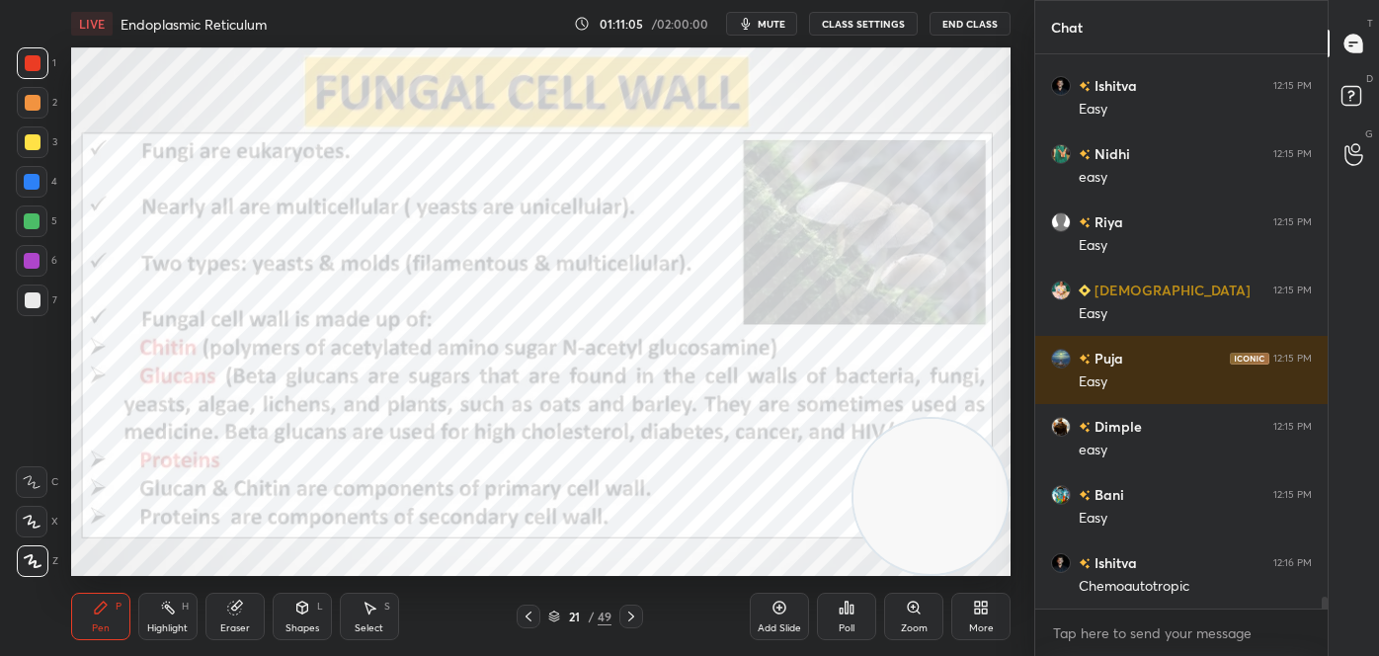
click at [776, 290] on img "grid" at bounding box center [788, 282] width 267 height 141
drag, startPoint x: 168, startPoint y: 616, endPoint x: 172, endPoint y: 603, distance: 13.4
click at [171, 614] on div "Highlight H" at bounding box center [167, 616] width 59 height 47
click at [633, 619] on icon at bounding box center [631, 616] width 16 height 16
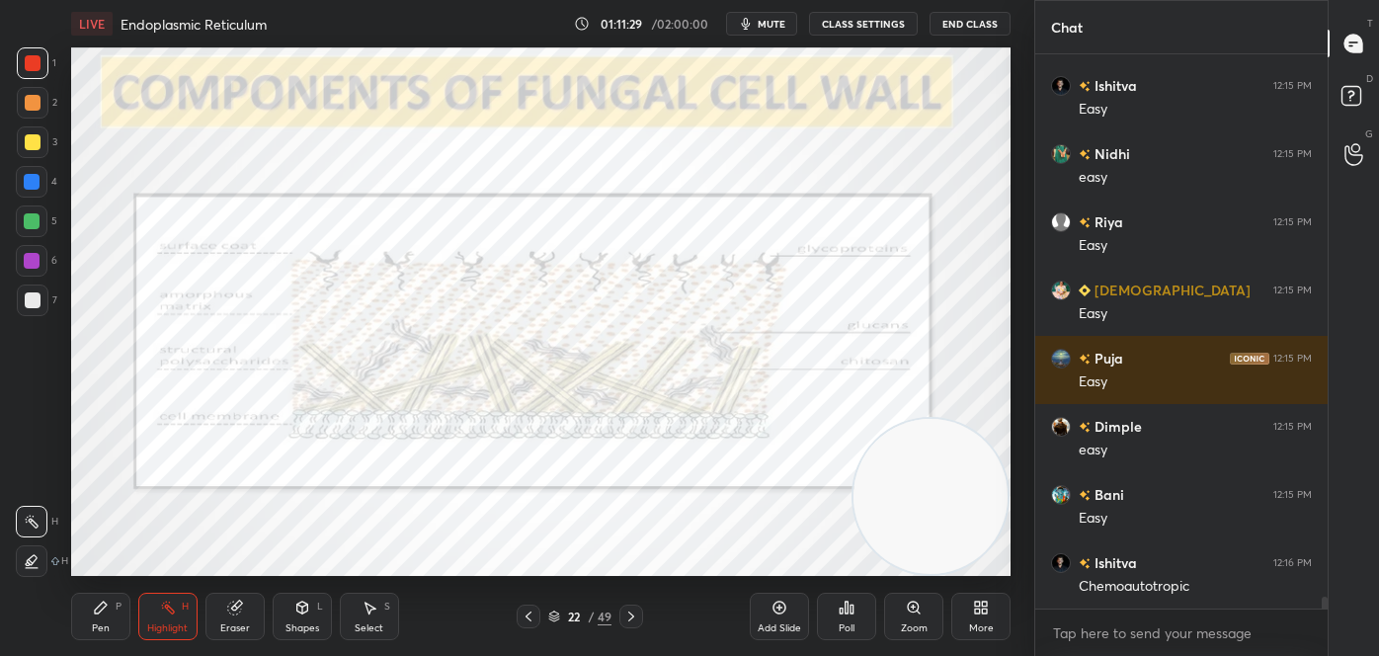
click at [631, 619] on icon at bounding box center [631, 616] width 16 height 16
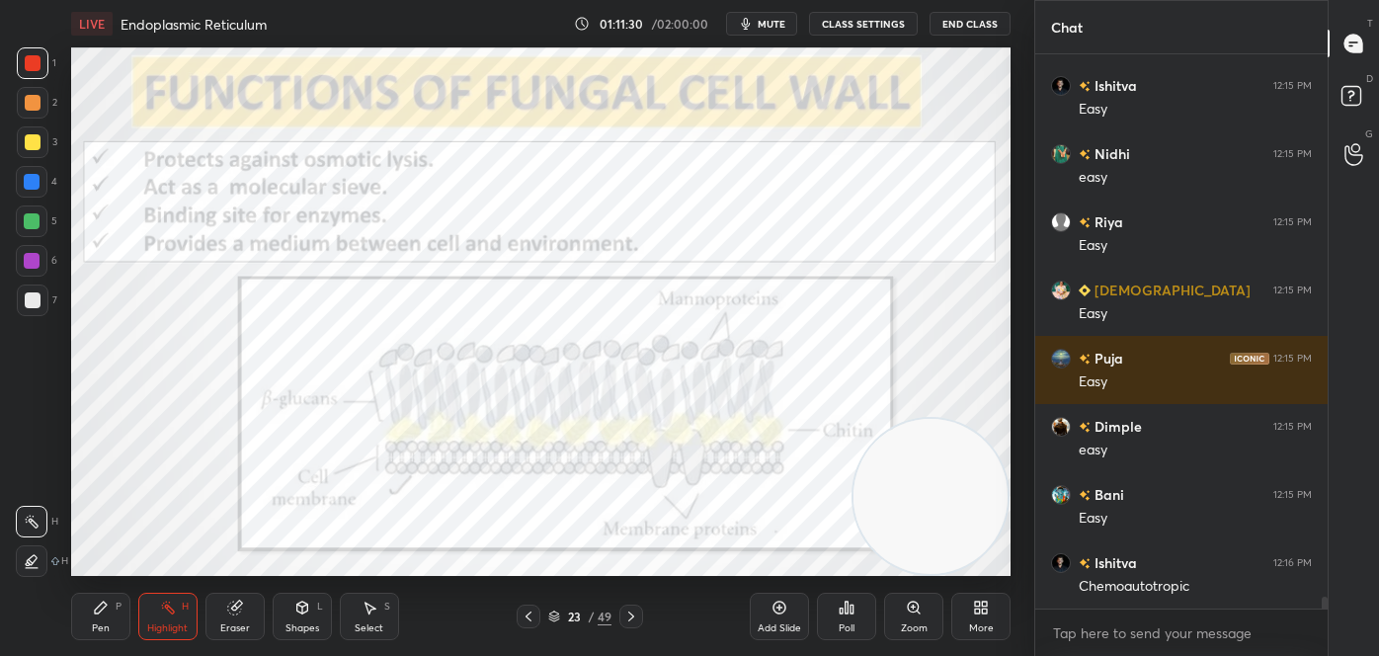
click at [624, 606] on div at bounding box center [631, 616] width 24 height 24
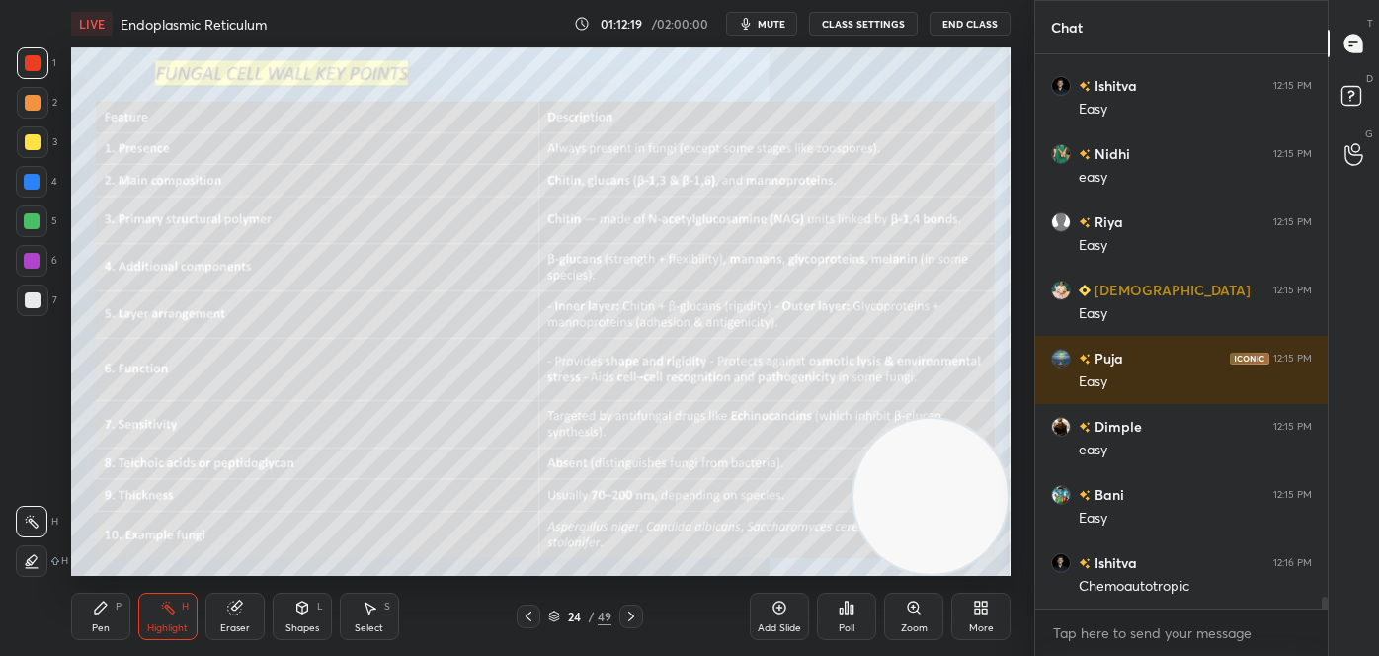
click at [531, 614] on icon at bounding box center [529, 616] width 16 height 16
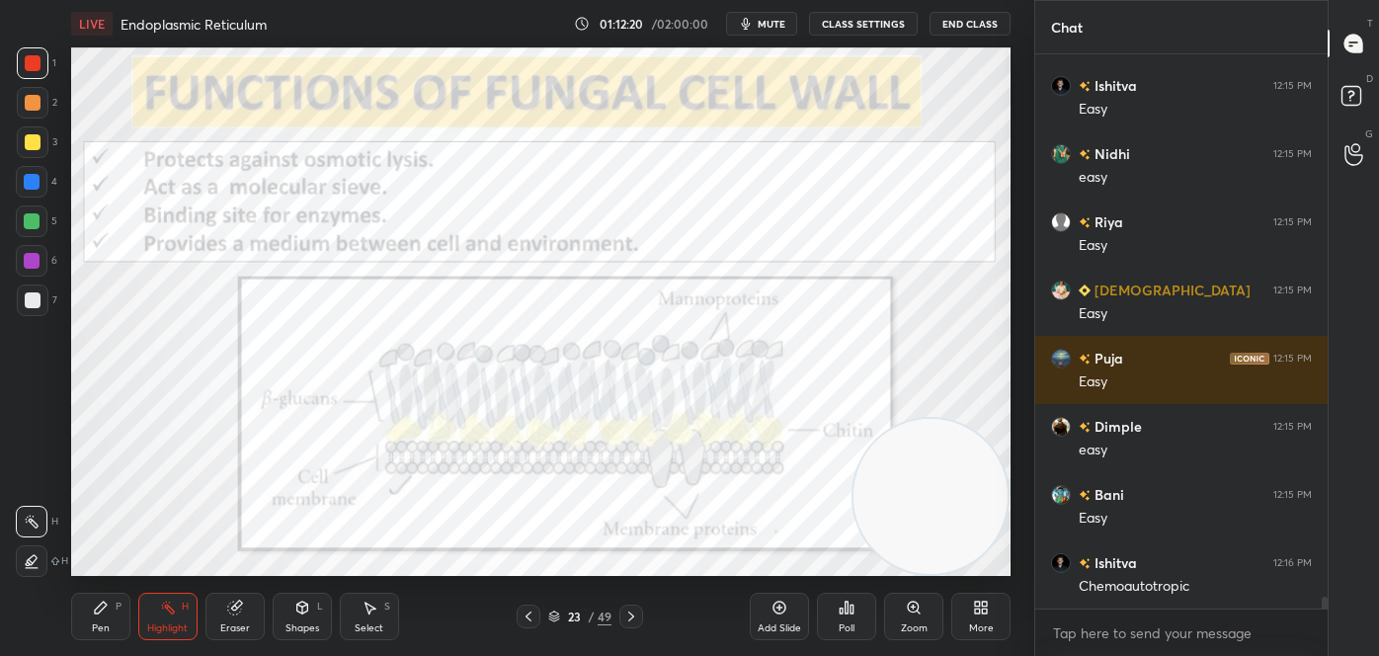
click at [561, 393] on div "LIVE Endoplasmic Reticulum 01:12:20 / 02:00:00 mute CLASS SETTINGS End Class Se…" at bounding box center [540, 328] width 955 height 656
click at [637, 614] on icon at bounding box center [631, 616] width 16 height 16
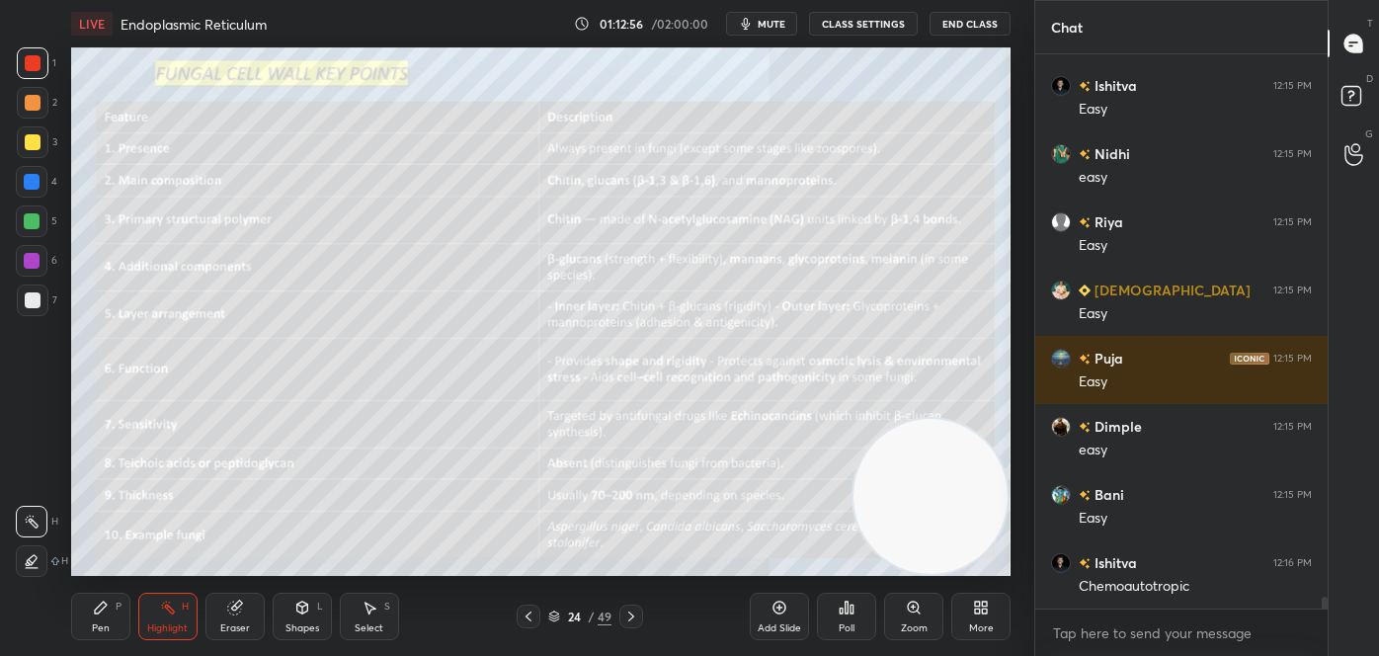
drag, startPoint x: 532, startPoint y: 614, endPoint x: 553, endPoint y: 599, distance: 26.1
click at [531, 614] on icon at bounding box center [529, 616] width 16 height 16
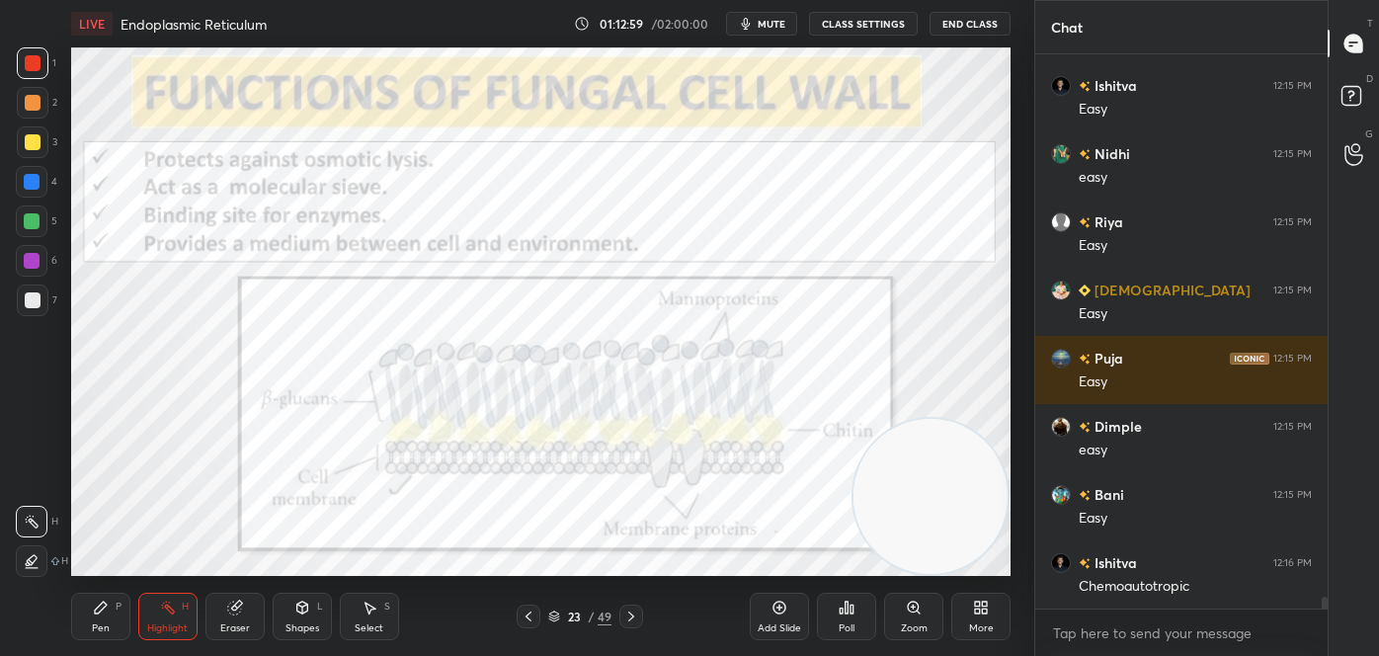
click at [639, 618] on icon at bounding box center [631, 616] width 16 height 16
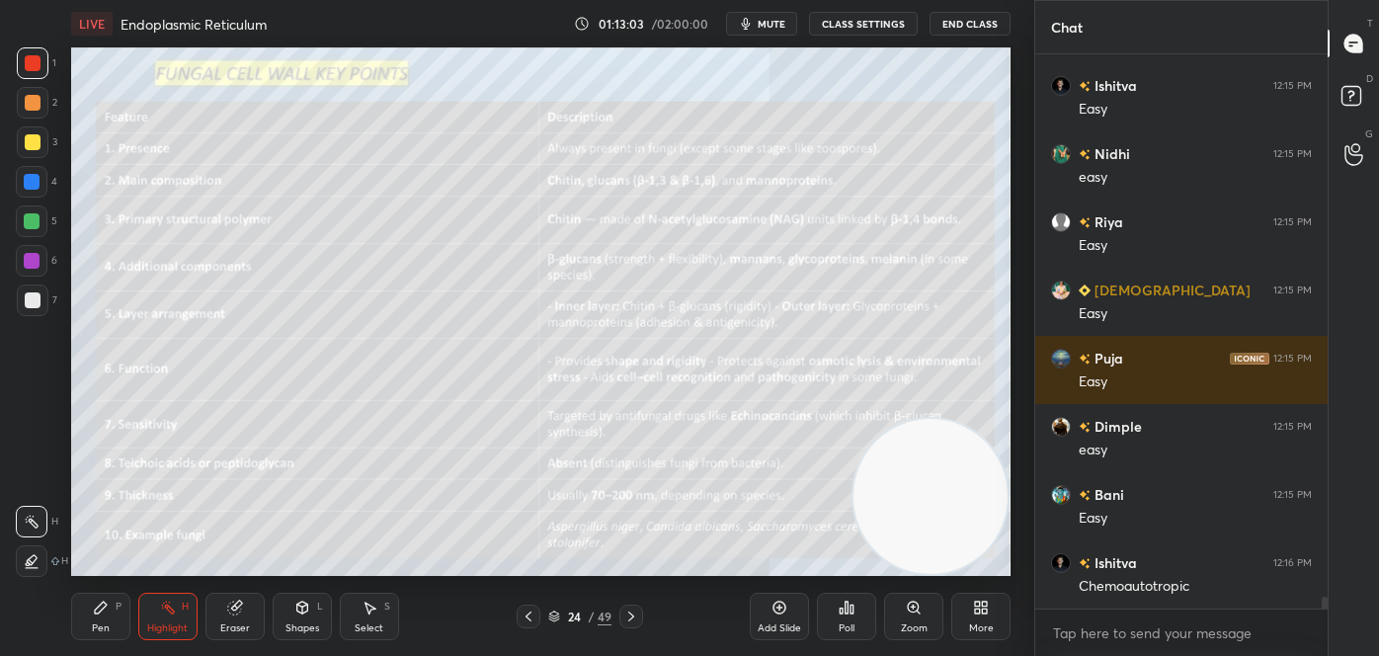
click at [527, 615] on icon at bounding box center [529, 616] width 16 height 16
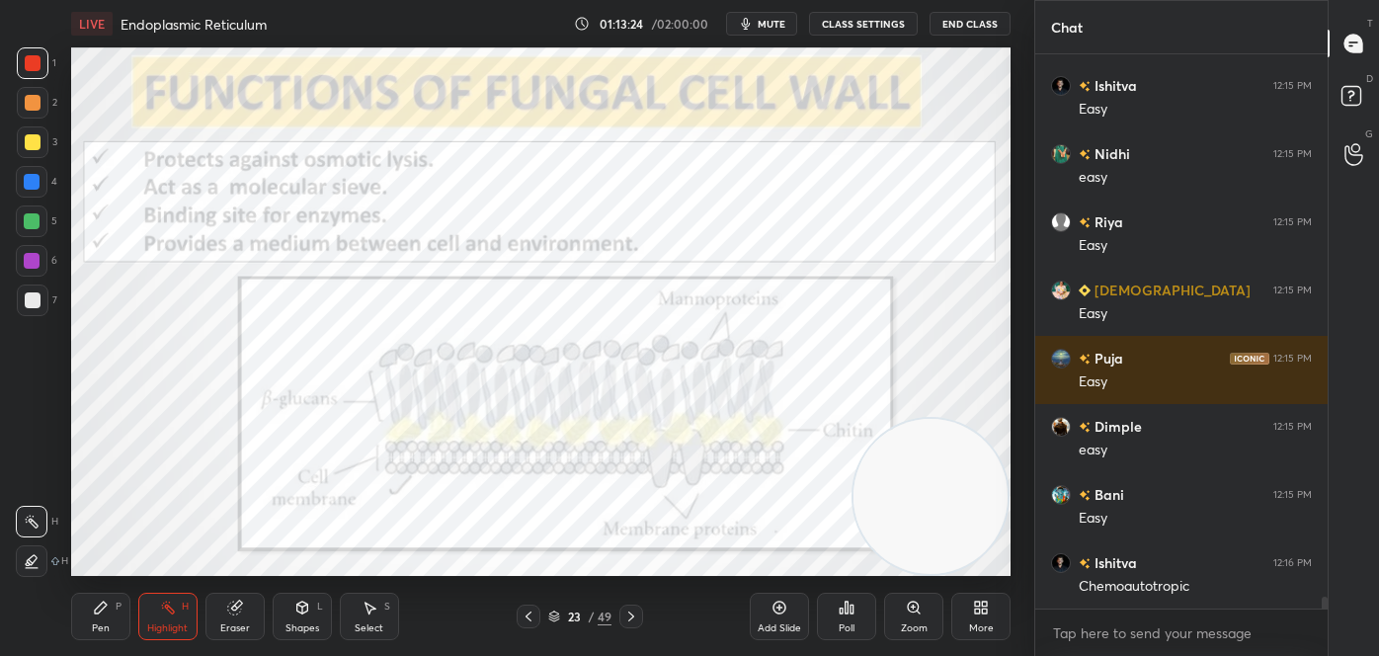
click at [630, 604] on div at bounding box center [631, 616] width 24 height 24
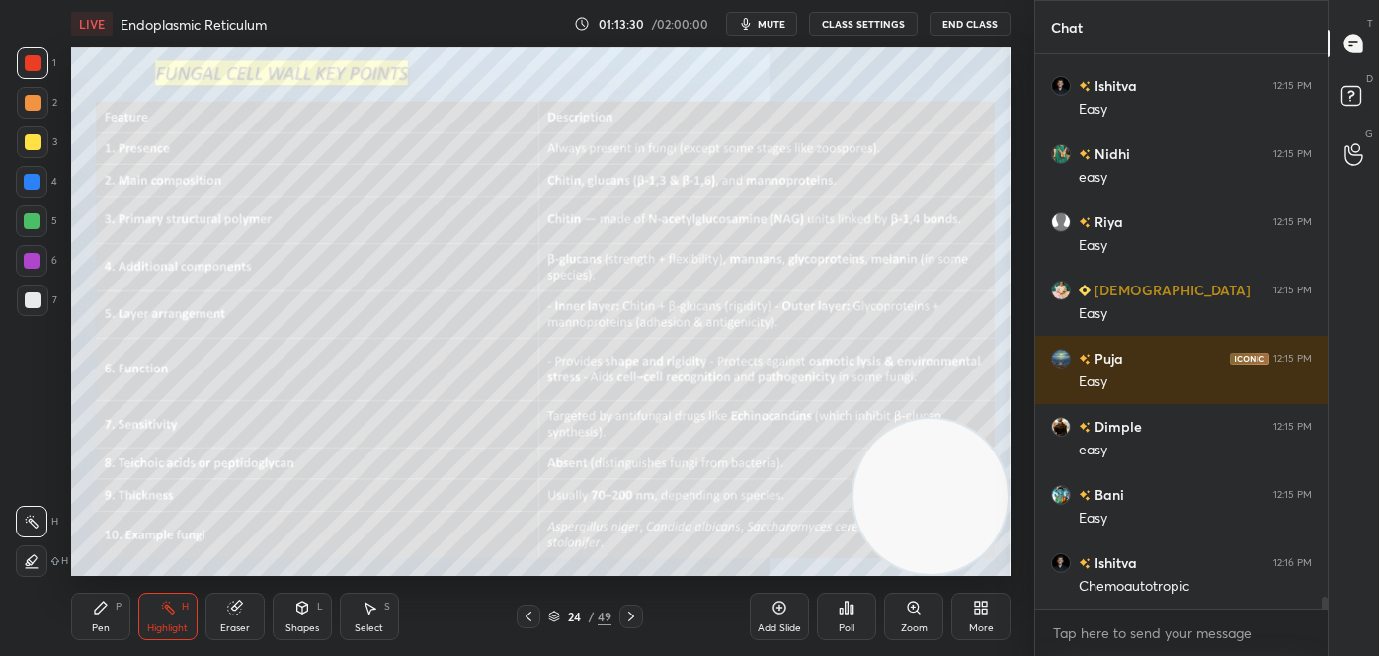
click at [529, 621] on icon at bounding box center [529, 616] width 16 height 16
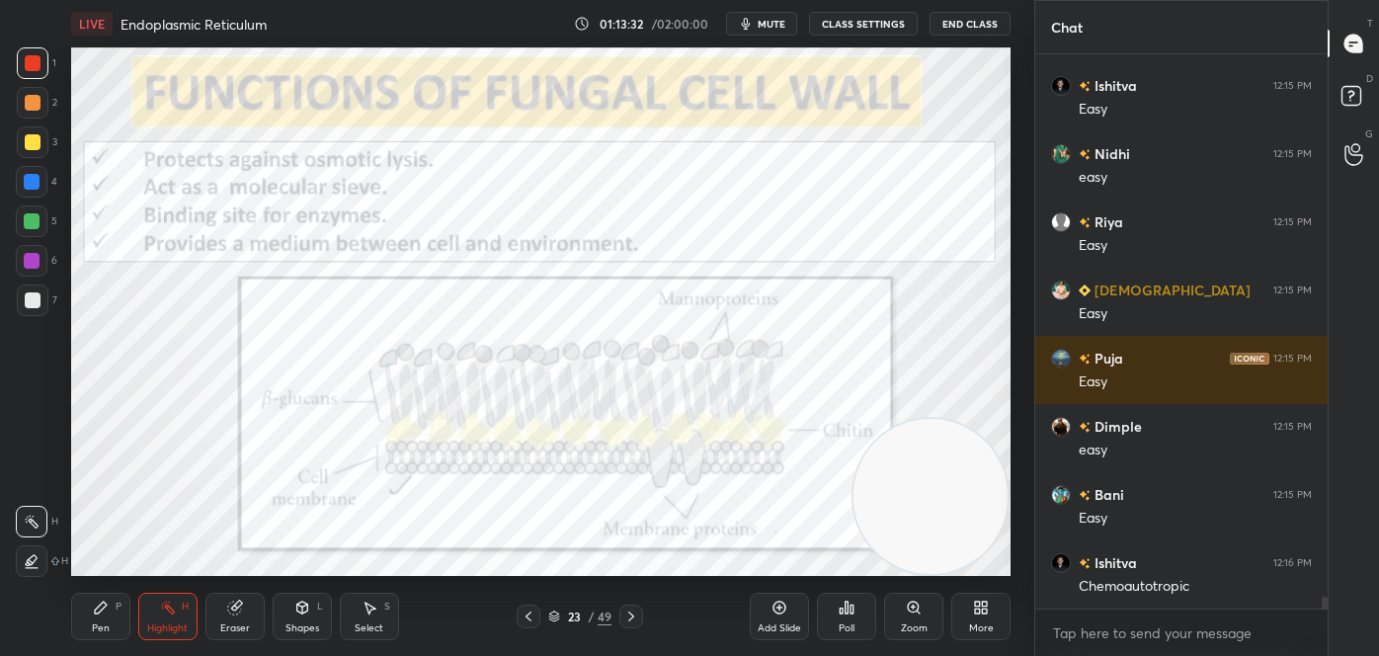
click at [626, 614] on icon at bounding box center [631, 616] width 16 height 16
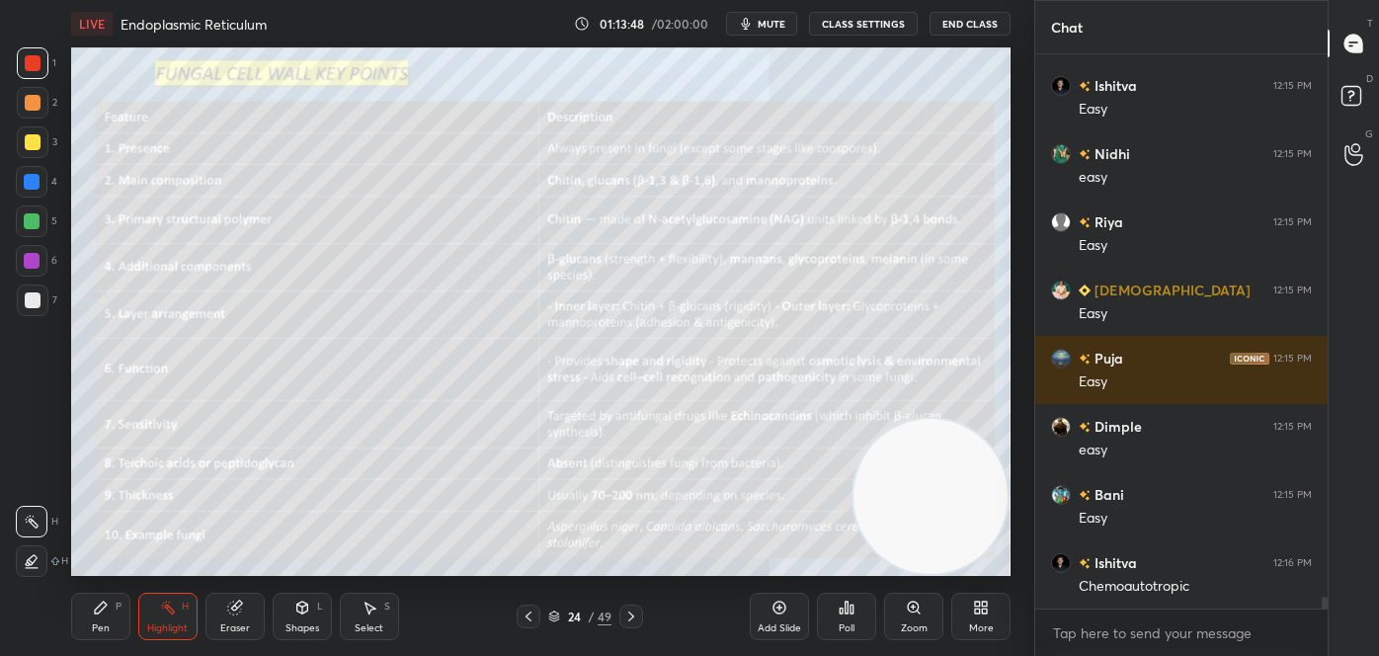
click at [519, 606] on div at bounding box center [529, 616] width 24 height 24
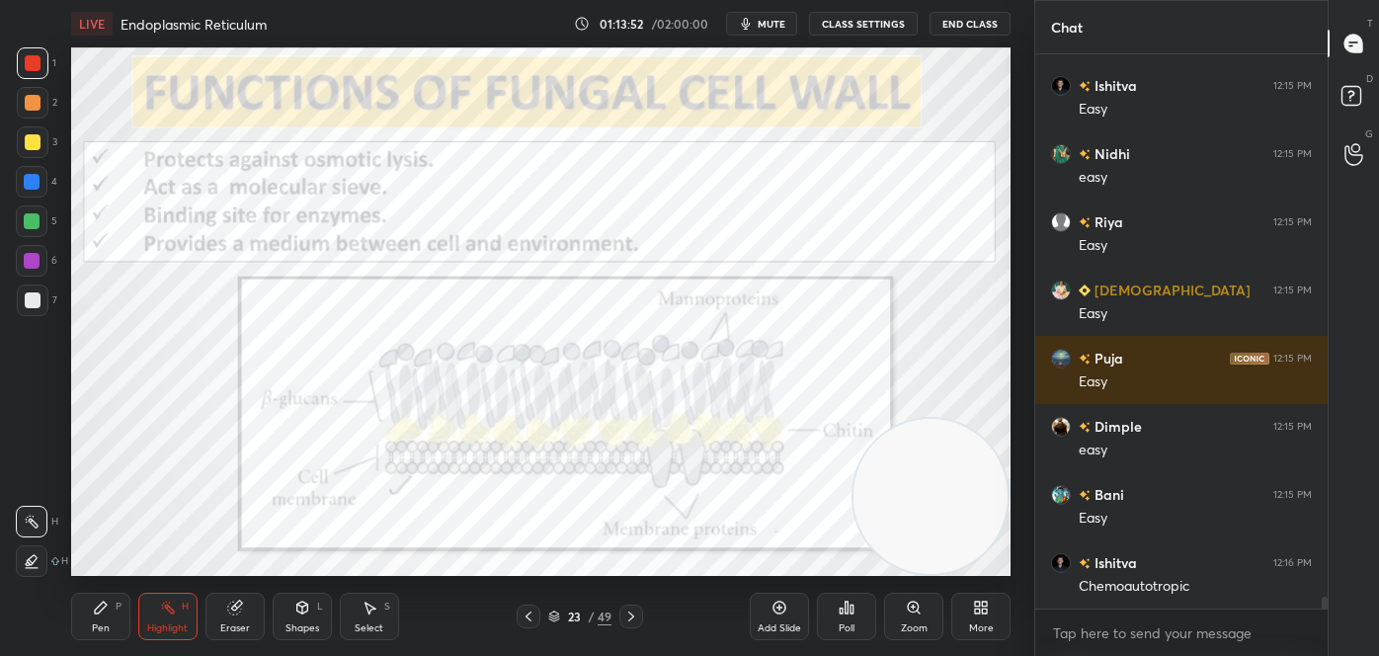
click at [630, 616] on icon at bounding box center [631, 616] width 16 height 16
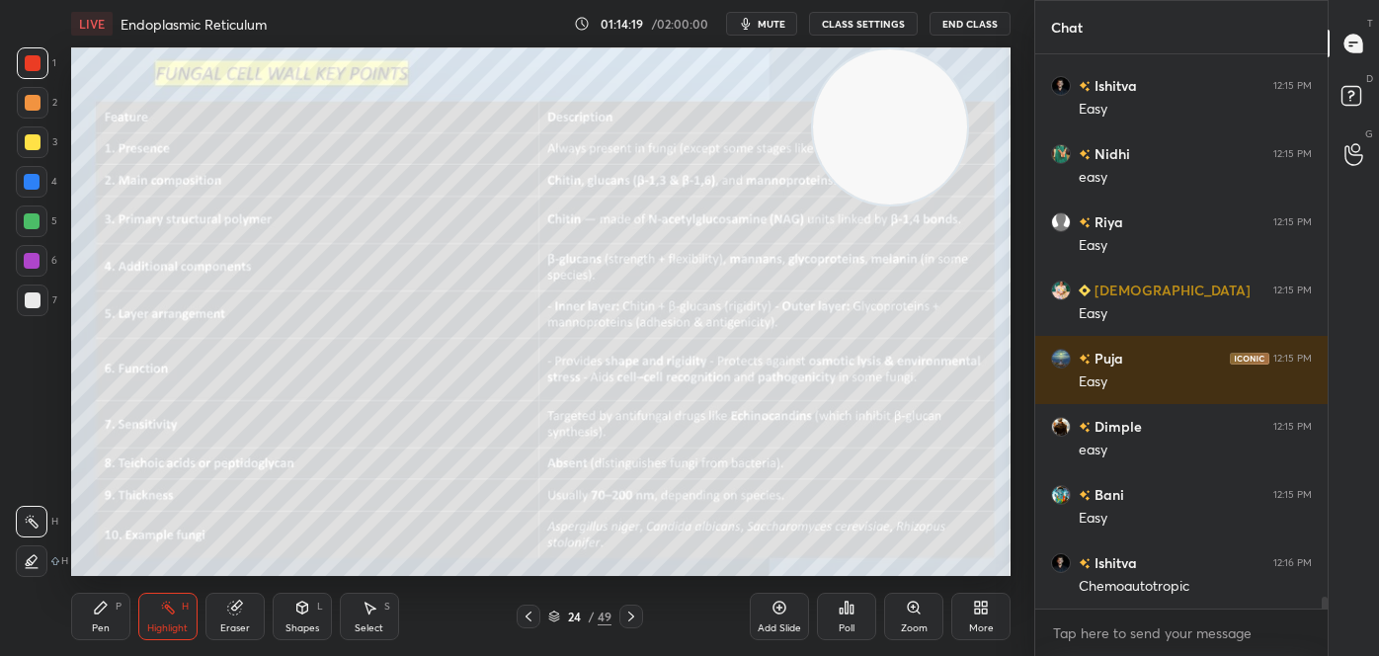
drag, startPoint x: 898, startPoint y: 490, endPoint x: 856, endPoint y: 96, distance: 396.3
click at [858, 98] on video at bounding box center [890, 126] width 155 height 155
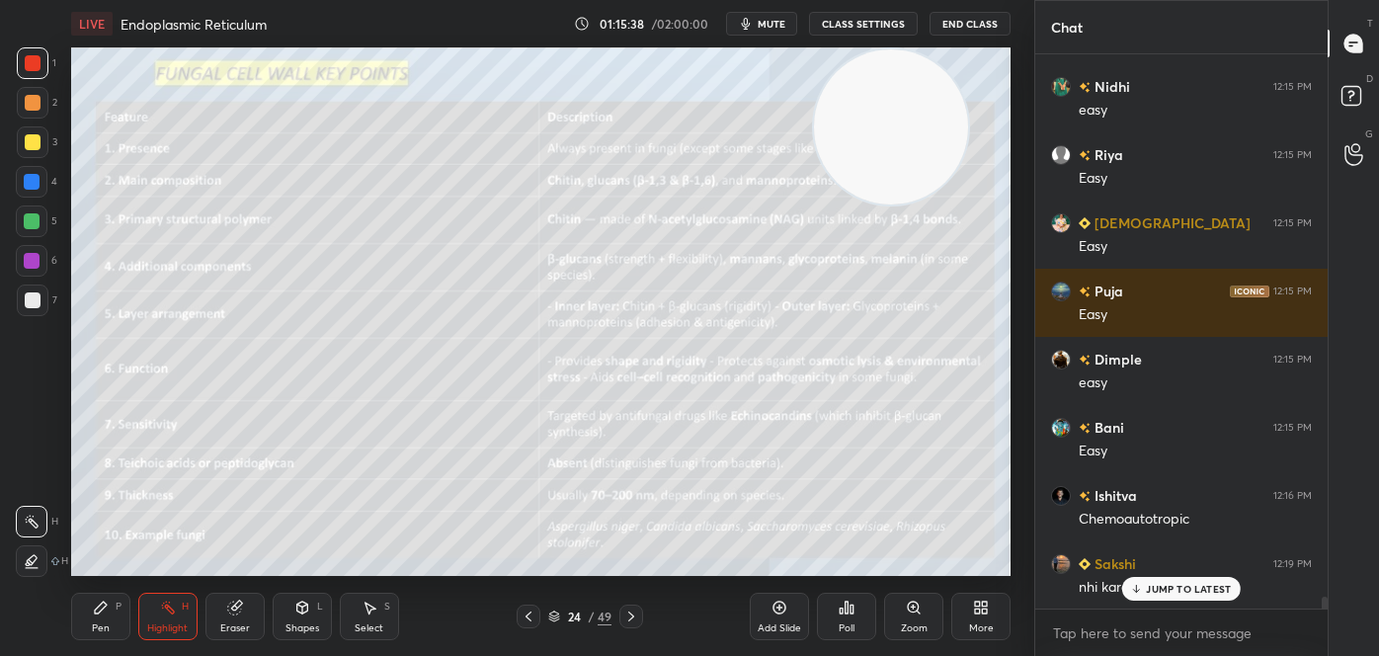
click at [526, 617] on icon at bounding box center [529, 616] width 16 height 16
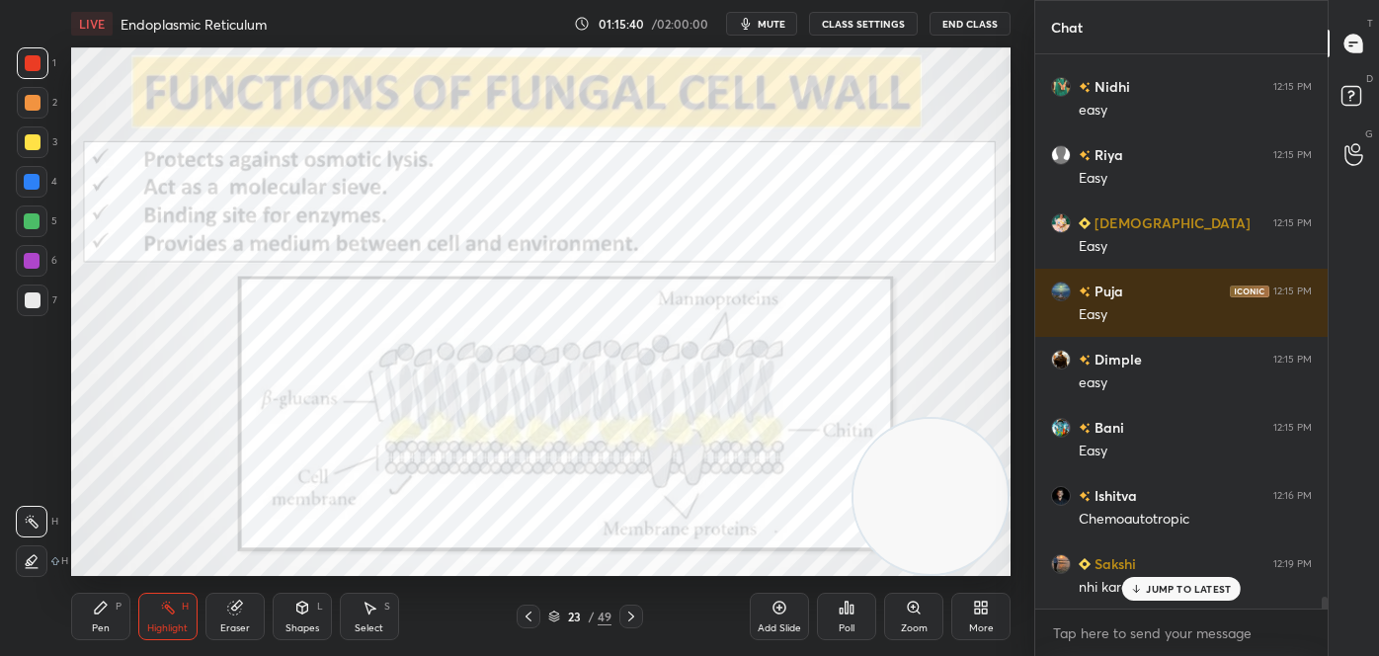
drag, startPoint x: 885, startPoint y: 143, endPoint x: 969, endPoint y: 620, distance: 484.4
click at [975, 631] on div "LIVE Endoplasmic Reticulum 01:15:40 / 02:00:00 mute CLASS SETTINGS End Class Se…" at bounding box center [540, 328] width 955 height 656
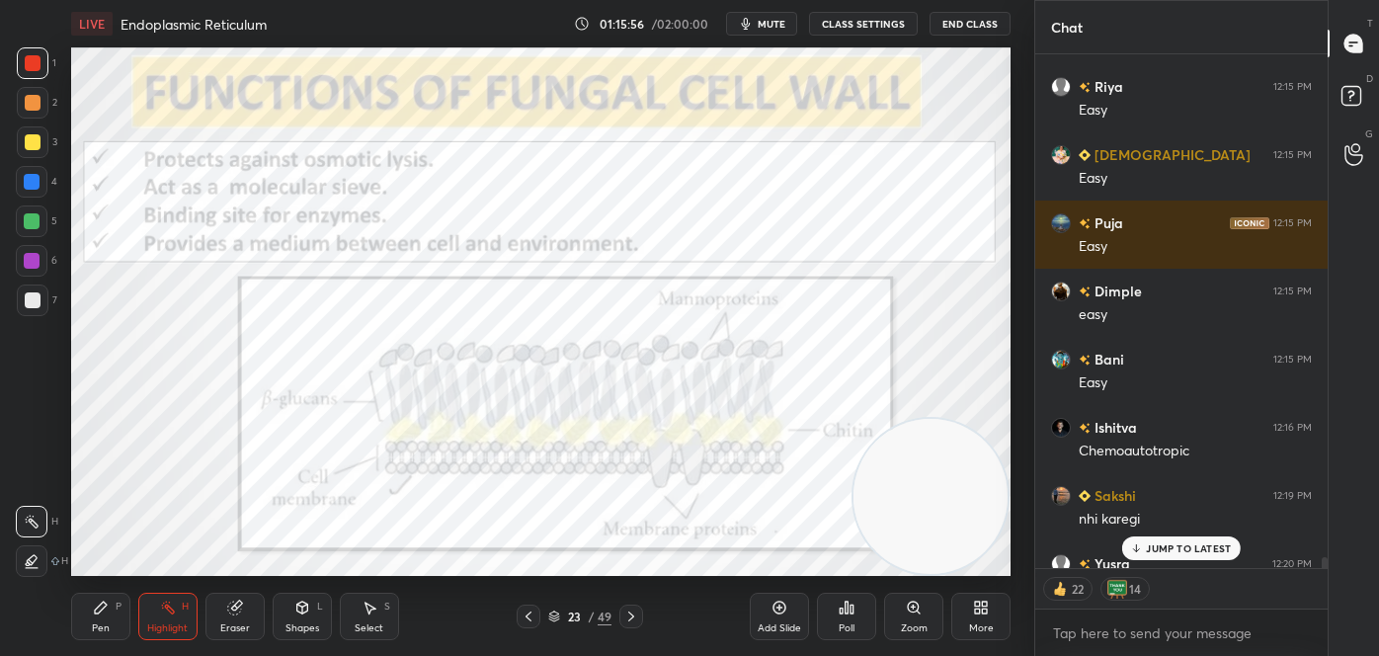
scroll to position [25084, 0]
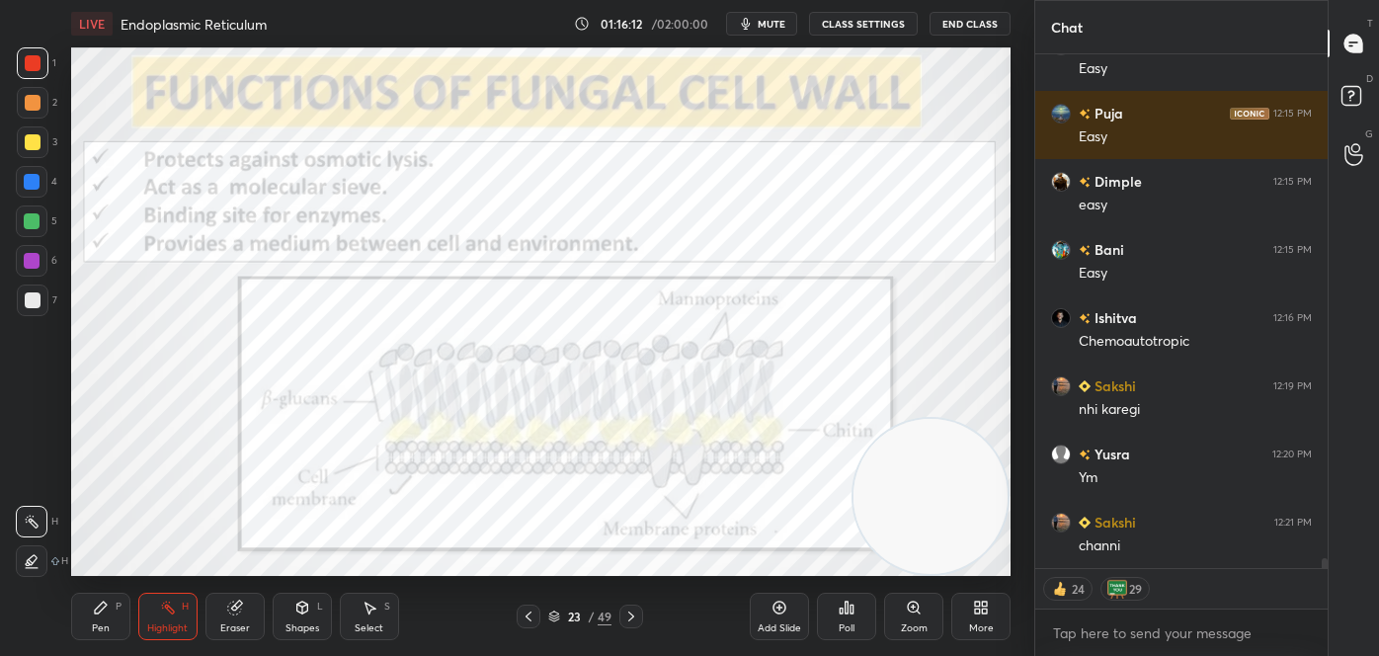
click at [629, 615] on icon at bounding box center [631, 616] width 16 height 16
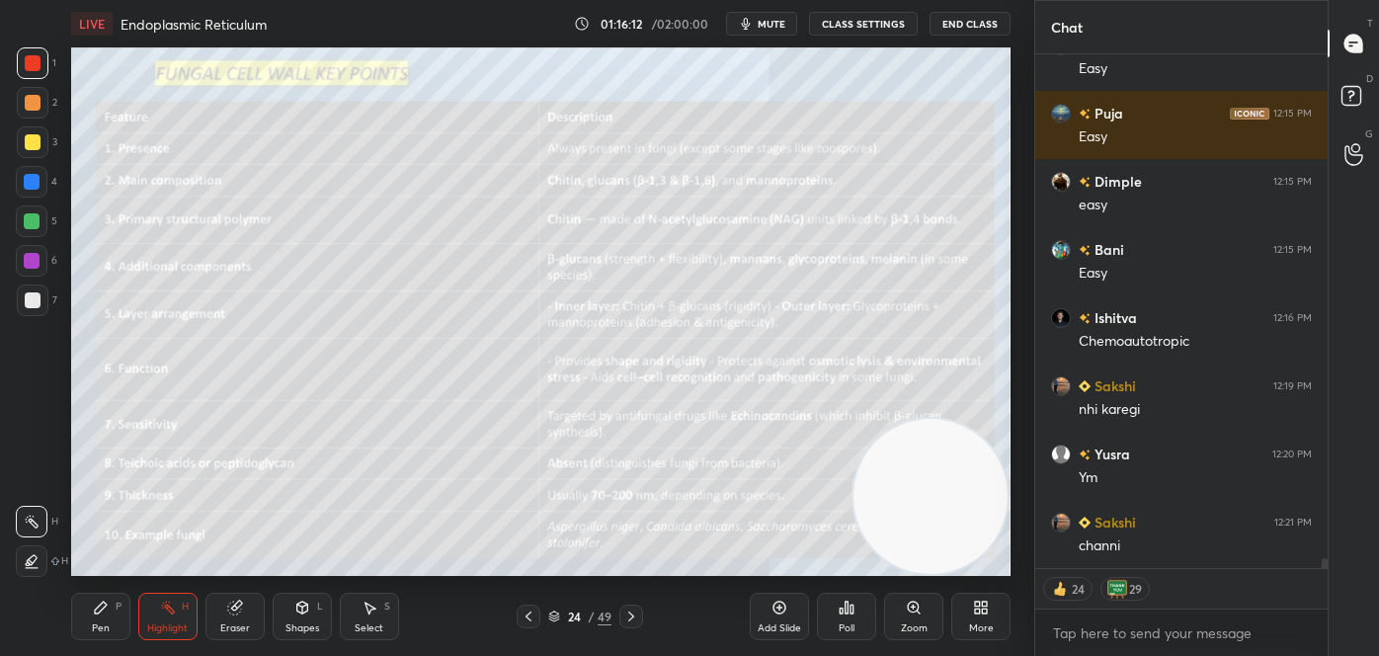
click at [630, 614] on icon at bounding box center [631, 616] width 16 height 16
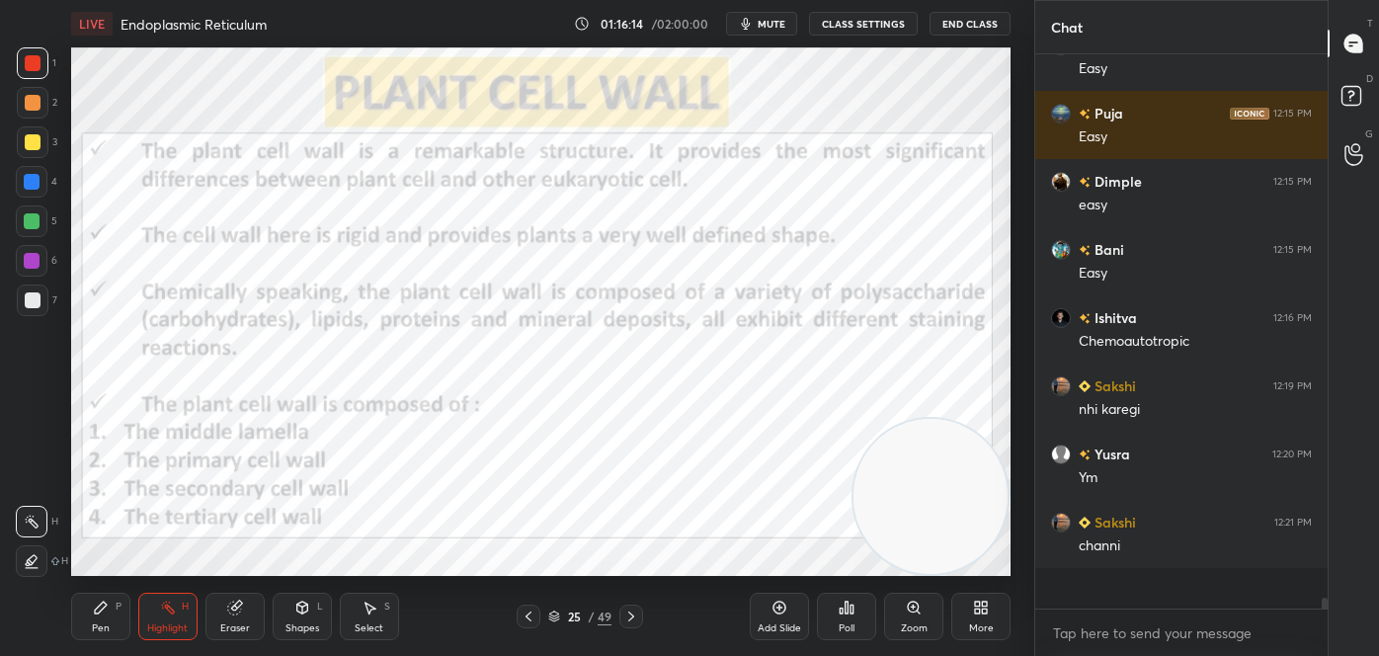
scroll to position [25042, 0]
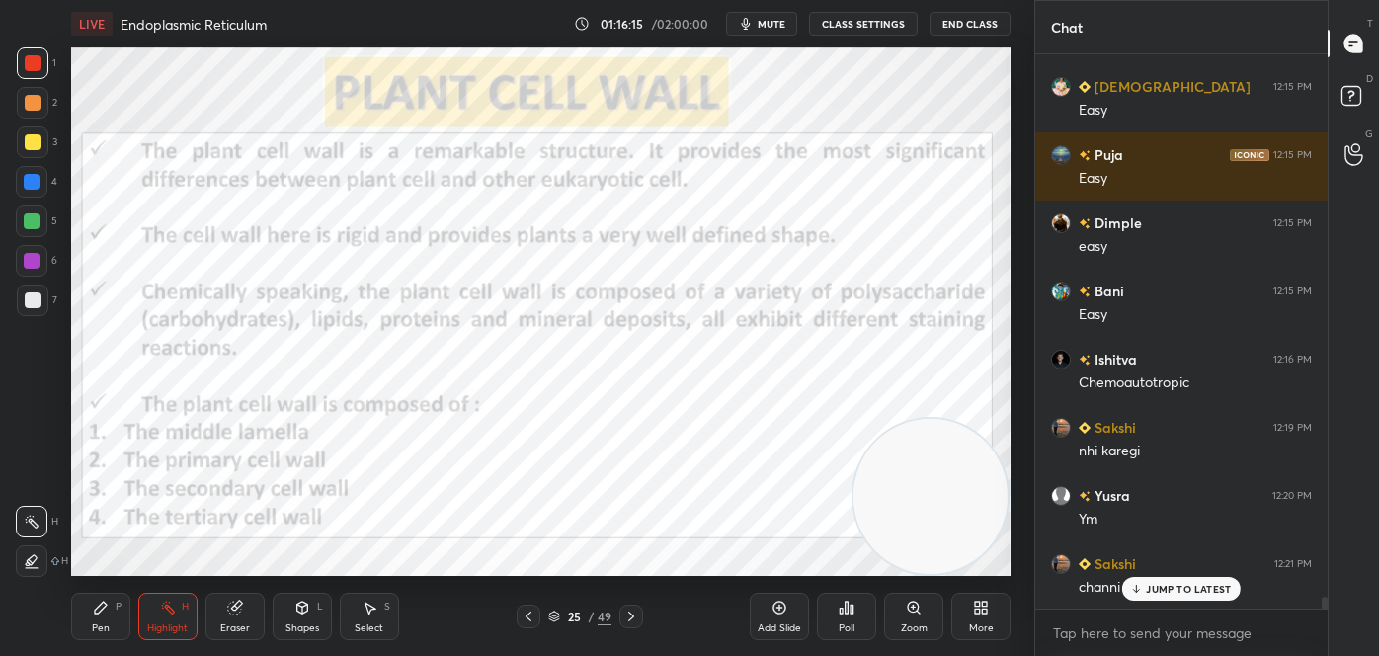
click at [531, 617] on icon at bounding box center [529, 616] width 16 height 16
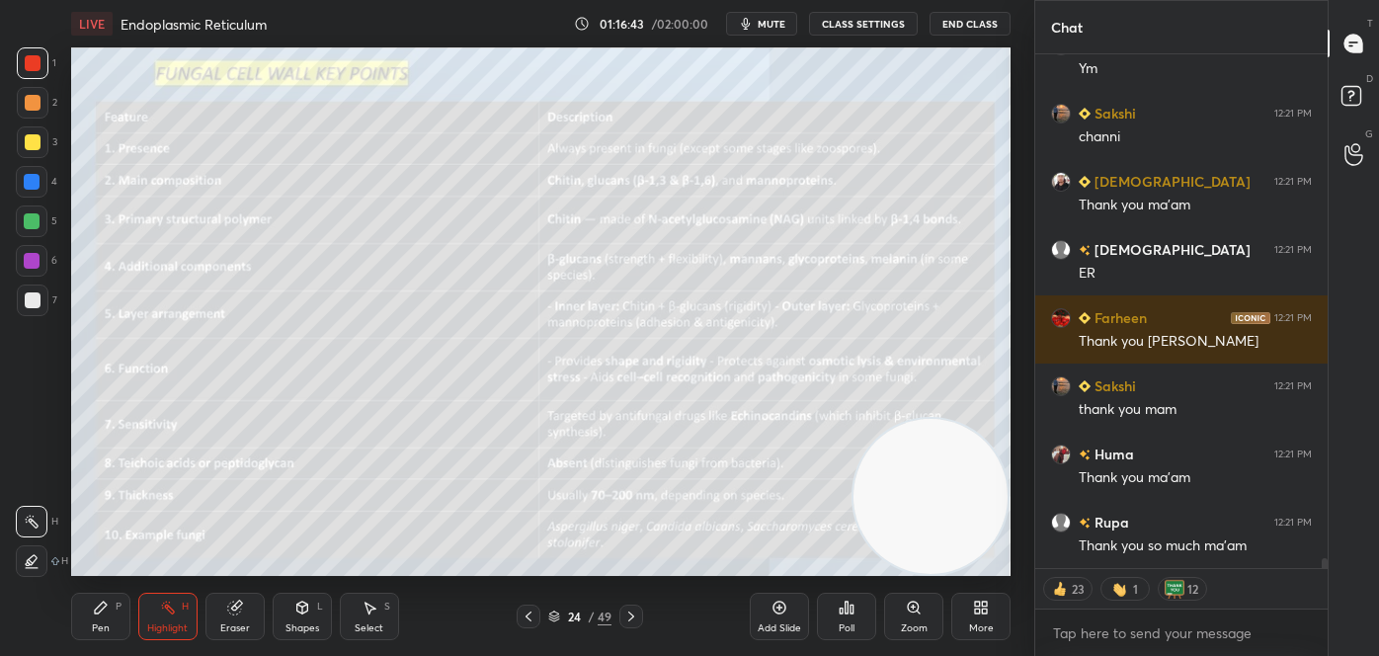
scroll to position [25561, 0]
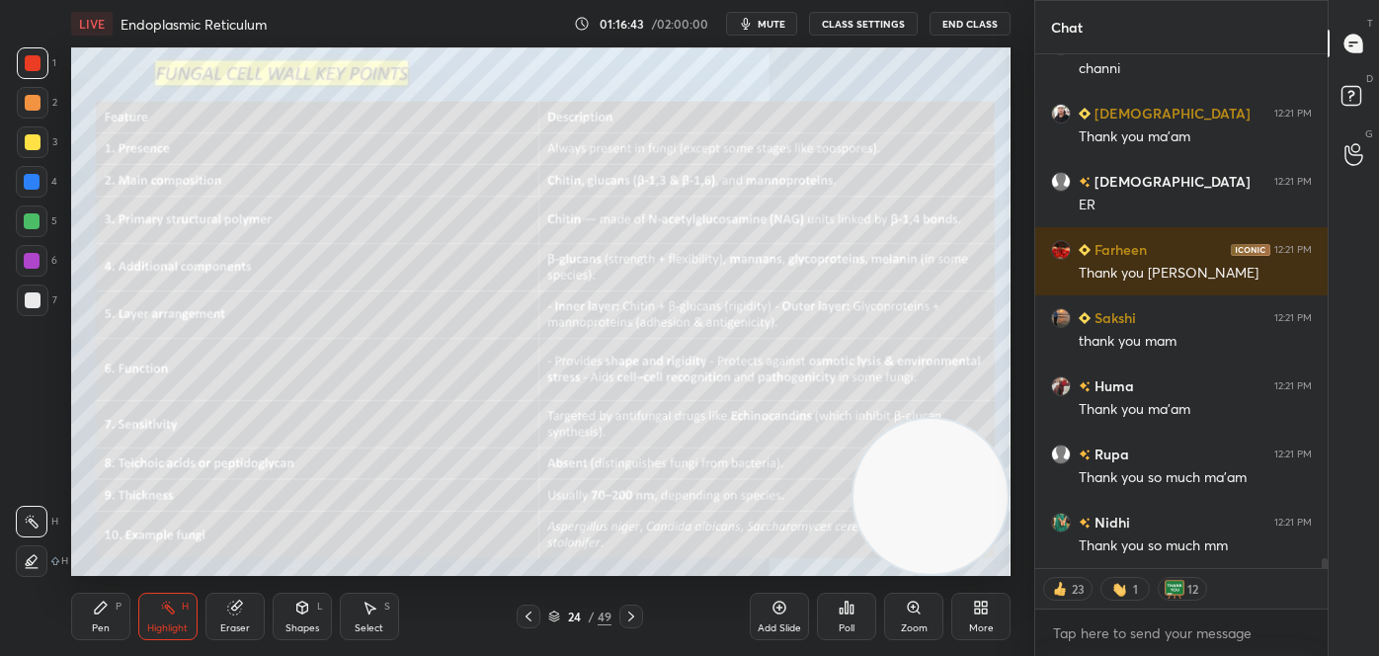
drag, startPoint x: 561, startPoint y: 614, endPoint x: 548, endPoint y: 608, distance: 14.1
click at [560, 614] on div "24 / 49" at bounding box center [579, 616] width 63 height 18
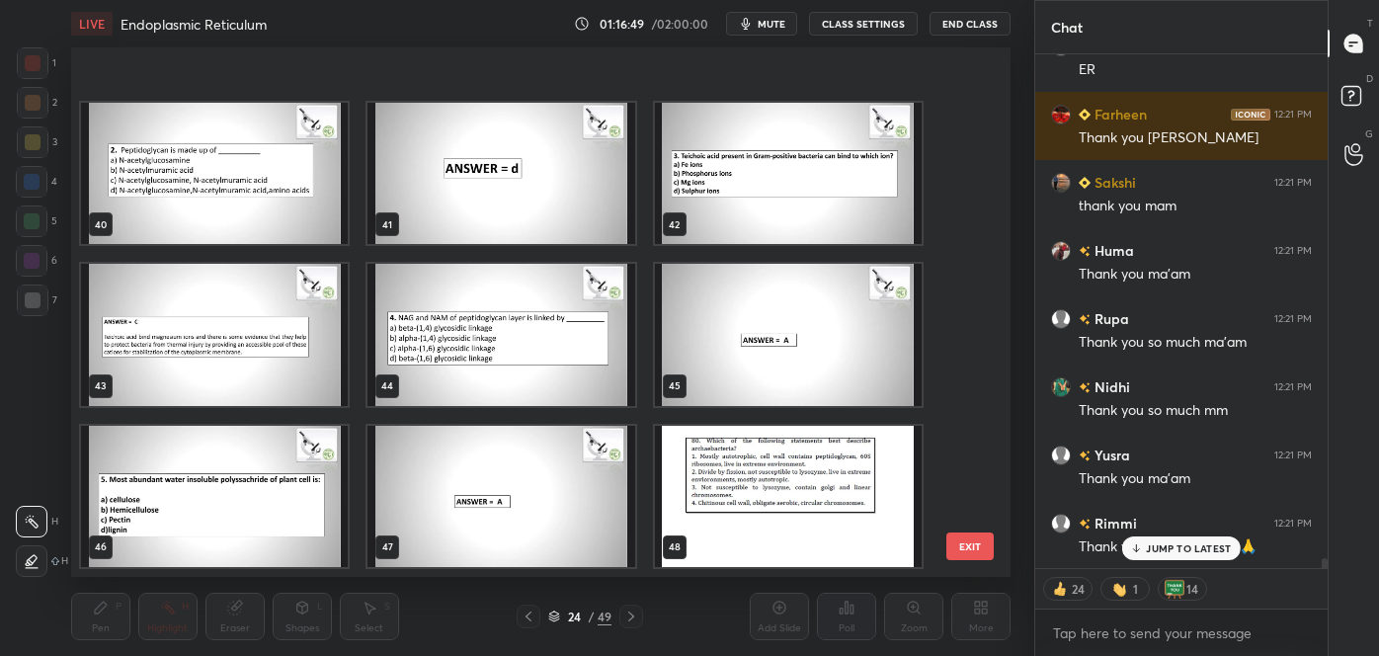
scroll to position [2212, 0]
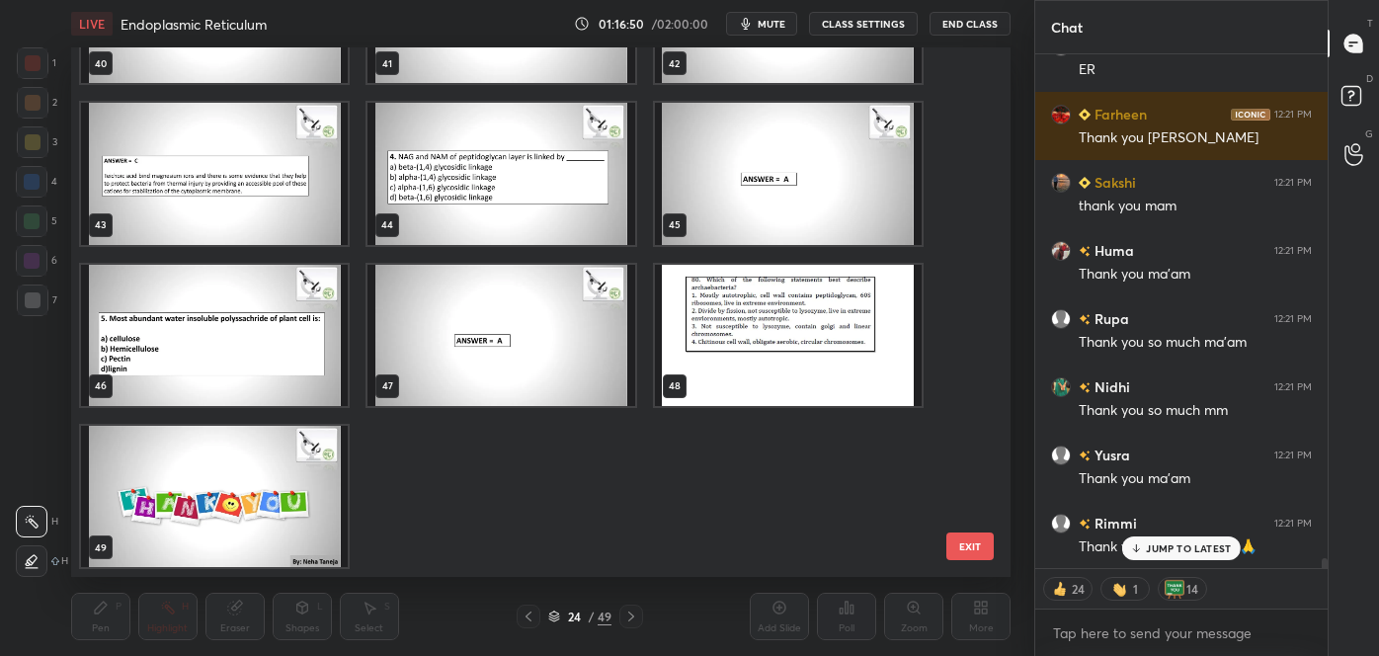
click at [265, 546] on img "grid" at bounding box center [214, 496] width 267 height 141
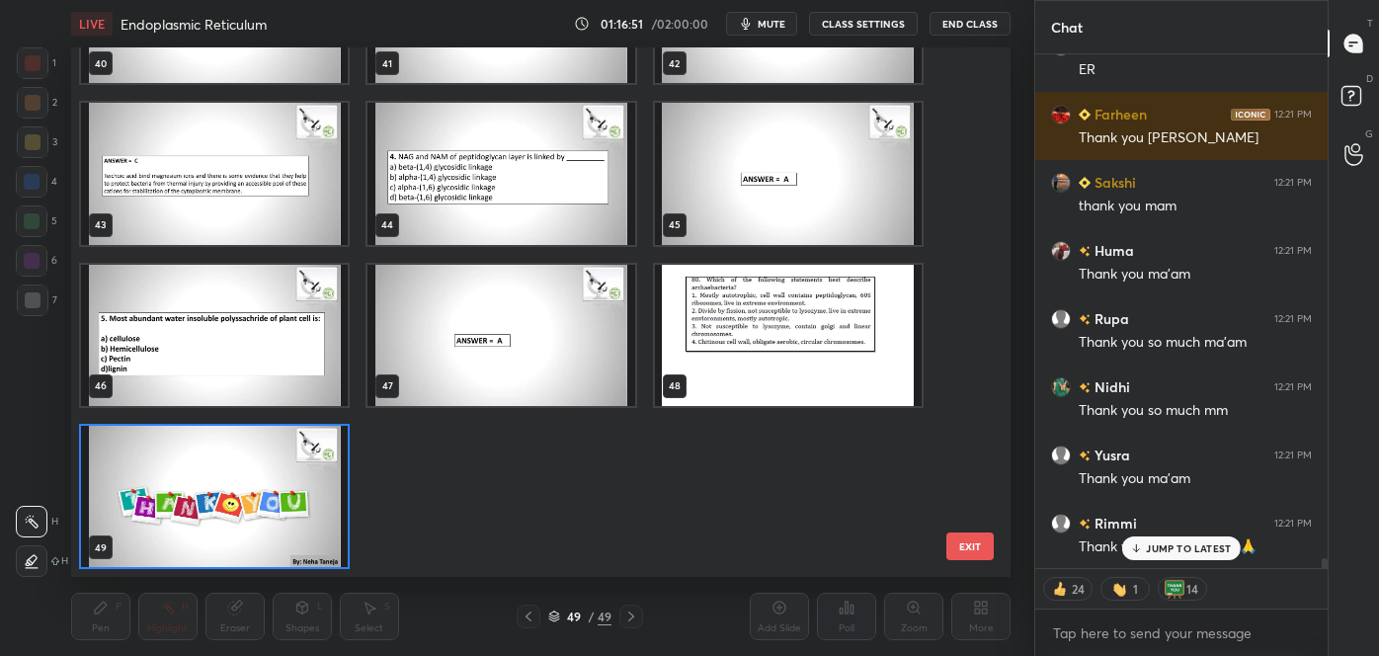
click at [270, 548] on img "grid" at bounding box center [214, 496] width 267 height 141
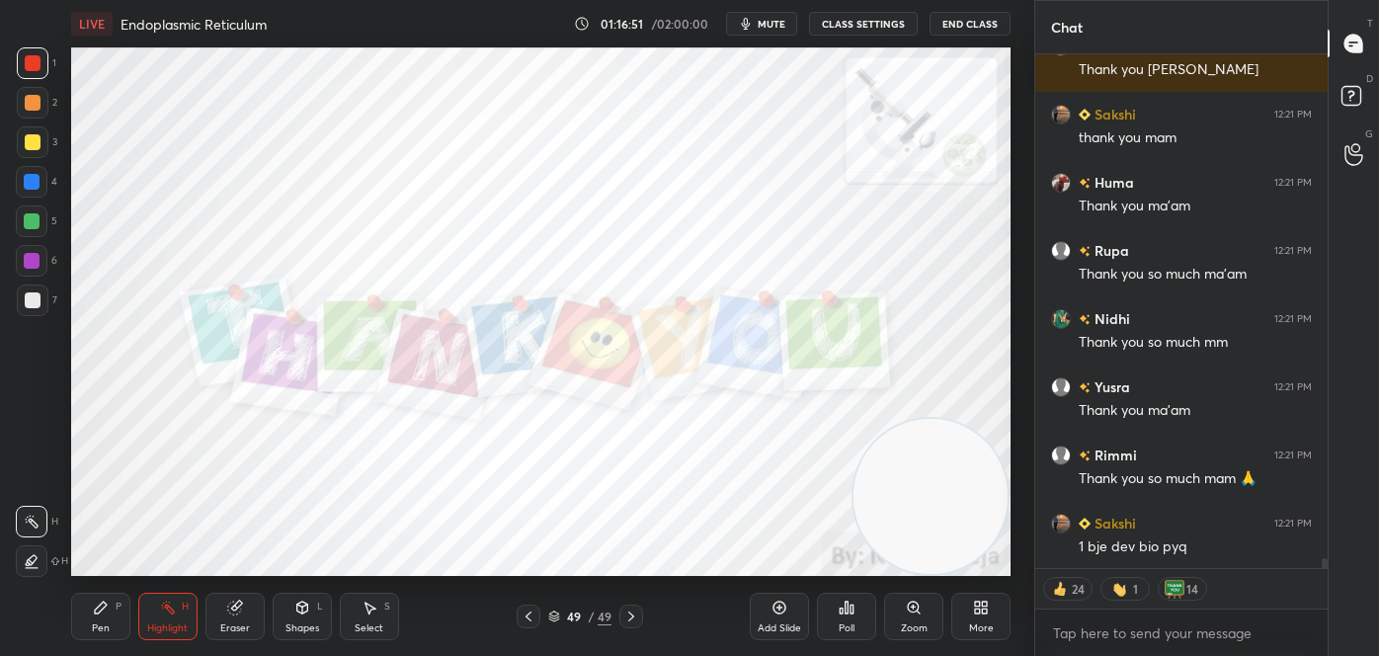
click at [270, 550] on img "grid" at bounding box center [214, 496] width 267 height 141
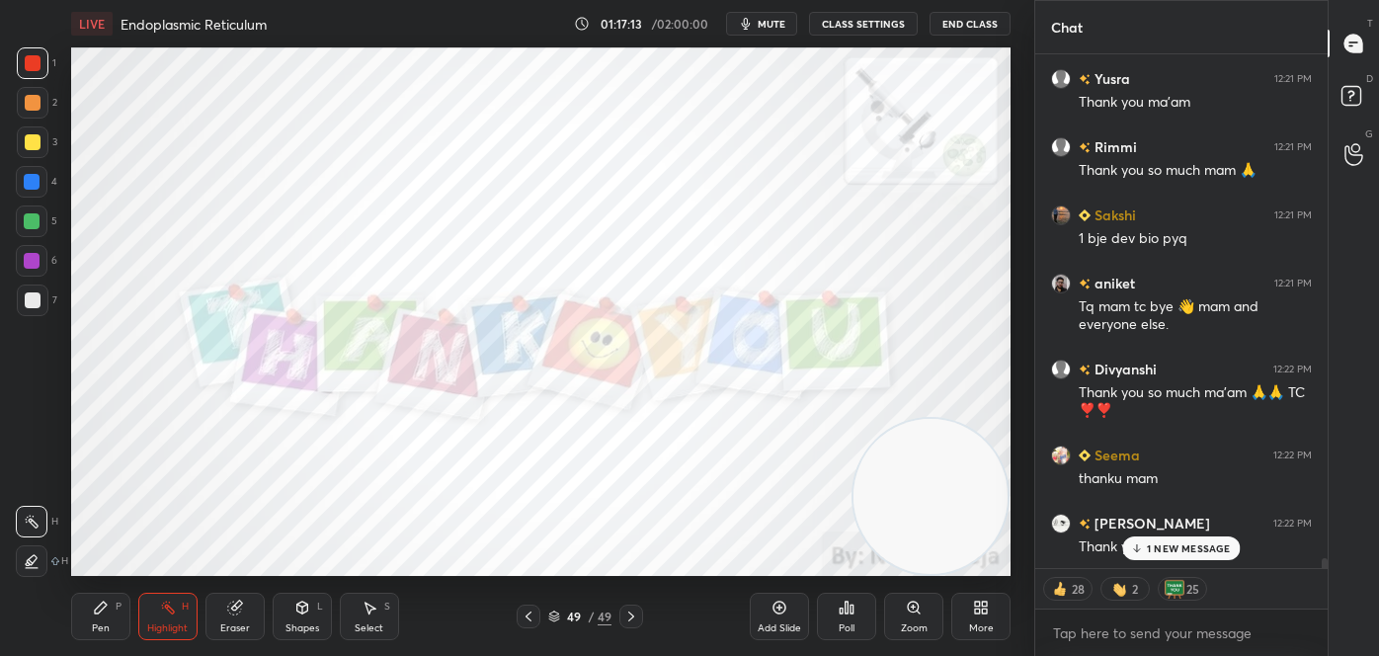
scroll to position [26140, 0]
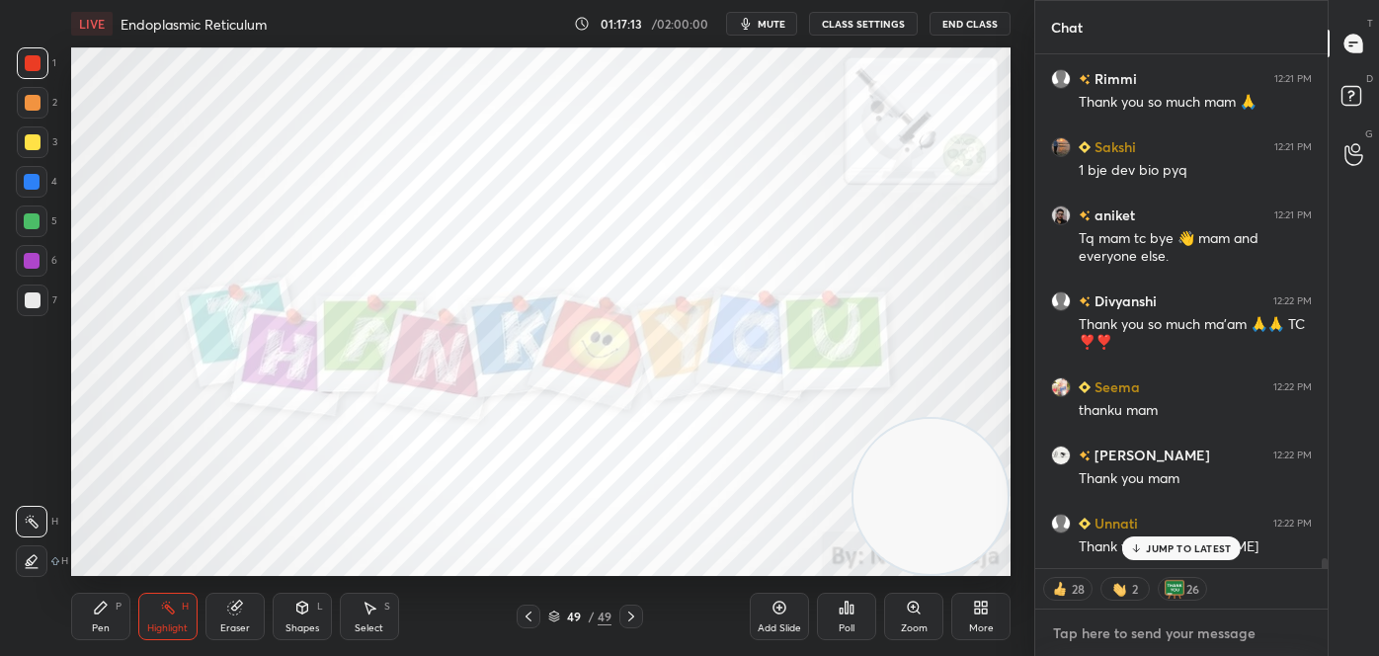
click at [1104, 617] on textarea at bounding box center [1181, 633] width 261 height 32
type textarea "x"
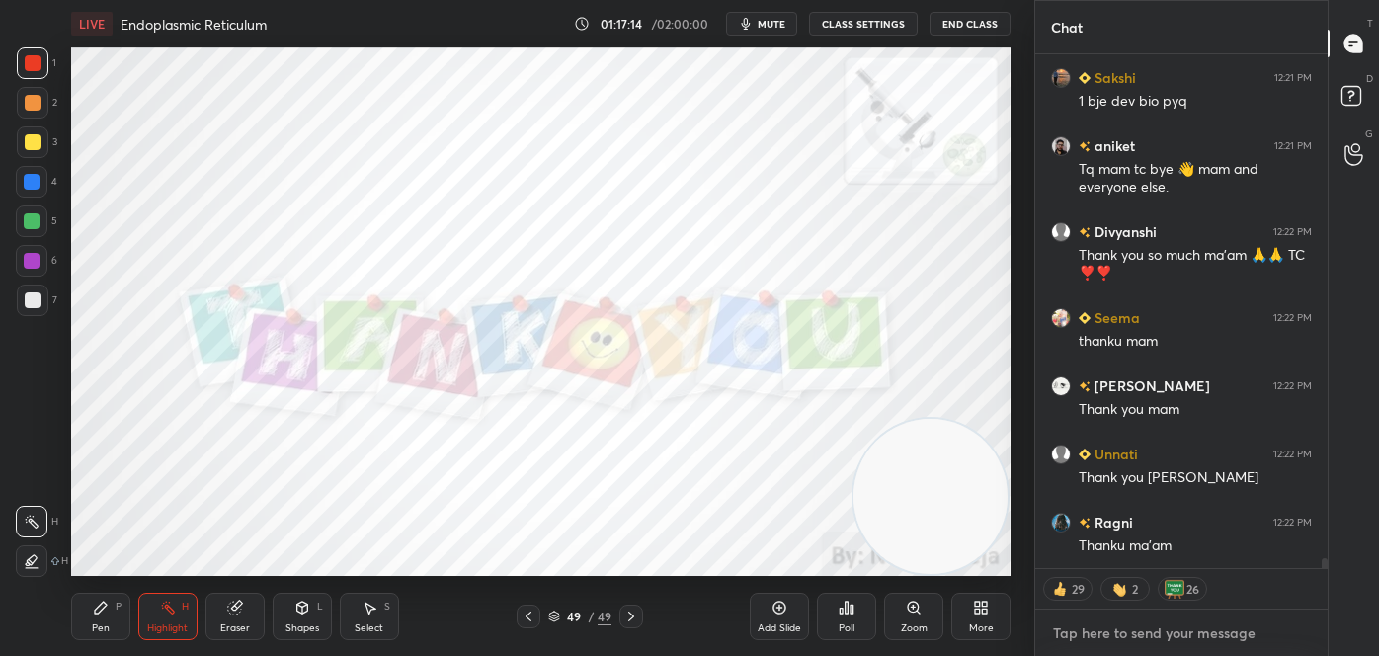
paste textarea "follow me on unacademy: [URL][DOMAIN_NAME] join me on telegram: [URL][DOMAIN_NA…"
type textarea "follow me on unacademy: [URL][DOMAIN_NAME] join me on telegram: [URL][DOMAIN_NA…"
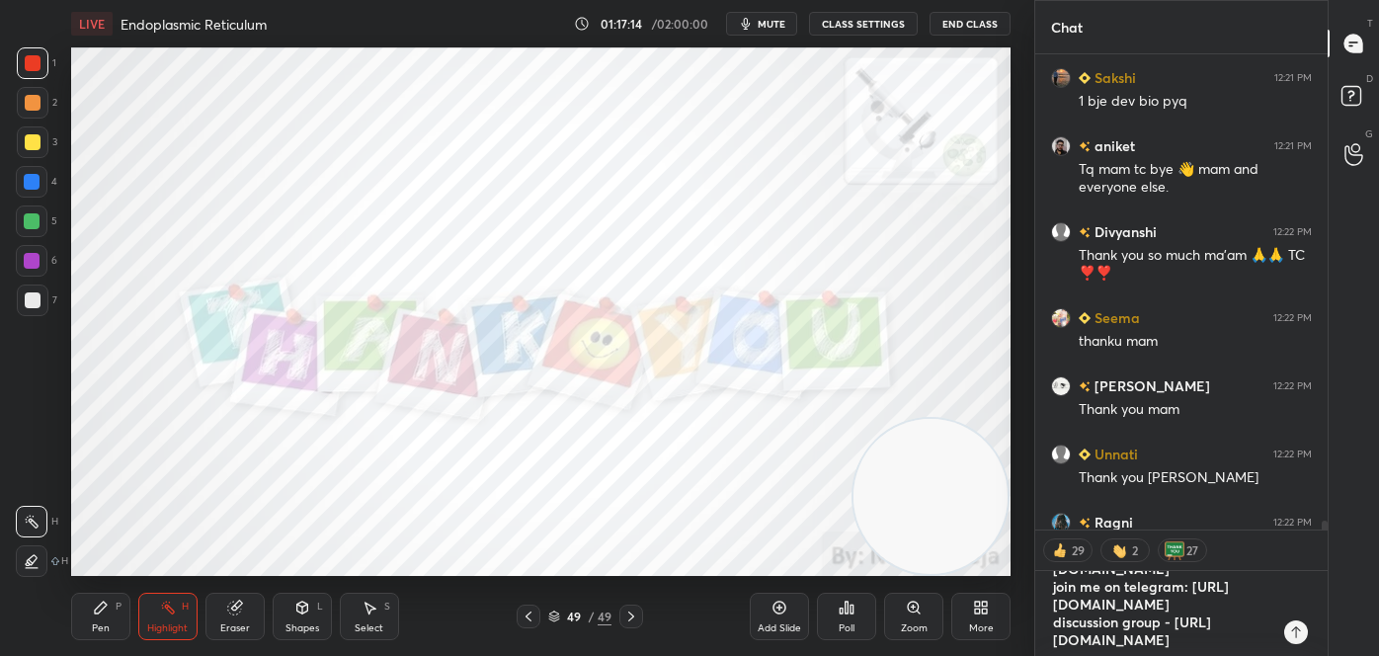
scroll to position [6, 5]
type textarea "x"
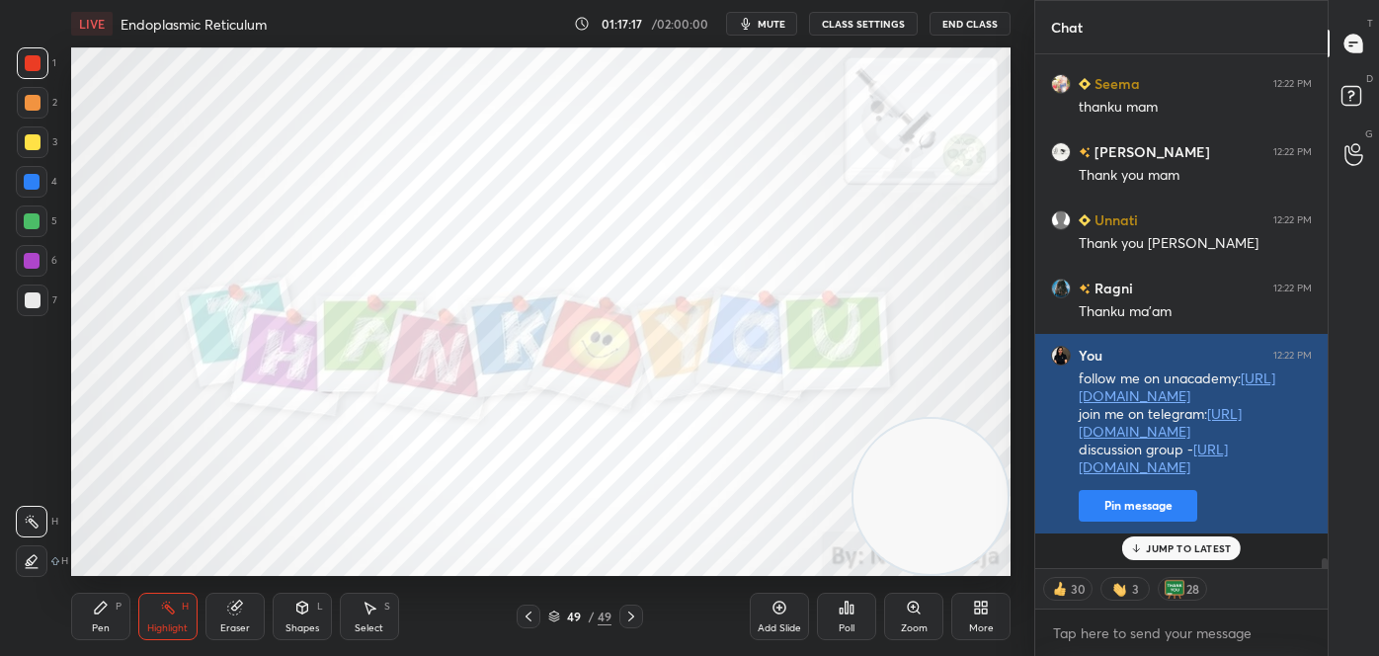
click at [1100, 522] on button "Pin message" at bounding box center [1138, 506] width 119 height 32
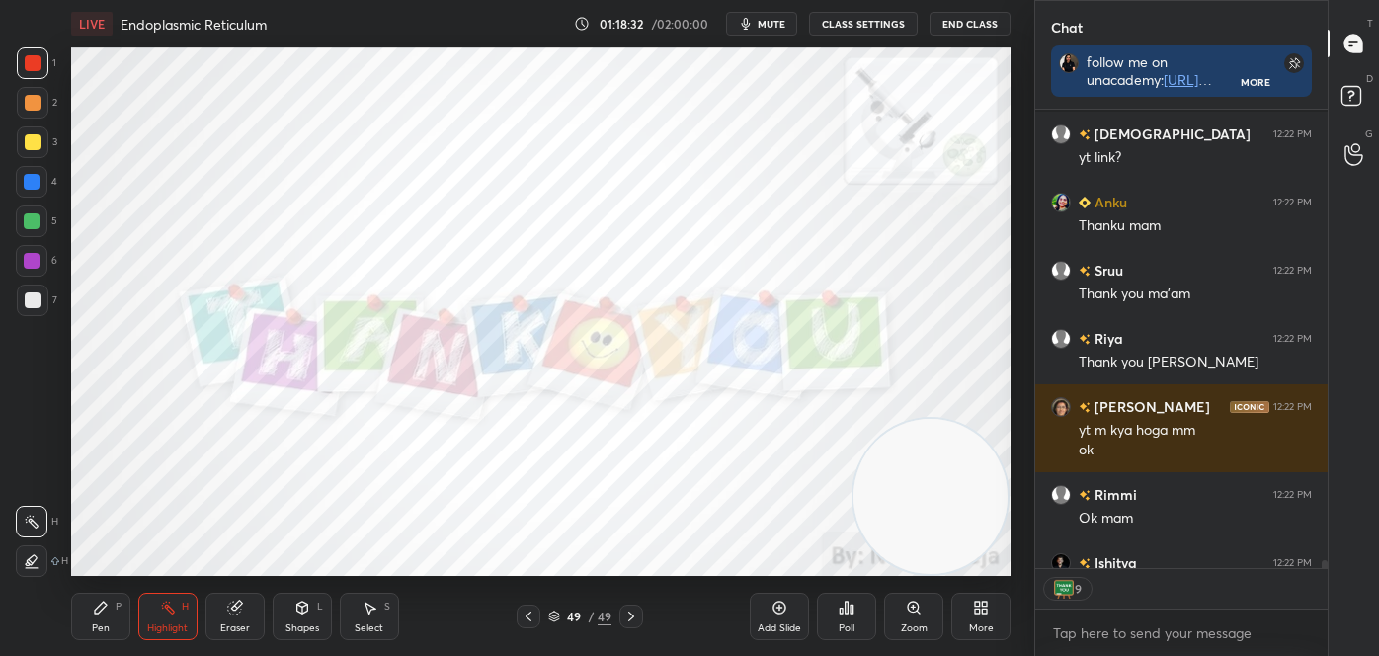
scroll to position [27065, 0]
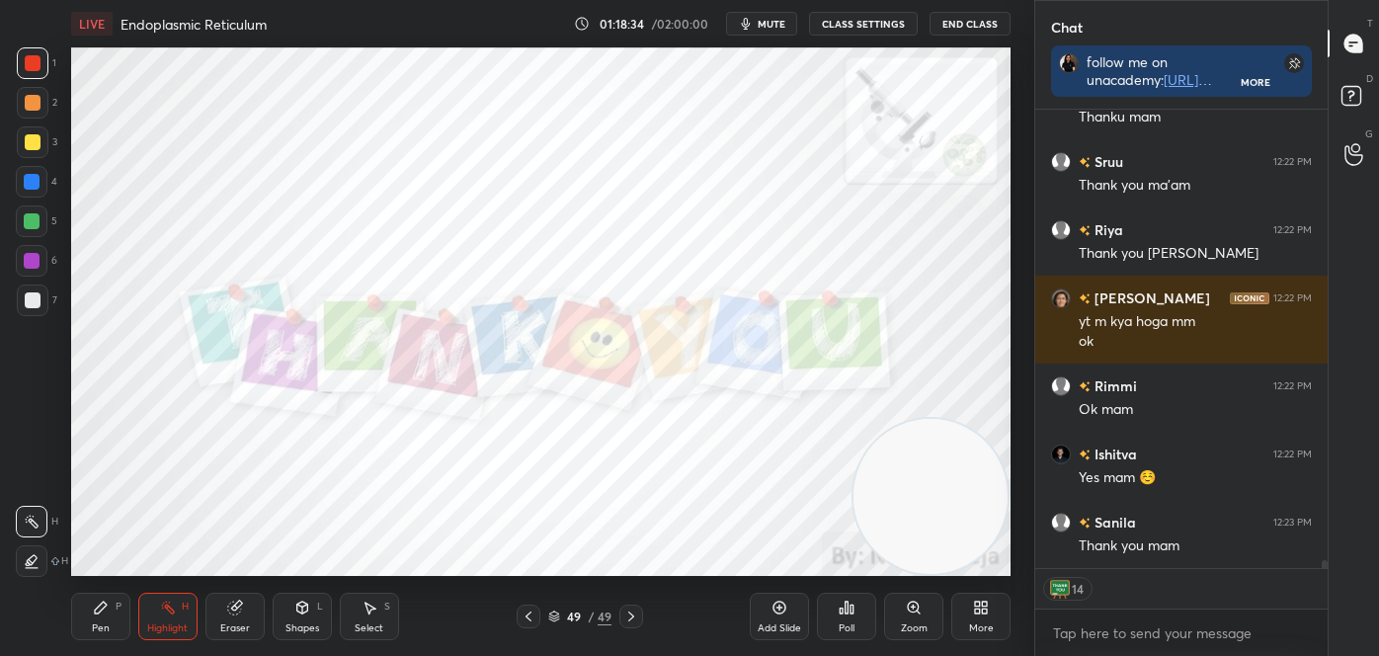
click at [948, 23] on button "End Class" at bounding box center [969, 24] width 81 height 24
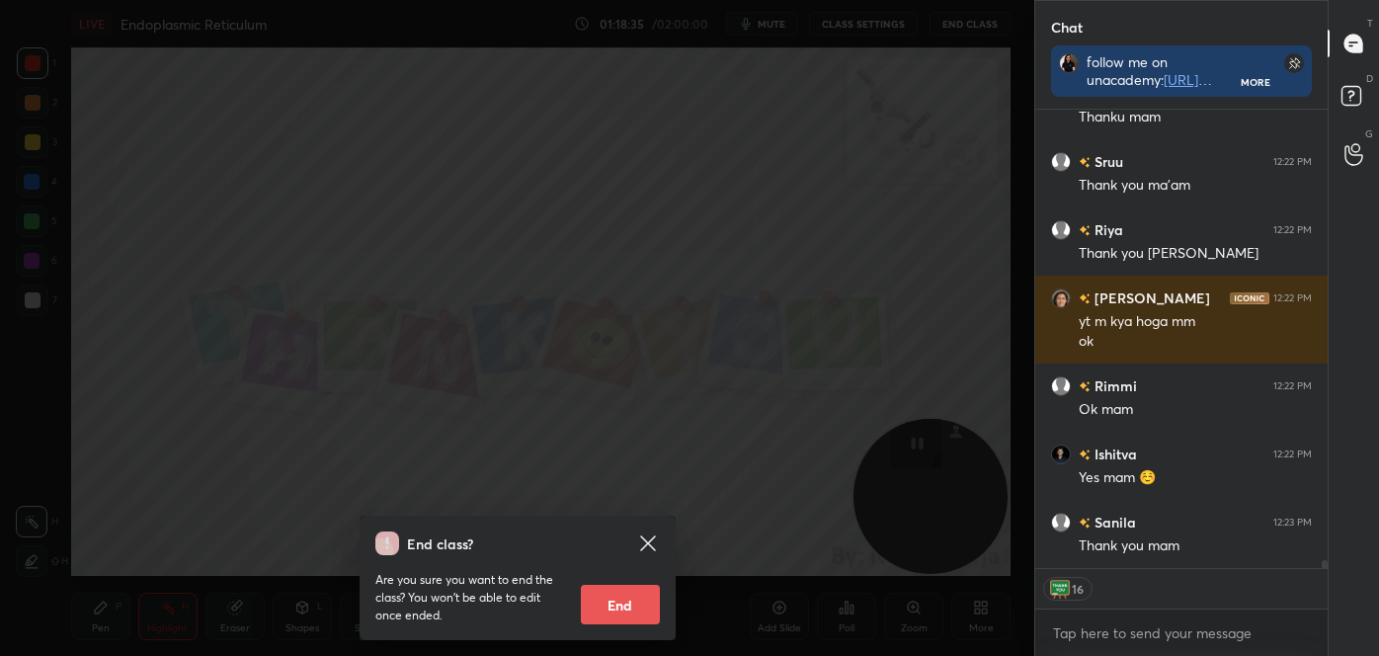
click at [619, 599] on button "End" at bounding box center [620, 605] width 79 height 40
type textarea "x"
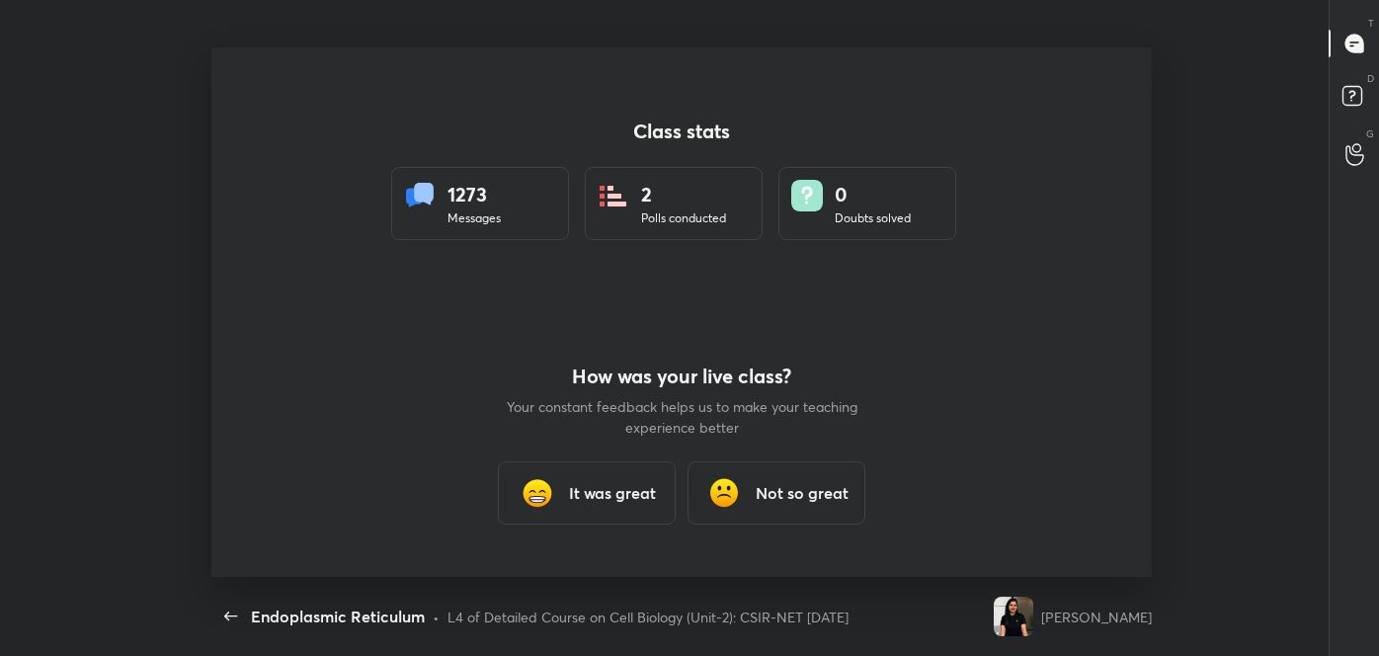
scroll to position [0, 0]
